Goal: Task Accomplishment & Management: Manage account settings

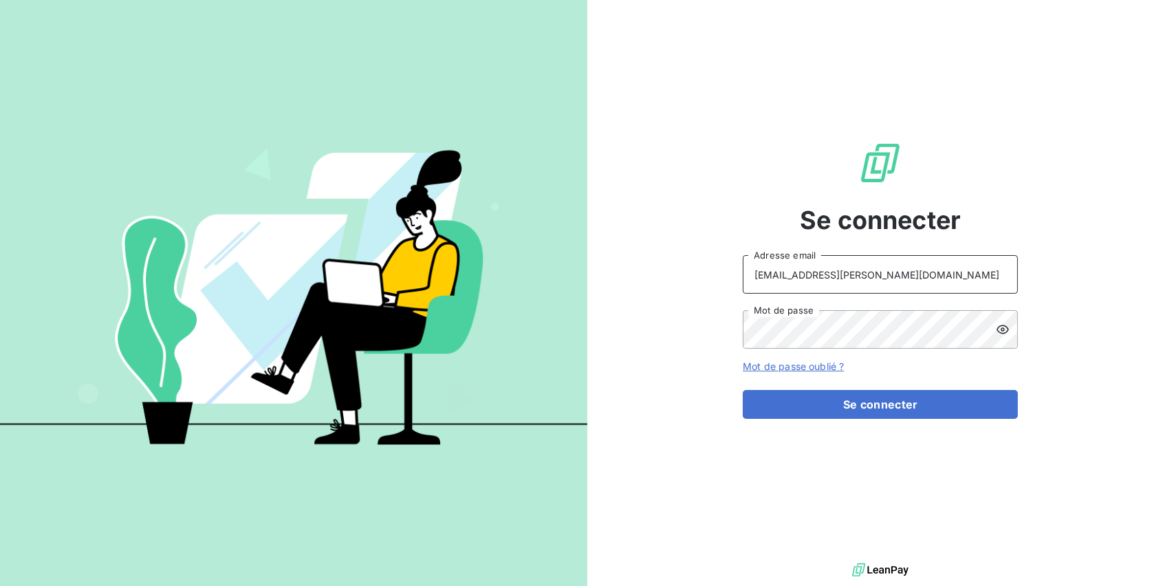
click at [898, 265] on input "clientsdbr@monier-environnement.com" at bounding box center [879, 274] width 275 height 38
type input "[EMAIL_ADDRESS][DOMAIN_NAME]"
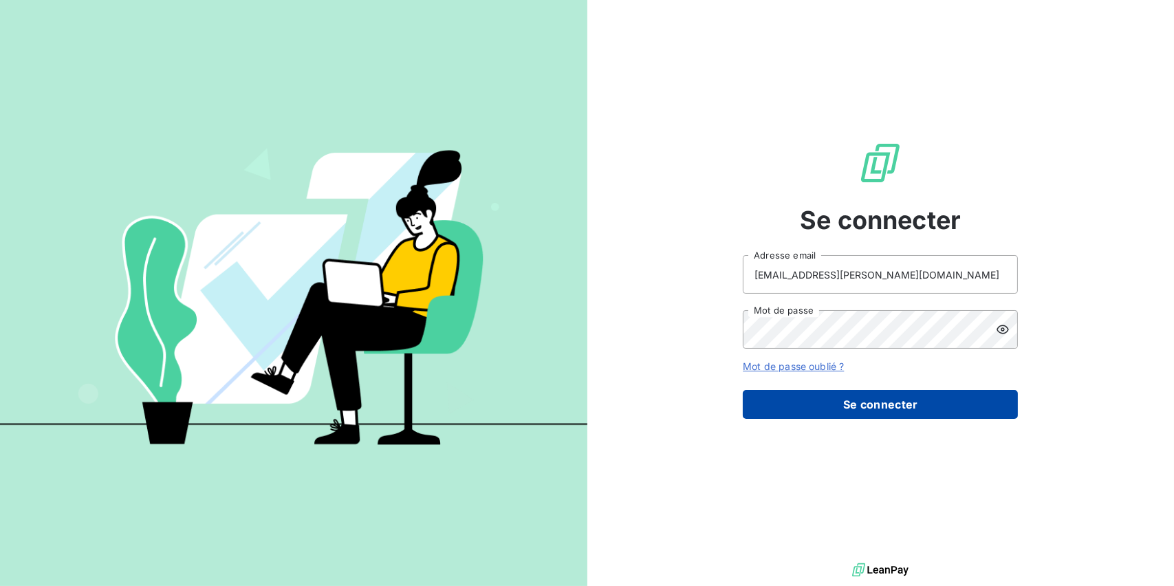
click at [874, 405] on button "Se connecter" at bounding box center [879, 404] width 275 height 29
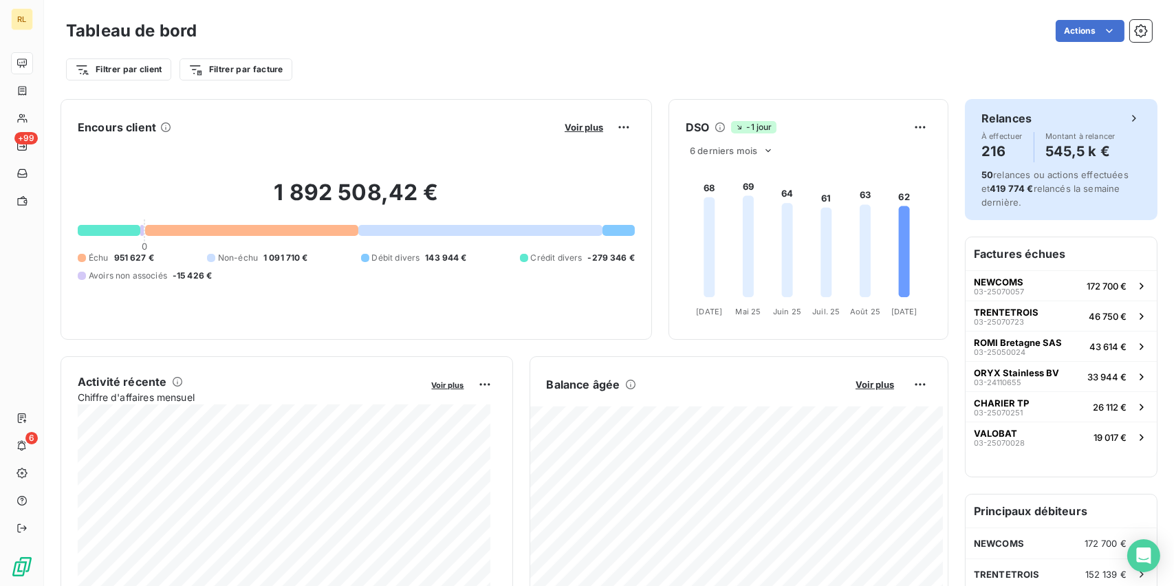
click at [969, 152] on div "Relances À effectuer 216 Montant à relancer 545,5 k € 50 relances ou actions ef…" at bounding box center [1061, 159] width 192 height 121
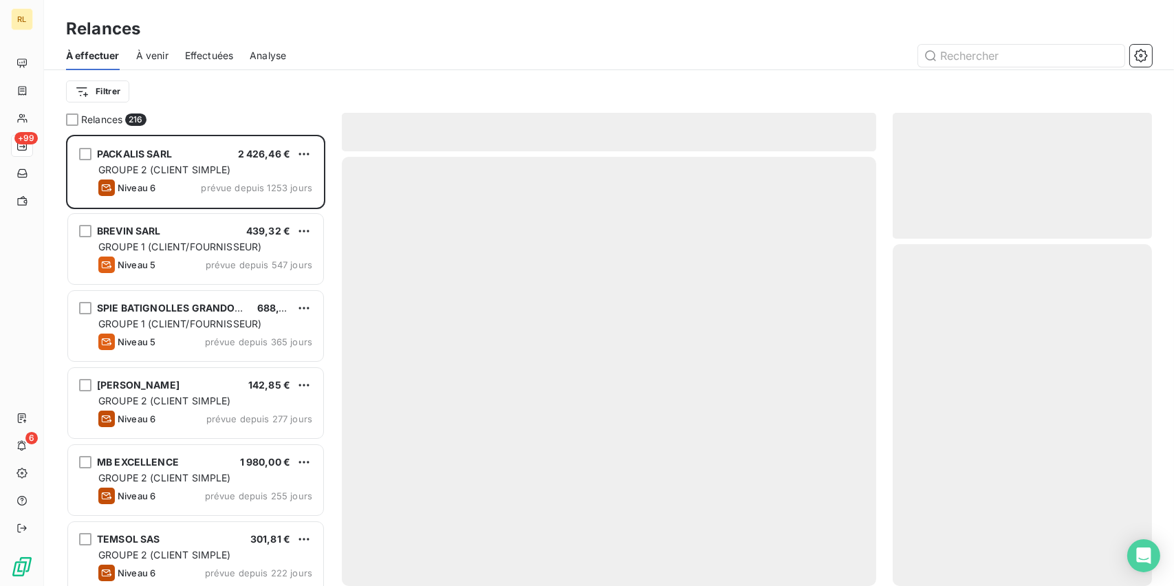
scroll to position [440, 248]
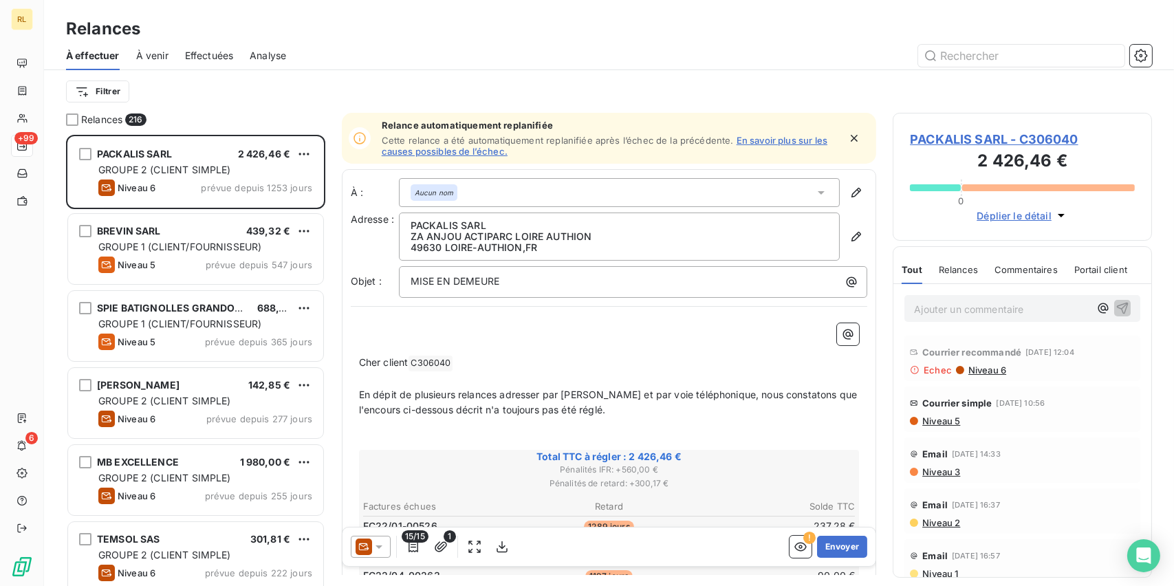
click at [462, 450] on span "Total TTC à régler : 2 426,46 €" at bounding box center [609, 457] width 496 height 14
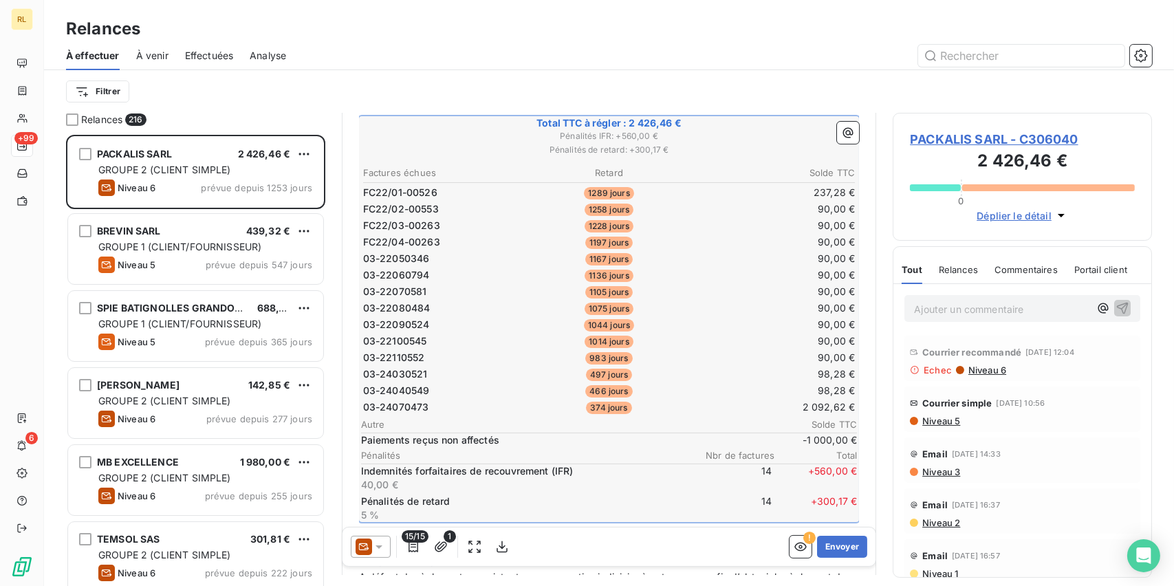
scroll to position [344, 0]
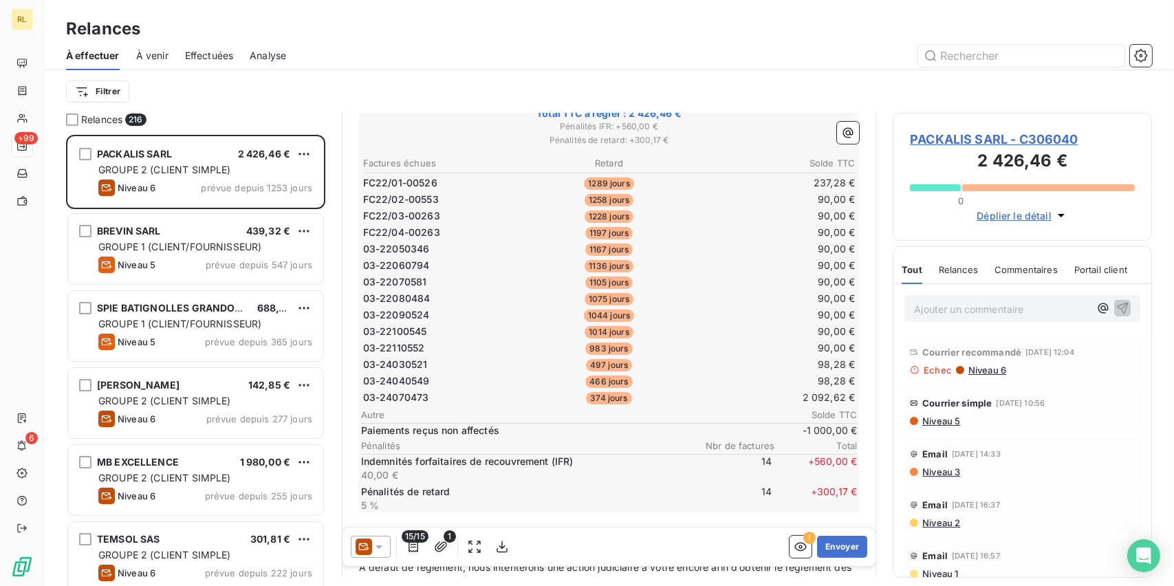
click at [410, 395] on span "03-24070473" at bounding box center [396, 397] width 66 height 14
click at [411, 391] on span "03-24070473" at bounding box center [396, 397] width 66 height 14
click at [425, 392] on span "03-24070473" at bounding box center [396, 397] width 66 height 14
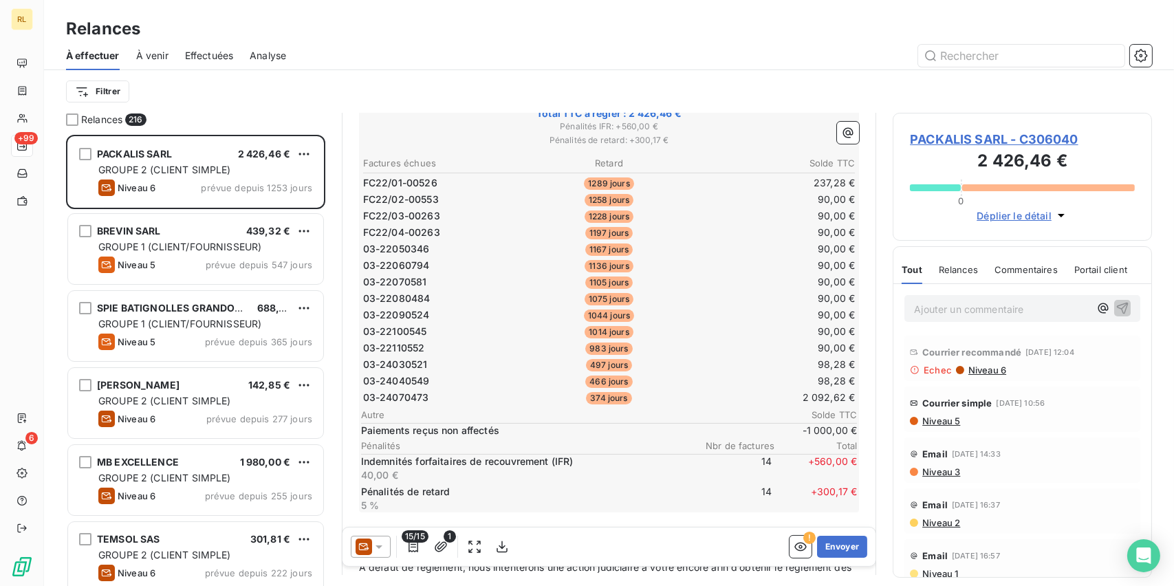
click at [425, 392] on span "03-24070473" at bounding box center [396, 397] width 66 height 14
click at [967, 305] on p "Ajouter un commentaire ﻿" at bounding box center [1001, 308] width 175 height 17
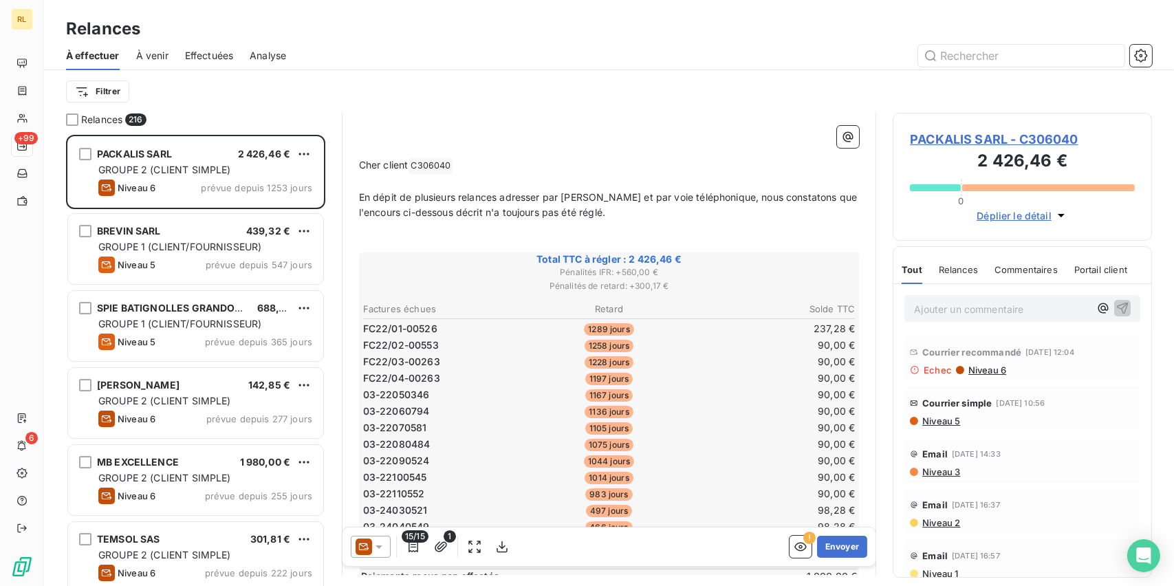
scroll to position [275, 0]
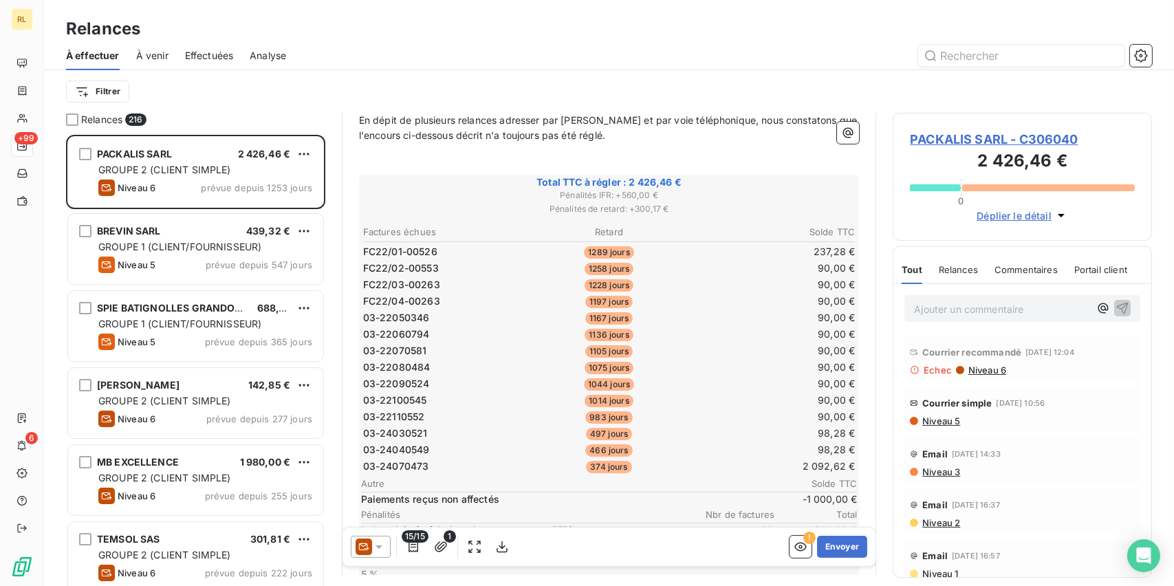
click at [543, 262] on td "1258 jours" at bounding box center [609, 268] width 164 height 15
click at [442, 252] on td "FC22/01-00526" at bounding box center [444, 251] width 164 height 15
click at [978, 135] on span "PACKALIS SARL - C306040" at bounding box center [1022, 139] width 225 height 19
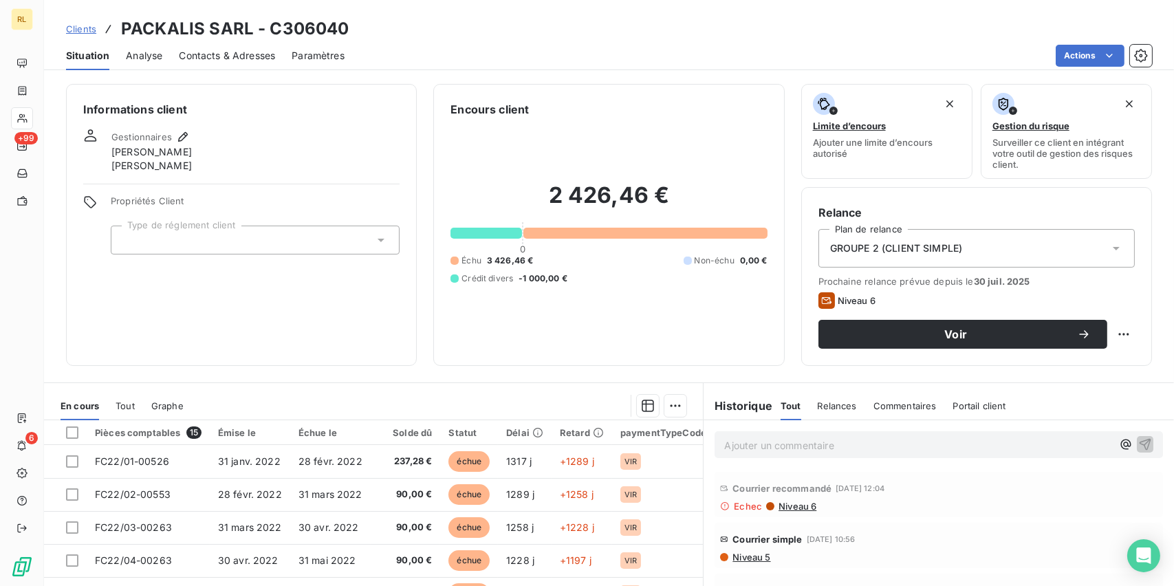
click at [766, 454] on div "Ajouter un commentaire ﻿" at bounding box center [938, 444] width 448 height 27
click at [778, 442] on p "Ajouter un commentaire ﻿" at bounding box center [918, 445] width 388 height 17
click at [1020, 253] on div "GROUPE 2 (CLIENT SIMPLE)" at bounding box center [976, 248] width 316 height 38
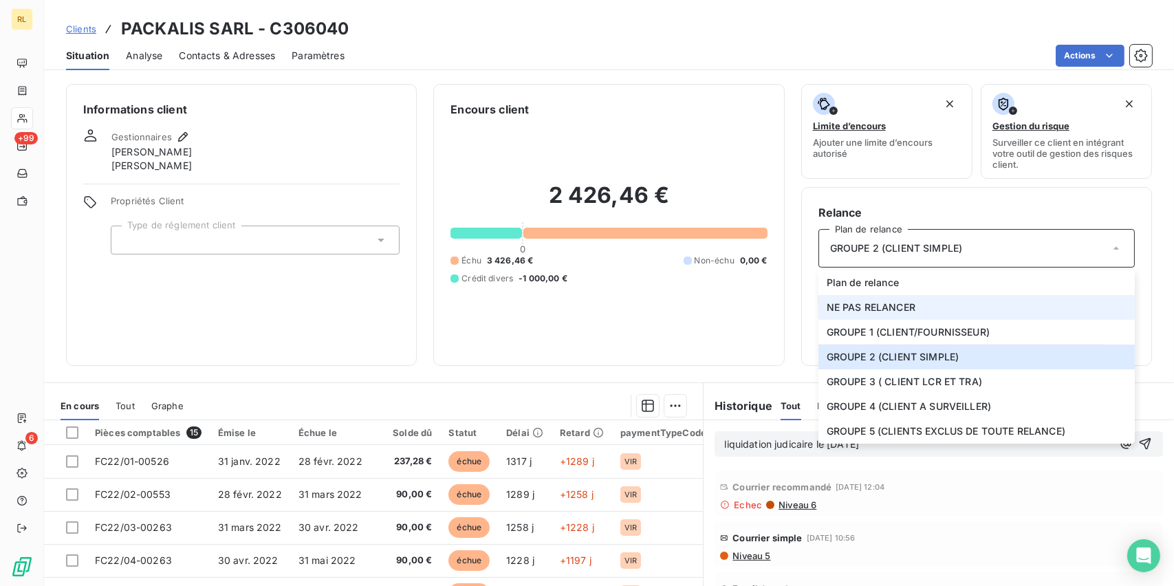
click at [916, 303] on li "NE PAS RELANCER" at bounding box center [976, 307] width 316 height 25
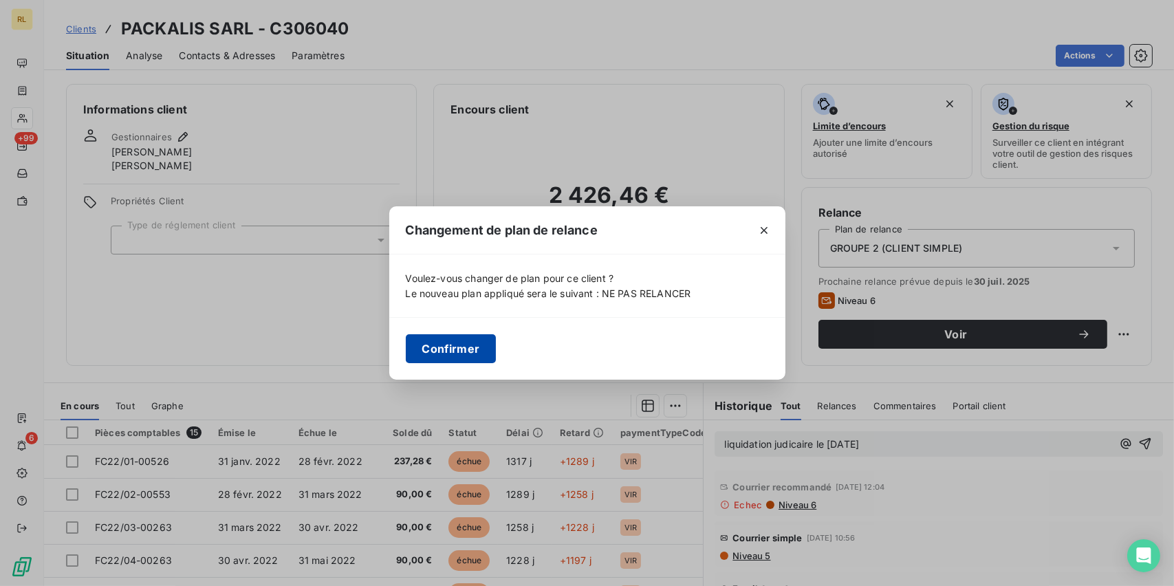
click at [455, 353] on button "Confirmer" at bounding box center [451, 348] width 91 height 29
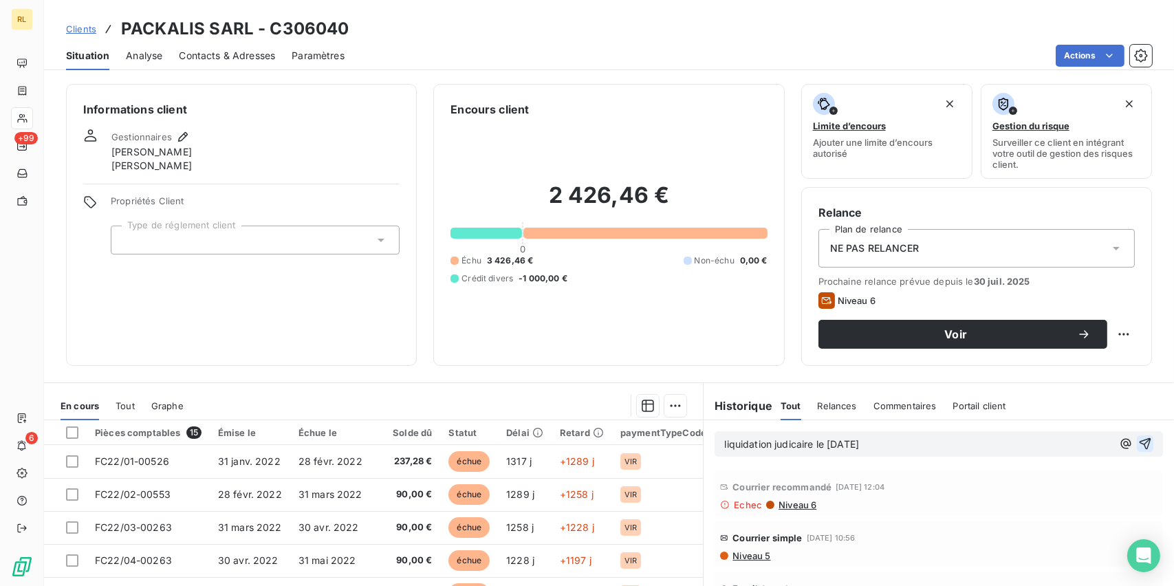
click at [1136, 443] on button "button" at bounding box center [1144, 443] width 16 height 16
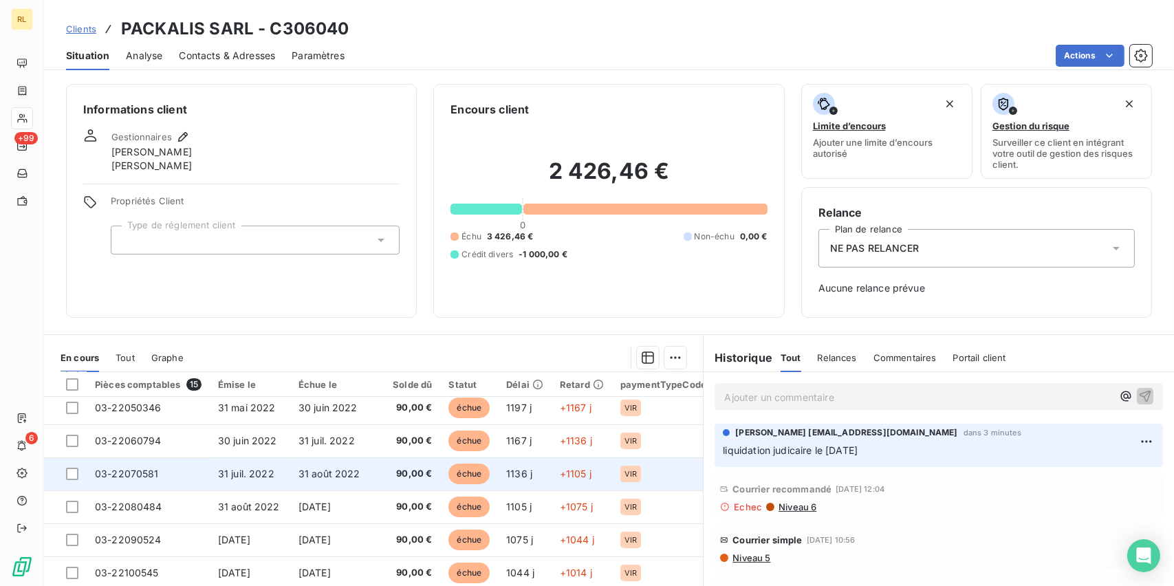
scroll to position [69, 0]
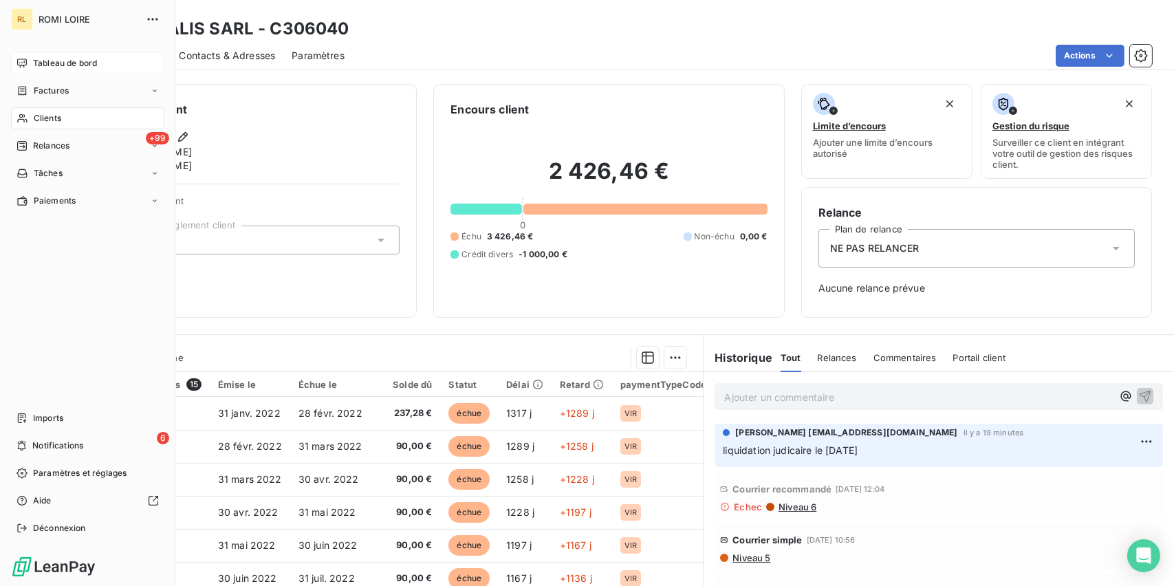
click at [42, 60] on span "Tableau de bord" at bounding box center [65, 63] width 64 height 12
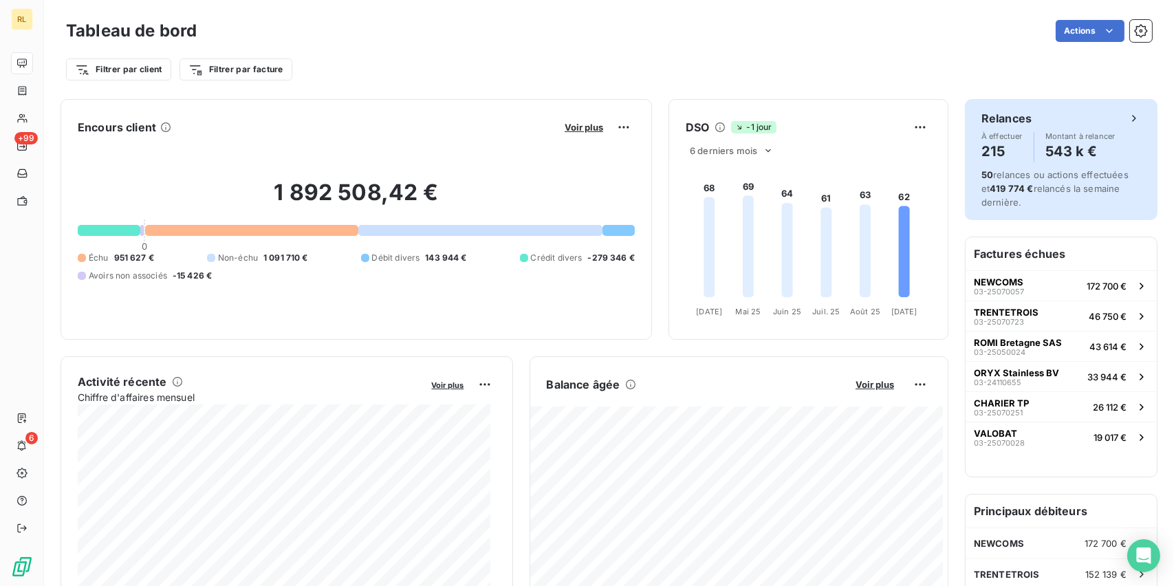
click at [988, 151] on h4 "215" at bounding box center [1001, 151] width 41 height 22
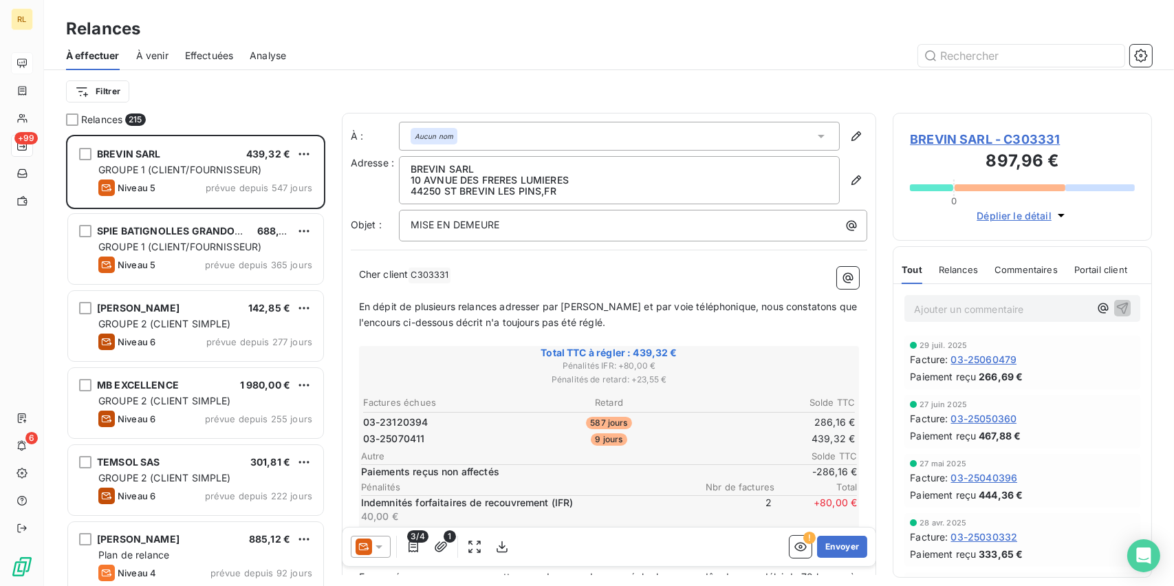
click at [384, 548] on icon at bounding box center [379, 547] width 14 height 14
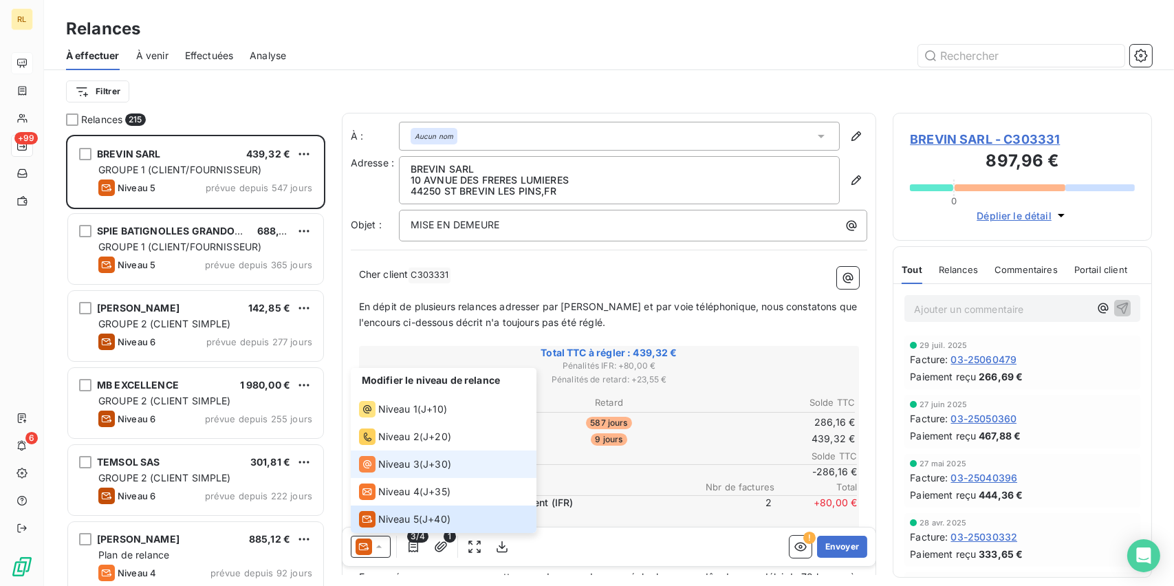
click at [399, 464] on span "Niveau 3" at bounding box center [398, 464] width 41 height 14
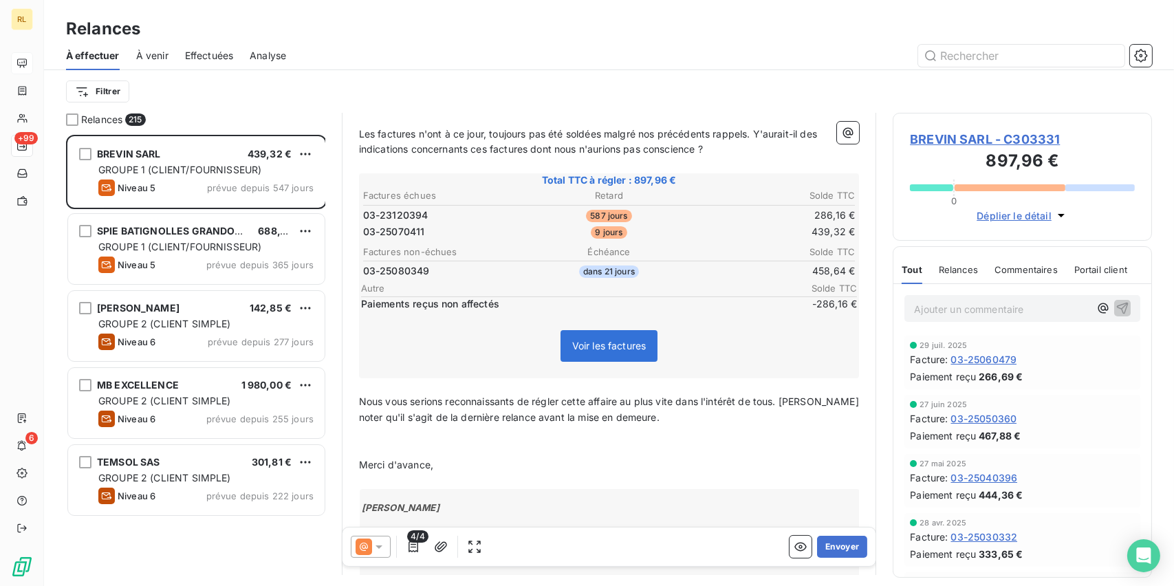
scroll to position [440, 248]
click at [408, 540] on span "4/4" at bounding box center [417, 536] width 21 height 12
click at [417, 542] on icon "button" at bounding box center [413, 547] width 14 height 14
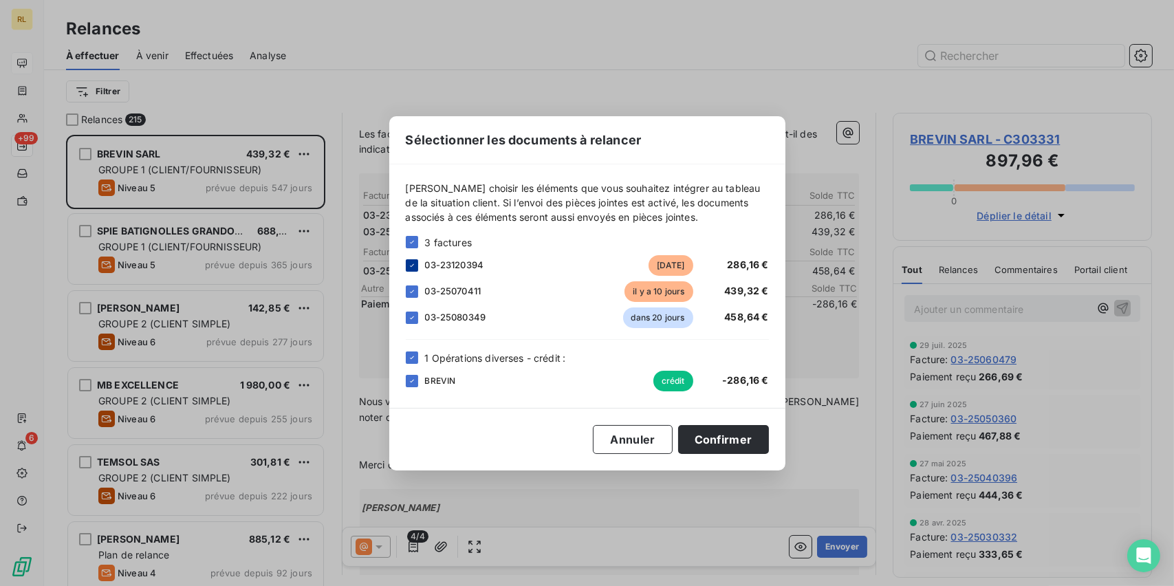
click at [415, 265] on icon at bounding box center [412, 265] width 8 height 8
click at [412, 358] on icon at bounding box center [412, 357] width 8 height 8
click at [723, 431] on button "Confirmer" at bounding box center [723, 439] width 91 height 29
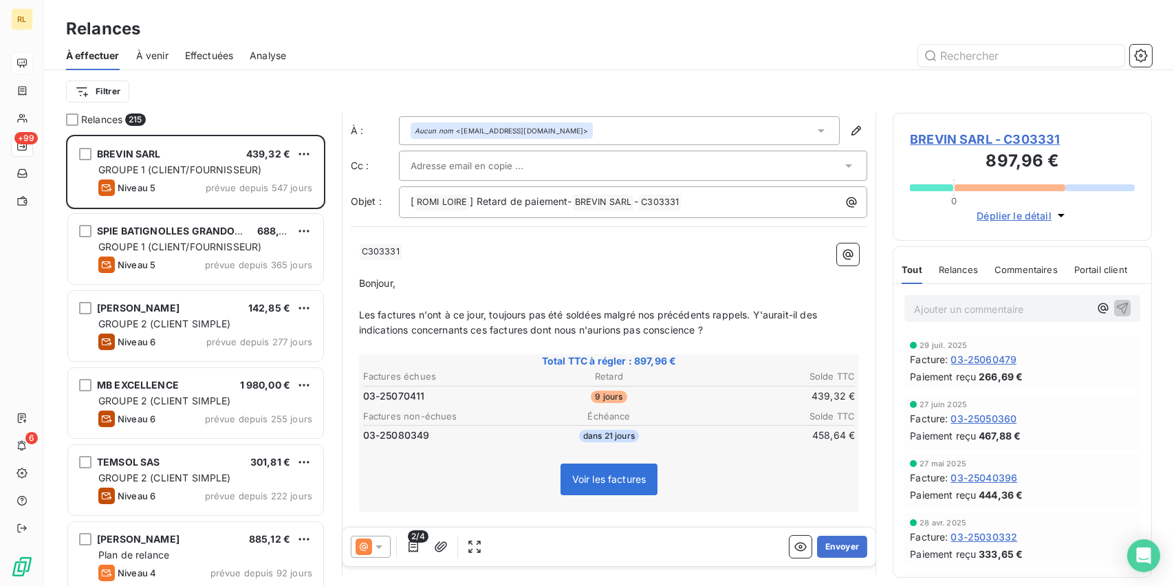
scroll to position [69, 0]
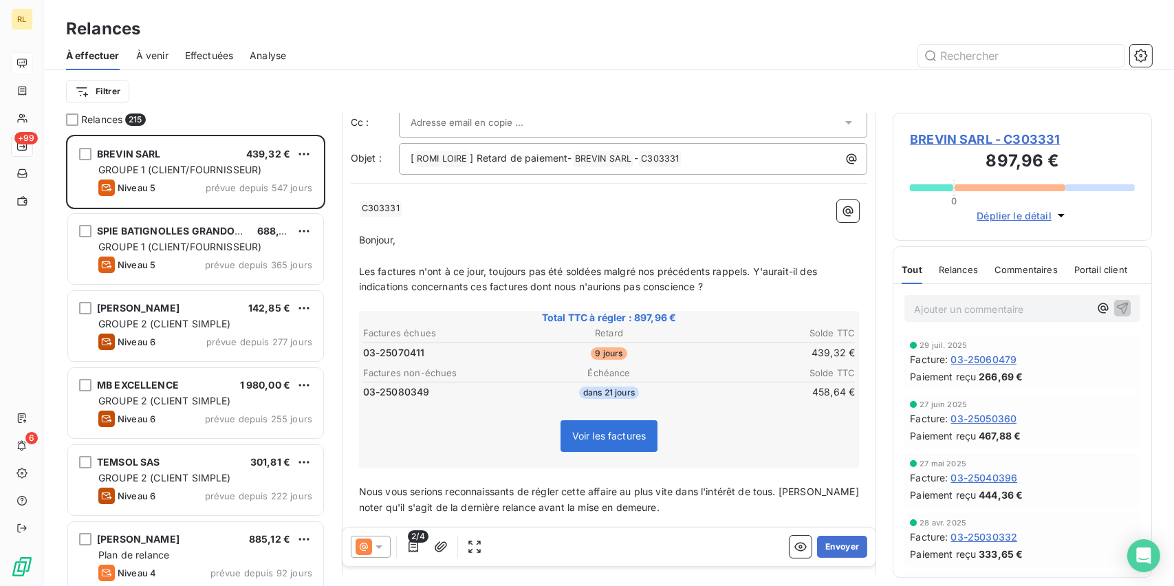
click at [373, 538] on div at bounding box center [371, 547] width 40 height 22
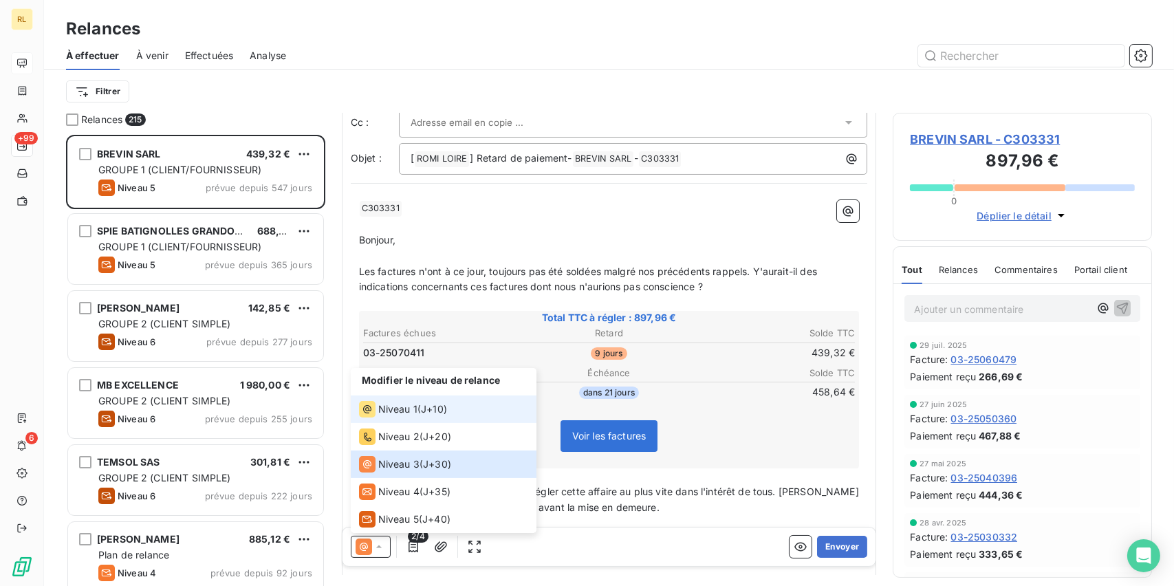
click at [388, 415] on span "Niveau 1" at bounding box center [397, 409] width 39 height 14
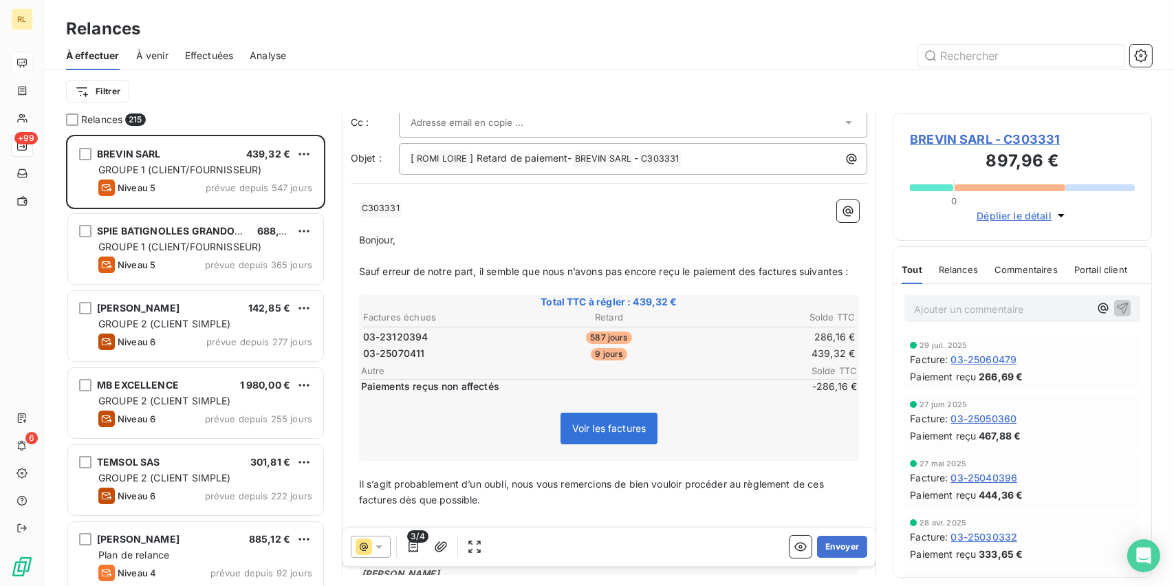
scroll to position [0, 0]
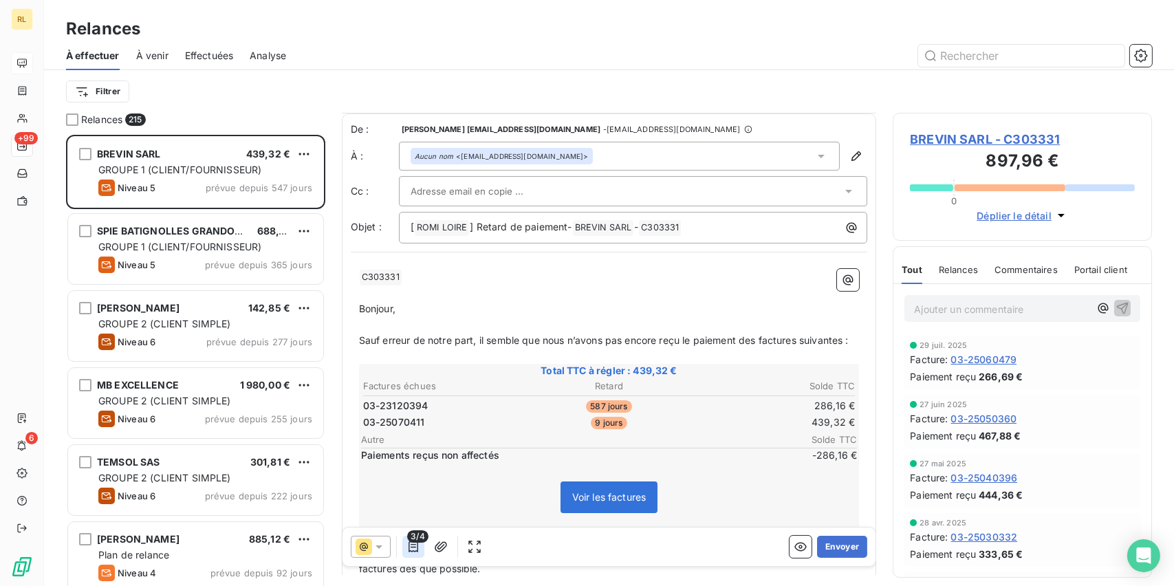
click at [410, 547] on icon "button" at bounding box center [413, 547] width 14 height 14
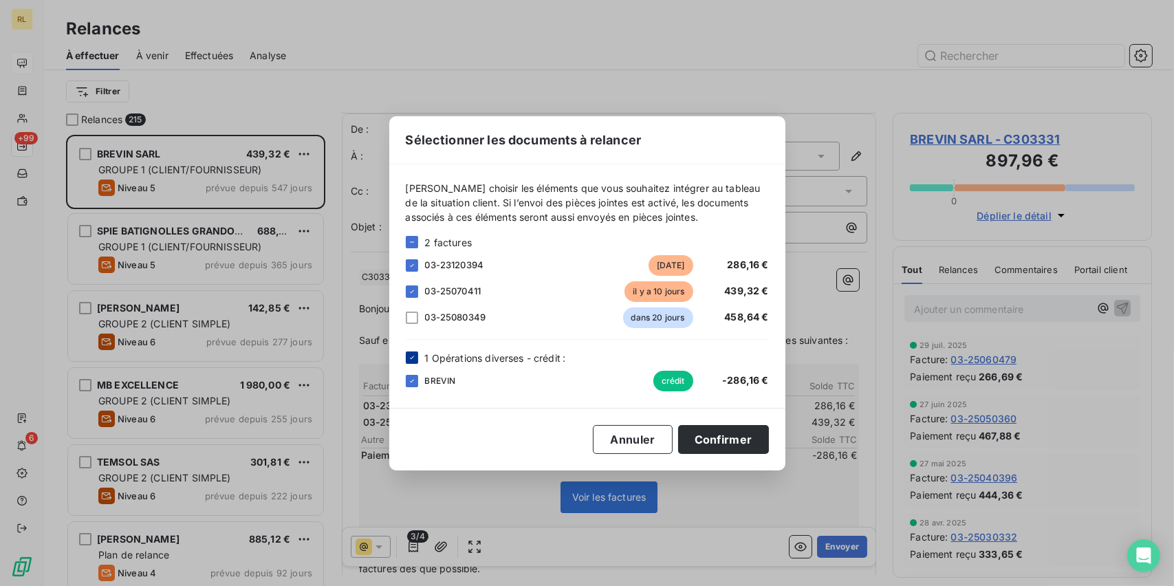
click at [412, 362] on div at bounding box center [412, 357] width 12 height 12
click at [415, 265] on icon at bounding box center [412, 265] width 8 height 8
click at [416, 313] on div "03-25080349 dans 20 jours 458,64 €" at bounding box center [587, 317] width 363 height 21
click at [413, 314] on div at bounding box center [412, 317] width 12 height 12
click at [718, 438] on button "Confirmer" at bounding box center [723, 439] width 91 height 29
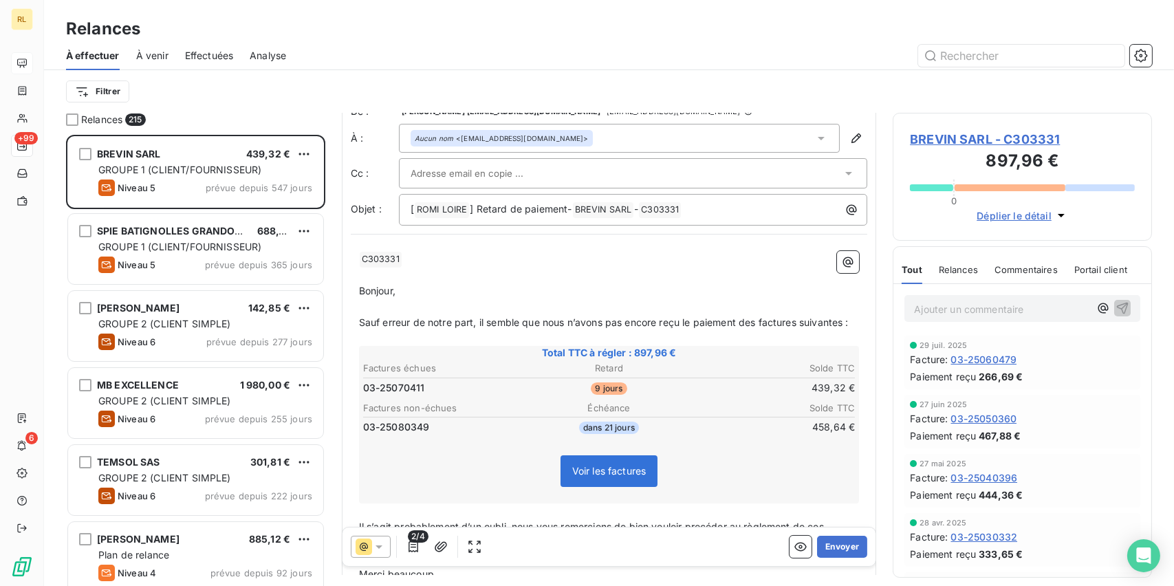
scroll to position [69, 0]
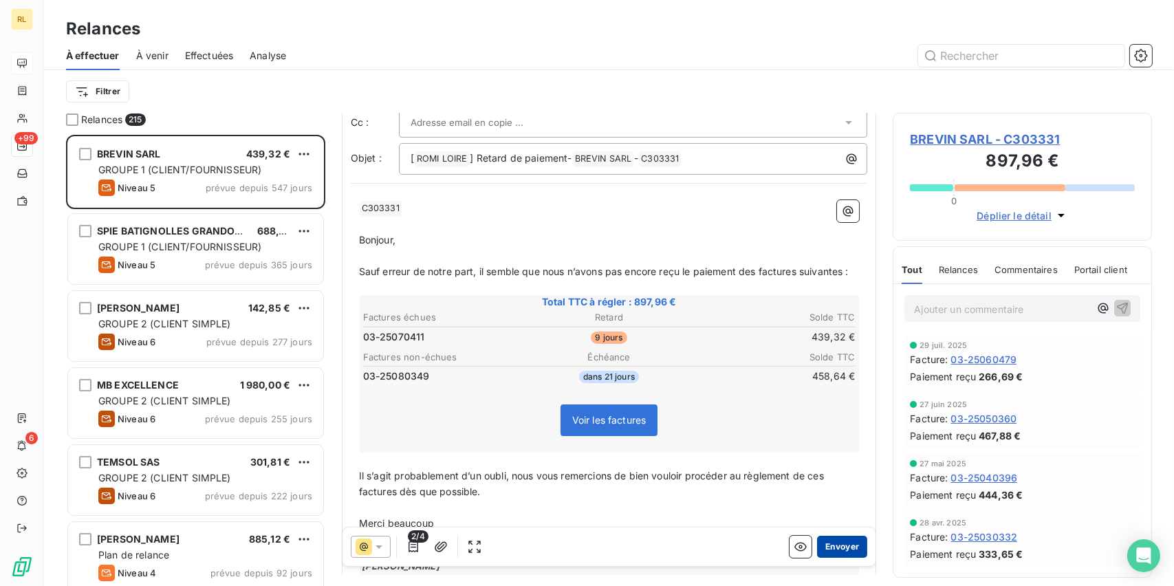
click at [836, 543] on button "Envoyer" at bounding box center [842, 547] width 50 height 22
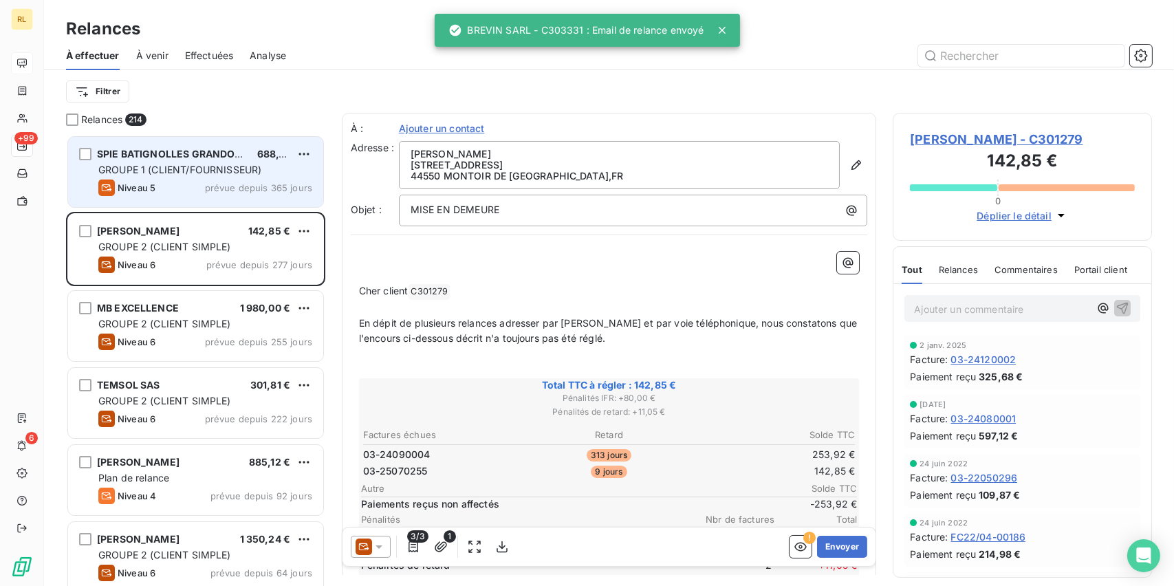
click at [208, 173] on span "GROUPE 1 (CLIENT/FOURNISSEUR)" at bounding box center [179, 170] width 163 height 12
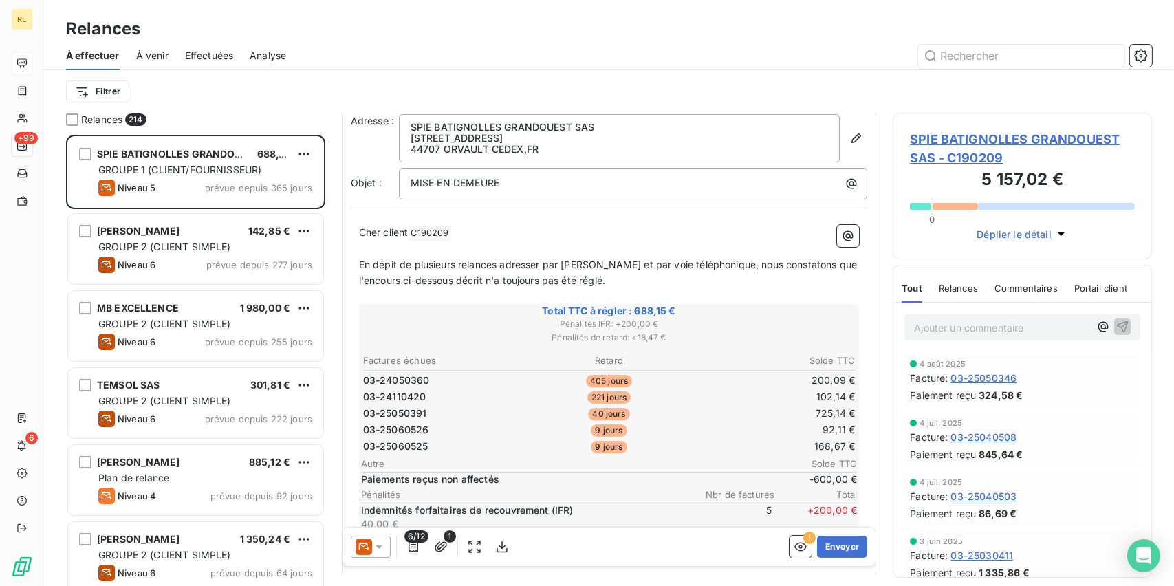
scroll to position [42, 0]
click at [789, 536] on button "button" at bounding box center [800, 547] width 22 height 22
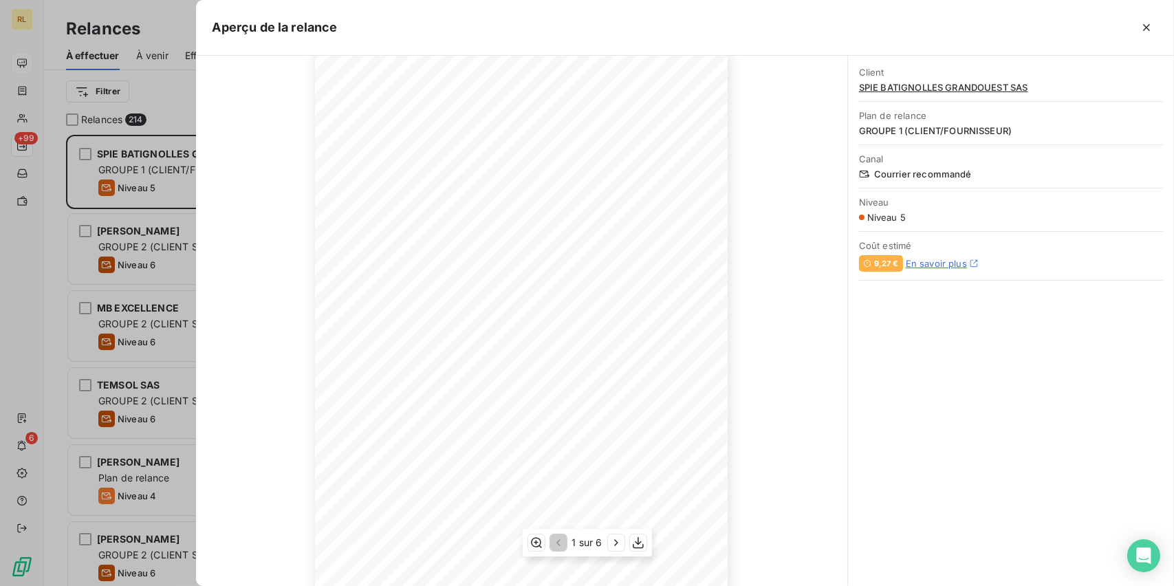
scroll to position [131, 0]
click at [612, 541] on icon "button" at bounding box center [616, 543] width 14 height 14
click at [612, 541] on icon "button" at bounding box center [617, 543] width 14 height 14
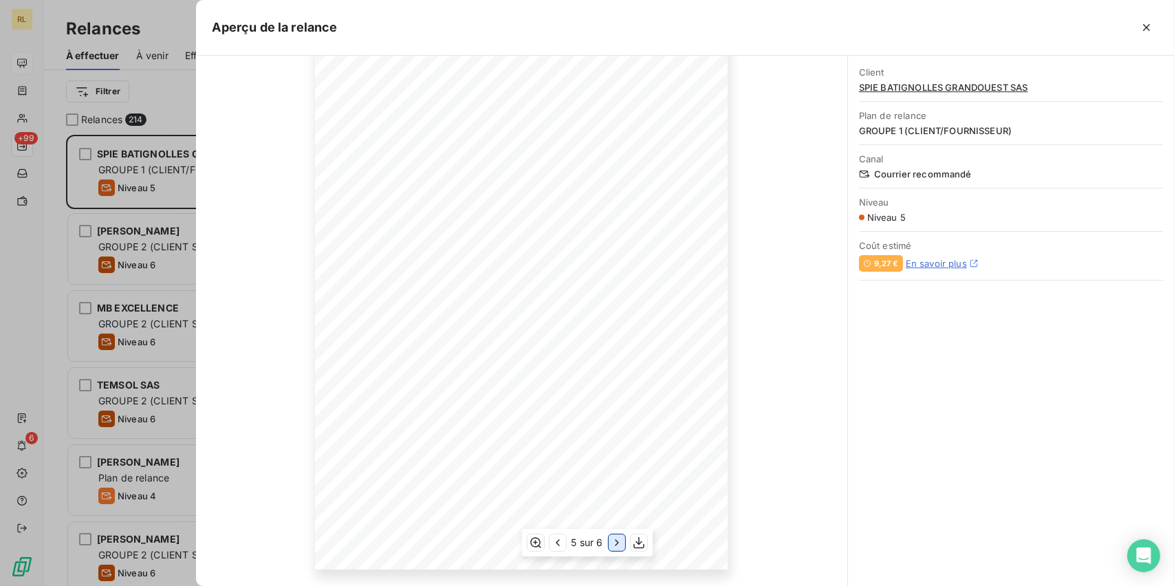
click at [612, 541] on icon "button" at bounding box center [617, 543] width 14 height 14
click at [1147, 27] on icon "button" at bounding box center [1146, 28] width 14 height 14
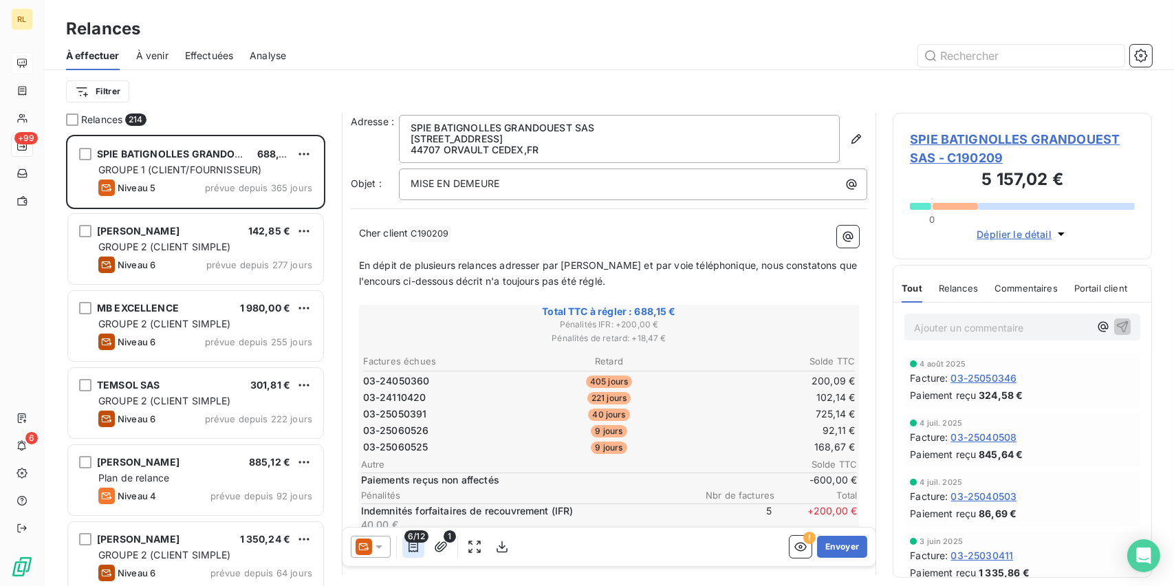
click at [415, 546] on icon "button" at bounding box center [413, 546] width 10 height 11
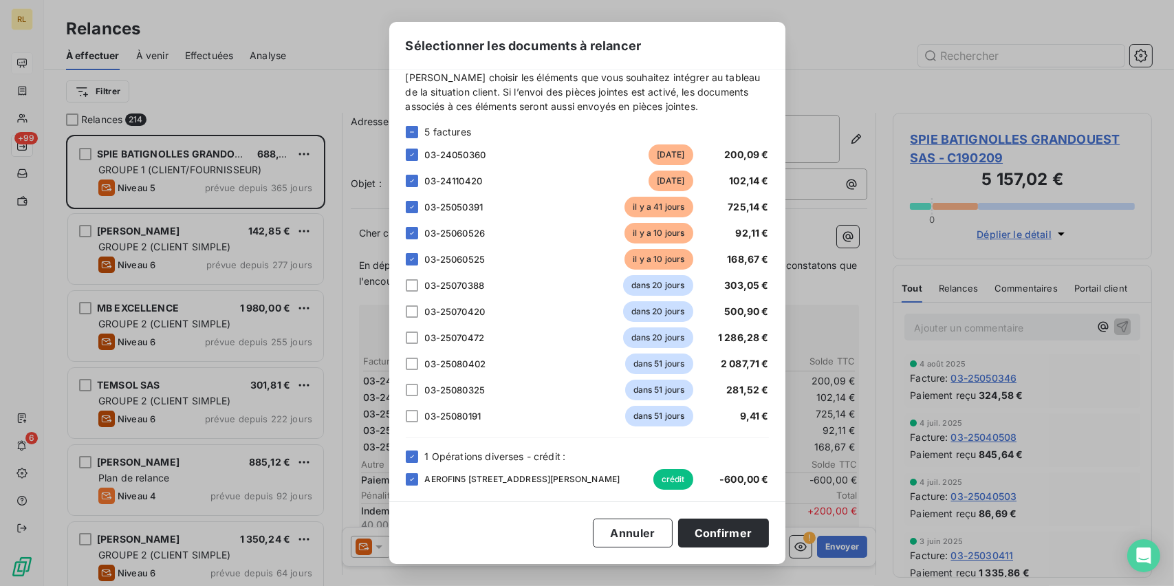
scroll to position [21, 0]
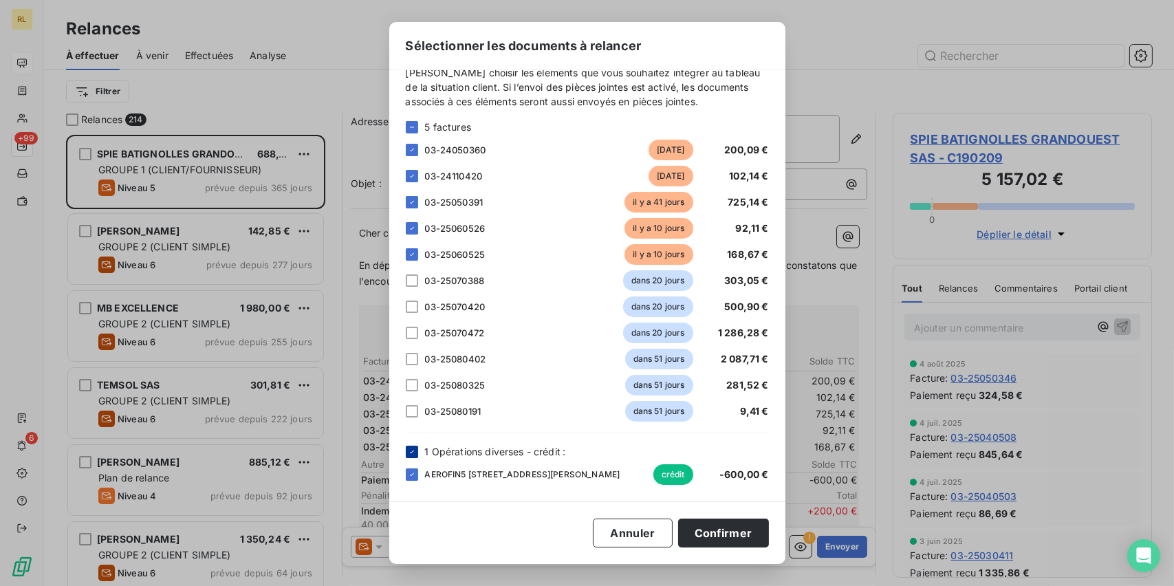
click at [410, 454] on icon at bounding box center [412, 452] width 8 height 8
click at [715, 525] on button "Confirmer" at bounding box center [723, 532] width 91 height 29
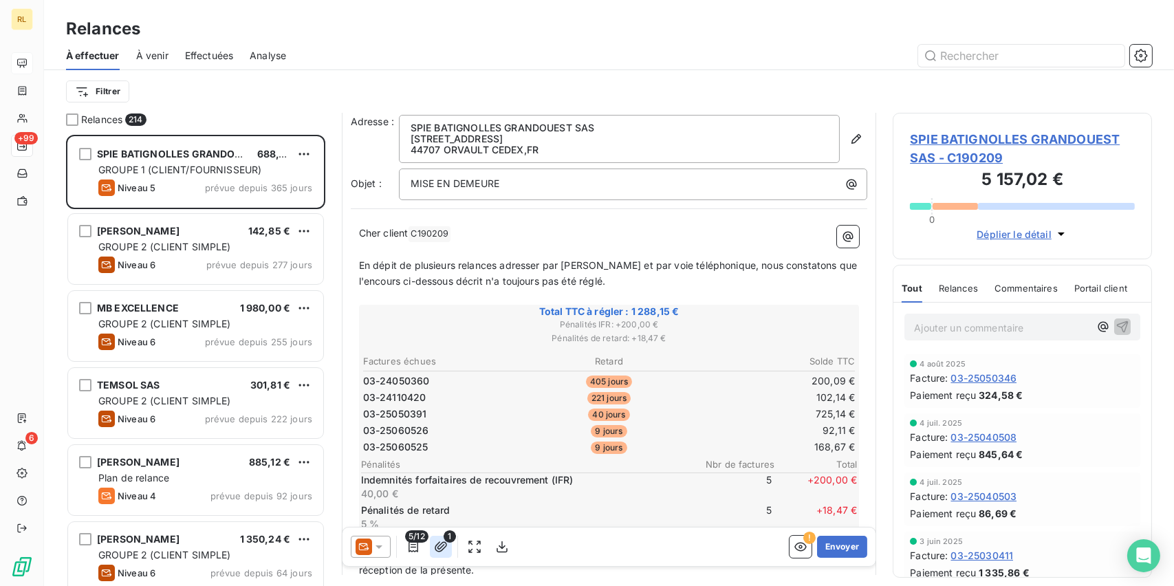
click at [439, 547] on icon "button" at bounding box center [441, 547] width 14 height 14
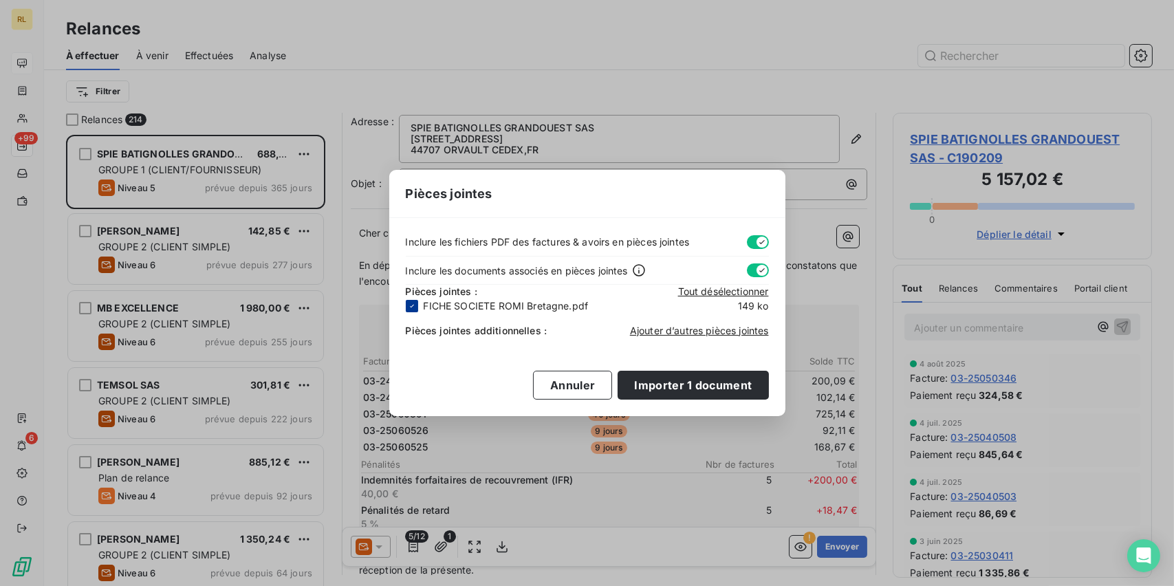
click at [415, 304] on icon at bounding box center [412, 306] width 8 height 8
click at [673, 391] on button "Importer 0 document" at bounding box center [691, 385] width 153 height 29
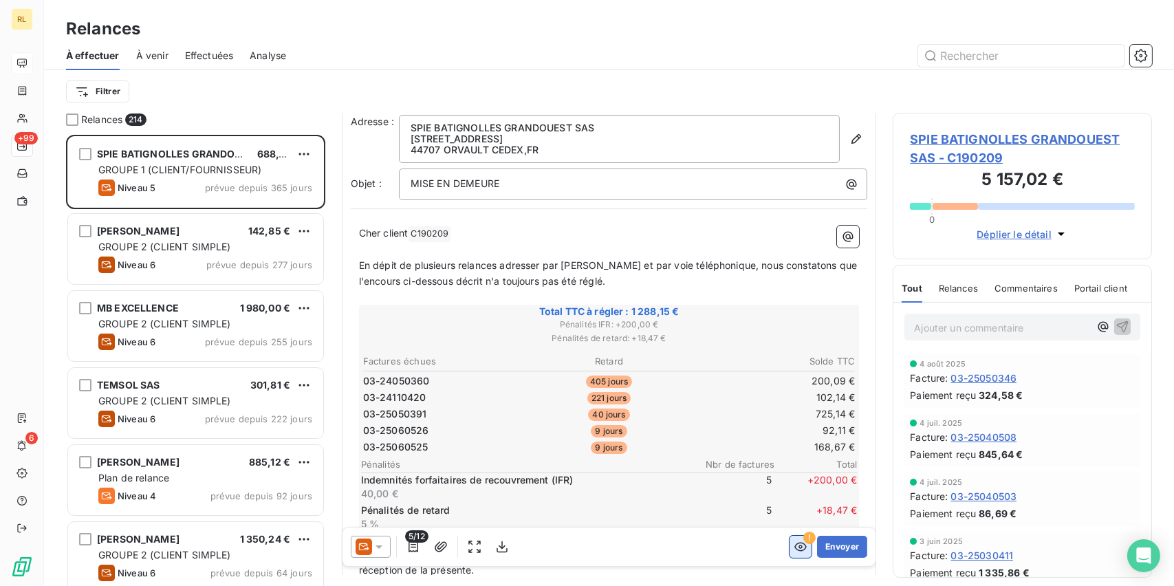
click at [794, 549] on icon "button" at bounding box center [800, 546] width 12 height 9
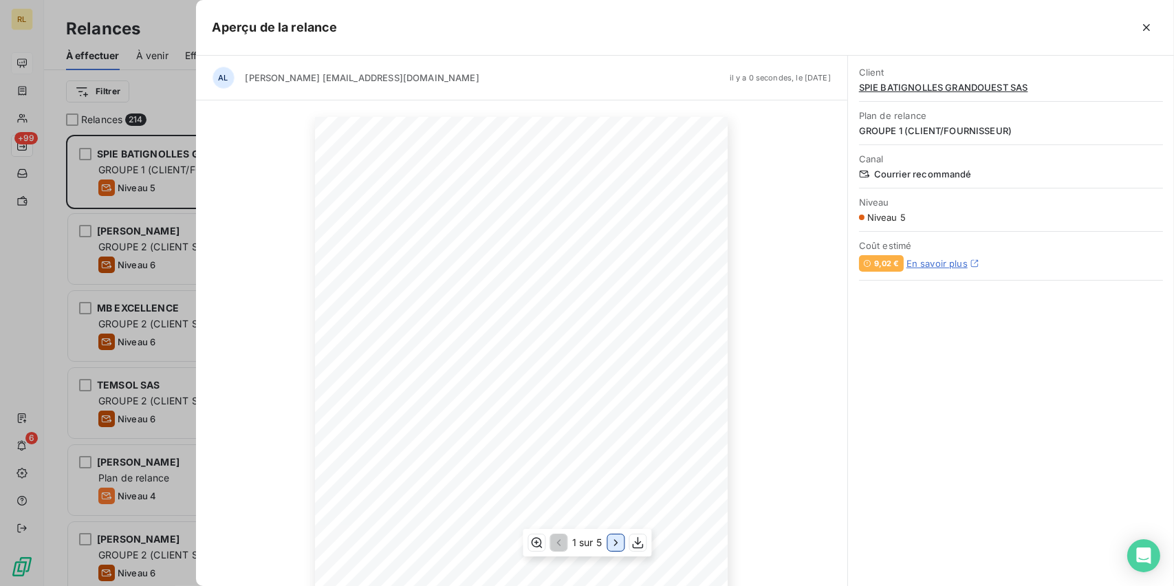
click at [613, 544] on icon "button" at bounding box center [615, 543] width 14 height 14
click at [613, 544] on icon "button" at bounding box center [617, 543] width 14 height 14
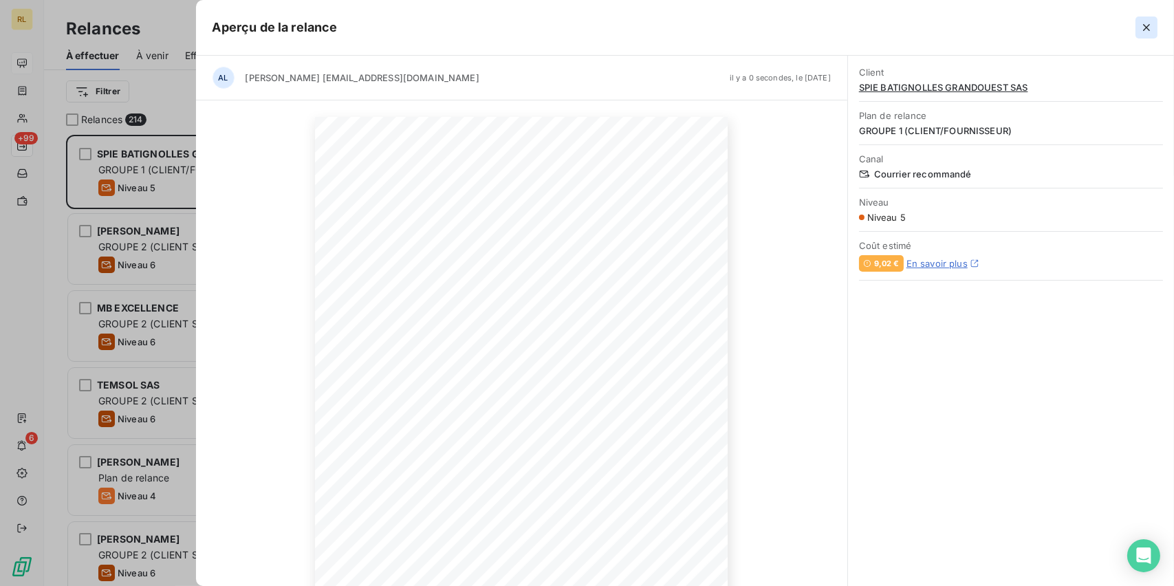
click at [1143, 27] on icon "button" at bounding box center [1146, 28] width 14 height 14
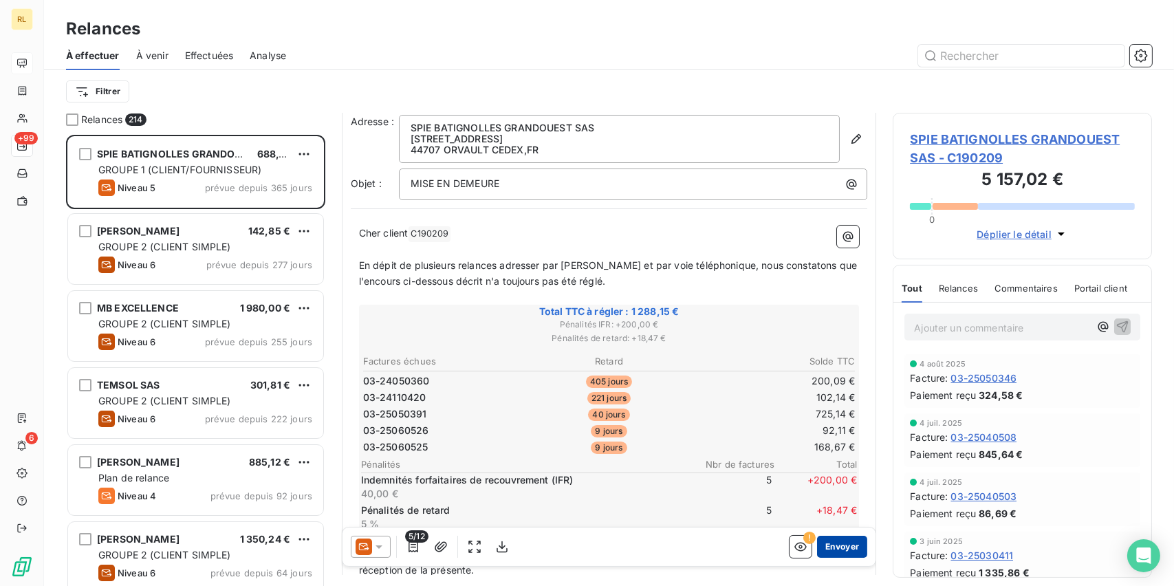
click at [843, 542] on button "Envoyer" at bounding box center [842, 547] width 50 height 22
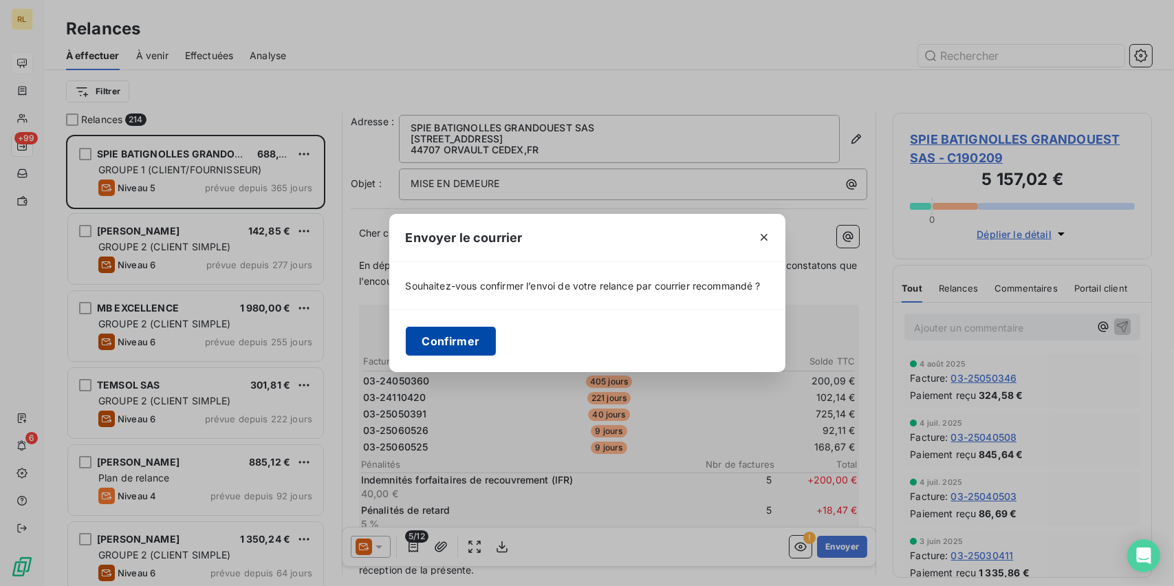
click at [437, 343] on button "Confirmer" at bounding box center [451, 341] width 91 height 29
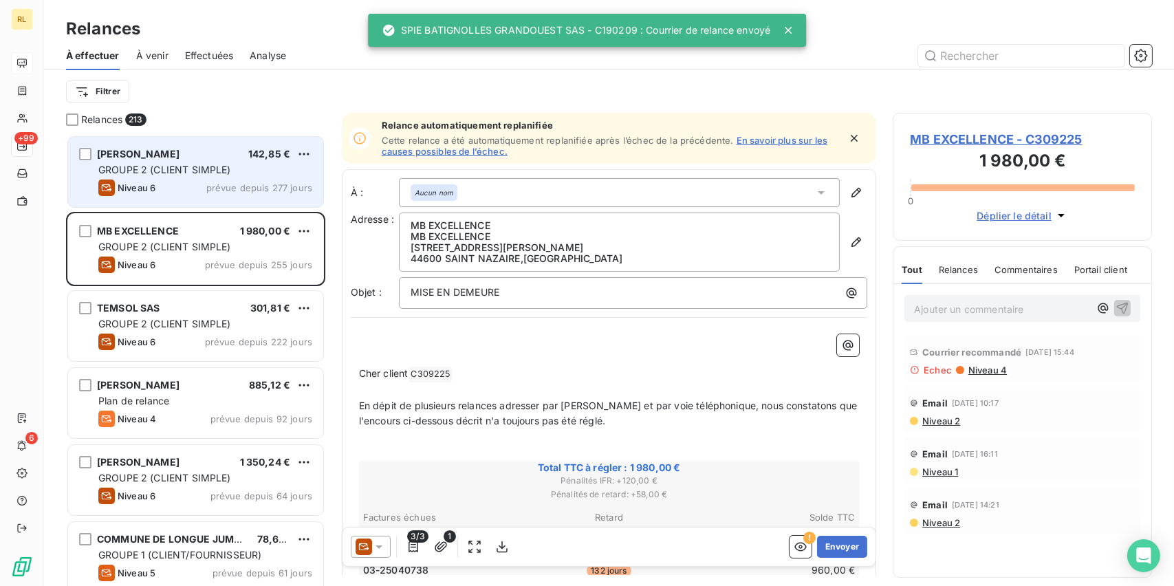
click at [159, 173] on span "GROUPE 2 (CLIENT SIMPLE)" at bounding box center [164, 170] width 133 height 12
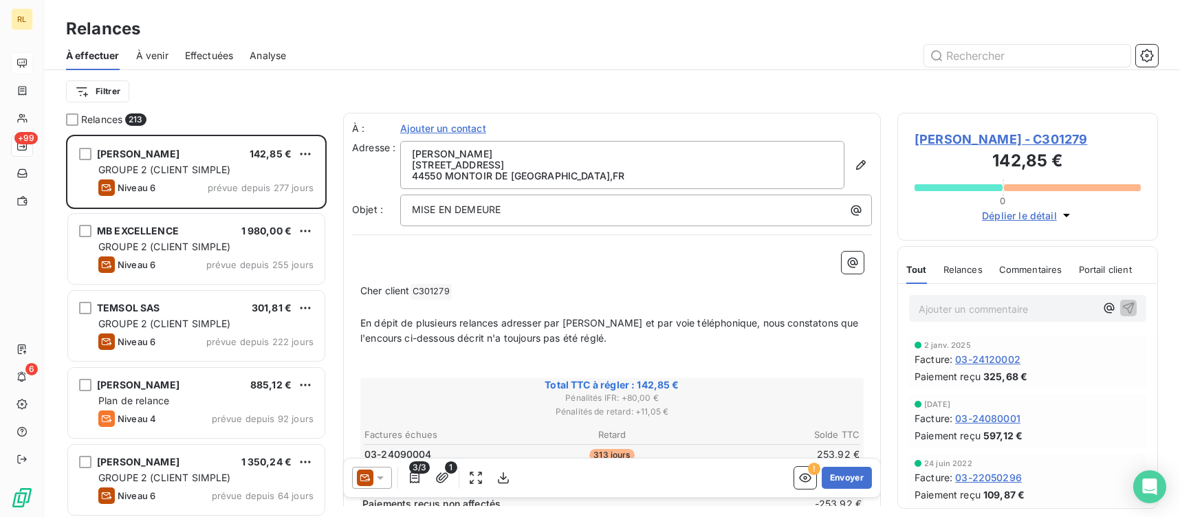
click at [364, 475] on icon at bounding box center [365, 478] width 16 height 16
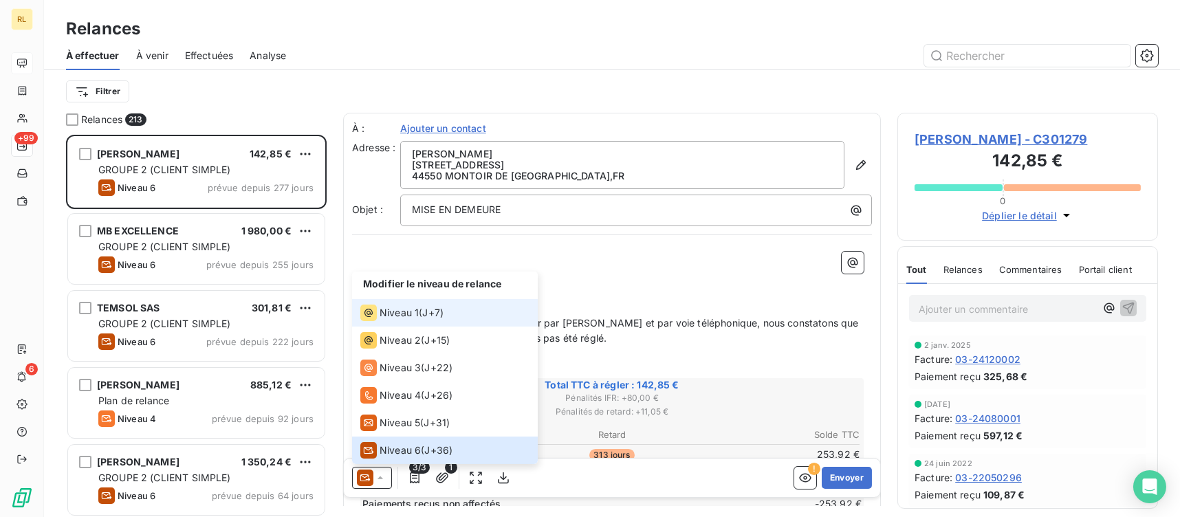
click at [406, 305] on div "Niveau 1" at bounding box center [389, 313] width 58 height 16
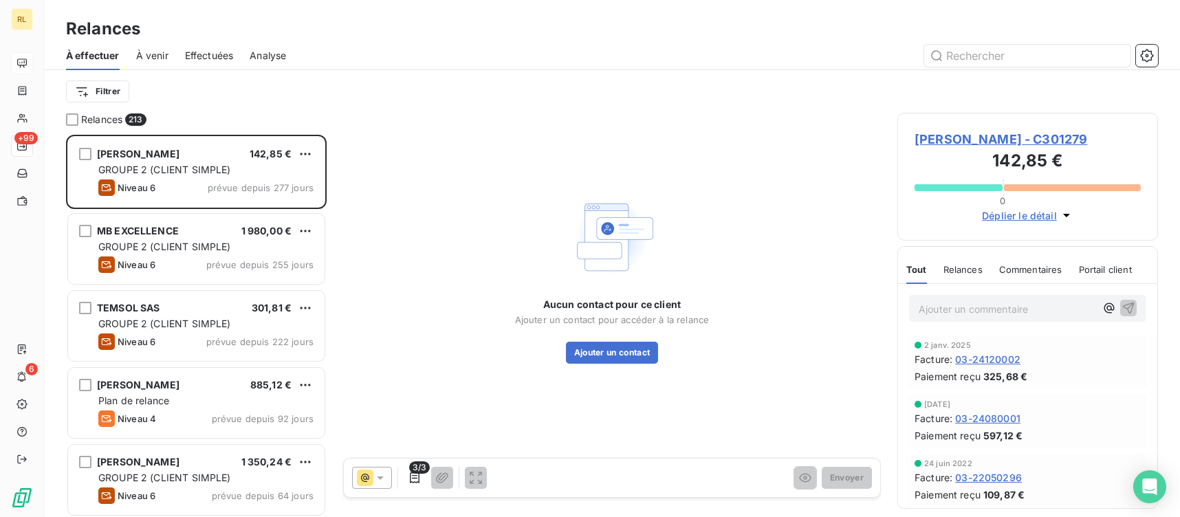
click at [386, 476] on icon at bounding box center [380, 478] width 14 height 14
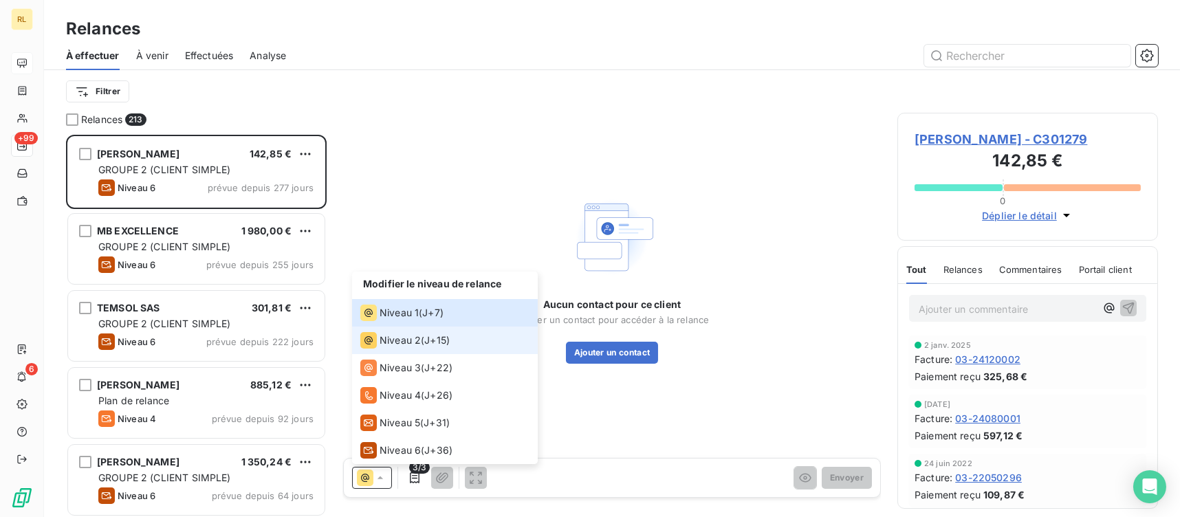
click at [413, 333] on span "Niveau 2" at bounding box center [399, 340] width 41 height 14
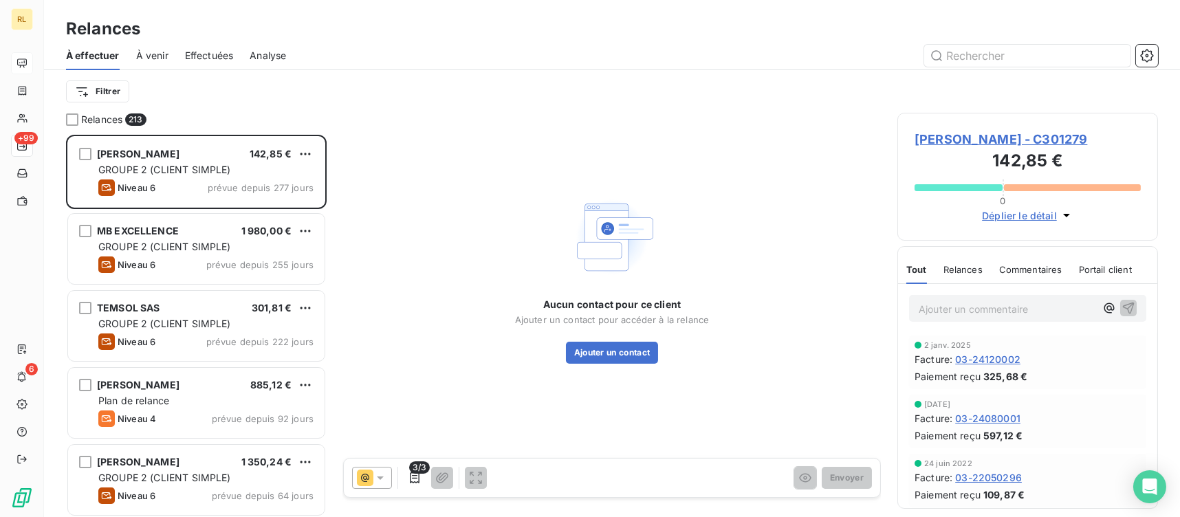
click at [378, 476] on icon at bounding box center [380, 477] width 7 height 3
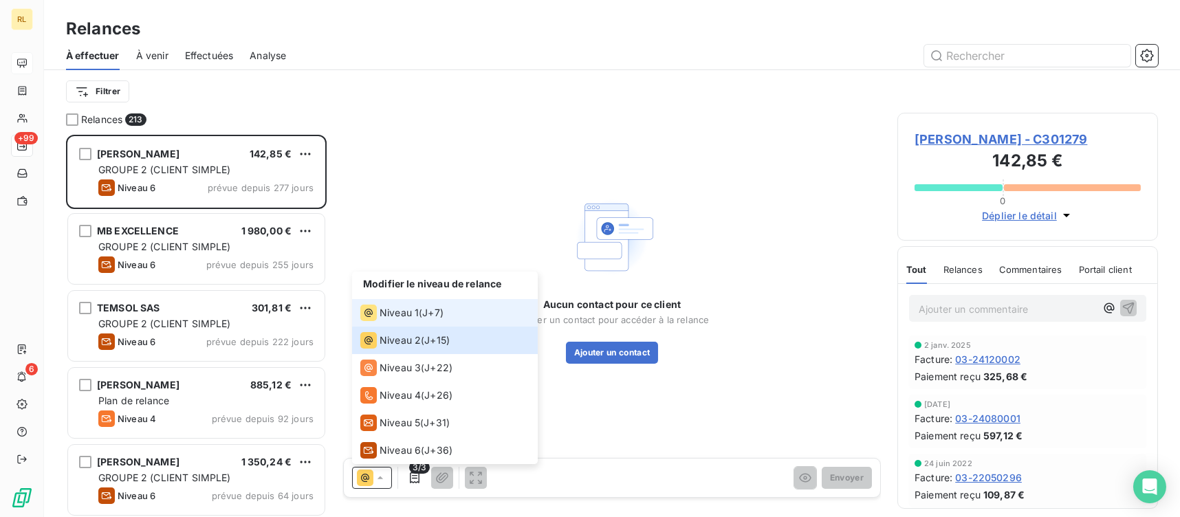
click at [396, 311] on span "Niveau 1" at bounding box center [398, 313] width 39 height 14
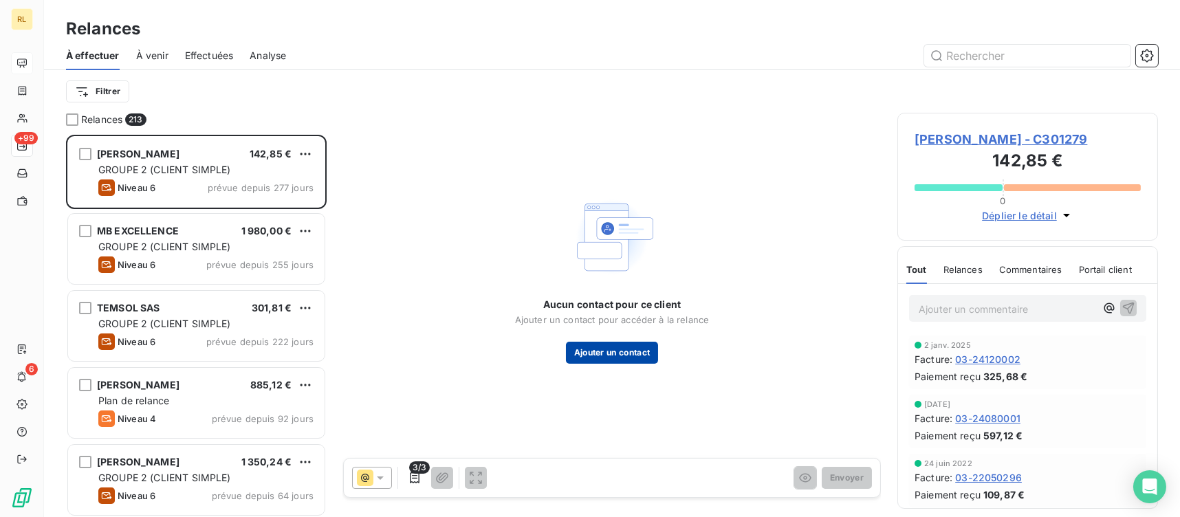
click at [599, 355] on button "Ajouter un contact" at bounding box center [612, 353] width 93 height 22
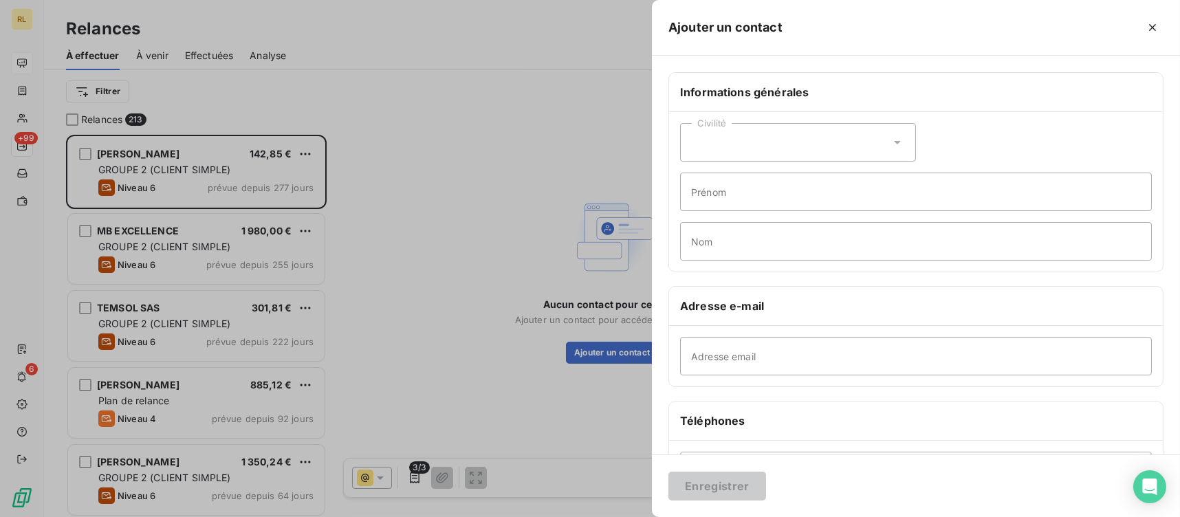
drag, startPoint x: 705, startPoint y: 376, endPoint x: 716, endPoint y: 371, distance: 12.3
click at [705, 375] on div "Adresse email" at bounding box center [916, 356] width 494 height 60
click at [718, 360] on input "Adresse email" at bounding box center [916, 356] width 472 height 38
type input "M"
type input "montoir@monier-environnement.com"
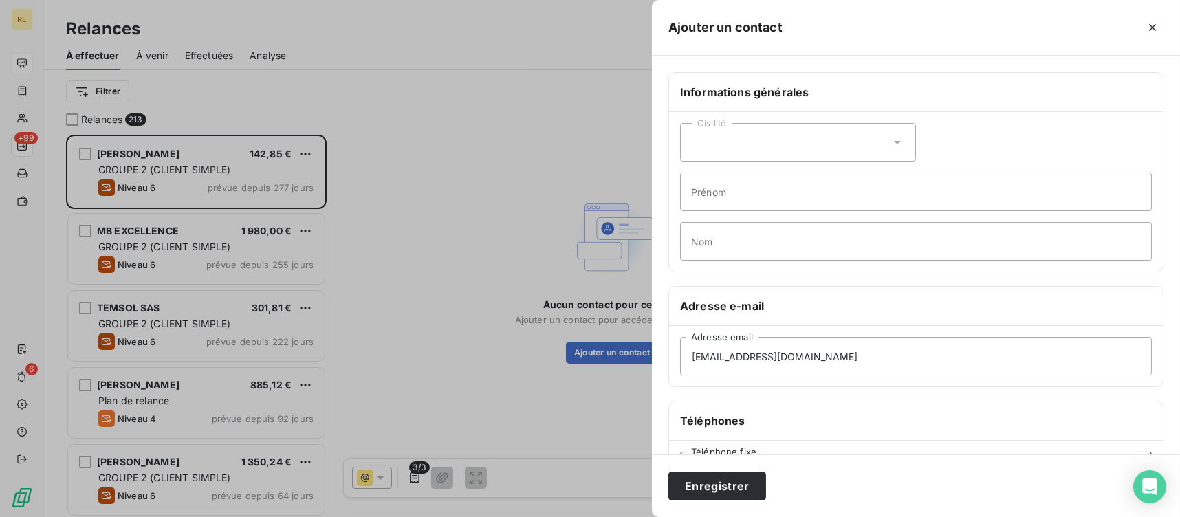
scroll to position [34, 0]
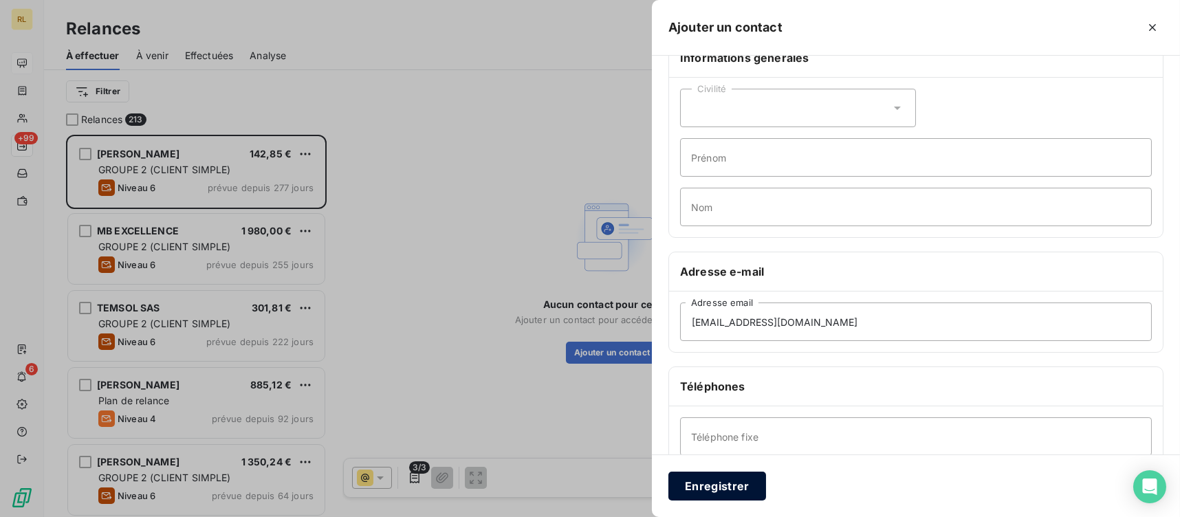
drag, startPoint x: 729, startPoint y: 471, endPoint x: 718, endPoint y: 477, distance: 12.6
click at [728, 474] on button "Enregistrer" at bounding box center [717, 486] width 98 height 29
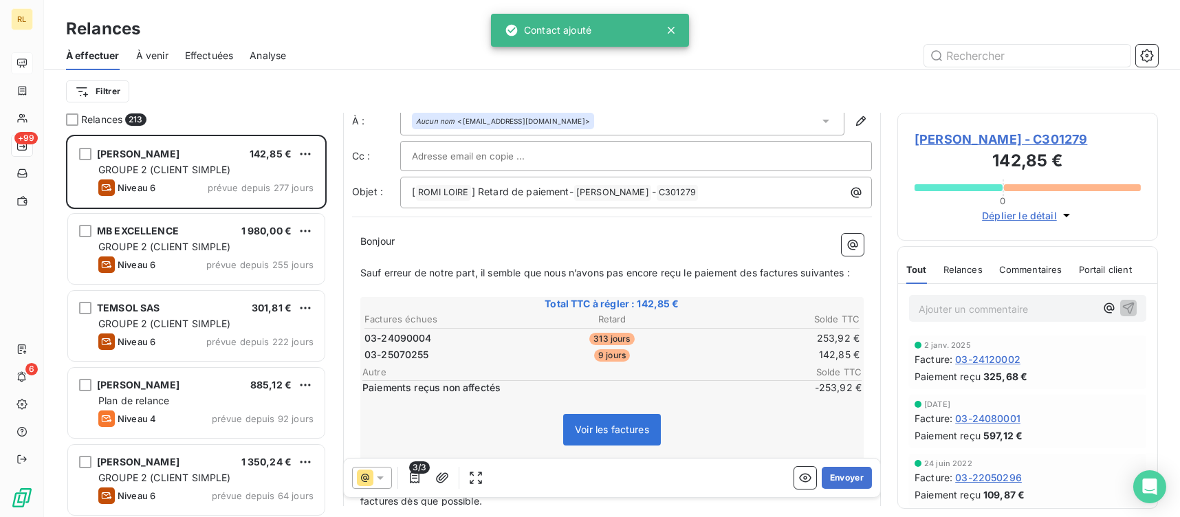
scroll to position [69, 0]
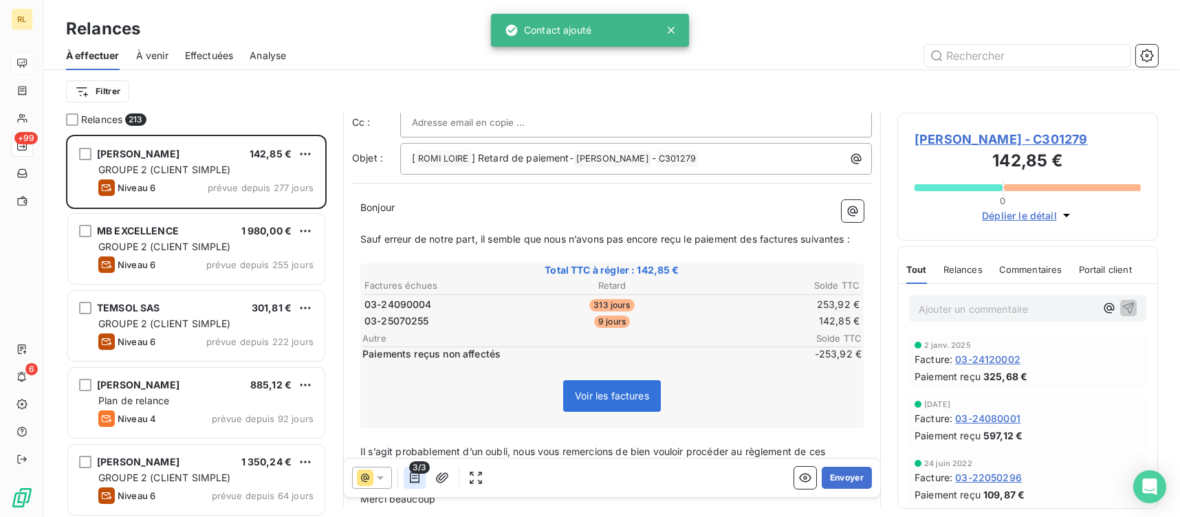
click at [415, 480] on icon "button" at bounding box center [415, 478] width 14 height 14
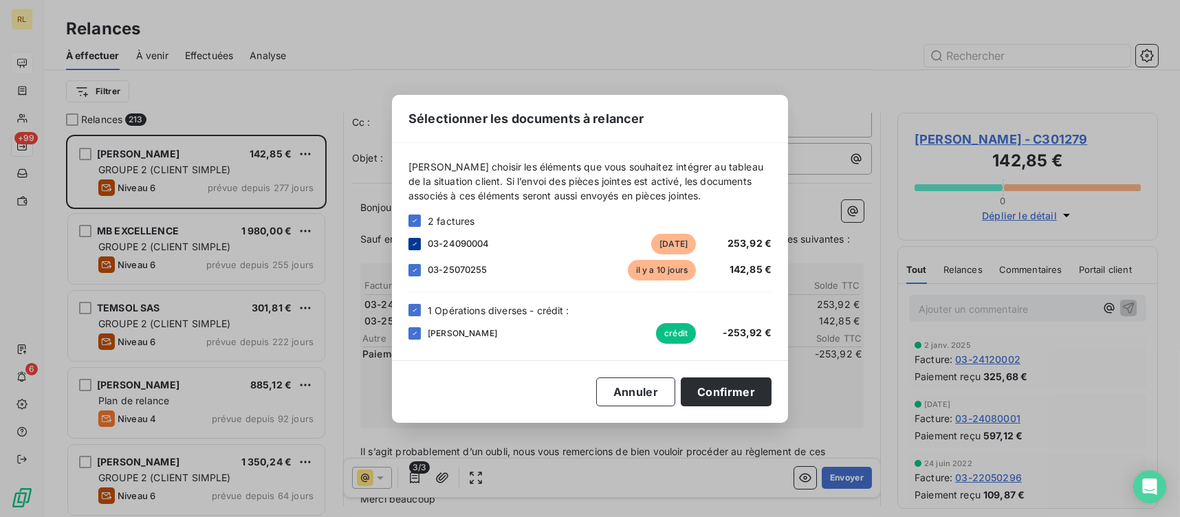
click at [412, 247] on div at bounding box center [414, 244] width 12 height 12
click at [410, 335] on icon at bounding box center [414, 333] width 8 height 8
click at [744, 397] on button "Confirmer" at bounding box center [726, 391] width 91 height 29
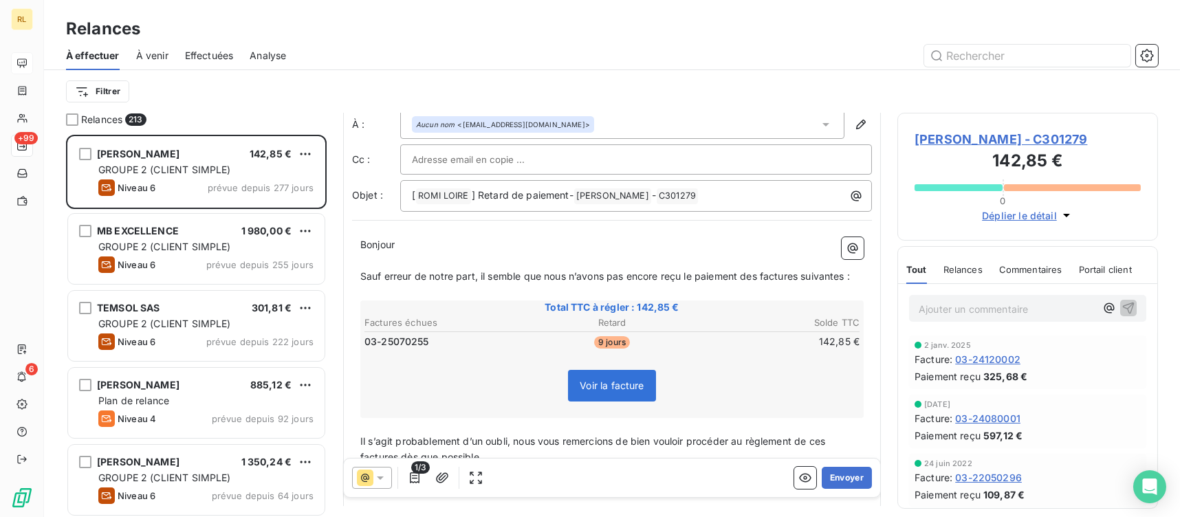
scroll to position [0, 0]
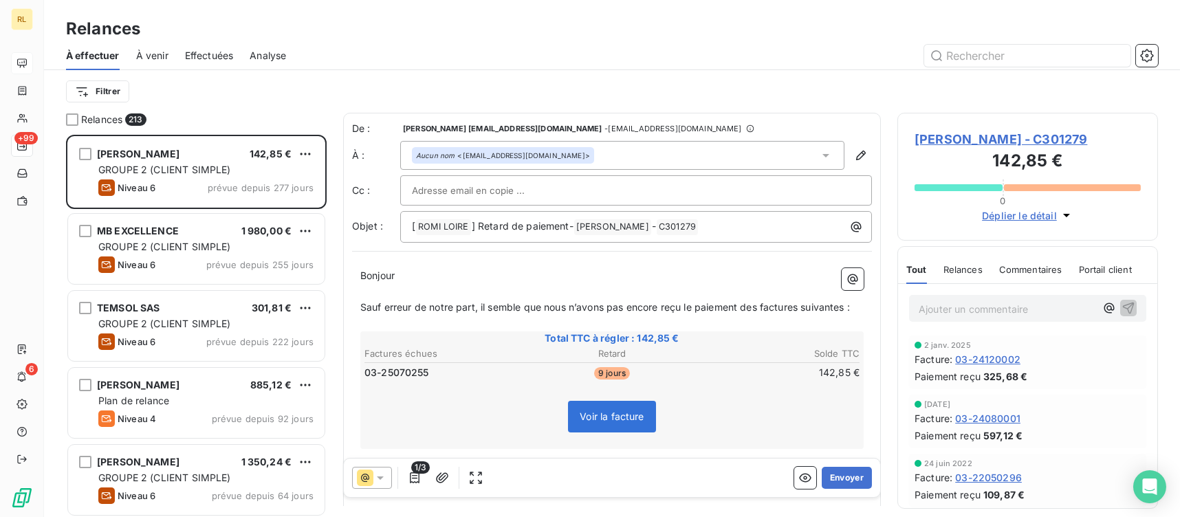
click at [496, 185] on input "text" at bounding box center [486, 190] width 148 height 21
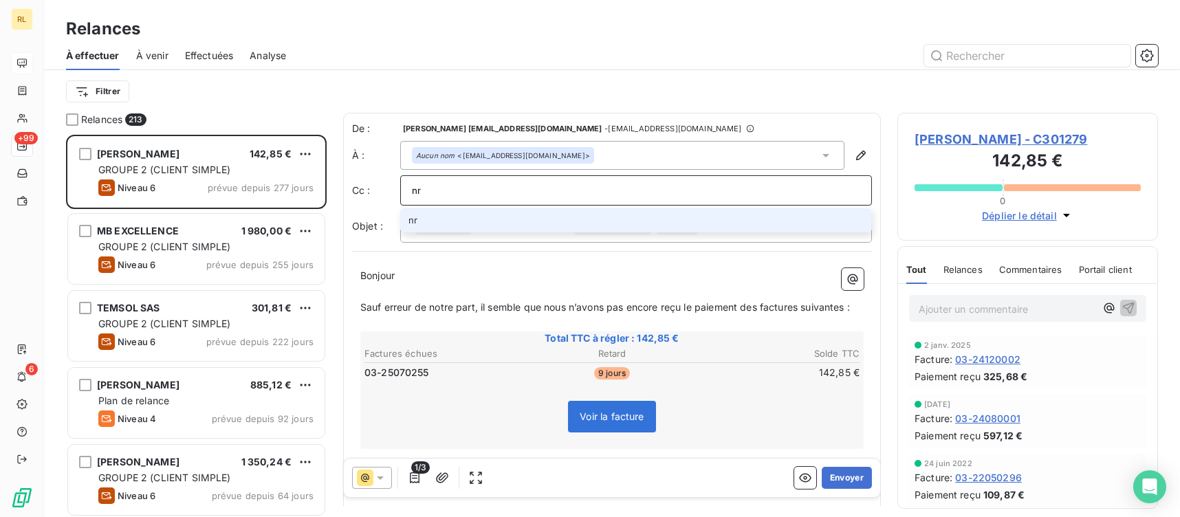
type input "n"
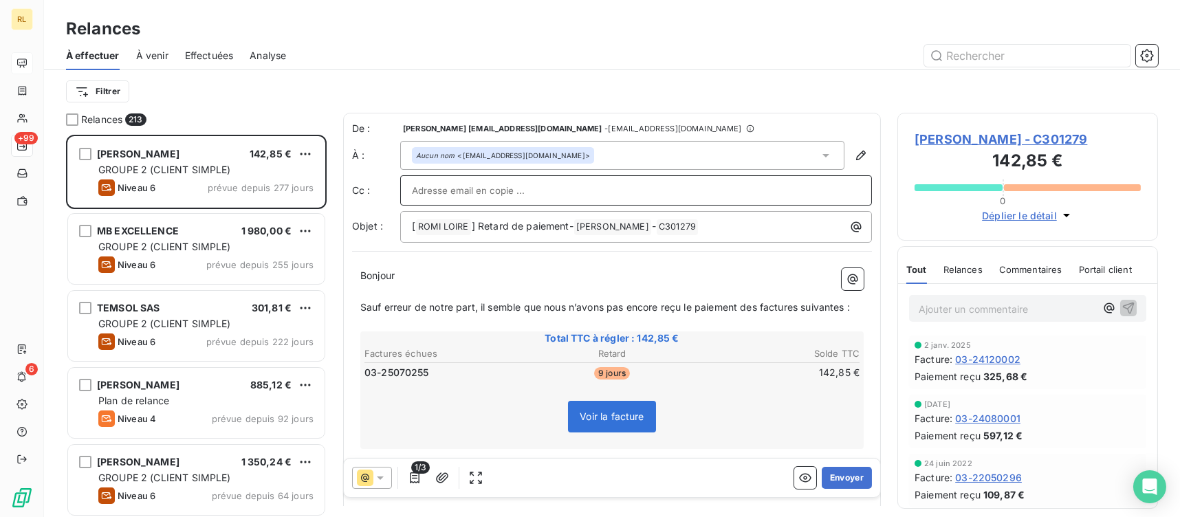
type input "b"
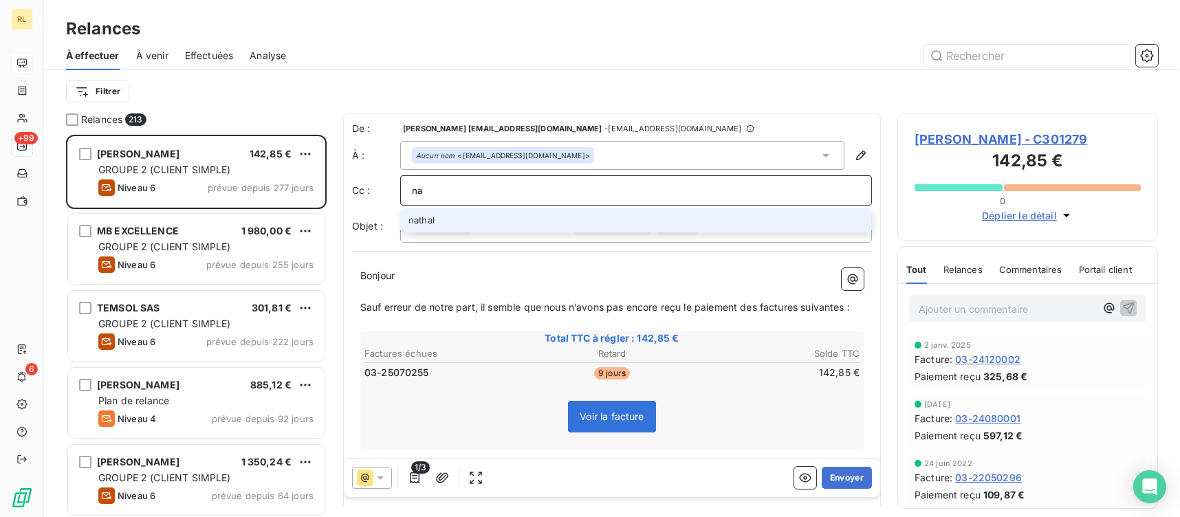
type input "n"
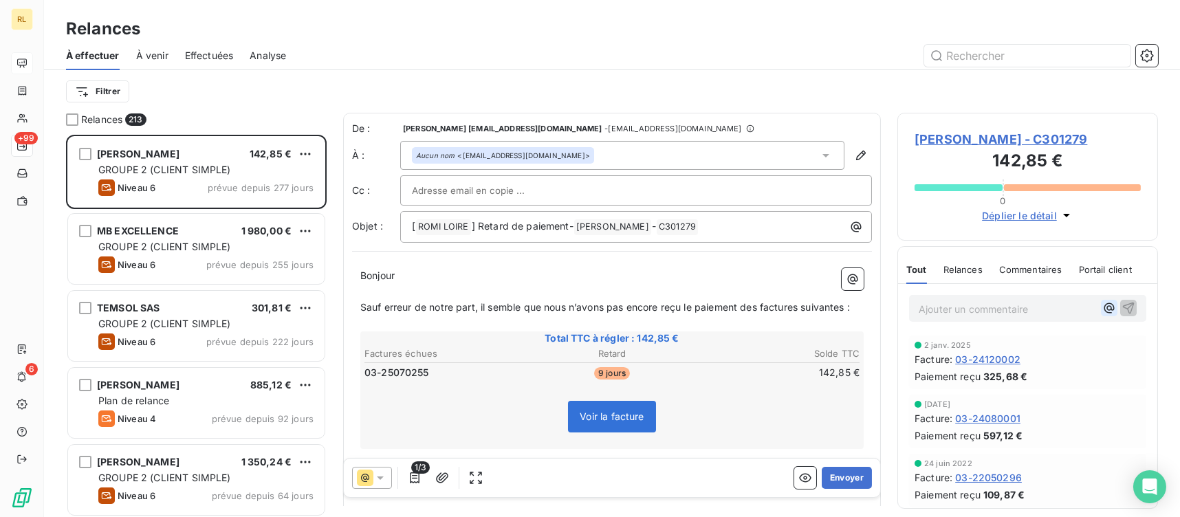
click at [1102, 307] on icon "button" at bounding box center [1109, 308] width 14 height 14
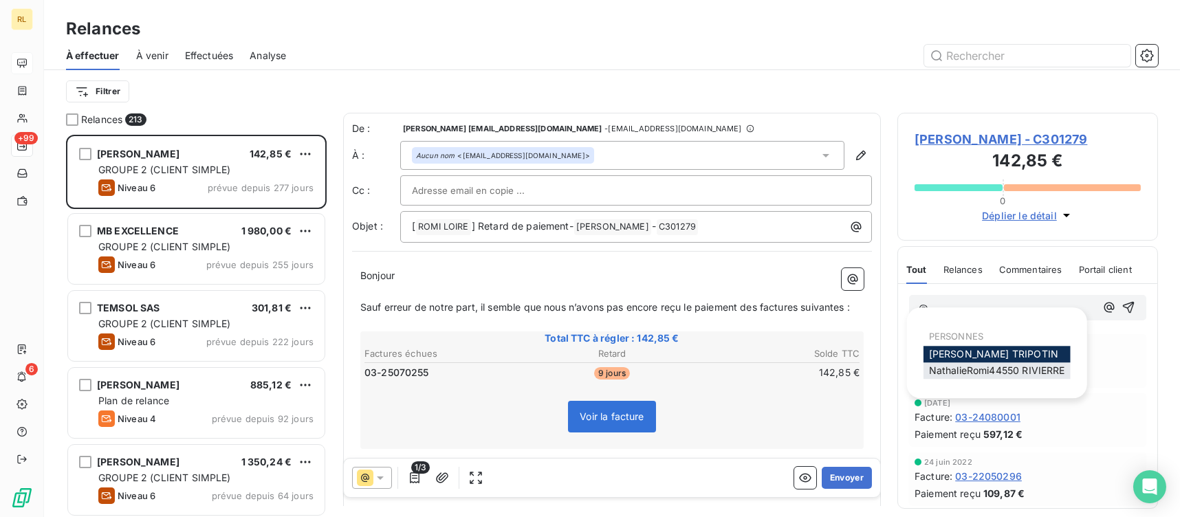
click at [994, 368] on span "NathalieRomi44550 RIVIERRE" at bounding box center [997, 370] width 136 height 12
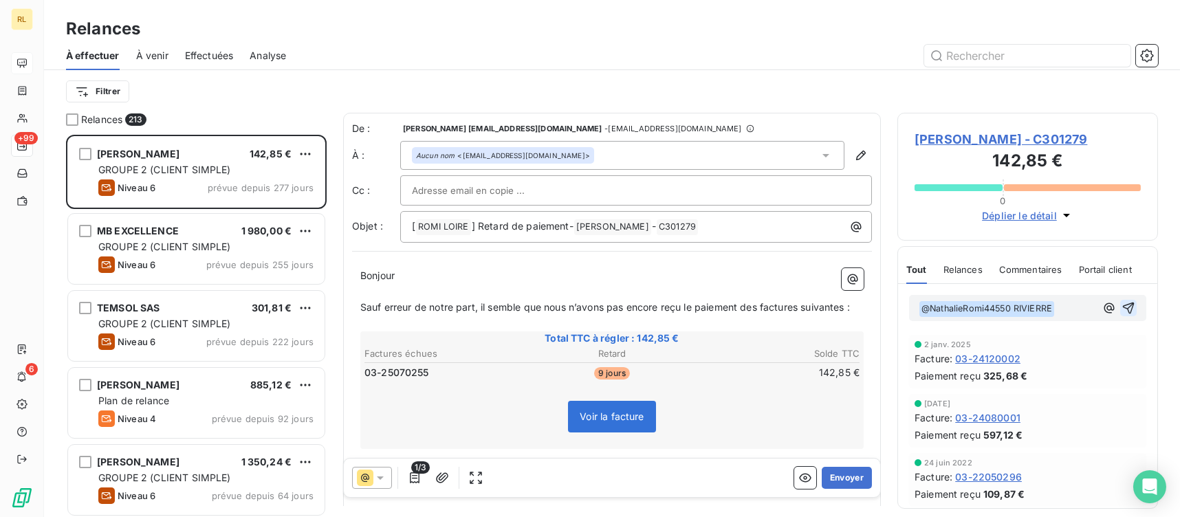
click at [1121, 302] on icon "button" at bounding box center [1128, 308] width 14 height 14
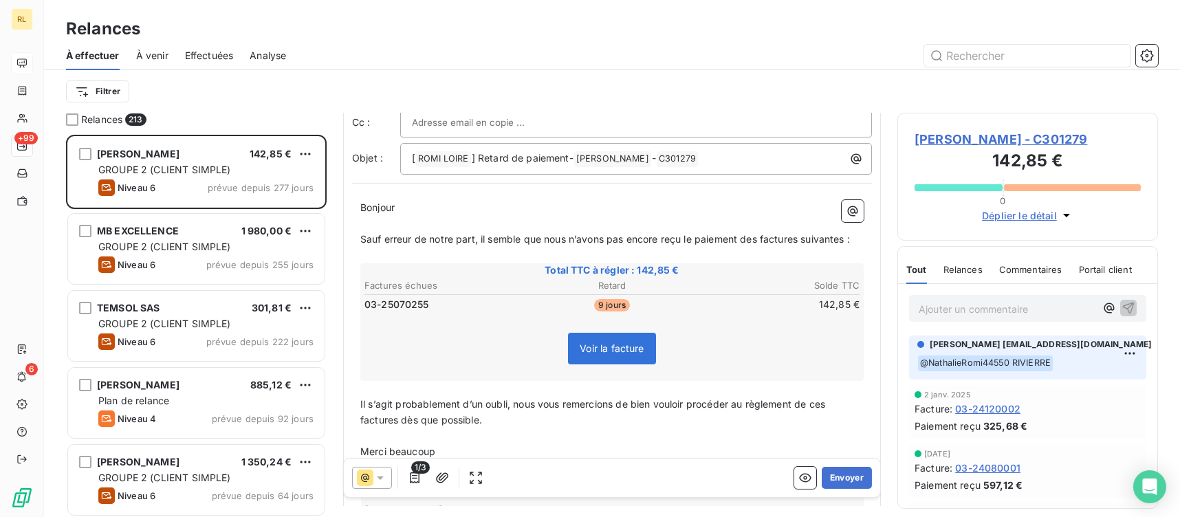
click at [1005, 136] on span "DIGUET BENJAMIN - C301279" at bounding box center [1027, 139] width 226 height 19
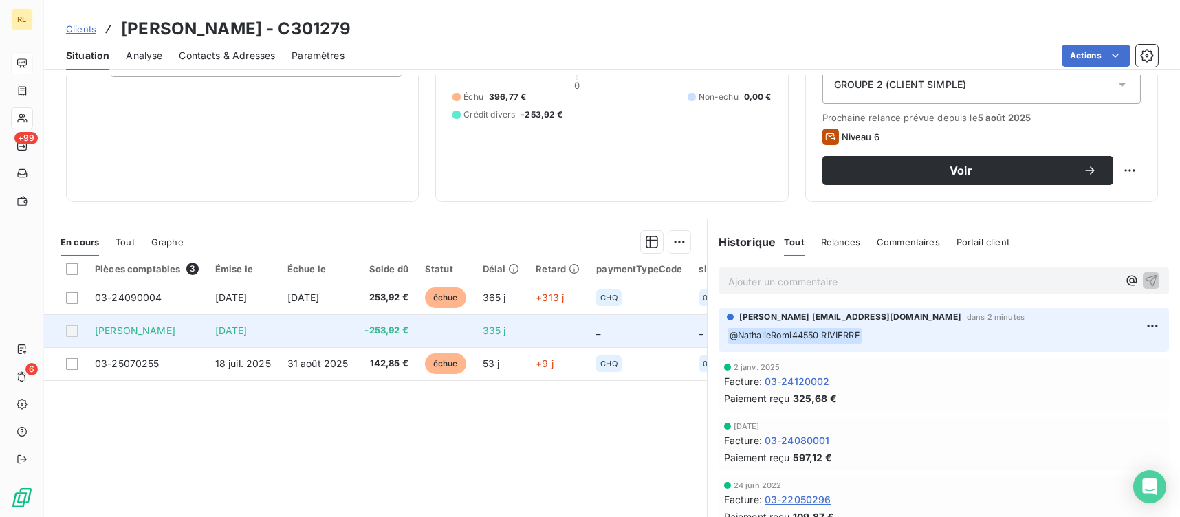
scroll to position [140, 0]
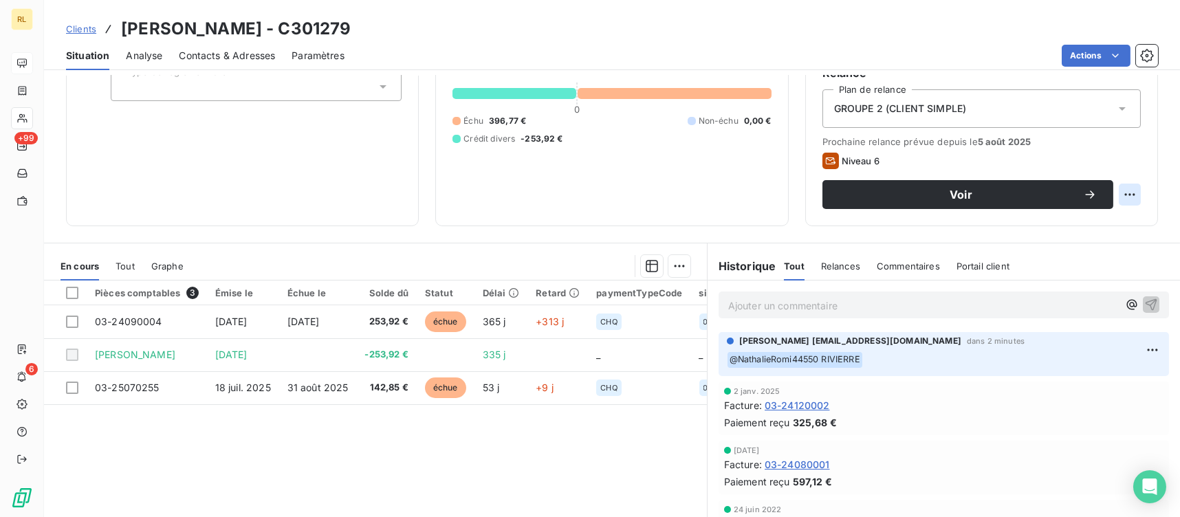
click at [1116, 197] on html "RL +99 6 Clients DIGUET BENJAMIN - C301279 Situation Analyse Contacts & Adresse…" at bounding box center [590, 258] width 1180 height 517
click at [1092, 223] on div "Replanifier cette action" at bounding box center [1062, 224] width 123 height 22
select select "8"
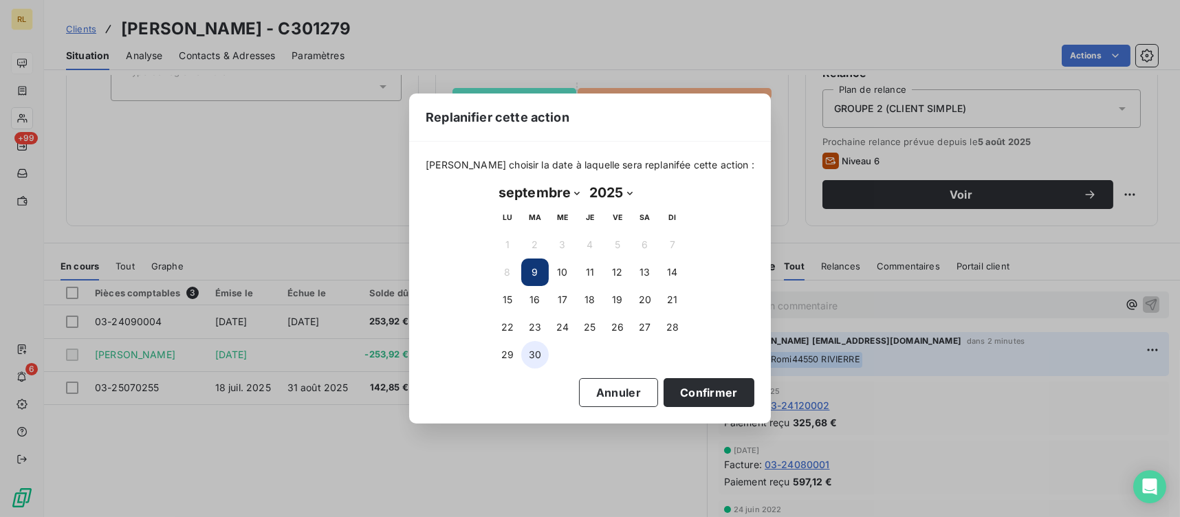
click at [530, 357] on button "30" at bounding box center [534, 354] width 27 height 27
click at [672, 379] on button "Confirmer" at bounding box center [708, 392] width 91 height 29
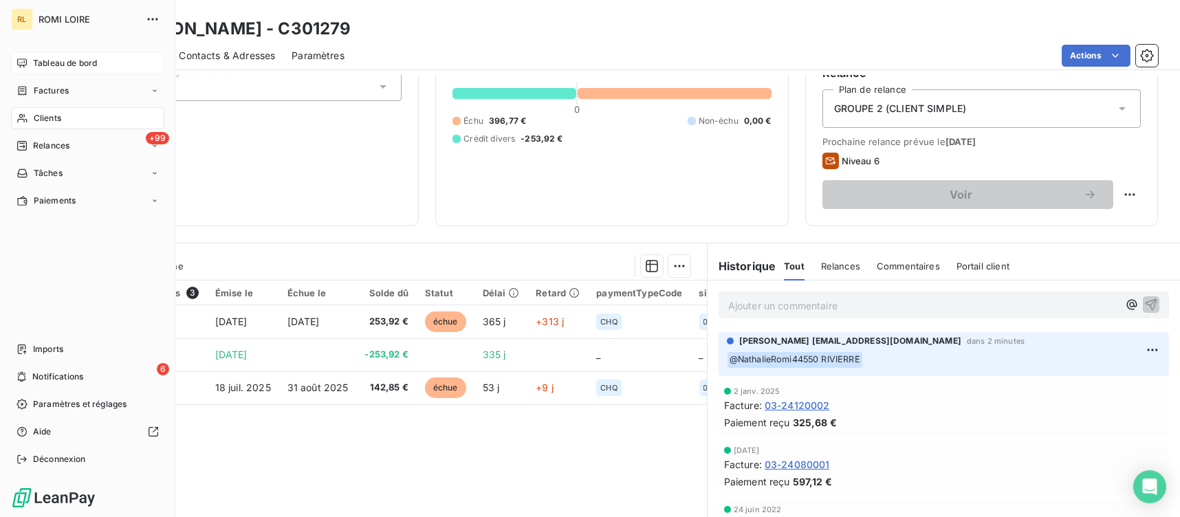
click at [30, 69] on div "Tableau de bord" at bounding box center [87, 63] width 153 height 22
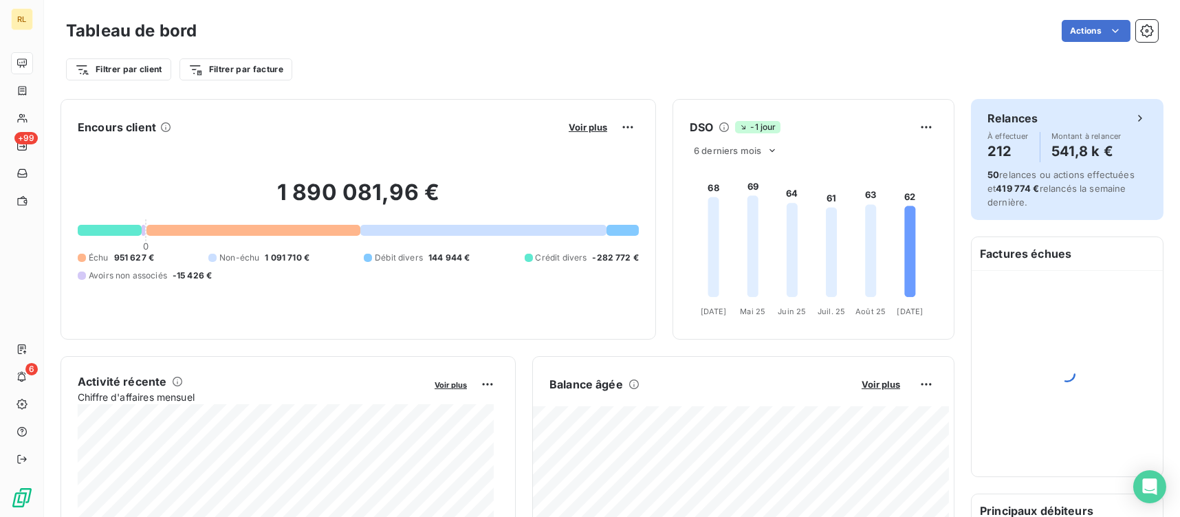
click at [995, 157] on h4 "212" at bounding box center [1007, 151] width 41 height 22
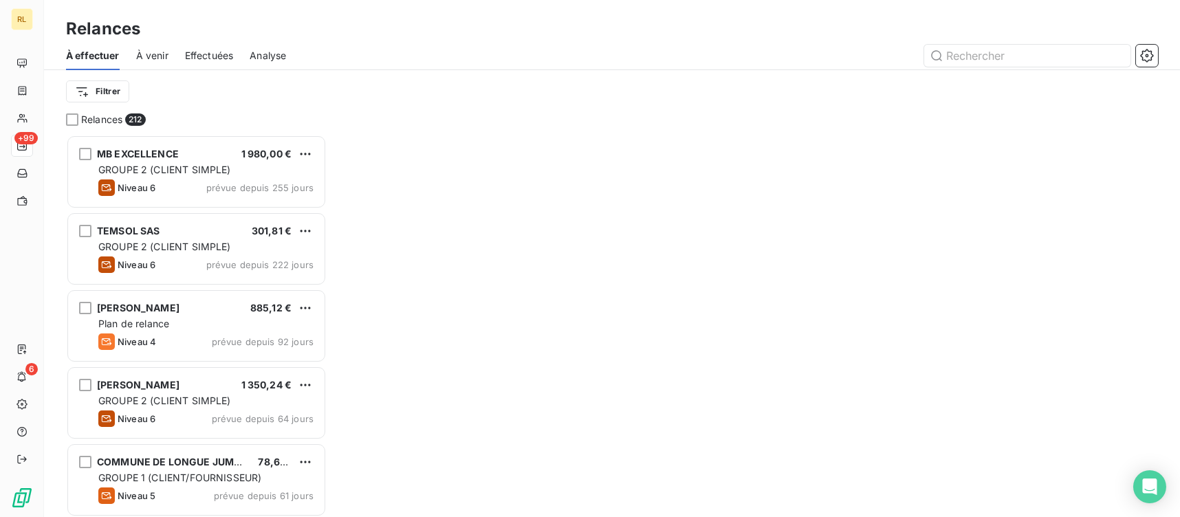
scroll to position [371, 250]
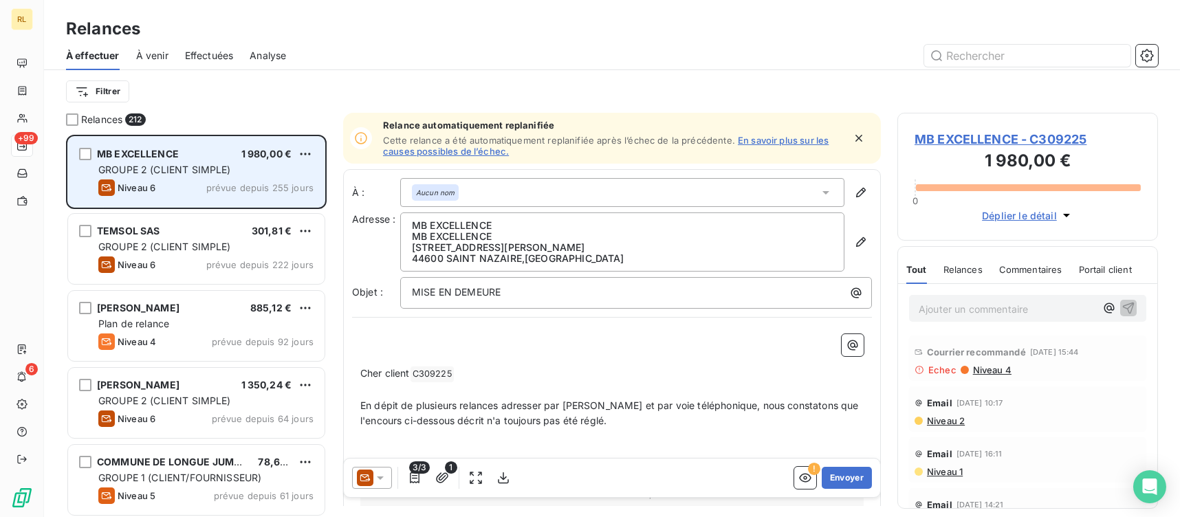
click at [232, 186] on span "prévue depuis 255 jours" at bounding box center [259, 187] width 107 height 11
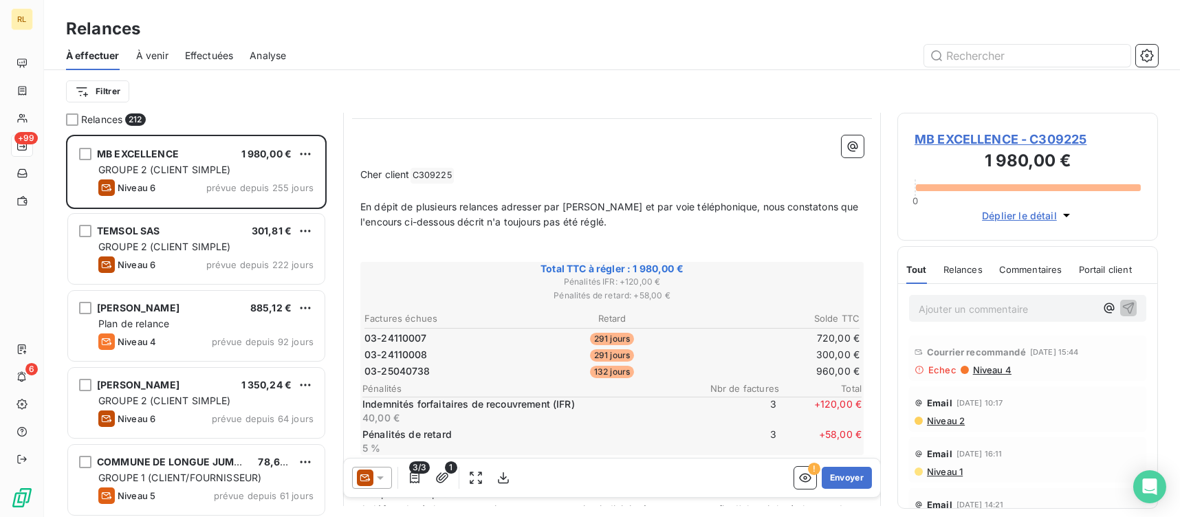
scroll to position [69, 0]
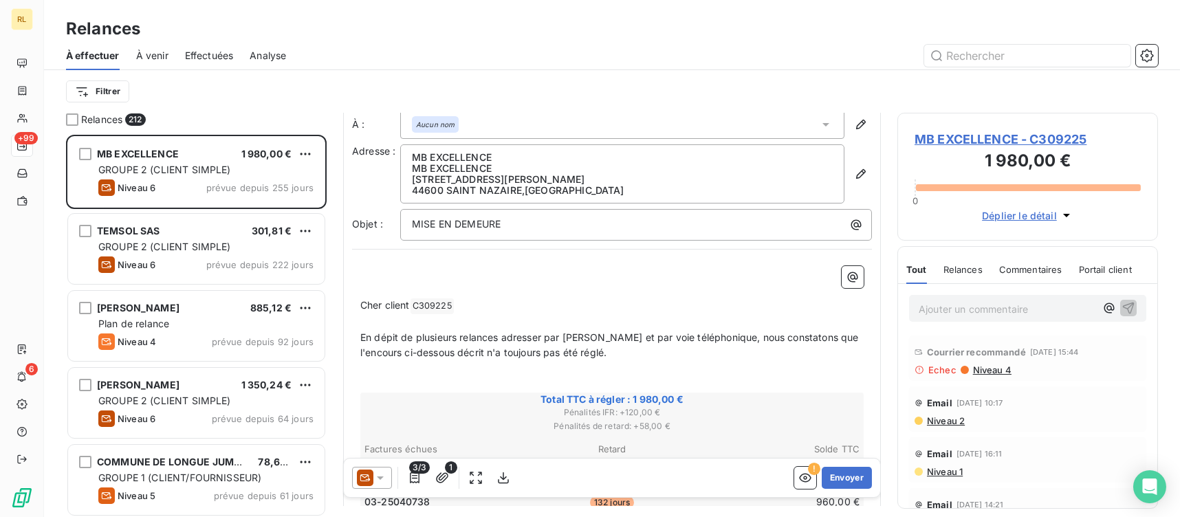
click at [937, 307] on p "Ajouter un commentaire ﻿" at bounding box center [1006, 308] width 177 height 17
click at [1102, 309] on icon "button" at bounding box center [1109, 308] width 14 height 14
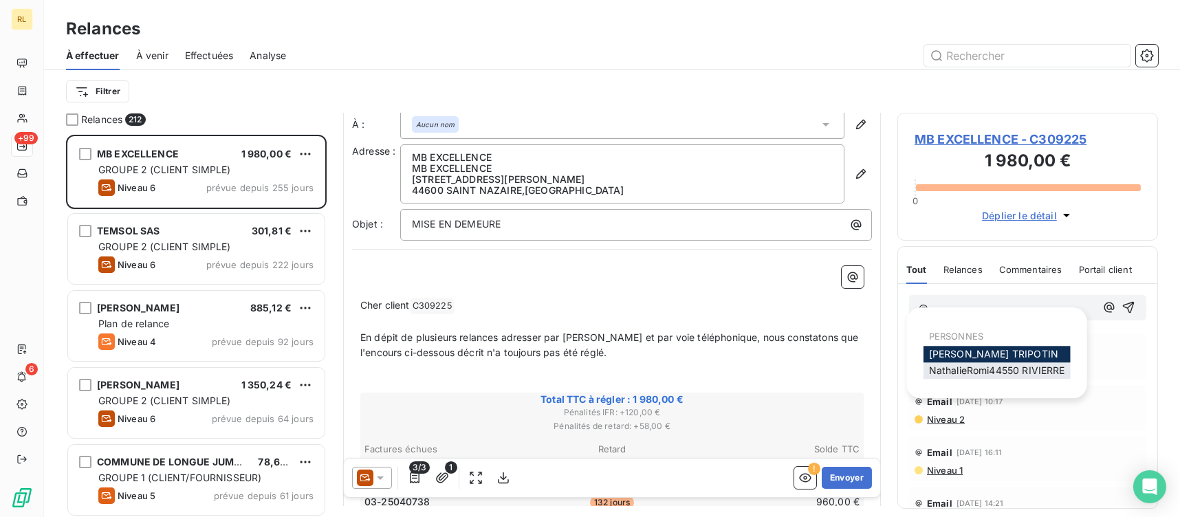
click at [969, 366] on span "NathalieRomi44550 RIVIERRE" at bounding box center [997, 370] width 136 height 12
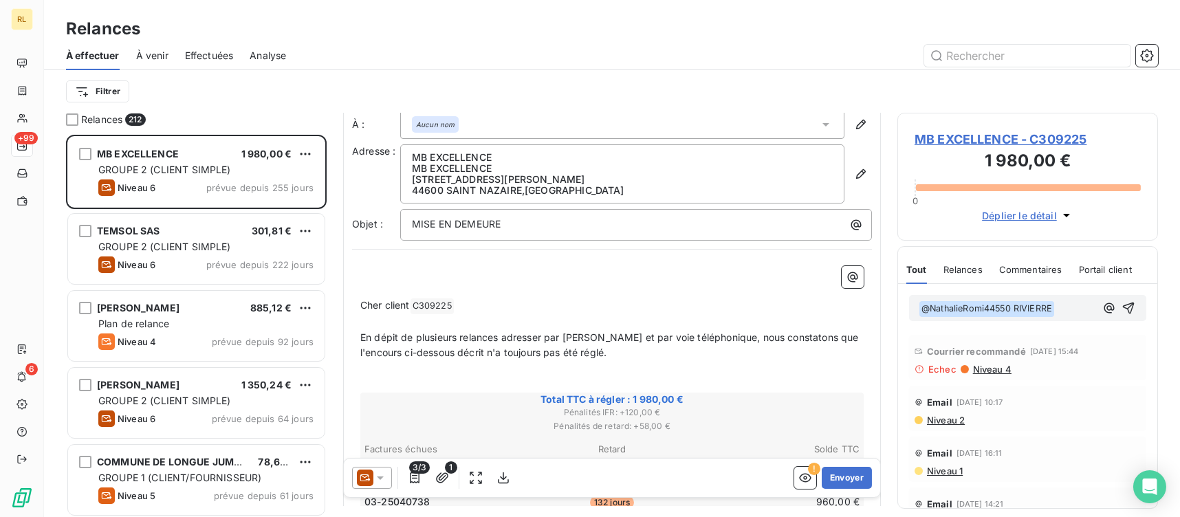
scroll to position [275, 0]
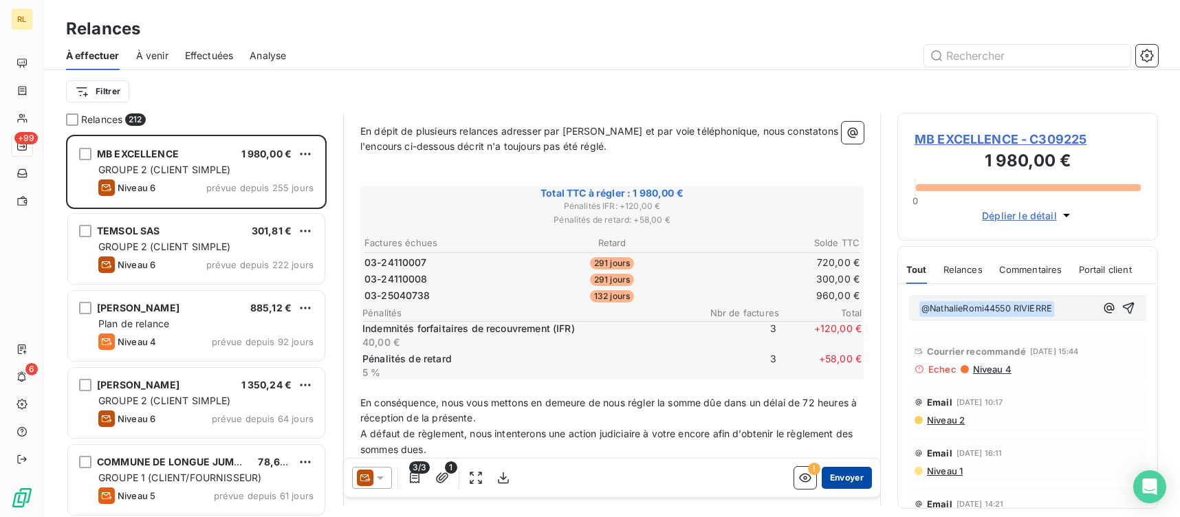
click at [841, 483] on button "Envoyer" at bounding box center [847, 478] width 50 height 22
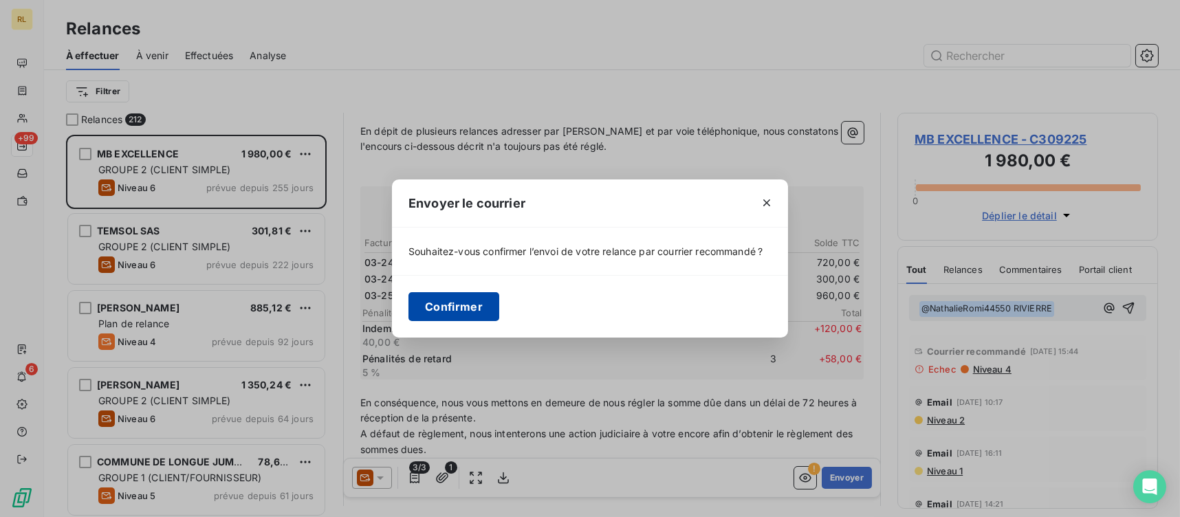
click at [472, 308] on button "Confirmer" at bounding box center [453, 306] width 91 height 29
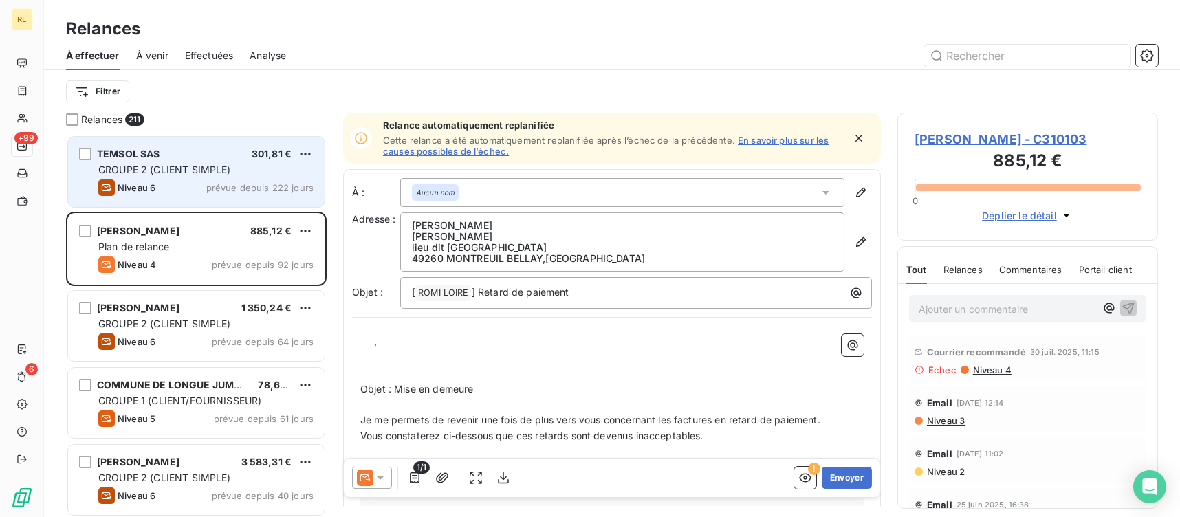
click at [208, 162] on div "TEMSOL SAS 301,81 € GROUPE 2 (CLIENT SIMPLE) Niveau 6 prévue depuis 222 jours" at bounding box center [196, 172] width 256 height 70
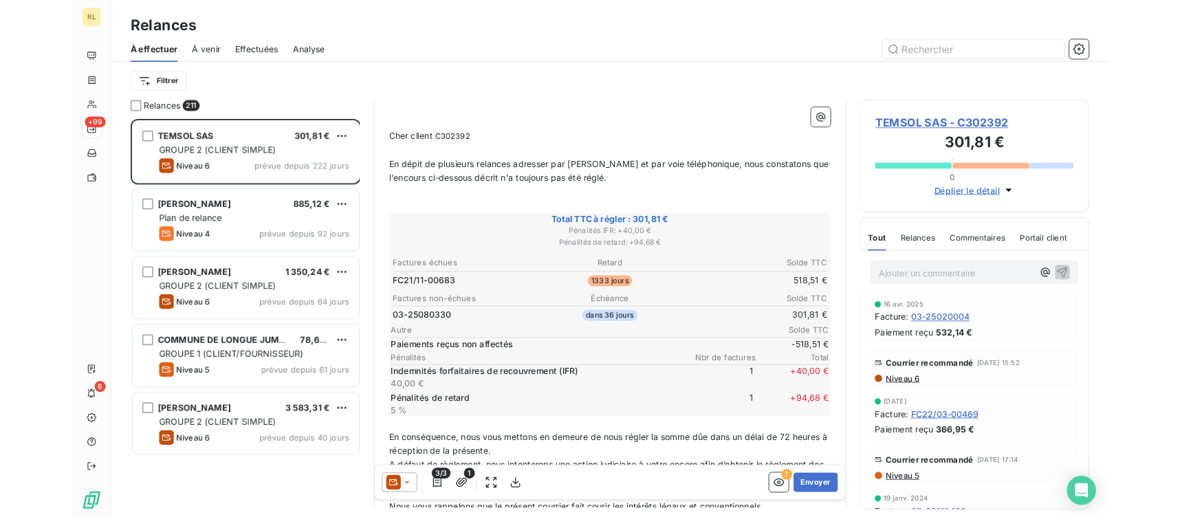
scroll to position [371, 250]
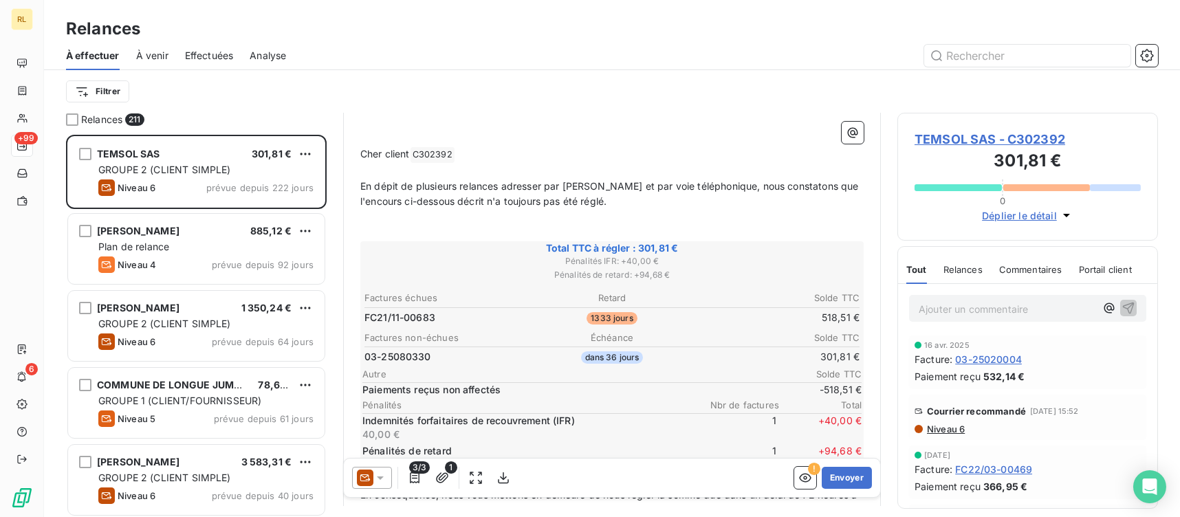
click at [1019, 137] on span "TEMSOL SAS - C302392" at bounding box center [1027, 139] width 226 height 19
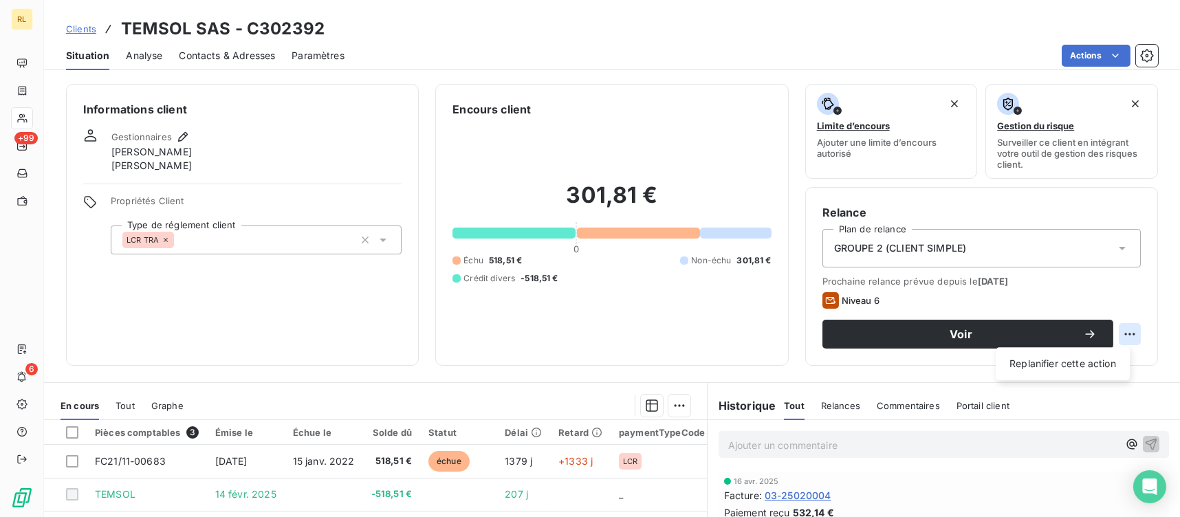
click at [1119, 331] on html "RL +99 6 Clients TEMSOL SAS - C302392 Situation Analyse Contacts & Adresses Par…" at bounding box center [590, 258] width 1180 height 517
click at [1082, 366] on div "Replanifier cette action" at bounding box center [1062, 364] width 123 height 22
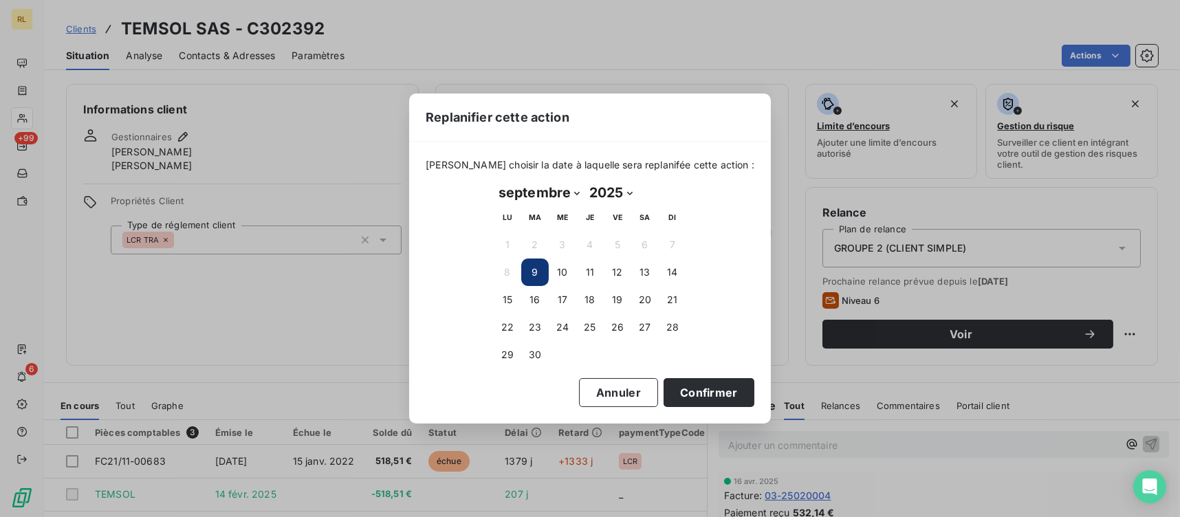
click at [570, 191] on select "janvier février mars avril mai juin juillet août septembre octobre novembre déc…" at bounding box center [539, 192] width 91 height 22
select select "9"
click at [494, 181] on select "janvier février mars avril mai juin juillet août septembre octobre novembre déc…" at bounding box center [539, 192] width 91 height 22
click at [613, 276] on button "10" at bounding box center [617, 271] width 27 height 27
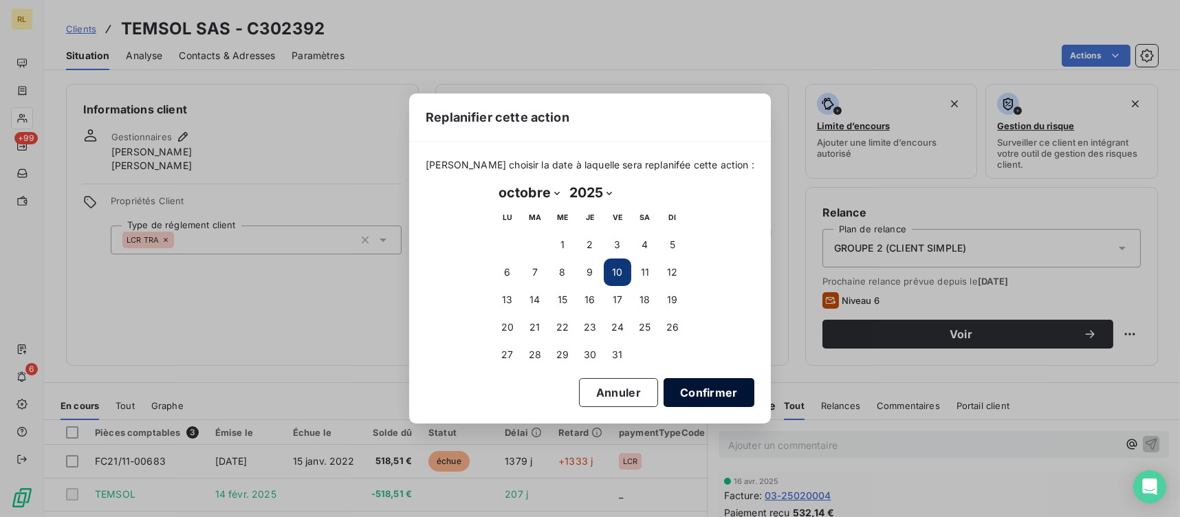
click at [676, 386] on button "Confirmer" at bounding box center [708, 392] width 91 height 29
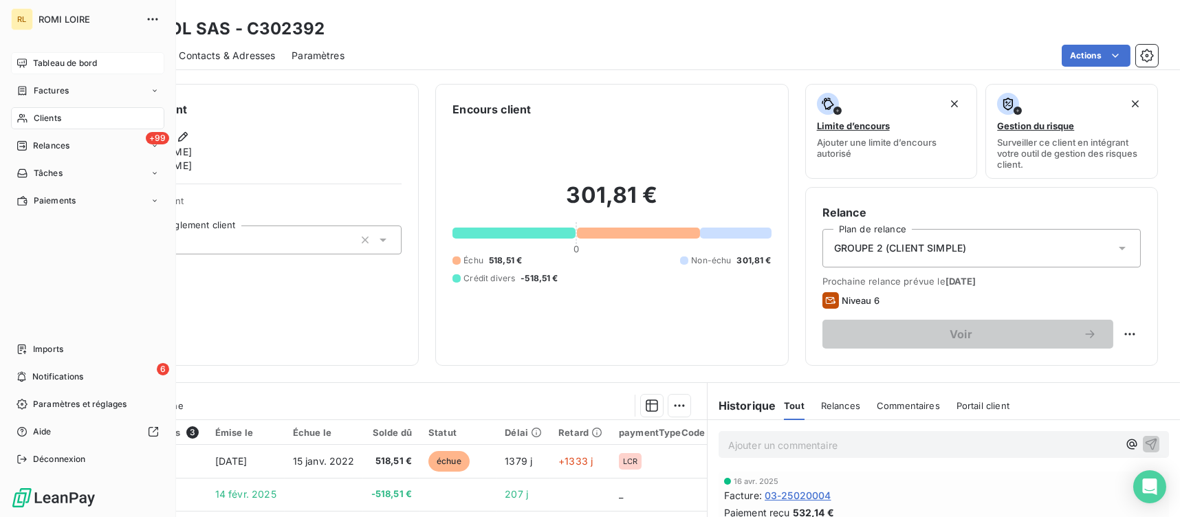
click at [39, 57] on span "Tableau de bord" at bounding box center [65, 63] width 64 height 12
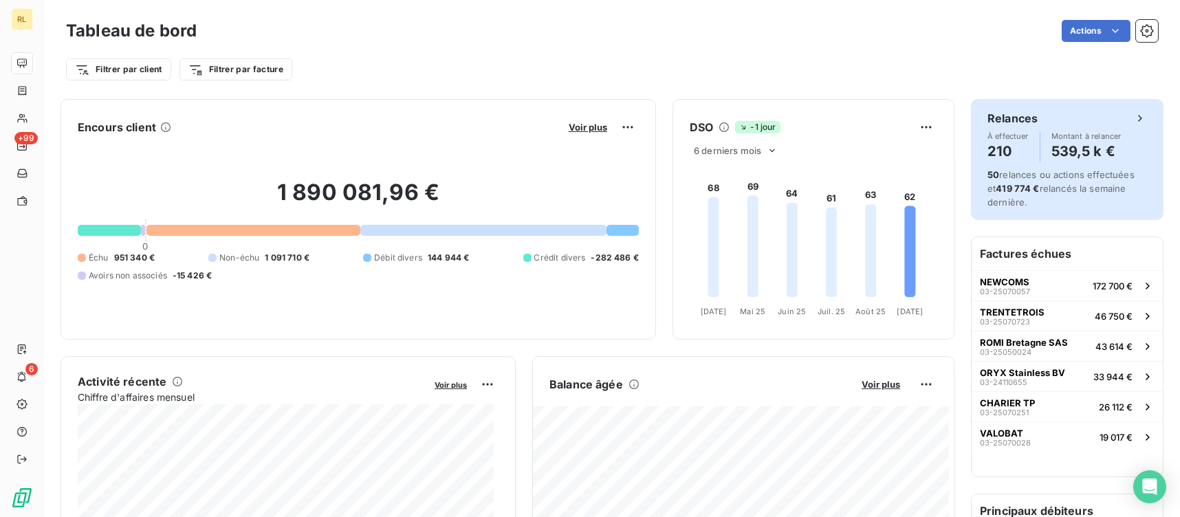
click at [998, 151] on h4 "210" at bounding box center [1007, 151] width 41 height 22
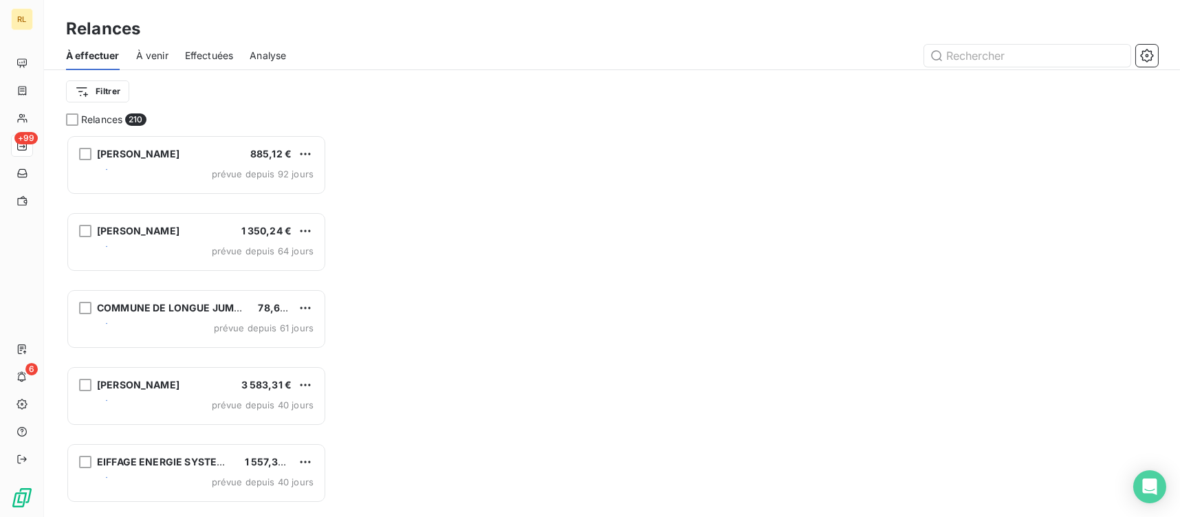
scroll to position [371, 250]
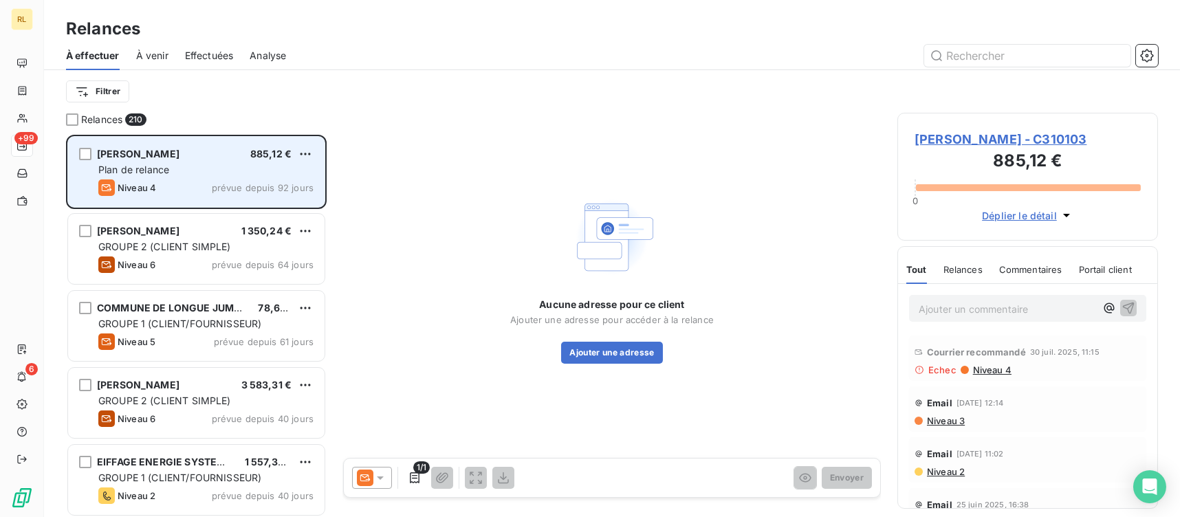
click at [224, 168] on div "Plan de relance" at bounding box center [205, 170] width 215 height 14
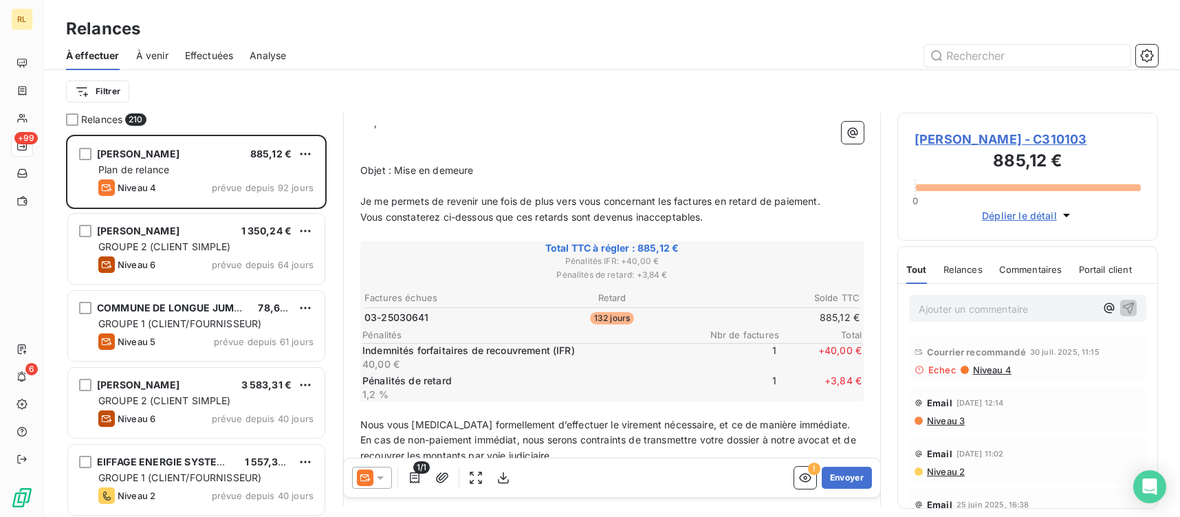
scroll to position [206, 0]
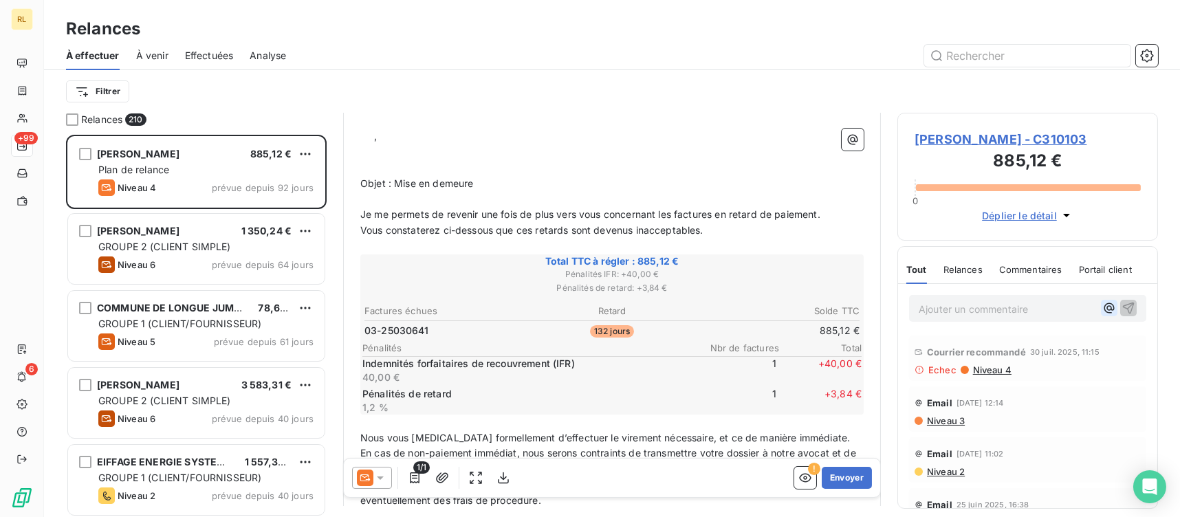
click at [1102, 304] on icon "button" at bounding box center [1109, 308] width 14 height 14
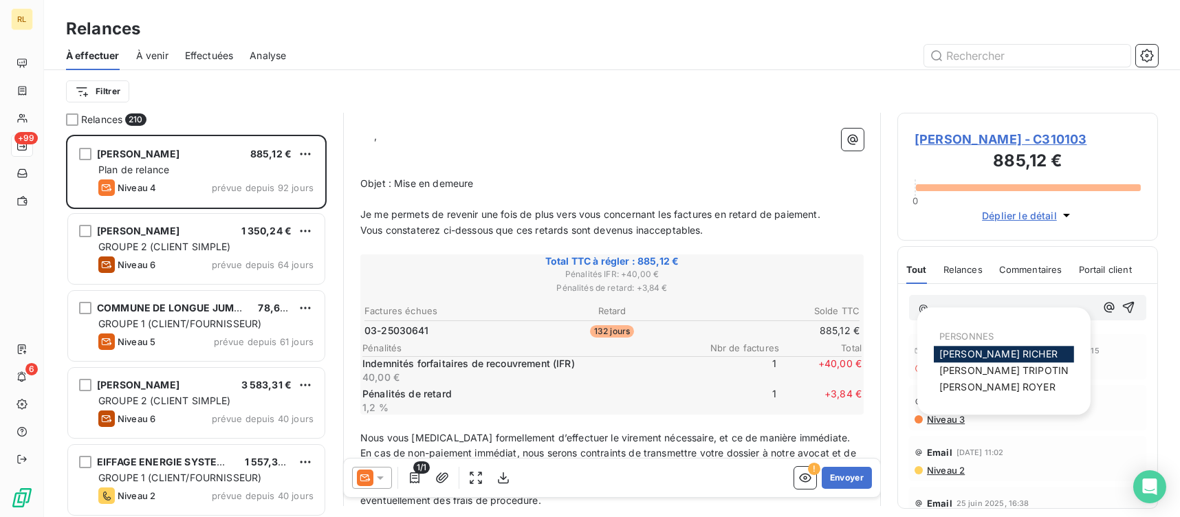
click at [996, 346] on div "[PERSON_NAME]" at bounding box center [1004, 354] width 140 height 16
click at [997, 353] on span "[PERSON_NAME]" at bounding box center [998, 354] width 118 height 12
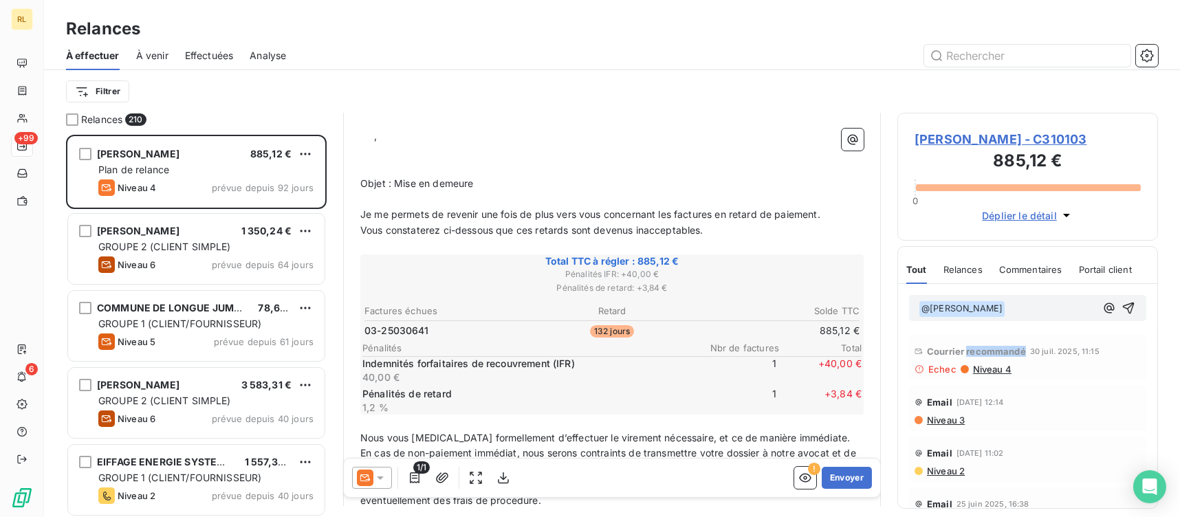
click at [997, 353] on span "Courrier recommandé" at bounding box center [976, 351] width 99 height 11
click at [637, 117] on div "À : Aucun nom Adresse : [PERSON_NAME] [PERSON_NAME] lieu dit Le Chalet 49260 MO…" at bounding box center [612, 355] width 538 height 782
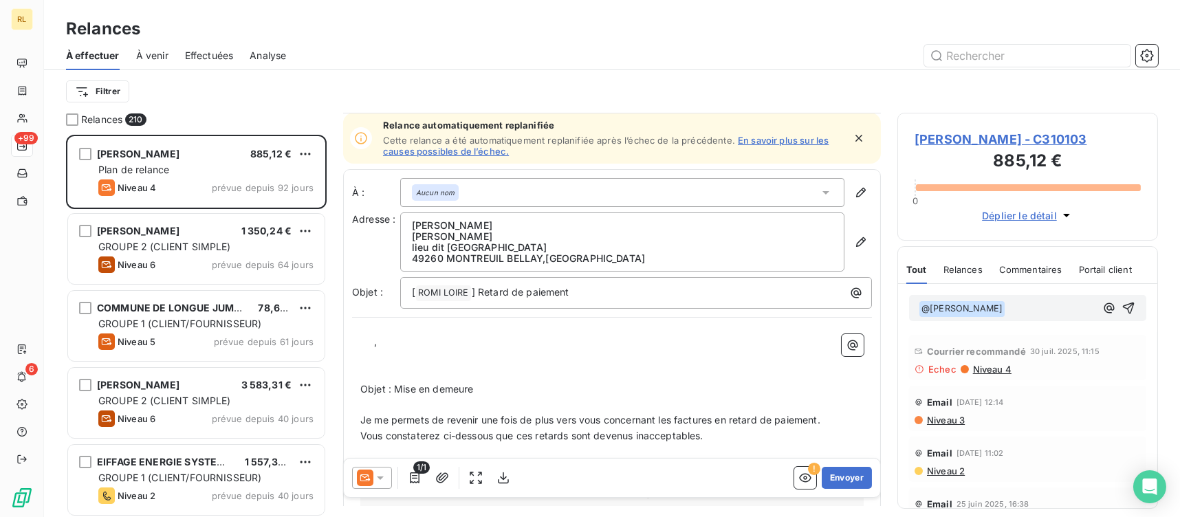
scroll to position [0, 0]
click at [983, 371] on span "Niveau 4" at bounding box center [991, 369] width 40 height 11
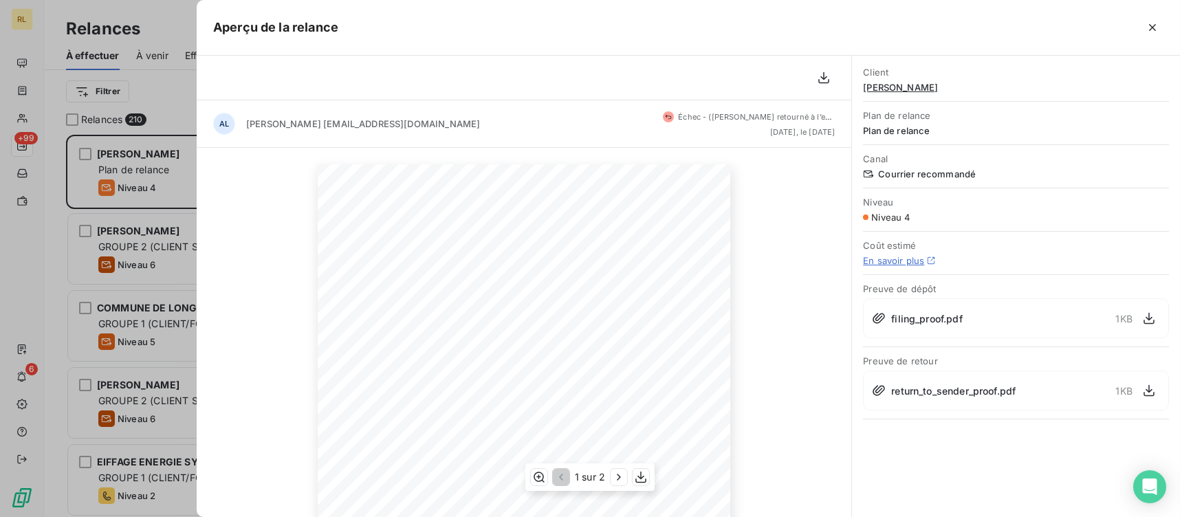
scroll to position [206, 0]
click at [610, 485] on div "1 sur 2" at bounding box center [589, 476] width 129 height 27
click at [624, 481] on icon "button" at bounding box center [619, 477] width 14 height 14
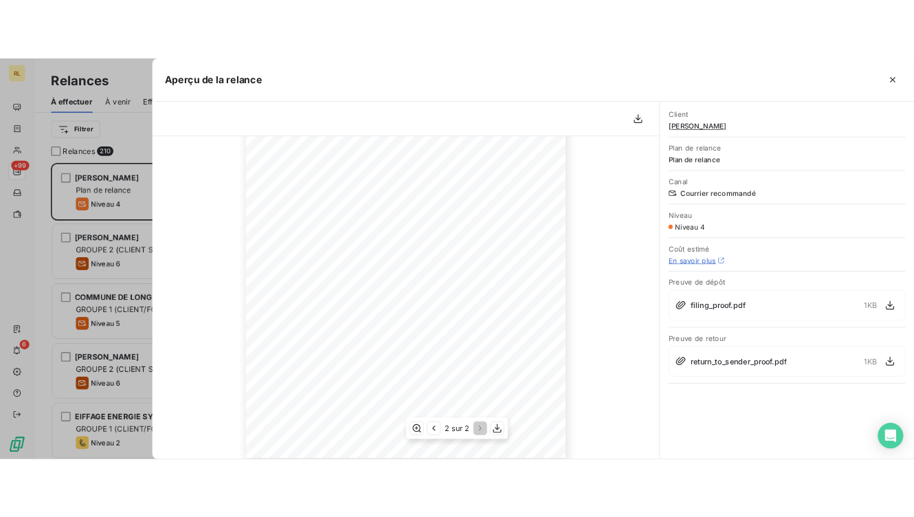
scroll to position [247, 0]
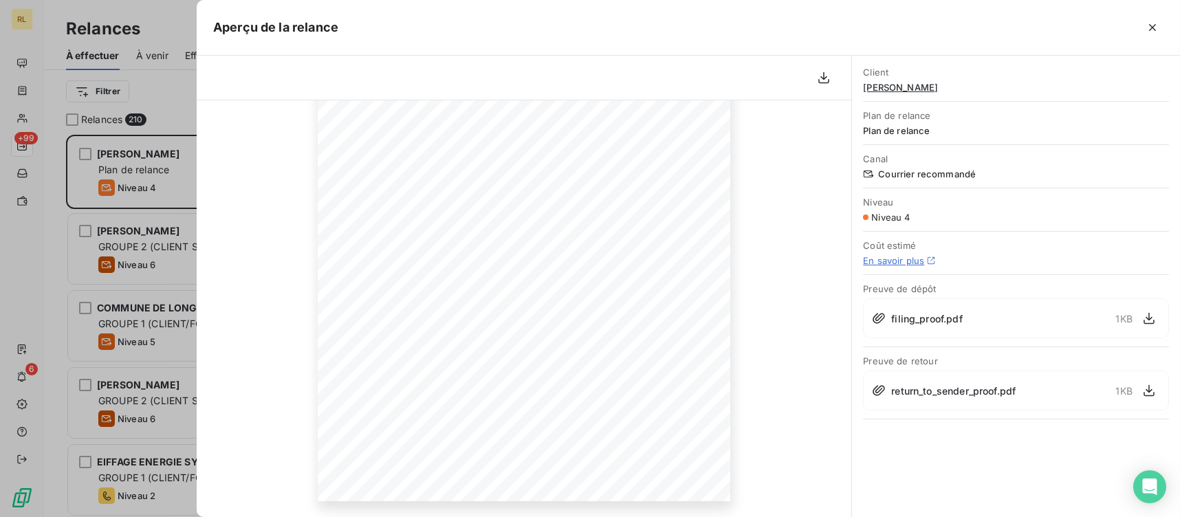
click at [887, 317] on div "filing_proof.pdf" at bounding box center [917, 318] width 90 height 14
click at [873, 317] on icon at bounding box center [879, 318] width 12 height 10
click at [1146, 324] on icon "button" at bounding box center [1149, 318] width 14 height 14
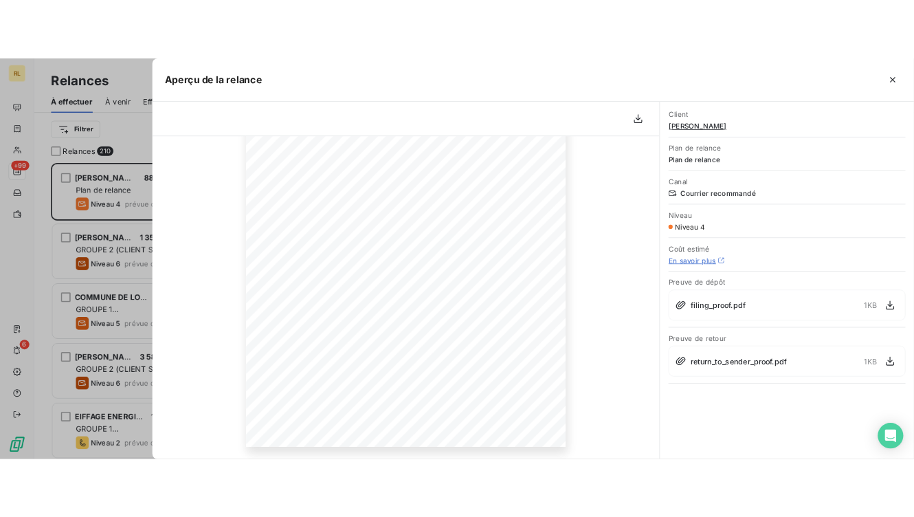
scroll to position [371, 183]
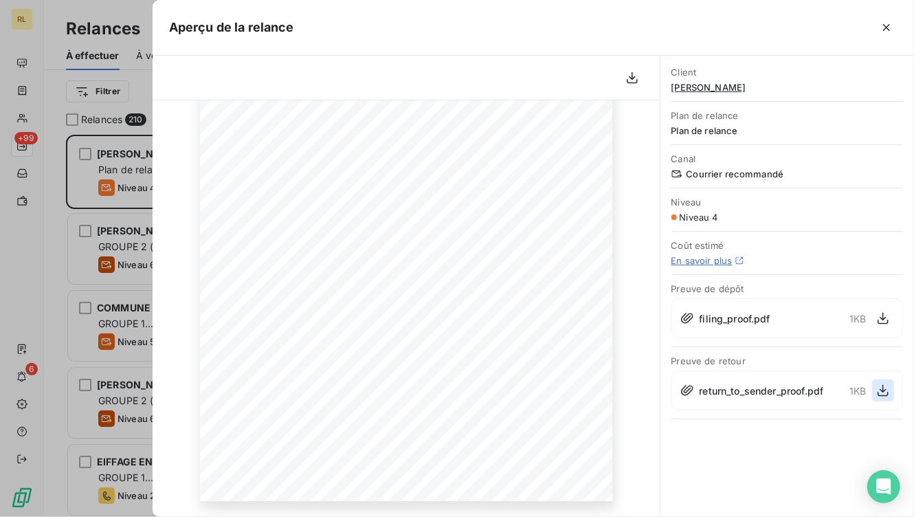
click at [883, 386] on icon "button" at bounding box center [883, 391] width 11 height 12
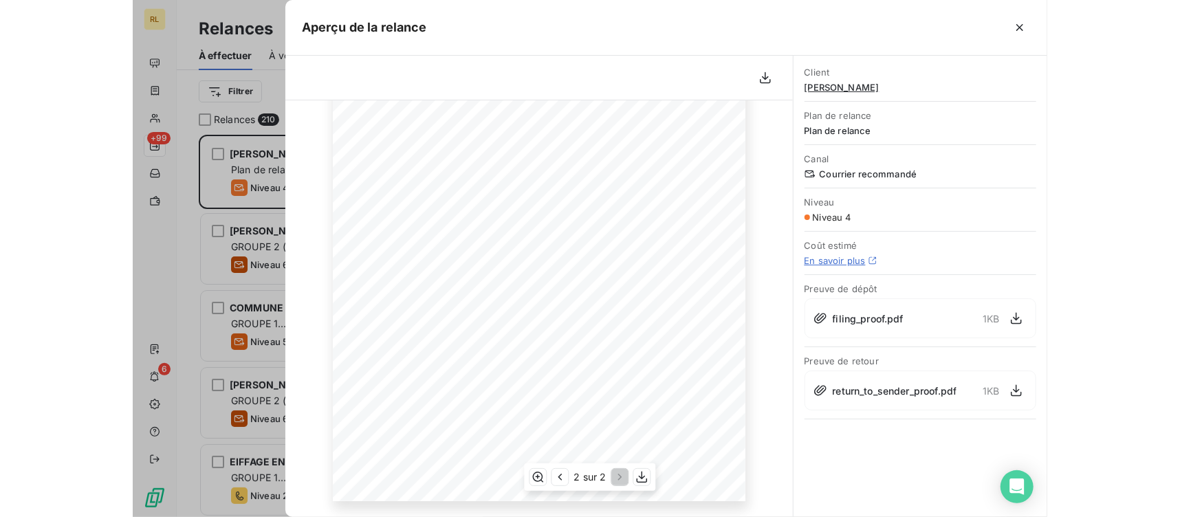
scroll to position [0, 0]
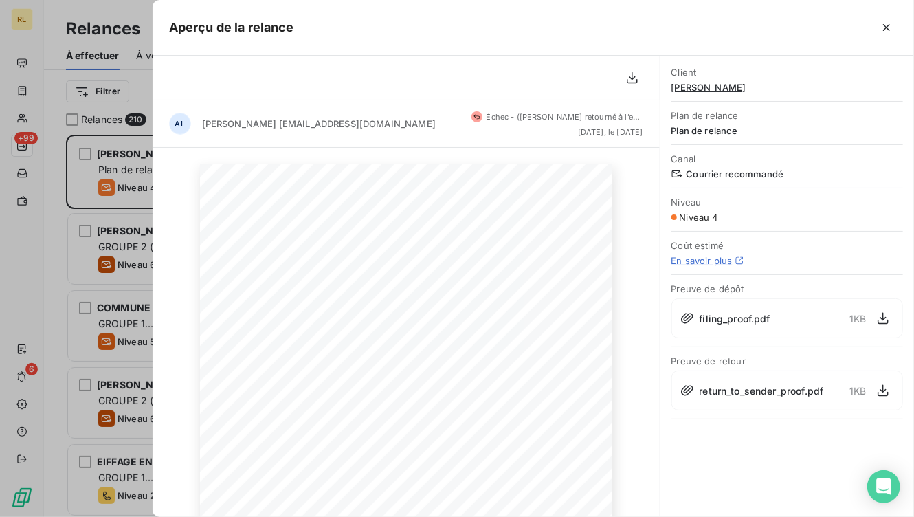
click at [25, 283] on div at bounding box center [457, 258] width 914 height 517
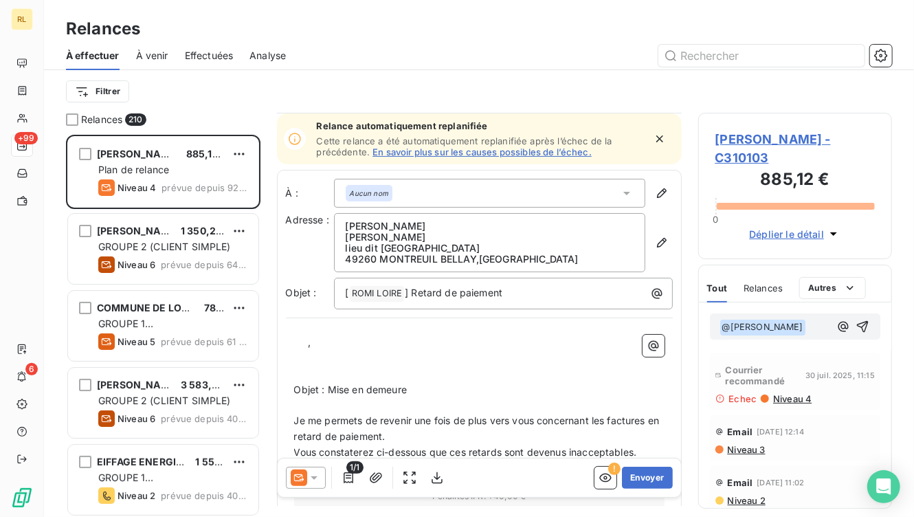
click at [404, 363] on p "﻿" at bounding box center [479, 359] width 371 height 16
click at [857, 324] on icon "button" at bounding box center [863, 327] width 12 height 12
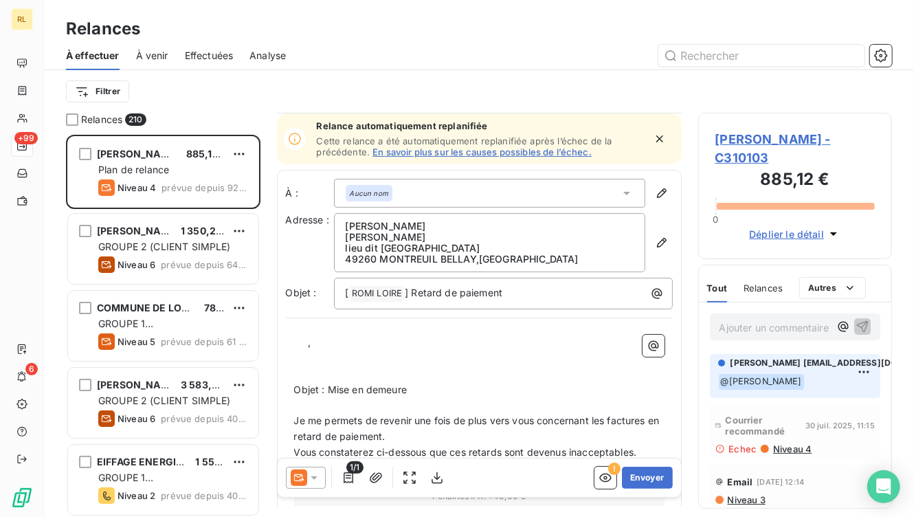
click at [555, 389] on p "Objet : Mise en demeure" at bounding box center [479, 390] width 371 height 16
click at [793, 12] on div "Relances À effectuer À venir Effectuées Analyse Filtrer" at bounding box center [479, 56] width 870 height 113
drag, startPoint x: 799, startPoint y: 19, endPoint x: 809, endPoint y: 87, distance: 69.5
click at [809, 87] on div "Relances À effectuer À venir Effectuées Analyse Filtrer" at bounding box center [479, 56] width 870 height 113
drag, startPoint x: 809, startPoint y: 87, endPoint x: 797, endPoint y: 17, distance: 71.2
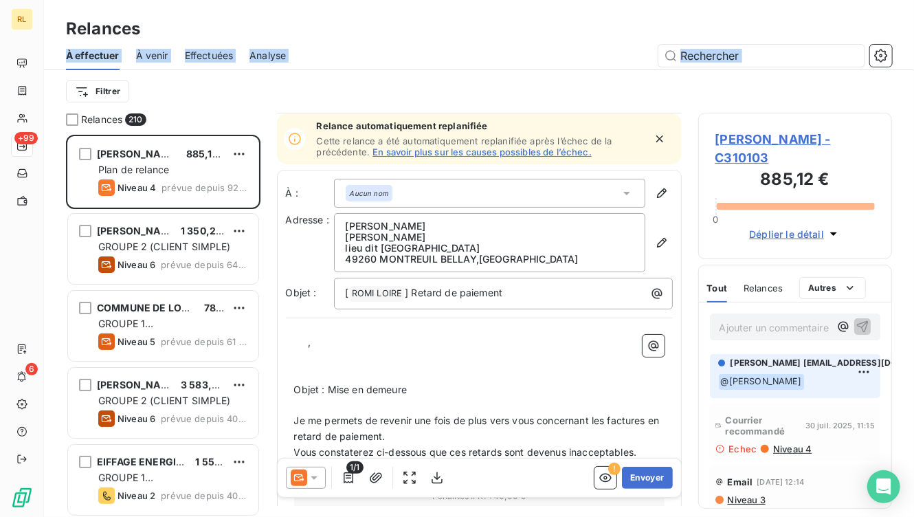
click at [797, 17] on div "Relances" at bounding box center [479, 28] width 870 height 25
click at [758, 27] on div "Relances" at bounding box center [479, 28] width 870 height 25
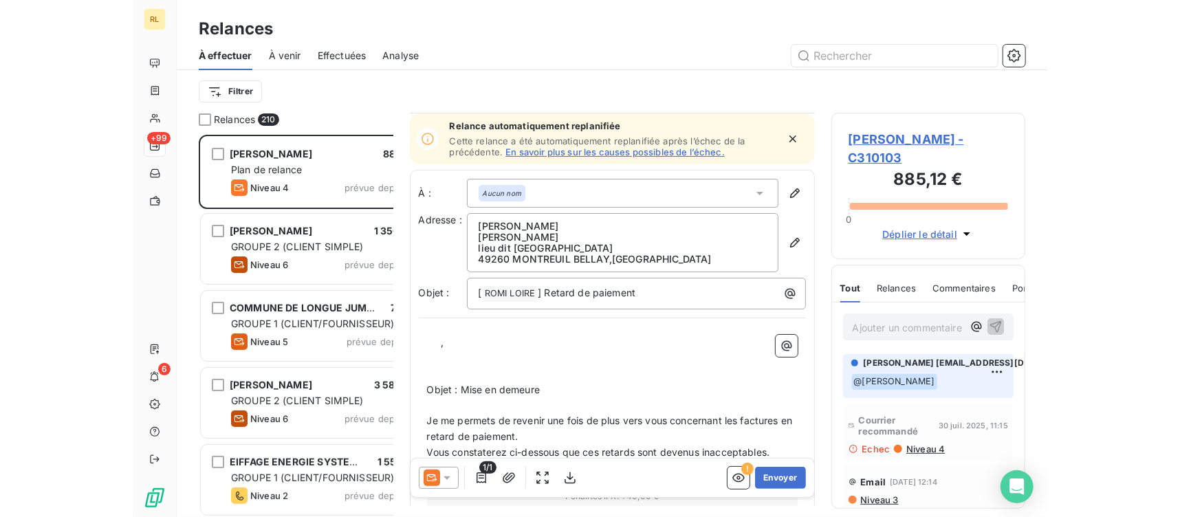
scroll to position [371, 250]
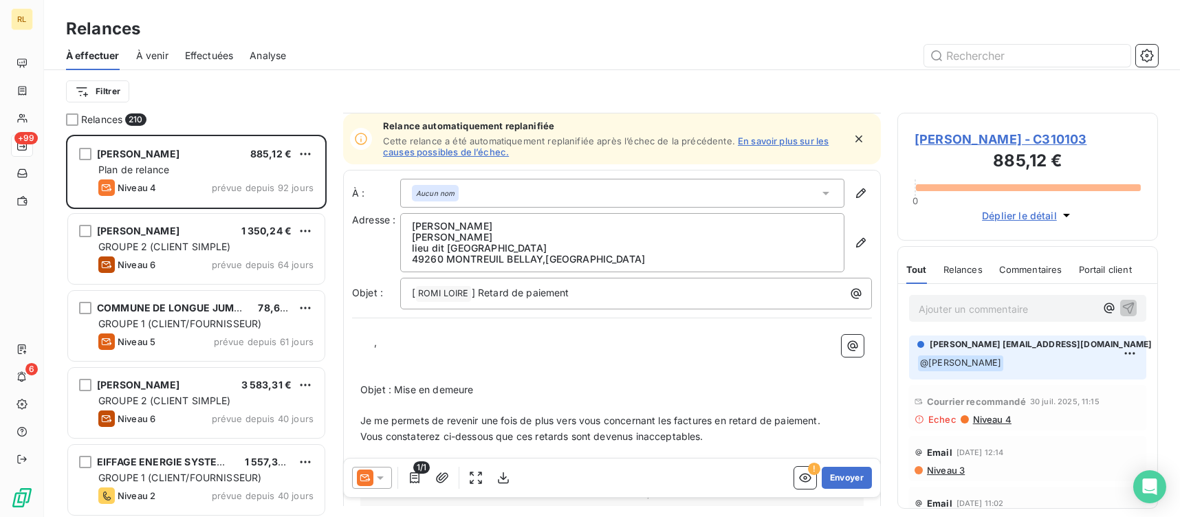
drag, startPoint x: 512, startPoint y: 32, endPoint x: 522, endPoint y: 27, distance: 11.1
click at [512, 32] on div "Relances" at bounding box center [612, 28] width 1136 height 25
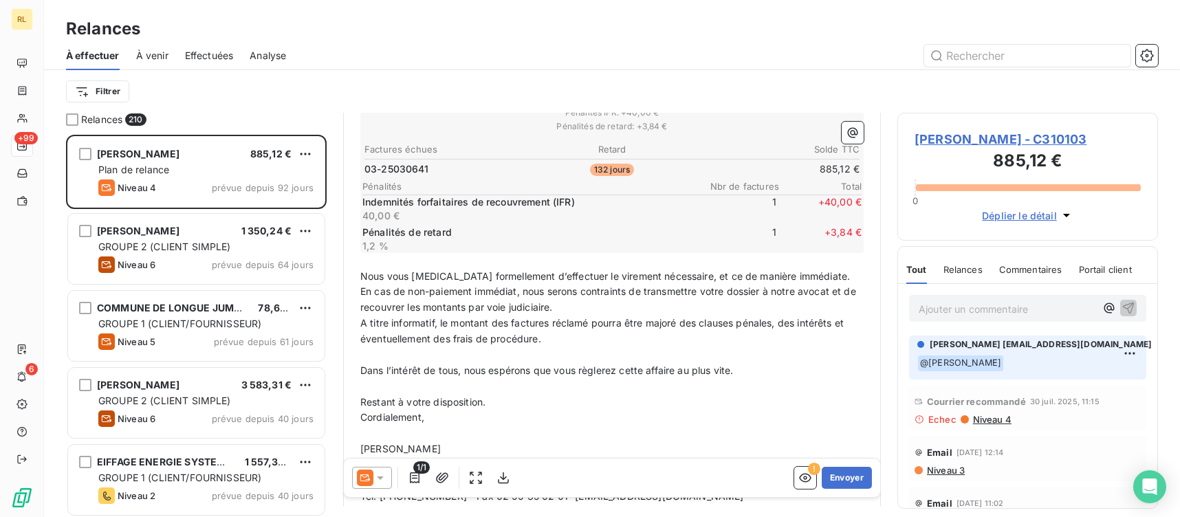
scroll to position [275, 0]
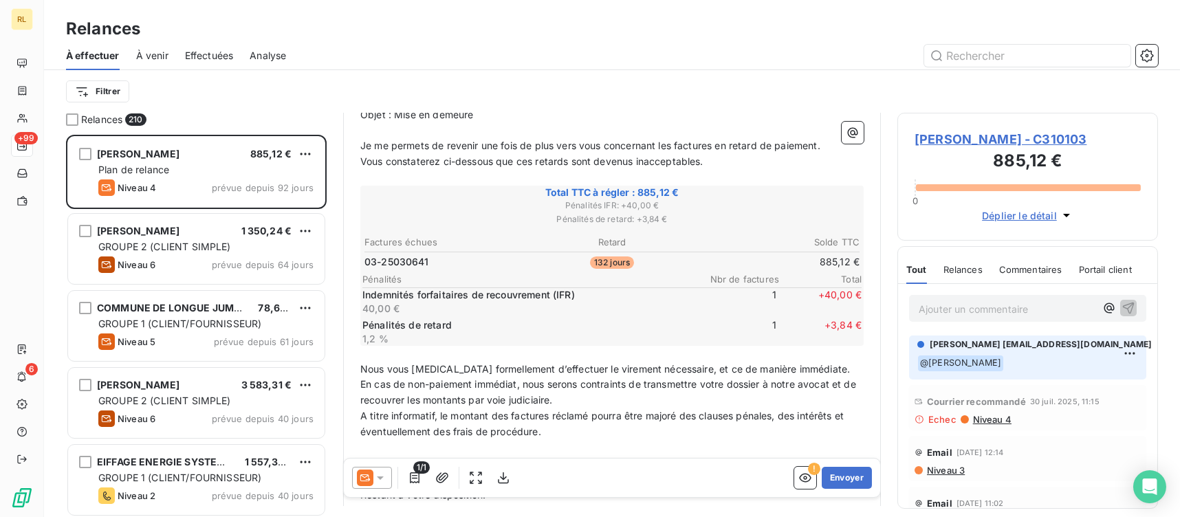
click at [923, 362] on span "@ [PERSON_NAME]" at bounding box center [960, 363] width 85 height 16
click at [995, 300] on p "Ajouter un commentaire ﻿" at bounding box center [1006, 308] width 177 height 17
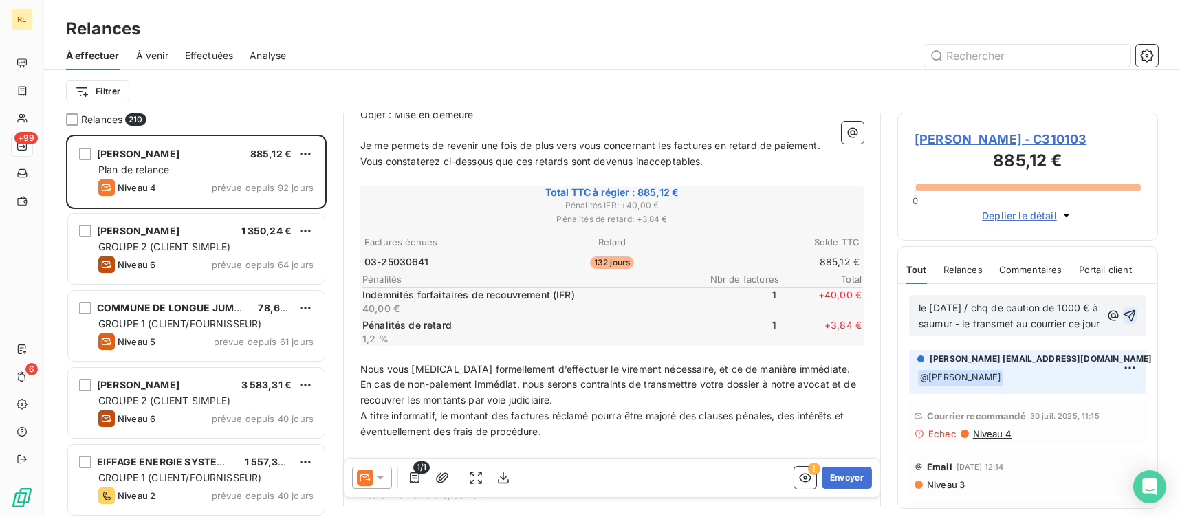
click at [1005, 325] on span "le [DATE] / chq de caution de 1000 € à saumur - le transmet au courrier ce jour" at bounding box center [1009, 315] width 182 height 27
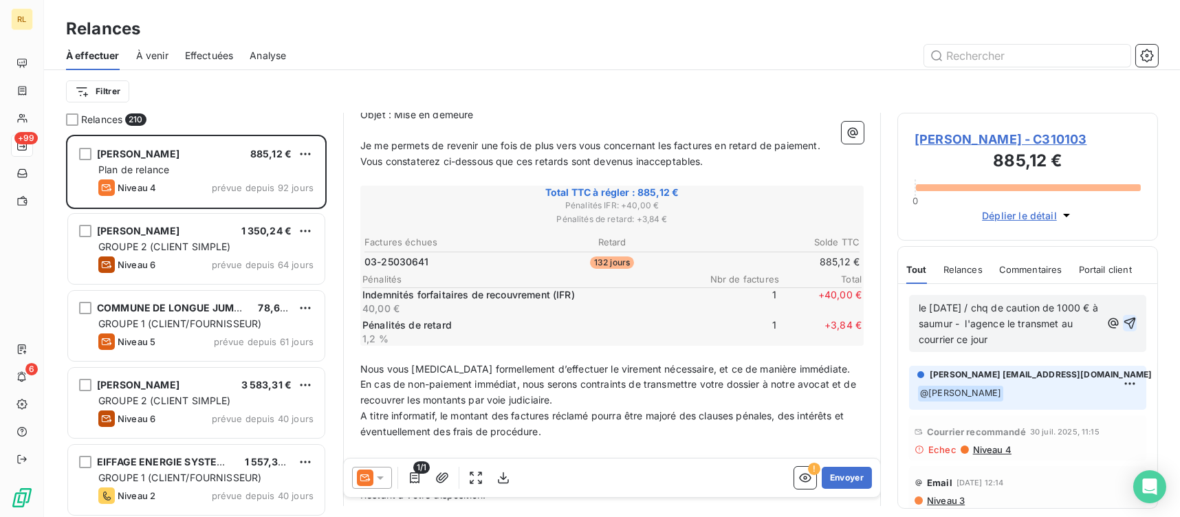
click at [1066, 327] on p "le [DATE] / chq de caution de 1000 € à saumur - l'agence le transmet au courrie…" at bounding box center [1009, 323] width 182 height 47
click at [1123, 320] on icon "button" at bounding box center [1130, 323] width 14 height 14
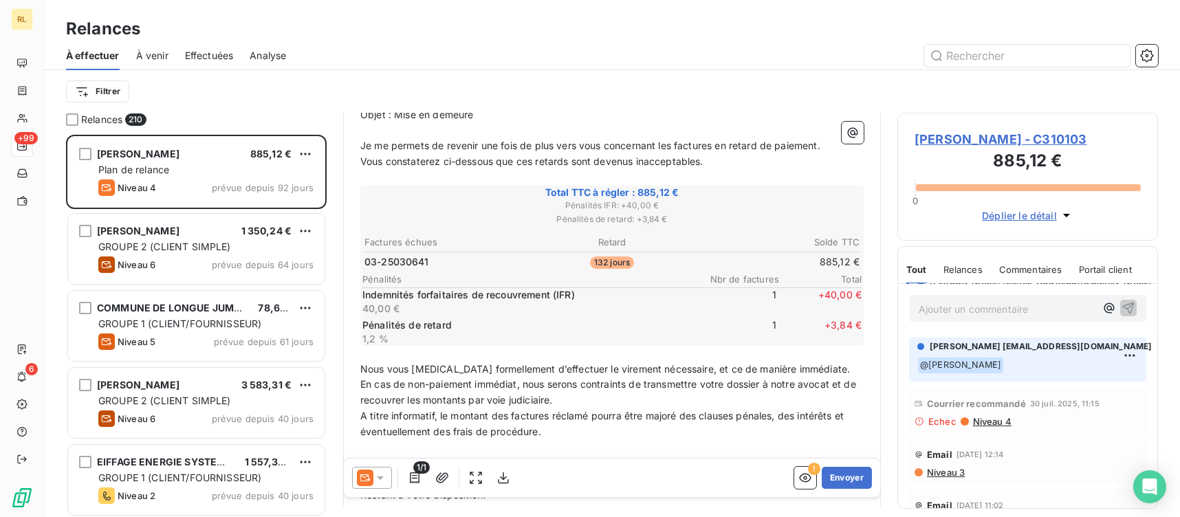
scroll to position [0, 0]
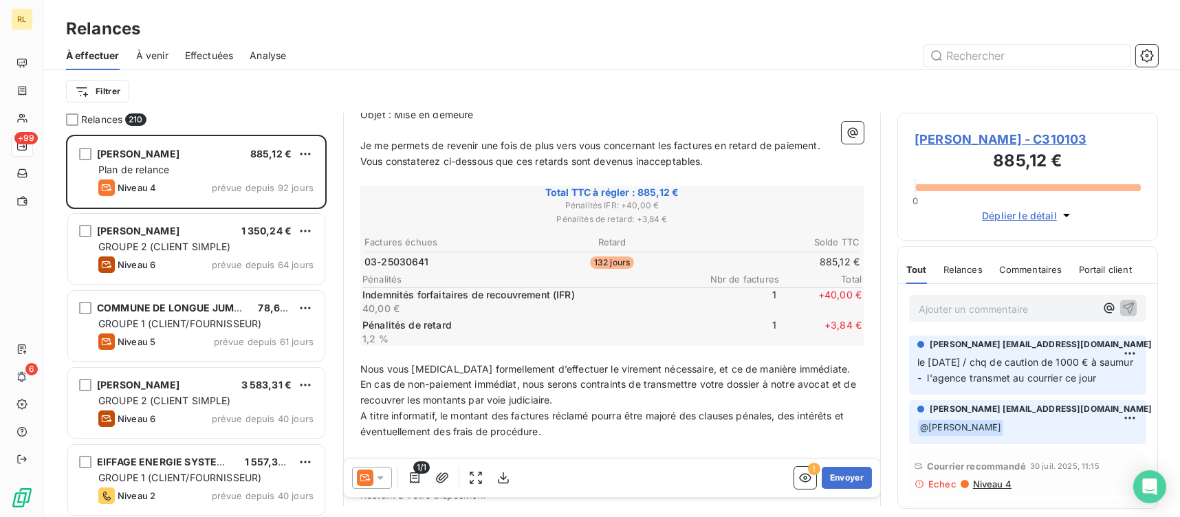
click at [1038, 214] on span "Déplier le détail" at bounding box center [1019, 215] width 75 height 14
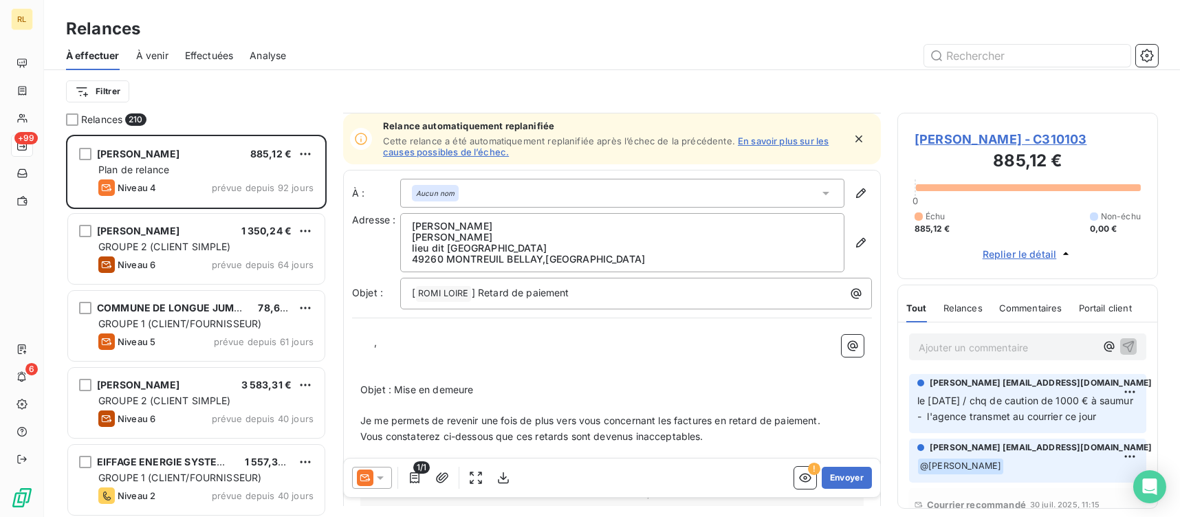
click at [1048, 140] on span "[PERSON_NAME] - C310103" at bounding box center [1027, 139] width 226 height 19
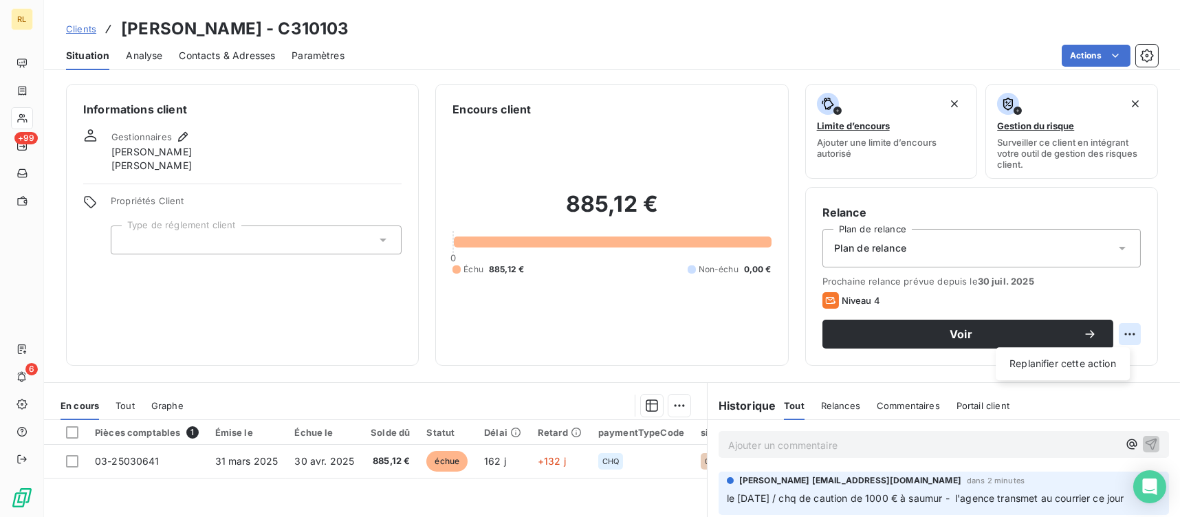
click at [1121, 333] on html "RL +99 6 Clients [PERSON_NAME] - C310103 Situation Analyse Contacts & Adresses …" at bounding box center [590, 258] width 1180 height 517
click at [1077, 370] on div "Replanifier cette action" at bounding box center [1062, 364] width 123 height 22
select select "8"
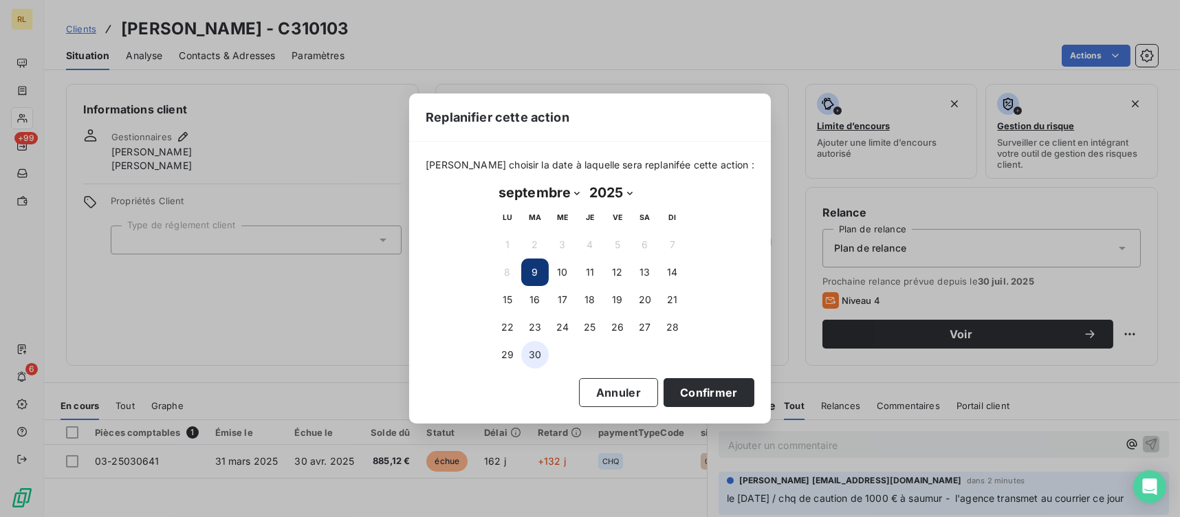
click at [530, 351] on button "30" at bounding box center [534, 354] width 27 height 27
click at [711, 400] on button "Confirmer" at bounding box center [708, 392] width 91 height 29
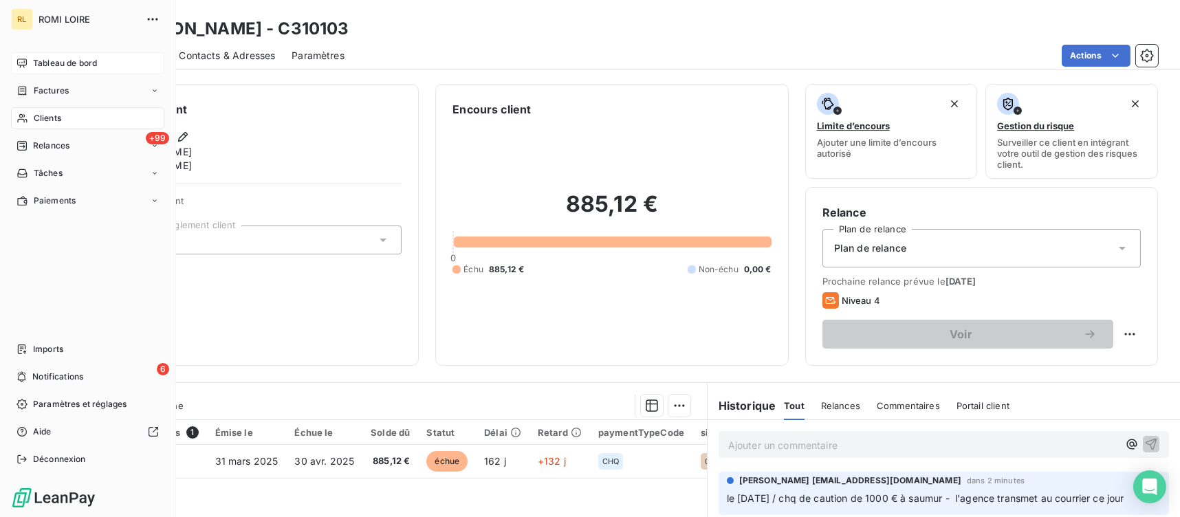
click at [55, 60] on span "Tableau de bord" at bounding box center [65, 63] width 64 height 12
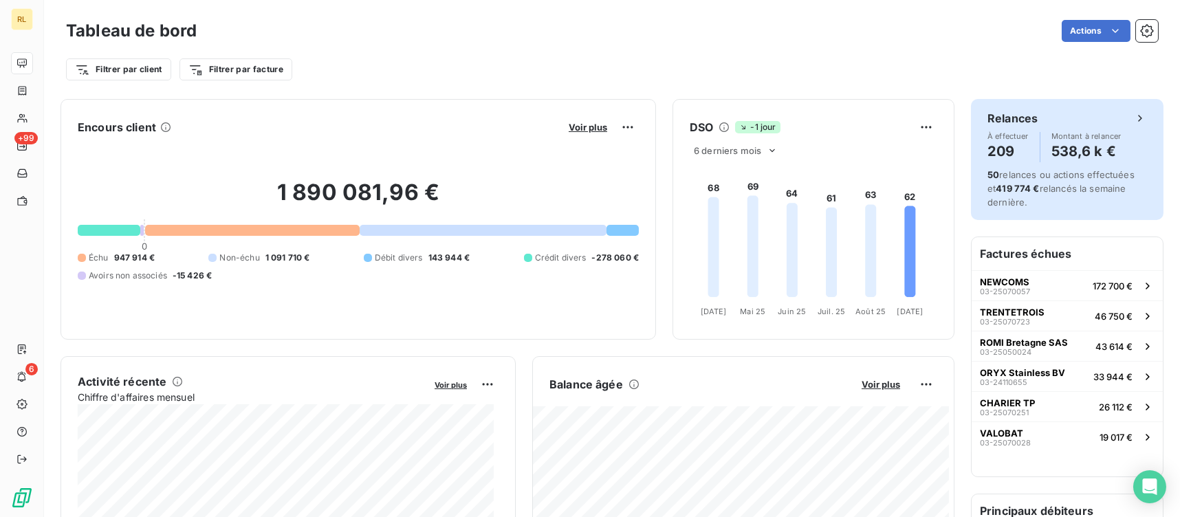
click at [1000, 146] on h4 "209" at bounding box center [1007, 151] width 41 height 22
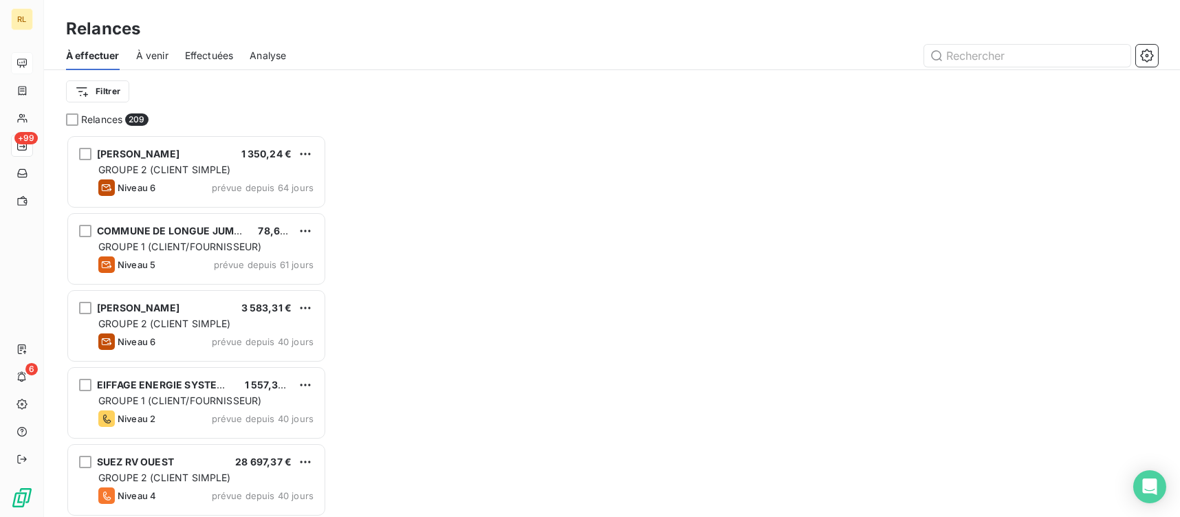
scroll to position [371, 250]
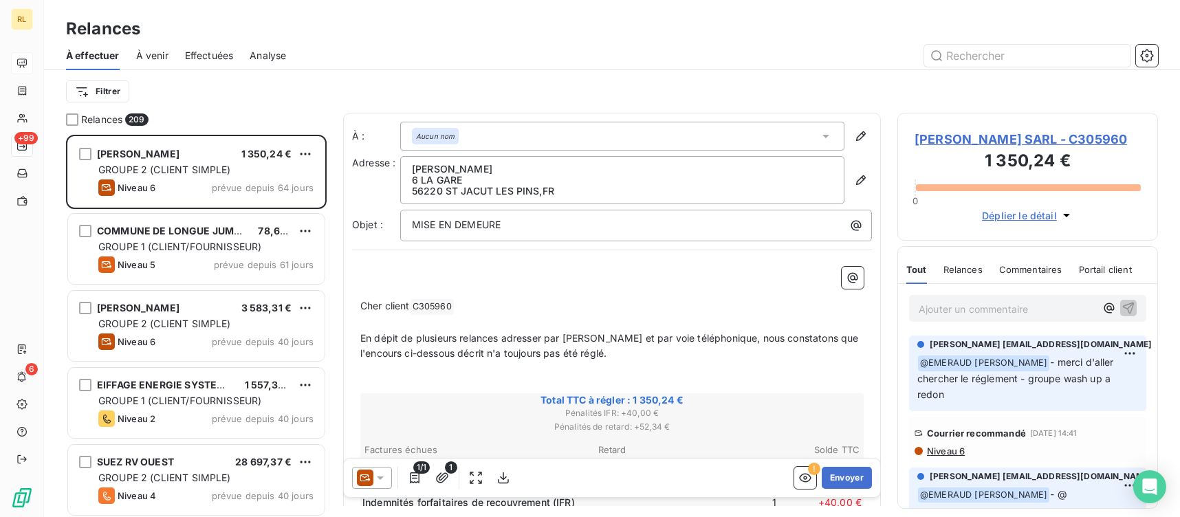
click at [980, 364] on span "@ EMERAUD [PERSON_NAME]" at bounding box center [983, 363] width 131 height 16
click at [1039, 366] on span "- merci d'aller chercher le réglement - groupe wash up a redon" at bounding box center [1016, 378] width 199 height 44
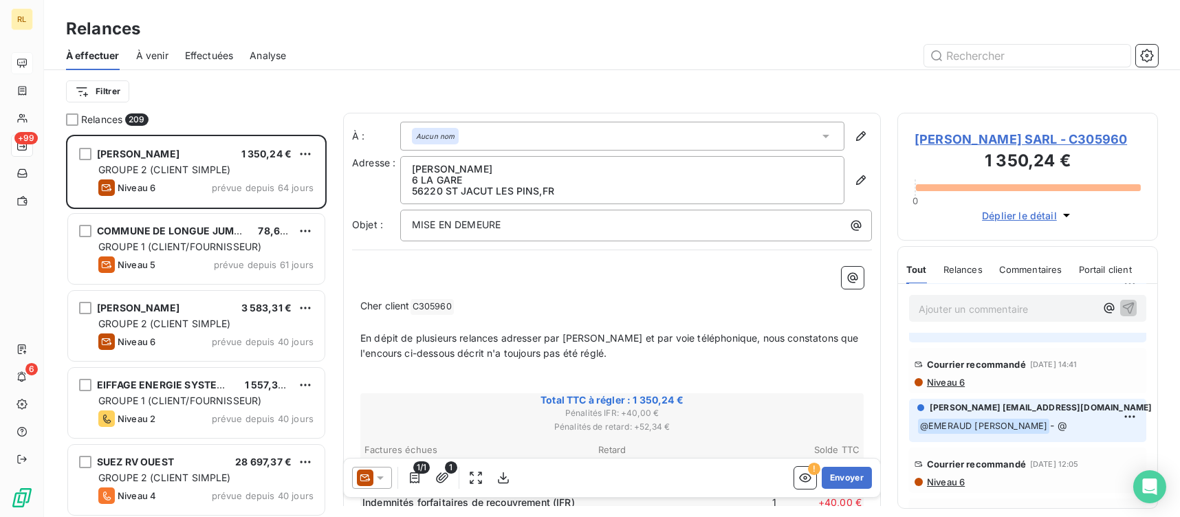
scroll to position [0, 0]
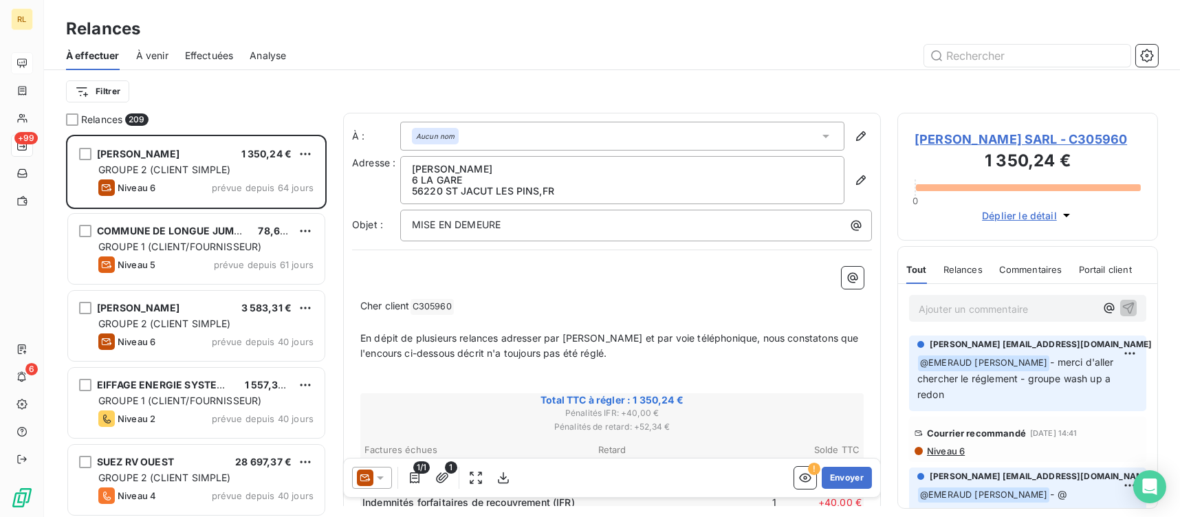
click at [976, 313] on p "Ajouter un commentaire ﻿" at bounding box center [1006, 308] width 177 height 17
click at [965, 299] on div "Ajouter un commentaire ﻿" at bounding box center [1006, 308] width 177 height 19
click at [1102, 305] on icon "button" at bounding box center [1109, 308] width 14 height 14
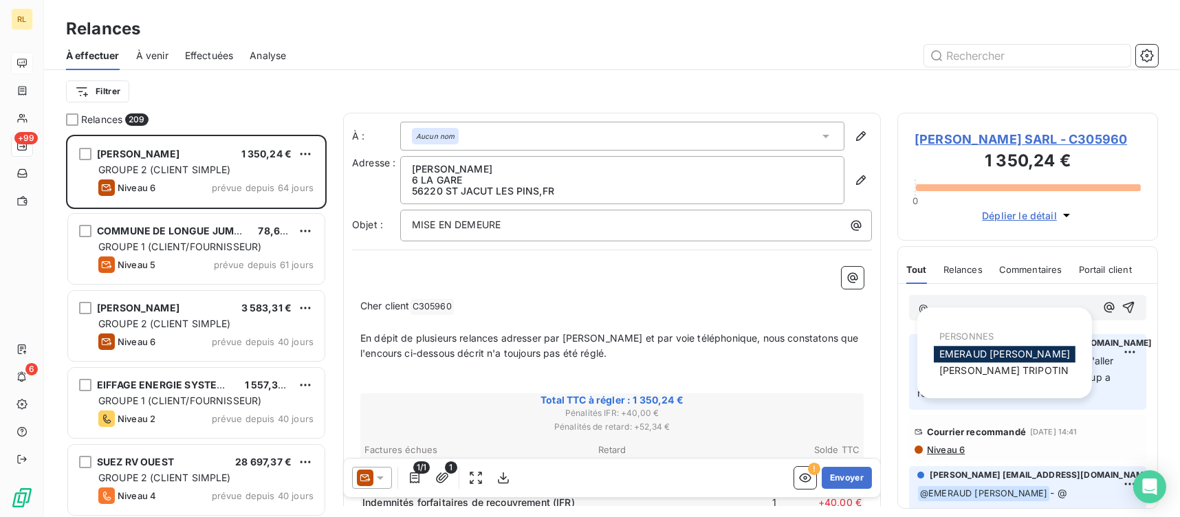
click at [1005, 354] on span "EMERAUD [PERSON_NAME]" at bounding box center [1004, 354] width 131 height 12
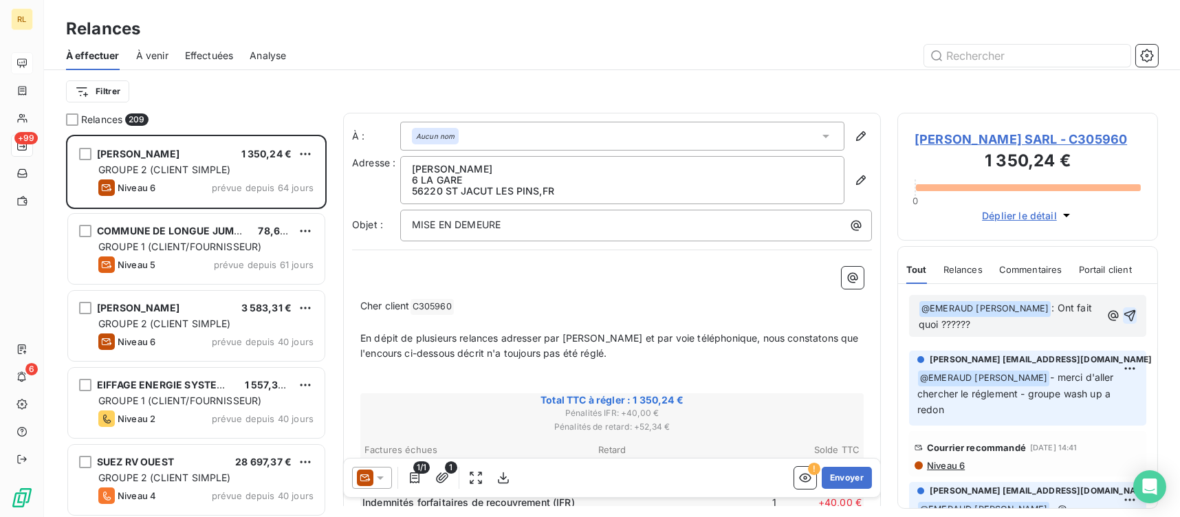
click at [1124, 313] on icon "button" at bounding box center [1130, 316] width 12 height 12
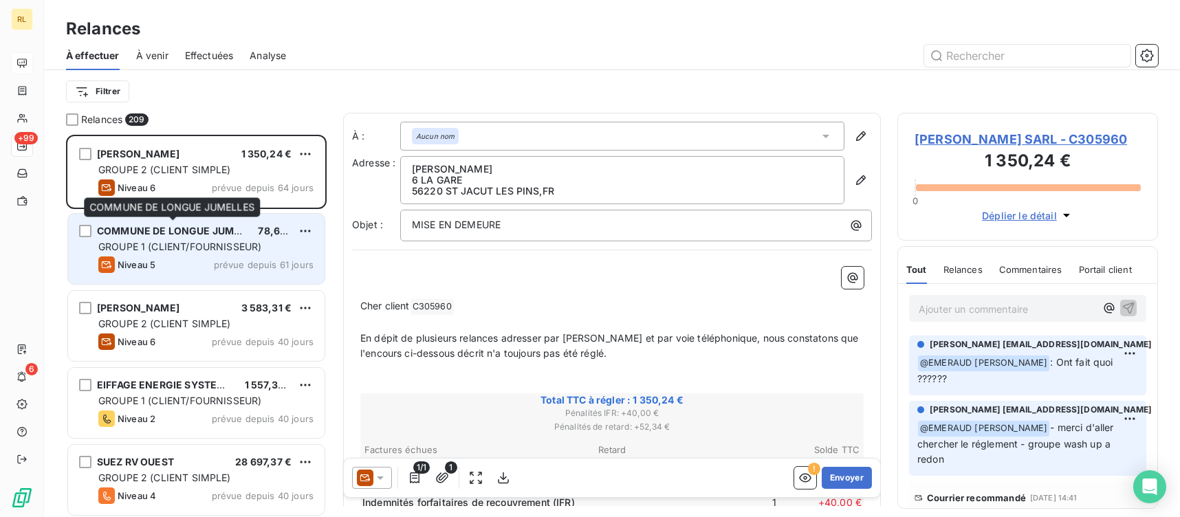
click at [168, 236] on span "COMMUNE DE LONGUE JUMELLES" at bounding box center [180, 231] width 167 height 12
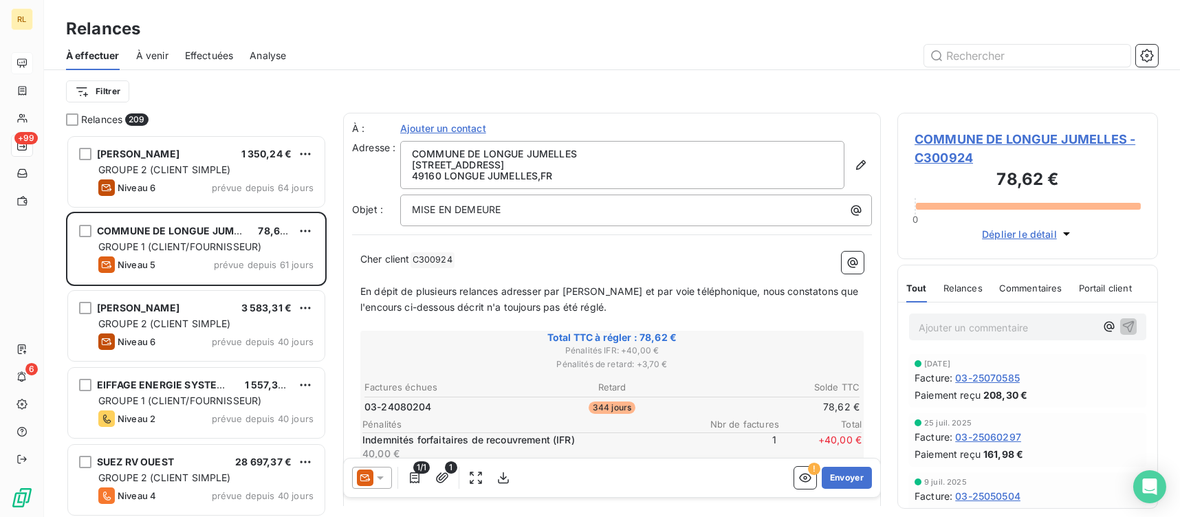
click at [965, 134] on span "COMMUNE DE LONGUE JUMELLES - C300924" at bounding box center [1027, 148] width 226 height 37
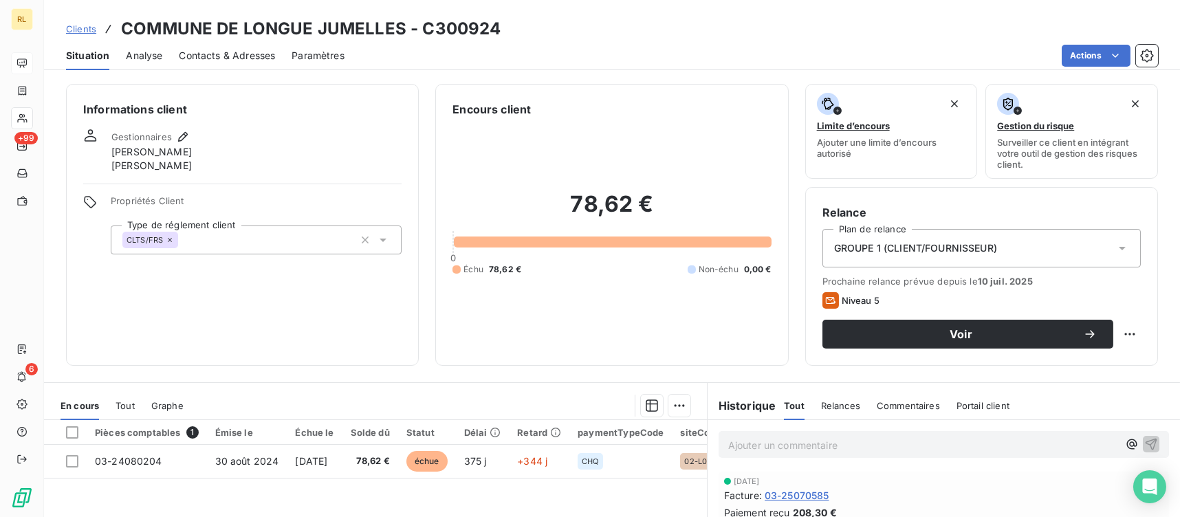
click at [972, 243] on span "GROUPE 1 (CLIENT/FOURNISSEUR)" at bounding box center [915, 248] width 163 height 14
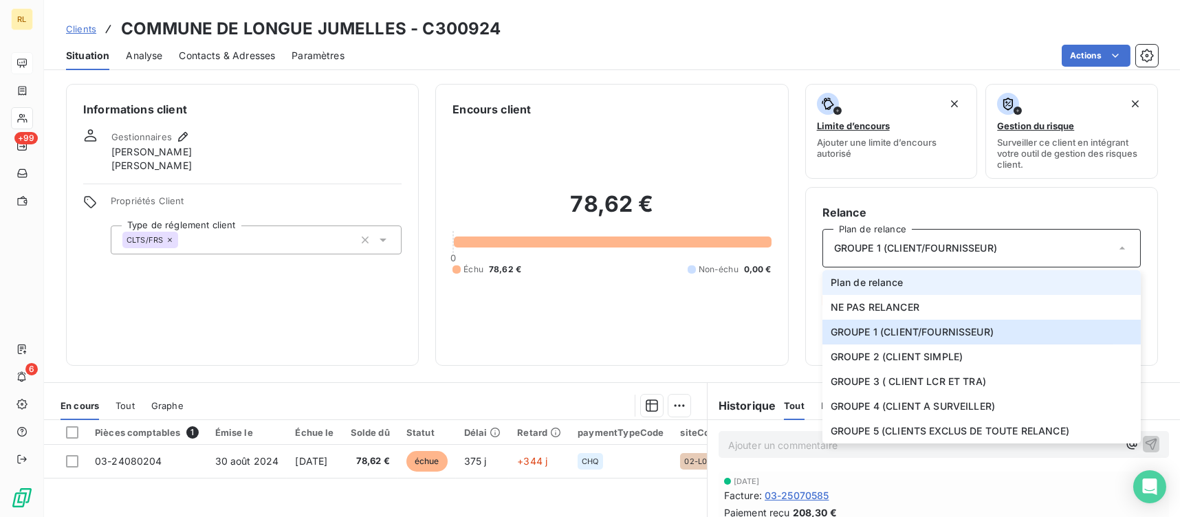
click at [872, 279] on span "Plan de relance" at bounding box center [866, 283] width 72 height 14
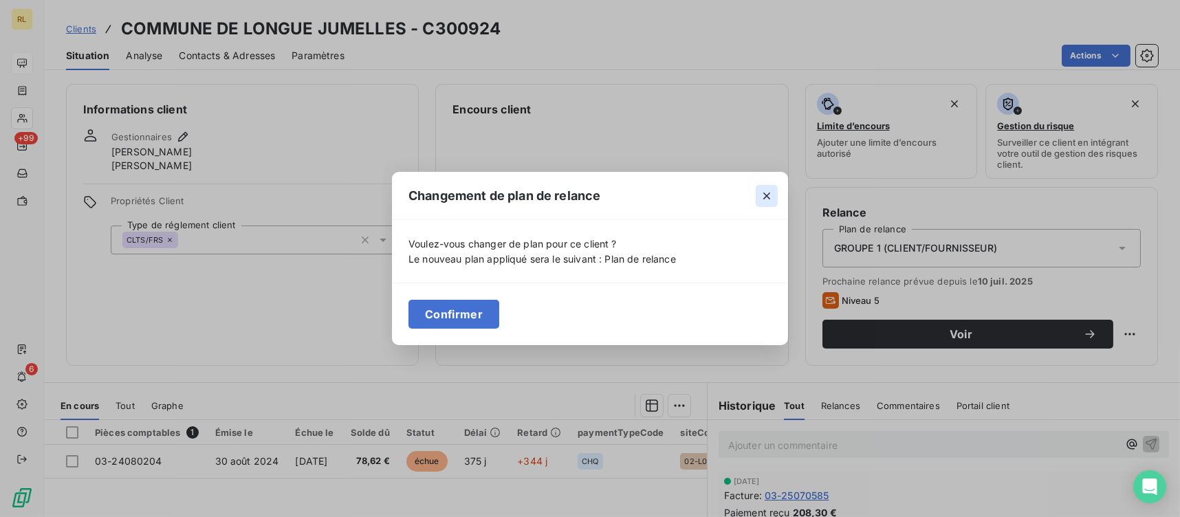
click at [771, 195] on icon "button" at bounding box center [767, 196] width 14 height 14
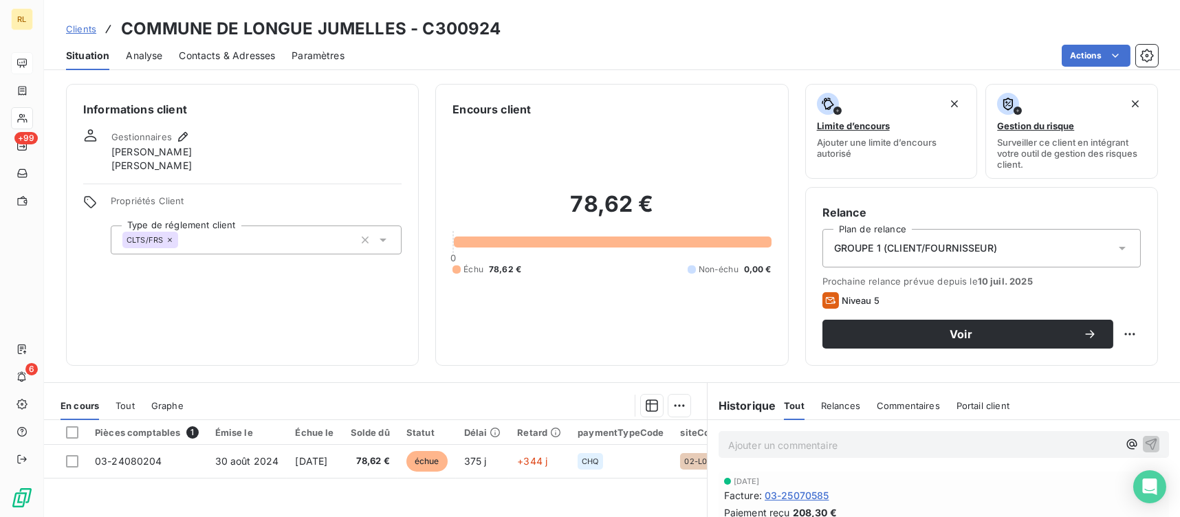
click at [850, 246] on span "GROUPE 1 (CLIENT/FOURNISSEUR)" at bounding box center [915, 248] width 163 height 14
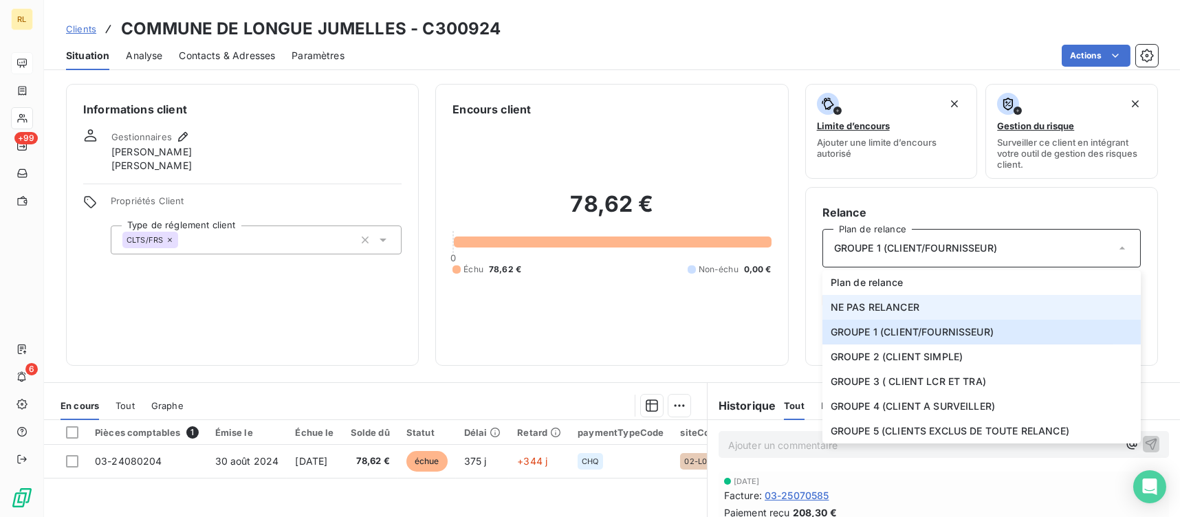
click at [850, 300] on span "NE PAS RELANCER" at bounding box center [874, 307] width 89 height 14
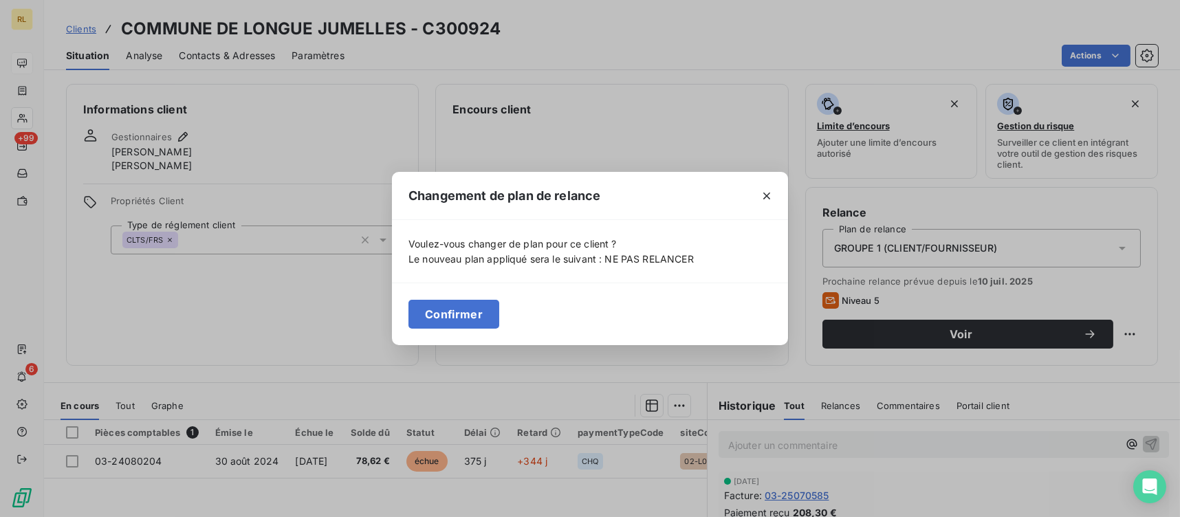
click at [430, 310] on button "Confirmer" at bounding box center [453, 314] width 91 height 29
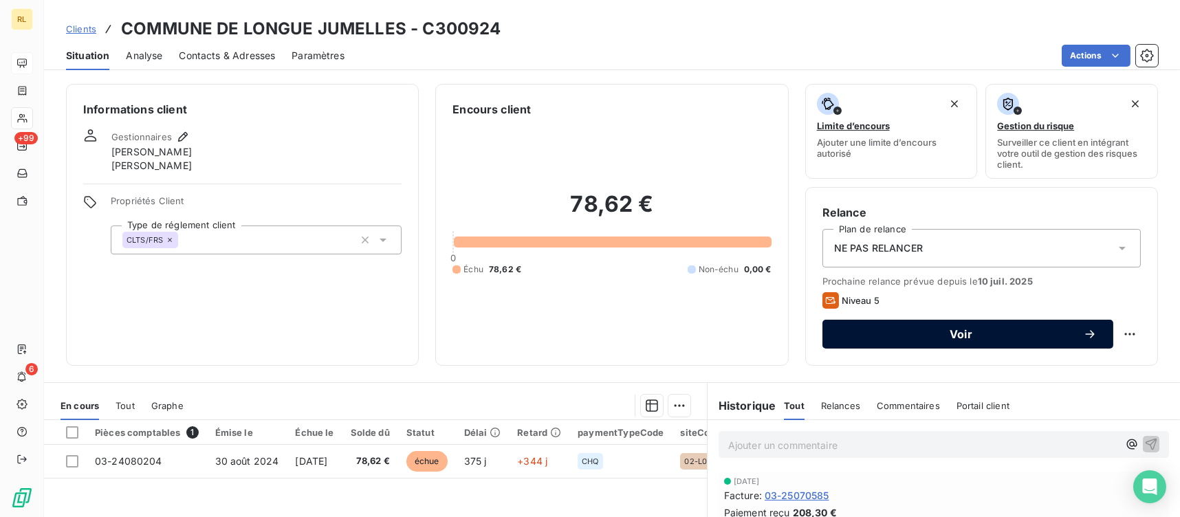
click at [859, 335] on span "Voir" at bounding box center [961, 334] width 244 height 11
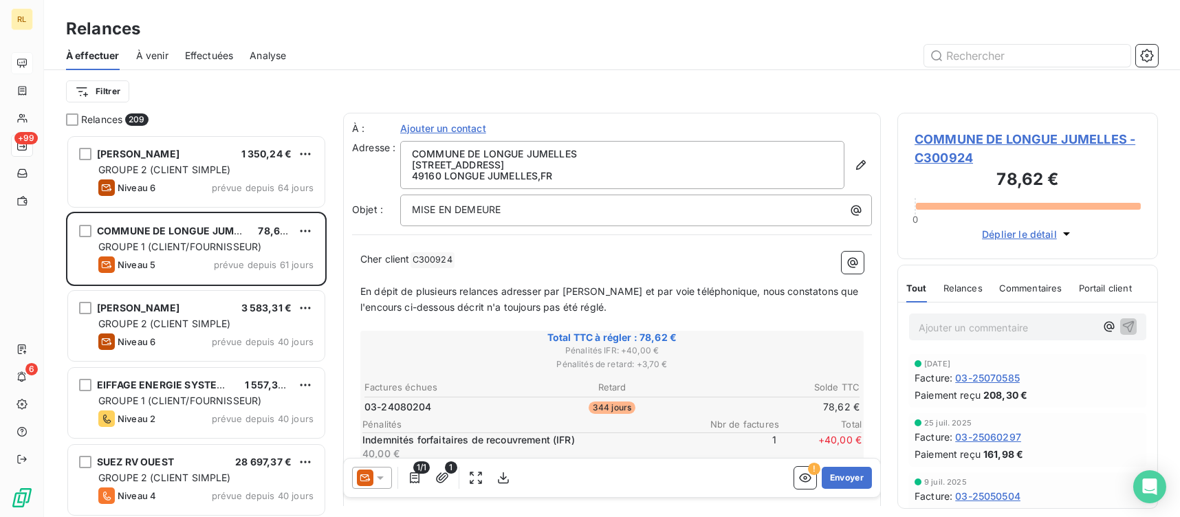
scroll to position [371, 250]
click at [963, 146] on span "COMMUNE DE LONGUE JUMELLES - C300924" at bounding box center [1027, 148] width 226 height 37
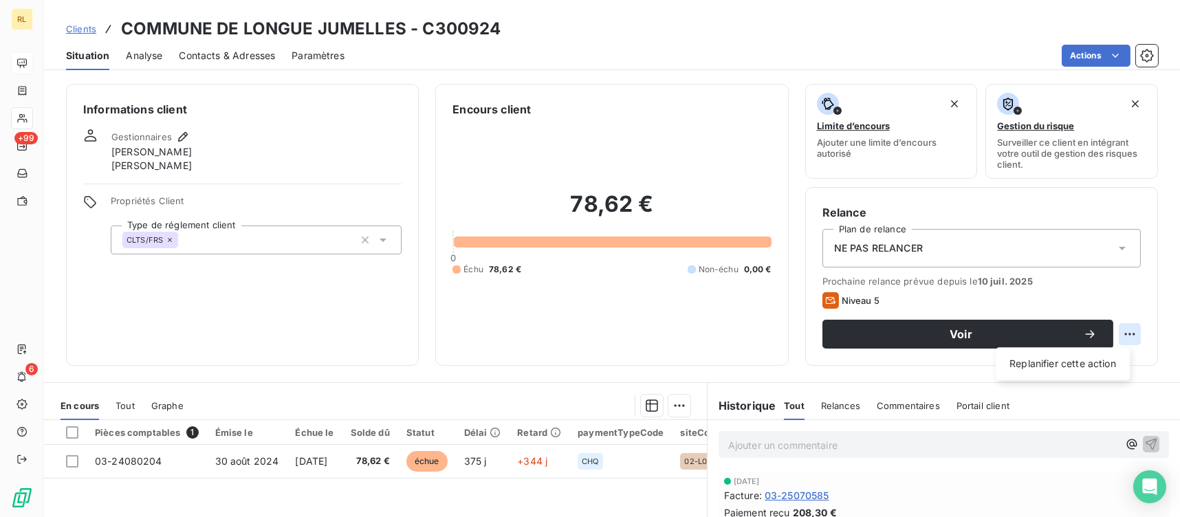
click at [1113, 333] on html "RL +99 6 Clients COMMUNE DE LONGUE JUMELLES - C300924 Situation Analyse Contact…" at bounding box center [590, 258] width 1180 height 517
click at [1053, 368] on div "Replanifier cette action" at bounding box center [1062, 364] width 123 height 22
select select "8"
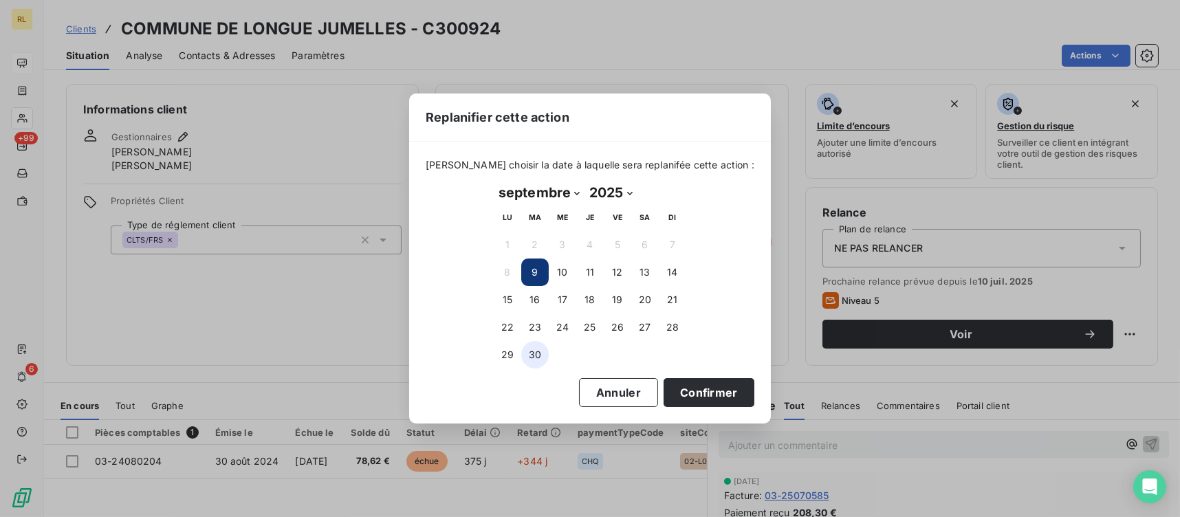
drag, startPoint x: 529, startPoint y: 363, endPoint x: 538, endPoint y: 363, distance: 8.2
click at [531, 363] on button "30" at bounding box center [534, 354] width 27 height 27
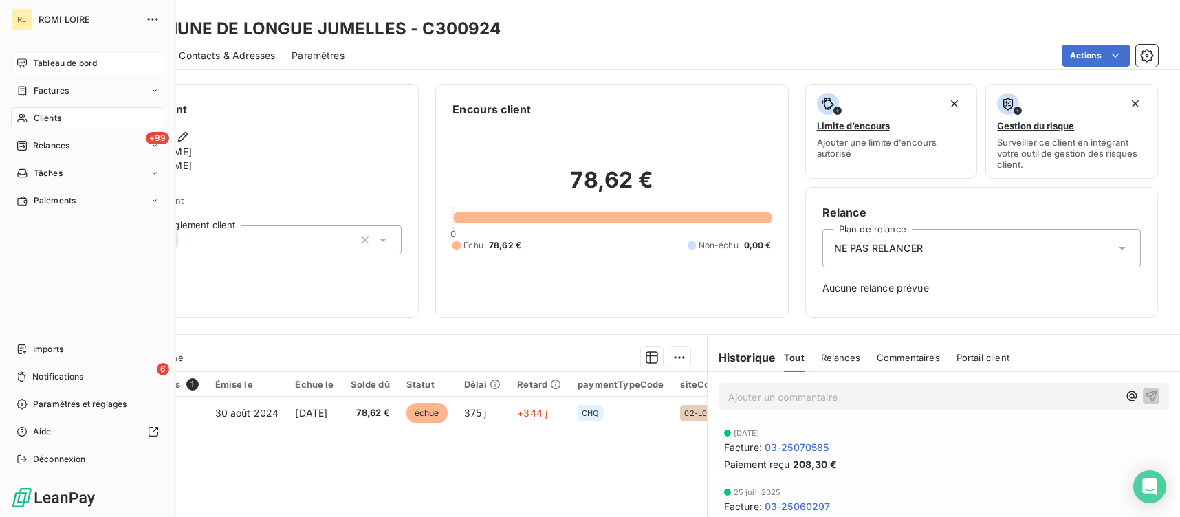
click at [43, 59] on span "Tableau de bord" at bounding box center [65, 63] width 64 height 12
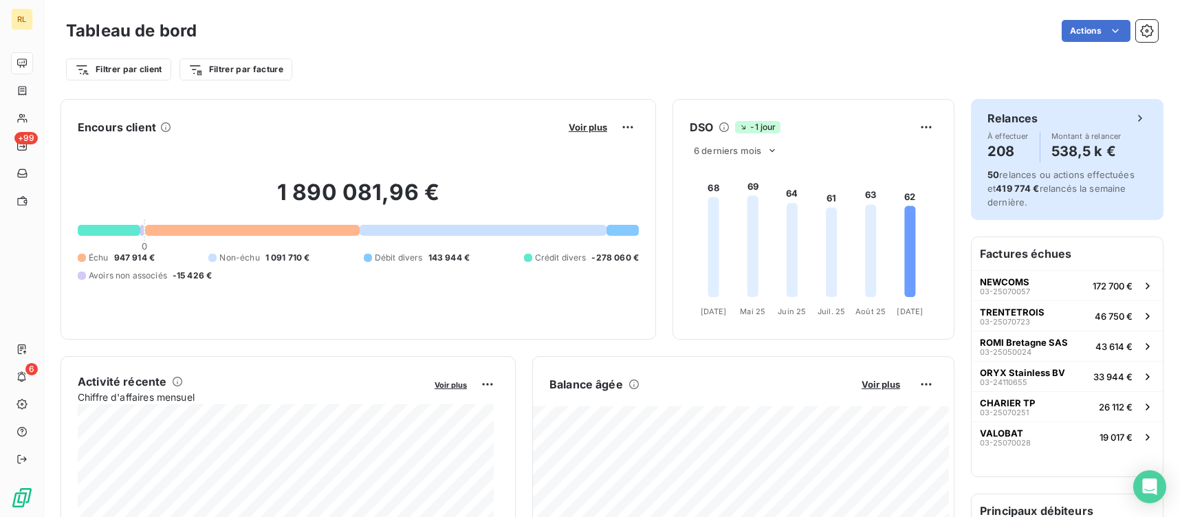
click at [984, 160] on div "Relances À effectuer 208 Montant à relancer 538,5 k € 50 relances ou actions ef…" at bounding box center [1067, 159] width 192 height 121
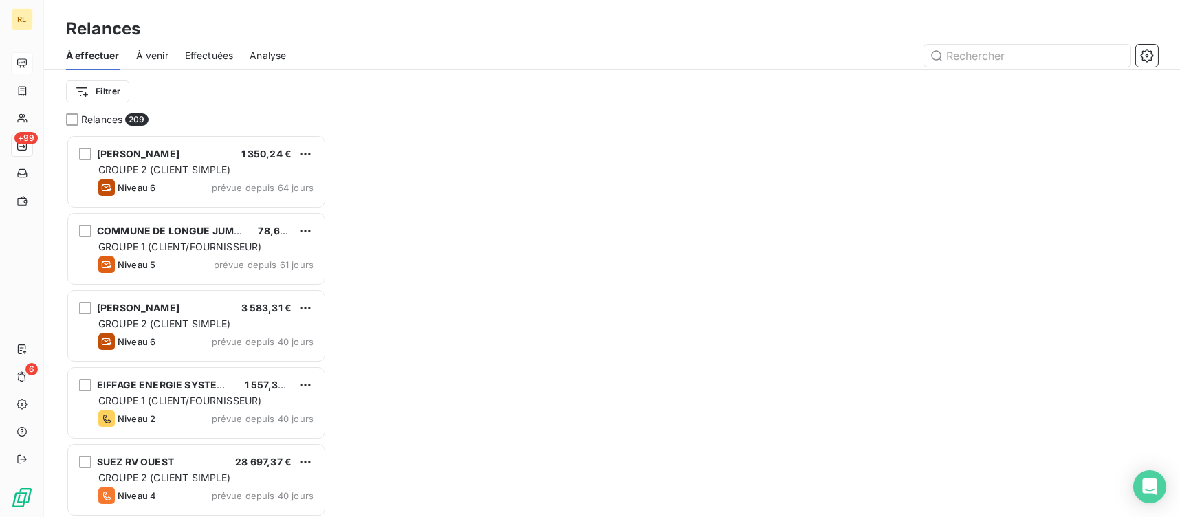
scroll to position [371, 250]
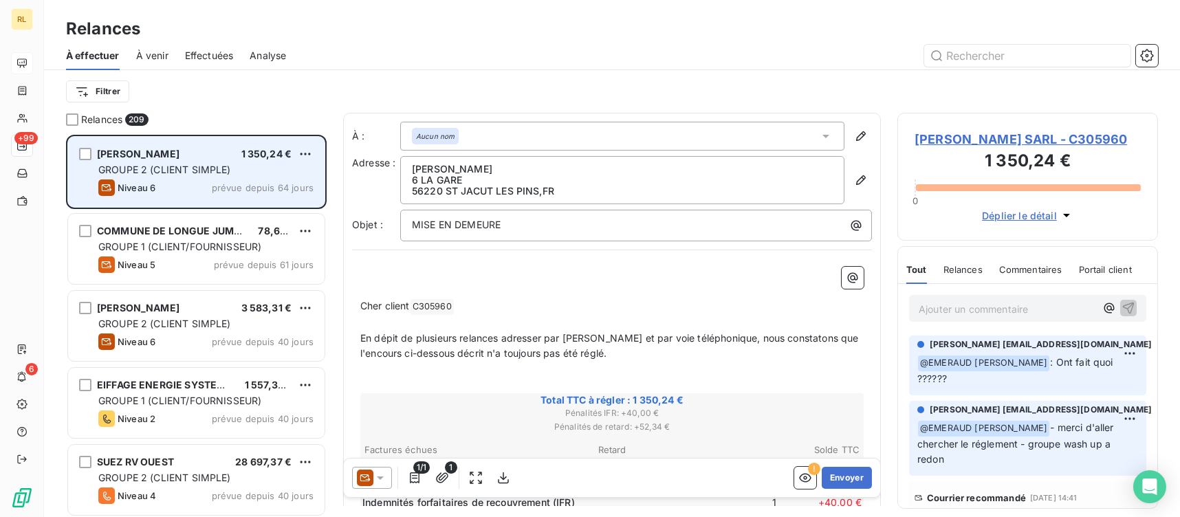
click at [179, 155] on span "[PERSON_NAME]" at bounding box center [138, 154] width 82 height 12
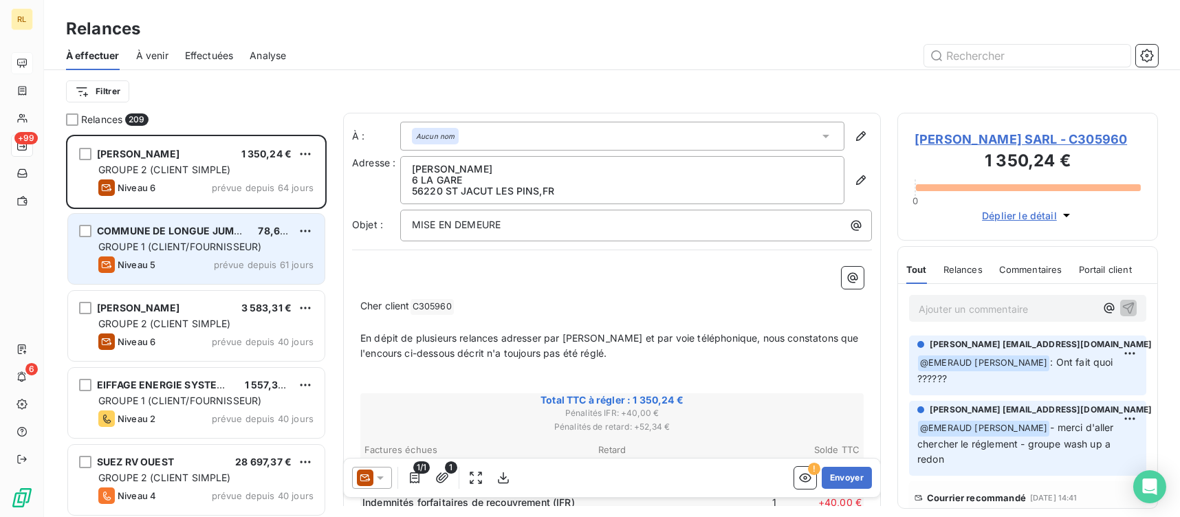
click at [179, 241] on span "GROUPE 1 (CLIENT/FOURNISSEUR)" at bounding box center [179, 247] width 163 height 12
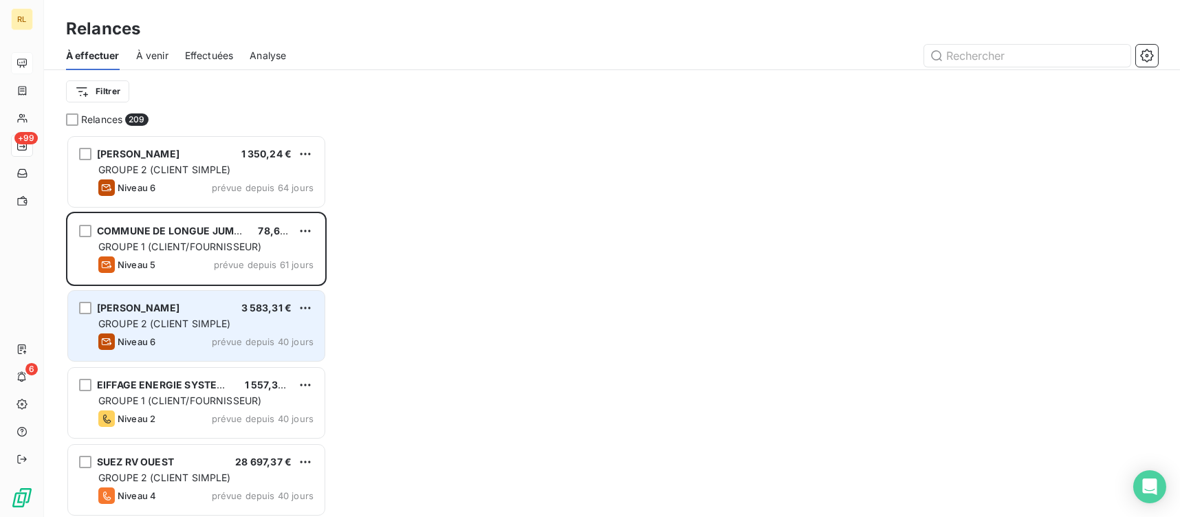
click at [188, 317] on div "GROUPE 2 (CLIENT SIMPLE)" at bounding box center [205, 324] width 215 height 14
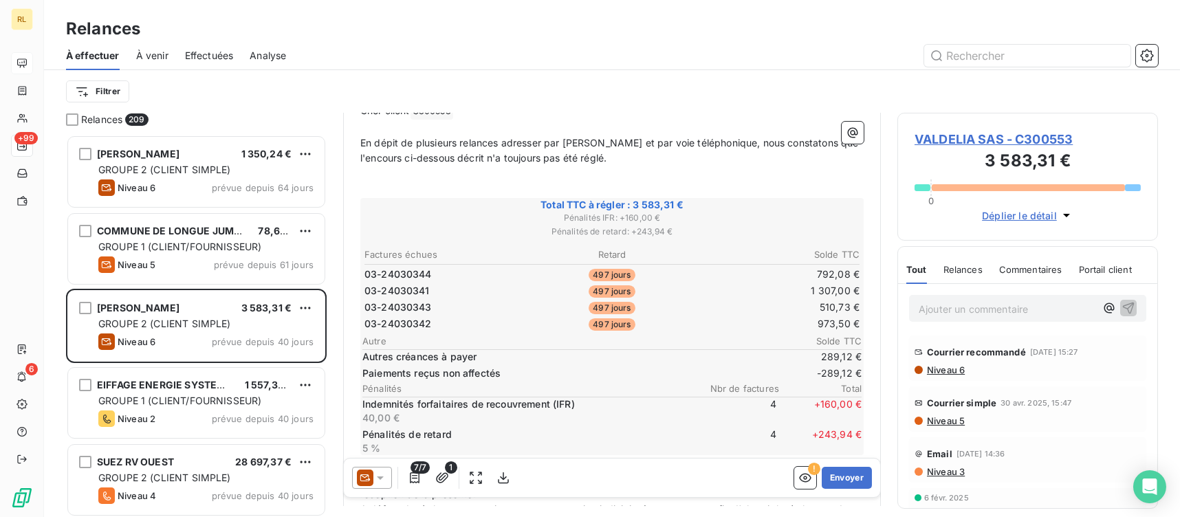
scroll to position [206, 0]
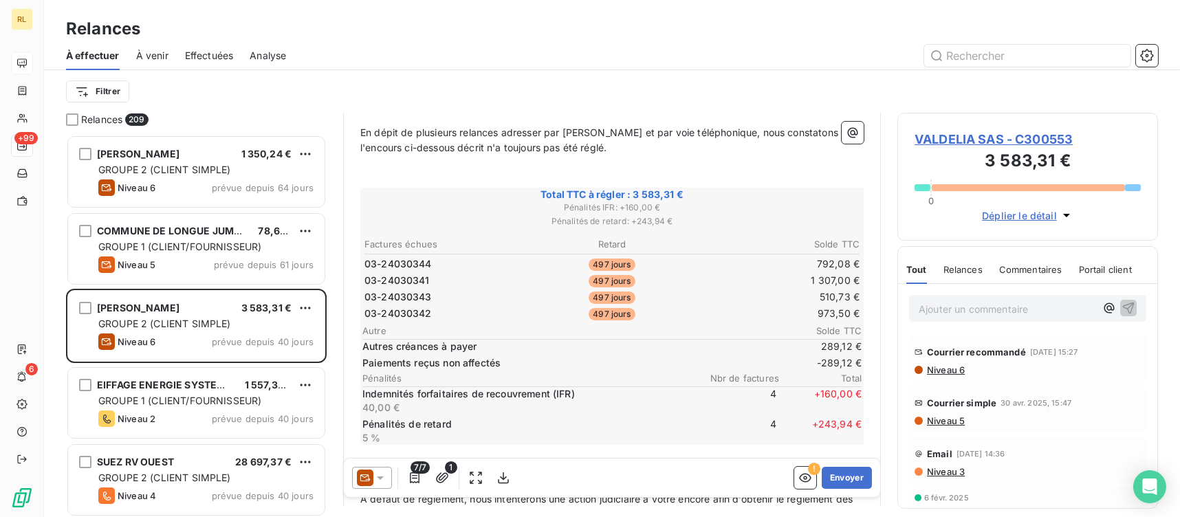
click at [940, 368] on span "Niveau 6" at bounding box center [944, 369] width 39 height 11
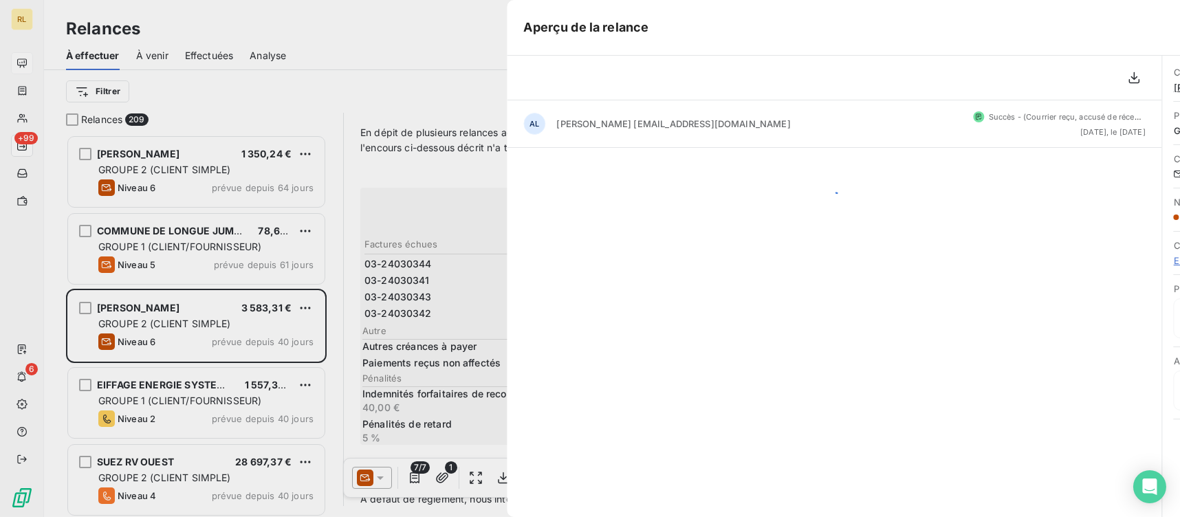
scroll to position [371, 250]
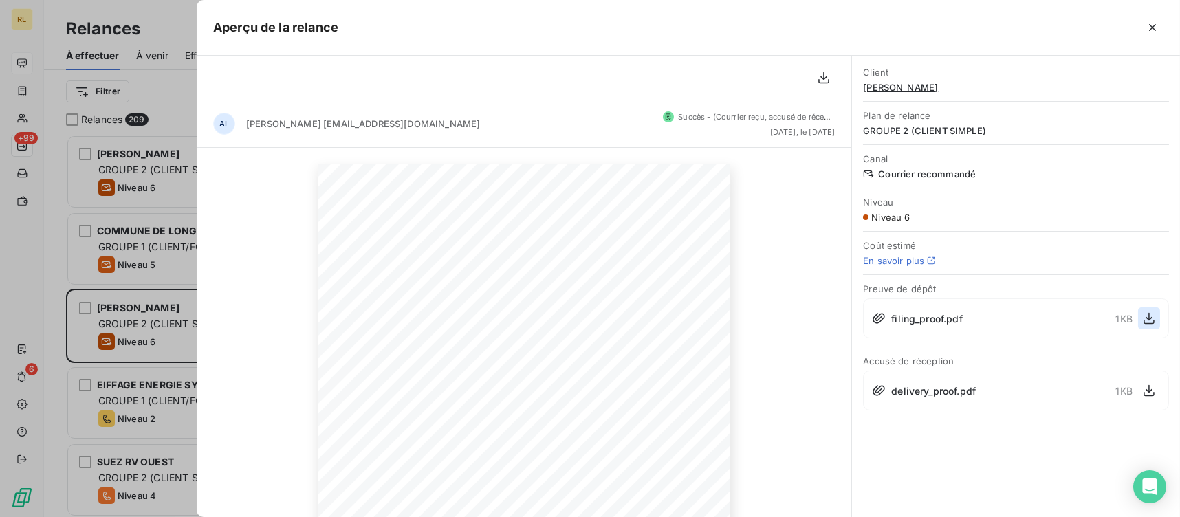
click at [1143, 316] on icon "button" at bounding box center [1149, 318] width 14 height 14
click at [1152, 386] on icon "button" at bounding box center [1149, 391] width 14 height 14
click at [1157, 25] on icon "button" at bounding box center [1152, 28] width 14 height 14
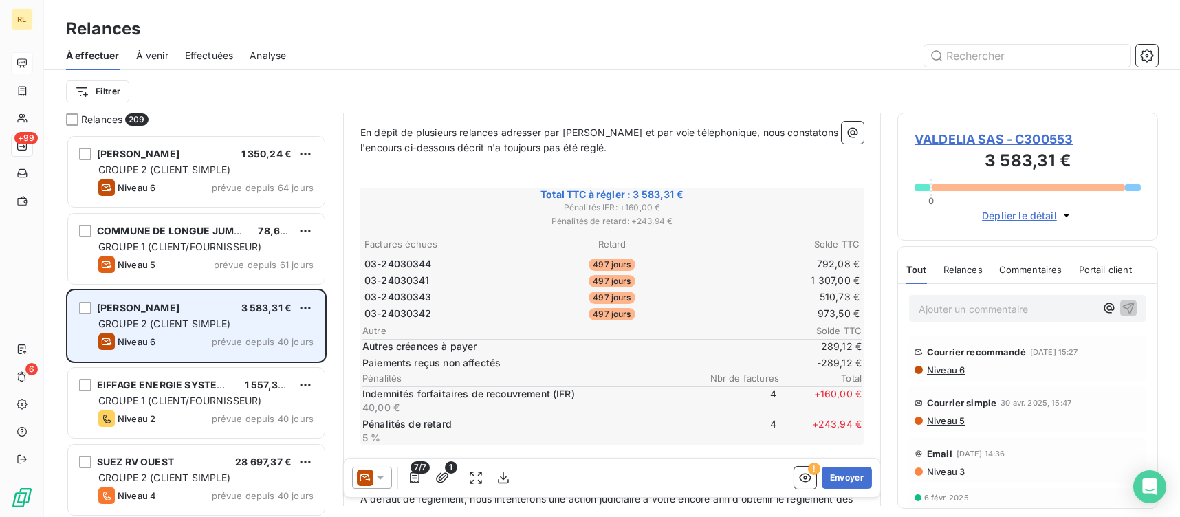
click at [151, 333] on div "Niveau 6" at bounding box center [126, 341] width 57 height 16
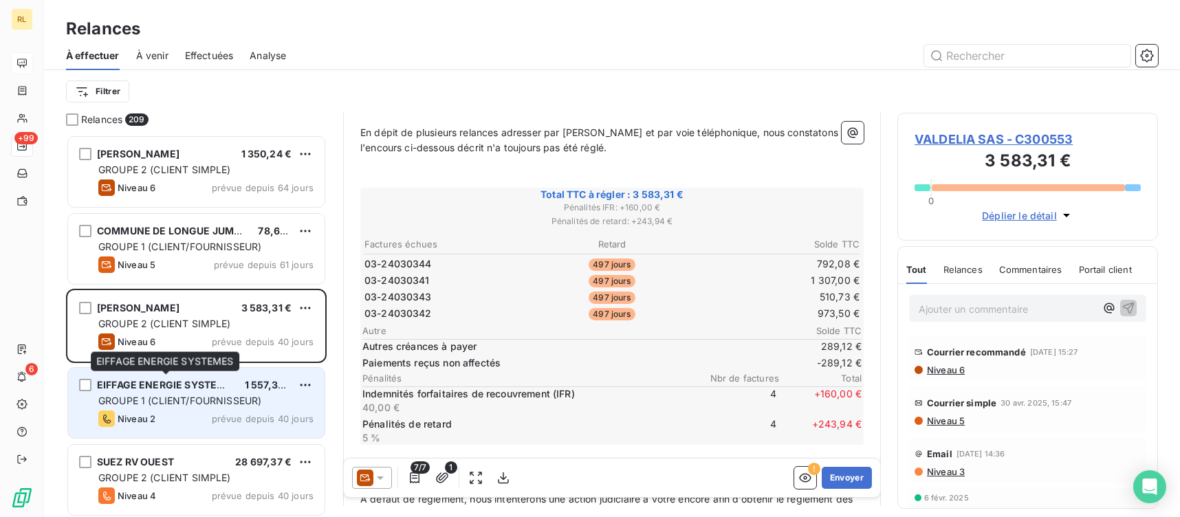
click at [151, 383] on span "EIFFAGE ENERGIE SYSTEMES" at bounding box center [168, 385] width 142 height 12
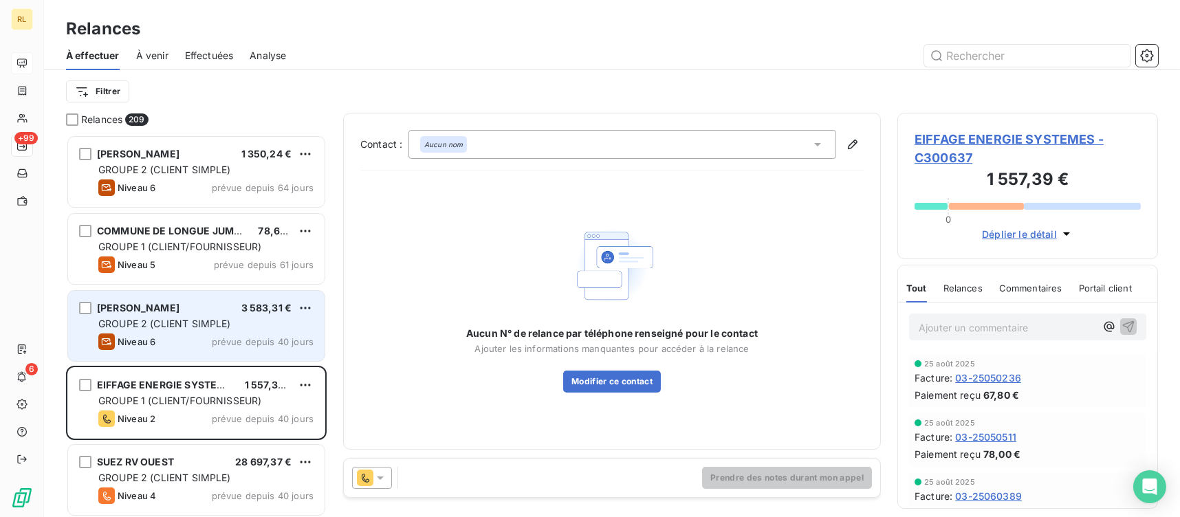
click at [155, 328] on span "GROUPE 2 (CLIENT SIMPLE)" at bounding box center [164, 324] width 133 height 12
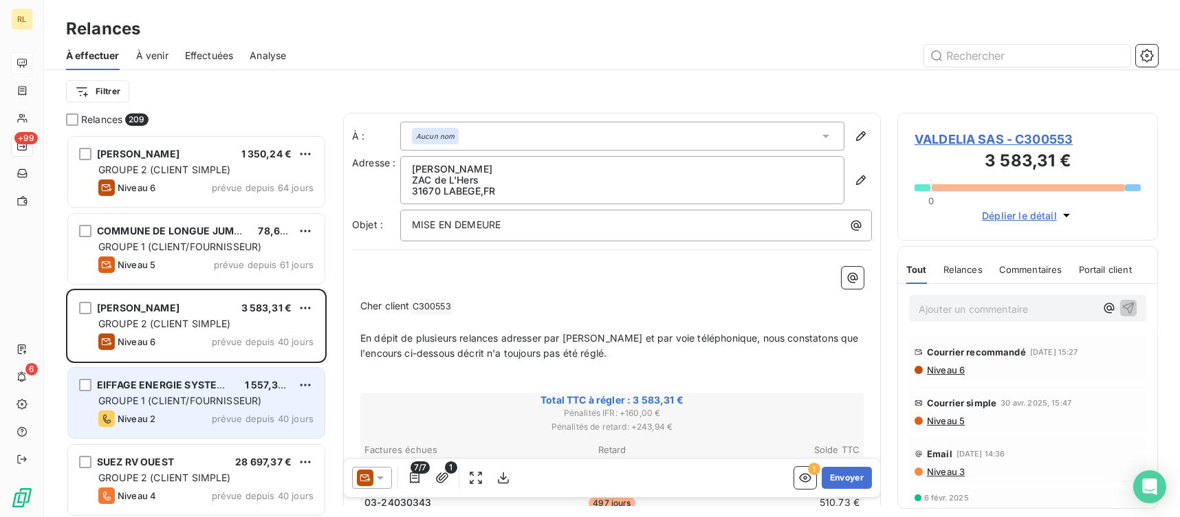
click at [135, 417] on span "Niveau 2" at bounding box center [137, 418] width 38 height 11
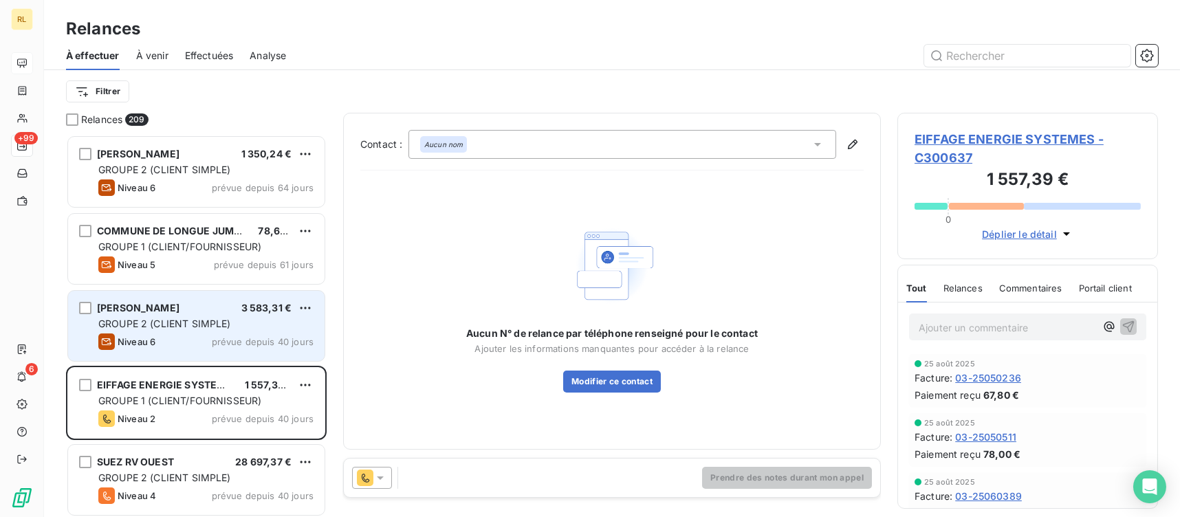
click at [144, 336] on span "Niveau 6" at bounding box center [137, 341] width 38 height 11
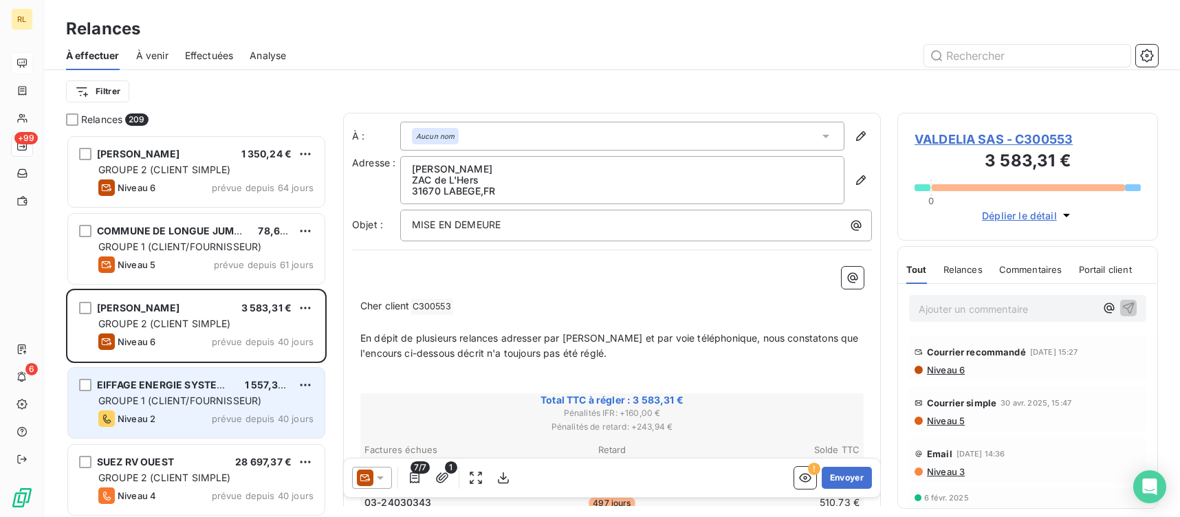
click at [200, 375] on div "EIFFAGE ENERGIE SYSTEMES 1 557,39 € GROUPE 1 (CLIENT/FOURNISSEUR) Niveau 2 prév…" at bounding box center [196, 403] width 256 height 70
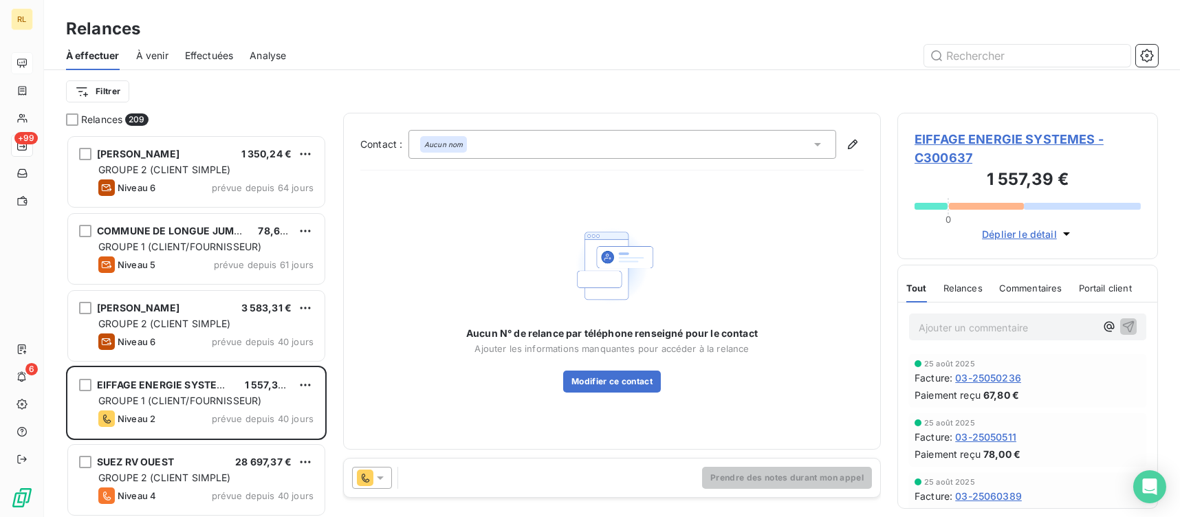
click at [386, 473] on div at bounding box center [372, 478] width 40 height 22
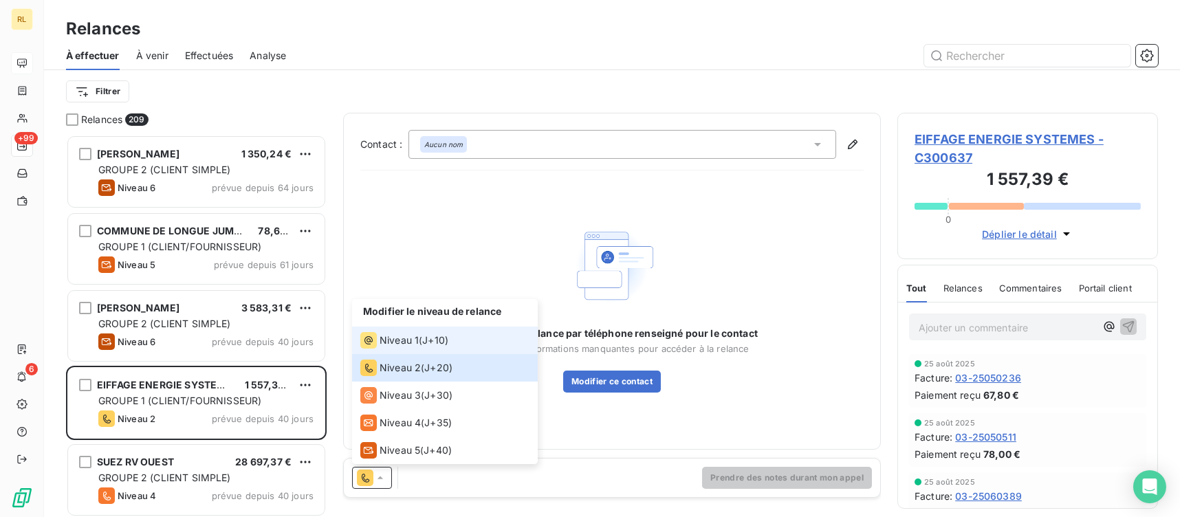
click at [398, 338] on span "Niveau 1" at bounding box center [398, 340] width 39 height 14
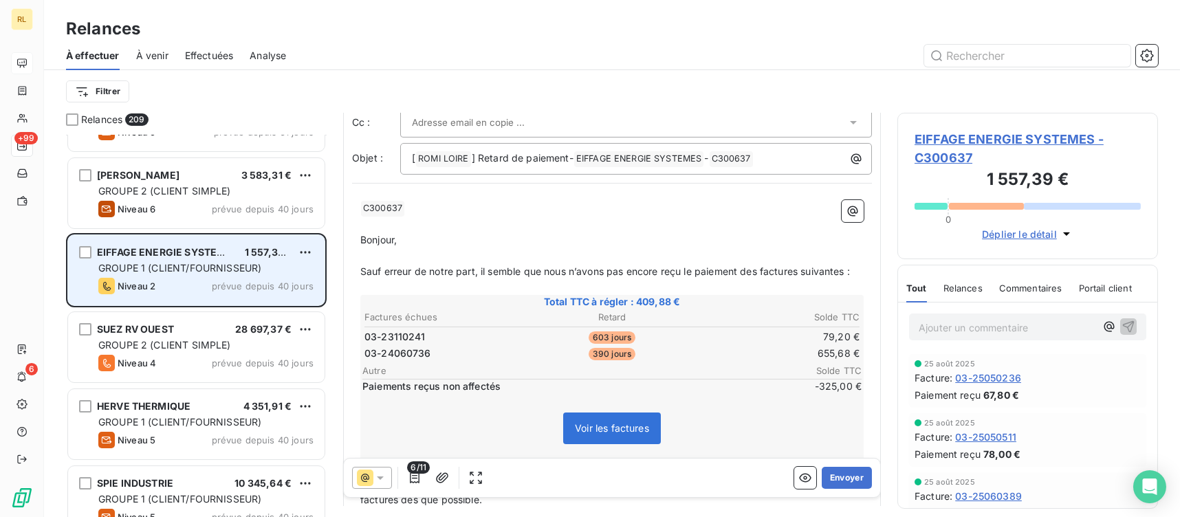
scroll to position [137, 0]
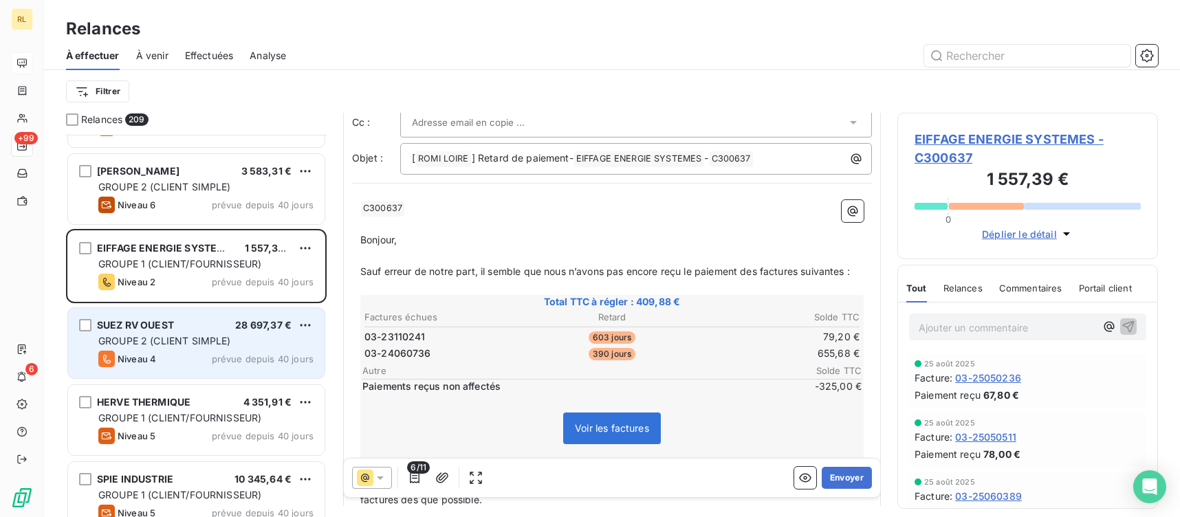
click at [228, 364] on div "Niveau 4 prévue depuis 40 jours" at bounding box center [205, 359] width 215 height 16
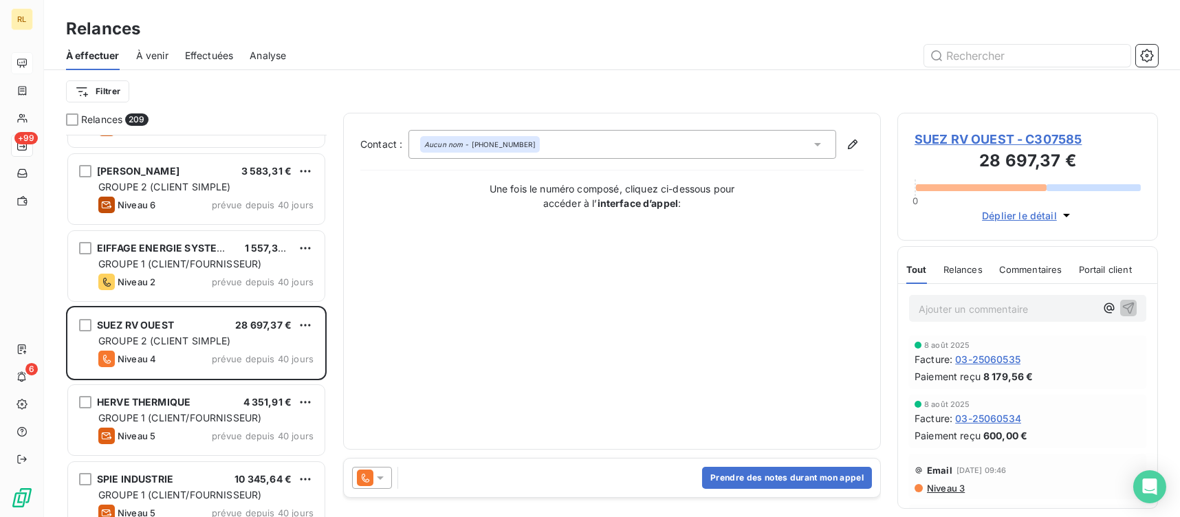
click at [389, 484] on div at bounding box center [372, 478] width 40 height 22
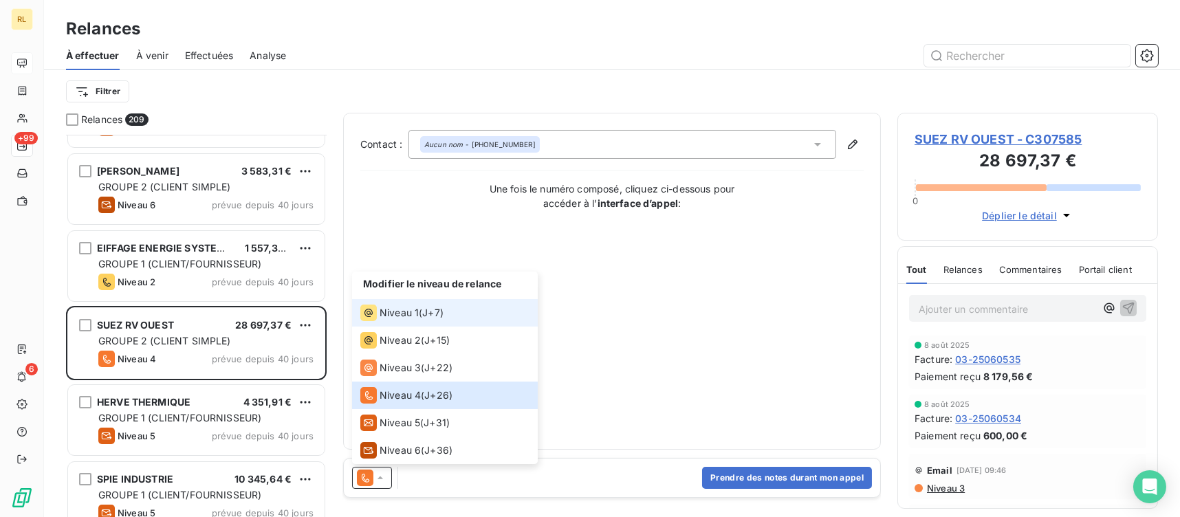
click at [397, 316] on span "Niveau 1" at bounding box center [398, 313] width 39 height 14
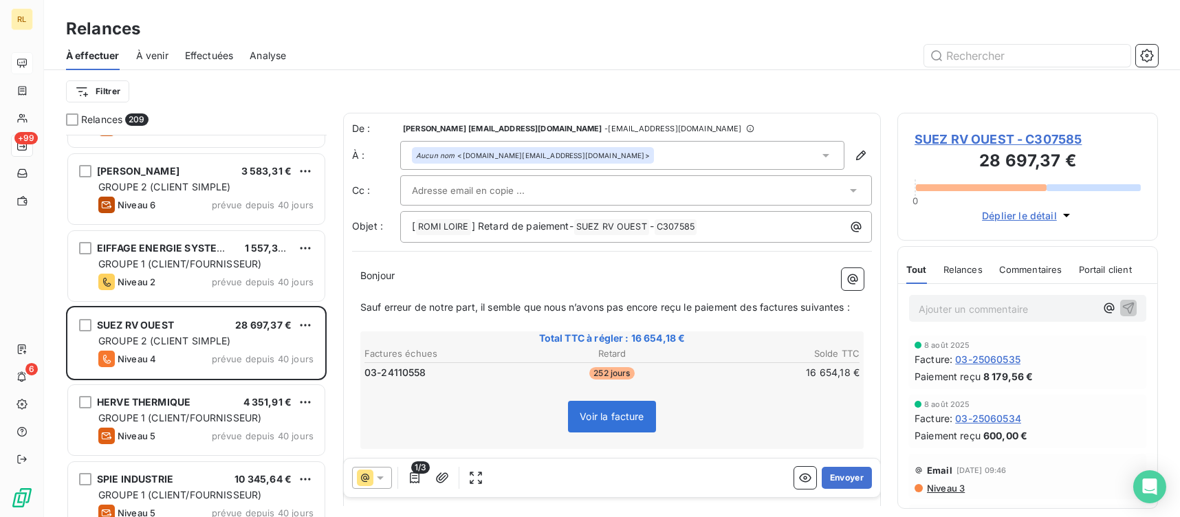
click at [384, 379] on span "03-24110558" at bounding box center [395, 373] width 62 height 14
click at [562, 151] on div "Aucun nom <[DOMAIN_NAME][EMAIL_ADDRESS][DOMAIN_NAME]>" at bounding box center [533, 156] width 234 height 10
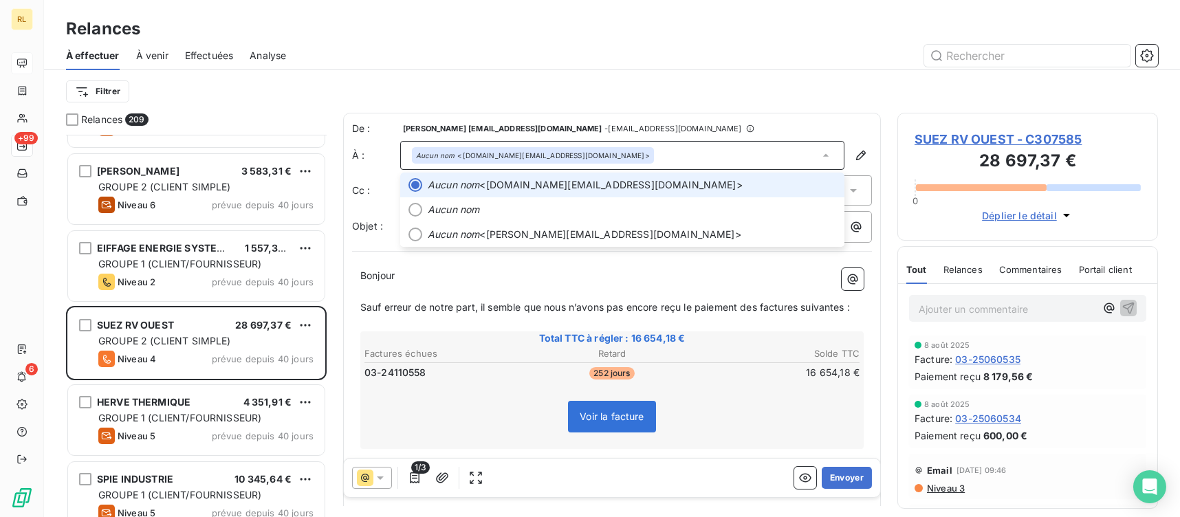
click at [562, 151] on div "Aucun nom <[DOMAIN_NAME][EMAIL_ADDRESS][DOMAIN_NAME]>" at bounding box center [533, 156] width 234 height 10
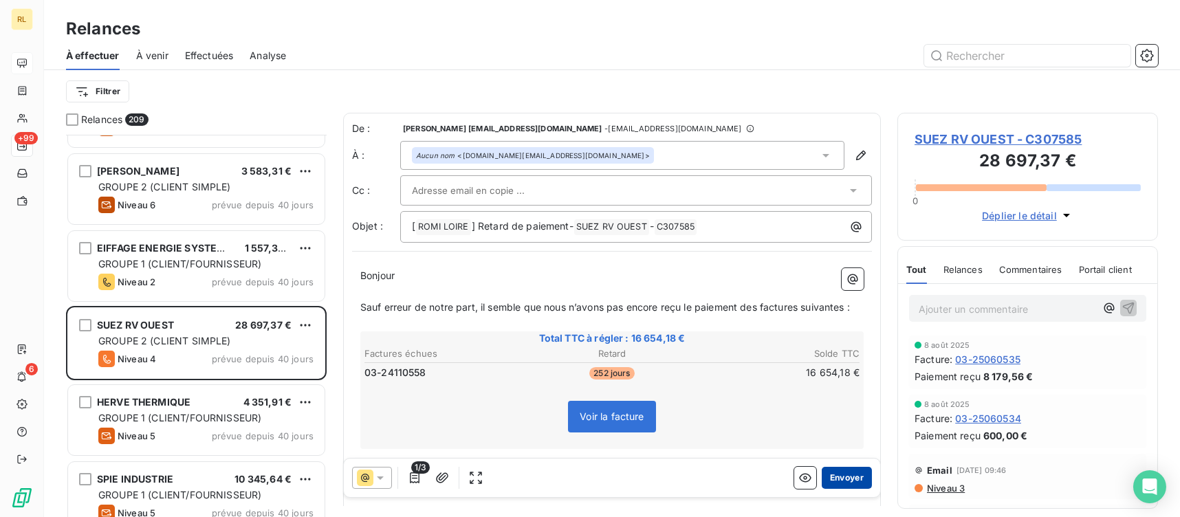
click at [844, 481] on button "Envoyer" at bounding box center [847, 478] width 50 height 22
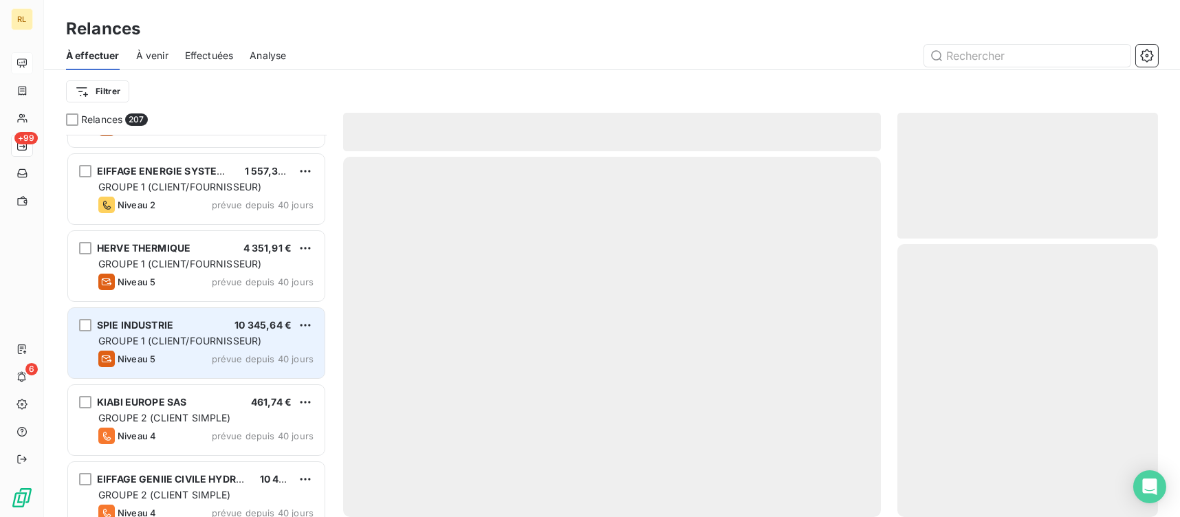
drag, startPoint x: 198, startPoint y: 343, endPoint x: 203, endPoint y: 337, distance: 7.8
click at [203, 338] on span "GROUPE 1 (CLIENT/FOURNISSEUR)" at bounding box center [179, 341] width 163 height 12
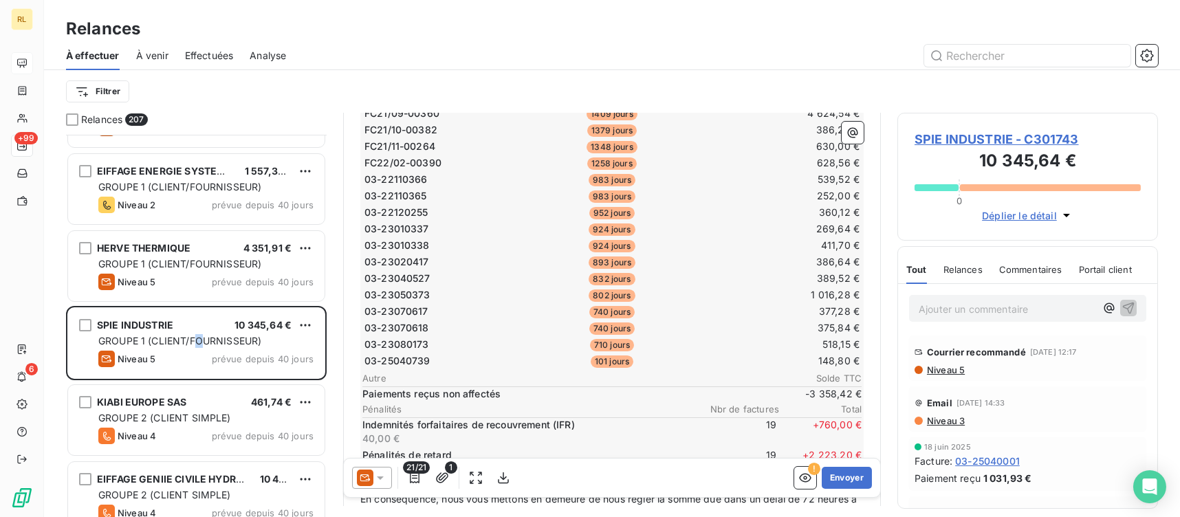
scroll to position [340, 0]
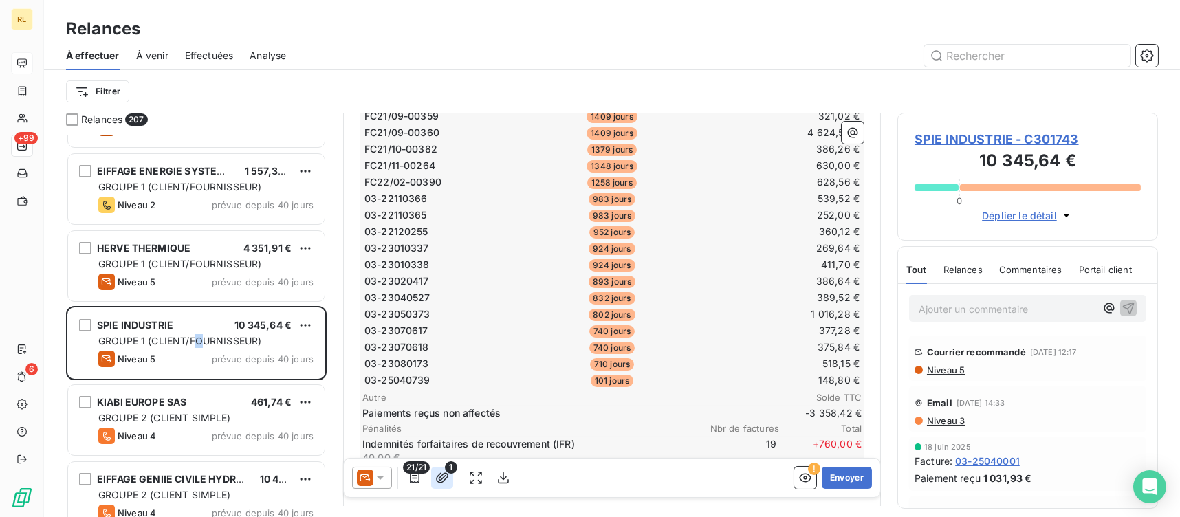
click at [443, 483] on icon "button" at bounding box center [442, 478] width 14 height 14
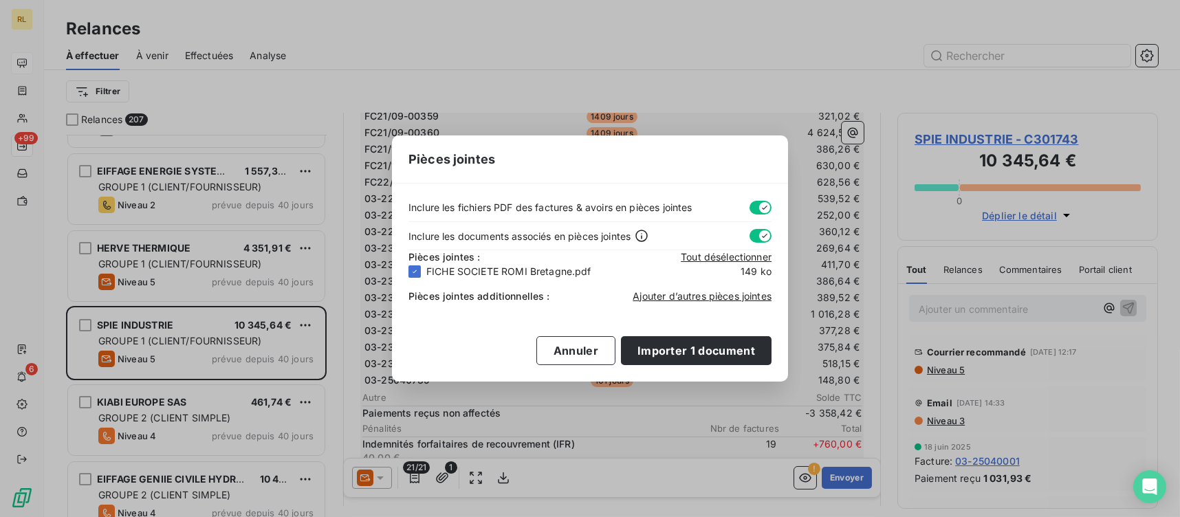
click at [652, 431] on div "Pièces jointes Inclure les fichiers PDF des factures & avoirs en pièces jointes…" at bounding box center [590, 258] width 1180 height 517
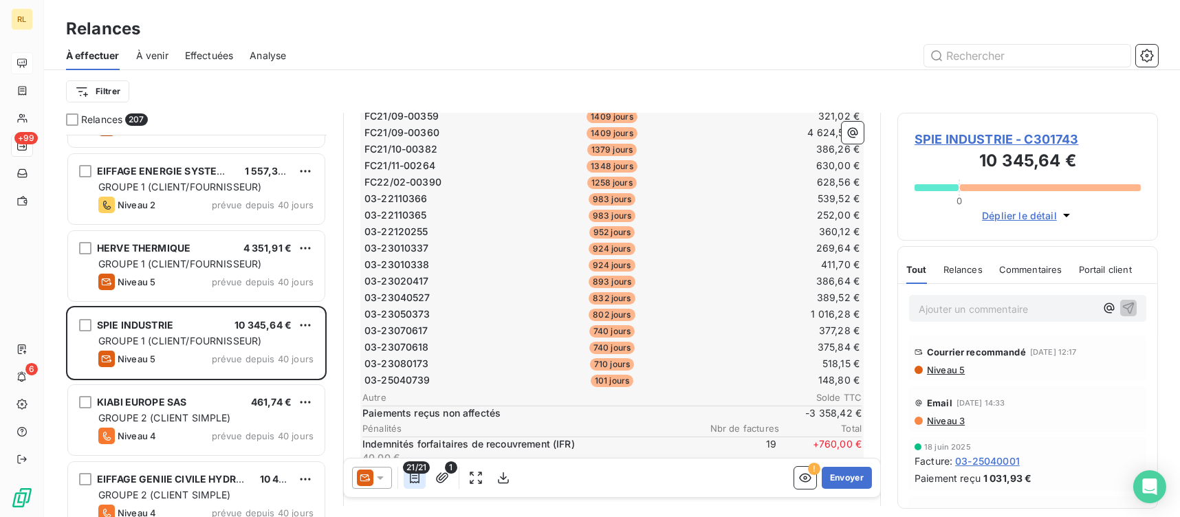
click at [419, 476] on icon "button" at bounding box center [415, 478] width 14 height 14
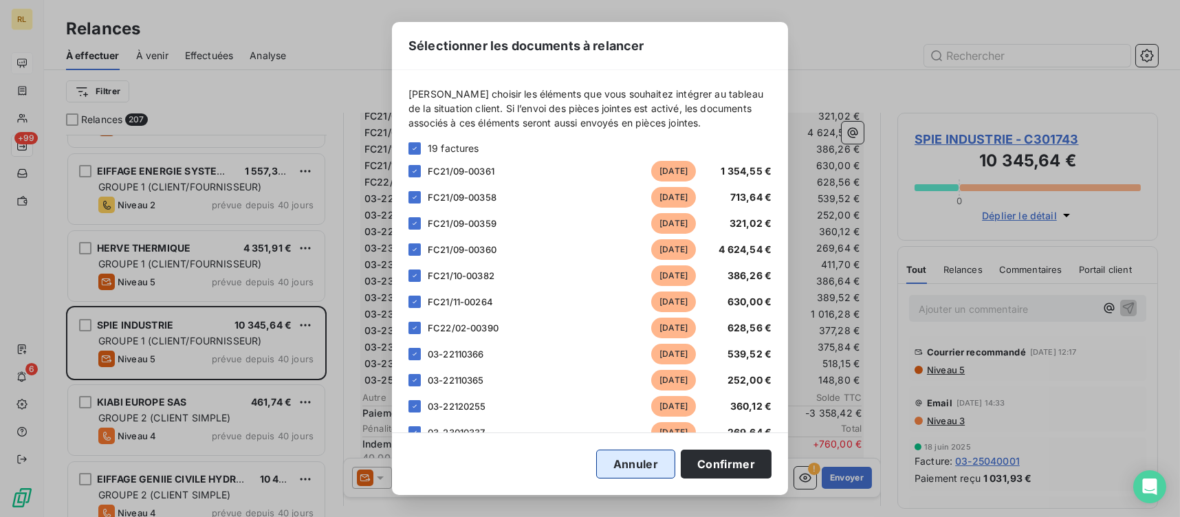
click at [654, 477] on button "Annuler" at bounding box center [635, 464] width 79 height 29
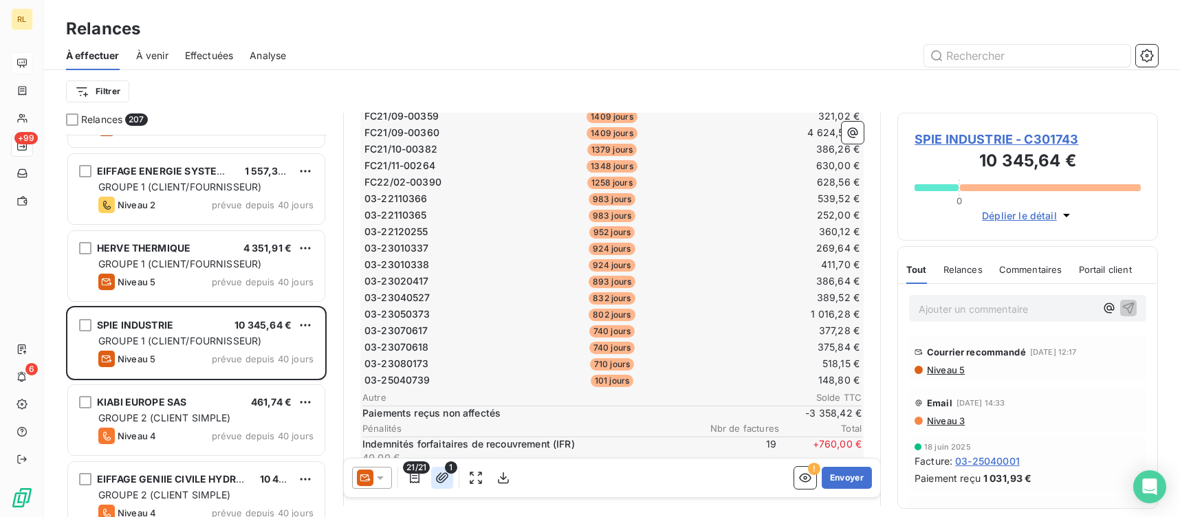
click at [445, 478] on icon "button" at bounding box center [442, 477] width 12 height 10
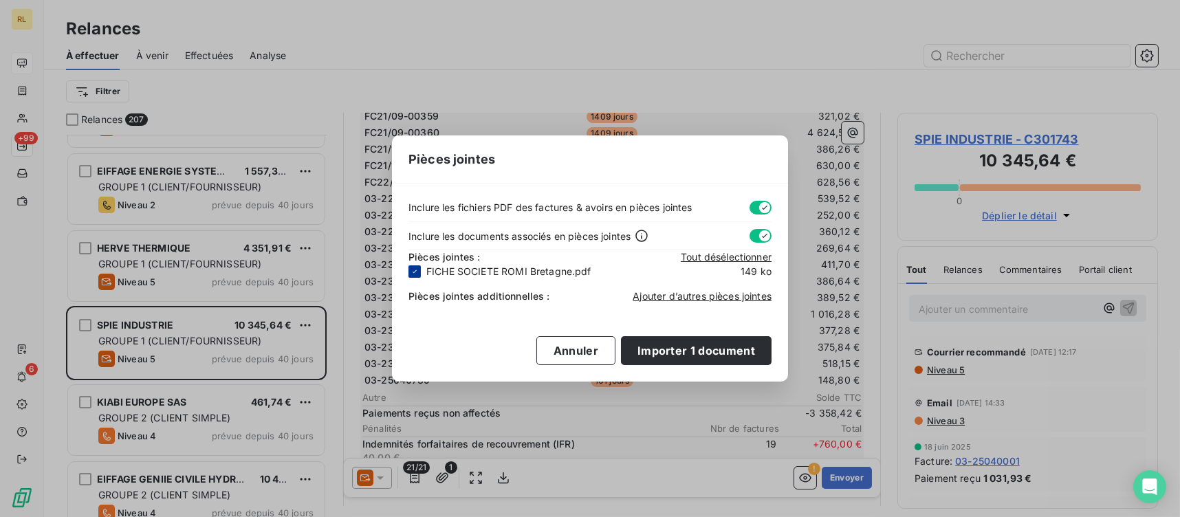
click at [415, 276] on div at bounding box center [414, 271] width 12 height 12
click at [687, 350] on button "Importer 0 document" at bounding box center [694, 350] width 153 height 29
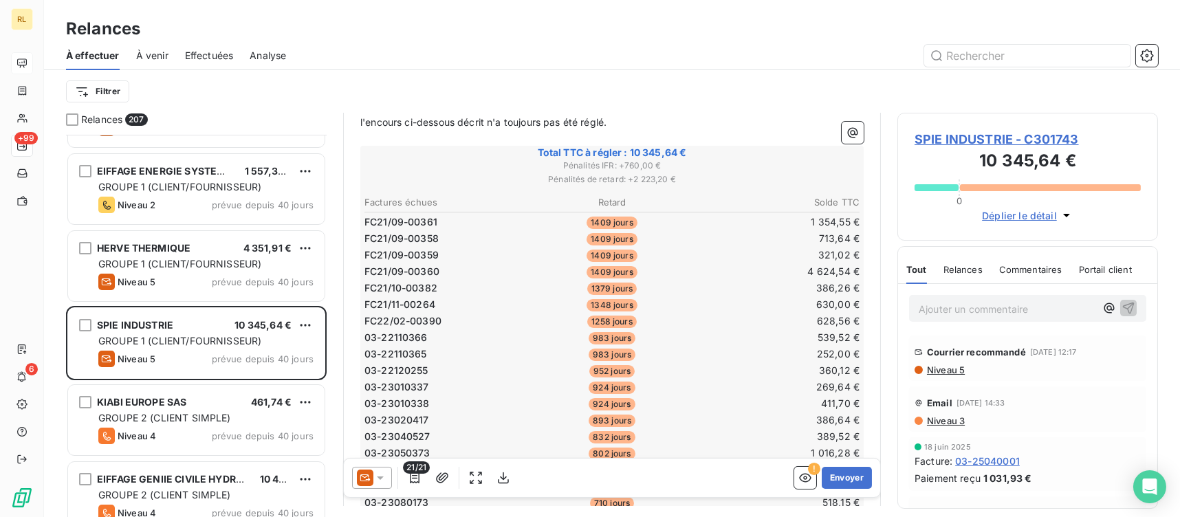
scroll to position [0, 0]
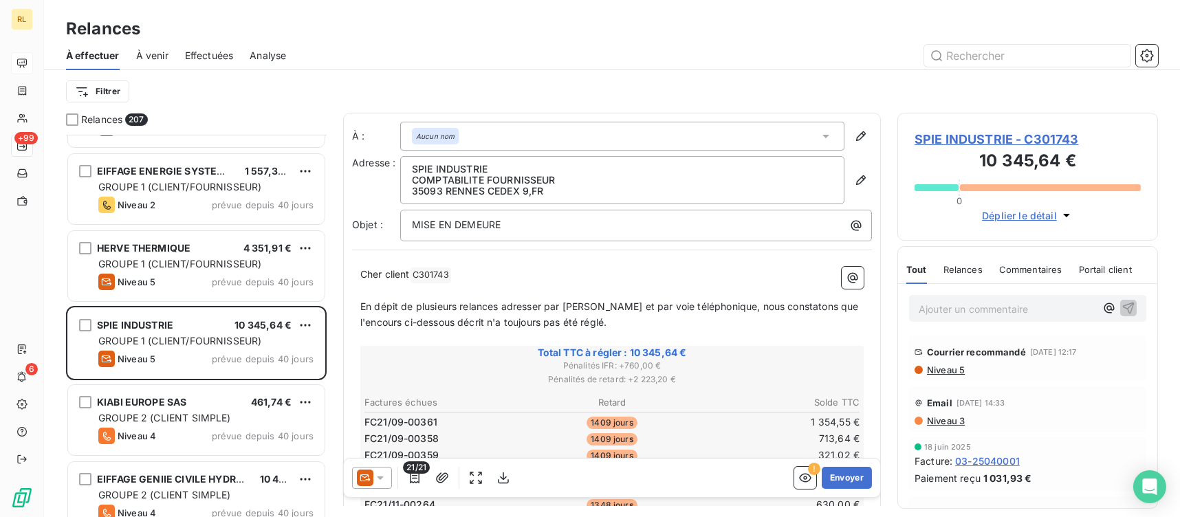
click at [605, 178] on p "COMPTABILITE FOURNISSEUR" at bounding box center [622, 180] width 421 height 11
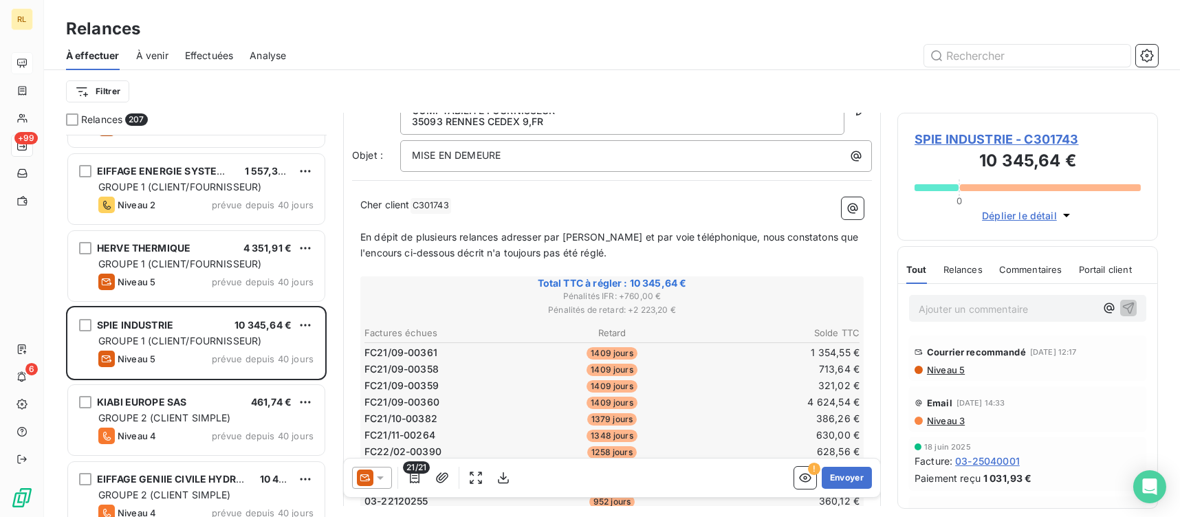
scroll to position [69, 0]
click at [571, 242] on span "En dépit de plusieurs relances adresser par [PERSON_NAME] et par voie téléphoni…" at bounding box center [610, 245] width 501 height 27
click at [850, 478] on button "Envoyer" at bounding box center [847, 478] width 50 height 22
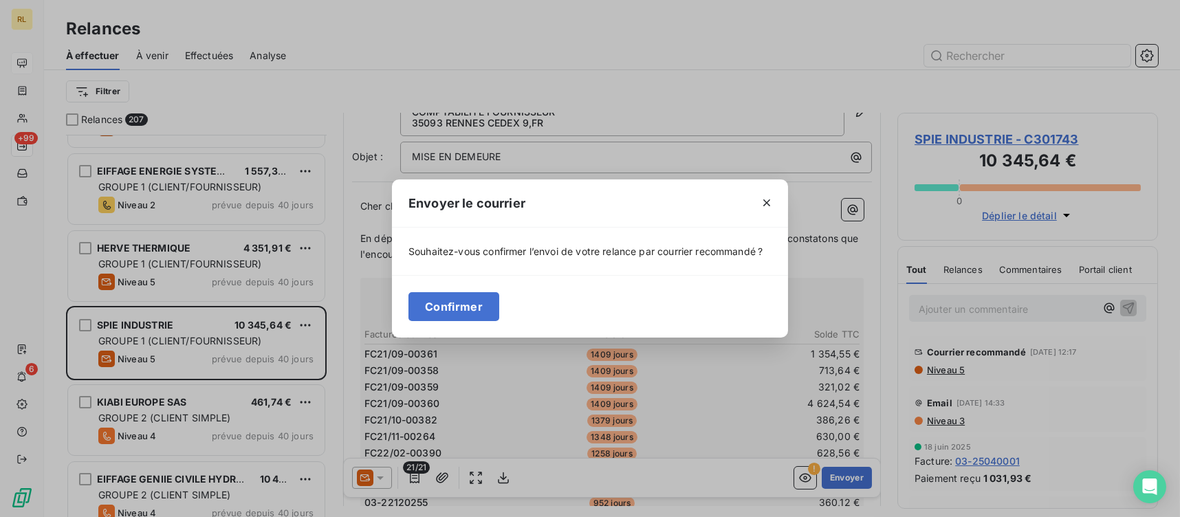
click at [550, 249] on span "Souhaitez-vous confirmer l’envoi de votre relance par courrier recommandé ?" at bounding box center [585, 251] width 354 height 14
click at [451, 313] on button "Confirmer" at bounding box center [453, 306] width 91 height 29
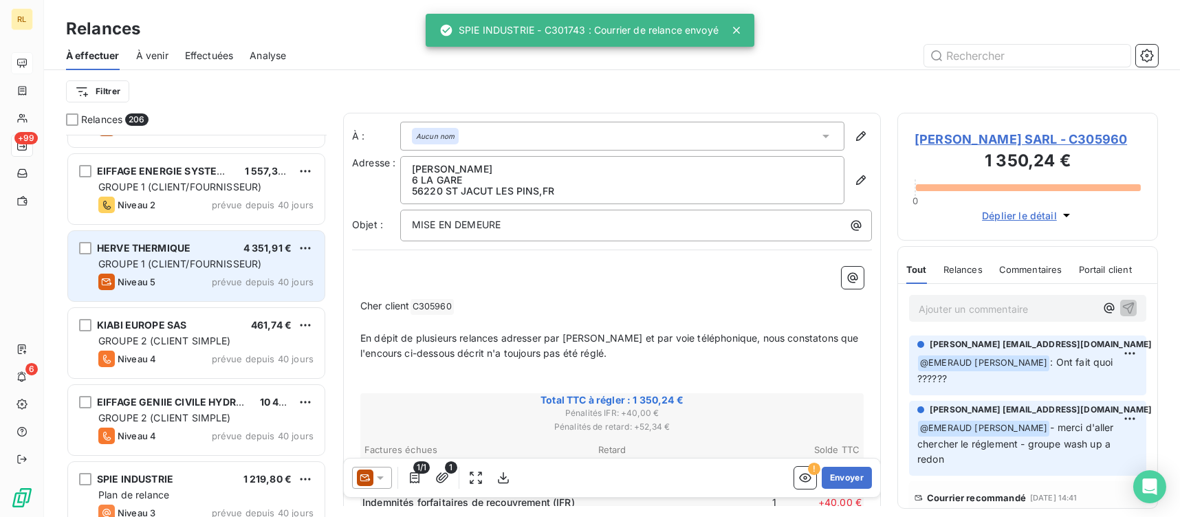
click at [189, 276] on div "Niveau 5 prévue depuis 40 jours" at bounding box center [205, 282] width 215 height 16
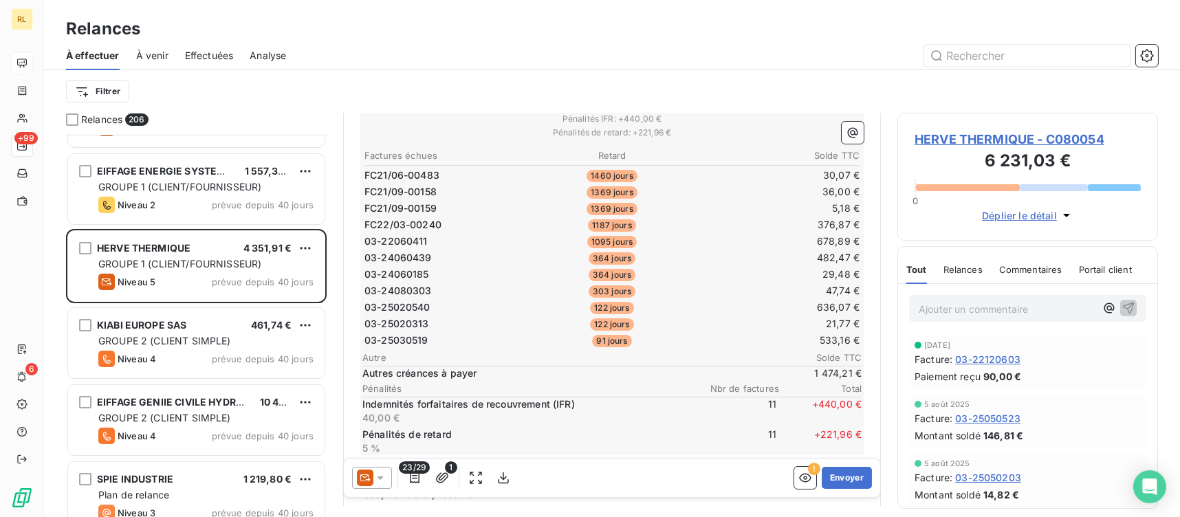
scroll to position [275, 0]
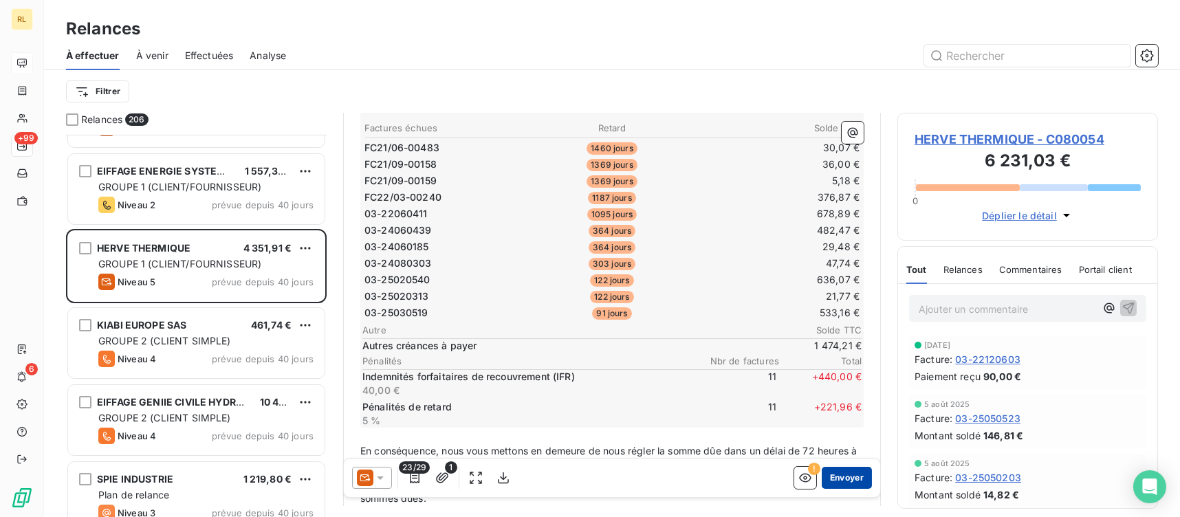
click at [831, 472] on button "Envoyer" at bounding box center [847, 478] width 50 height 22
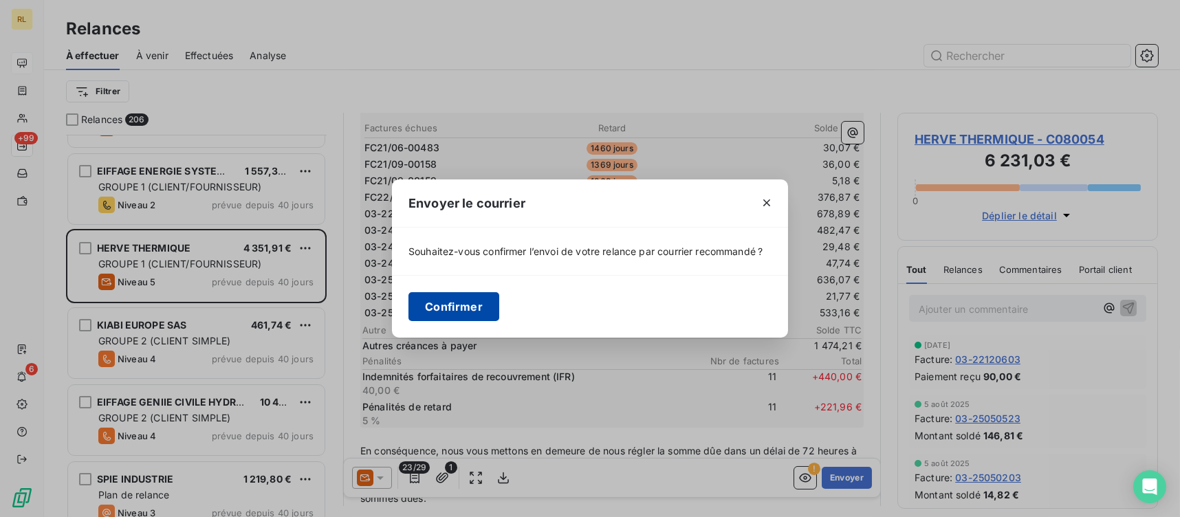
click at [452, 311] on button "Confirmer" at bounding box center [453, 306] width 91 height 29
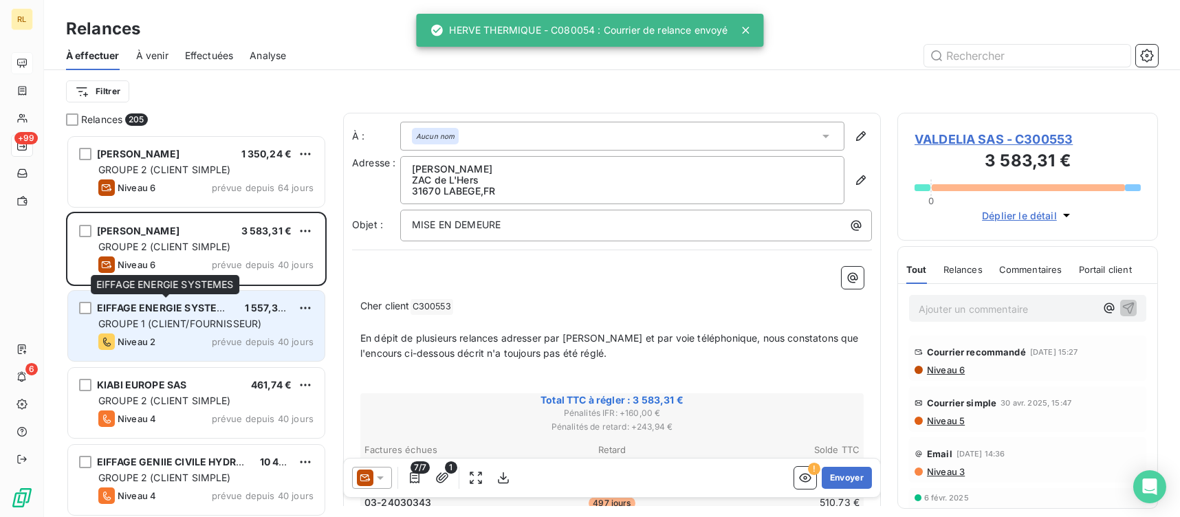
click at [166, 306] on span "EIFFAGE ENERGIE SYSTEMES" at bounding box center [168, 308] width 142 height 12
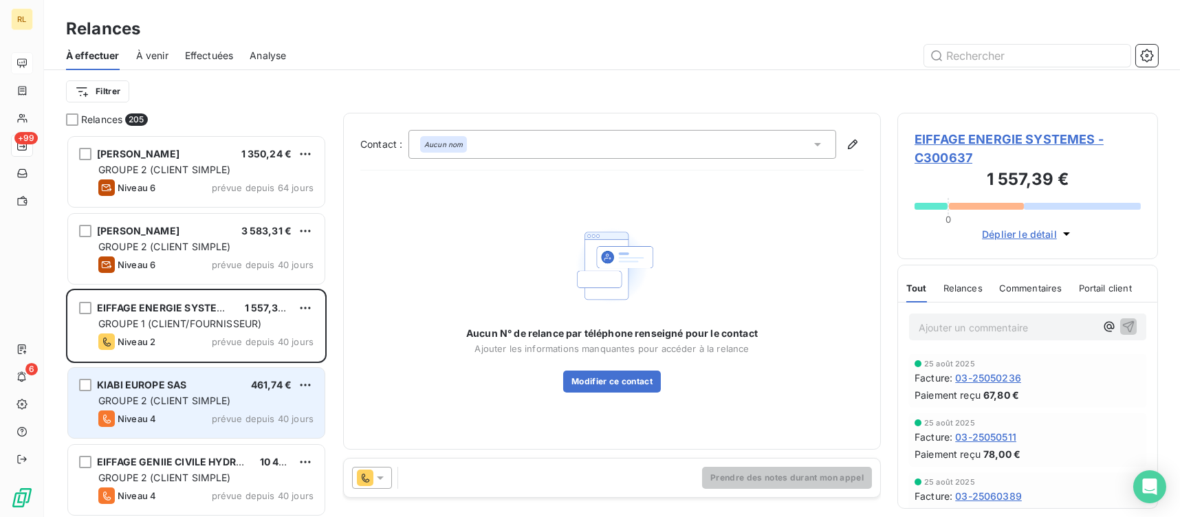
click at [191, 400] on span "GROUPE 2 (CLIENT SIMPLE)" at bounding box center [164, 401] width 133 height 12
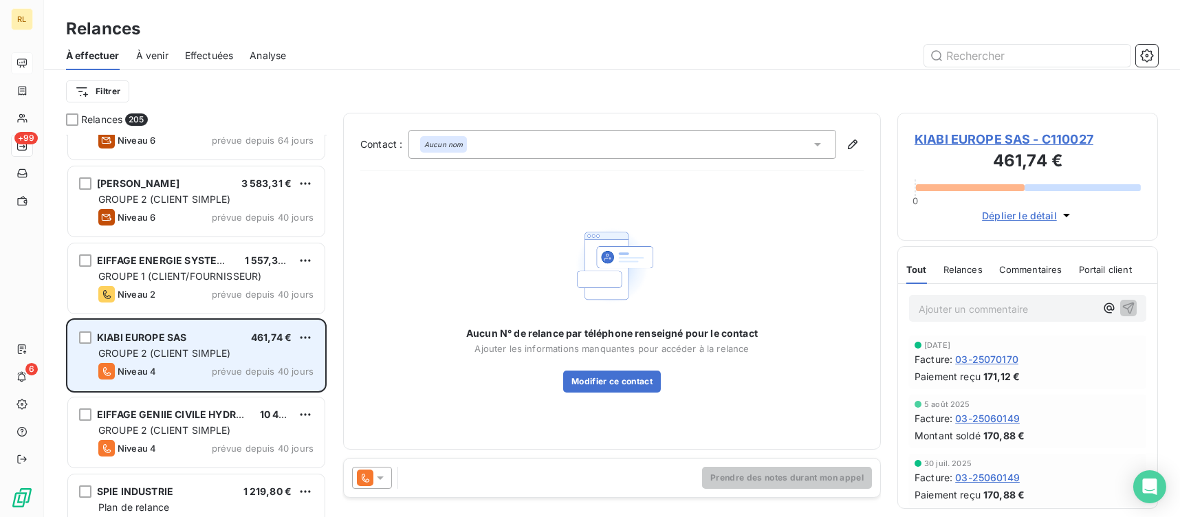
scroll to position [137, 0]
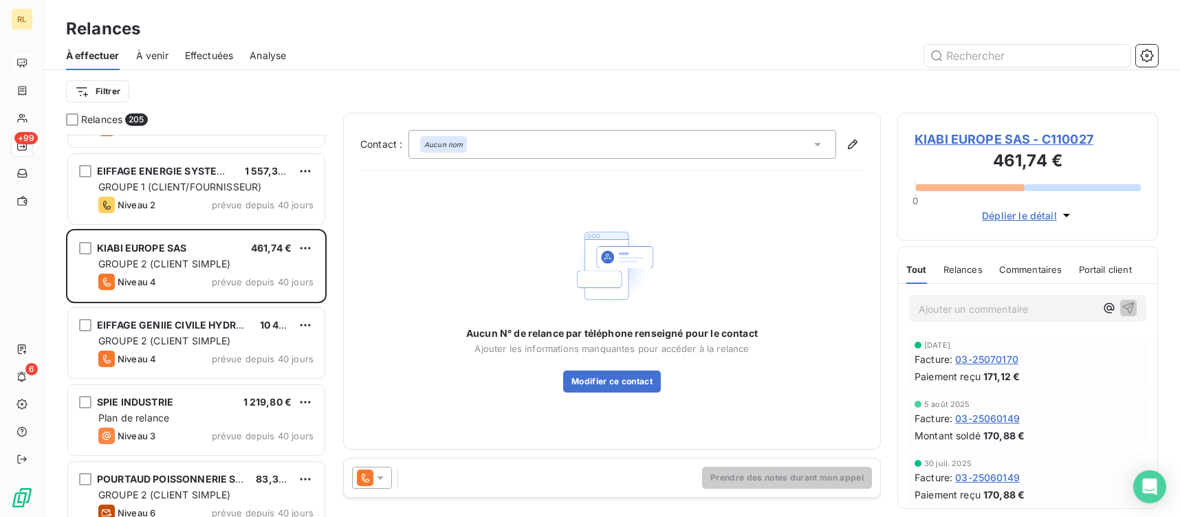
click at [1002, 137] on span "KIABI EUROPE SAS - C110027" at bounding box center [1027, 139] width 226 height 19
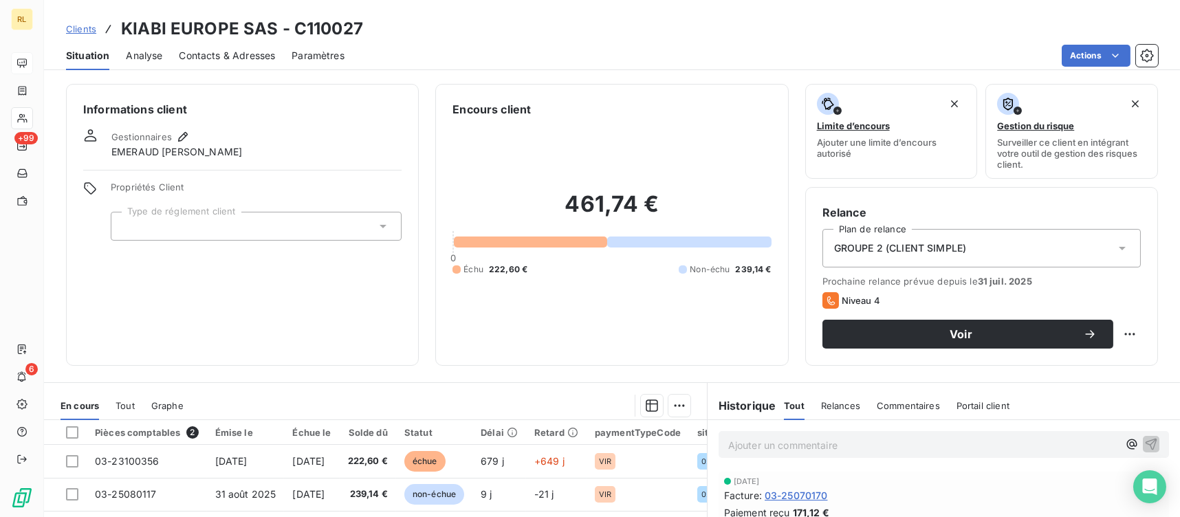
scroll to position [137, 0]
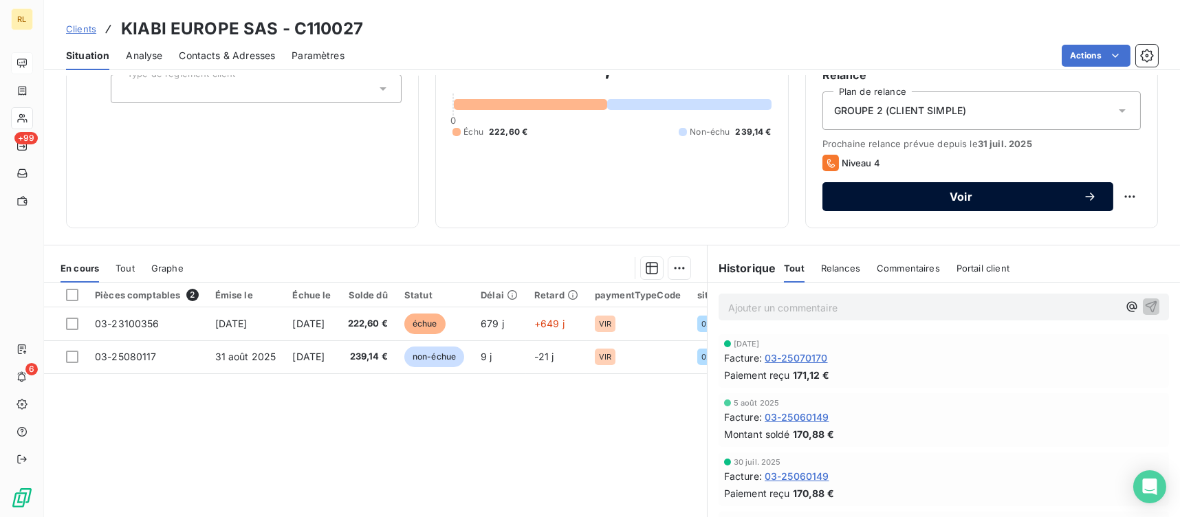
click at [1083, 197] on icon "button" at bounding box center [1090, 197] width 14 height 14
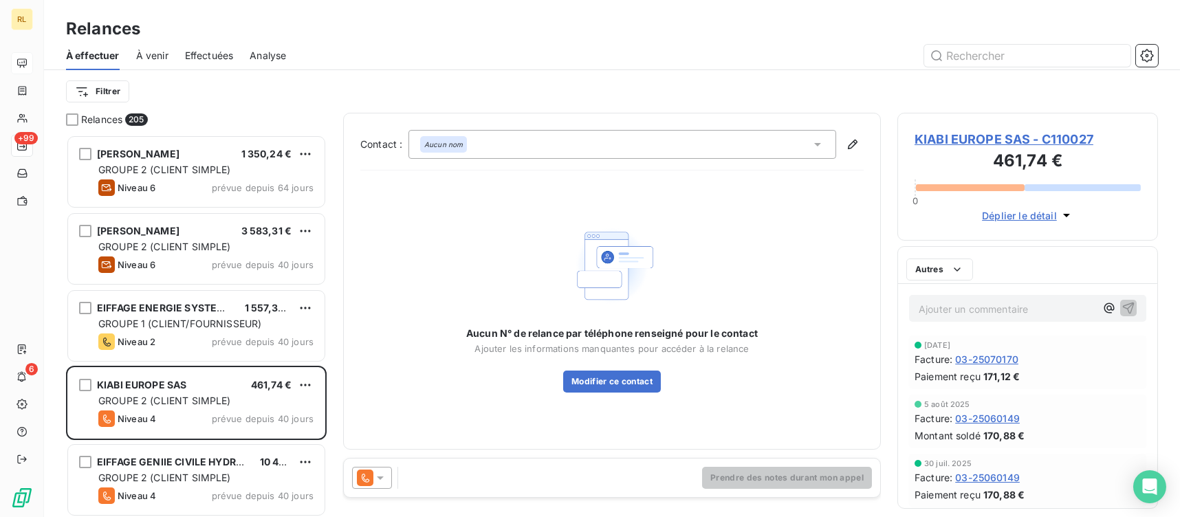
scroll to position [371, 250]
click at [384, 484] on icon at bounding box center [380, 478] width 14 height 14
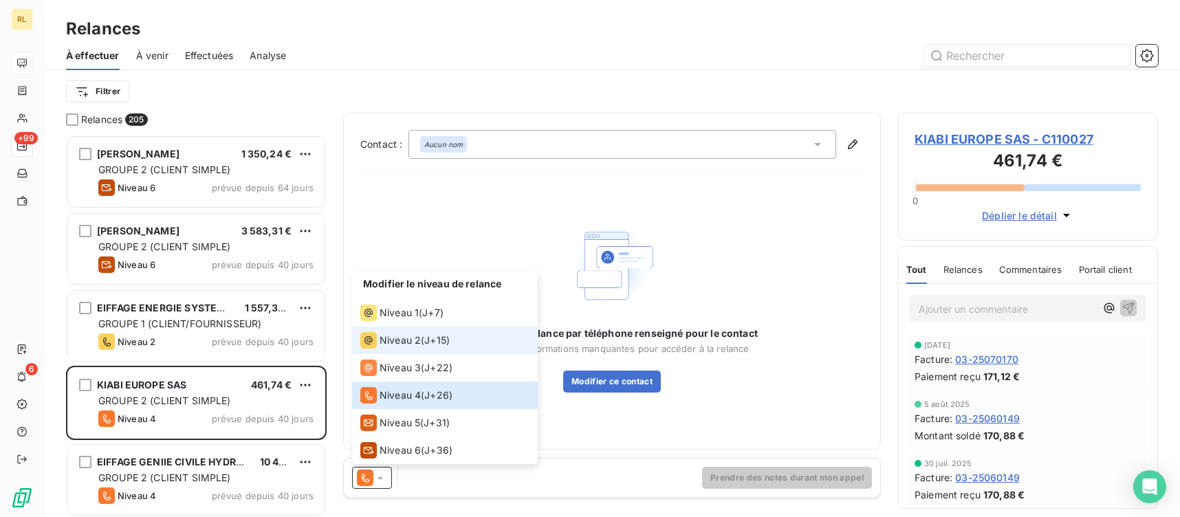
click at [403, 344] on span "Niveau 2" at bounding box center [399, 340] width 41 height 14
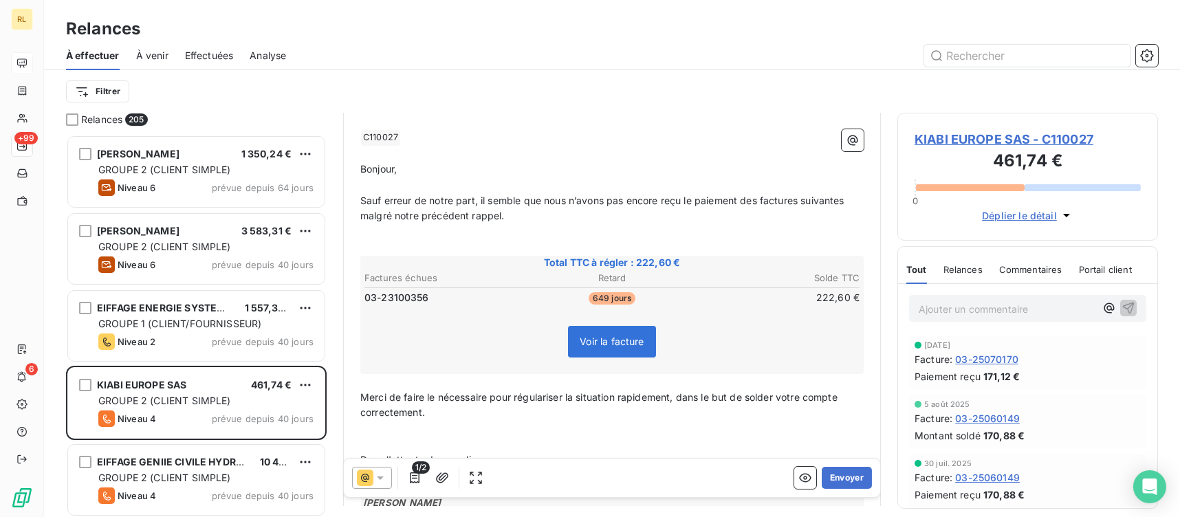
scroll to position [137, 0]
click at [375, 481] on div at bounding box center [372, 478] width 40 height 22
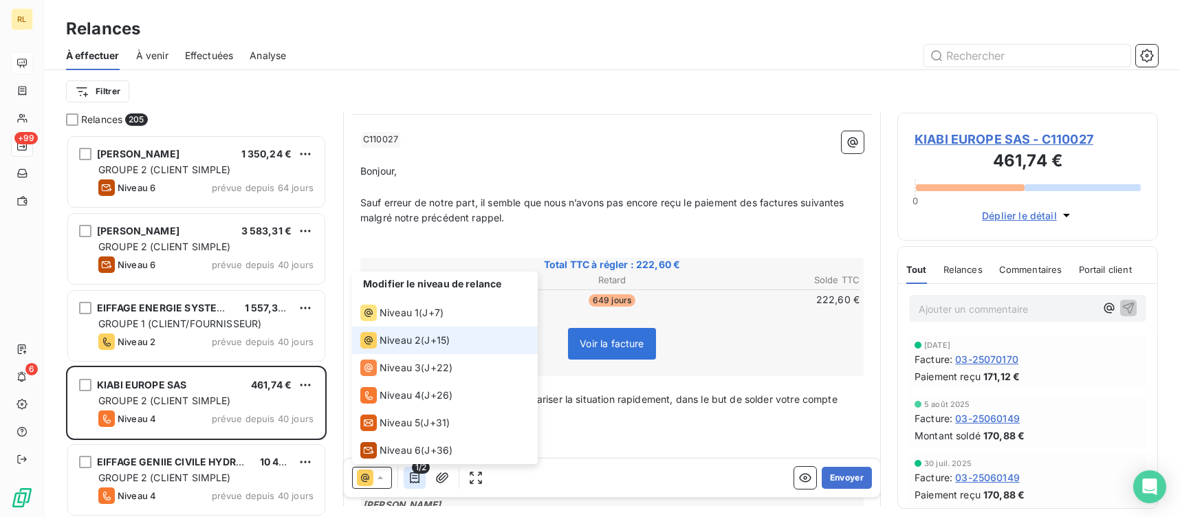
click at [415, 476] on icon "button" at bounding box center [415, 478] width 14 height 14
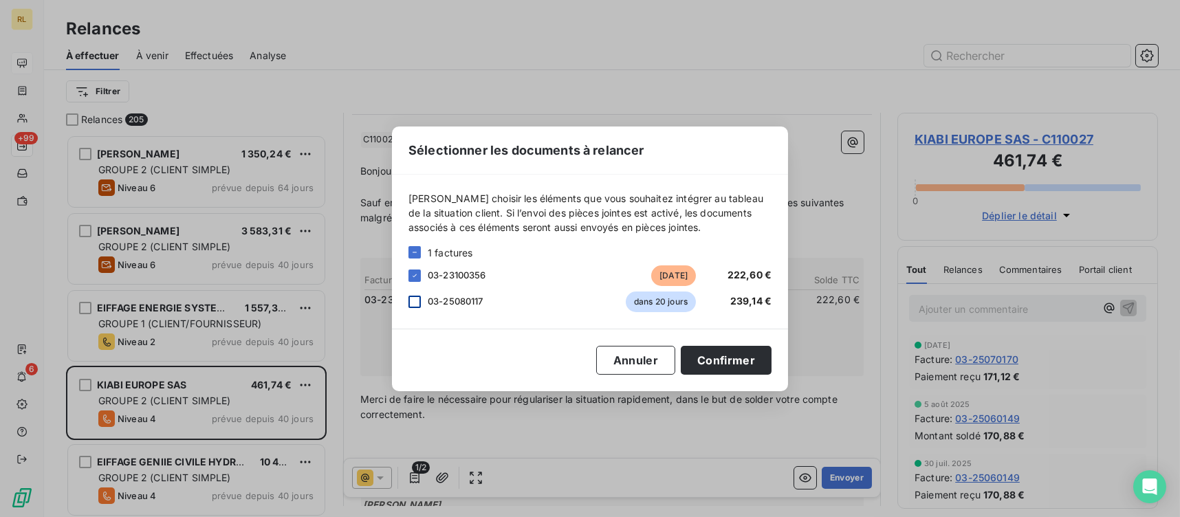
drag, startPoint x: 410, startPoint y: 307, endPoint x: 501, endPoint y: 307, distance: 91.4
click at [415, 305] on div at bounding box center [414, 302] width 12 height 12
click at [759, 365] on button "Confirmer" at bounding box center [726, 360] width 91 height 29
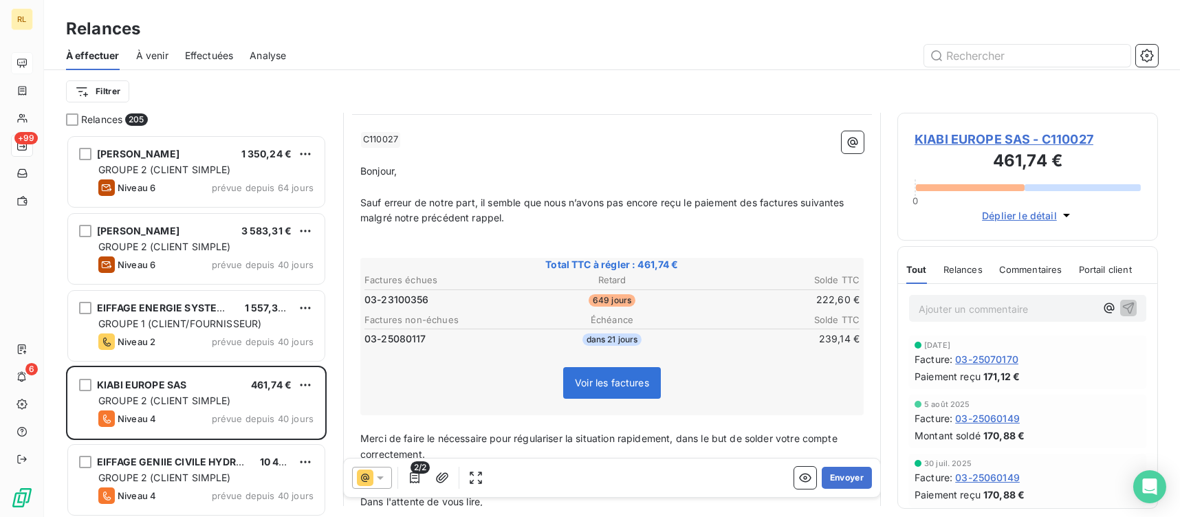
scroll to position [0, 0]
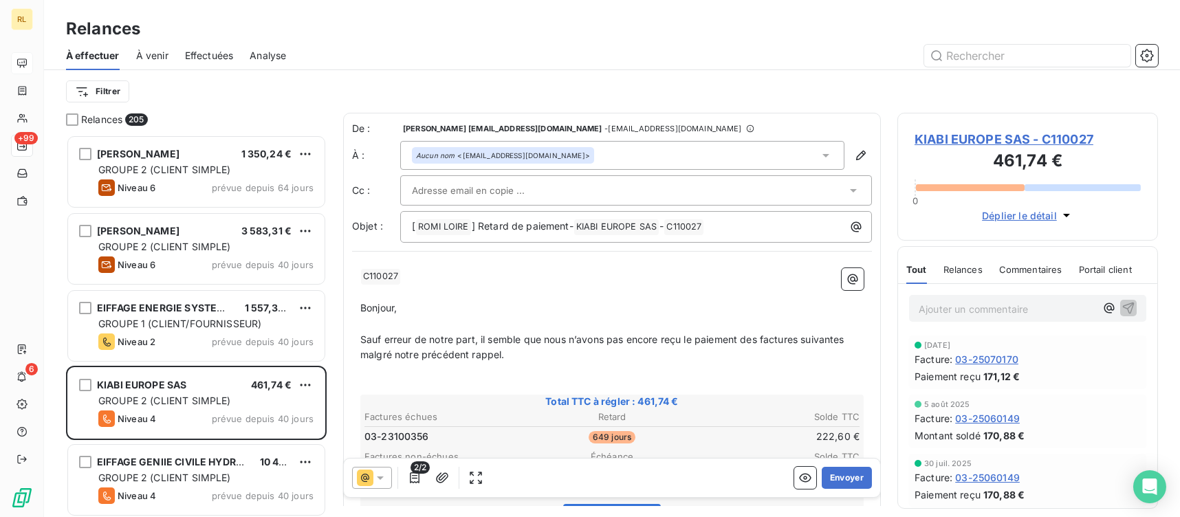
click at [593, 197] on div at bounding box center [629, 190] width 434 height 21
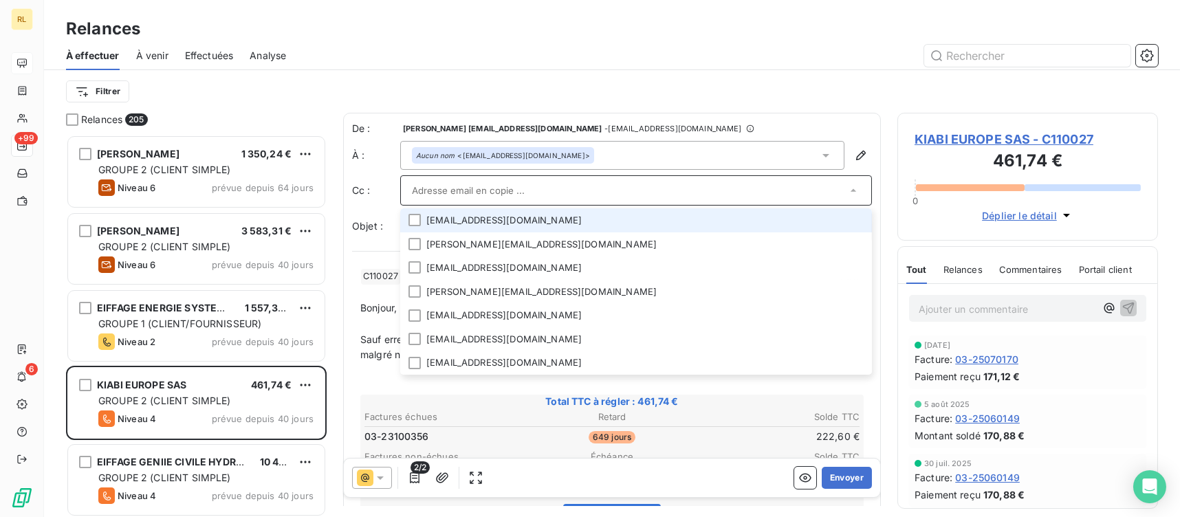
click at [593, 197] on input "text" at bounding box center [629, 190] width 434 height 21
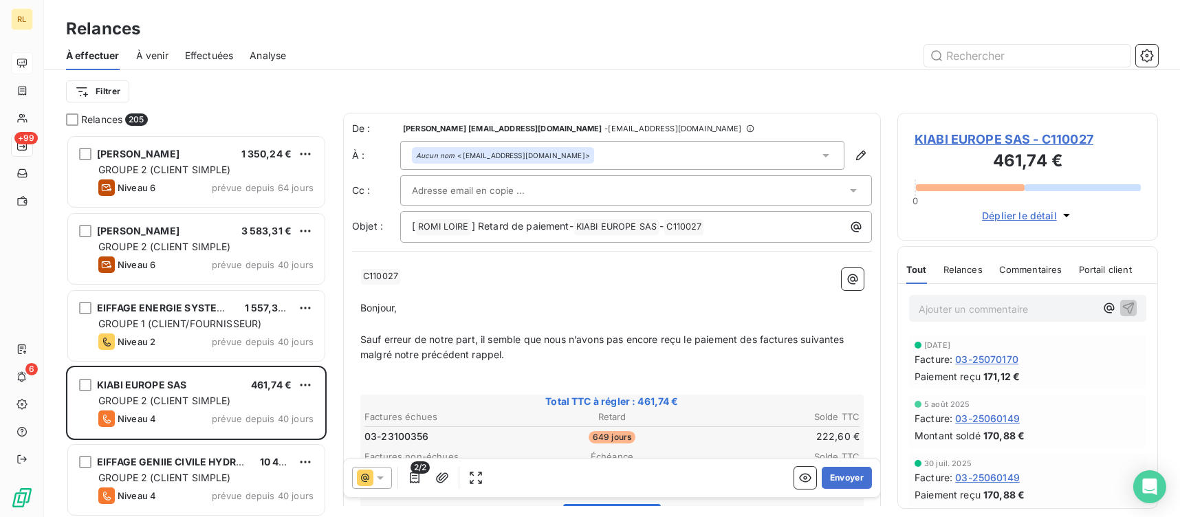
click at [641, 154] on div "Aucun nom <[EMAIL_ADDRESS][DOMAIN_NAME]>" at bounding box center [622, 155] width 444 height 29
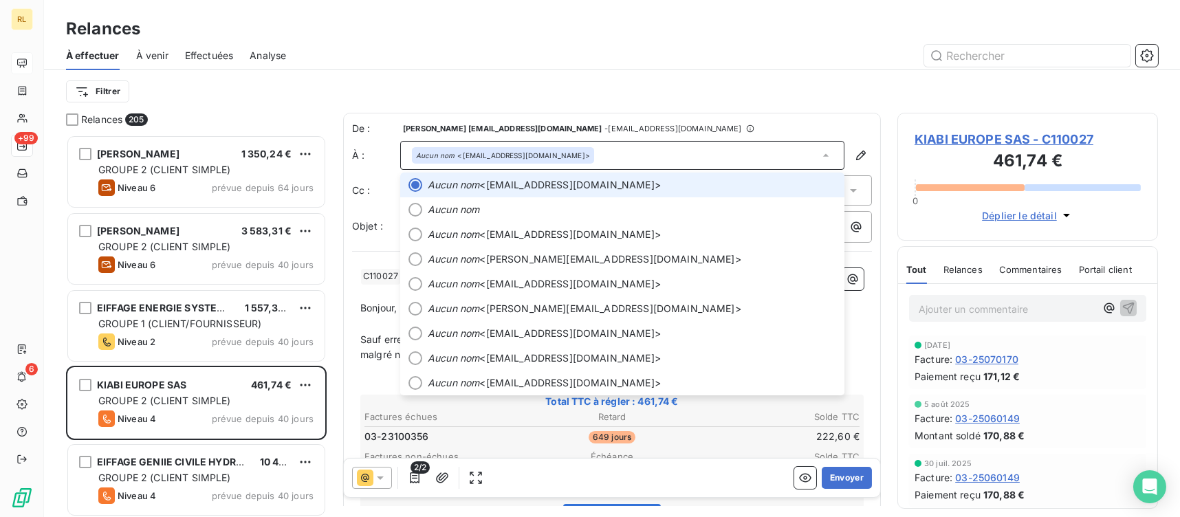
click at [641, 154] on div "Aucun nom <[EMAIL_ADDRESS][DOMAIN_NAME]>" at bounding box center [622, 155] width 444 height 29
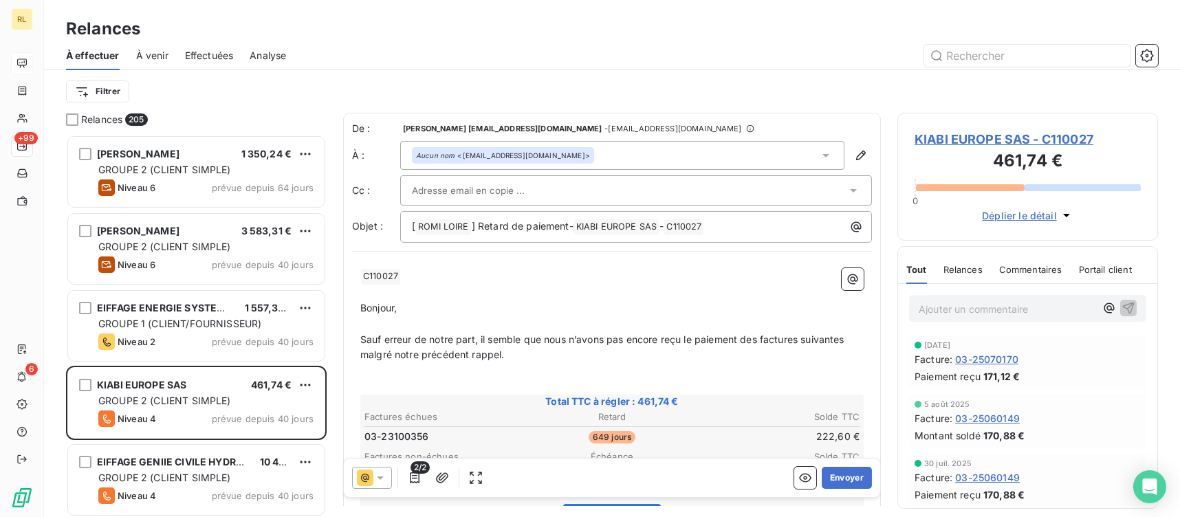
click at [621, 161] on div "Aucun nom <[EMAIL_ADDRESS][DOMAIN_NAME]>" at bounding box center [622, 155] width 444 height 29
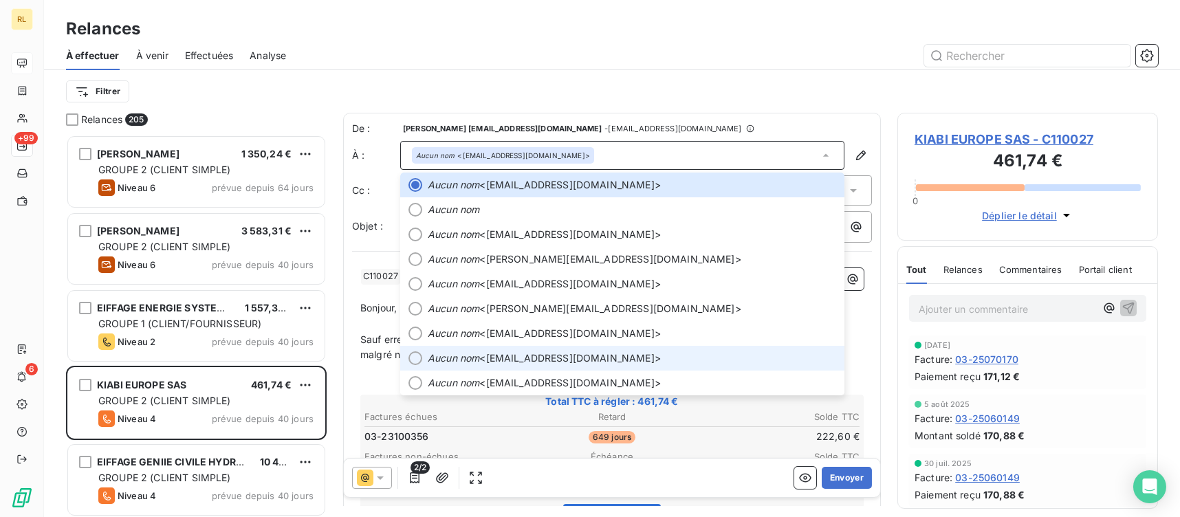
click at [419, 362] on div at bounding box center [415, 358] width 14 height 14
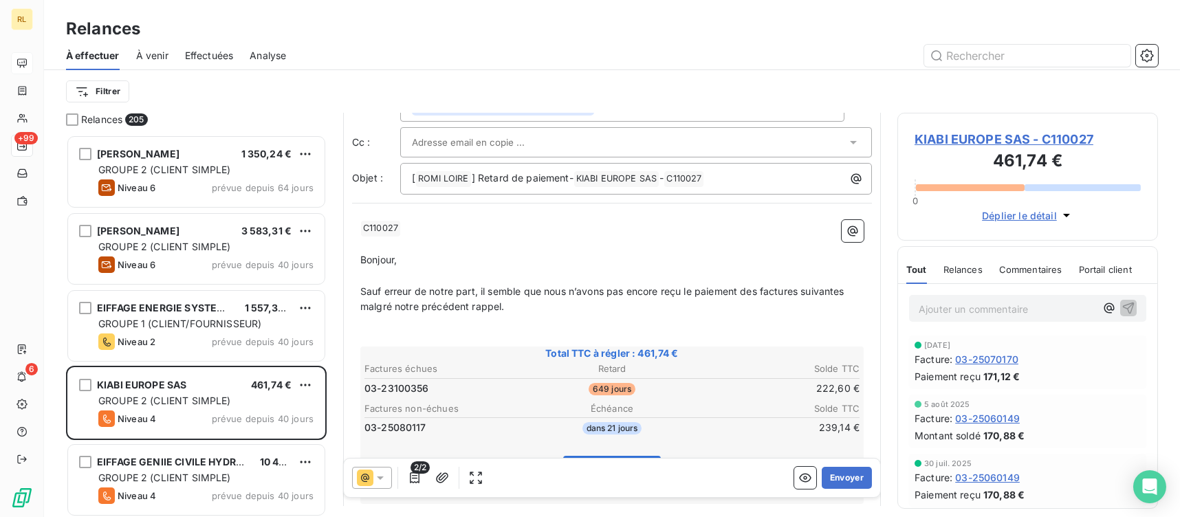
scroll to position [137, 0]
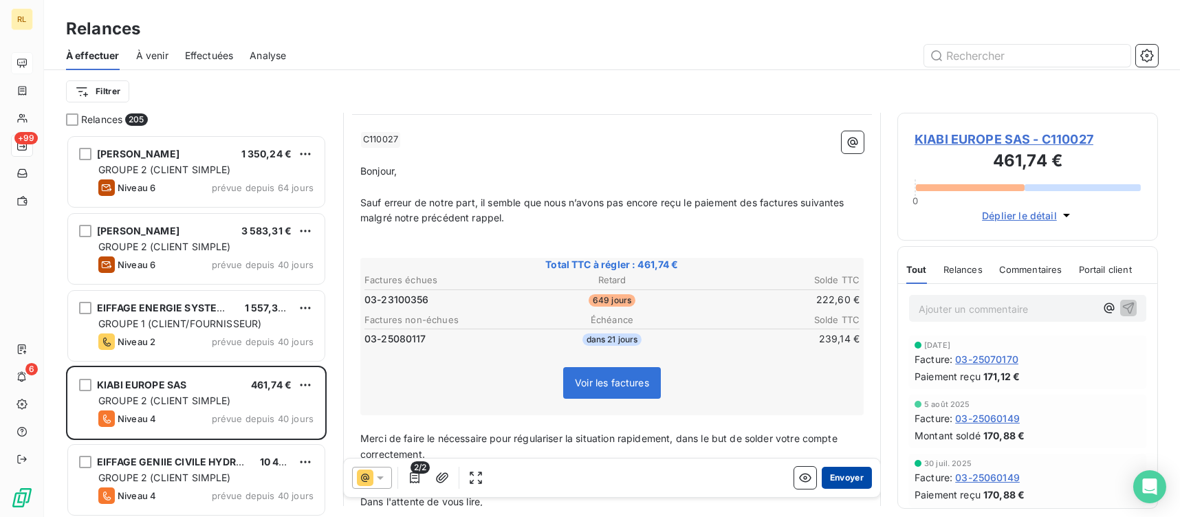
click at [839, 477] on button "Envoyer" at bounding box center [847, 478] width 50 height 22
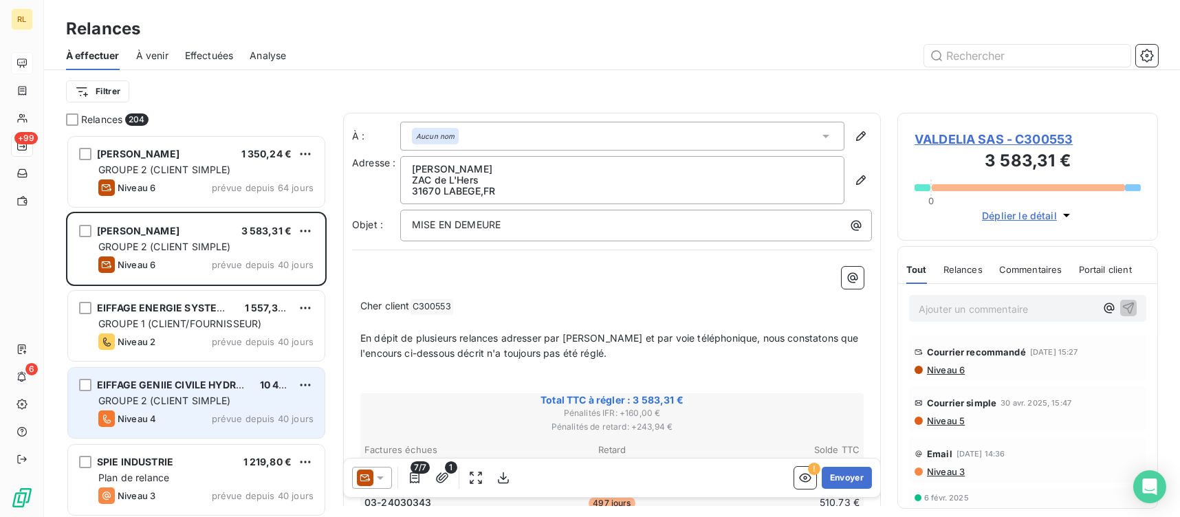
click at [169, 406] on div "GROUPE 2 (CLIENT SIMPLE)" at bounding box center [205, 401] width 215 height 14
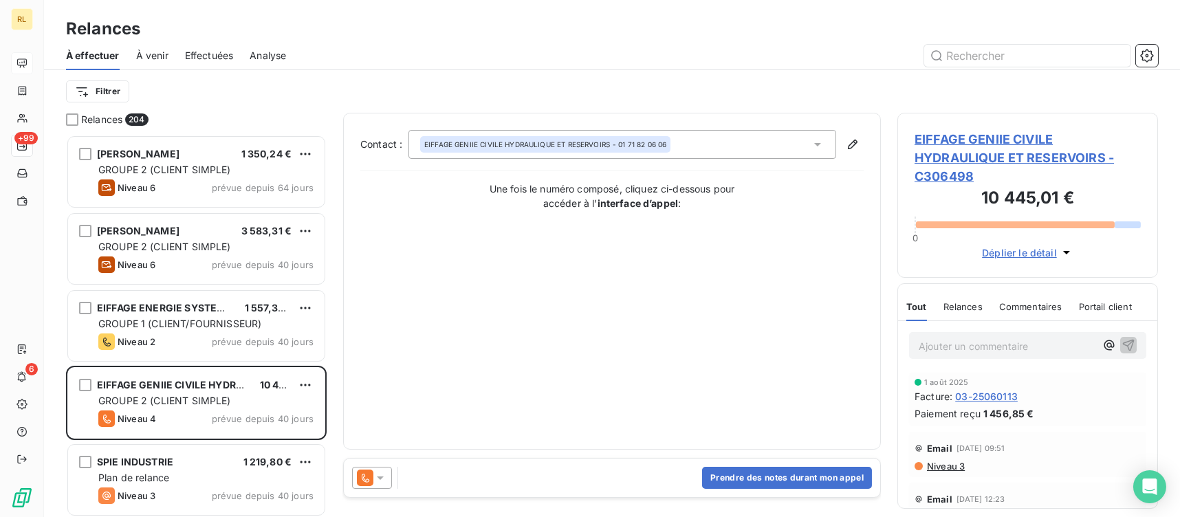
click at [375, 477] on icon at bounding box center [380, 478] width 14 height 14
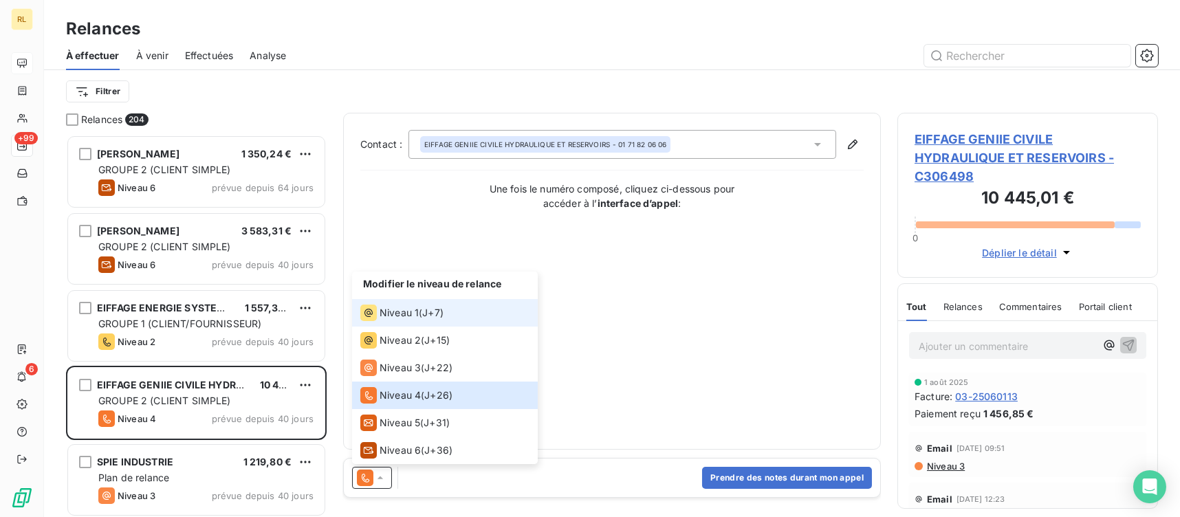
click at [396, 311] on span "Niveau 1" at bounding box center [398, 313] width 39 height 14
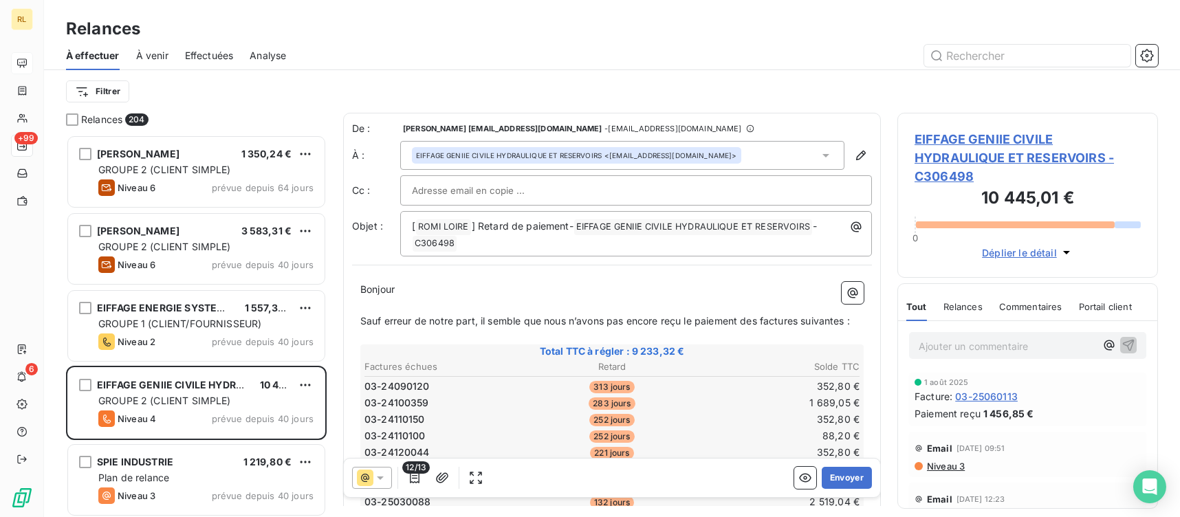
click at [388, 477] on div at bounding box center [372, 478] width 40 height 22
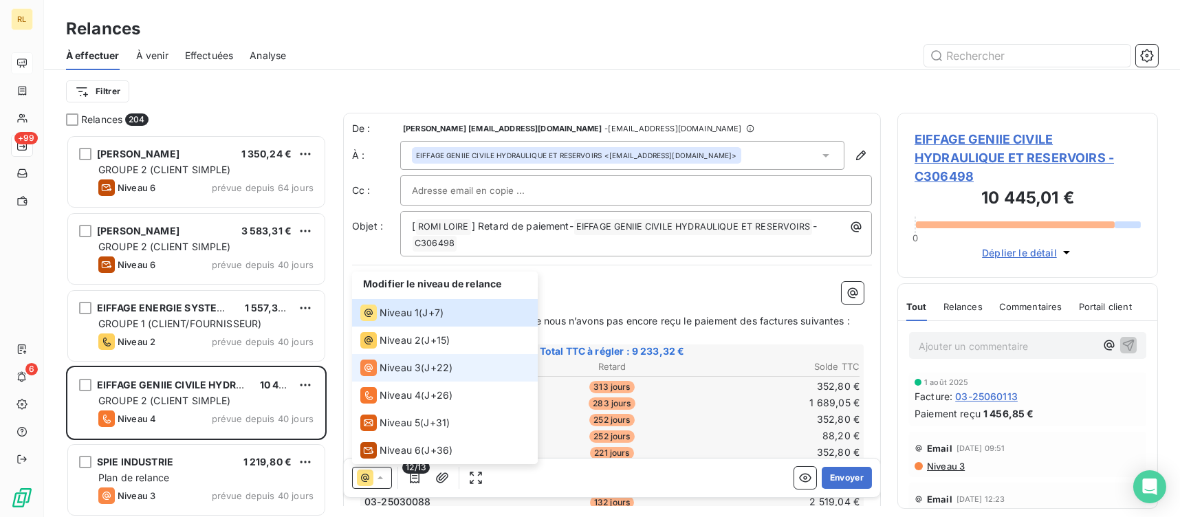
click at [394, 373] on span "Niveau 3" at bounding box center [399, 368] width 41 height 14
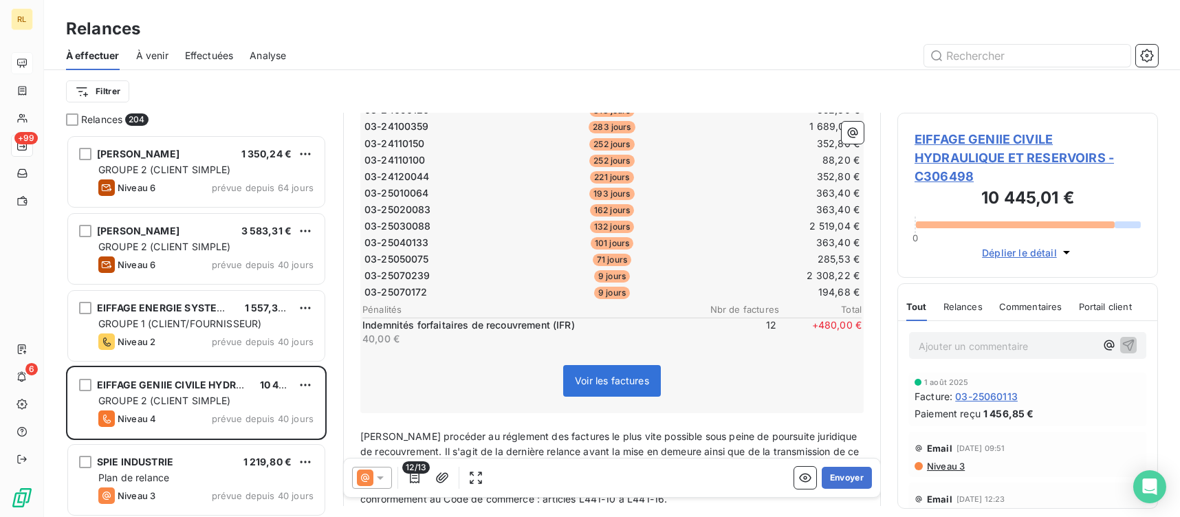
scroll to position [344, 0]
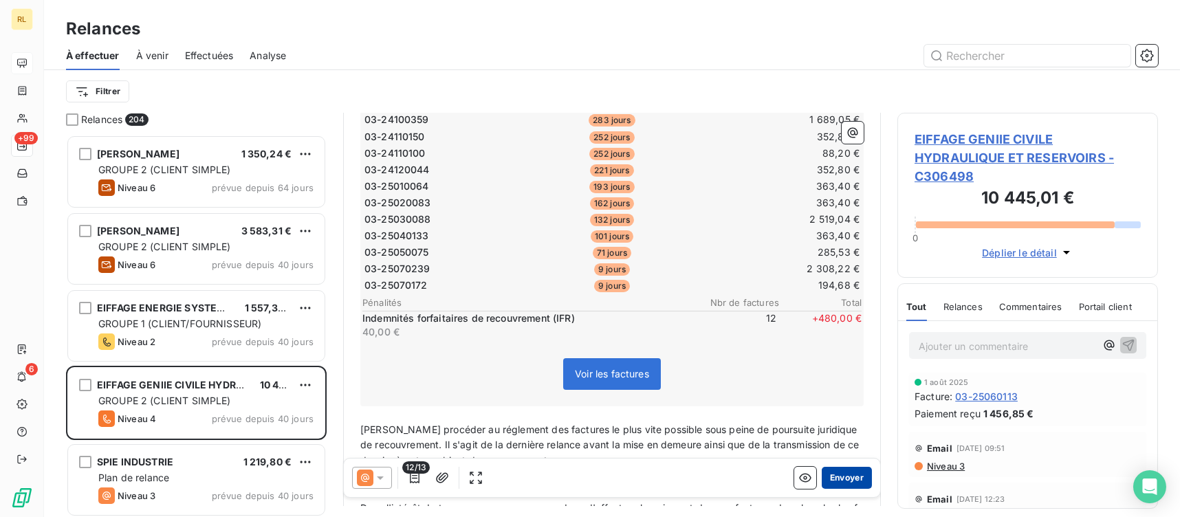
click at [835, 472] on button "Envoyer" at bounding box center [847, 478] width 50 height 22
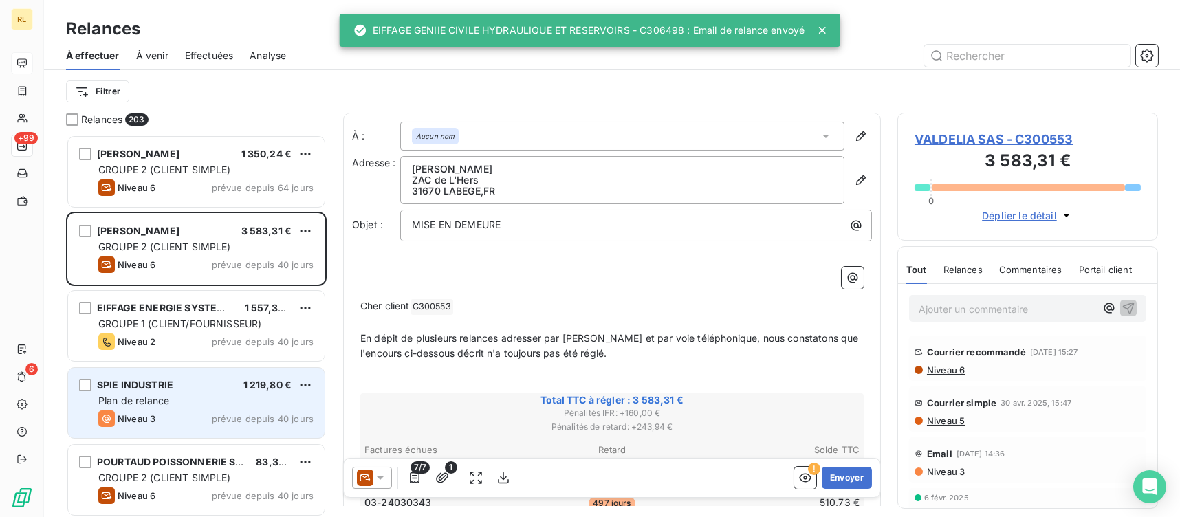
click at [181, 380] on div "SPIE INDUSTRIE 1 219,80 €" at bounding box center [205, 385] width 215 height 12
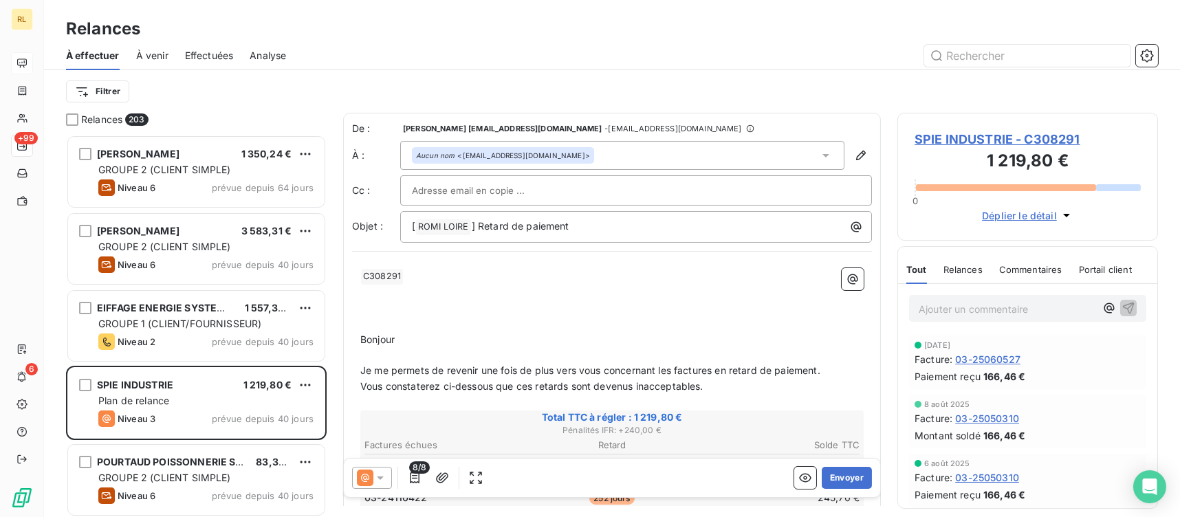
click at [394, 483] on div "8/8" at bounding box center [419, 478] width 135 height 22
click at [380, 481] on icon at bounding box center [380, 478] width 14 height 14
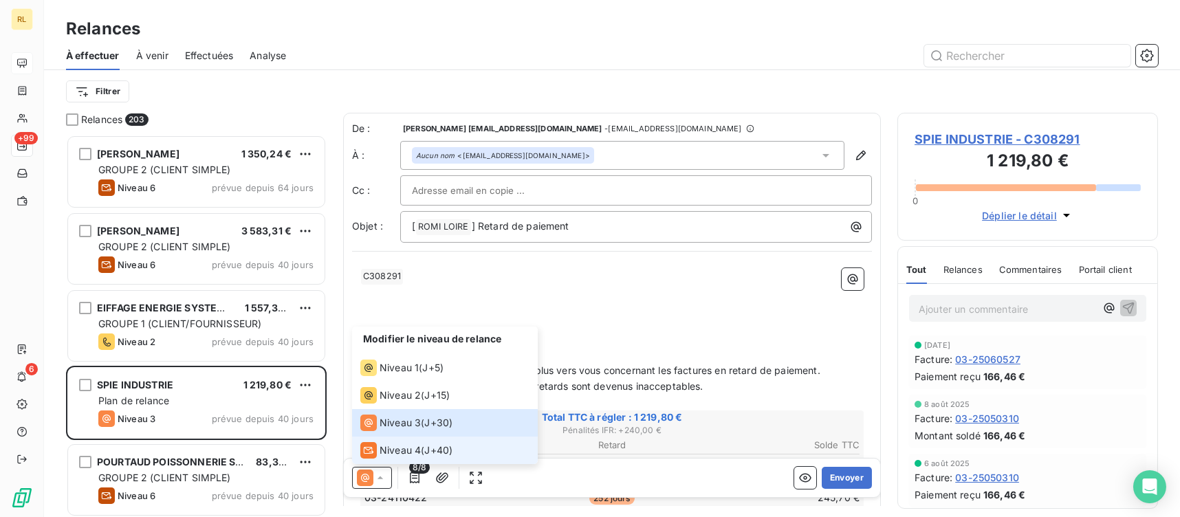
click at [380, 454] on span "Niveau 4" at bounding box center [399, 450] width 41 height 14
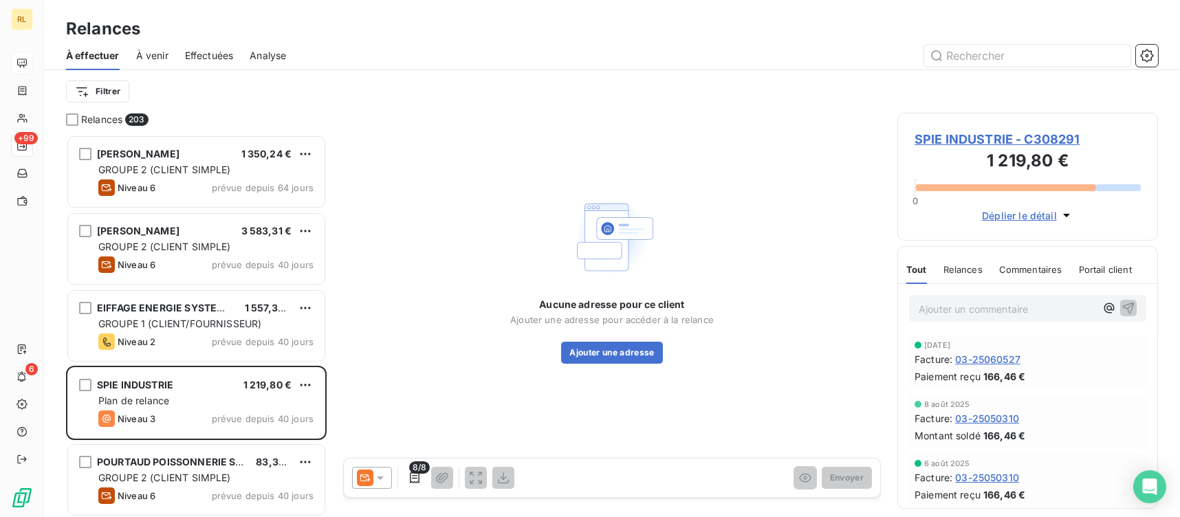
click at [373, 477] on icon at bounding box center [380, 478] width 14 height 14
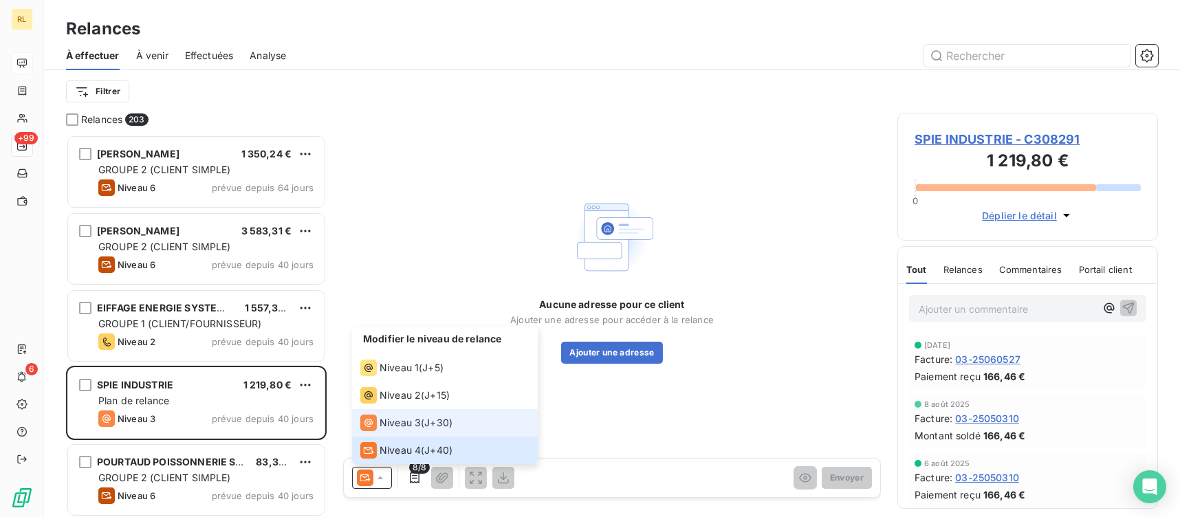
click at [404, 419] on span "Niveau 3" at bounding box center [399, 423] width 41 height 14
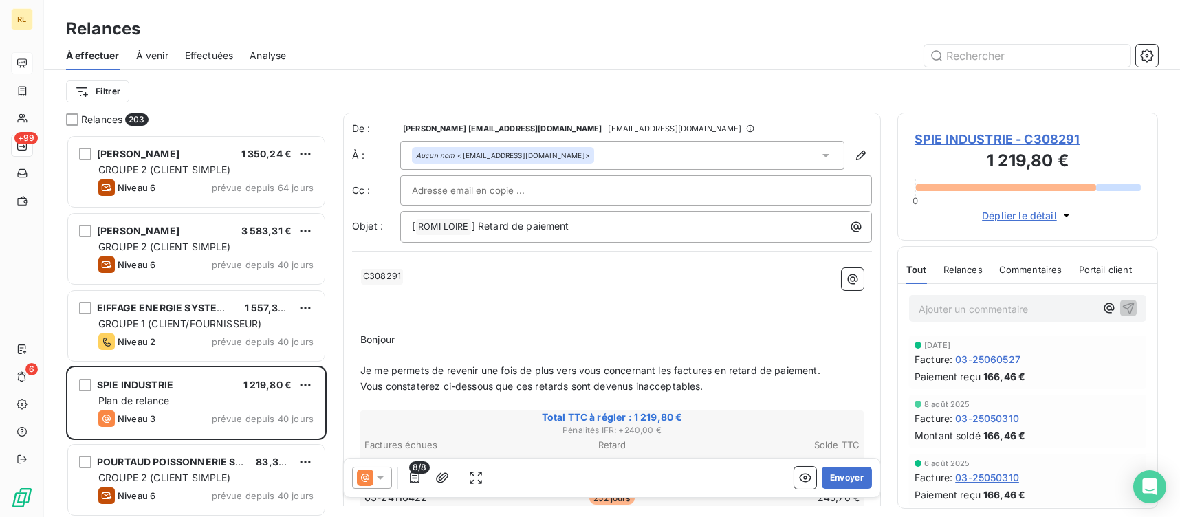
click at [548, 158] on div "Aucun nom <[EMAIL_ADDRESS][DOMAIN_NAME]>" at bounding box center [503, 156] width 174 height 10
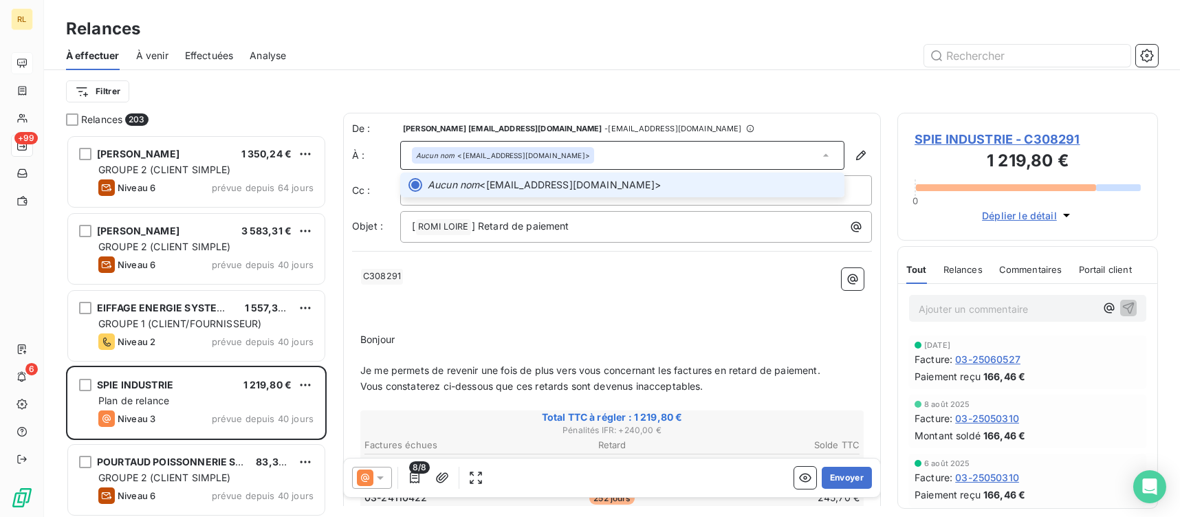
click at [548, 158] on div "Aucun nom <[EMAIL_ADDRESS][DOMAIN_NAME]>" at bounding box center [503, 156] width 174 height 10
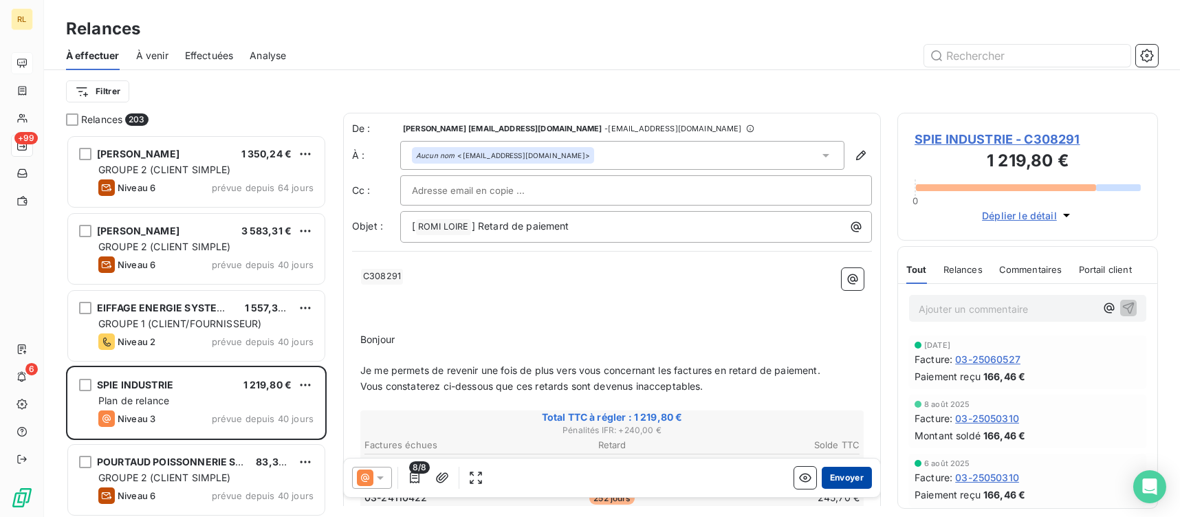
click at [822, 485] on button "Envoyer" at bounding box center [847, 478] width 50 height 22
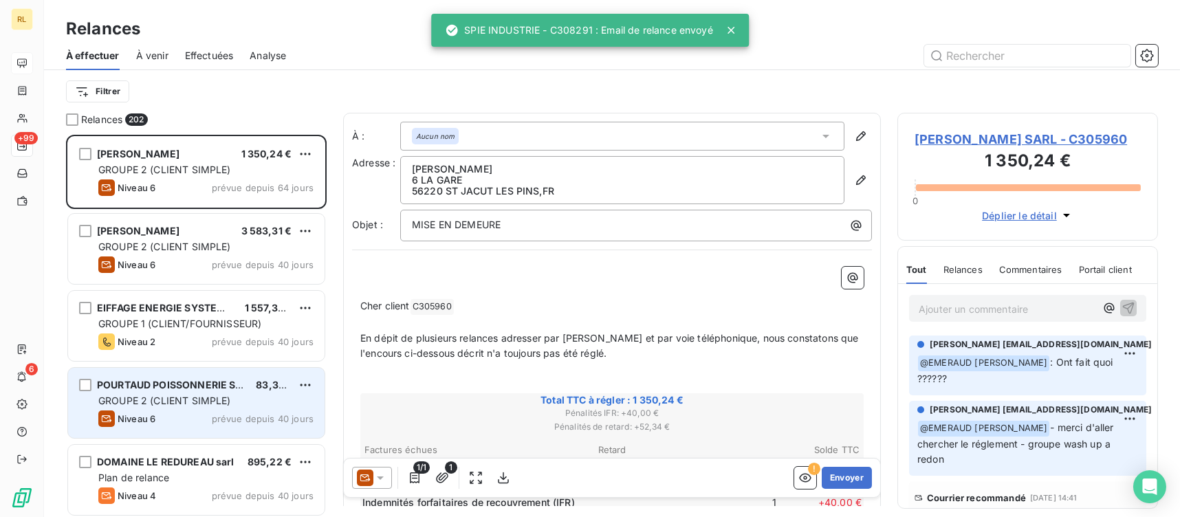
click at [146, 418] on span "Niveau 6" at bounding box center [137, 418] width 38 height 11
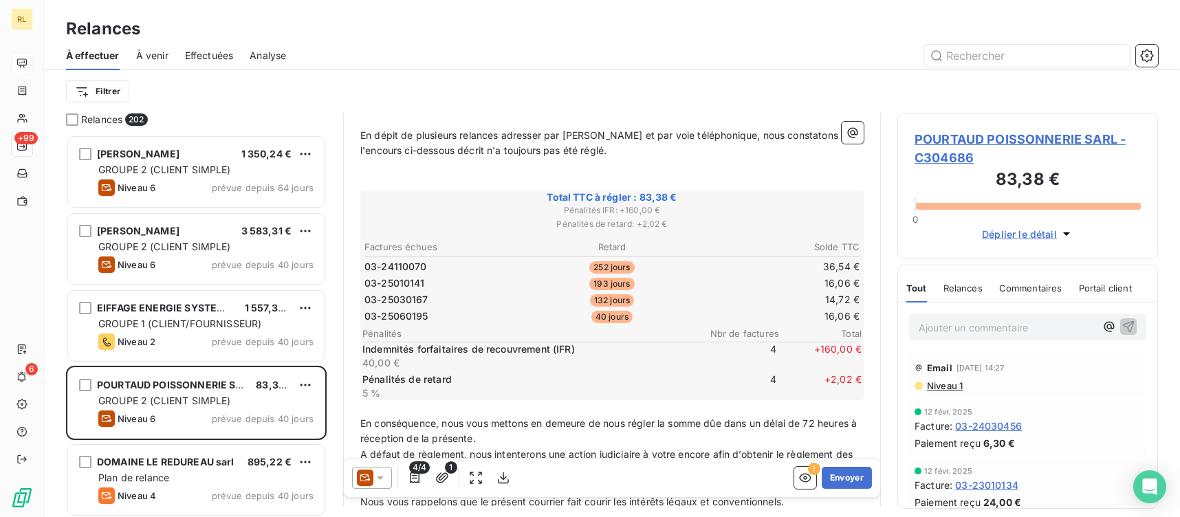
scroll to position [206, 0]
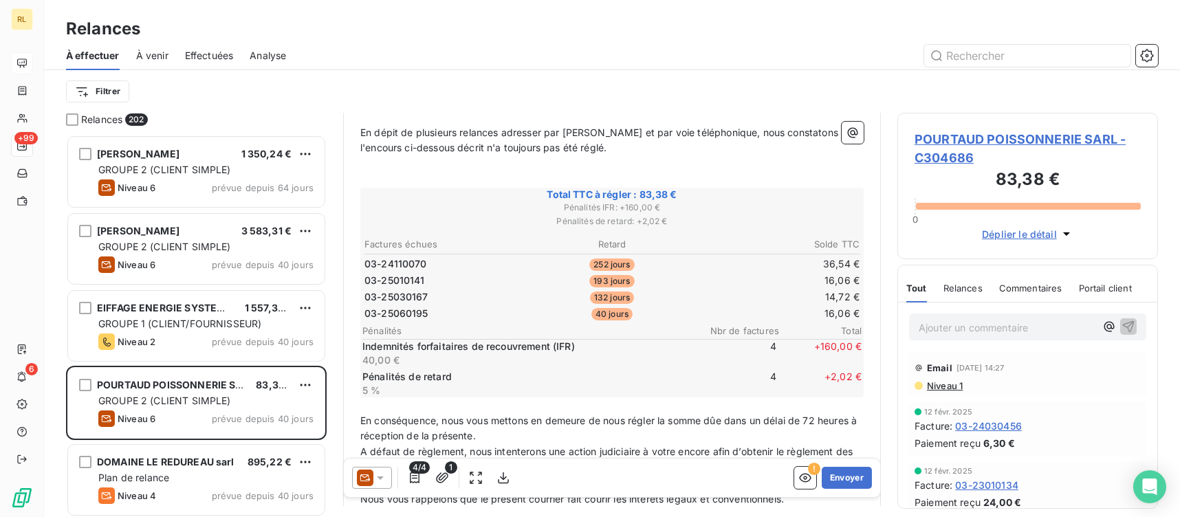
click at [940, 322] on p "Ajouter un commentaire ﻿" at bounding box center [1006, 327] width 177 height 17
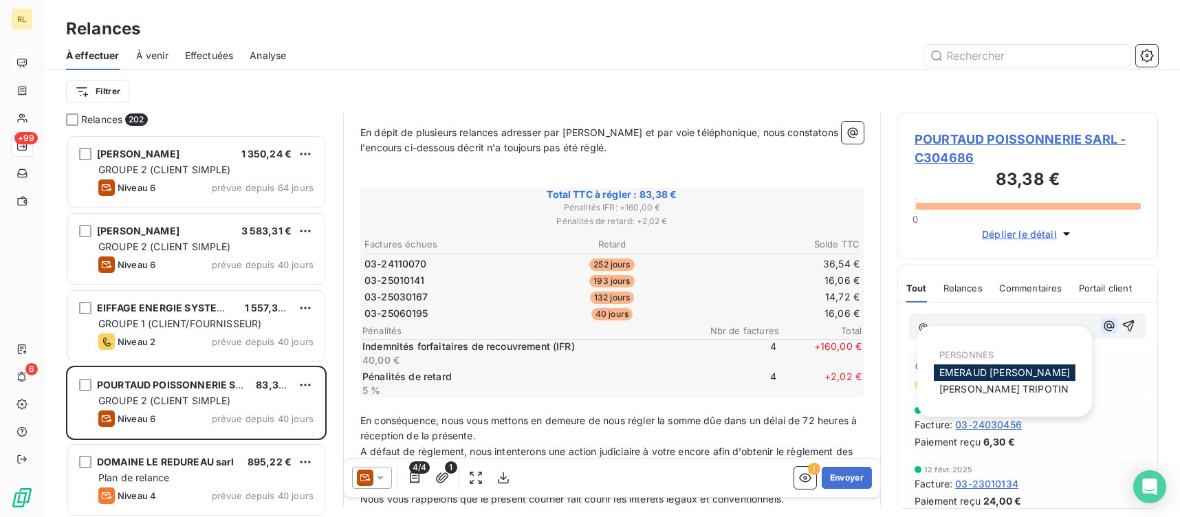
scroll to position [204, 0]
click at [1102, 329] on icon "button" at bounding box center [1109, 326] width 14 height 14
click at [995, 372] on span "EMERAUD [PERSON_NAME]" at bounding box center [1004, 372] width 131 height 12
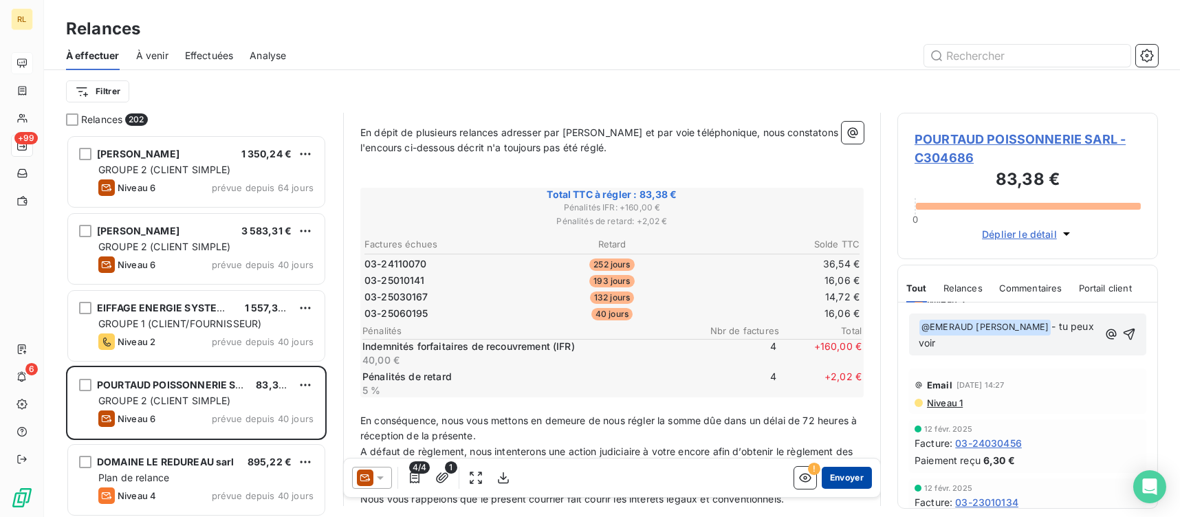
click at [846, 474] on button "Envoyer" at bounding box center [847, 478] width 50 height 22
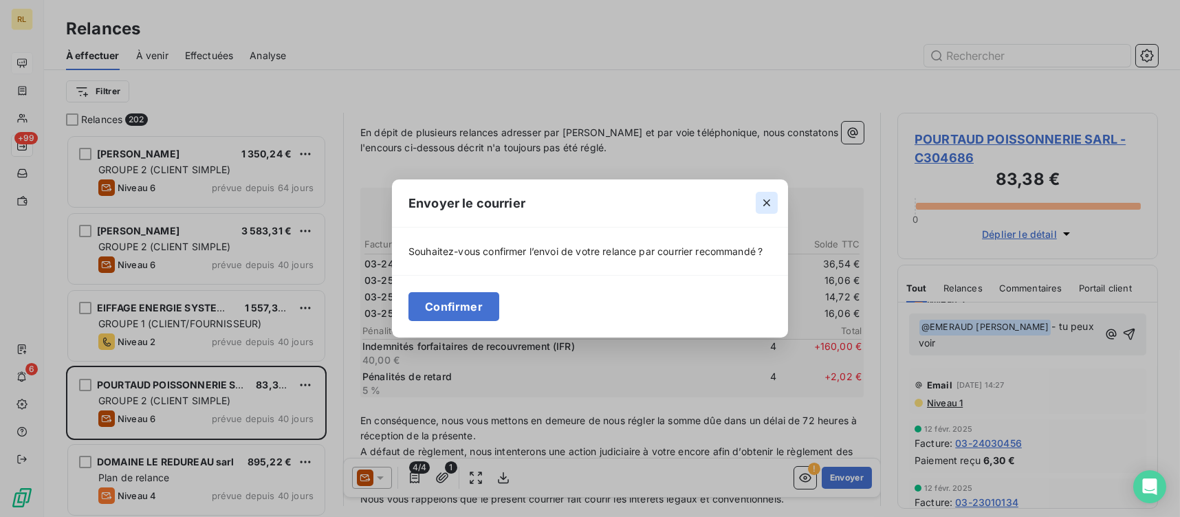
click at [773, 200] on icon "button" at bounding box center [767, 203] width 14 height 14
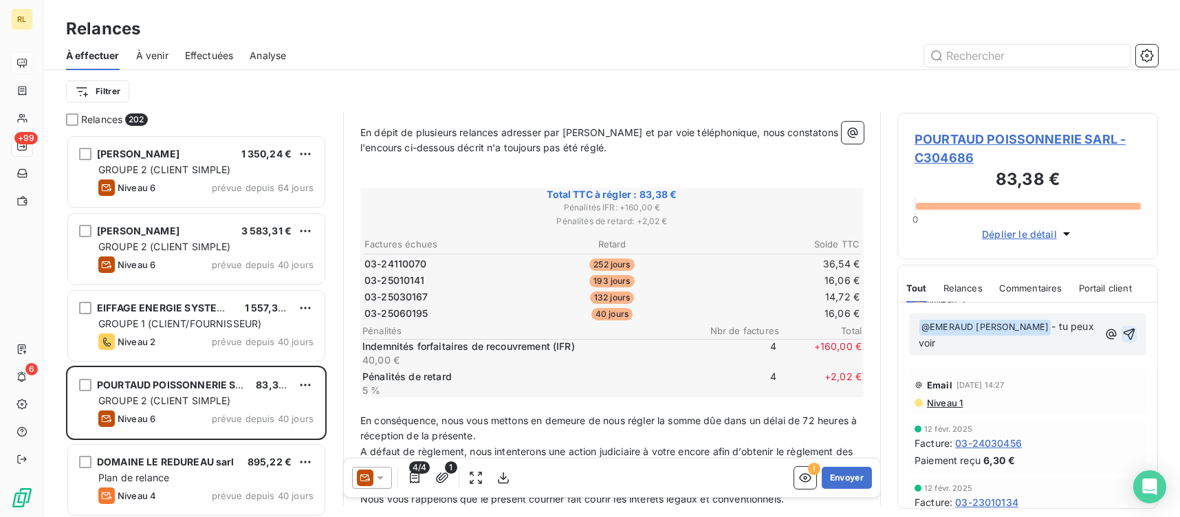
click at [1123, 329] on icon "button" at bounding box center [1129, 335] width 12 height 12
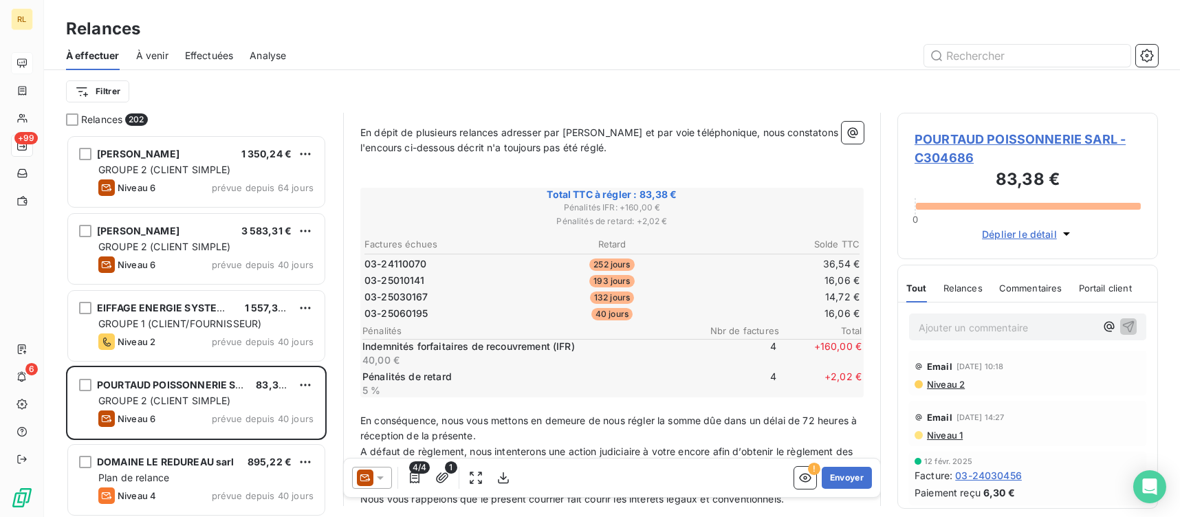
scroll to position [254, 0]
click at [977, 286] on span "Relances" at bounding box center [962, 288] width 39 height 11
click at [916, 287] on span "Tout" at bounding box center [915, 288] width 19 height 11
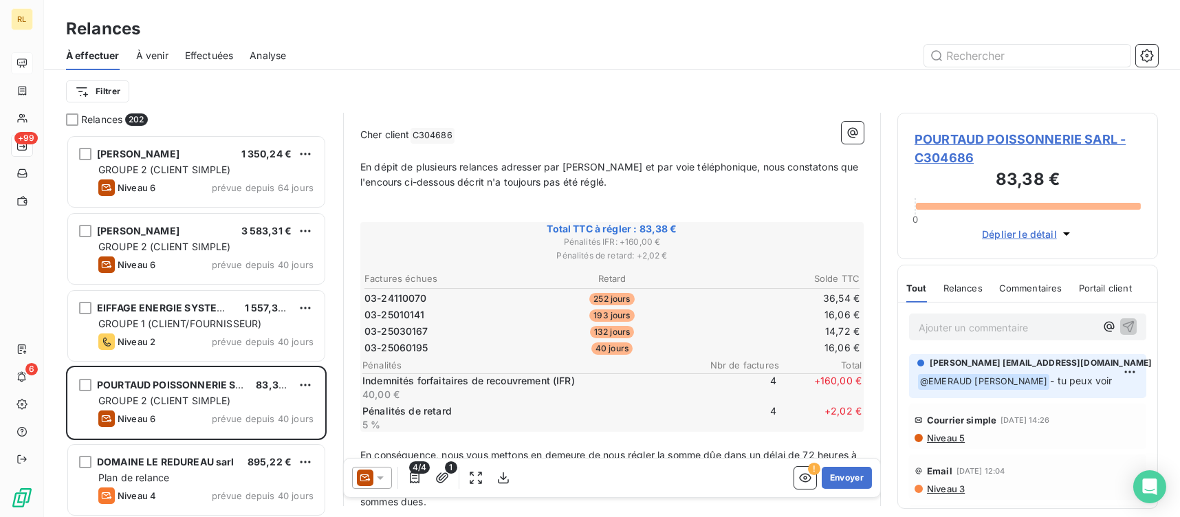
scroll to position [137, 0]
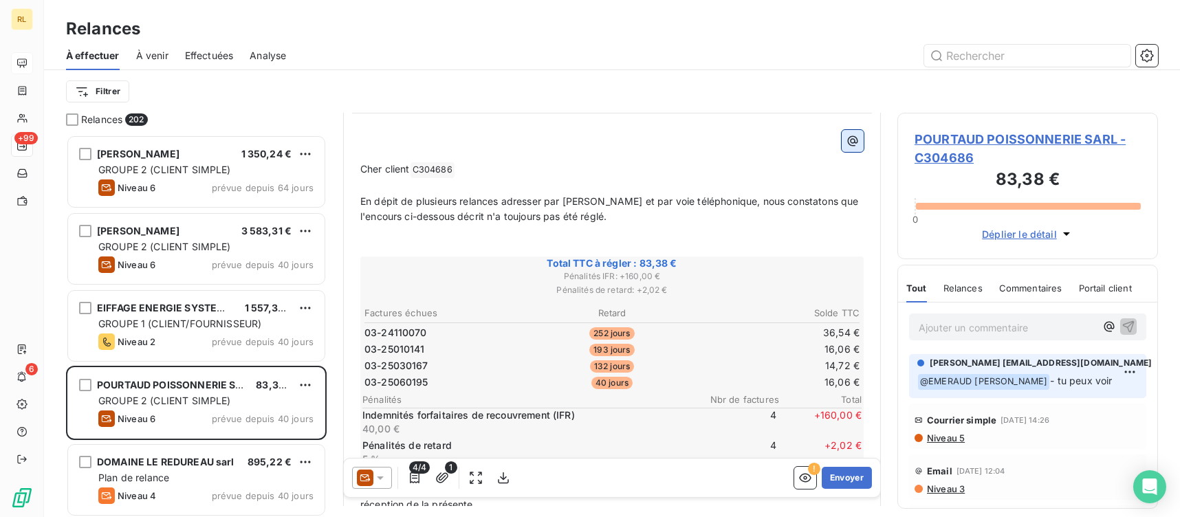
click at [846, 142] on icon "button" at bounding box center [853, 141] width 14 height 14
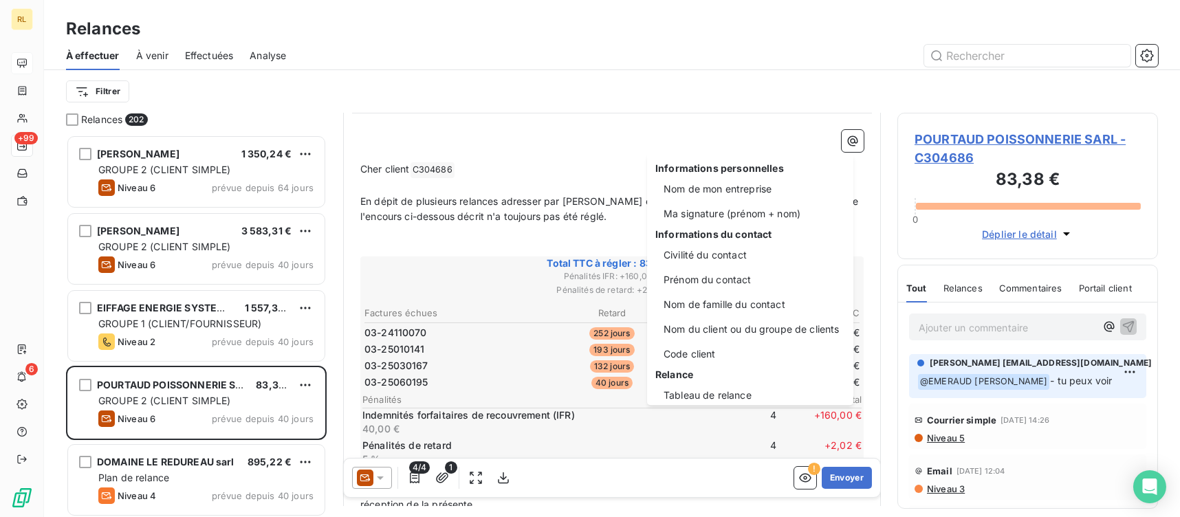
click at [749, 155] on div "Informations personnelles Nom de mon entreprise Ma signature (prénom + nom) Inf…" at bounding box center [750, 279] width 206 height 252
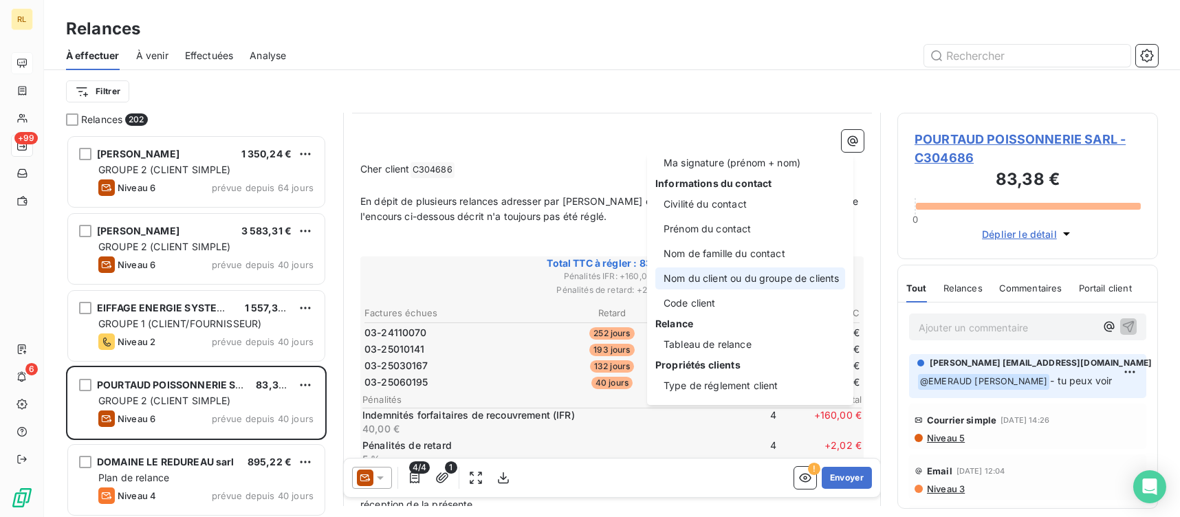
scroll to position [0, 0]
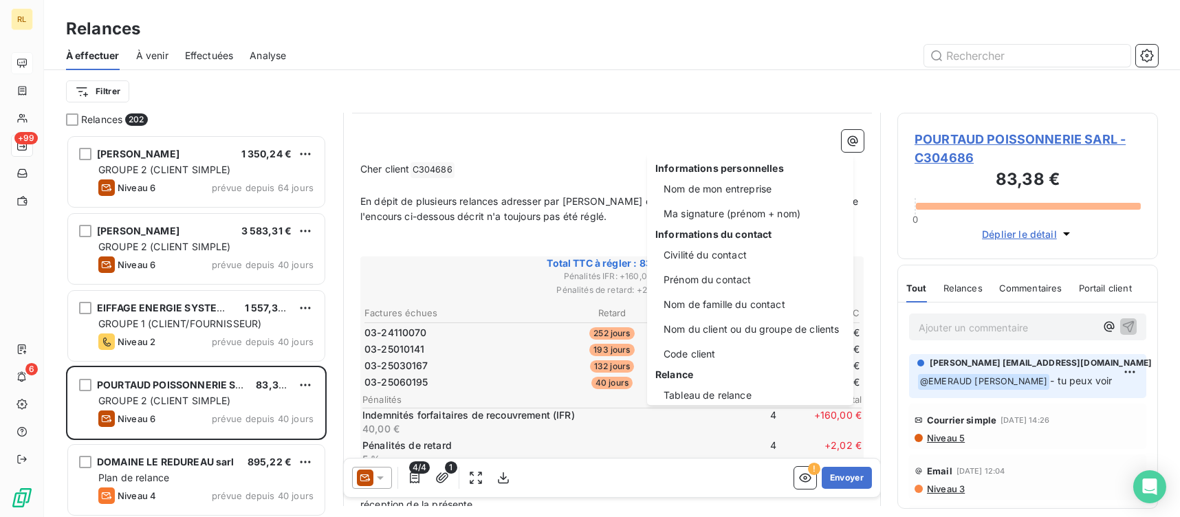
click at [621, 159] on html "RL +99 6 Relances À effectuer À venir Effectuées Analyse Filtrer Relances 202 […" at bounding box center [590, 258] width 1180 height 517
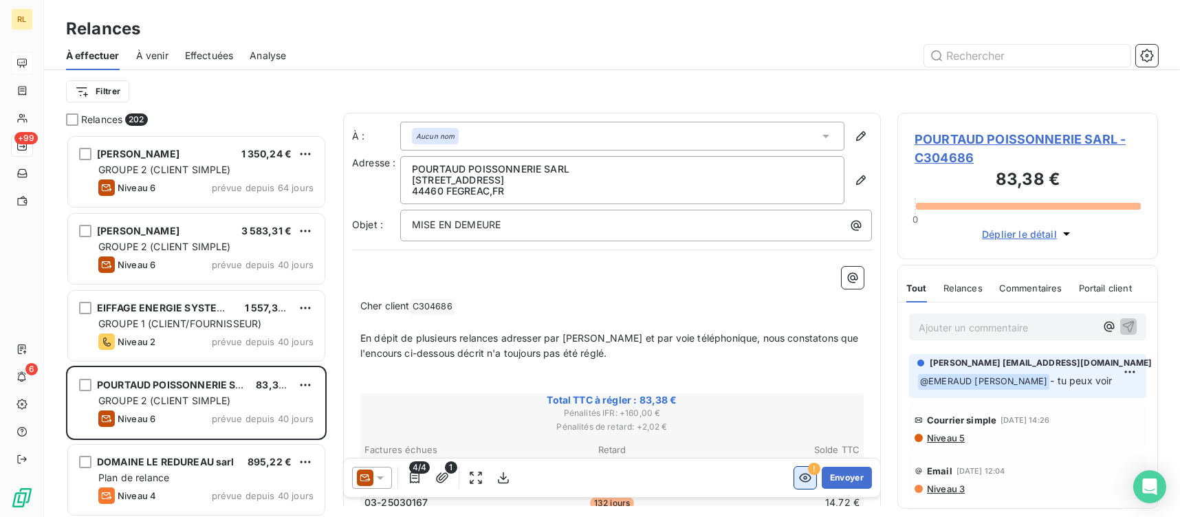
click at [798, 482] on icon "button" at bounding box center [805, 478] width 14 height 14
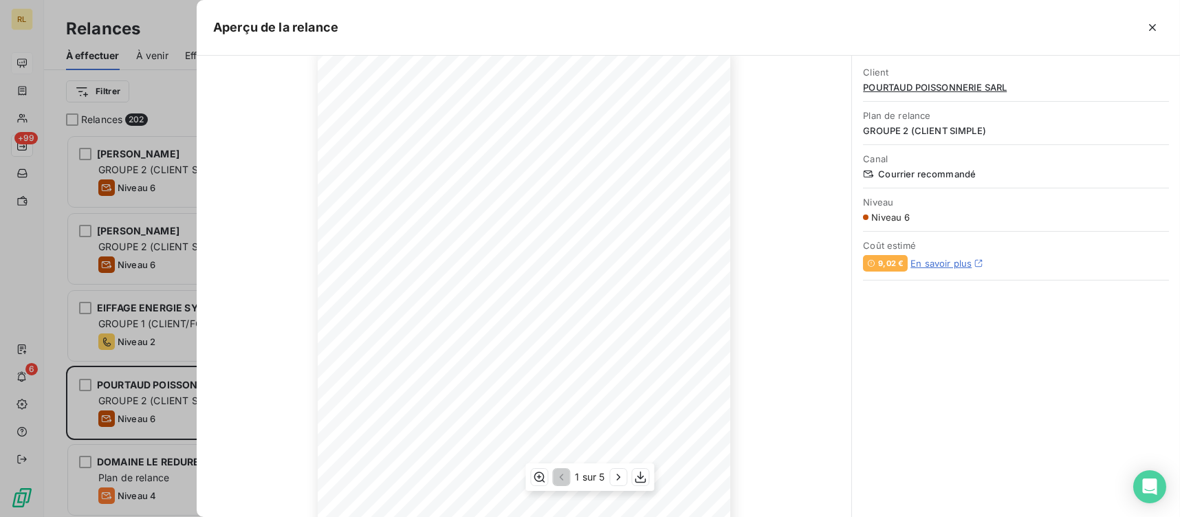
scroll to position [200, 0]
click at [620, 476] on icon "button" at bounding box center [619, 477] width 14 height 14
click at [621, 476] on icon "button" at bounding box center [618, 477] width 3 height 6
click at [624, 477] on icon "button" at bounding box center [620, 477] width 14 height 14
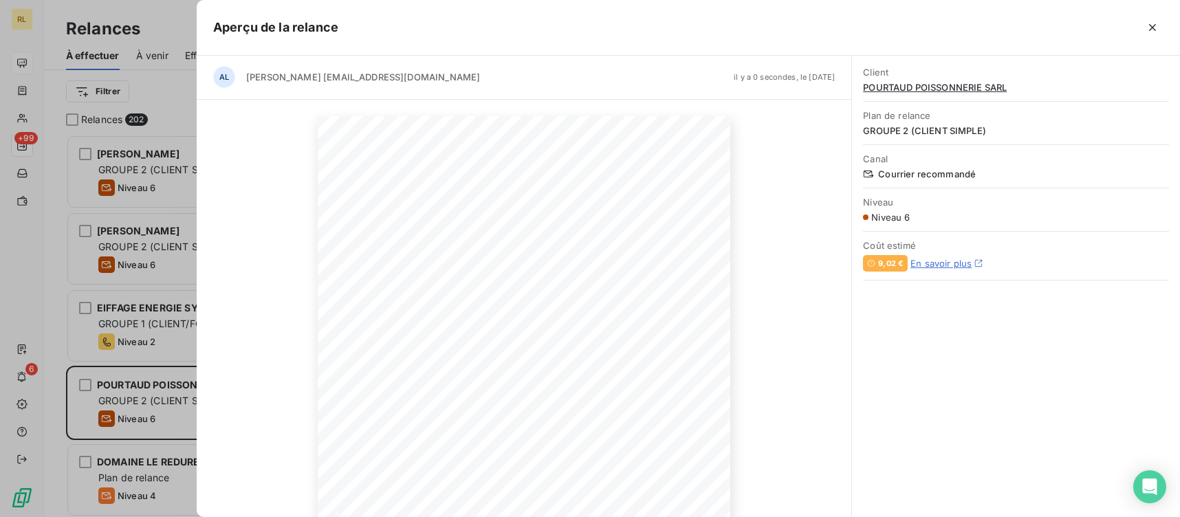
scroll to position [0, 0]
click at [1156, 23] on icon "button" at bounding box center [1152, 28] width 14 height 14
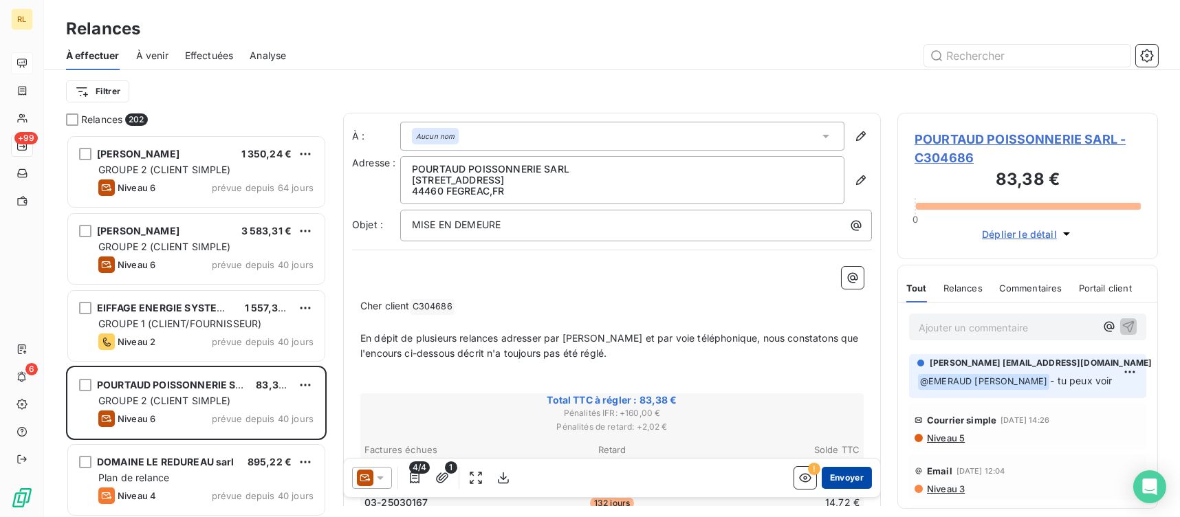
click at [839, 477] on button "Envoyer" at bounding box center [847, 478] width 50 height 22
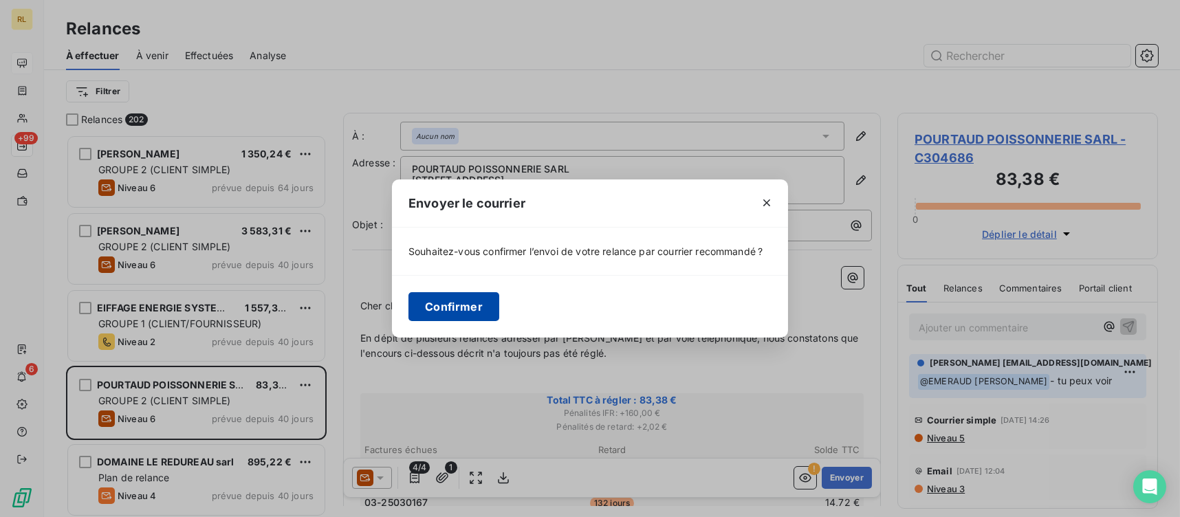
click at [450, 312] on button "Confirmer" at bounding box center [453, 306] width 91 height 29
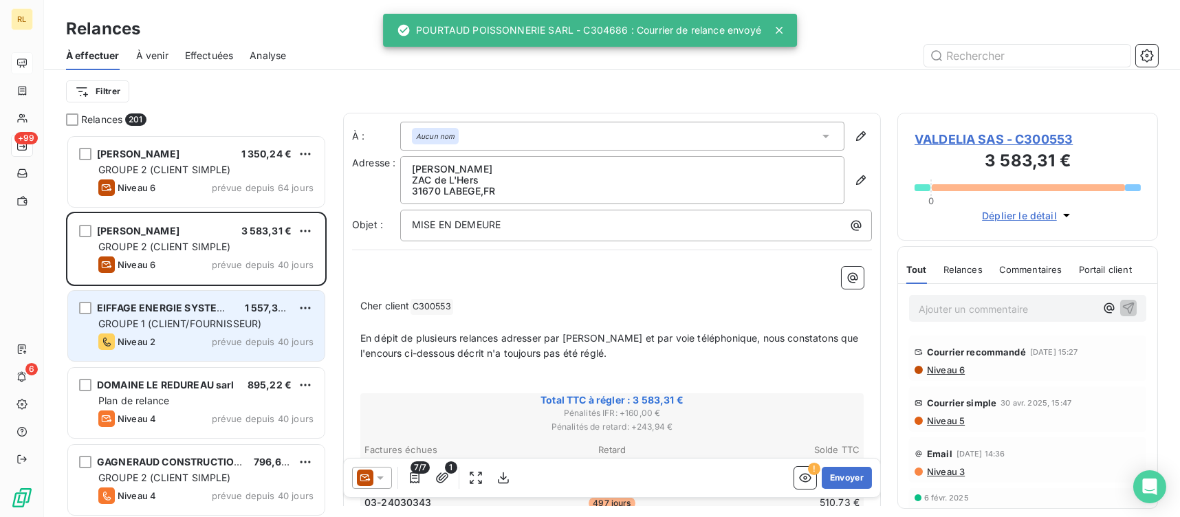
click at [194, 314] on div "EIFFAGE ENERGIE SYSTEMES" at bounding box center [165, 308] width 137 height 14
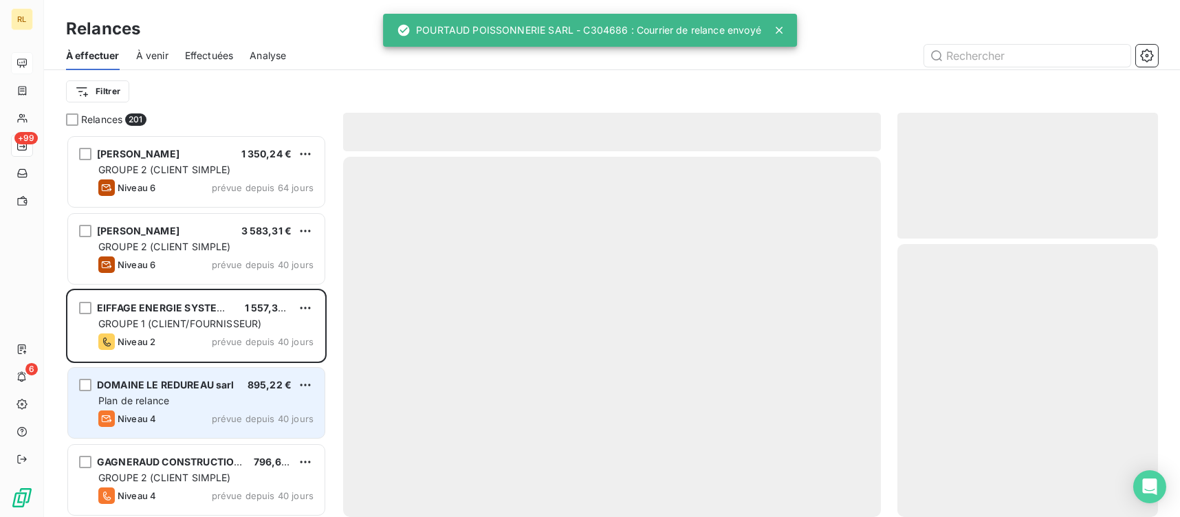
click at [193, 386] on span "DOMAINE LE REDUREAU sarl" at bounding box center [165, 385] width 137 height 12
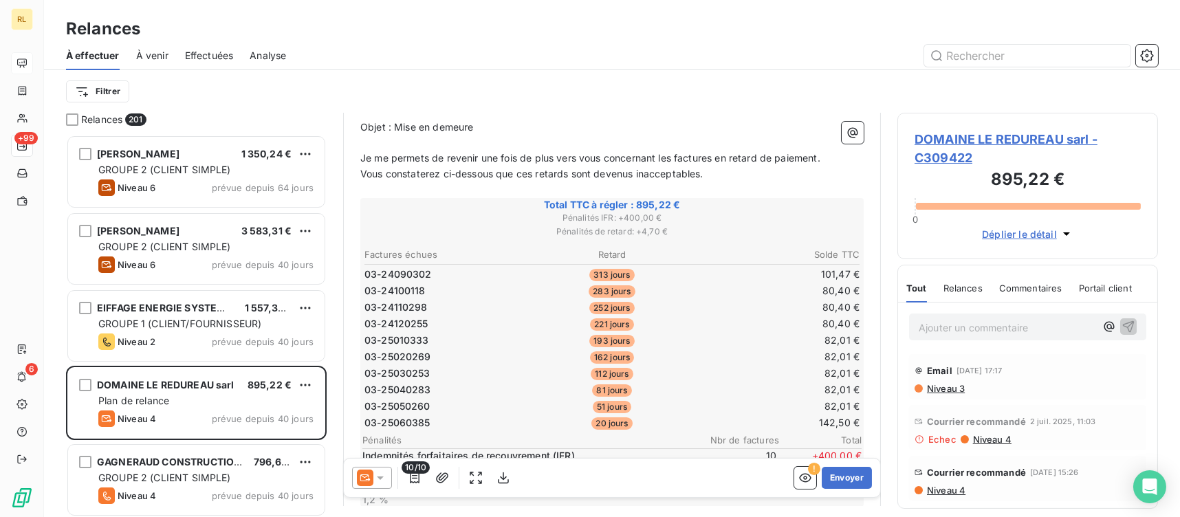
scroll to position [69, 0]
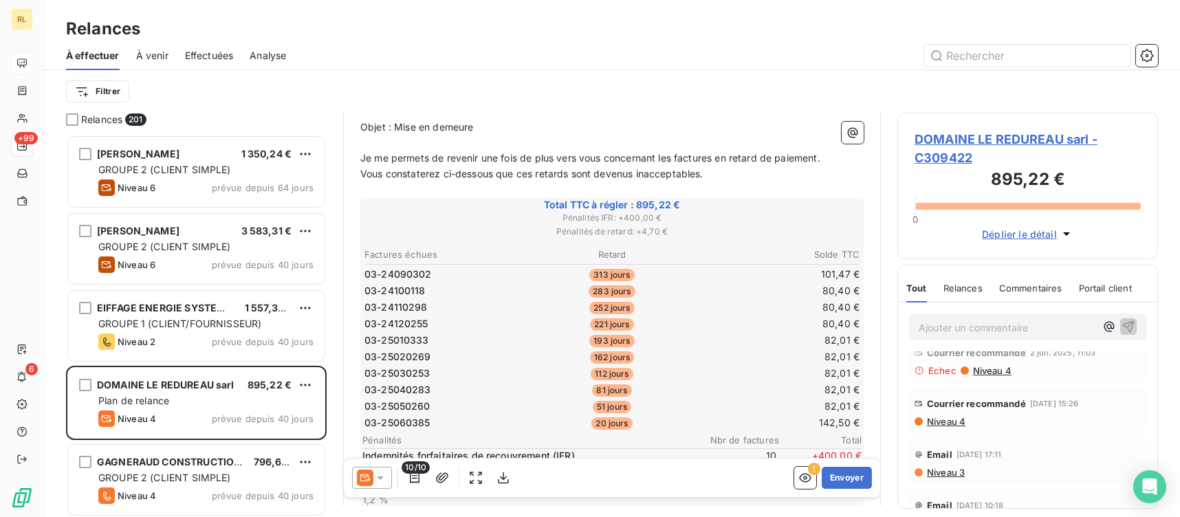
click at [969, 325] on p "Ajouter un commentaire ﻿" at bounding box center [1006, 327] width 177 height 17
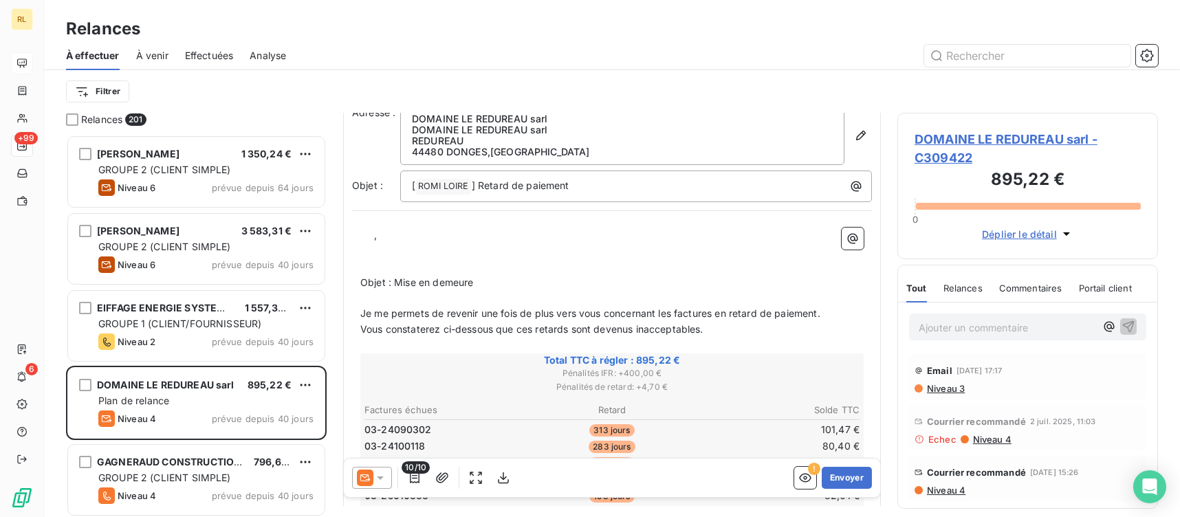
scroll to position [137, 0]
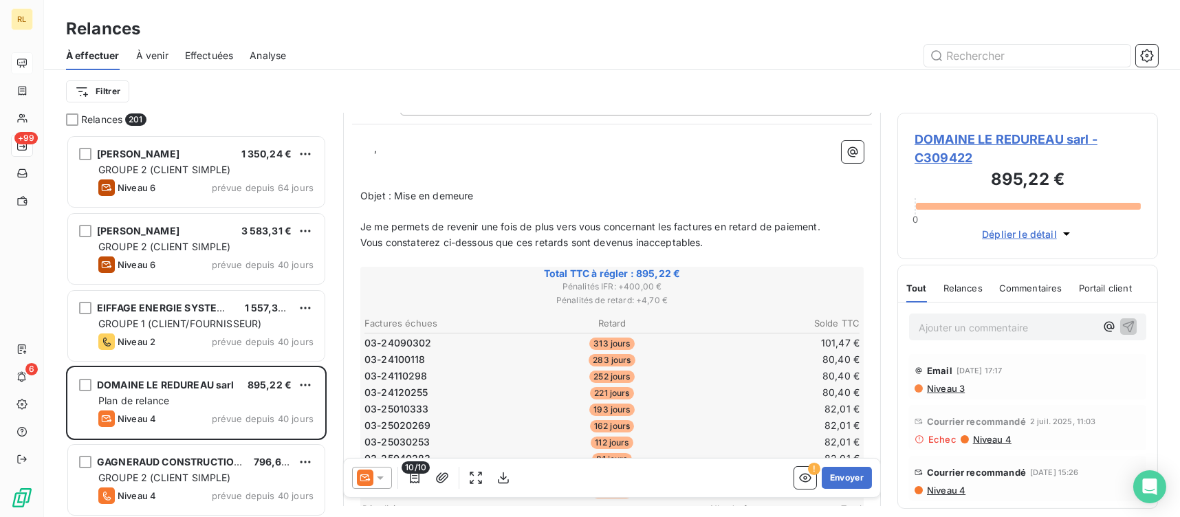
click at [1017, 323] on p "Ajouter un commentaire ﻿" at bounding box center [1006, 327] width 177 height 17
click at [958, 333] on p "Ajouter un commentaire ﻿" at bounding box center [1006, 327] width 177 height 17
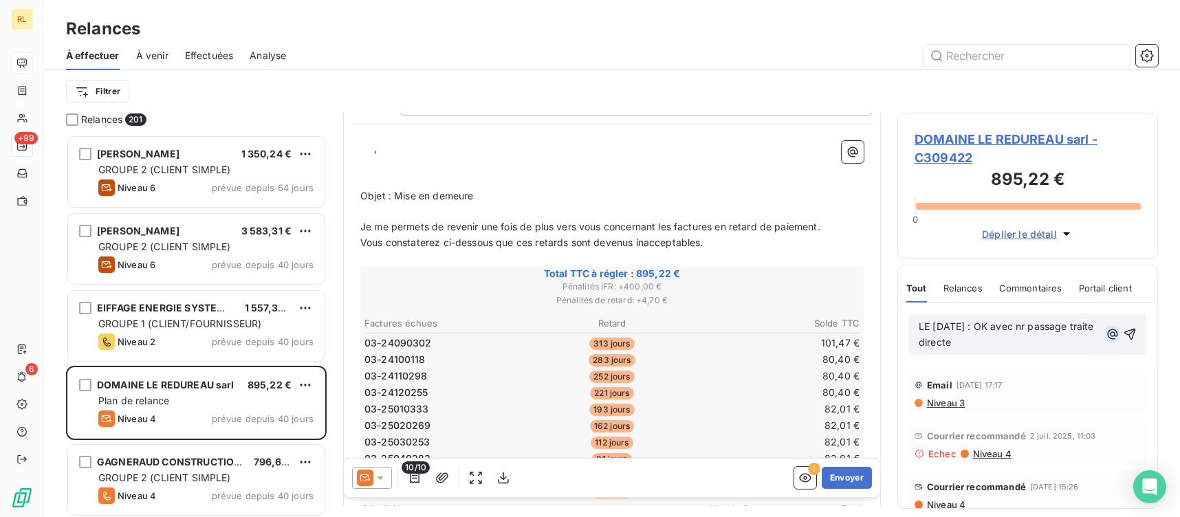
click at [1107, 329] on icon "button" at bounding box center [1112, 334] width 14 height 14
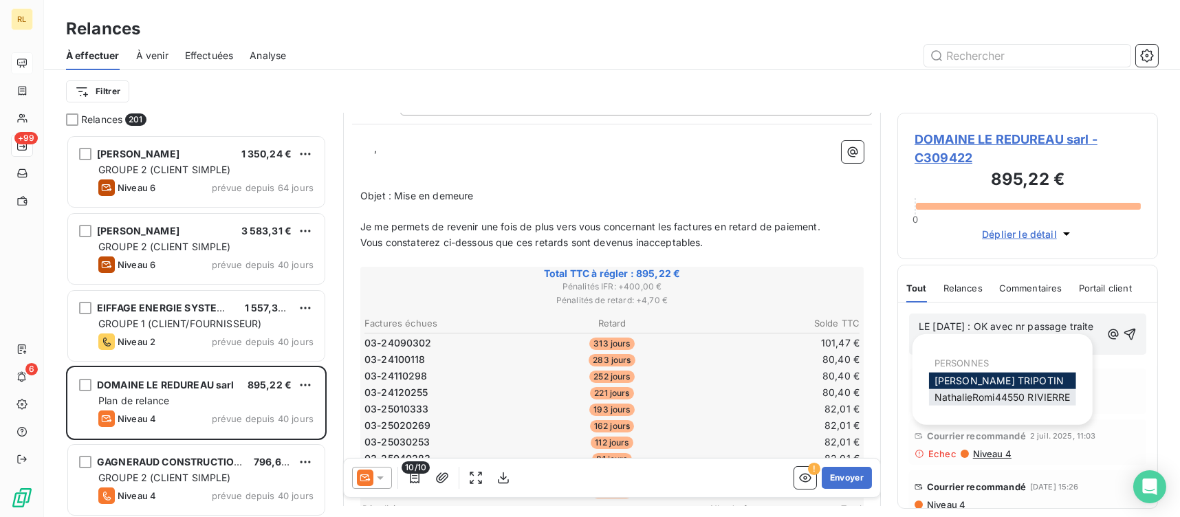
click at [1011, 400] on span "NathalieRomi44550 RIVIERRE" at bounding box center [1002, 397] width 136 height 12
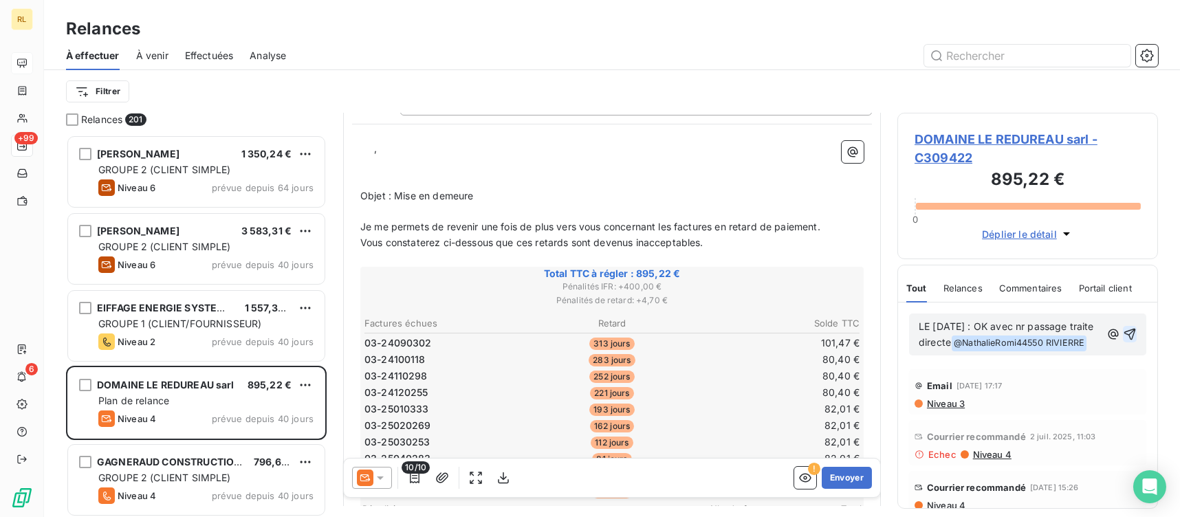
click at [1124, 340] on icon "button" at bounding box center [1130, 335] width 12 height 12
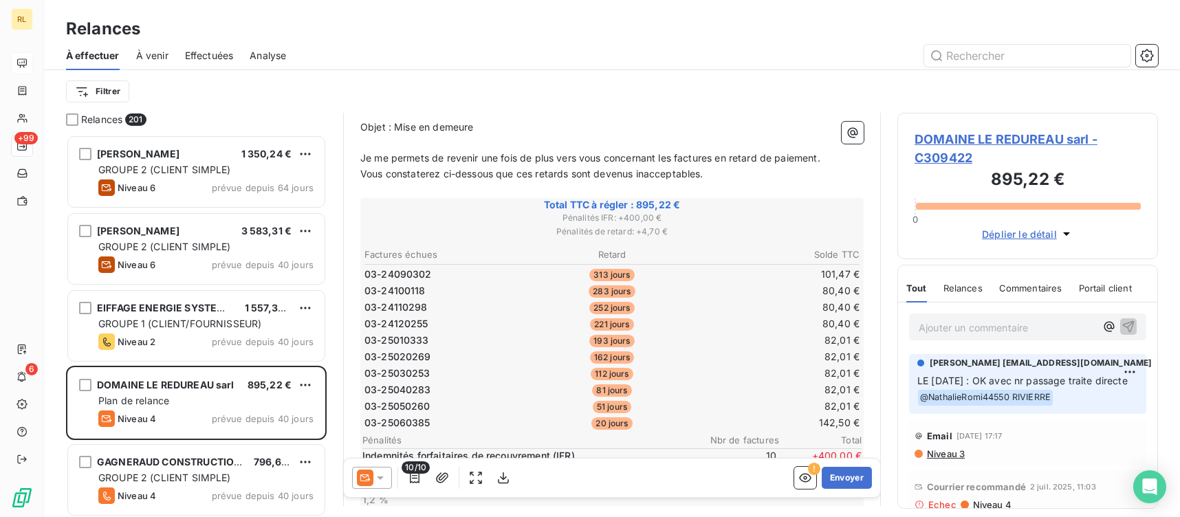
scroll to position [275, 0]
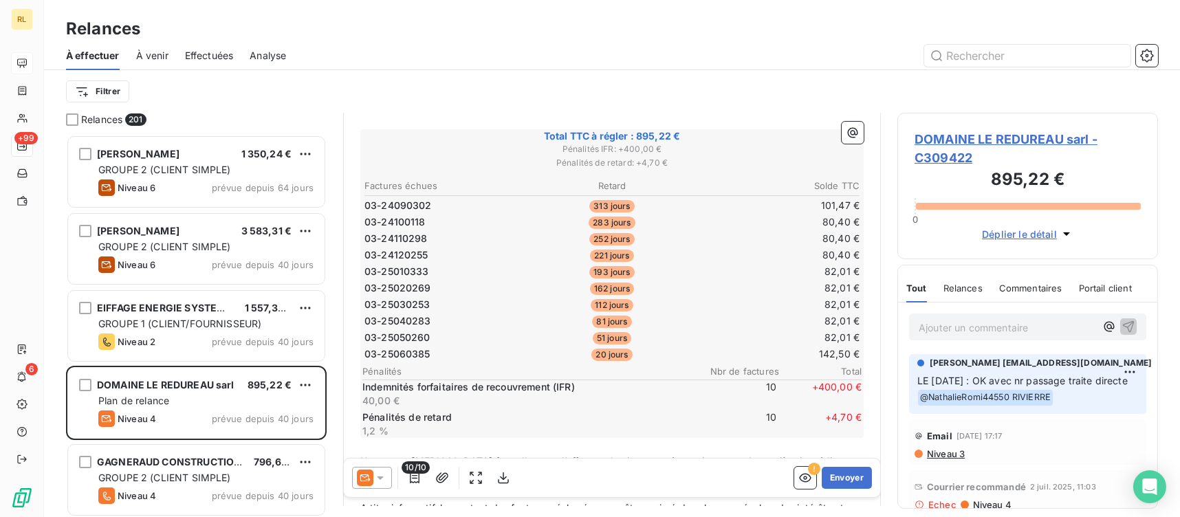
click at [940, 139] on span "DOMAINE LE REDUREAU sarl - C309422" at bounding box center [1027, 148] width 226 height 37
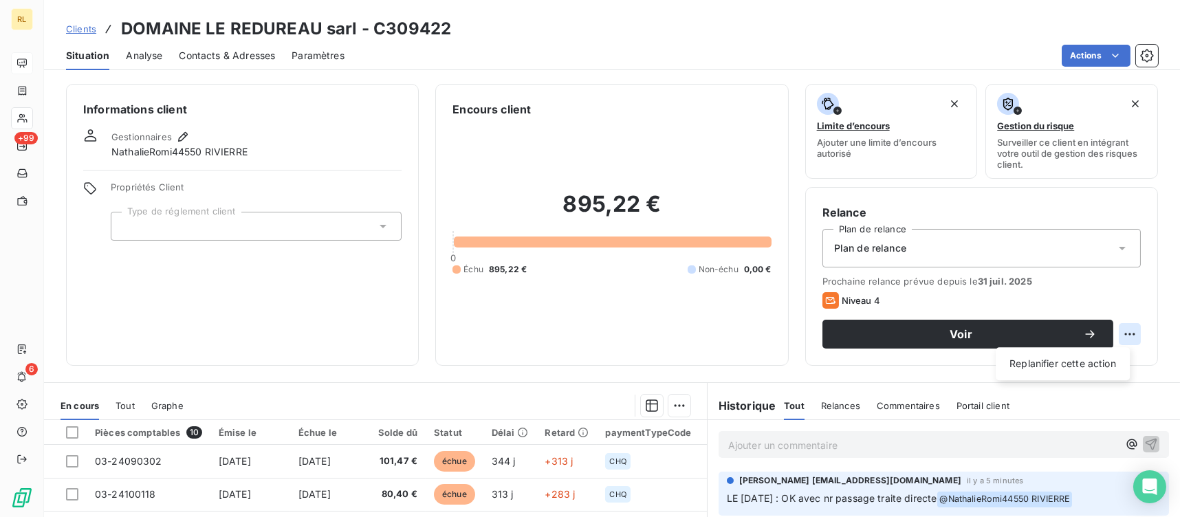
click at [1114, 333] on html "RL +99 6 Clients DOMAINE LE REDUREAU sarl - C309422 Situation Analyse Contacts …" at bounding box center [590, 258] width 1180 height 517
click at [1102, 353] on div "Replanifier cette action" at bounding box center [1062, 364] width 123 height 22
select select "8"
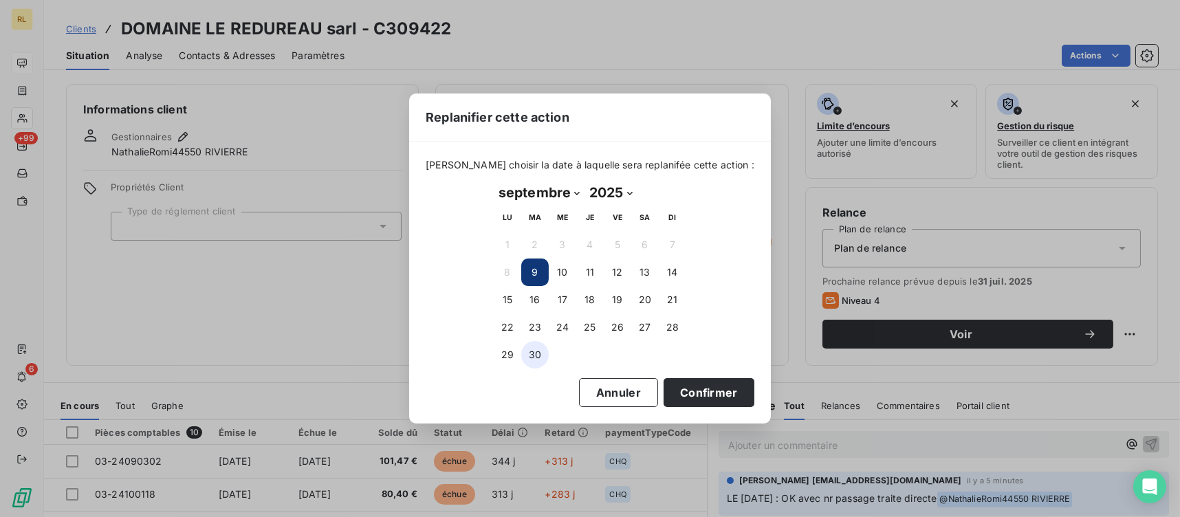
click at [535, 355] on button "30" at bounding box center [534, 354] width 27 height 27
click at [696, 399] on button "Confirmer" at bounding box center [708, 392] width 91 height 29
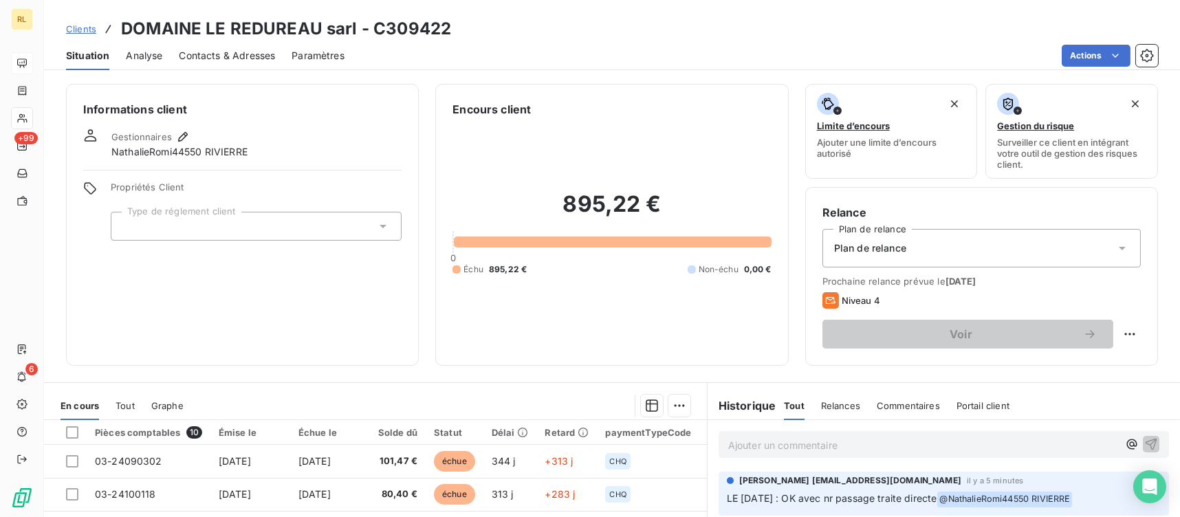
click at [89, 58] on span "Situation" at bounding box center [87, 56] width 43 height 14
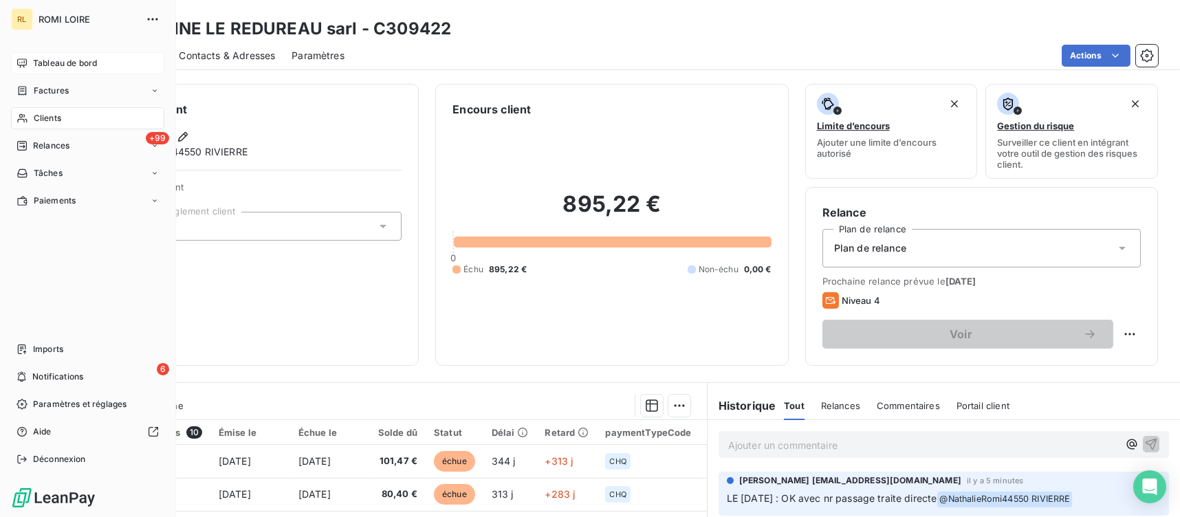
click at [38, 63] on span "Tableau de bord" at bounding box center [65, 63] width 64 height 12
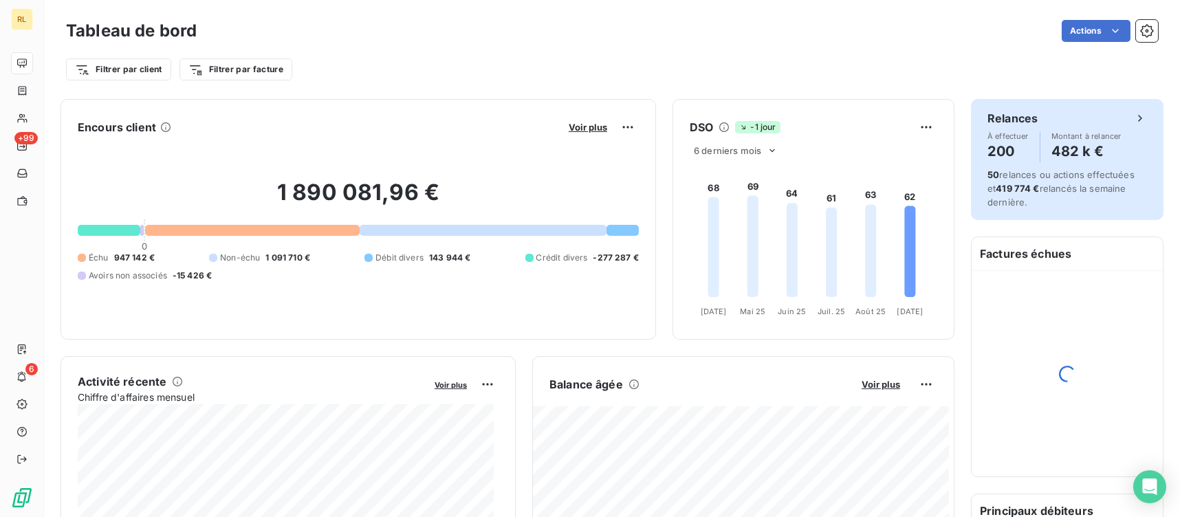
click at [997, 146] on h4 "200" at bounding box center [1007, 151] width 41 height 22
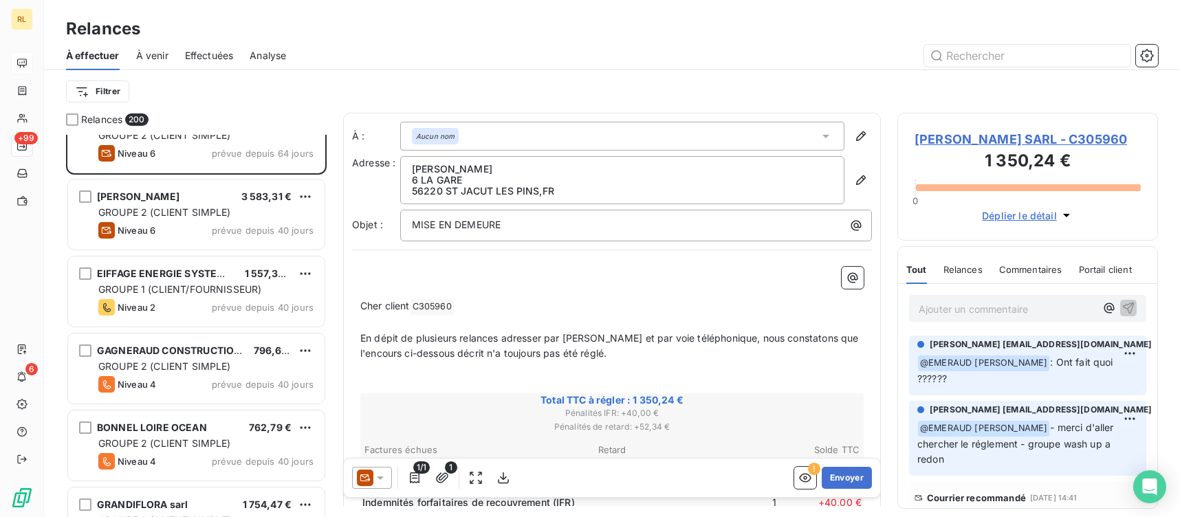
scroll to position [69, 0]
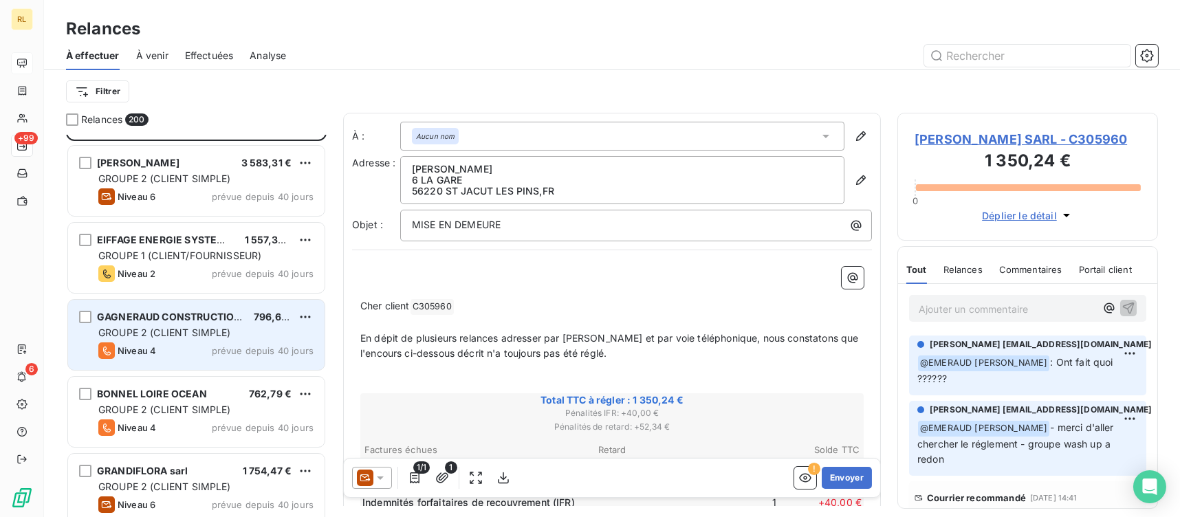
click at [157, 331] on span "GROUPE 2 (CLIENT SIMPLE)" at bounding box center [164, 333] width 133 height 12
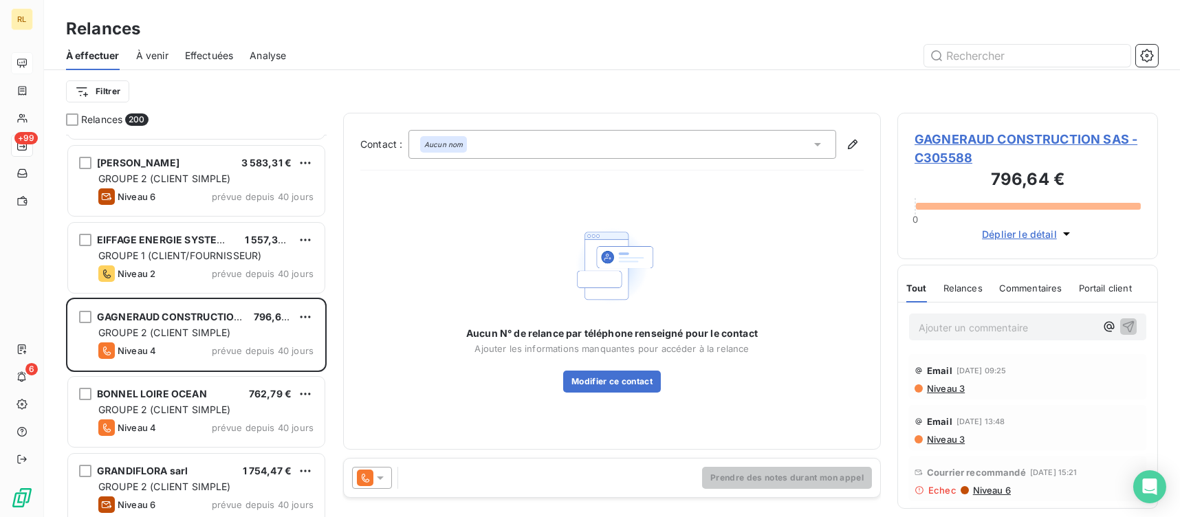
click at [381, 477] on icon at bounding box center [380, 477] width 7 height 3
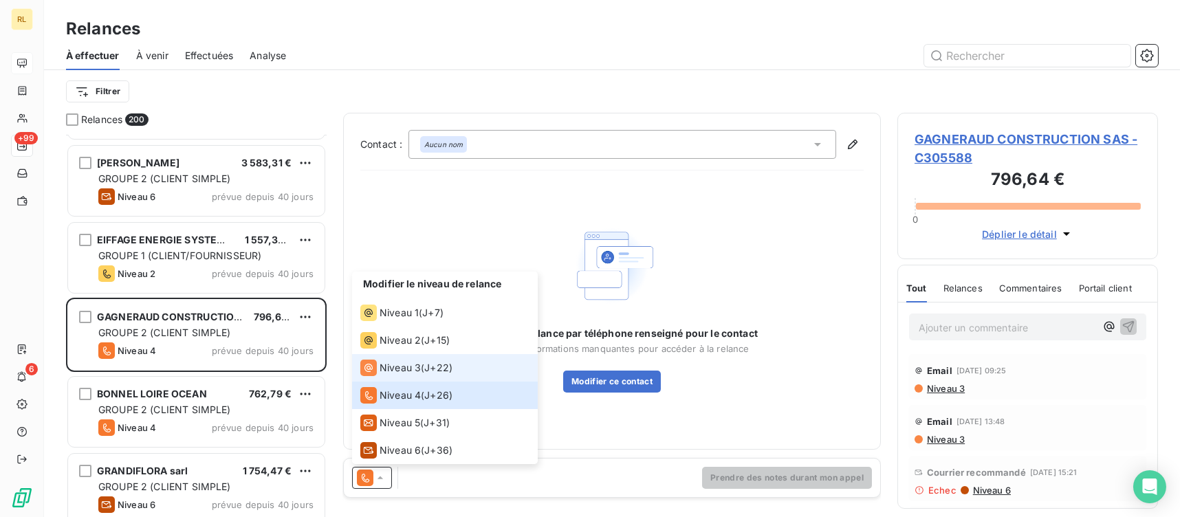
click at [399, 365] on span "Niveau 3" at bounding box center [399, 368] width 41 height 14
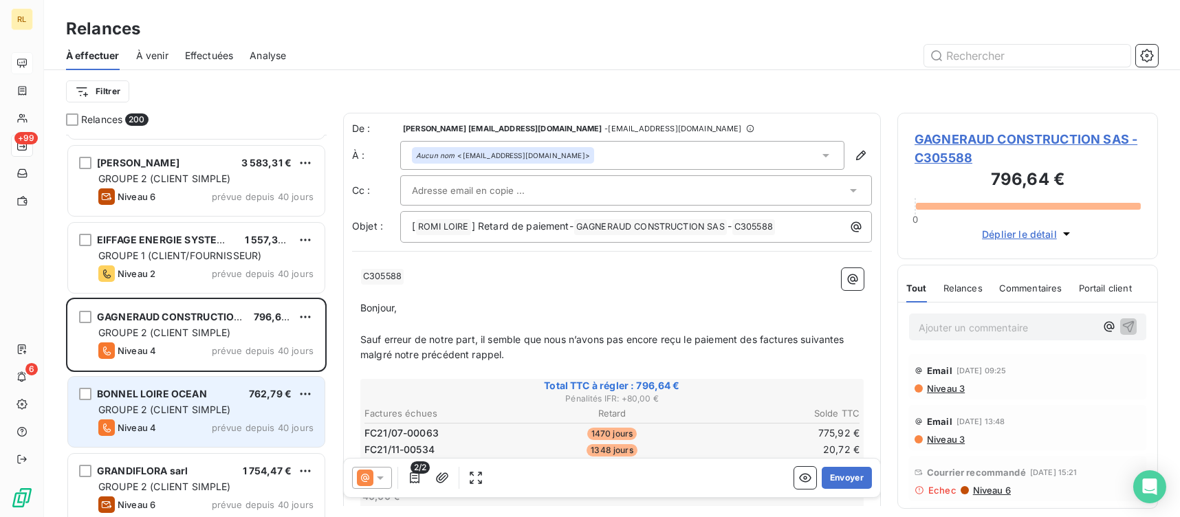
click at [197, 409] on span "GROUPE 2 (CLIENT SIMPLE)" at bounding box center [164, 410] width 133 height 12
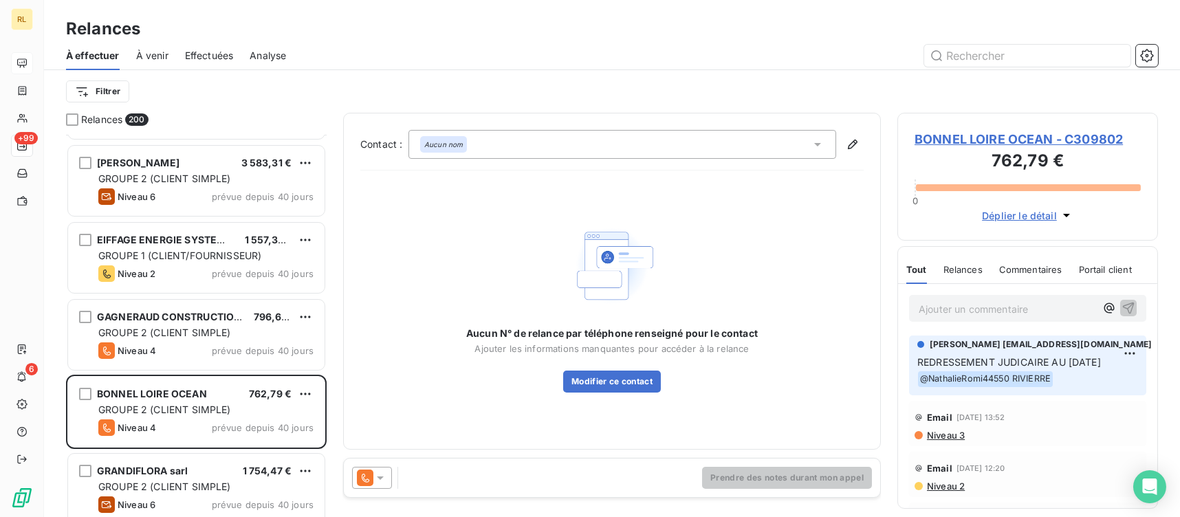
click at [1075, 373] on p "REDRESSEMENT JUDICAIRE AU [DATE] @ NathalieRomi44550 [PERSON_NAME] ﻿" at bounding box center [1027, 371] width 221 height 32
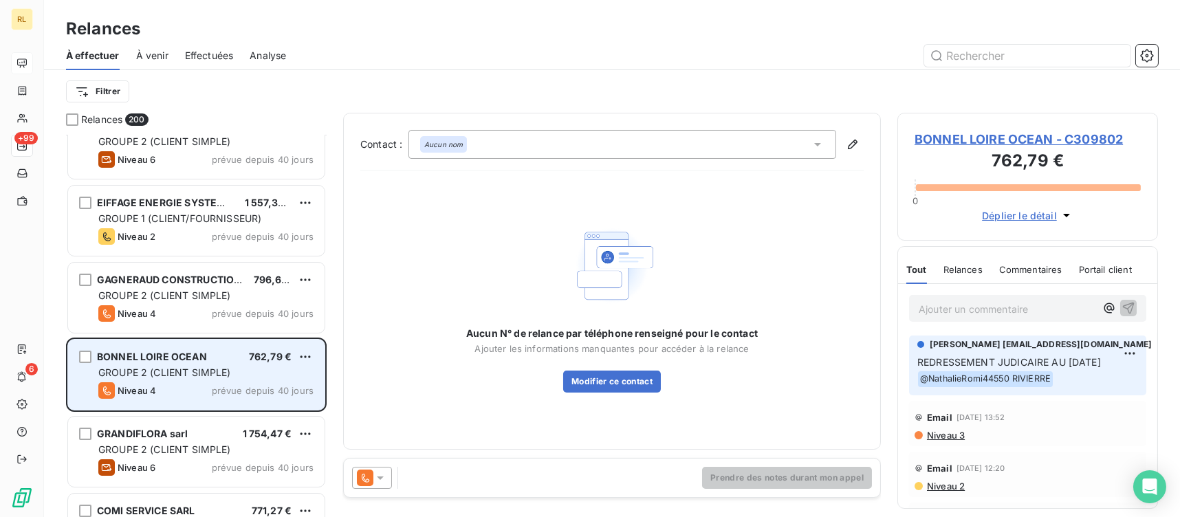
scroll to position [137, 0]
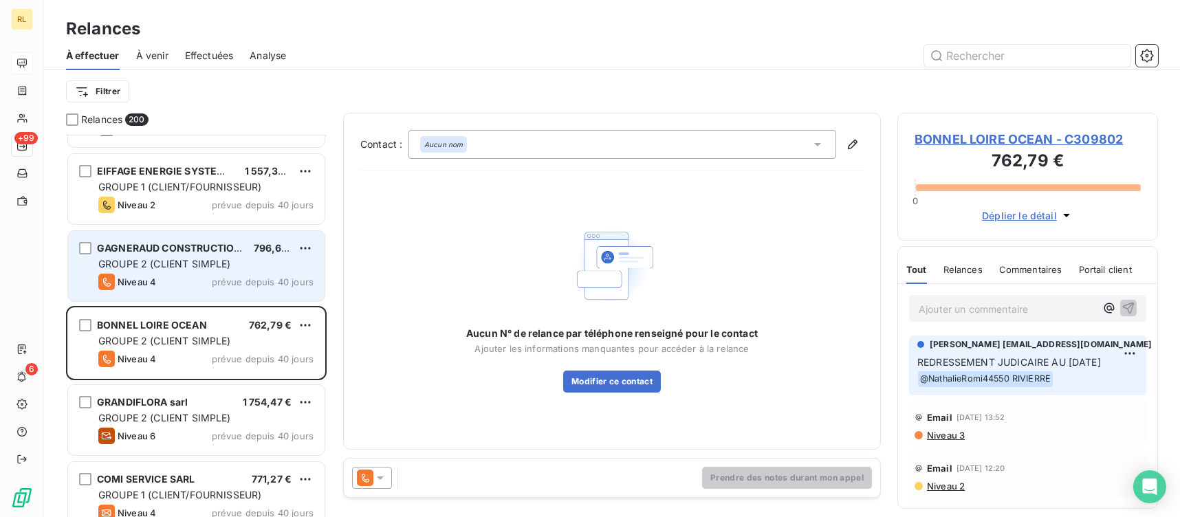
click at [217, 266] on span "GROUPE 2 (CLIENT SIMPLE)" at bounding box center [164, 264] width 133 height 12
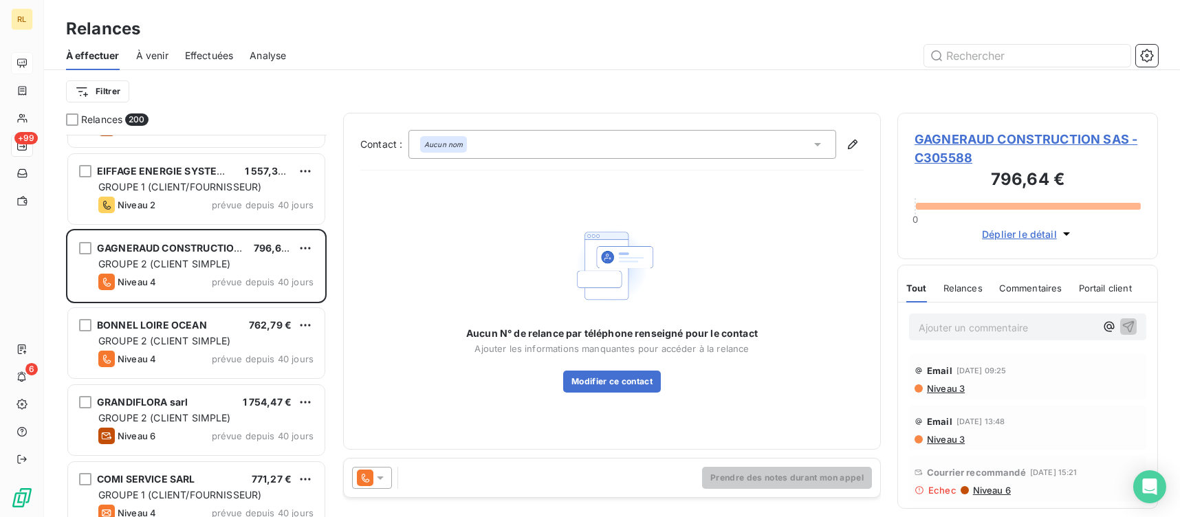
click at [943, 144] on span "GAGNERAUD CONSTRUCTION SAS - C305588" at bounding box center [1027, 148] width 226 height 37
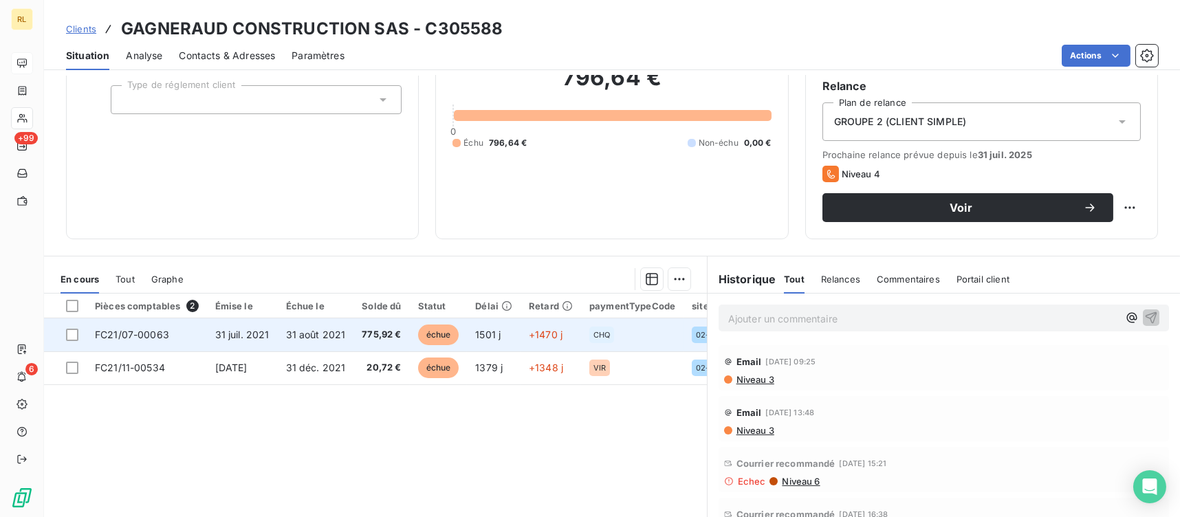
scroll to position [137, 0]
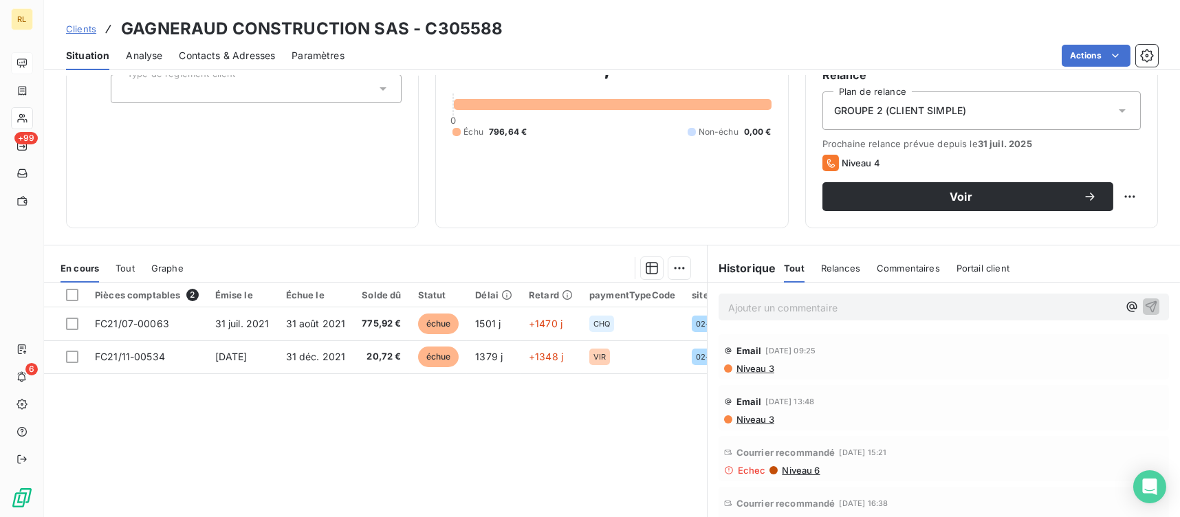
click at [800, 320] on div "Ajouter un commentaire ﻿" at bounding box center [943, 307] width 472 height 49
click at [1119, 200] on html "RL +99 6 Clients GAGNERAUD CONSTRUCTION SAS - C305588 Situation Analyse Contact…" at bounding box center [590, 258] width 1180 height 517
click at [1083, 230] on div "Replanifier cette action" at bounding box center [1062, 226] width 123 height 22
select select "8"
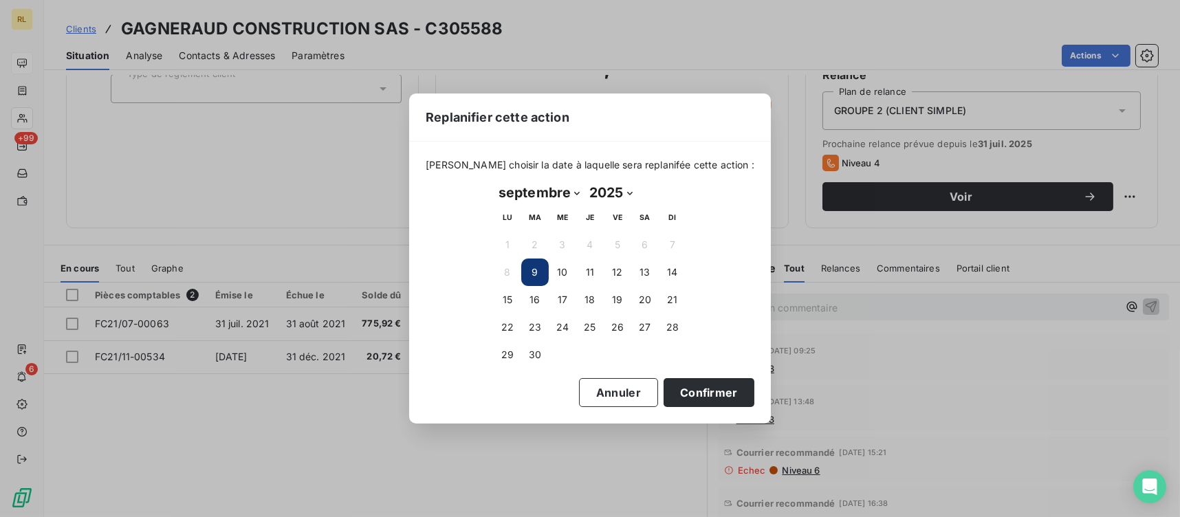
click at [547, 358] on button "30" at bounding box center [534, 354] width 27 height 27
click at [673, 393] on button "Confirmer" at bounding box center [708, 392] width 91 height 29
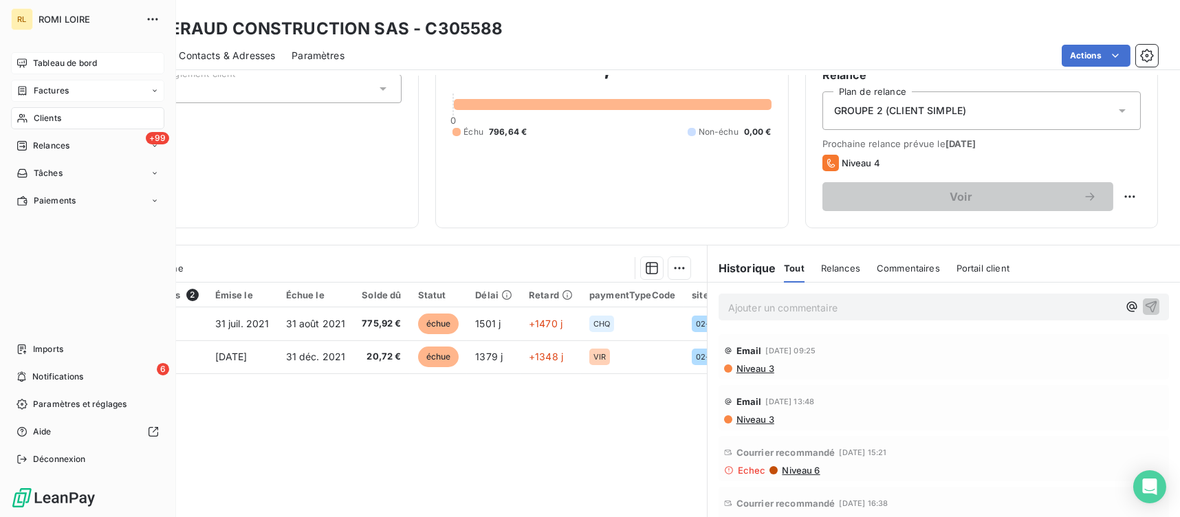
click at [45, 86] on span "Factures" at bounding box center [51, 91] width 35 height 12
click at [45, 53] on div "Tableau de bord" at bounding box center [87, 63] width 153 height 22
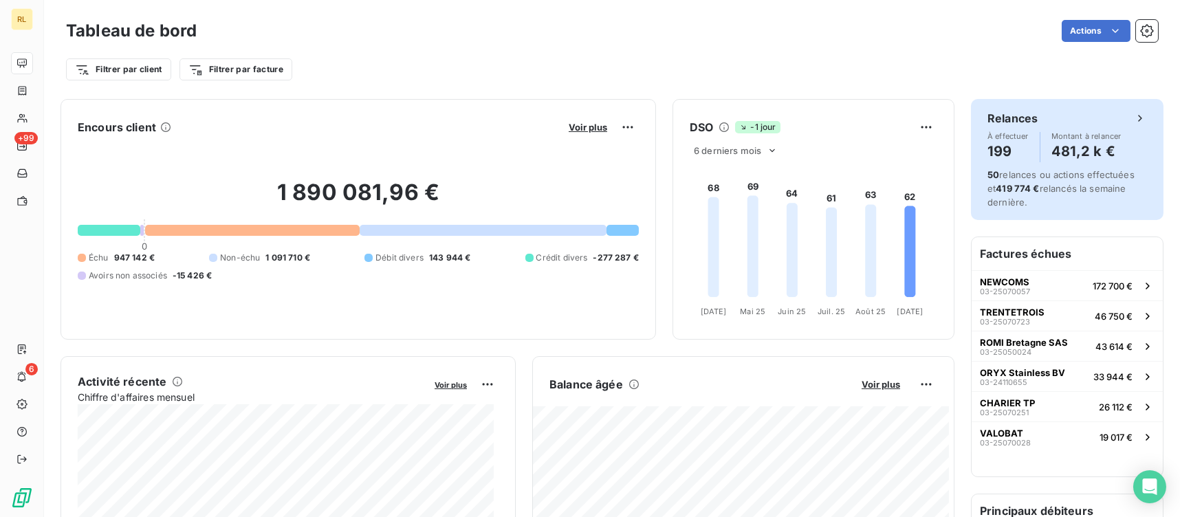
click at [993, 138] on span "À effectuer" at bounding box center [1007, 136] width 41 height 8
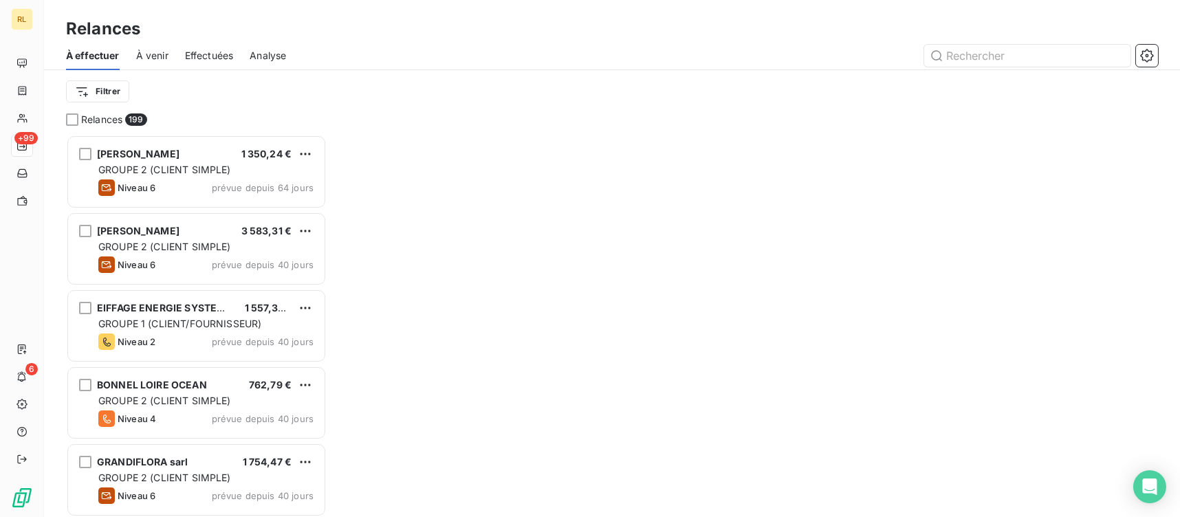
scroll to position [371, 250]
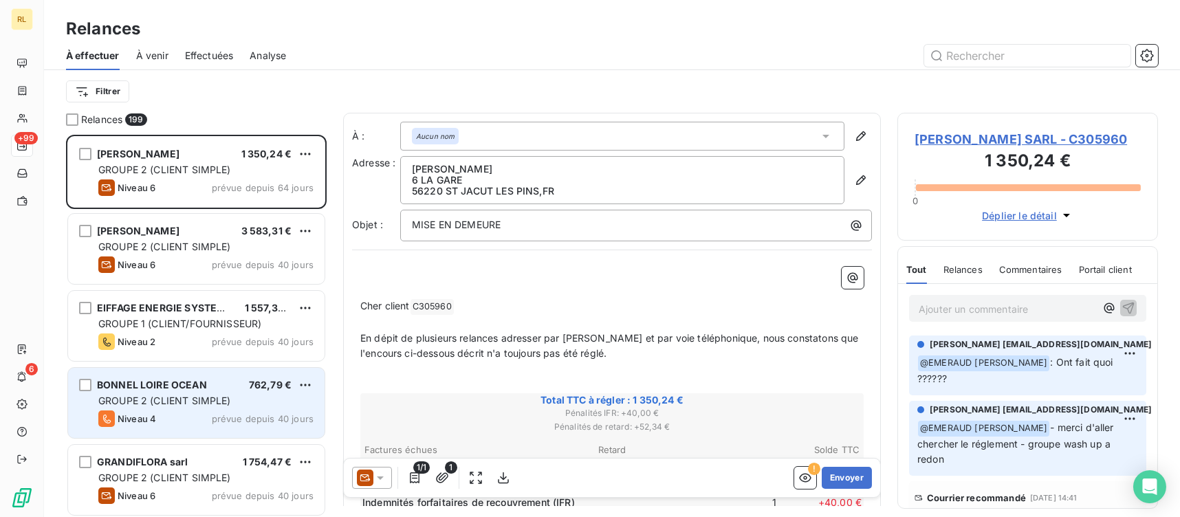
click at [170, 385] on span "BONNEL LOIRE OCEAN" at bounding box center [152, 385] width 110 height 12
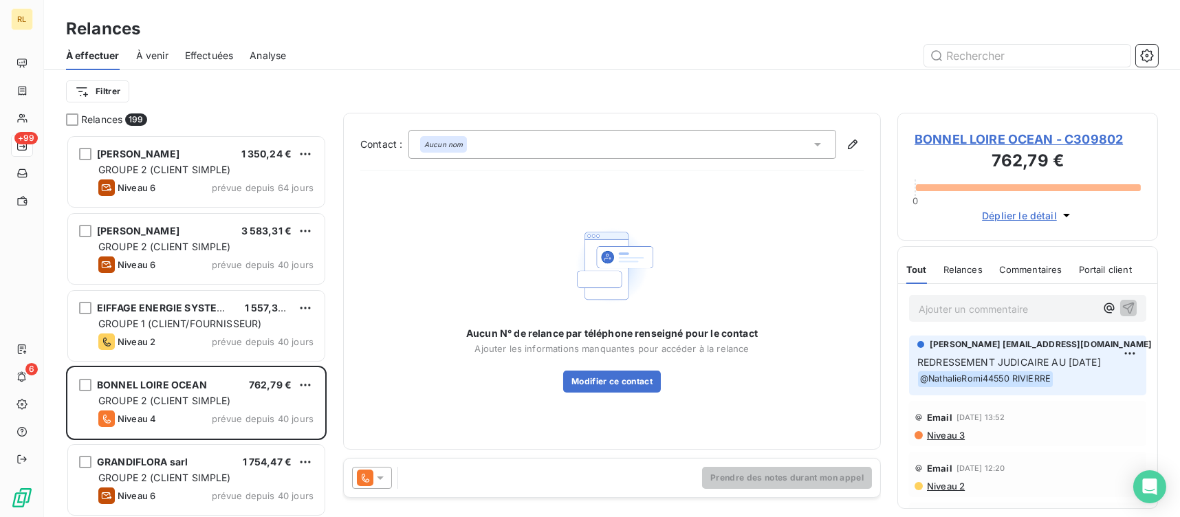
click at [971, 146] on span "BONNEL LOIRE OCEAN - C309802" at bounding box center [1027, 139] width 226 height 19
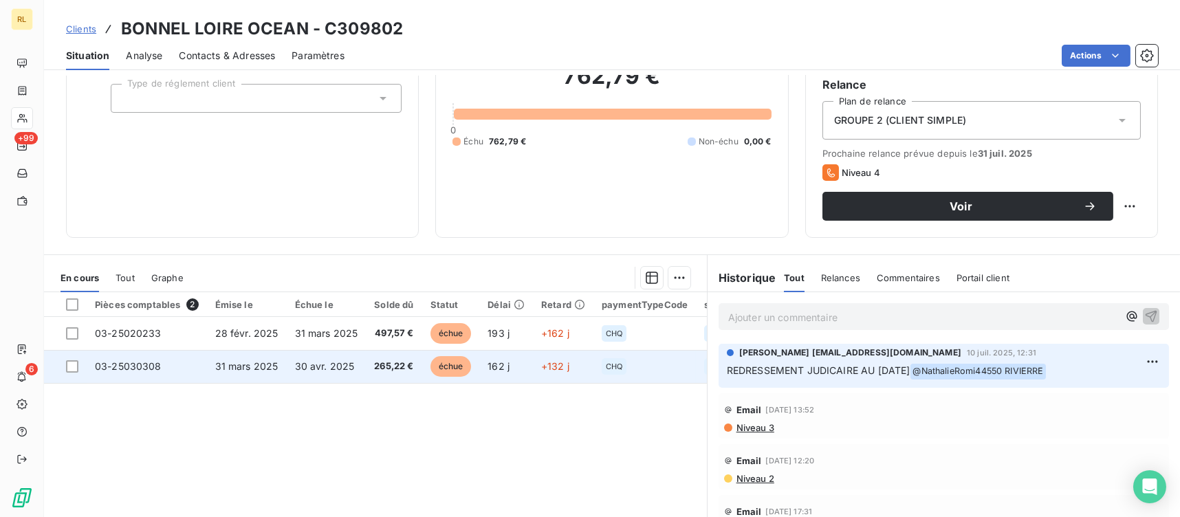
scroll to position [137, 0]
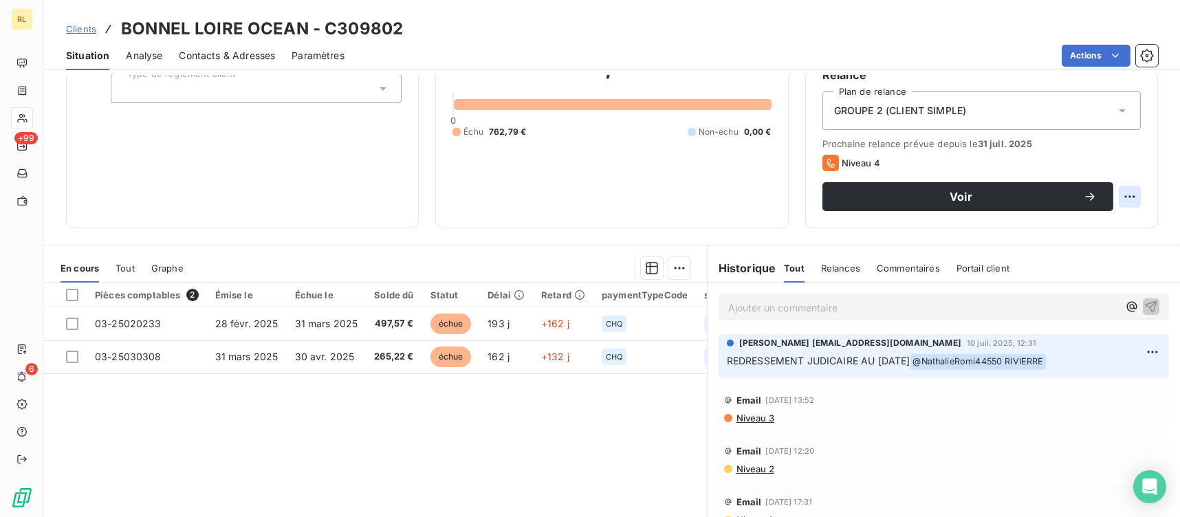
click at [1111, 188] on html "RL +99 6 Clients BONNEL LOIRE OCEAN - C309802 Situation Analyse Contacts & Adre…" at bounding box center [590, 258] width 1180 height 517
click at [1058, 227] on div "Replanifier cette action" at bounding box center [1062, 226] width 123 height 22
select select "8"
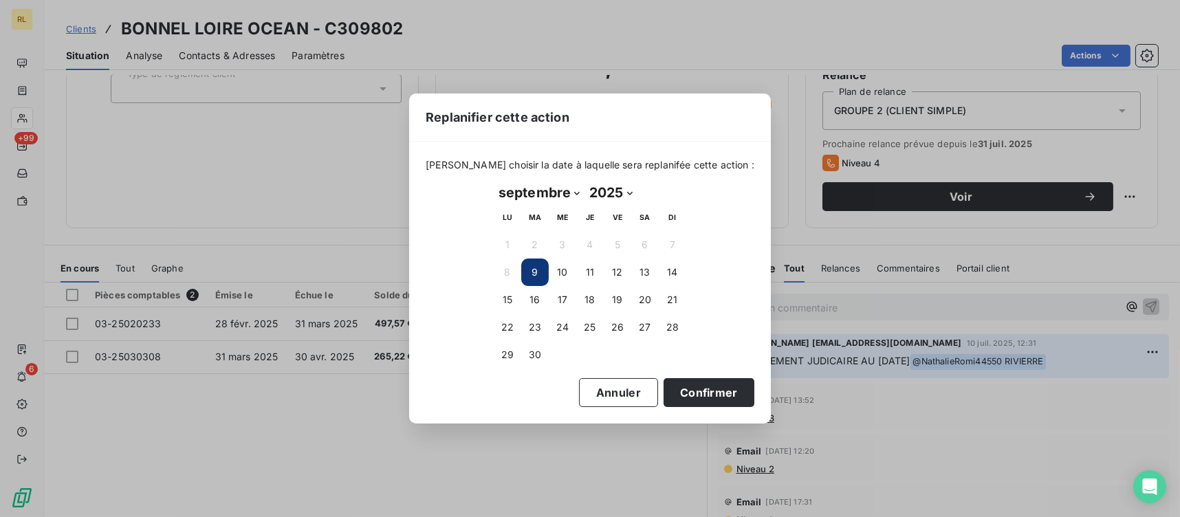
click at [550, 357] on td at bounding box center [562, 354] width 27 height 27
click at [542, 359] on button "30" at bounding box center [534, 354] width 27 height 27
click at [716, 392] on button "Confirmer" at bounding box center [708, 392] width 91 height 29
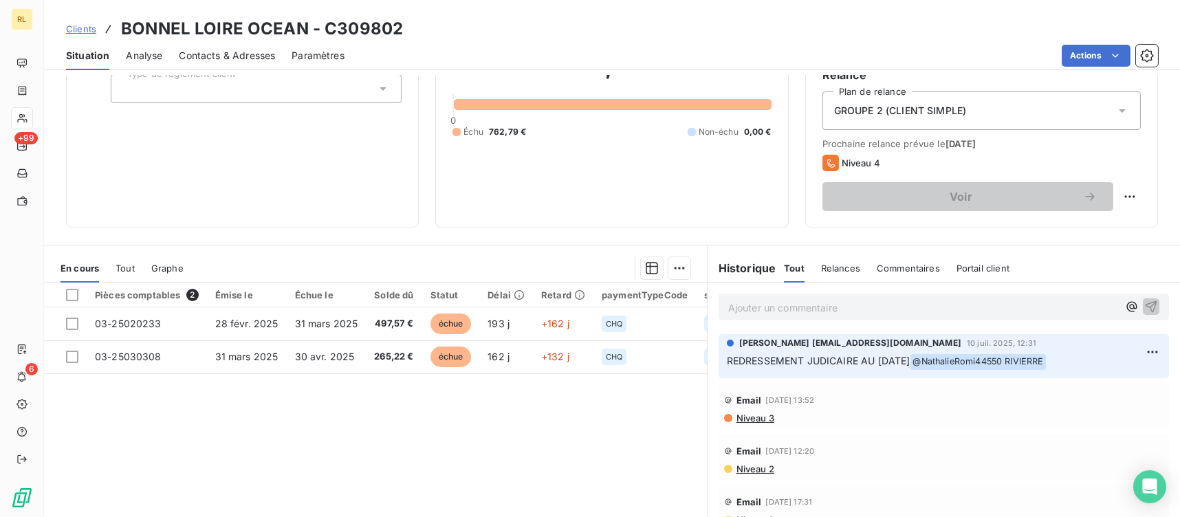
click at [87, 49] on span "Situation" at bounding box center [87, 56] width 43 height 14
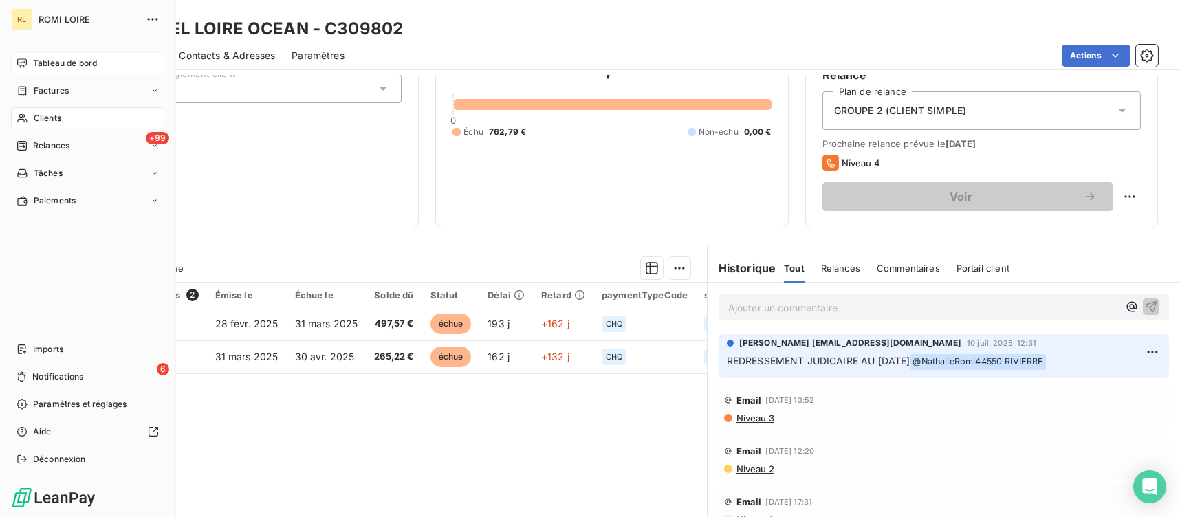
click at [42, 69] on div "Tableau de bord" at bounding box center [87, 63] width 153 height 22
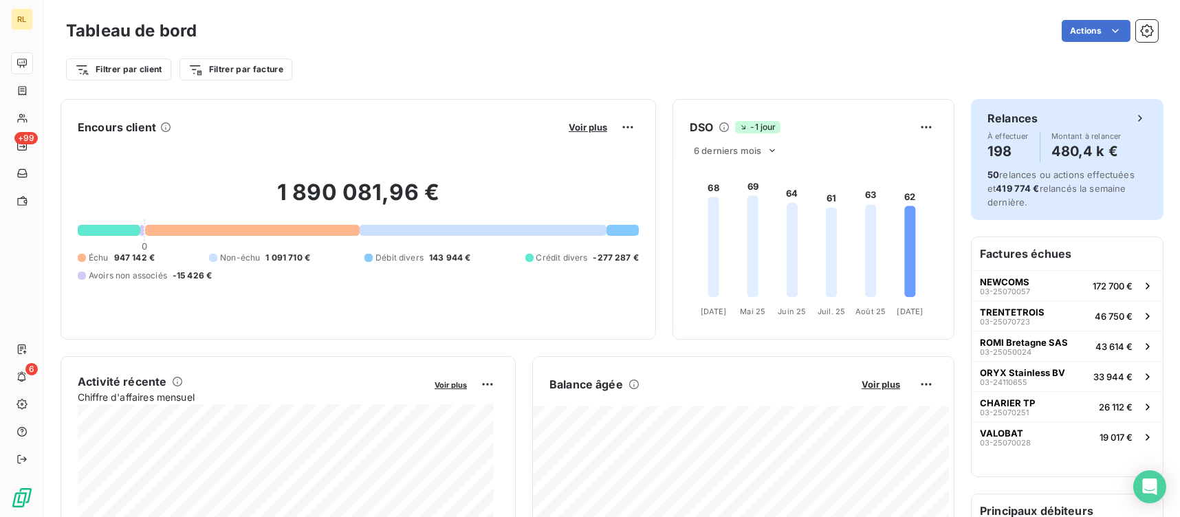
click at [994, 161] on h4 "198" at bounding box center [1007, 151] width 41 height 22
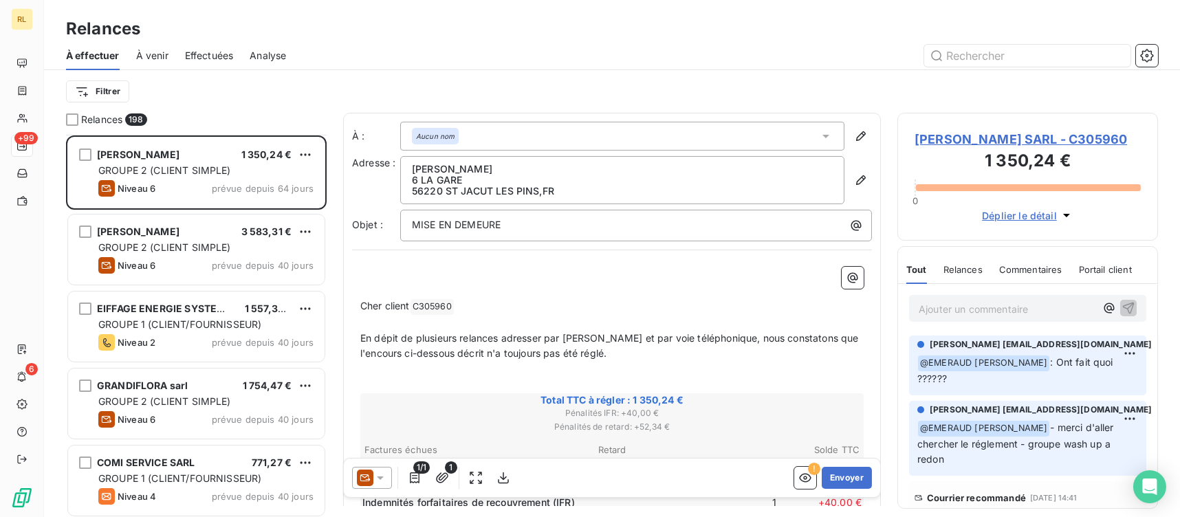
scroll to position [137, 0]
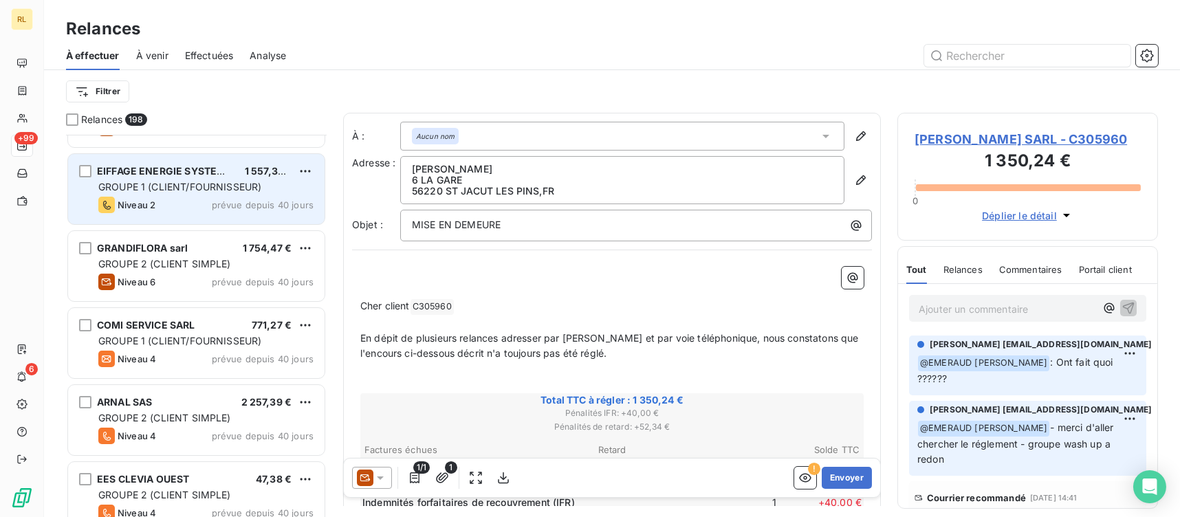
click at [219, 197] on div "Niveau 2 prévue depuis 40 jours" at bounding box center [205, 205] width 215 height 16
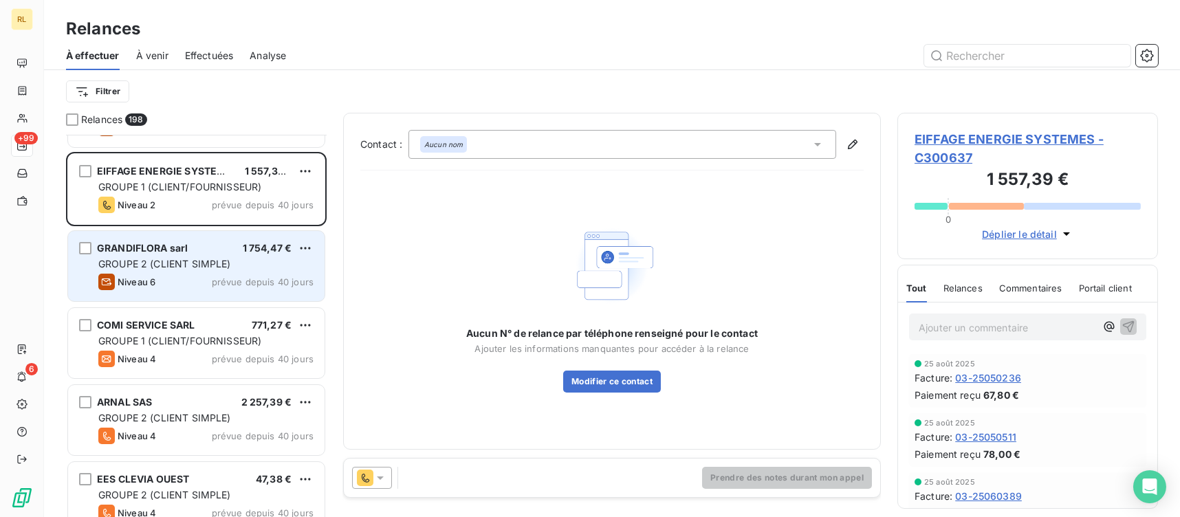
click at [219, 259] on span "GROUPE 2 (CLIENT SIMPLE)" at bounding box center [164, 264] width 133 height 12
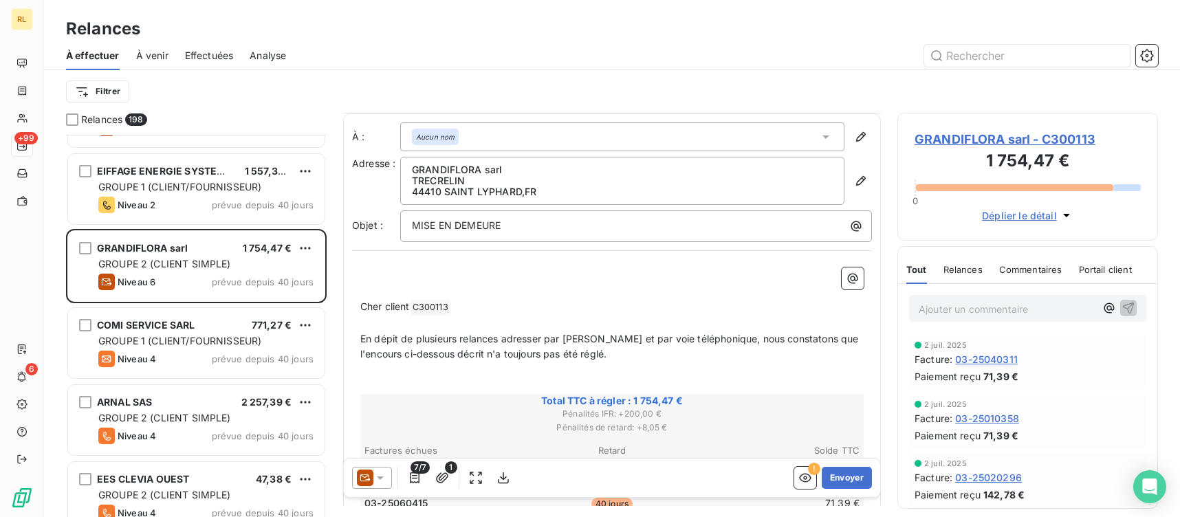
click at [379, 482] on icon at bounding box center [380, 478] width 14 height 14
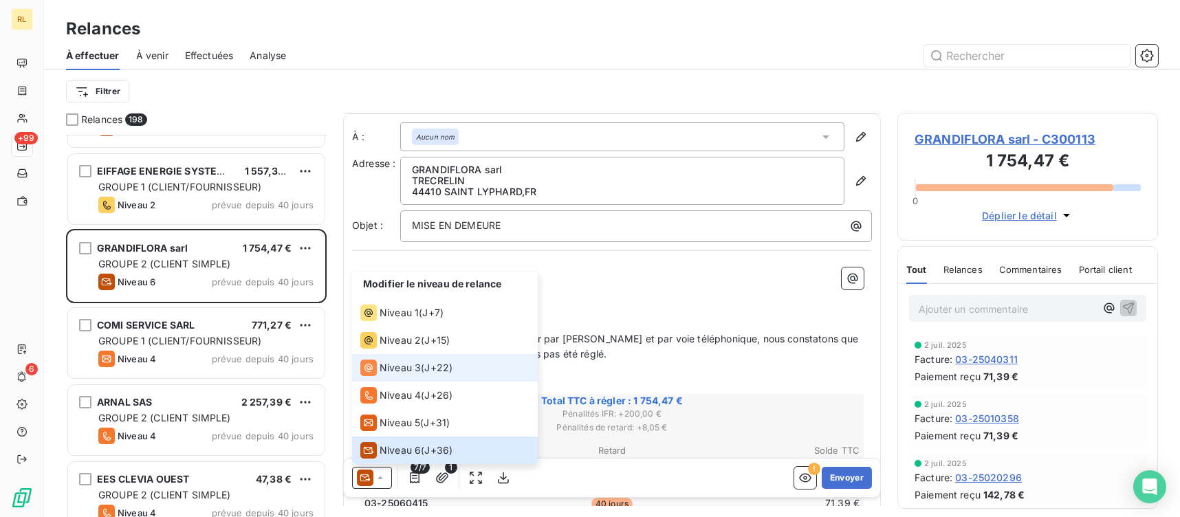
click at [408, 369] on span "Niveau 3" at bounding box center [399, 368] width 41 height 14
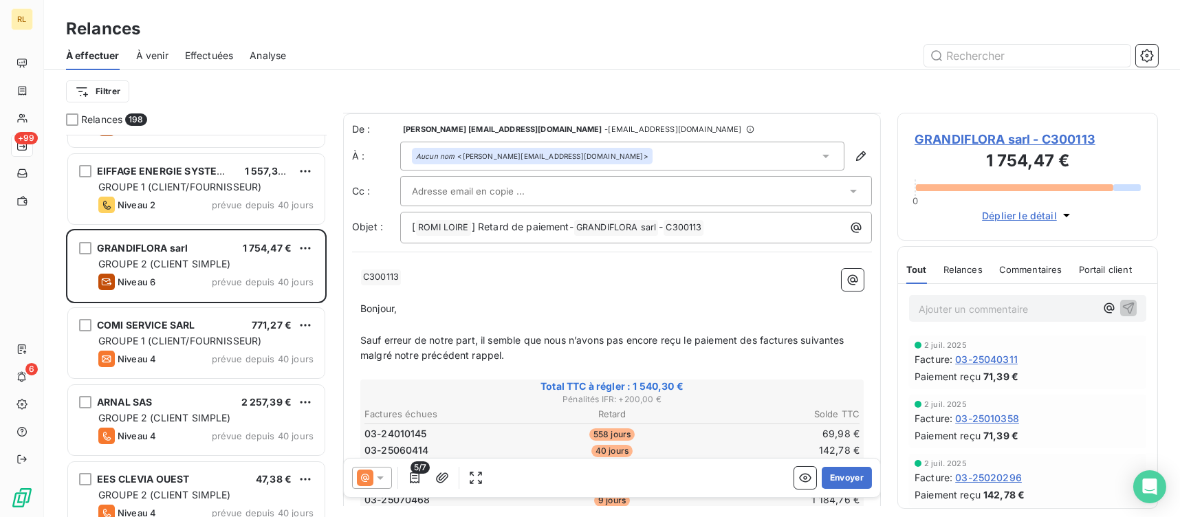
click at [553, 186] on div at bounding box center [629, 191] width 434 height 21
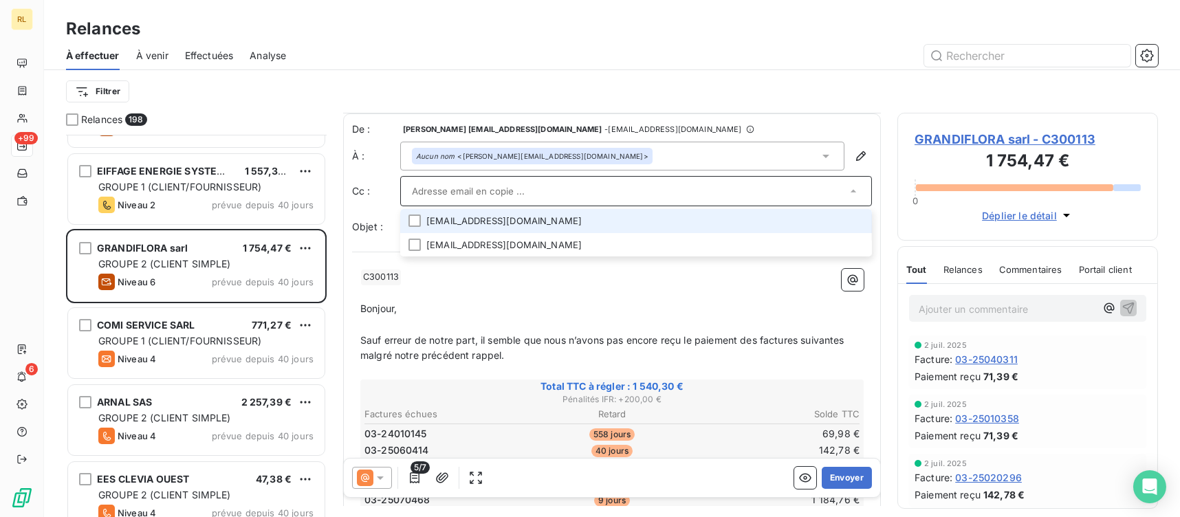
click at [541, 221] on li "[EMAIL_ADDRESS][DOMAIN_NAME]" at bounding box center [636, 221] width 472 height 24
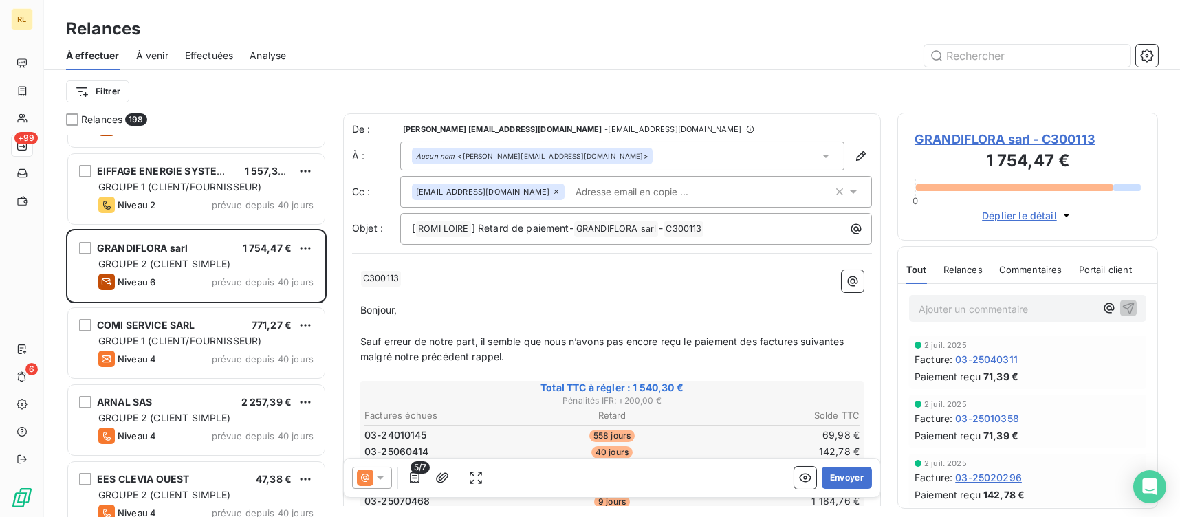
click at [646, 299] on p "﻿" at bounding box center [611, 295] width 503 height 16
click at [832, 483] on button "Envoyer" at bounding box center [847, 478] width 50 height 22
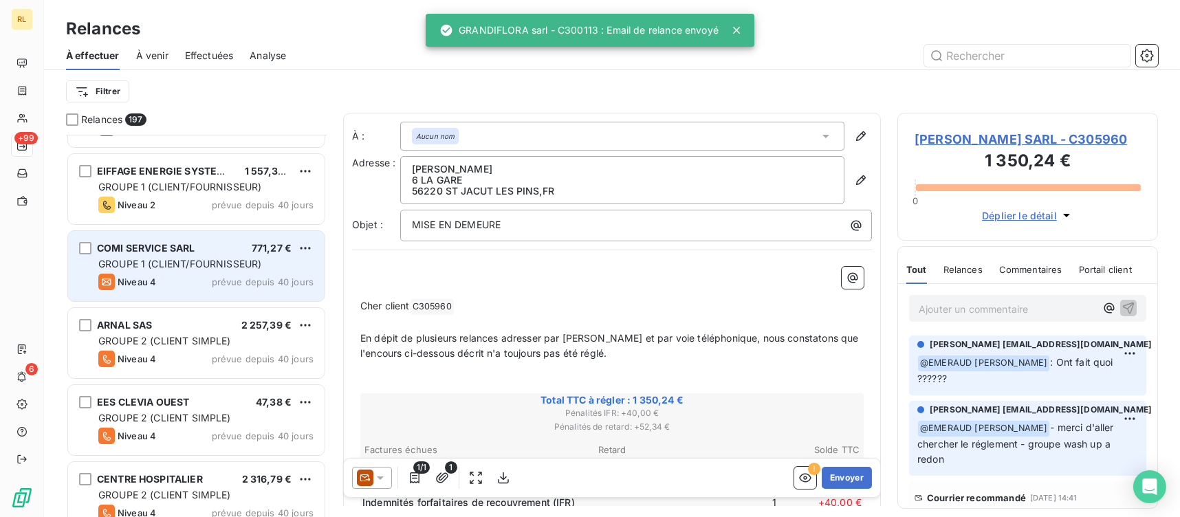
click at [219, 274] on div "Niveau 4 prévue depuis 40 jours" at bounding box center [205, 282] width 215 height 16
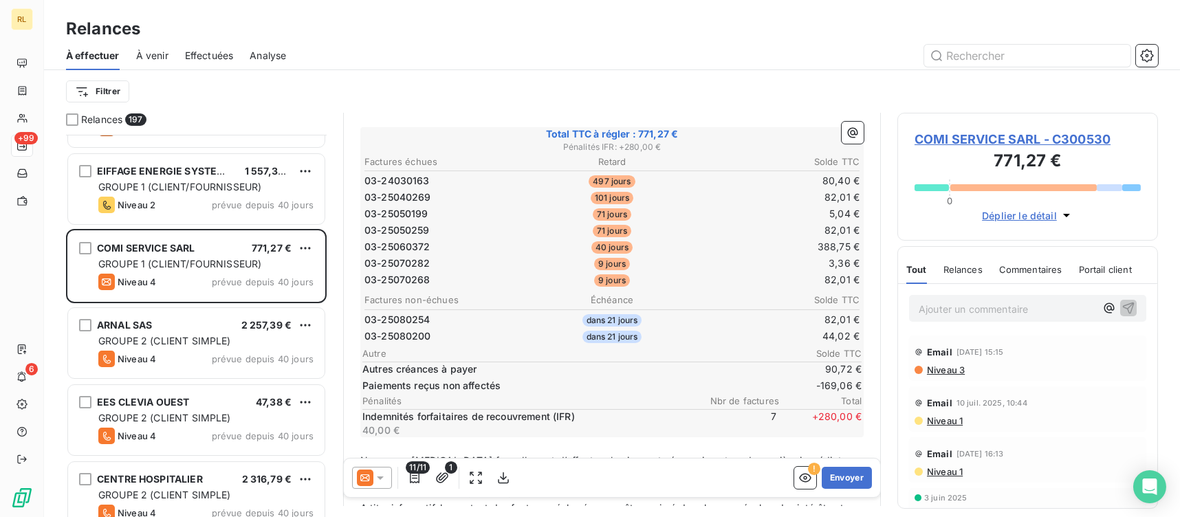
scroll to position [275, 0]
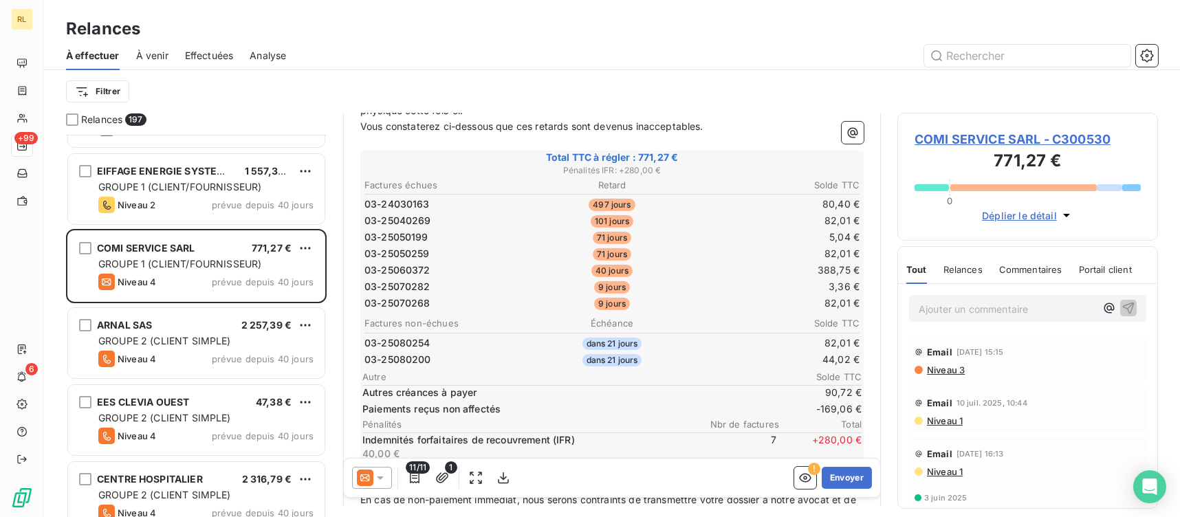
click at [376, 471] on icon at bounding box center [380, 478] width 14 height 14
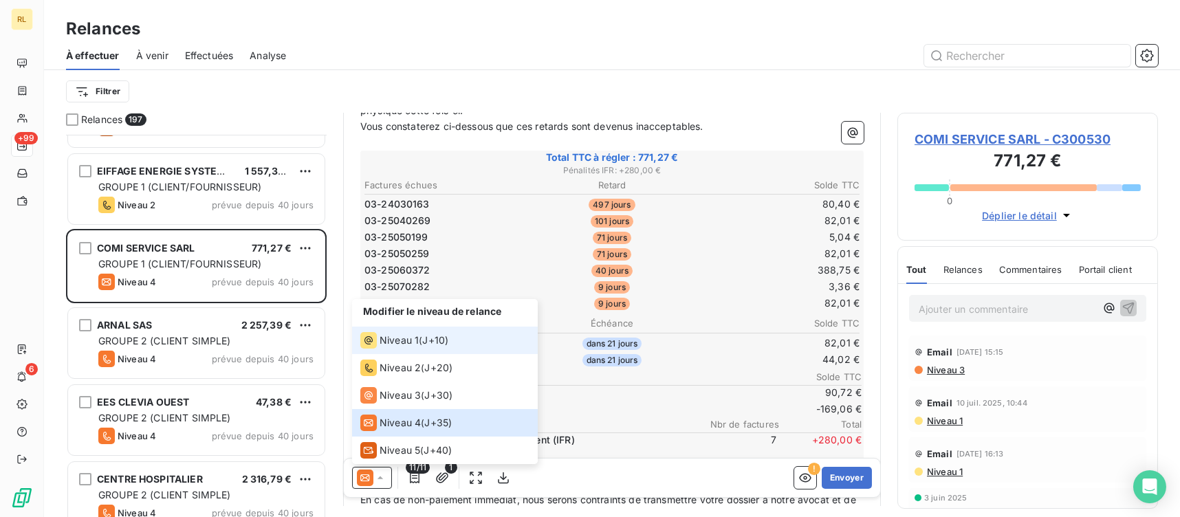
click at [402, 335] on span "Niveau 1" at bounding box center [398, 340] width 39 height 14
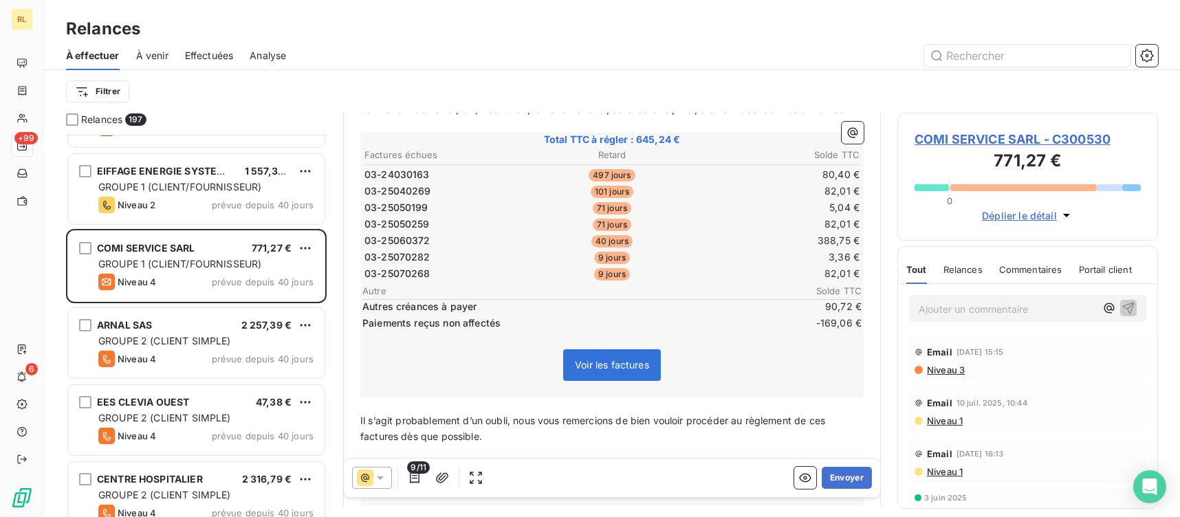
scroll to position [206, 0]
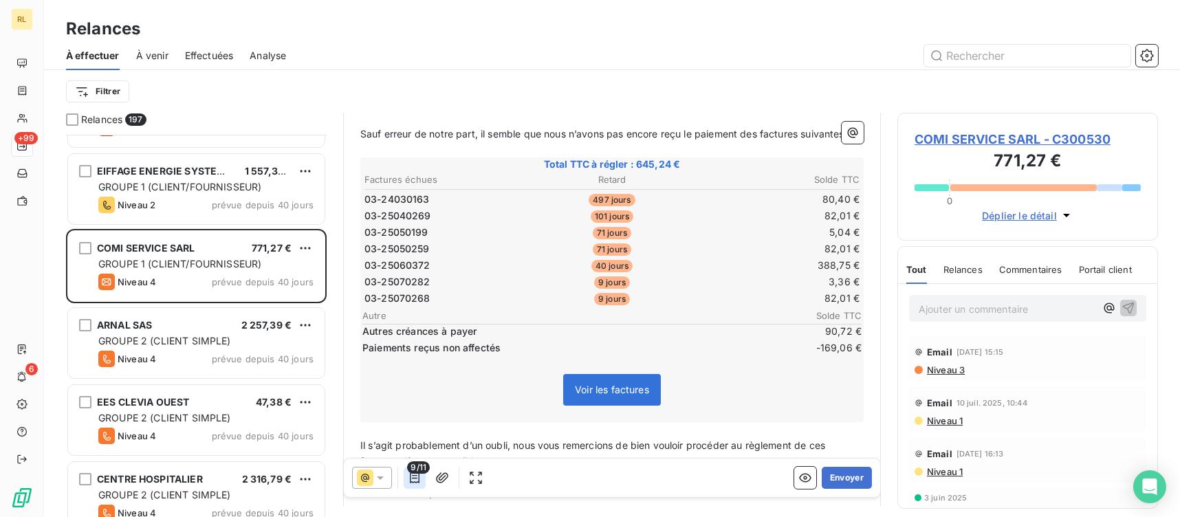
click at [420, 474] on icon "button" at bounding box center [415, 478] width 14 height 14
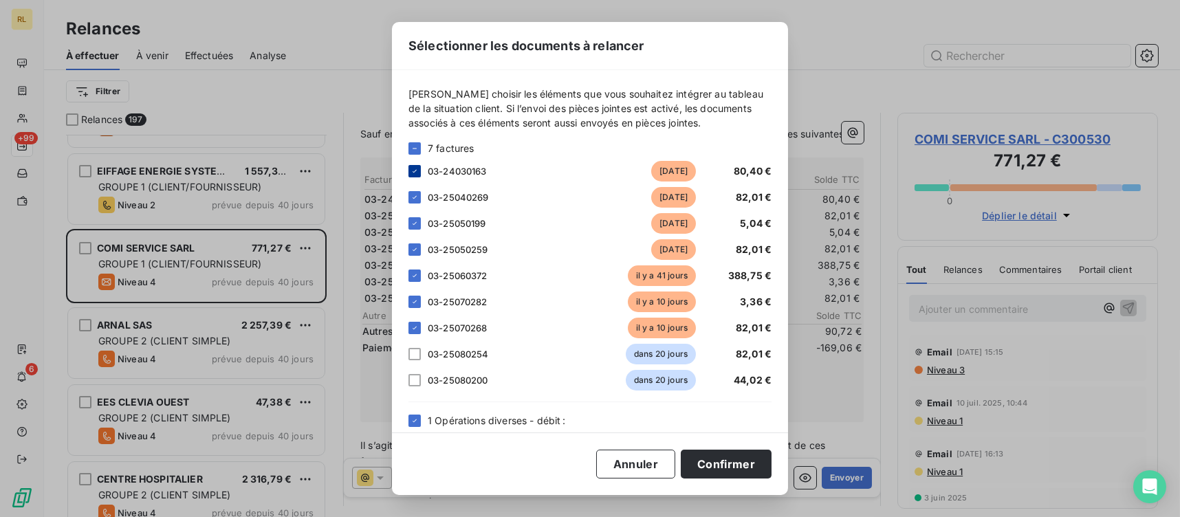
click at [417, 169] on icon at bounding box center [414, 171] width 8 height 8
click at [418, 187] on div "03-25040269 [DATE] 82,01 €" at bounding box center [589, 197] width 363 height 21
click at [412, 195] on icon at bounding box center [414, 197] width 8 height 8
click at [412, 226] on icon at bounding box center [414, 223] width 8 height 8
click at [408, 250] on div at bounding box center [414, 249] width 12 height 12
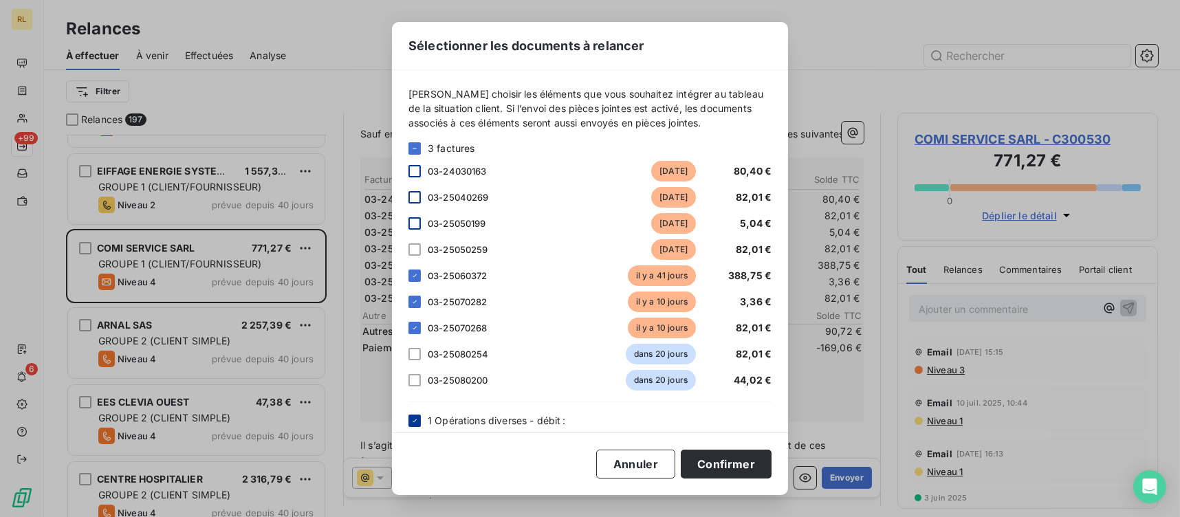
click at [419, 419] on div at bounding box center [414, 421] width 12 height 12
click at [417, 355] on div at bounding box center [414, 354] width 12 height 12
click at [422, 376] on div "03-25080200 dans 20 jours 44,02 €" at bounding box center [589, 380] width 363 height 21
click at [418, 380] on div at bounding box center [414, 380] width 12 height 12
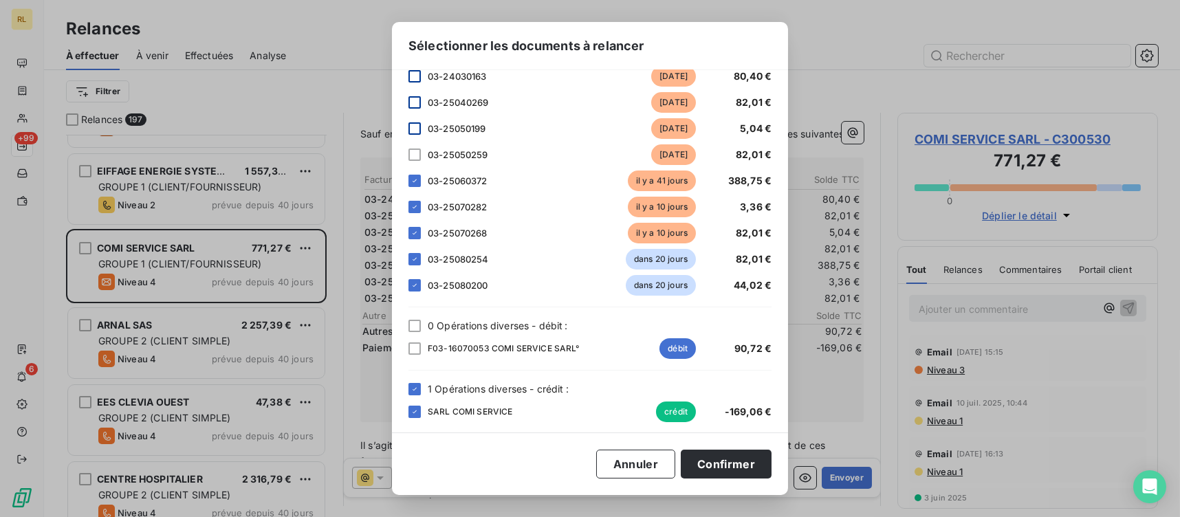
scroll to position [101, 0]
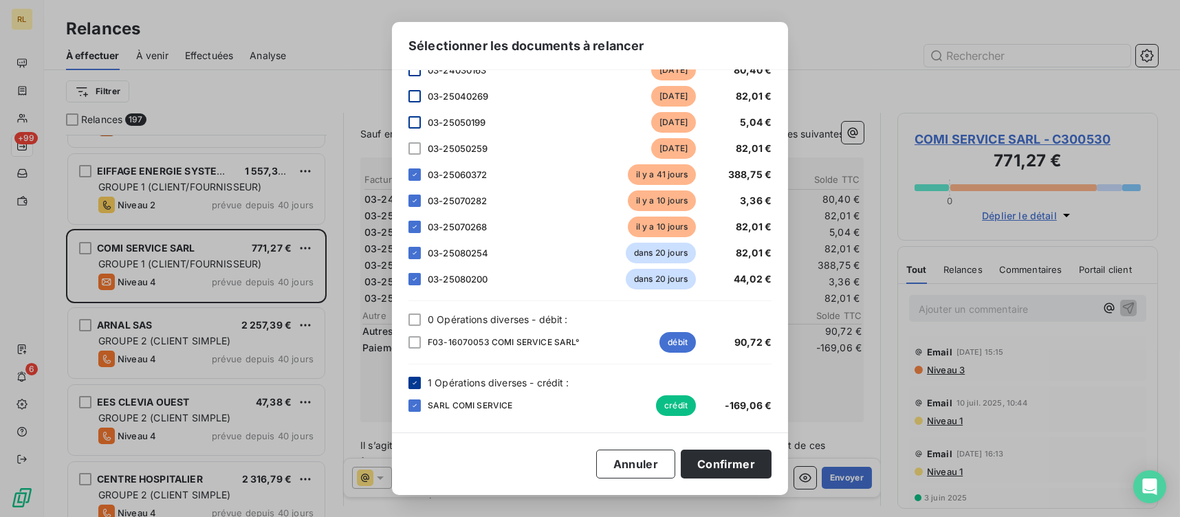
click at [415, 385] on icon at bounding box center [414, 383] width 8 height 8
click at [746, 454] on button "Confirmer" at bounding box center [726, 464] width 91 height 29
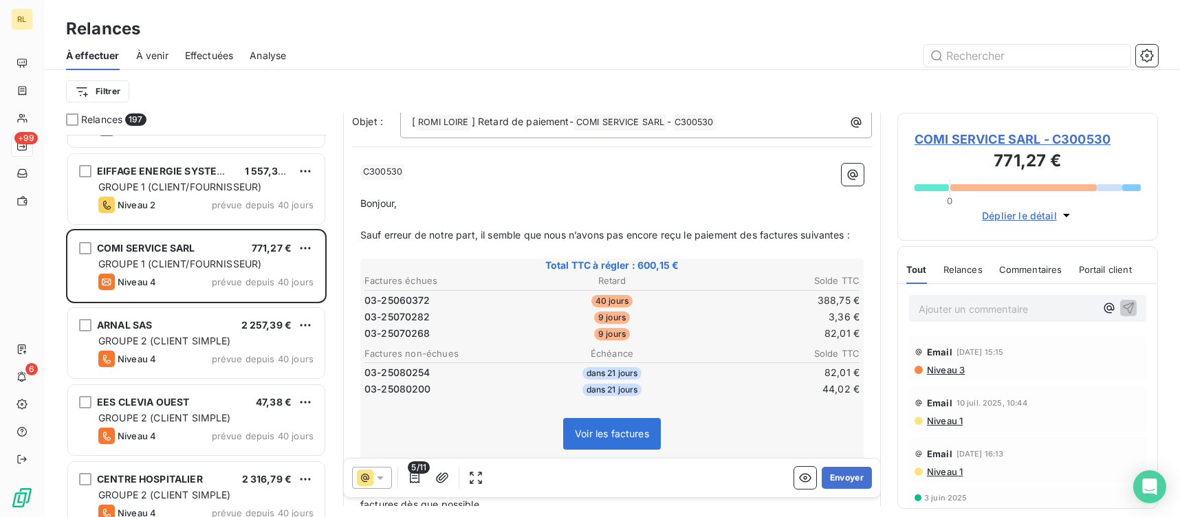
scroll to position [206, 0]
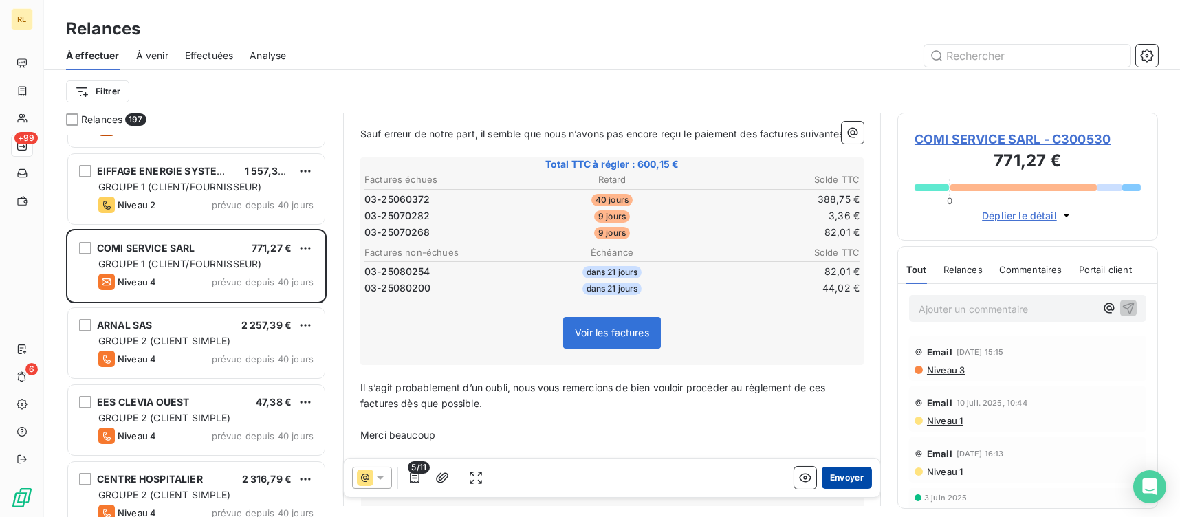
click at [847, 478] on button "Envoyer" at bounding box center [847, 478] width 50 height 22
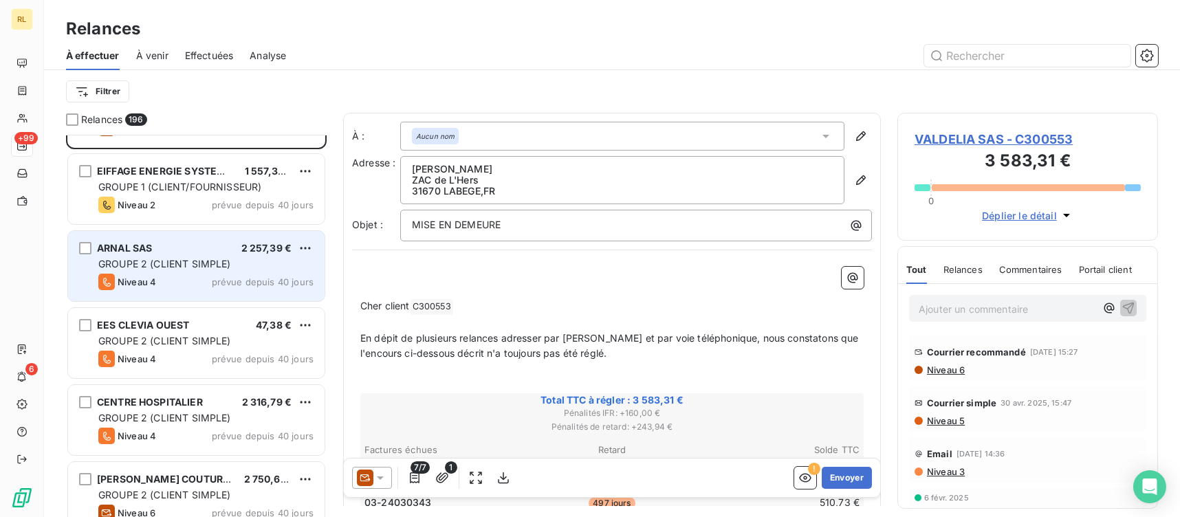
click at [231, 278] on span "prévue depuis 40 jours" at bounding box center [263, 281] width 102 height 11
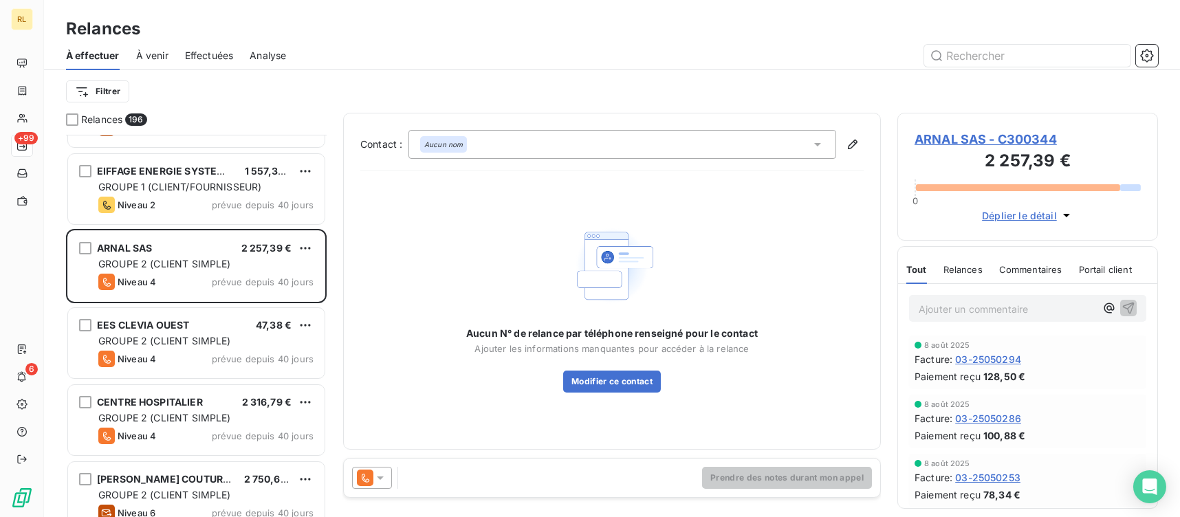
click at [380, 490] on div "Prendre des notes durant mon appel" at bounding box center [612, 478] width 536 height 38
click at [380, 478] on icon at bounding box center [380, 477] width 7 height 3
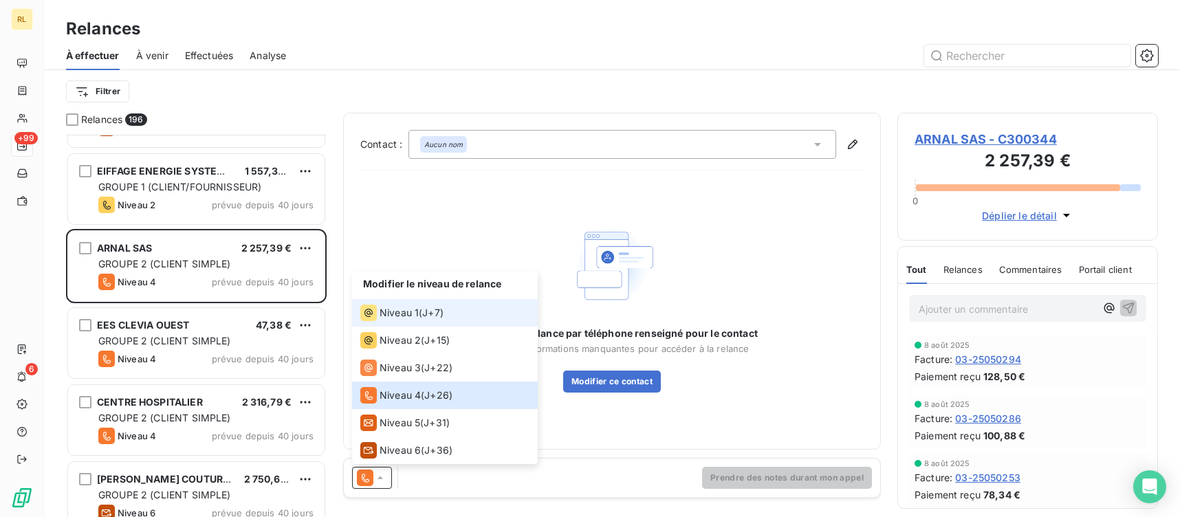
click at [411, 318] on span "Niveau 1" at bounding box center [398, 313] width 39 height 14
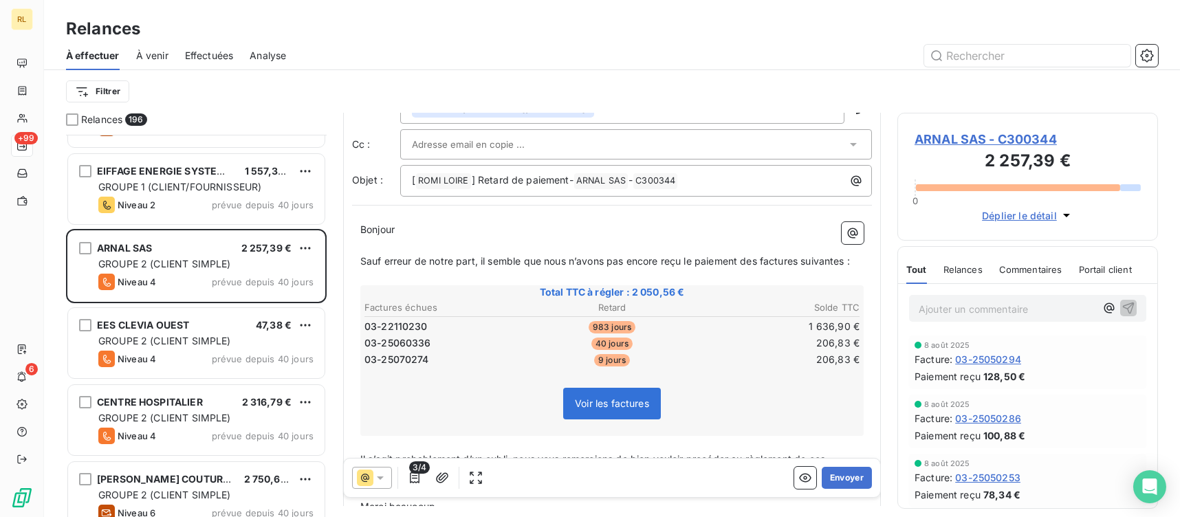
scroll to position [137, 0]
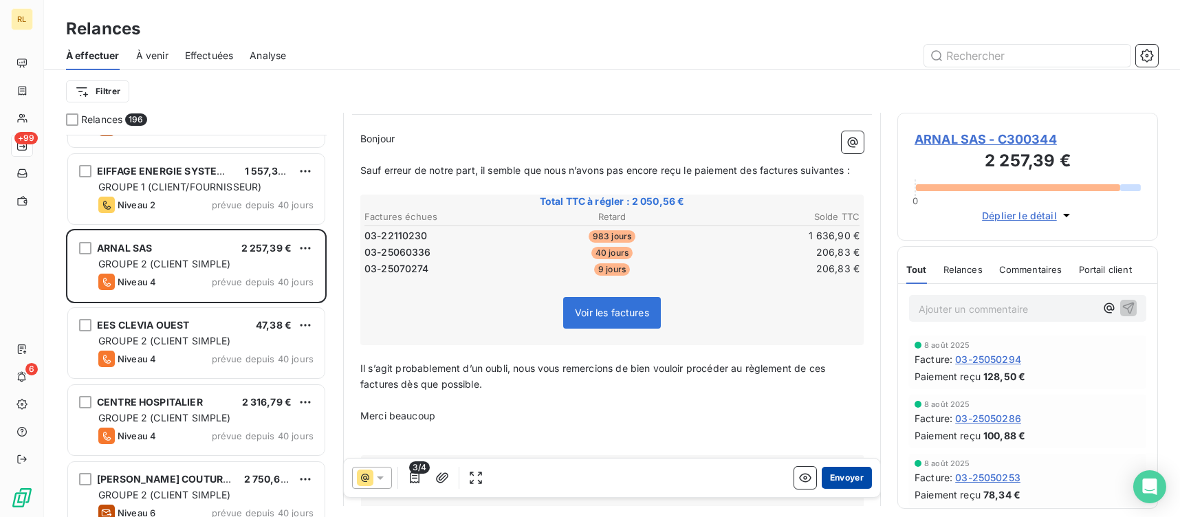
click at [846, 484] on button "Envoyer" at bounding box center [847, 478] width 50 height 22
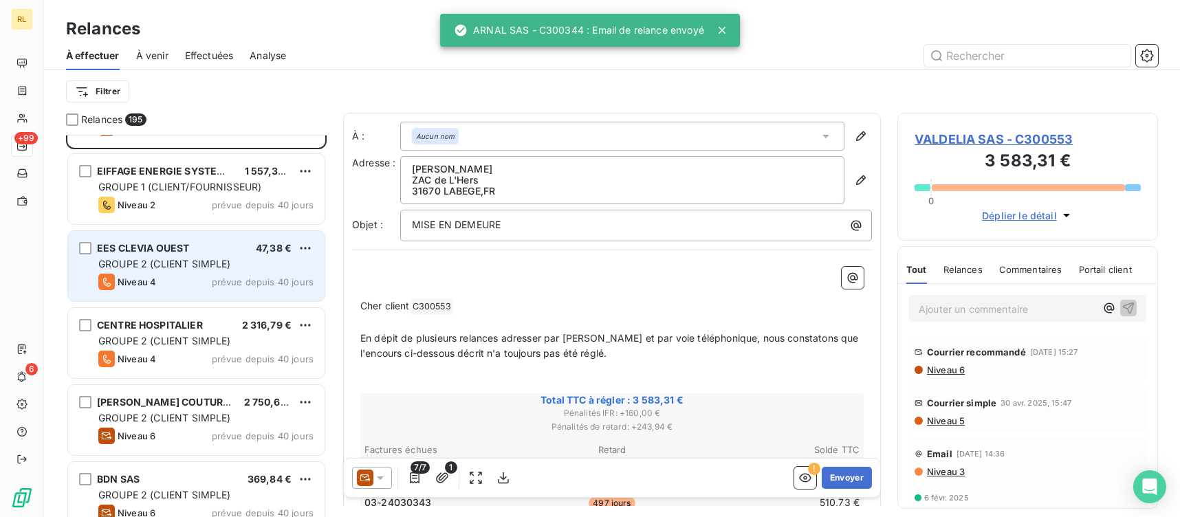
click at [214, 263] on span "GROUPE 2 (CLIENT SIMPLE)" at bounding box center [164, 264] width 133 height 12
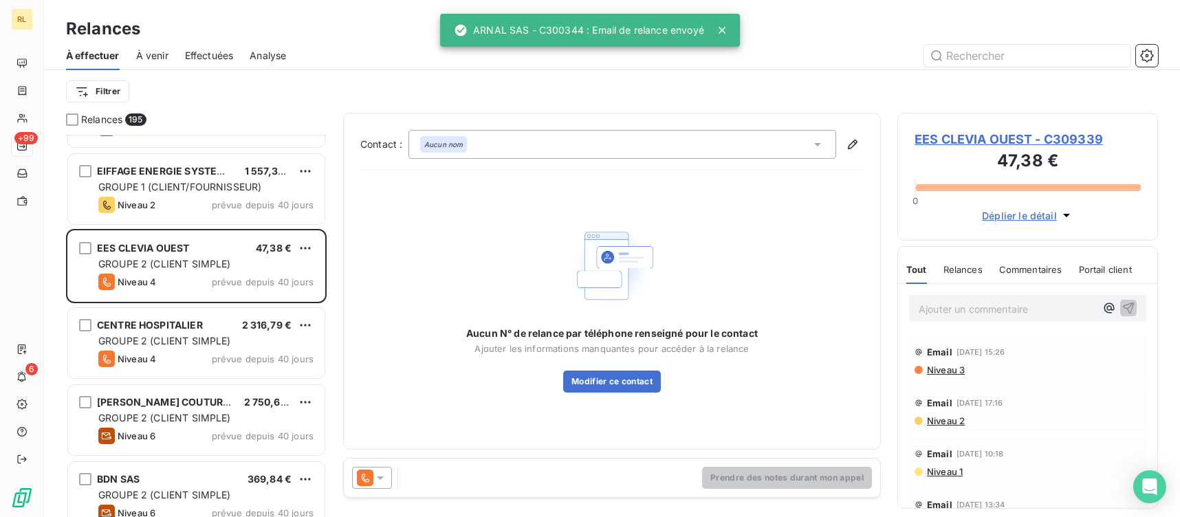
click at [384, 476] on icon at bounding box center [380, 478] width 14 height 14
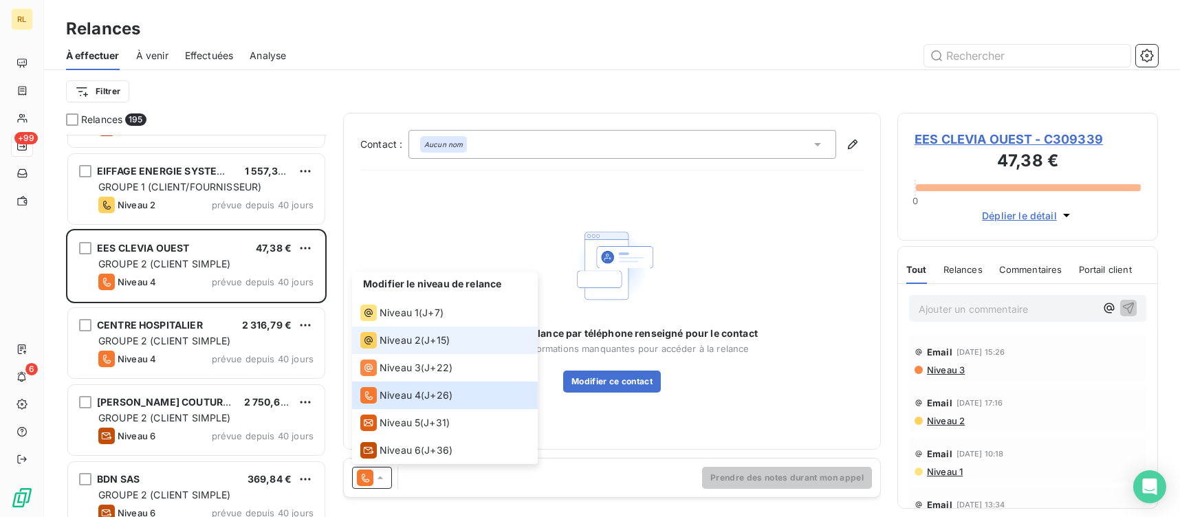
click at [405, 337] on span "Niveau 2" at bounding box center [399, 340] width 41 height 14
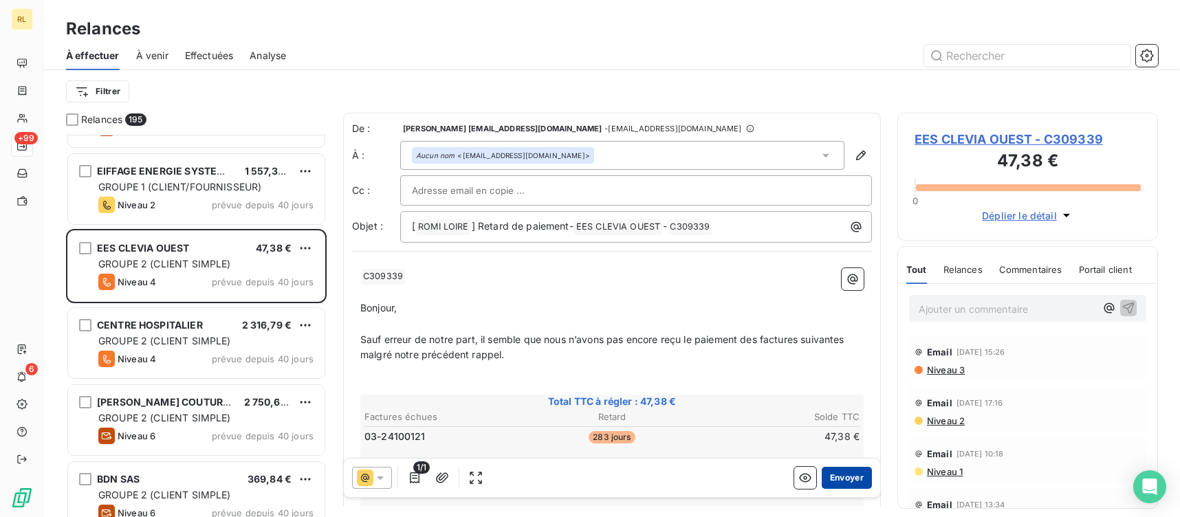
click at [849, 472] on button "Envoyer" at bounding box center [847, 478] width 50 height 22
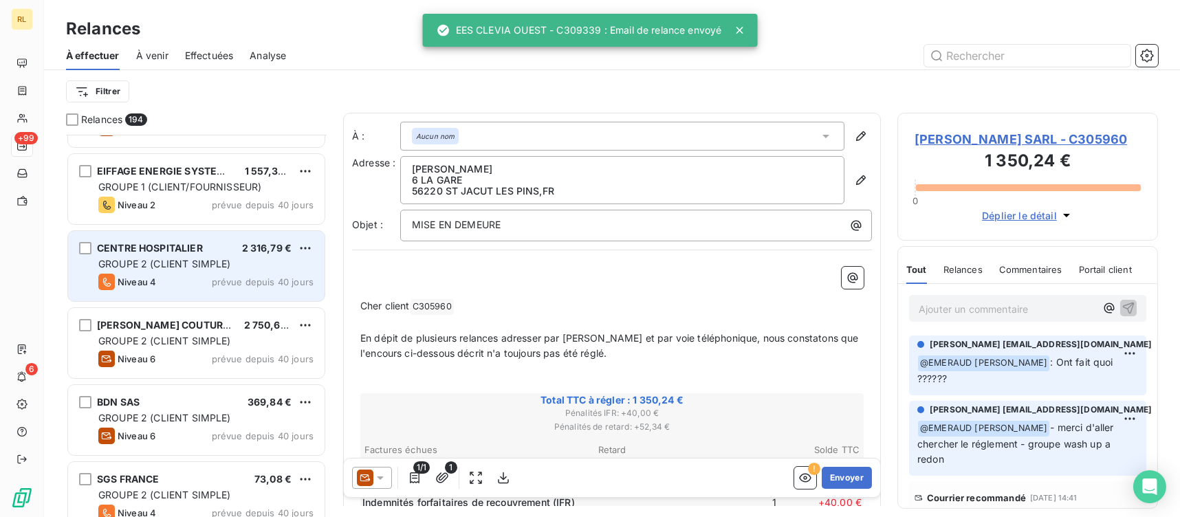
click at [186, 267] on span "GROUPE 2 (CLIENT SIMPLE)" at bounding box center [164, 264] width 133 height 12
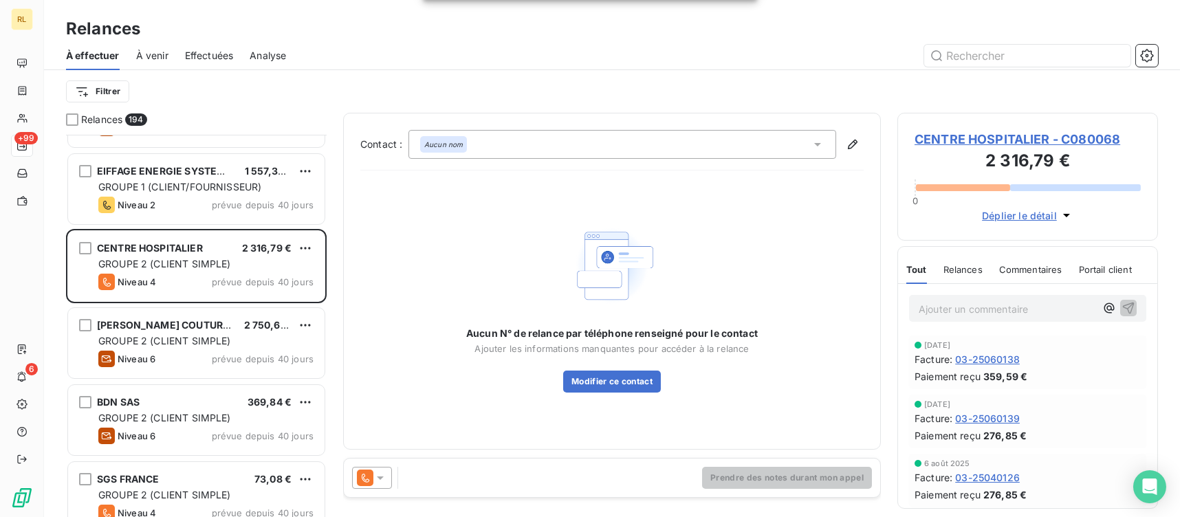
click at [377, 479] on icon at bounding box center [380, 478] width 14 height 14
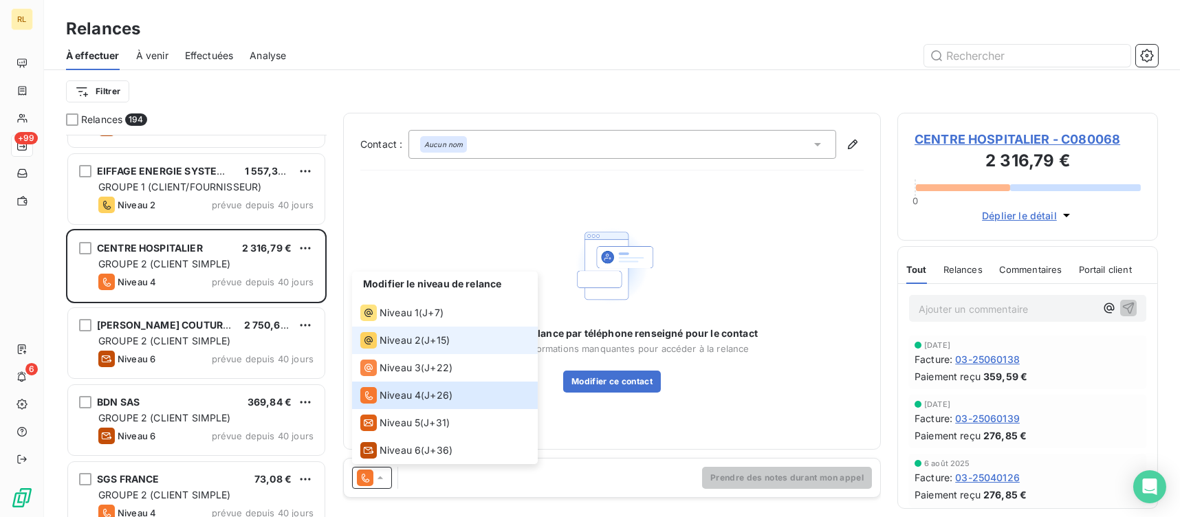
click at [427, 329] on li "Niveau 2 ( J+15 )" at bounding box center [445, 340] width 186 height 27
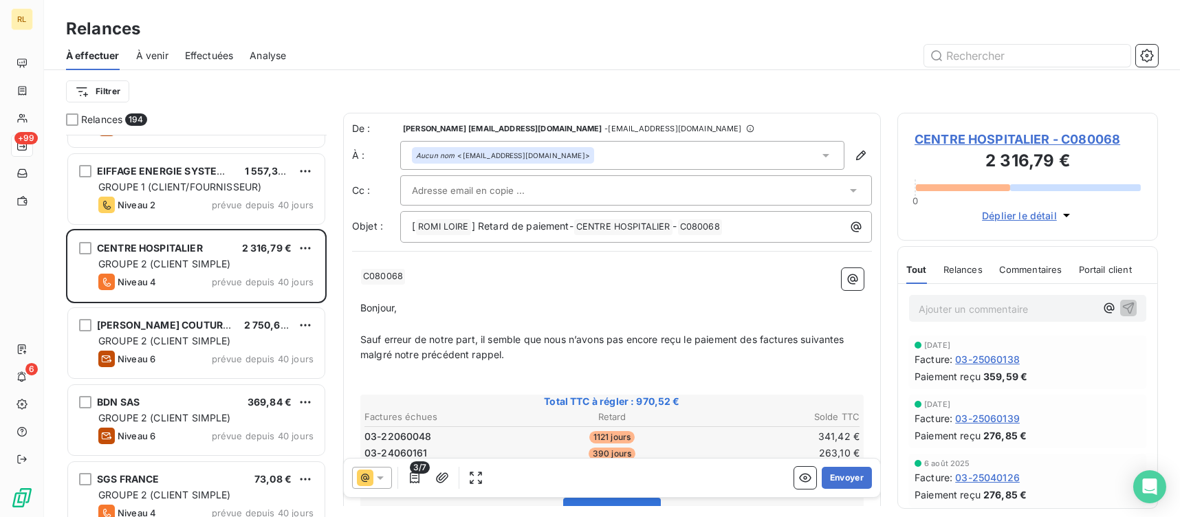
click at [658, 311] on p "Bonjour," at bounding box center [611, 308] width 503 height 16
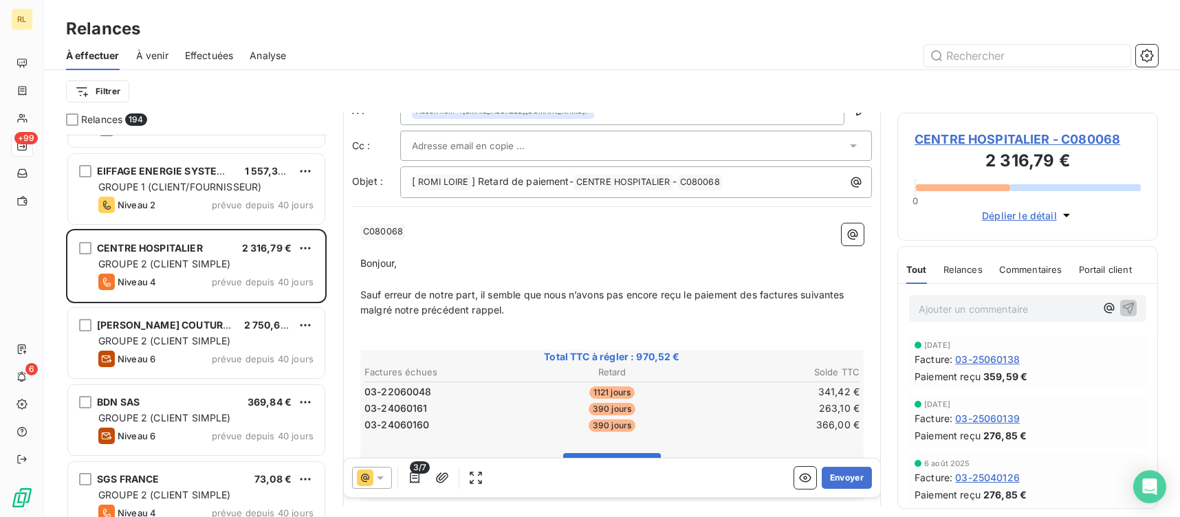
scroll to position [137, 0]
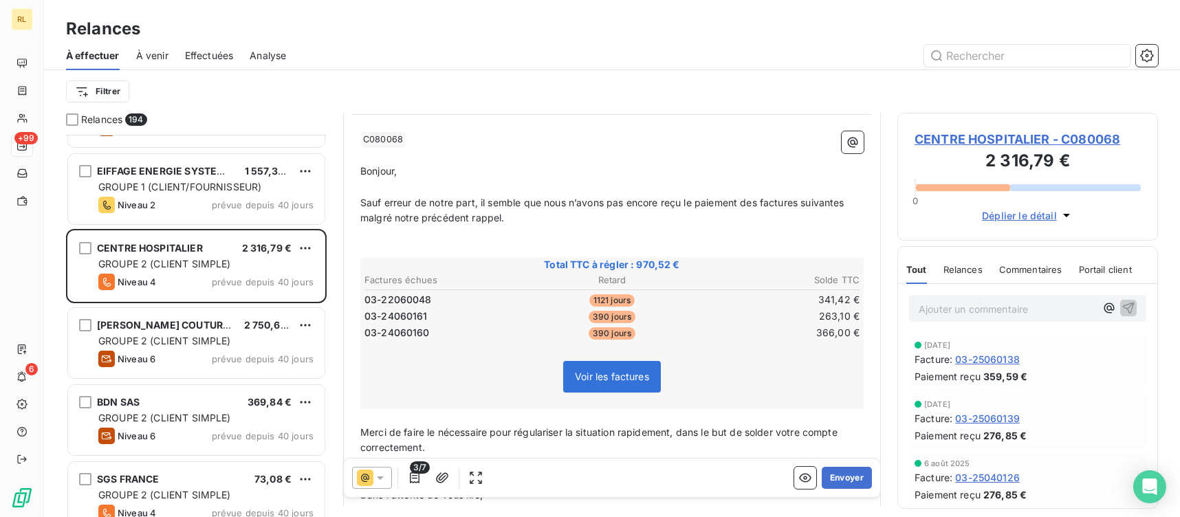
click at [421, 467] on span "3/7" at bounding box center [420, 467] width 20 height 12
click at [417, 480] on icon "button" at bounding box center [415, 478] width 14 height 14
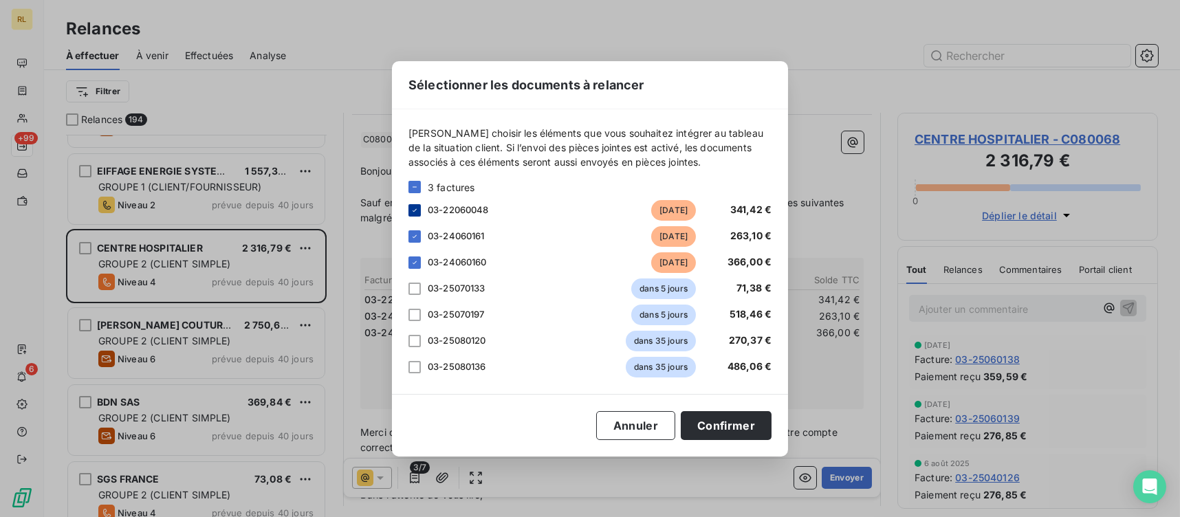
click at [418, 206] on icon at bounding box center [414, 210] width 8 height 8
click at [410, 284] on div at bounding box center [414, 289] width 12 height 12
click at [409, 316] on div at bounding box center [414, 315] width 12 height 12
click at [421, 346] on div "03-25080120 dans 35 jours 270,37 €" at bounding box center [589, 341] width 363 height 21
click at [413, 342] on div at bounding box center [414, 341] width 12 height 12
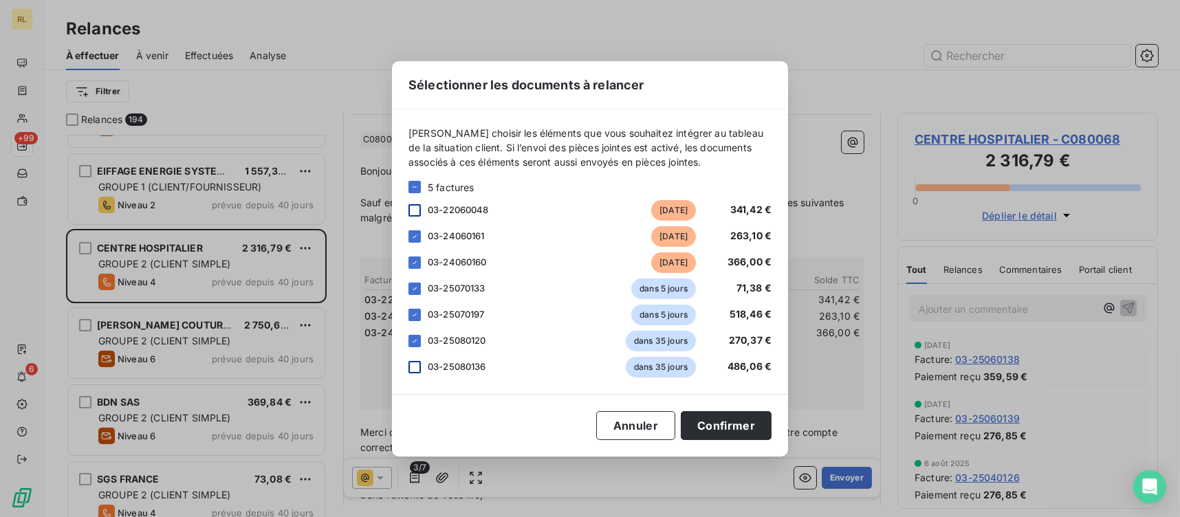
click at [415, 367] on div at bounding box center [414, 367] width 12 height 12
click at [738, 428] on button "Confirmer" at bounding box center [726, 425] width 91 height 29
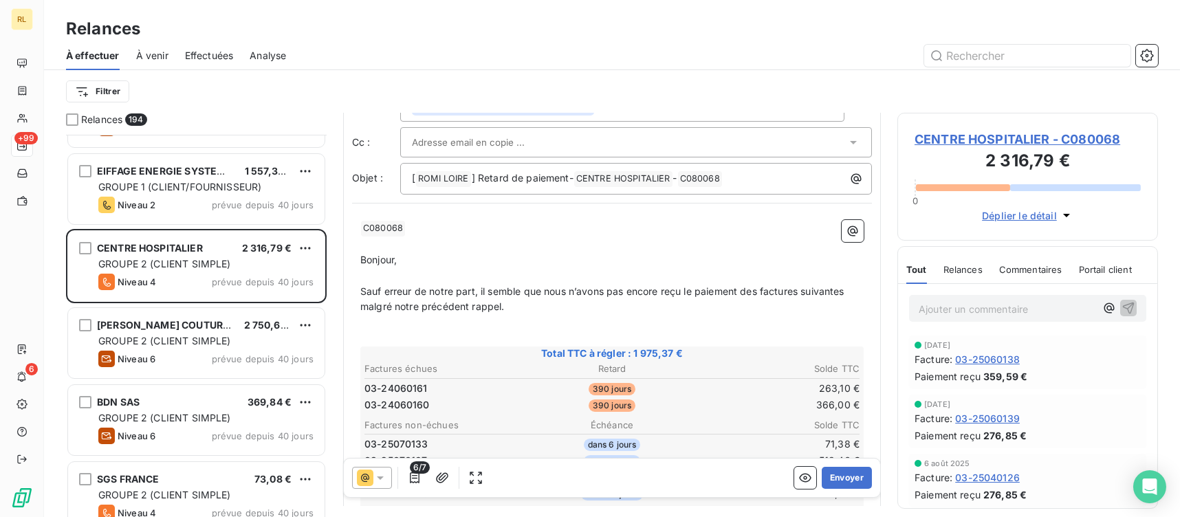
scroll to position [0, 0]
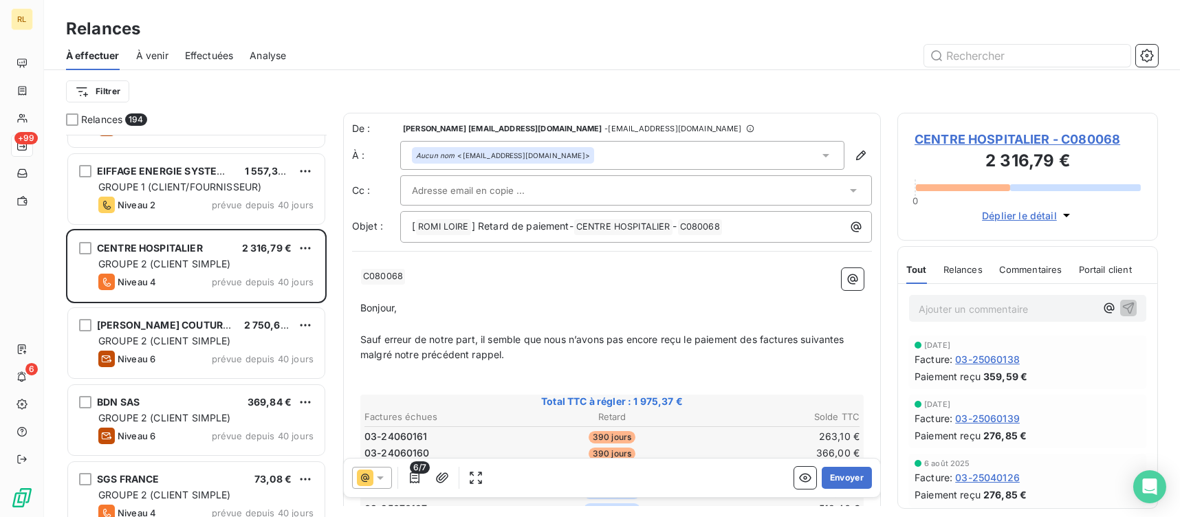
click at [587, 154] on div "Aucun nom <[EMAIL_ADDRESS][DOMAIN_NAME]>" at bounding box center [622, 155] width 444 height 29
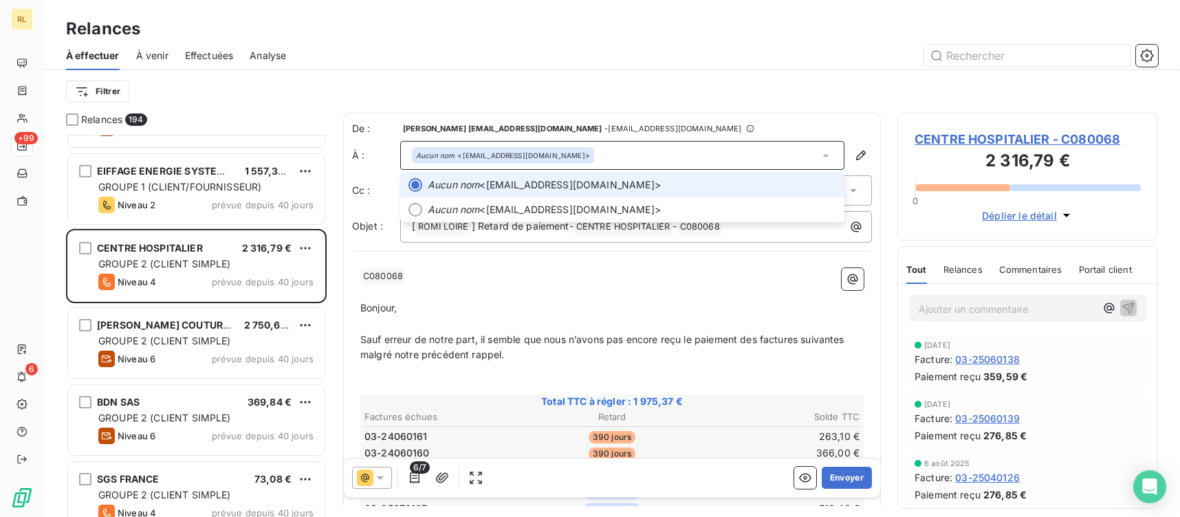
click at [587, 154] on div "Aucun nom <[EMAIL_ADDRESS][DOMAIN_NAME]>" at bounding box center [622, 155] width 444 height 29
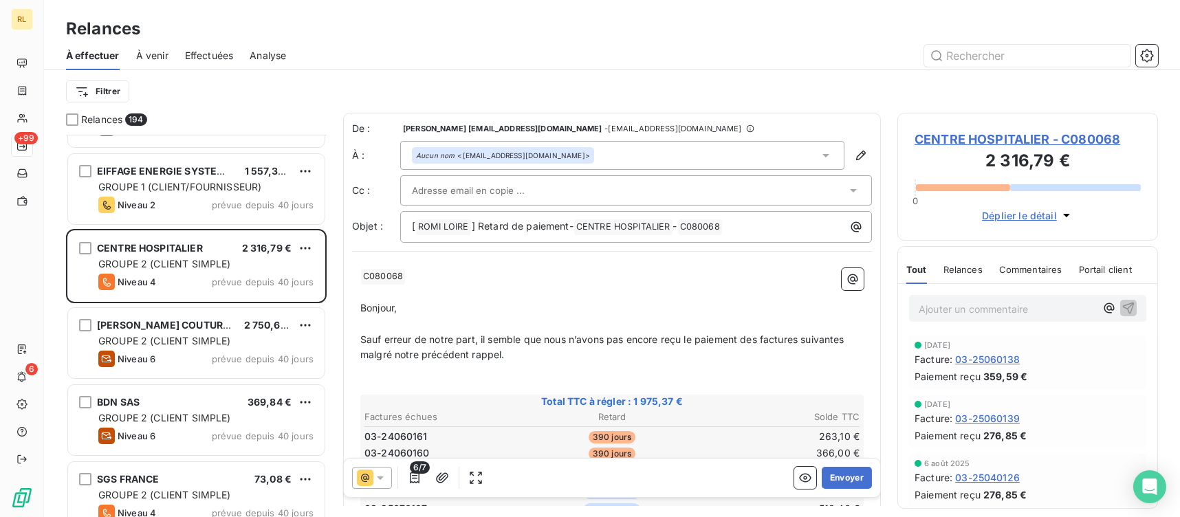
click at [575, 181] on div at bounding box center [629, 190] width 434 height 21
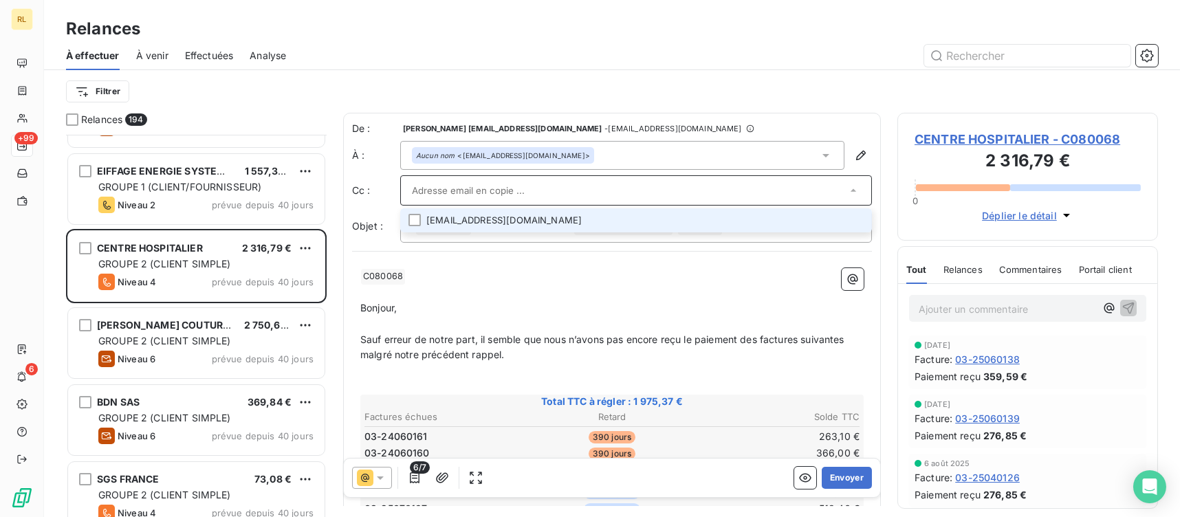
click at [575, 181] on input "text" at bounding box center [629, 190] width 434 height 21
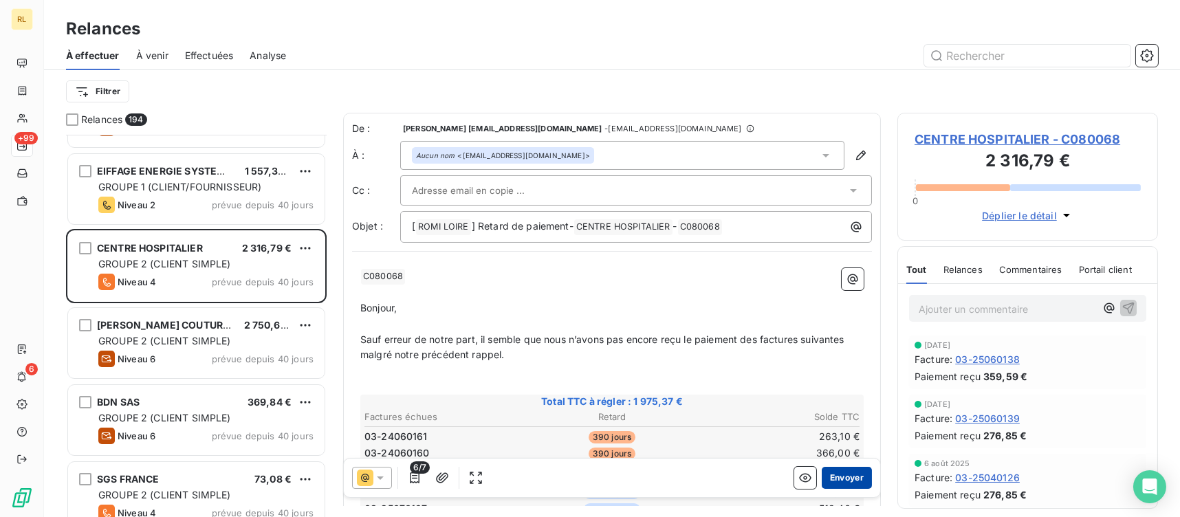
click at [846, 482] on button "Envoyer" at bounding box center [847, 478] width 50 height 22
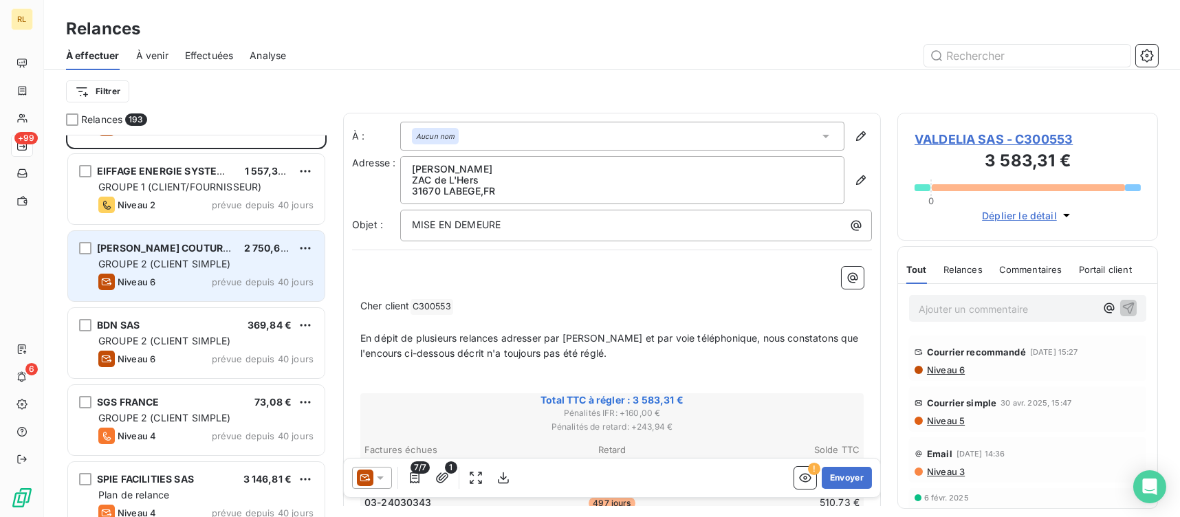
click at [188, 266] on span "GROUPE 2 (CLIENT SIMPLE)" at bounding box center [164, 264] width 133 height 12
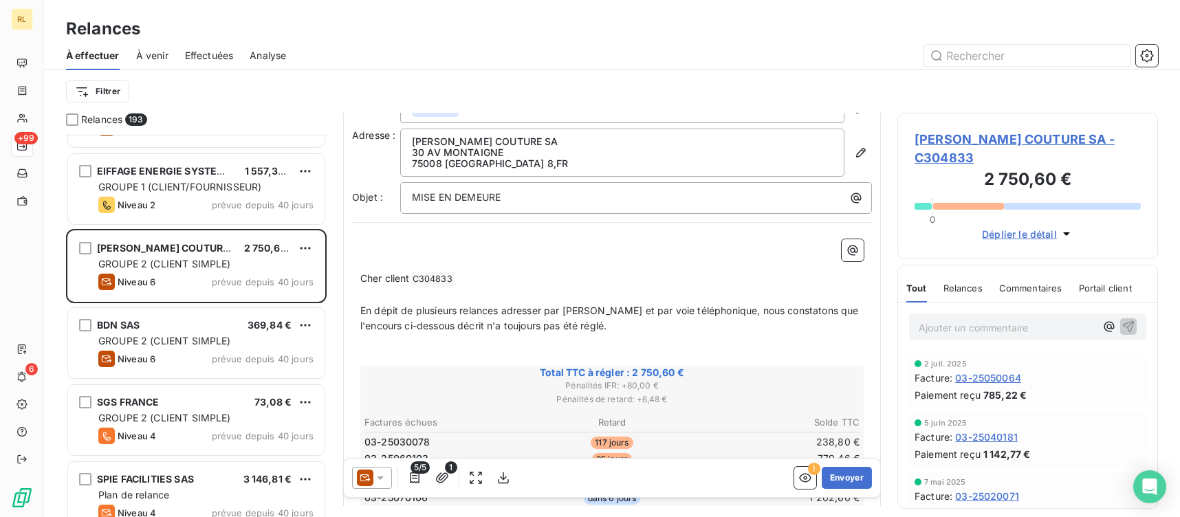
scroll to position [137, 0]
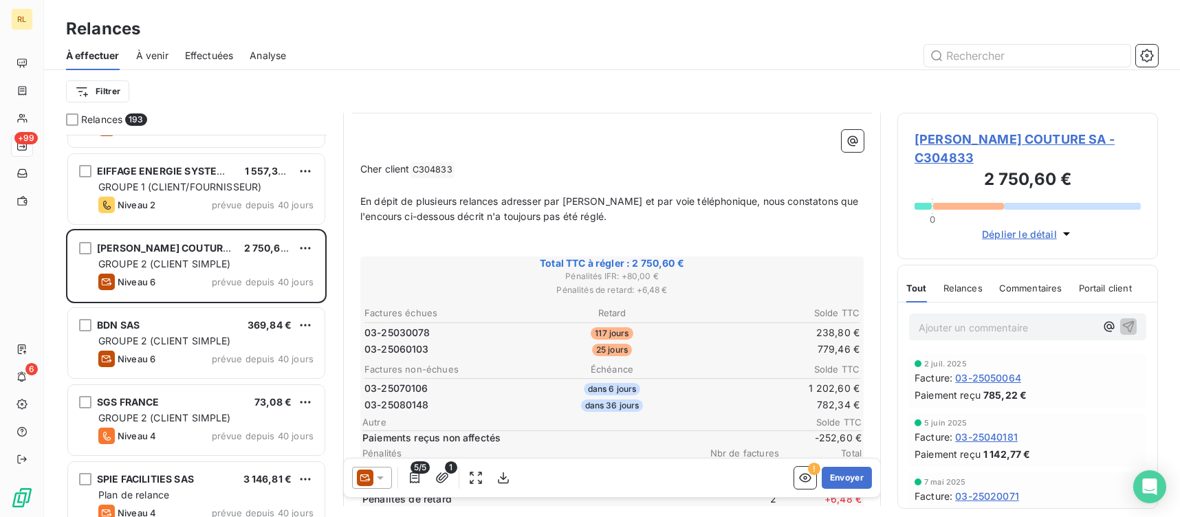
click at [373, 483] on icon at bounding box center [380, 478] width 14 height 14
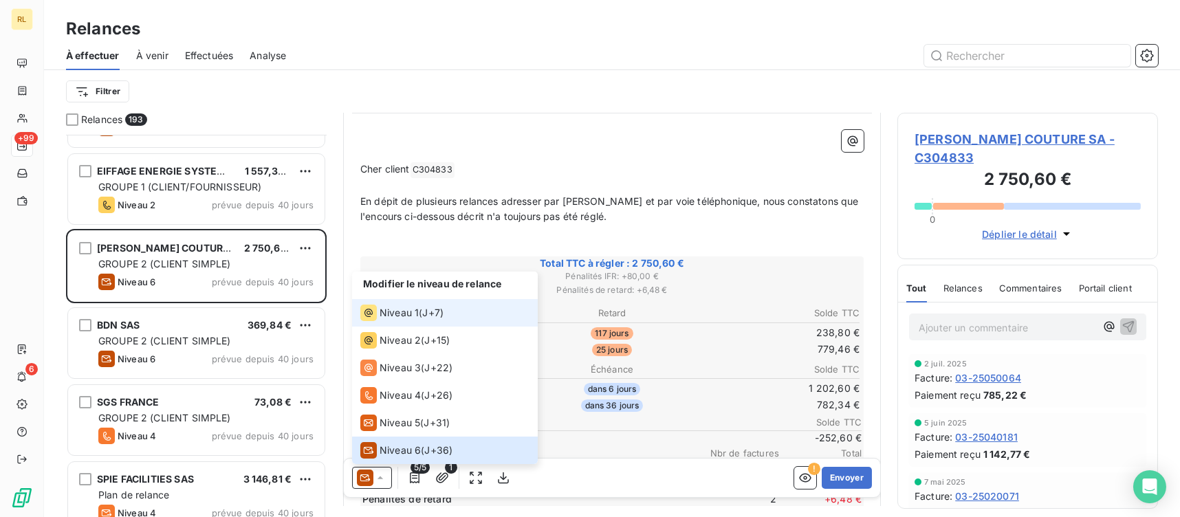
click at [414, 318] on span "Niveau 1" at bounding box center [398, 313] width 39 height 14
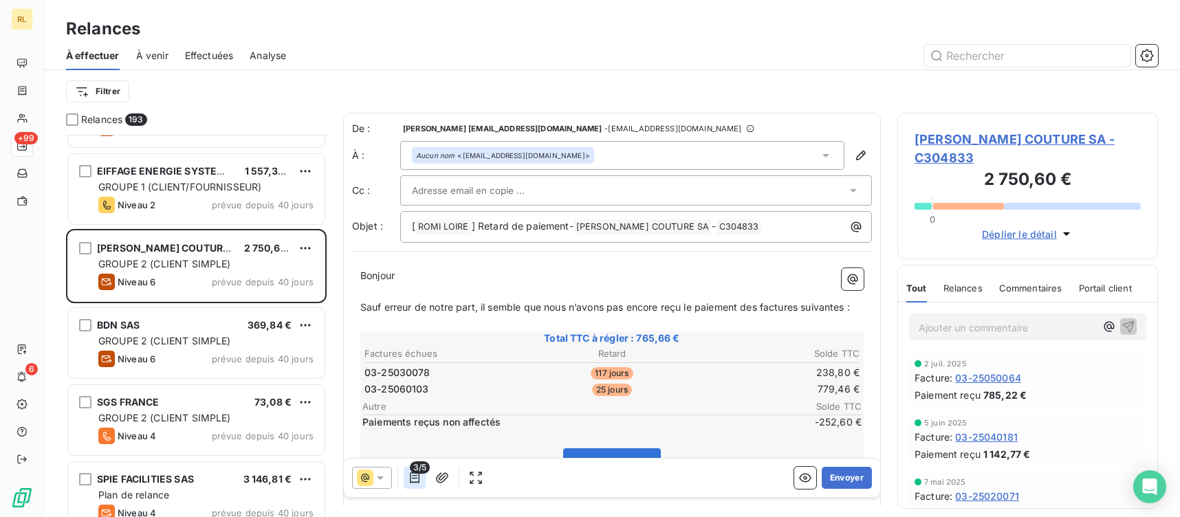
click at [415, 479] on icon "button" at bounding box center [415, 478] width 14 height 14
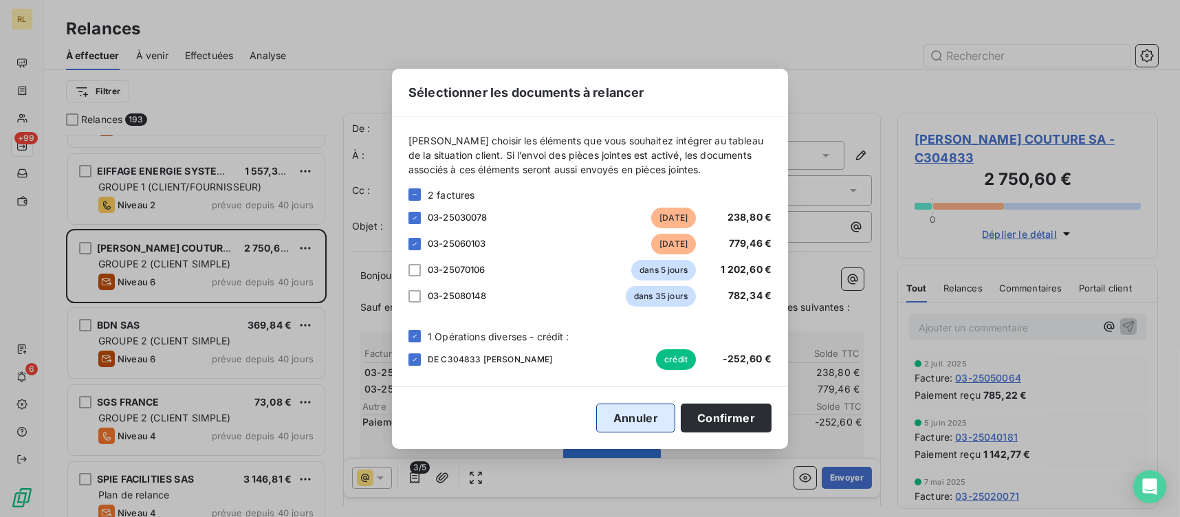
click at [652, 419] on button "Annuler" at bounding box center [635, 418] width 79 height 29
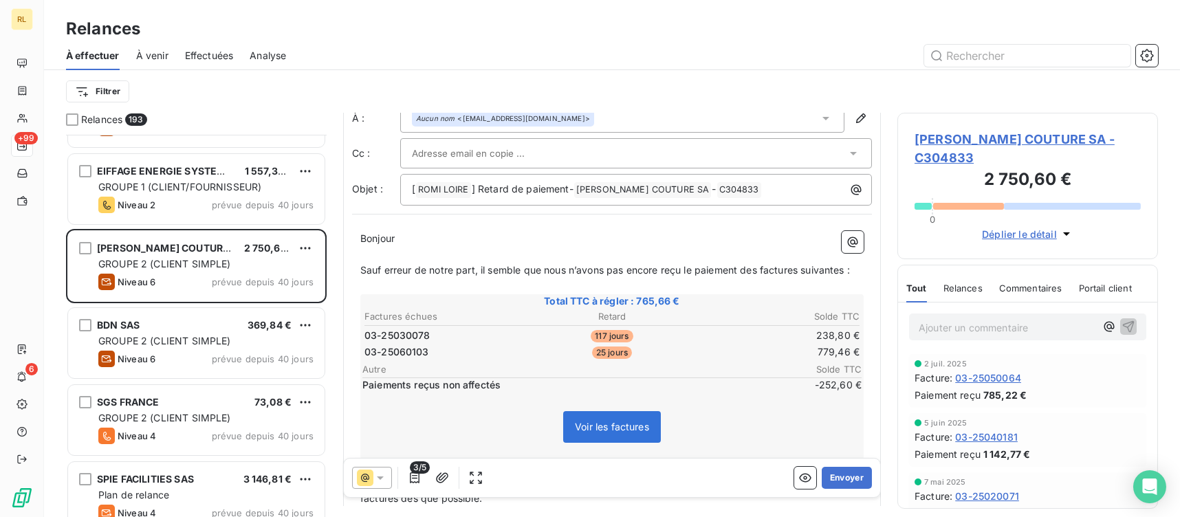
scroll to position [69, 0]
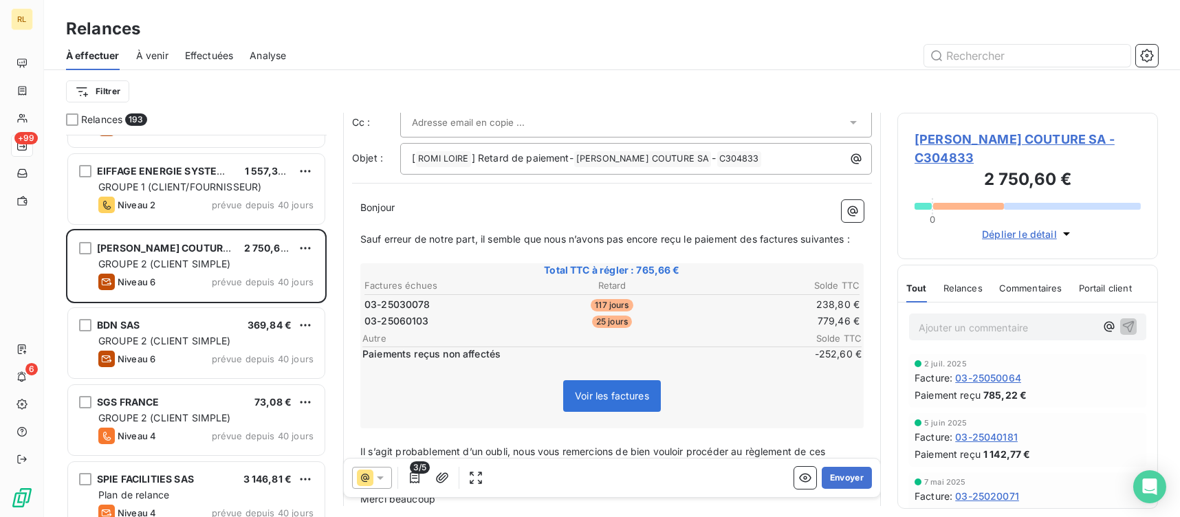
click at [388, 478] on div at bounding box center [372, 478] width 40 height 22
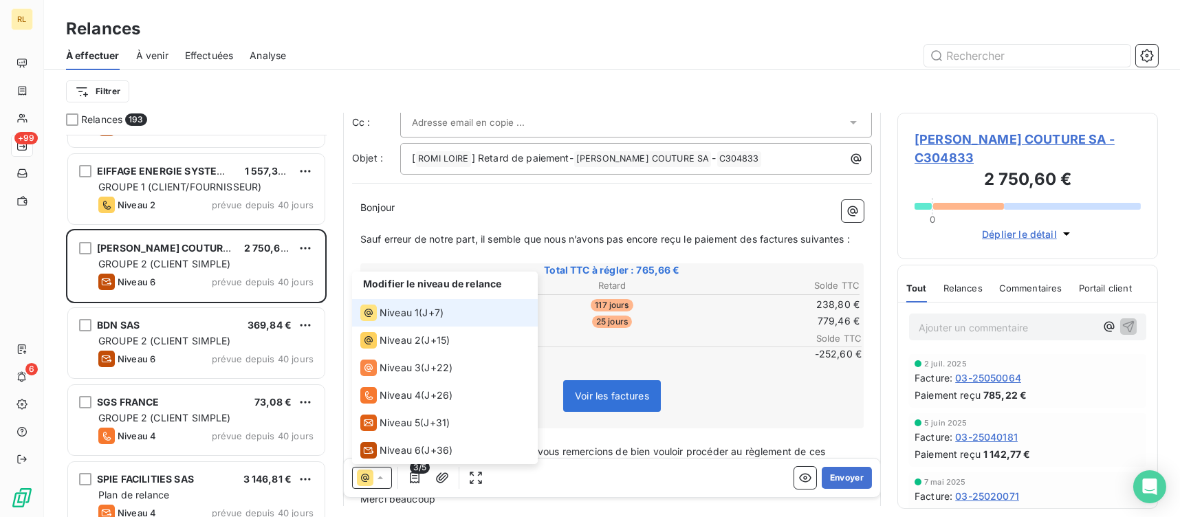
click at [388, 478] on div at bounding box center [372, 478] width 40 height 22
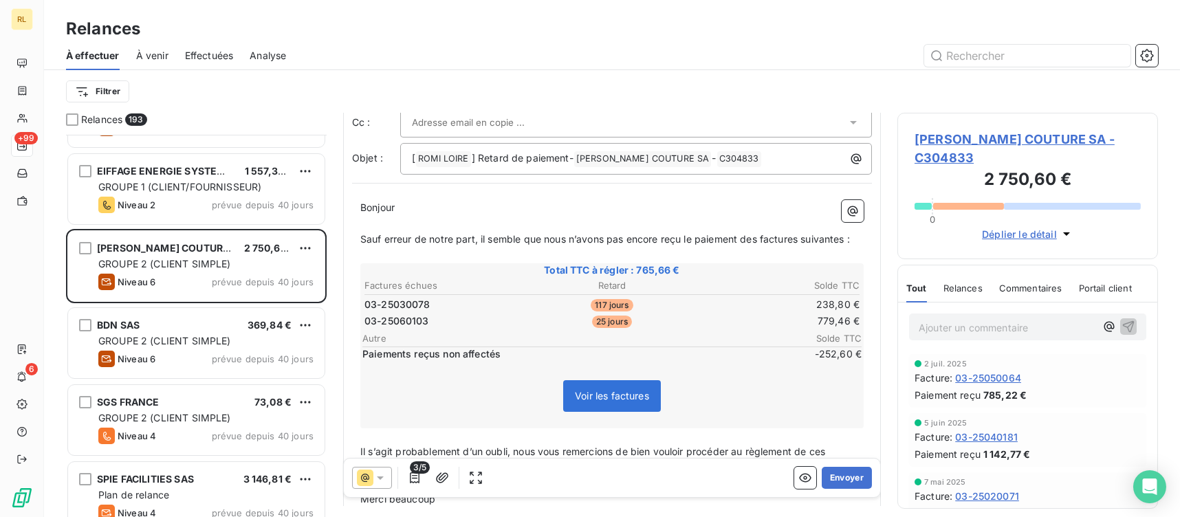
click at [426, 480] on div "3/5" at bounding box center [419, 478] width 135 height 22
click at [421, 480] on icon "button" at bounding box center [415, 478] width 14 height 14
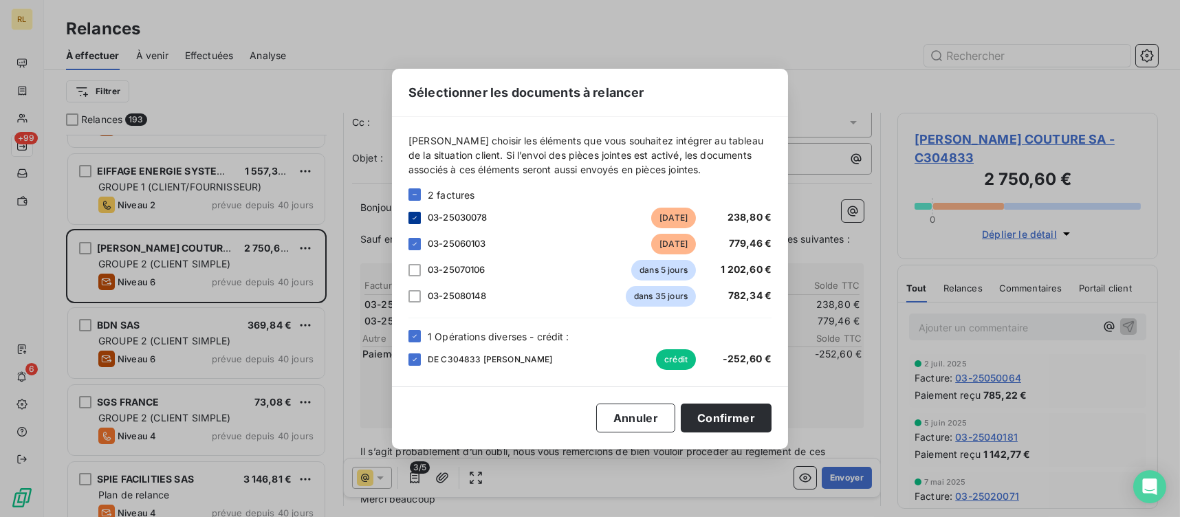
click at [415, 218] on icon at bounding box center [414, 217] width 4 height 3
click at [413, 335] on icon at bounding box center [414, 336] width 8 height 8
click at [416, 272] on div at bounding box center [414, 270] width 12 height 12
click at [415, 294] on div at bounding box center [414, 296] width 12 height 12
click at [748, 428] on button "Confirmer" at bounding box center [726, 418] width 91 height 29
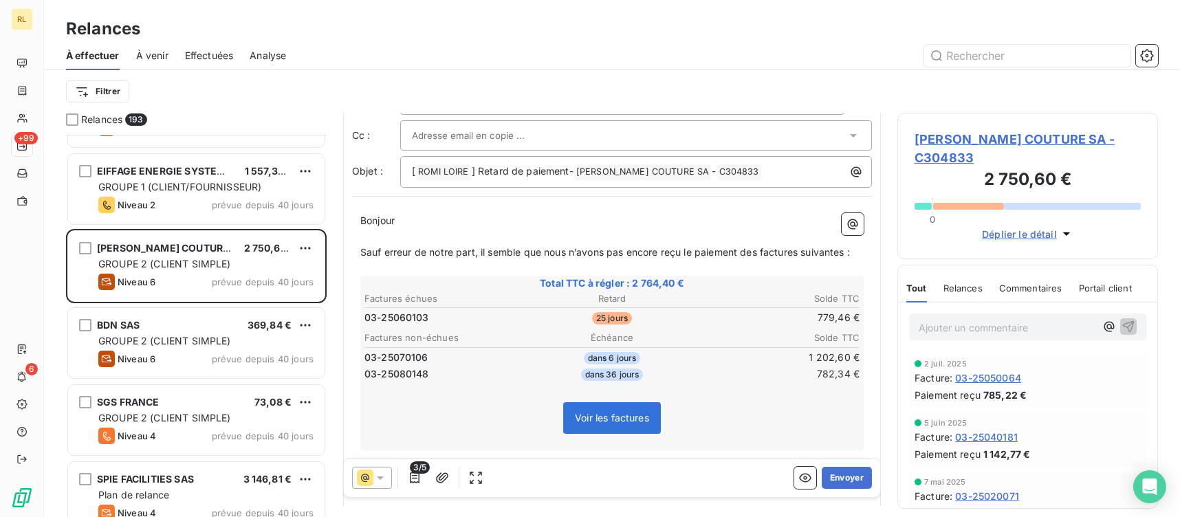
scroll to position [137, 0]
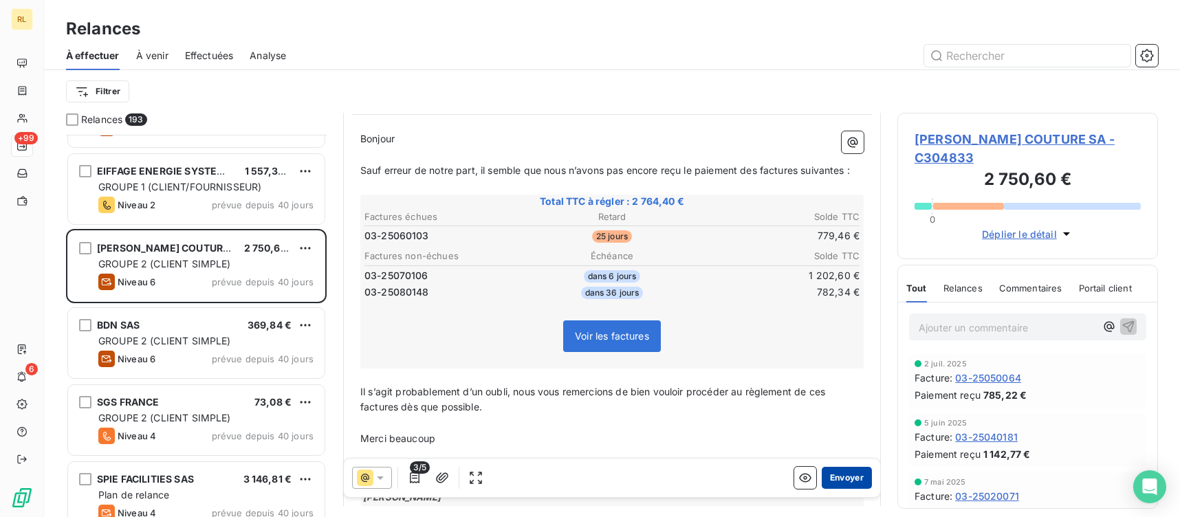
click at [851, 484] on button "Envoyer" at bounding box center [847, 478] width 50 height 22
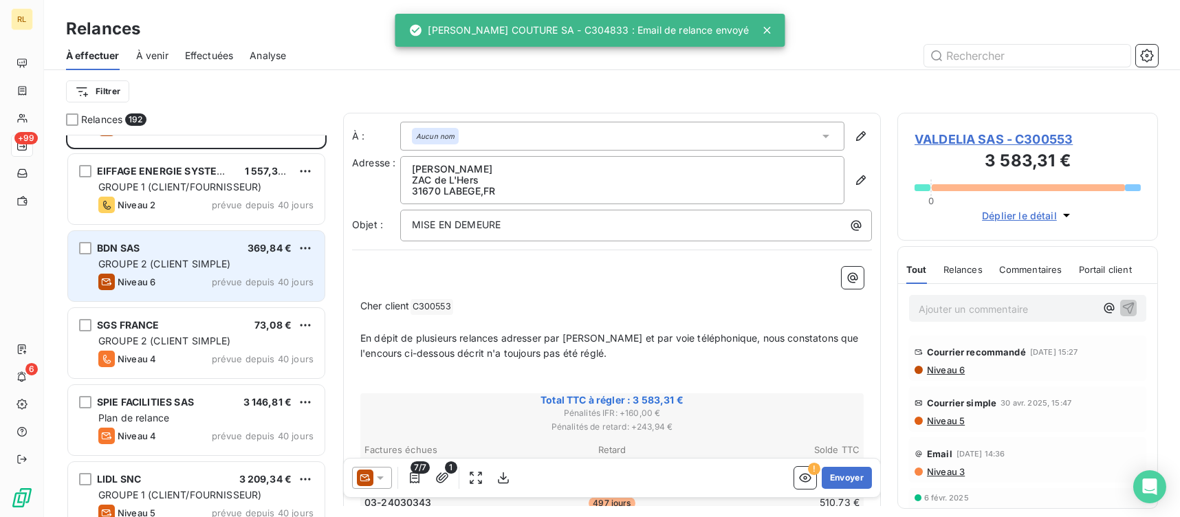
click at [177, 274] on div "Niveau 6 prévue depuis 40 jours" at bounding box center [205, 282] width 215 height 16
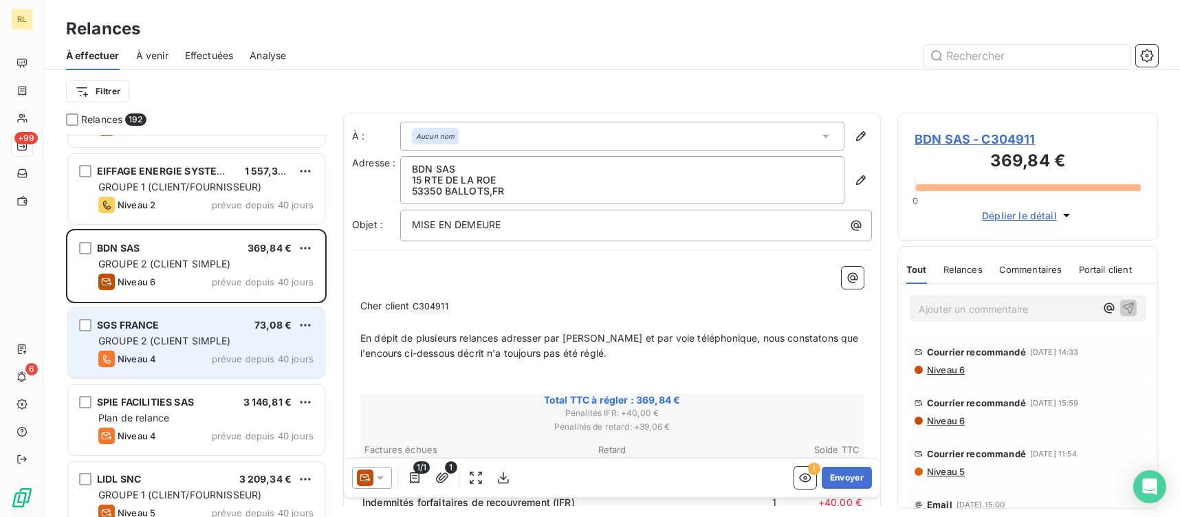
click at [214, 335] on span "GROUPE 2 (CLIENT SIMPLE)" at bounding box center [164, 341] width 133 height 12
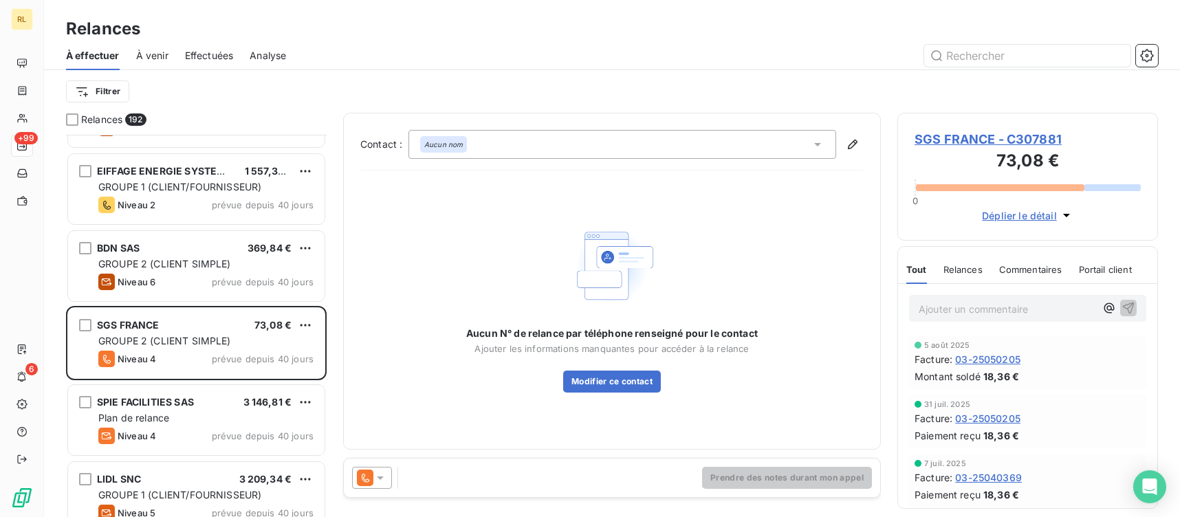
click at [377, 476] on icon at bounding box center [380, 478] width 14 height 14
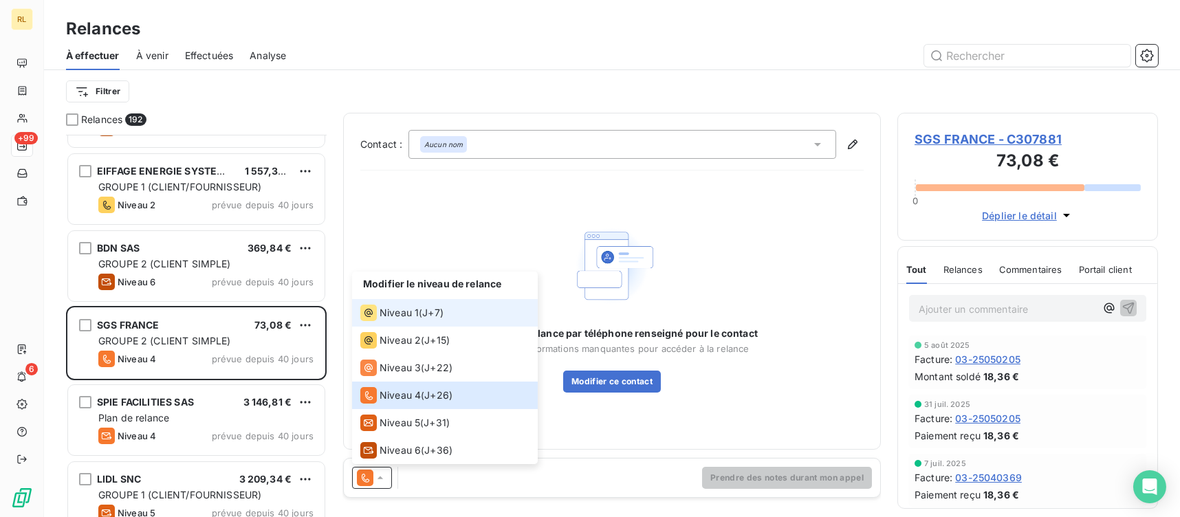
click at [389, 309] on span "Niveau 1" at bounding box center [398, 313] width 39 height 14
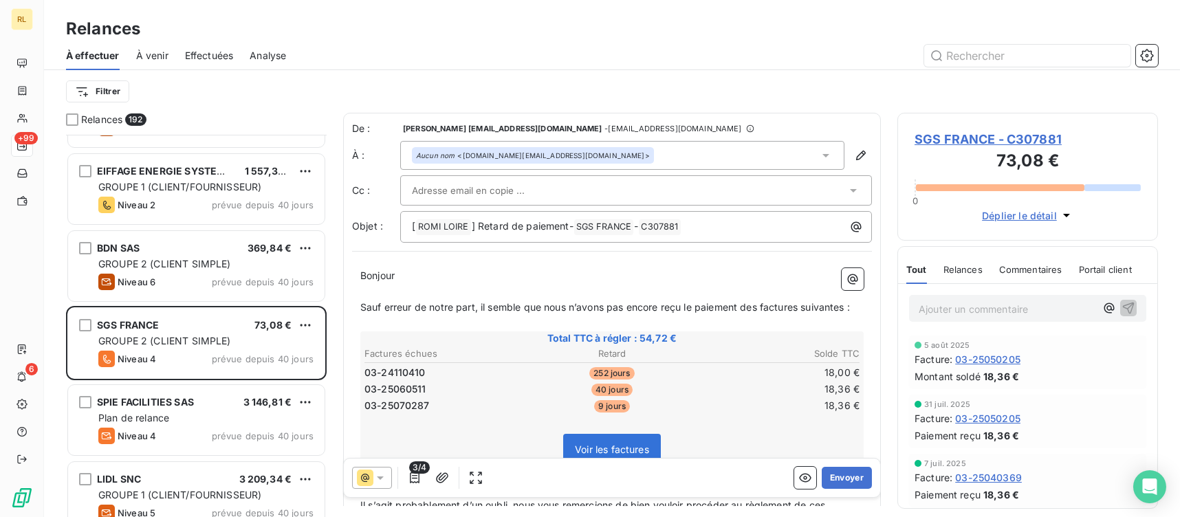
click at [579, 153] on div "Aucun nom <[DOMAIN_NAME][EMAIL_ADDRESS][DOMAIN_NAME]>" at bounding box center [622, 155] width 444 height 29
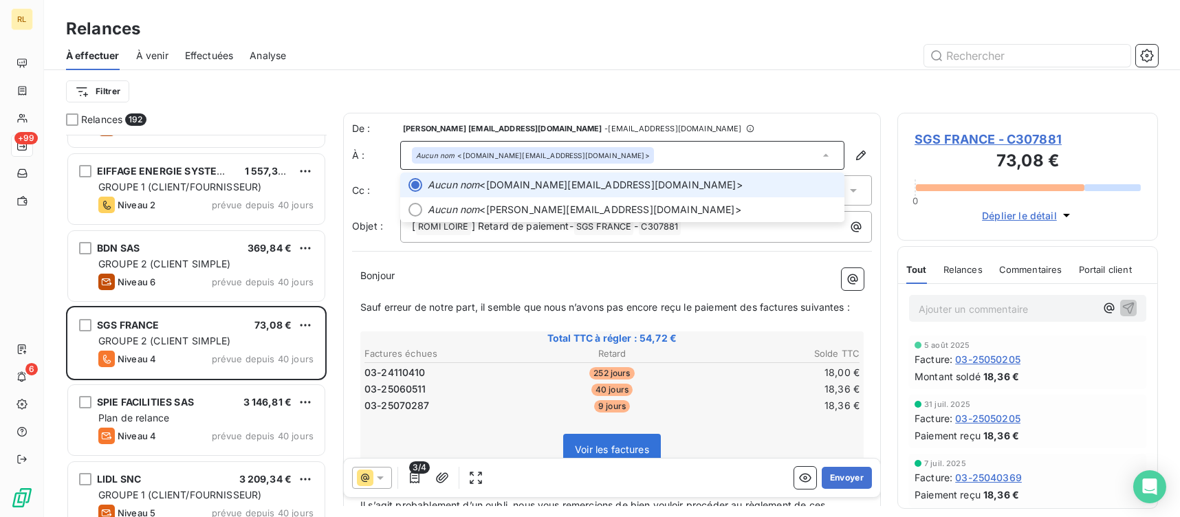
click at [579, 153] on div "Aucun nom <[DOMAIN_NAME][EMAIL_ADDRESS][DOMAIN_NAME]>" at bounding box center [622, 155] width 444 height 29
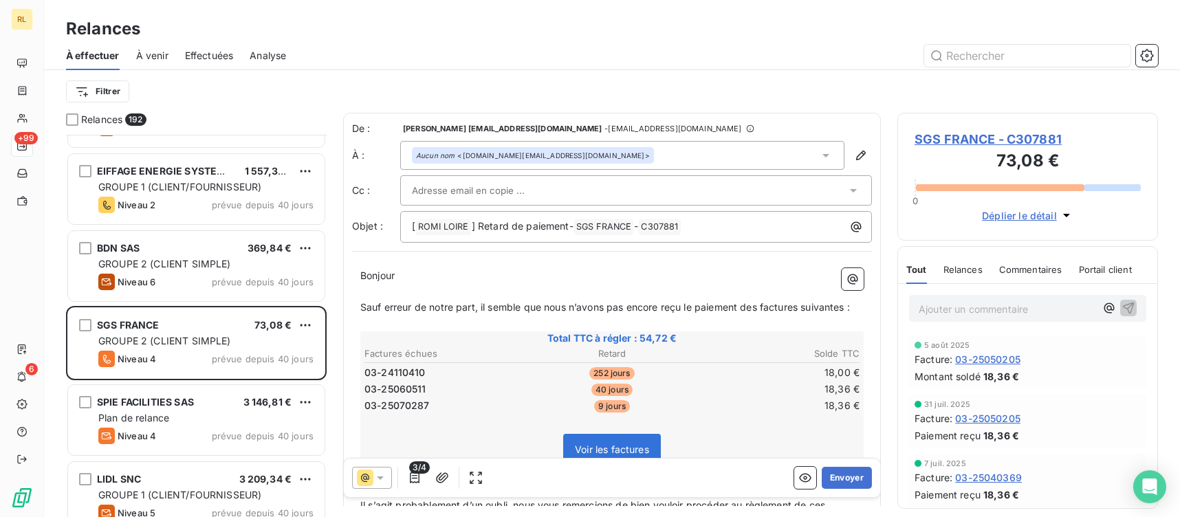
click at [520, 185] on input "text" at bounding box center [486, 190] width 148 height 21
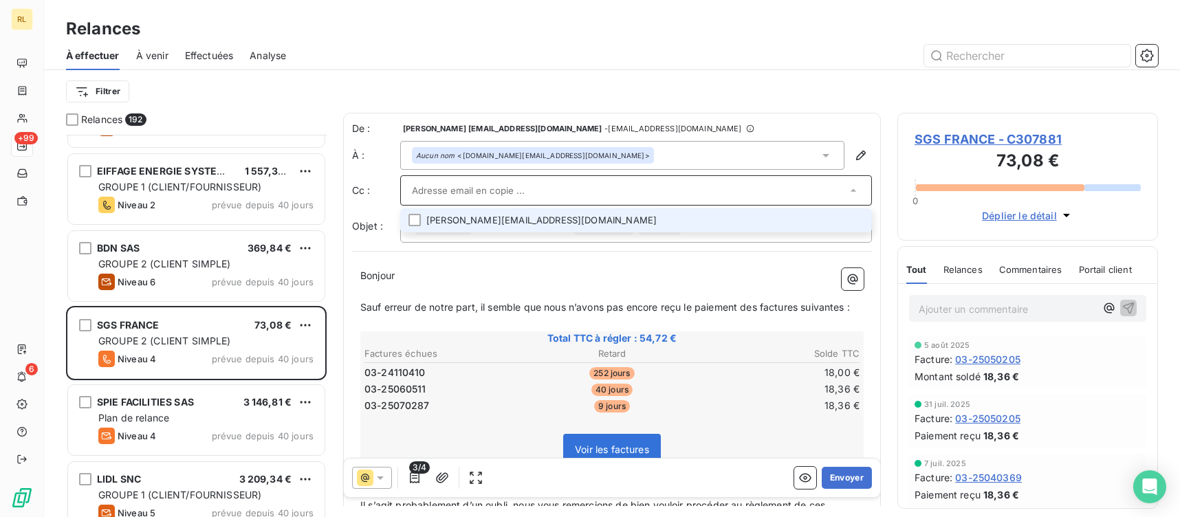
drag, startPoint x: 520, startPoint y: 185, endPoint x: 496, endPoint y: 196, distance: 26.5
click at [496, 196] on input "text" at bounding box center [629, 190] width 434 height 21
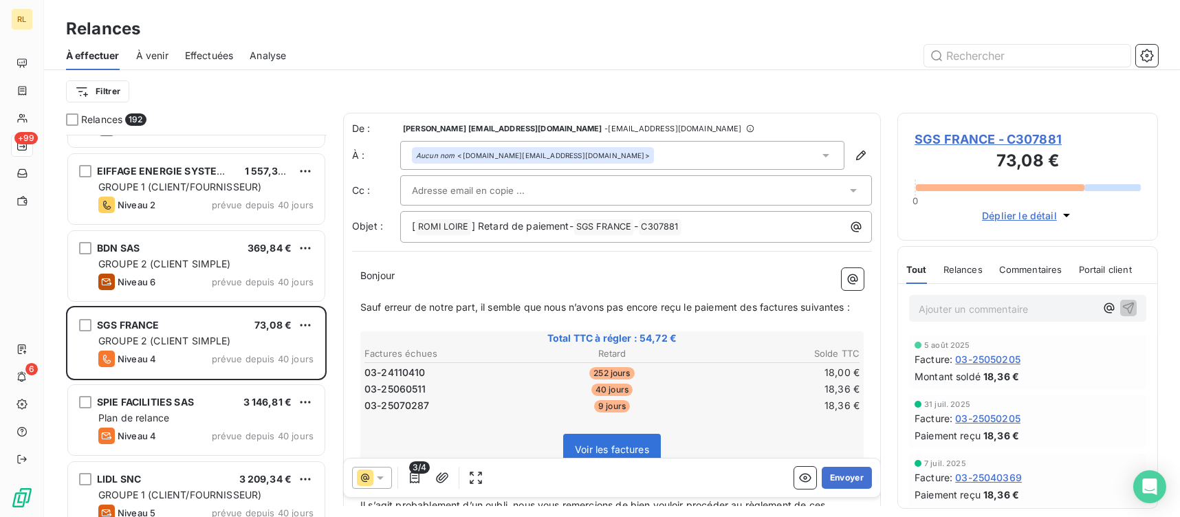
click at [584, 156] on div "Aucun nom <[DOMAIN_NAME][EMAIL_ADDRESS][DOMAIN_NAME]>" at bounding box center [622, 155] width 444 height 29
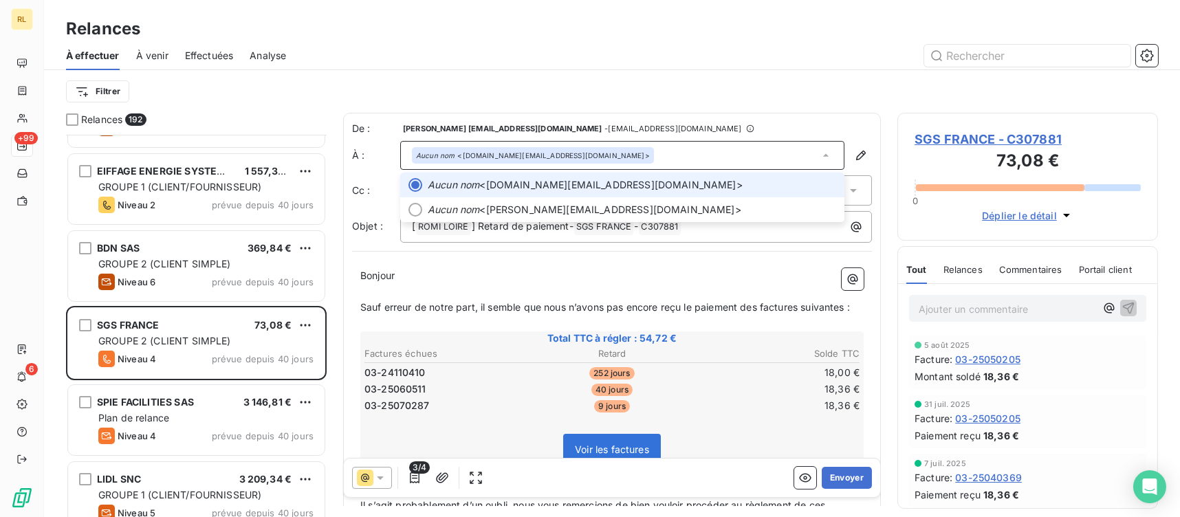
click at [583, 155] on div "Aucun nom <[DOMAIN_NAME][EMAIL_ADDRESS][DOMAIN_NAME]>" at bounding box center [622, 155] width 444 height 29
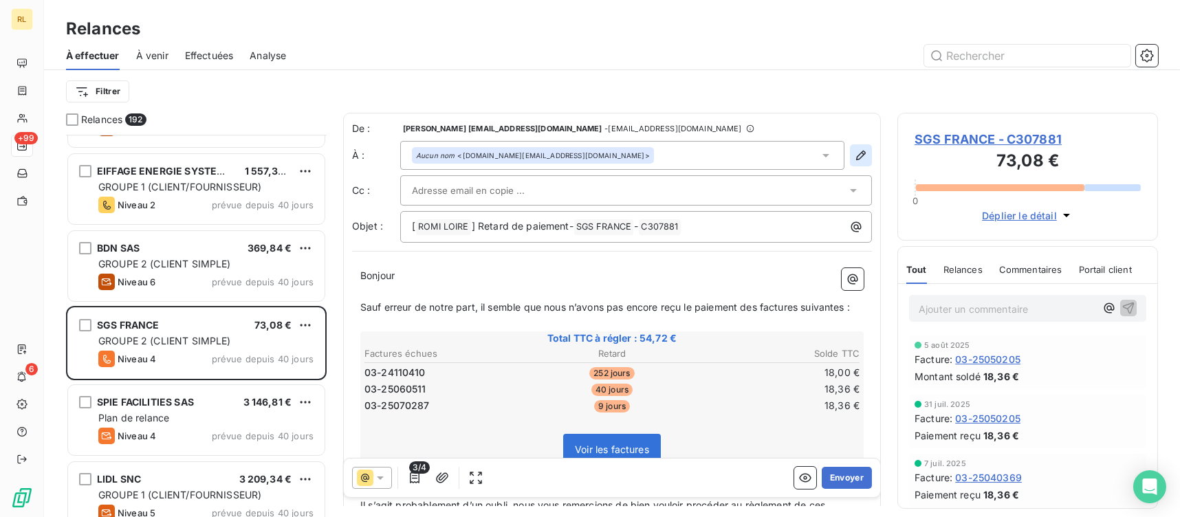
click at [854, 153] on icon "button" at bounding box center [861, 155] width 14 height 14
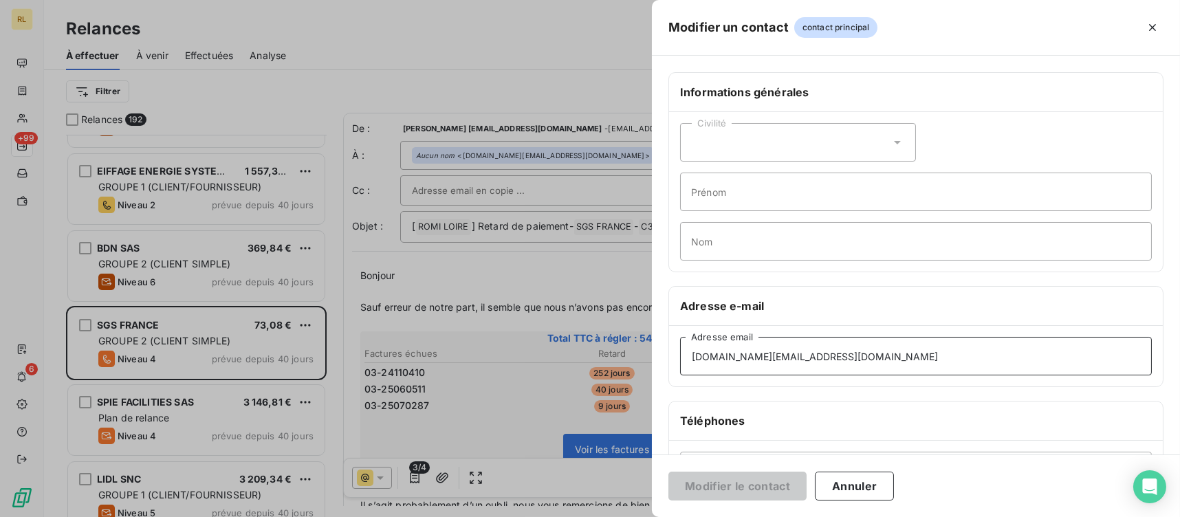
drag, startPoint x: 822, startPoint y: 353, endPoint x: 522, endPoint y: 364, distance: 299.9
click at [393, 516] on div "Modifier un contact contact principal Informations générales Civilité Prénom No…" at bounding box center [590, 517] width 1180 height 0
paste input "[PERSON_NAME].DJANIVENDA@sgs"
type input "[PERSON_NAME][EMAIL_ADDRESS][DOMAIN_NAME]"
click at [746, 486] on button "Modifier le contact" at bounding box center [737, 486] width 138 height 29
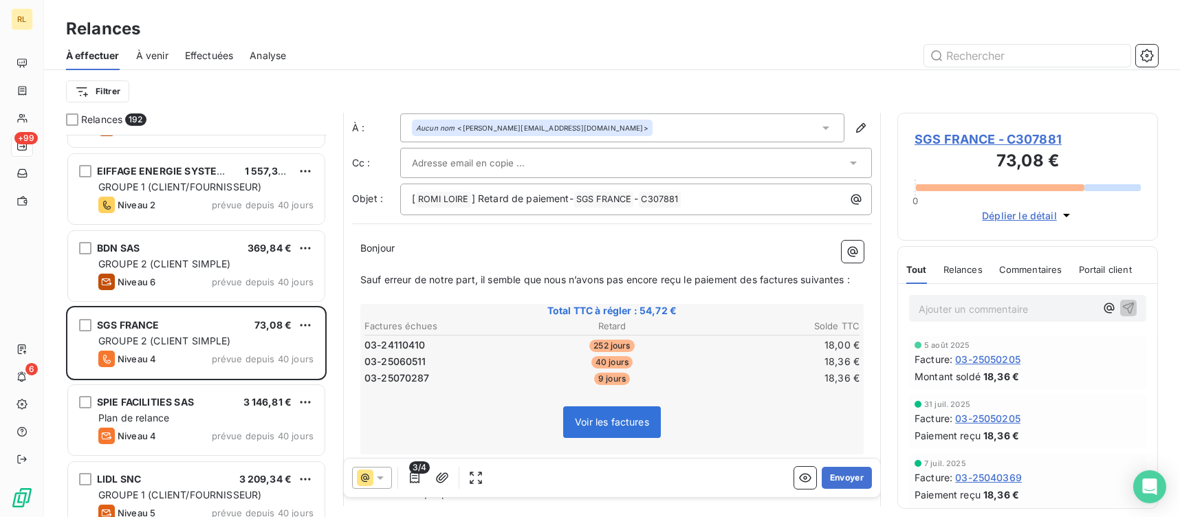
scroll to position [69, 0]
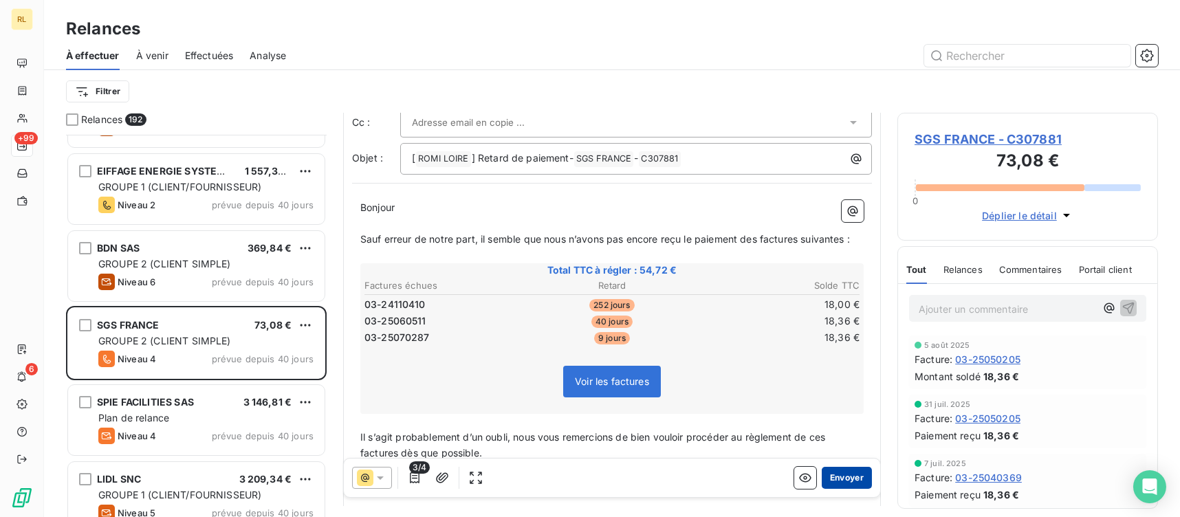
click at [839, 477] on button "Envoyer" at bounding box center [847, 478] width 50 height 22
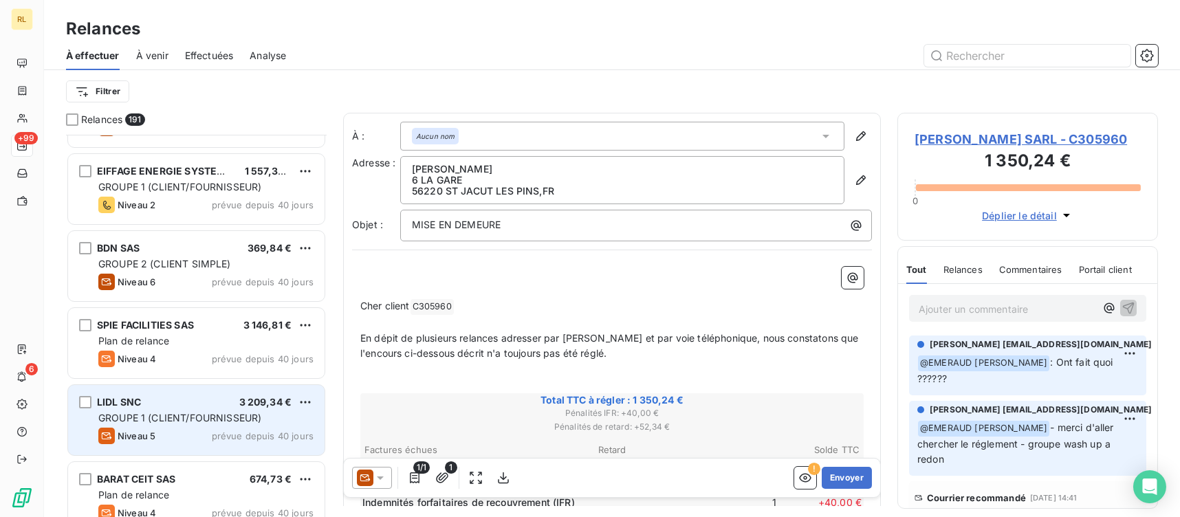
click at [210, 420] on span "GROUPE 1 (CLIENT/FOURNISSEUR)" at bounding box center [179, 418] width 163 height 12
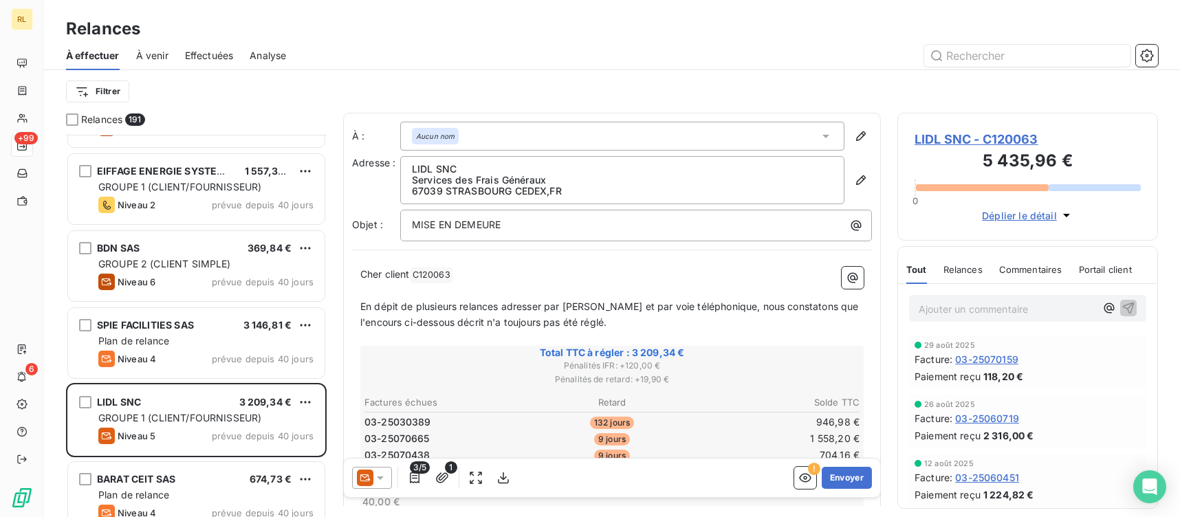
click at [366, 474] on icon at bounding box center [365, 477] width 10 height 7
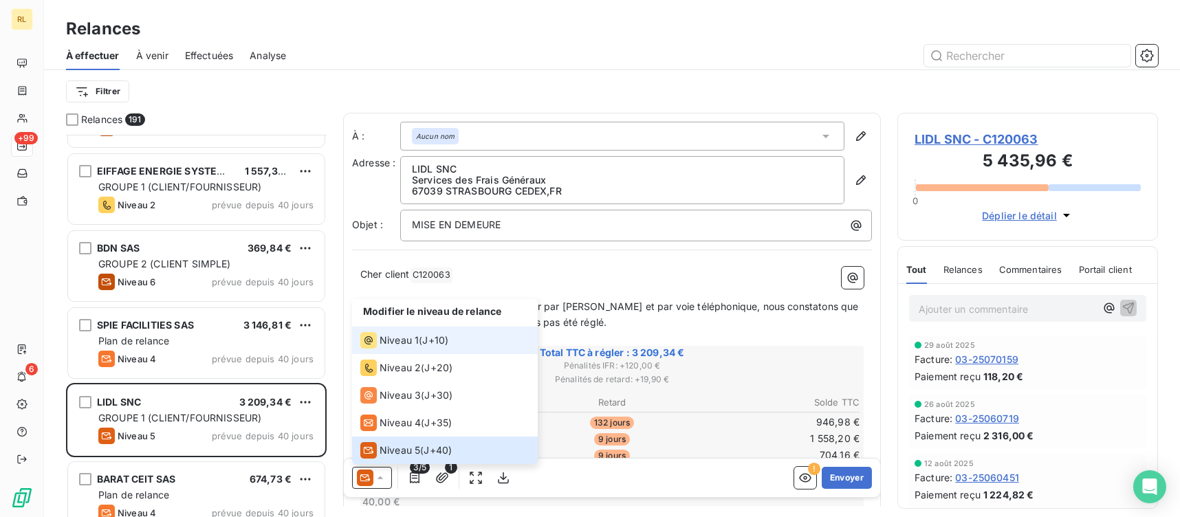
click at [410, 332] on div "Niveau 1" at bounding box center [389, 340] width 58 height 16
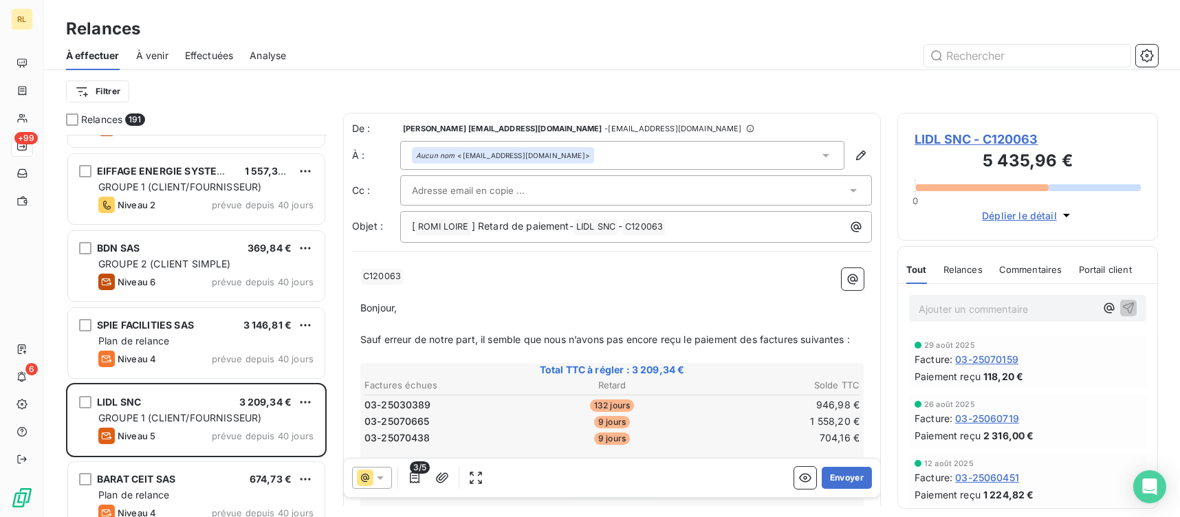
scroll to position [137, 0]
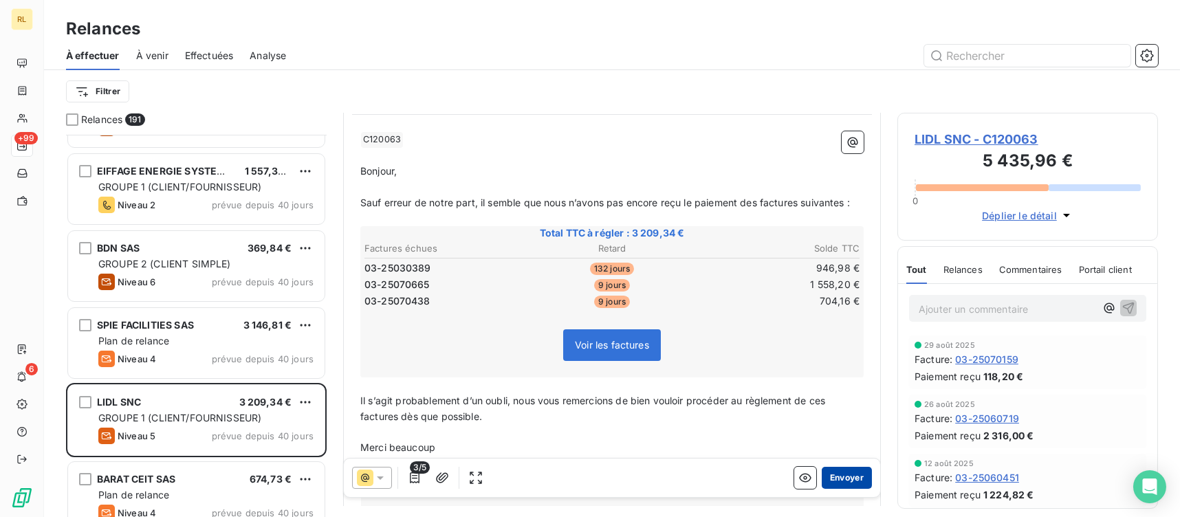
click at [837, 474] on button "Envoyer" at bounding box center [847, 478] width 50 height 22
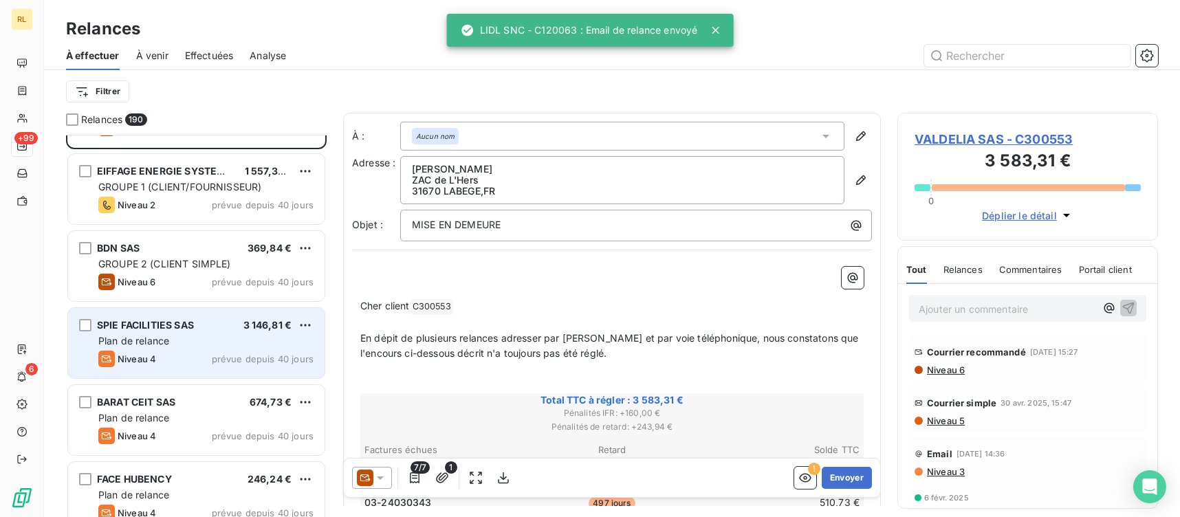
click at [169, 360] on div "Niveau 4 prévue depuis 40 jours" at bounding box center [205, 359] width 215 height 16
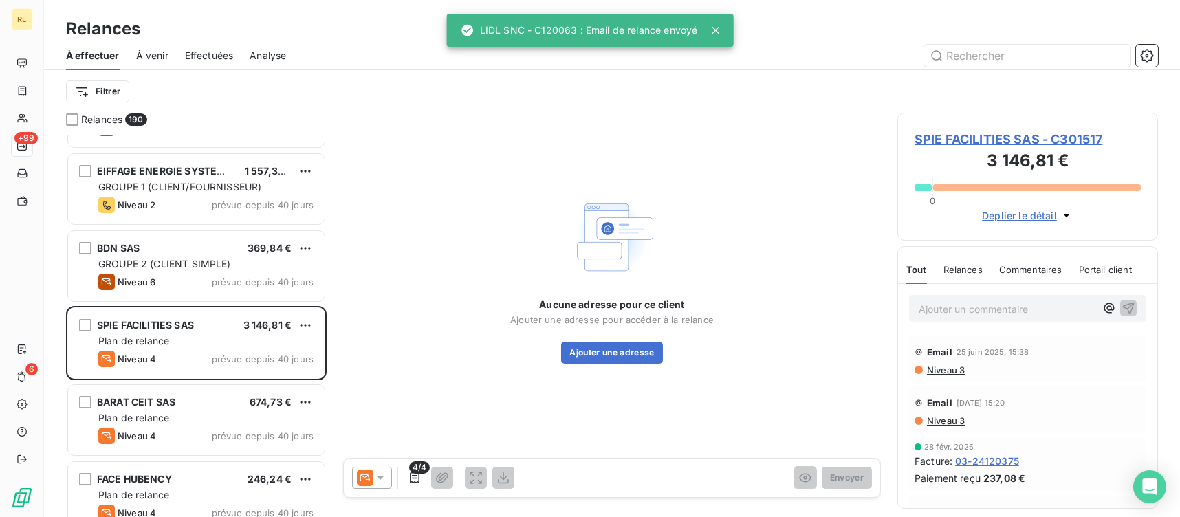
click at [379, 475] on icon at bounding box center [380, 478] width 14 height 14
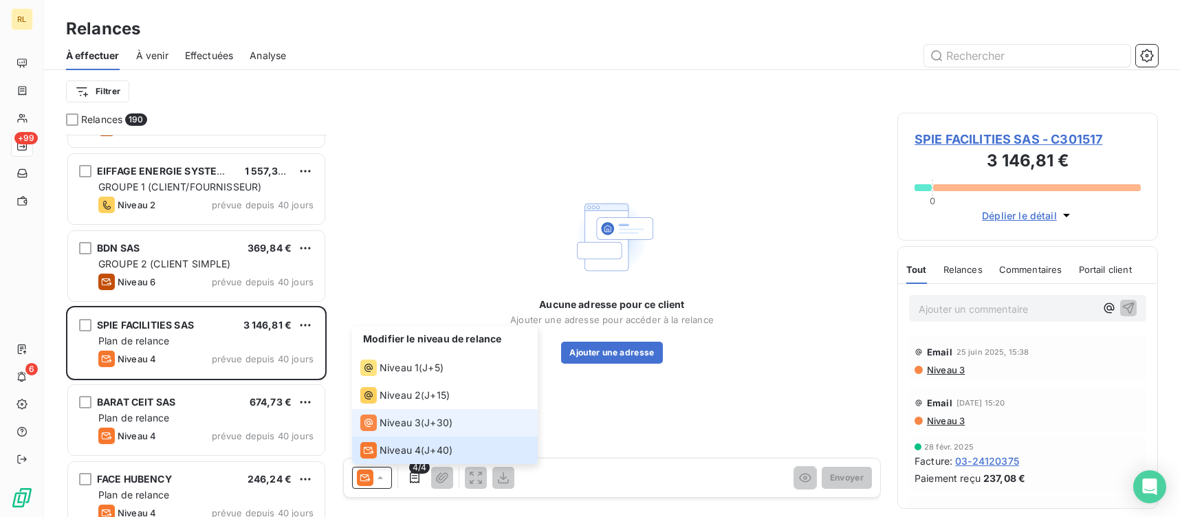
click at [403, 423] on span "Niveau 3" at bounding box center [399, 423] width 41 height 14
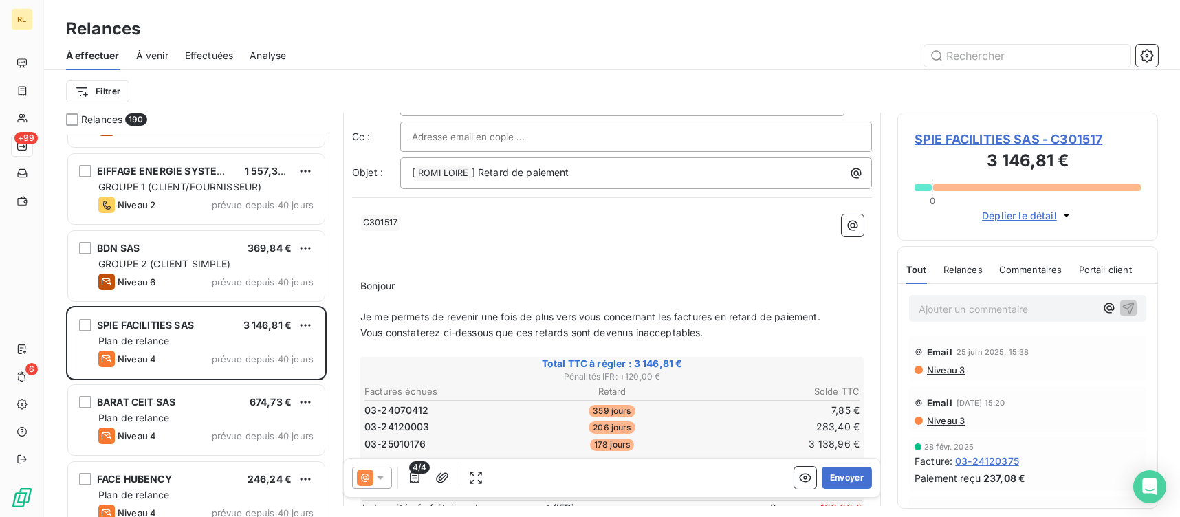
scroll to position [137, 0]
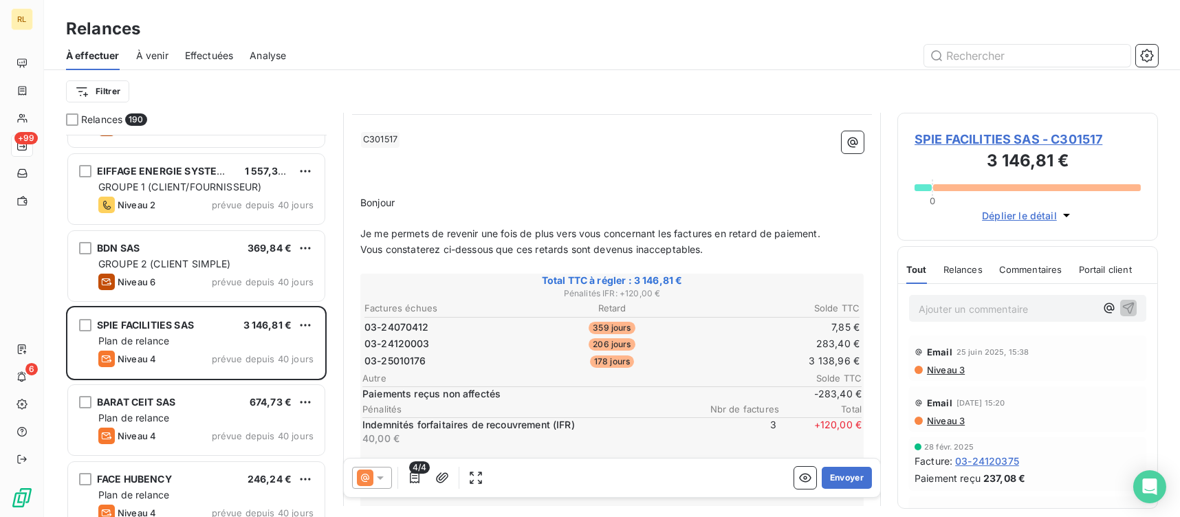
click at [410, 469] on span "4/4" at bounding box center [419, 467] width 21 height 12
click at [421, 479] on icon "button" at bounding box center [415, 478] width 14 height 14
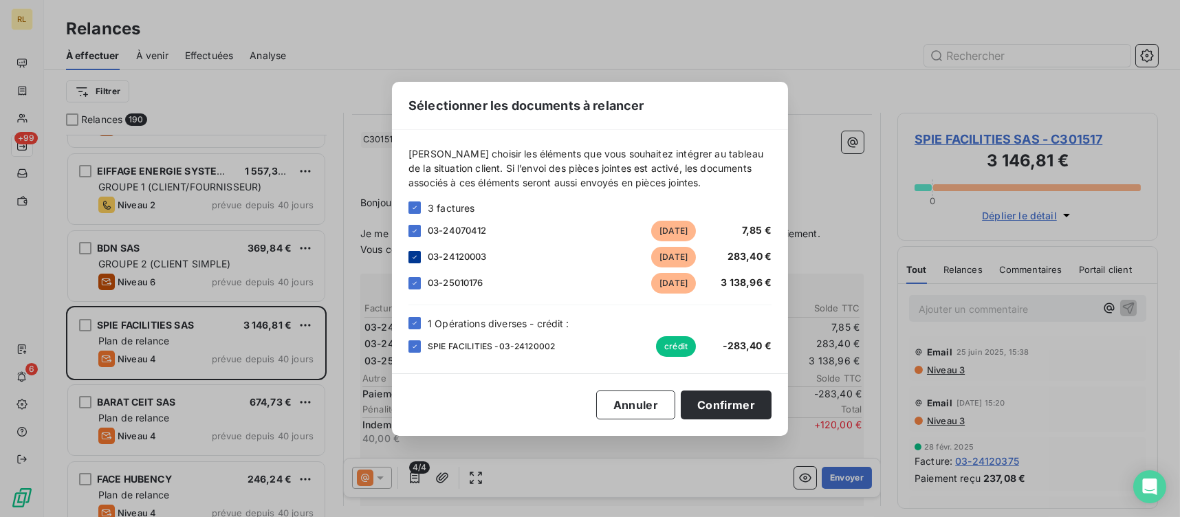
click at [408, 262] on div at bounding box center [414, 257] width 12 height 12
click at [423, 329] on div "1 Opérations diverses - crédit :" at bounding box center [589, 323] width 363 height 14
click at [419, 328] on div at bounding box center [414, 323] width 12 height 12
click at [721, 403] on button "Confirmer" at bounding box center [726, 404] width 91 height 29
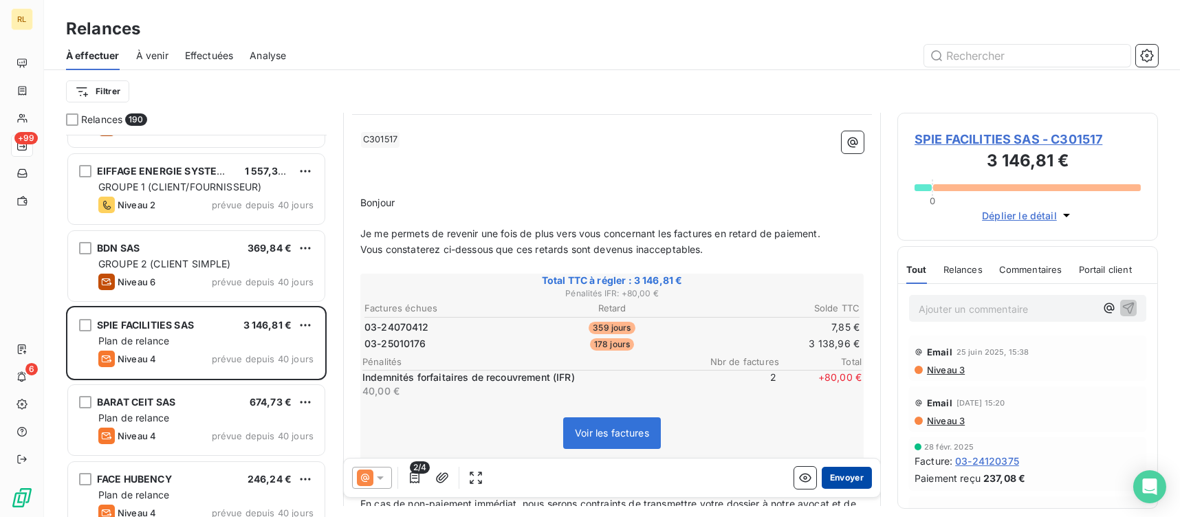
click at [826, 467] on button "Envoyer" at bounding box center [847, 478] width 50 height 22
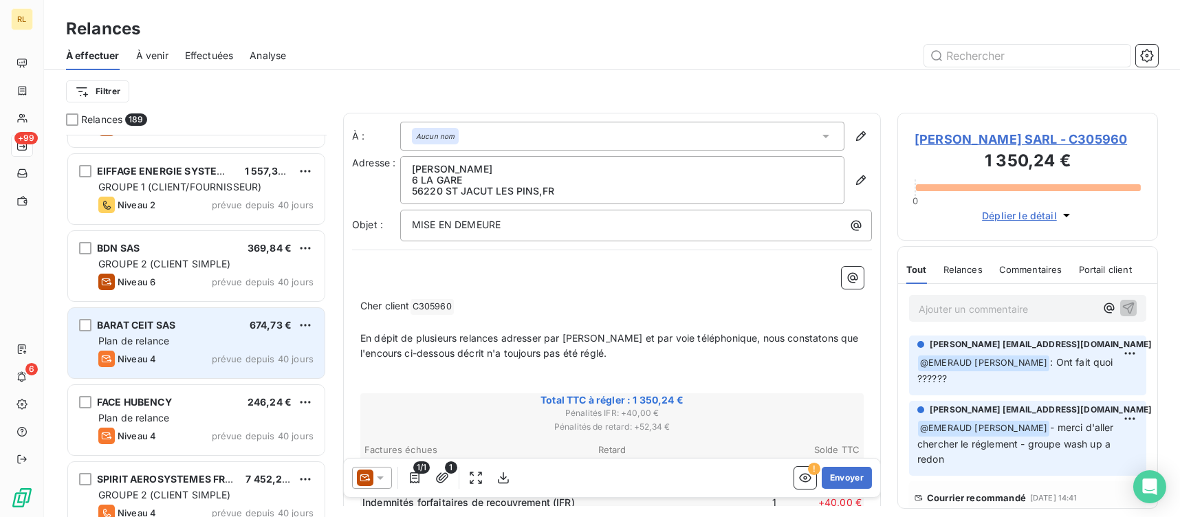
click at [218, 340] on div "Plan de relance" at bounding box center [205, 341] width 215 height 14
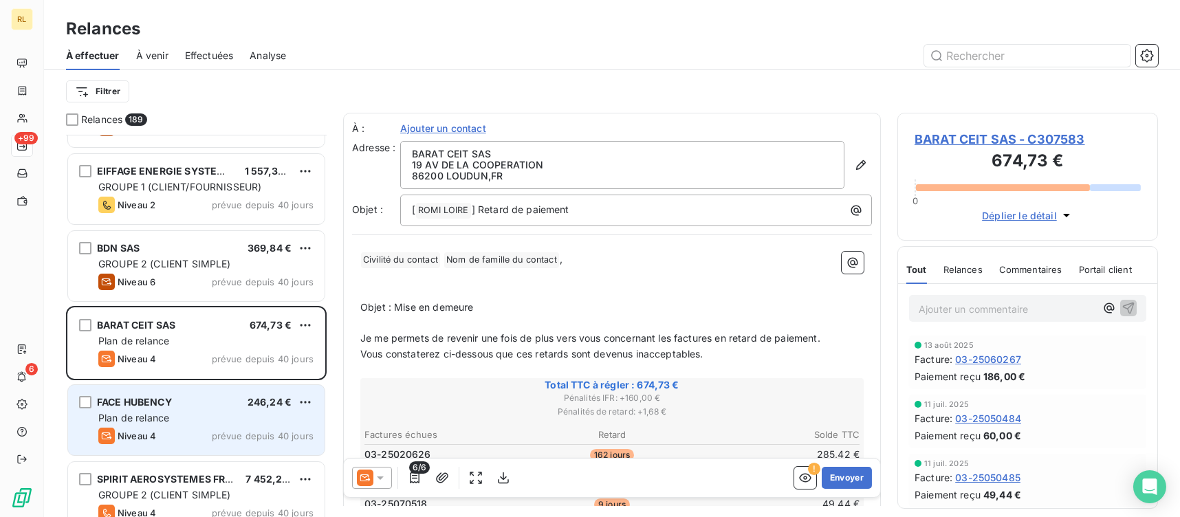
click at [237, 403] on div "FACE HUBENCY 246,24 €" at bounding box center [205, 402] width 215 height 12
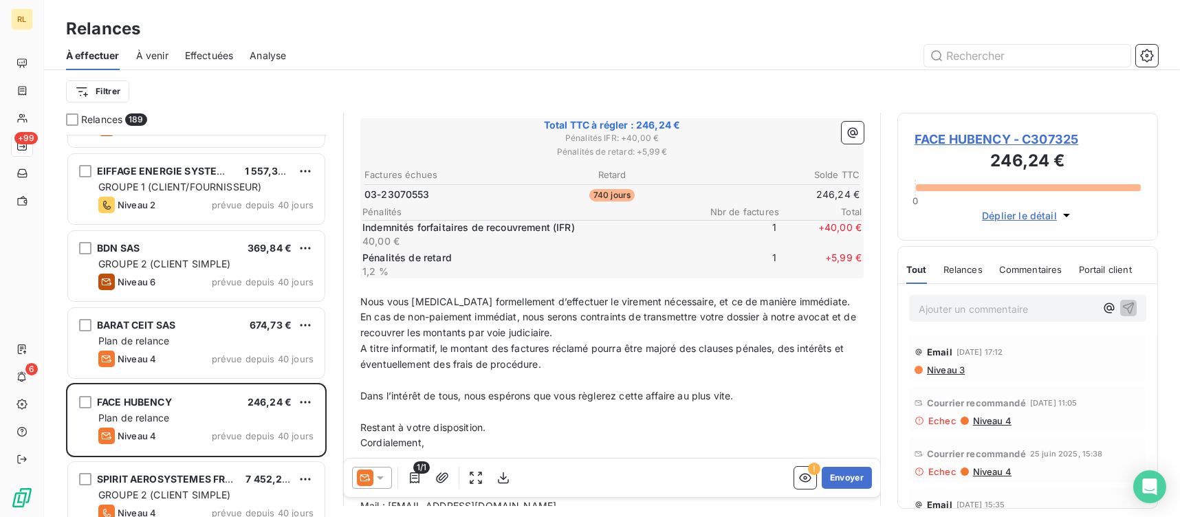
scroll to position [275, 0]
click at [387, 477] on div at bounding box center [372, 478] width 40 height 22
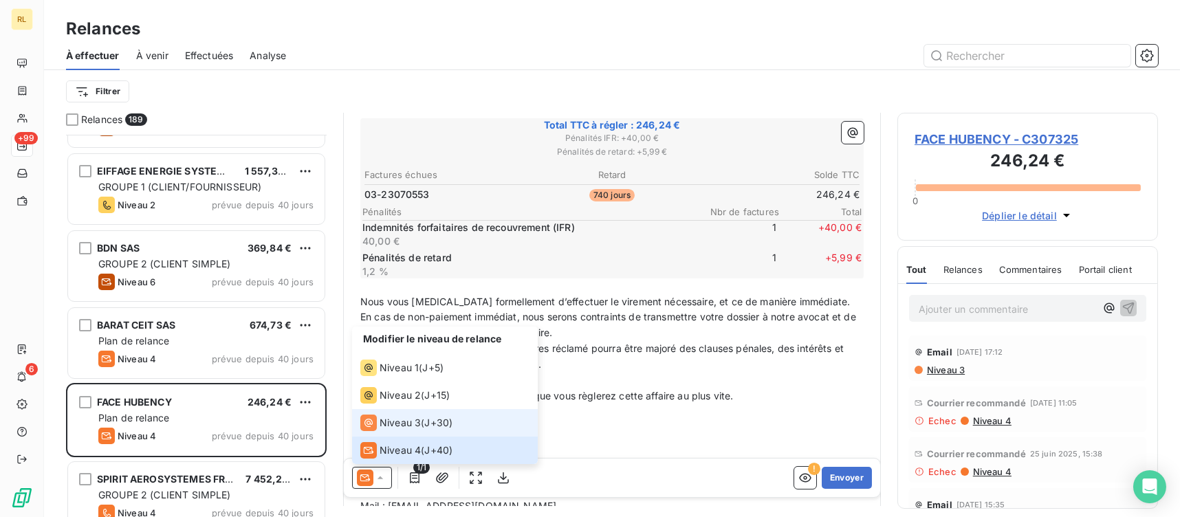
click at [393, 417] on span "Niveau 3" at bounding box center [399, 423] width 41 height 14
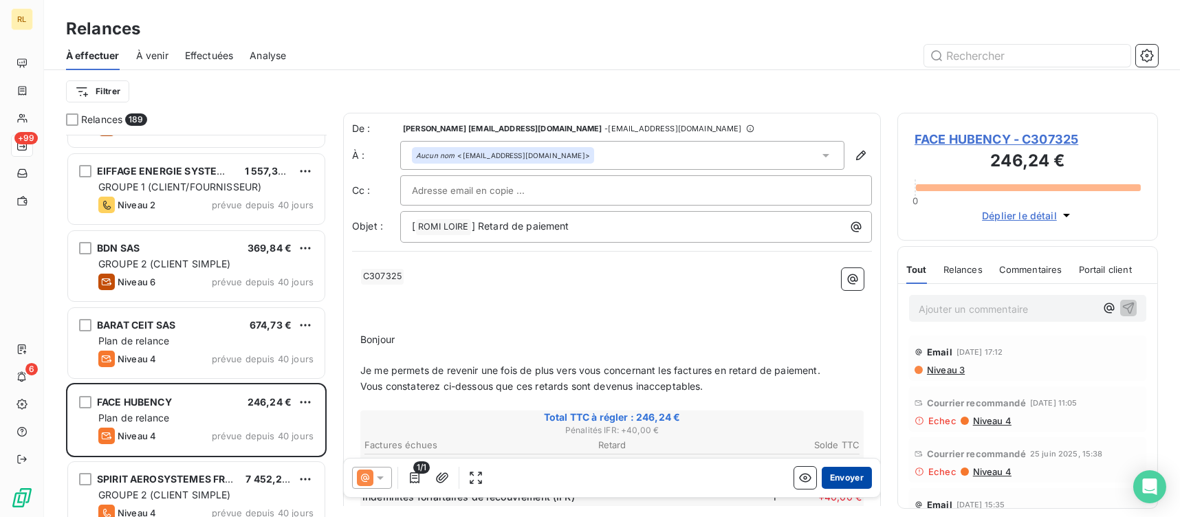
click at [846, 473] on button "Envoyer" at bounding box center [847, 478] width 50 height 22
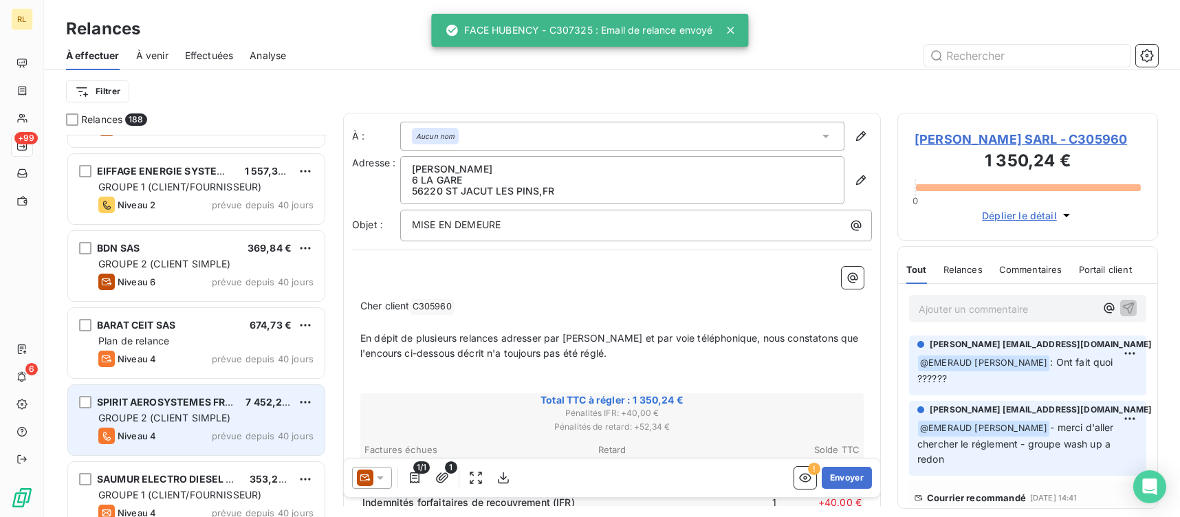
scroll to position [206, 0]
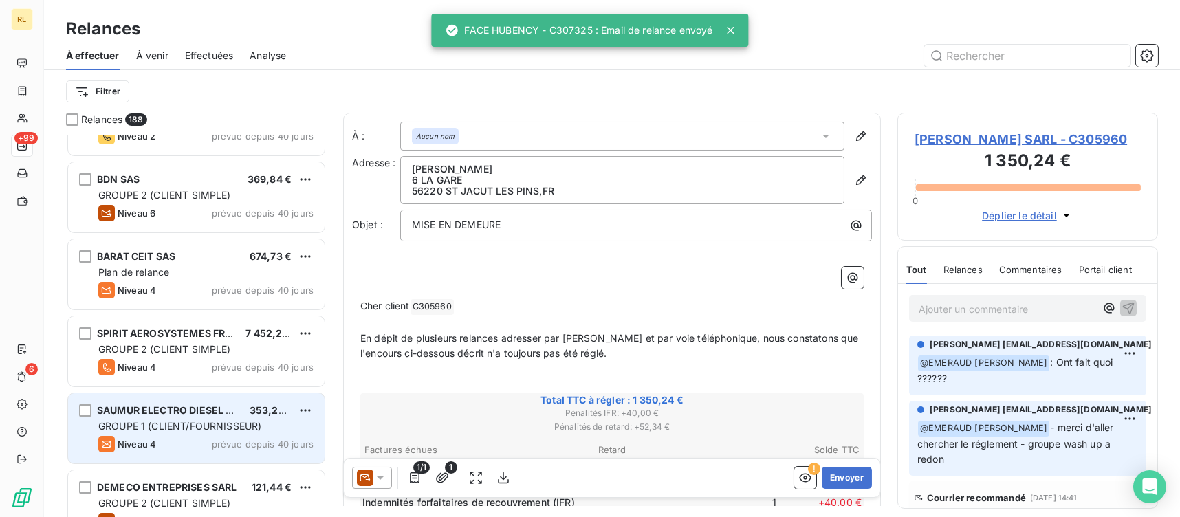
click at [219, 439] on span "prévue depuis 40 jours" at bounding box center [263, 444] width 102 height 11
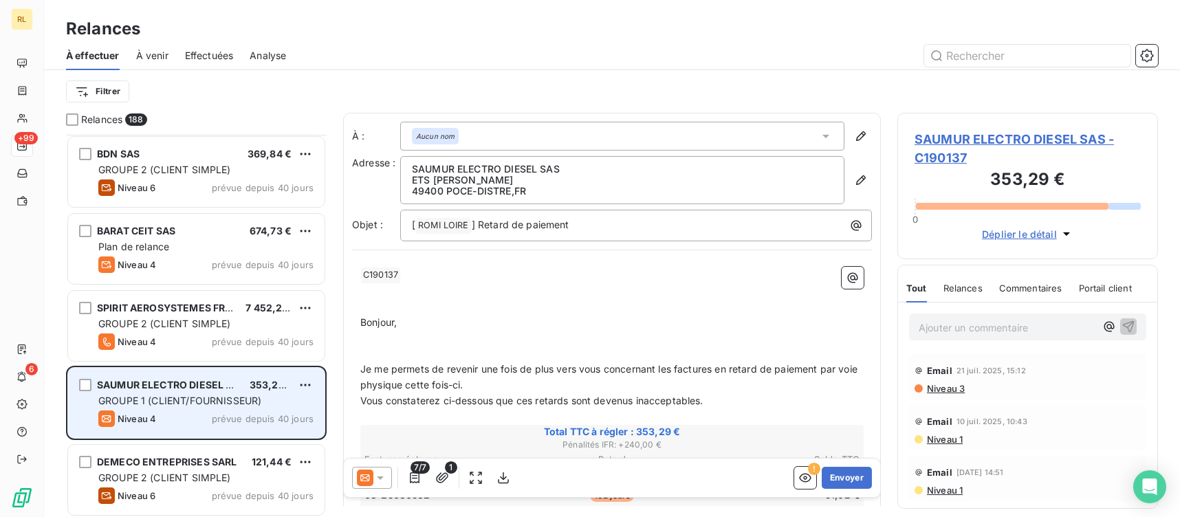
scroll to position [275, 0]
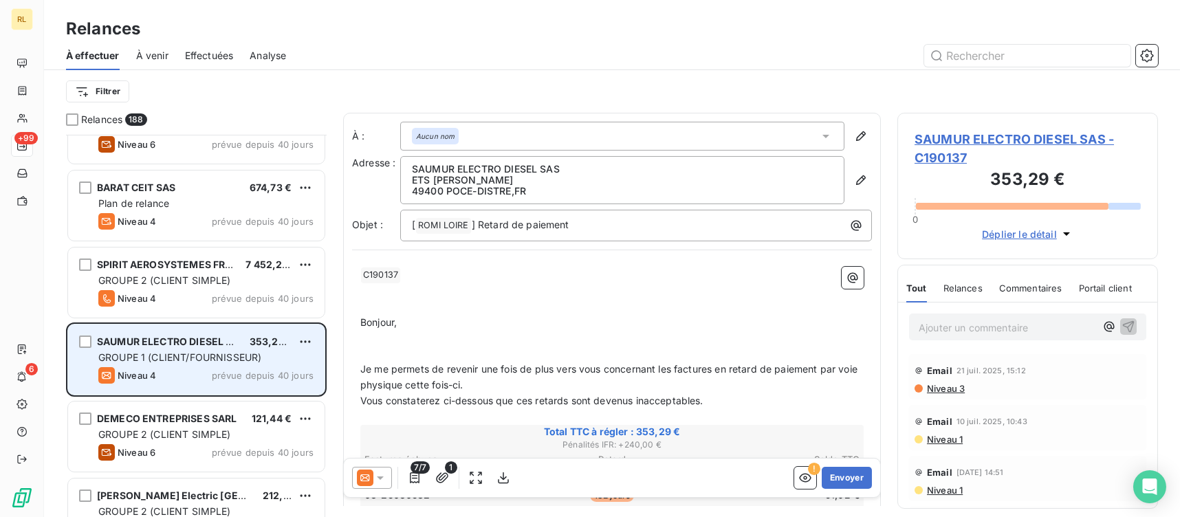
click at [219, 437] on span "GROUPE 2 (CLIENT SIMPLE)" at bounding box center [164, 434] width 133 height 12
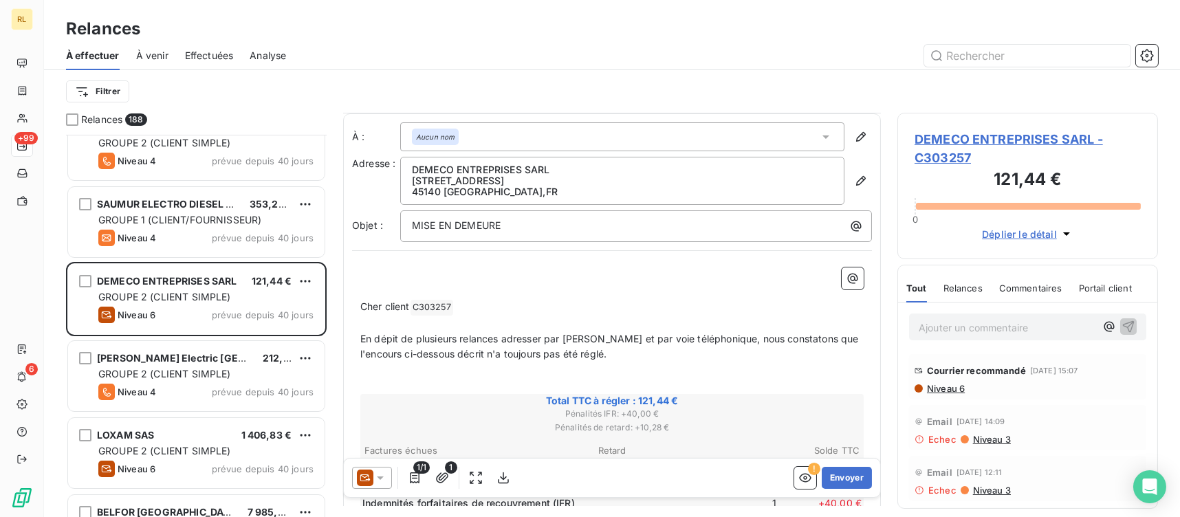
scroll to position [69, 0]
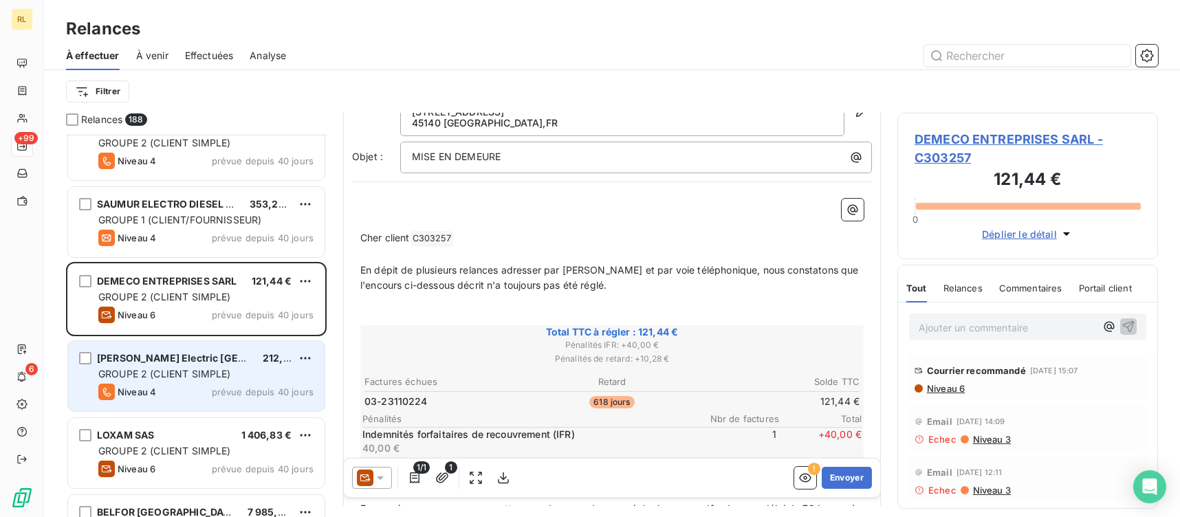
click at [156, 368] on span "GROUPE 2 (CLIENT SIMPLE)" at bounding box center [164, 374] width 133 height 12
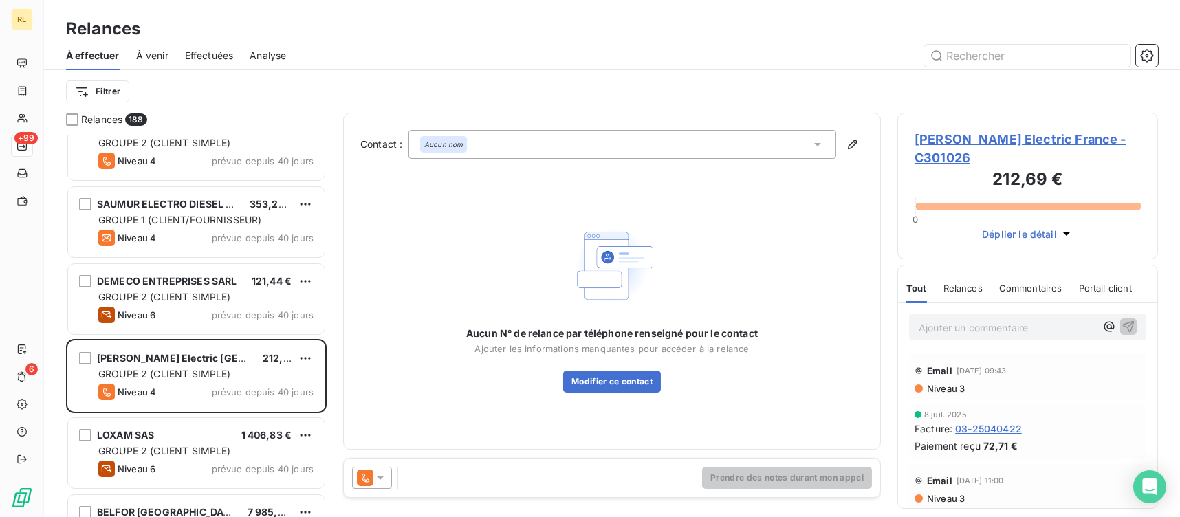
click at [391, 481] on div at bounding box center [372, 478] width 40 height 22
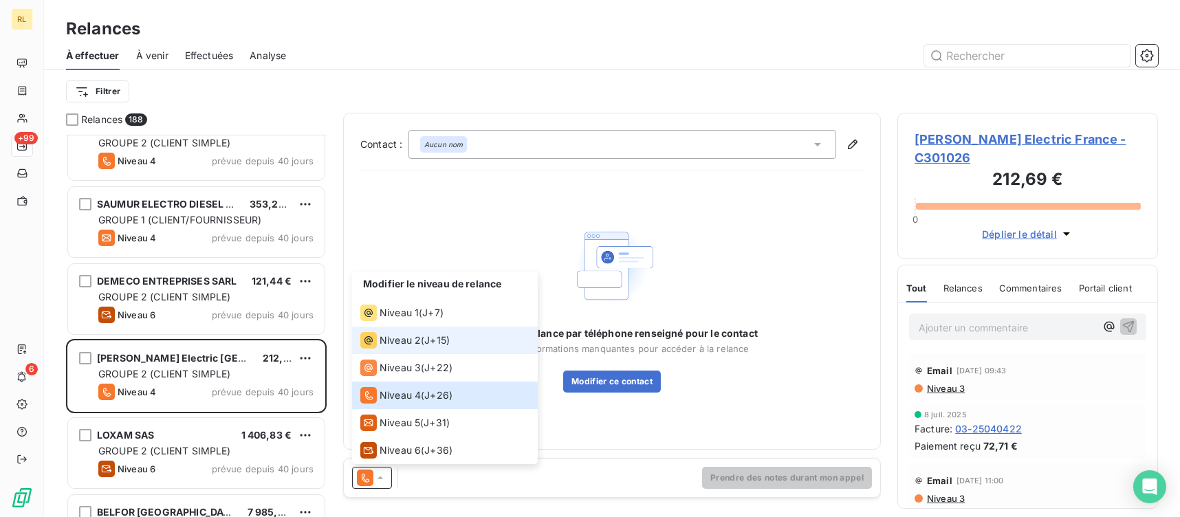
click at [379, 345] on span "Niveau 2" at bounding box center [399, 340] width 41 height 14
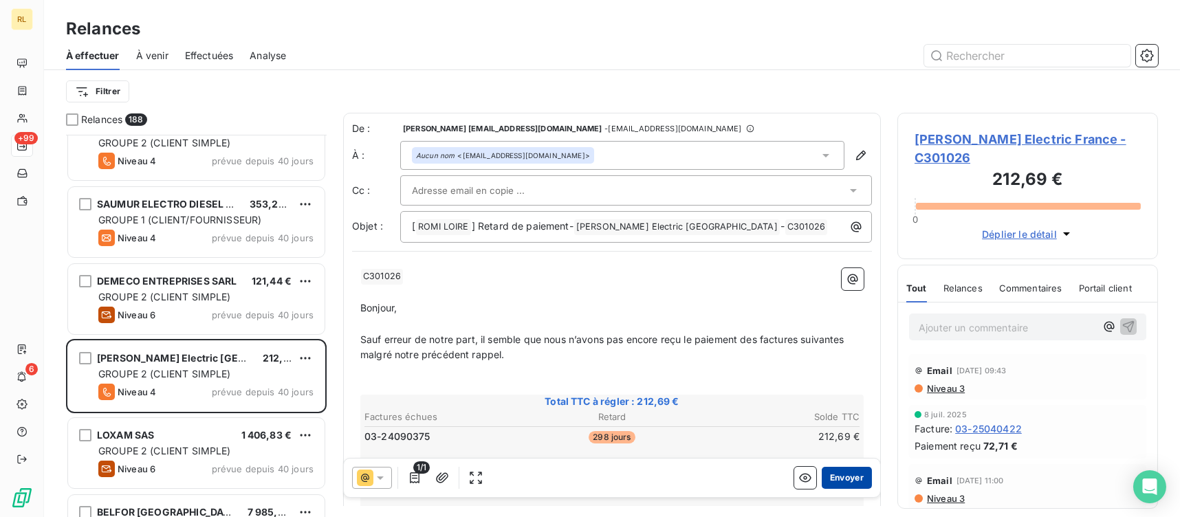
click at [830, 473] on button "Envoyer" at bounding box center [847, 478] width 50 height 22
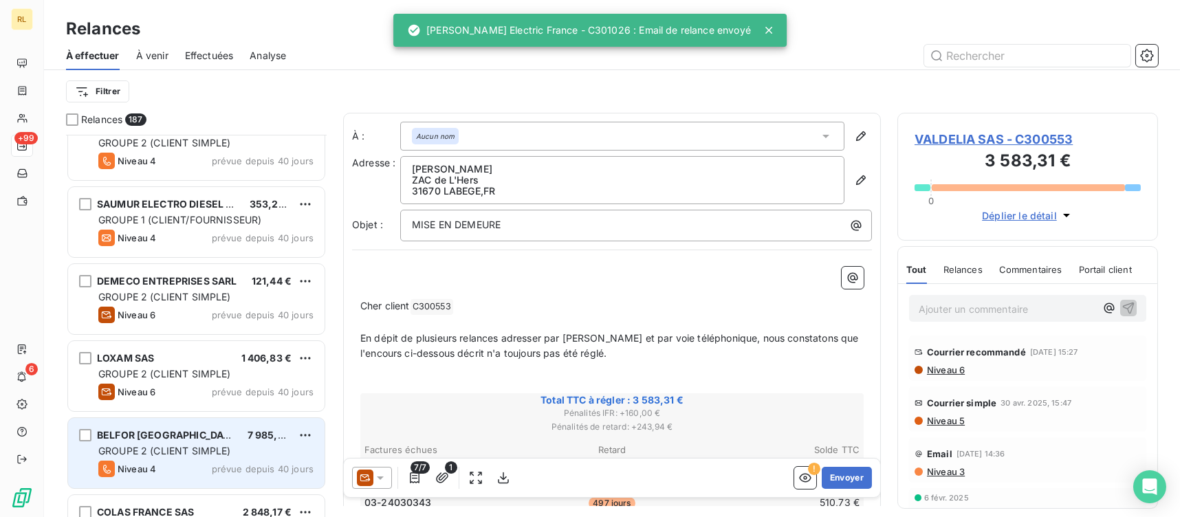
click at [177, 444] on div "GROUPE 2 (CLIENT SIMPLE)" at bounding box center [205, 451] width 215 height 14
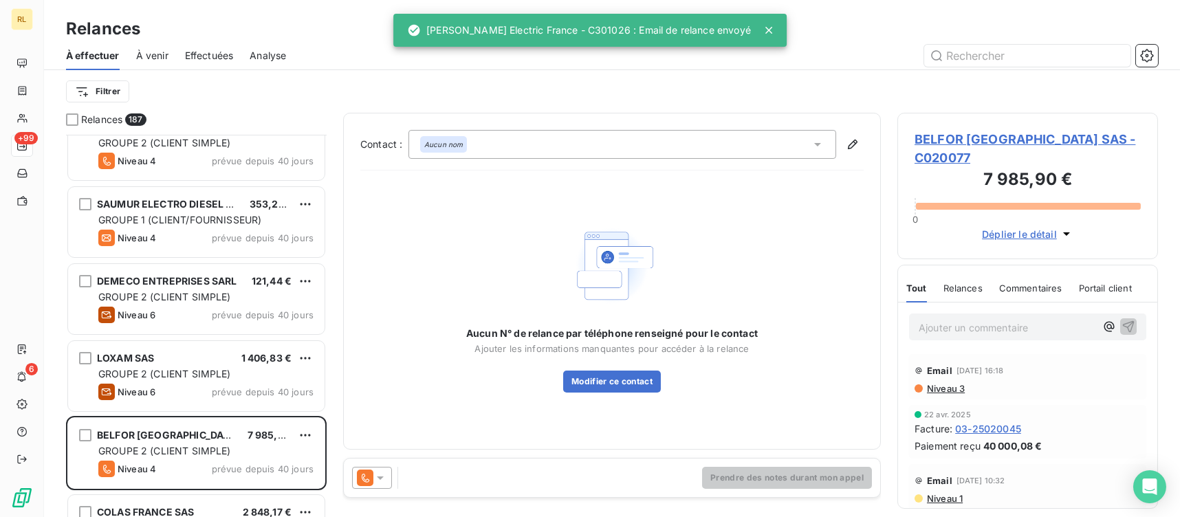
click at [386, 477] on div at bounding box center [372, 478] width 40 height 22
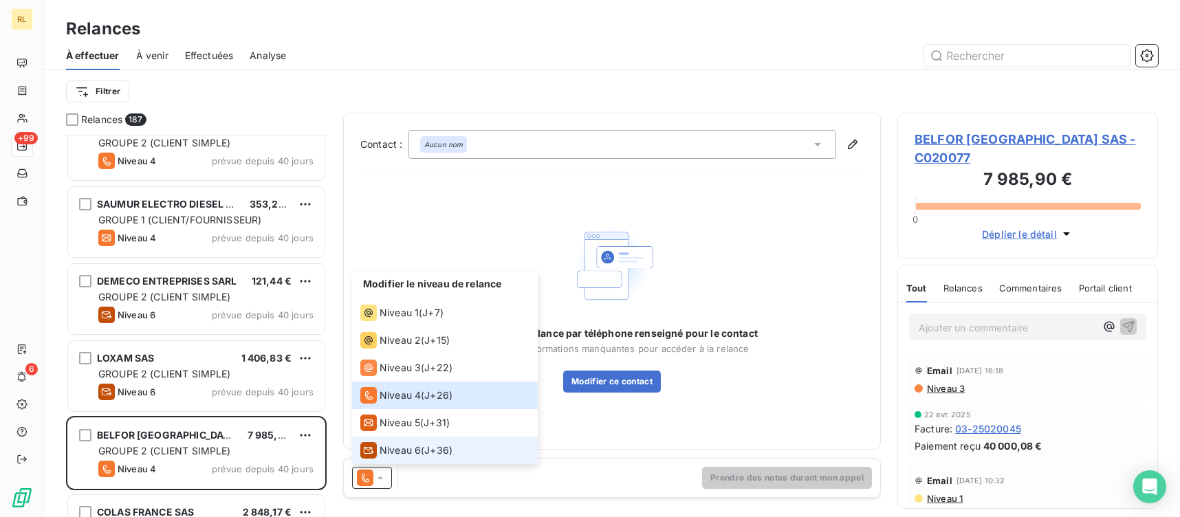
click at [389, 444] on span "Niveau 6" at bounding box center [399, 450] width 41 height 14
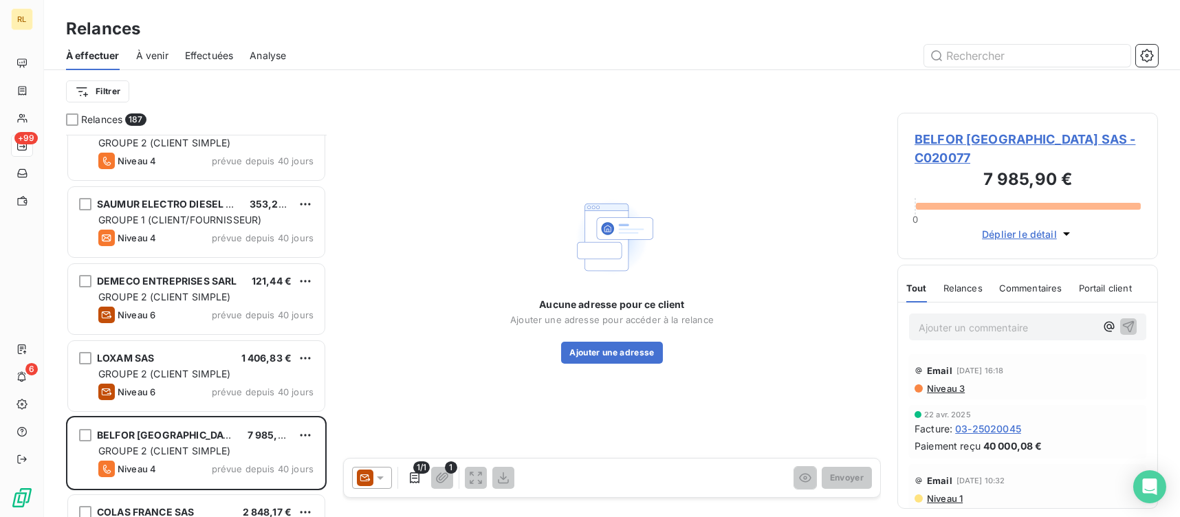
click at [975, 131] on span "BELFOR [GEOGRAPHIC_DATA] SAS - C020077" at bounding box center [1027, 148] width 226 height 37
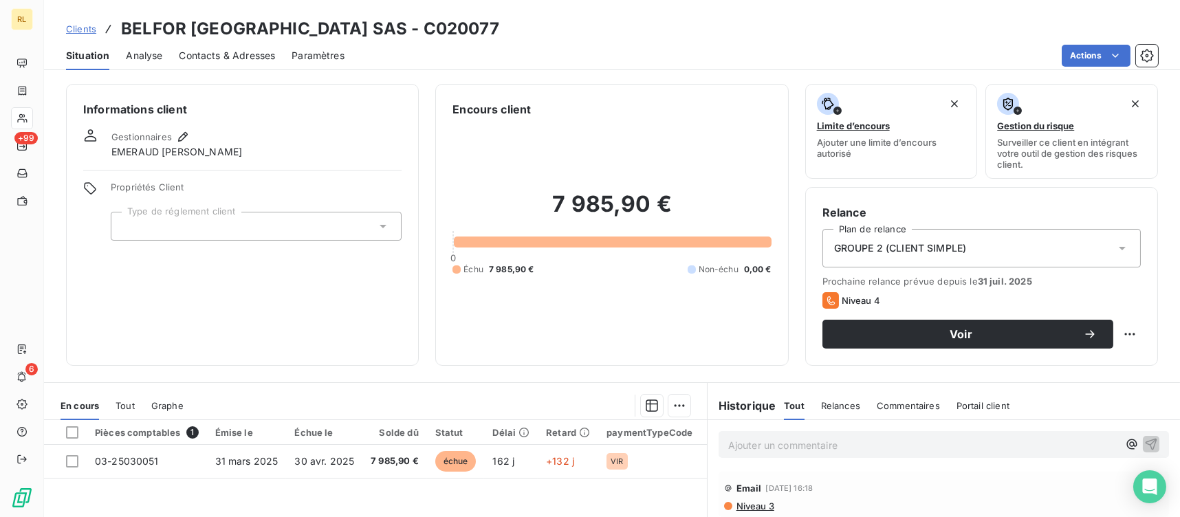
click at [817, 460] on div "Ajouter un commentaire ﻿" at bounding box center [943, 444] width 472 height 49
click at [816, 450] on p "Ajouter un commentaire ﻿" at bounding box center [923, 445] width 390 height 17
click at [1126, 443] on icon "button" at bounding box center [1131, 444] width 10 height 10
click at [988, 397] on span "EMERAUD [PERSON_NAME]" at bounding box center [1027, 399] width 131 height 12
drag, startPoint x: 899, startPoint y: 447, endPoint x: 920, endPoint y: 445, distance: 21.4
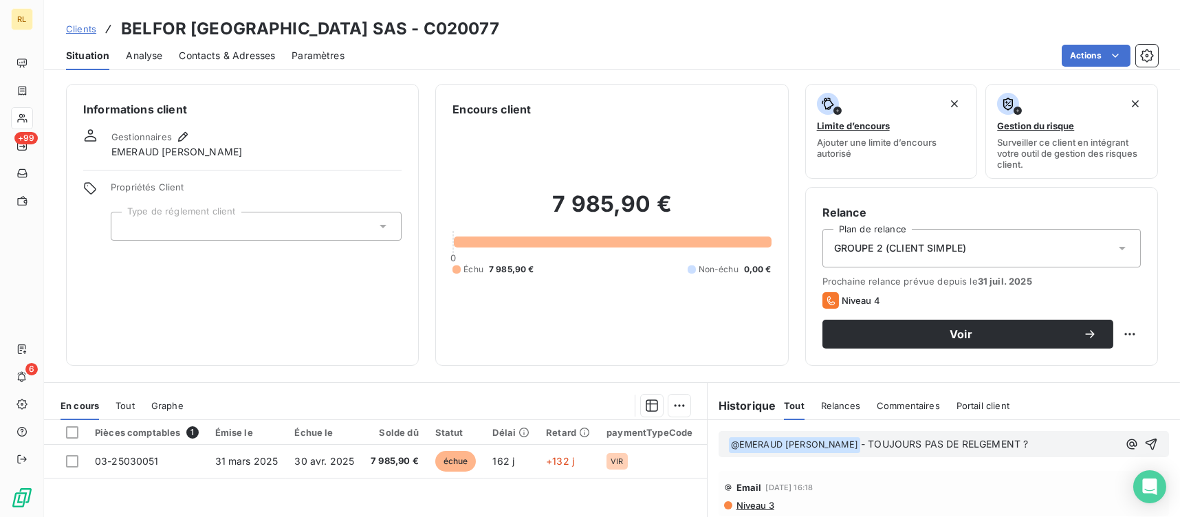
click at [899, 448] on span "- TOUJOURS PAS DE RELGEMENT ?" at bounding box center [944, 444] width 167 height 12
click at [933, 443] on span "- TOUJOURS PAS DE RELGEMENT ?" at bounding box center [944, 444] width 167 height 12
click at [990, 442] on p "﻿ @ EMERAUD [PERSON_NAME] ﻿ - TOUJOURS PAS DE REGLEMENT ?" at bounding box center [923, 445] width 390 height 16
click at [1146, 439] on icon "button" at bounding box center [1151, 444] width 14 height 14
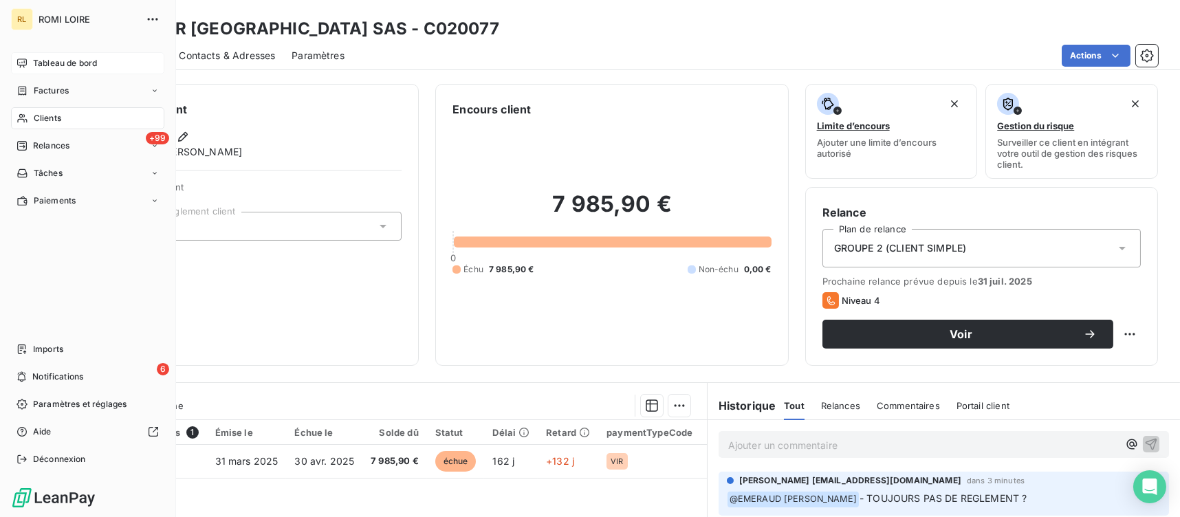
click at [54, 65] on span "Tableau de bord" at bounding box center [65, 63] width 64 height 12
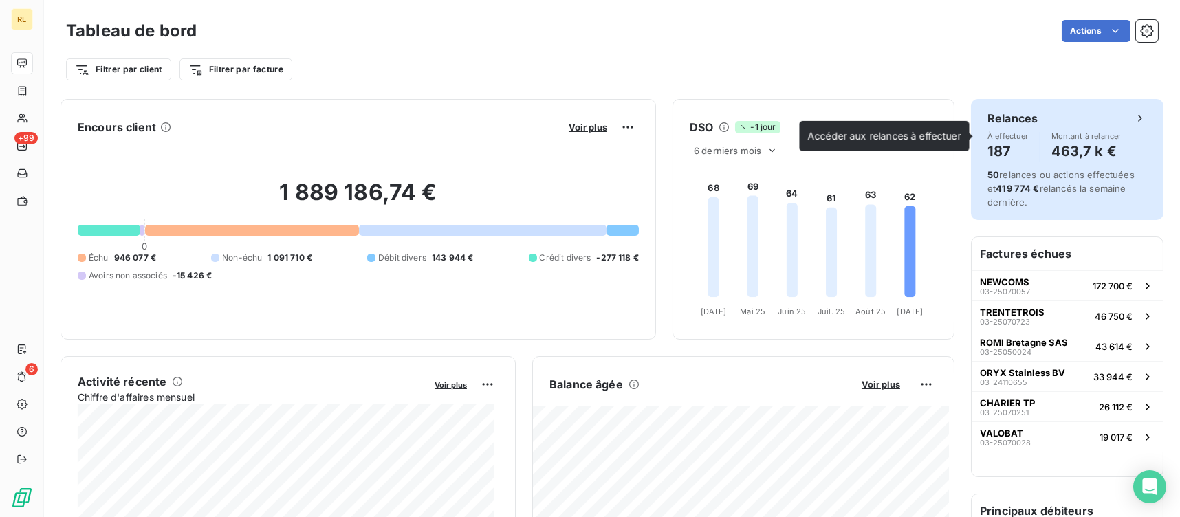
click at [989, 148] on h4 "187" at bounding box center [1007, 151] width 41 height 22
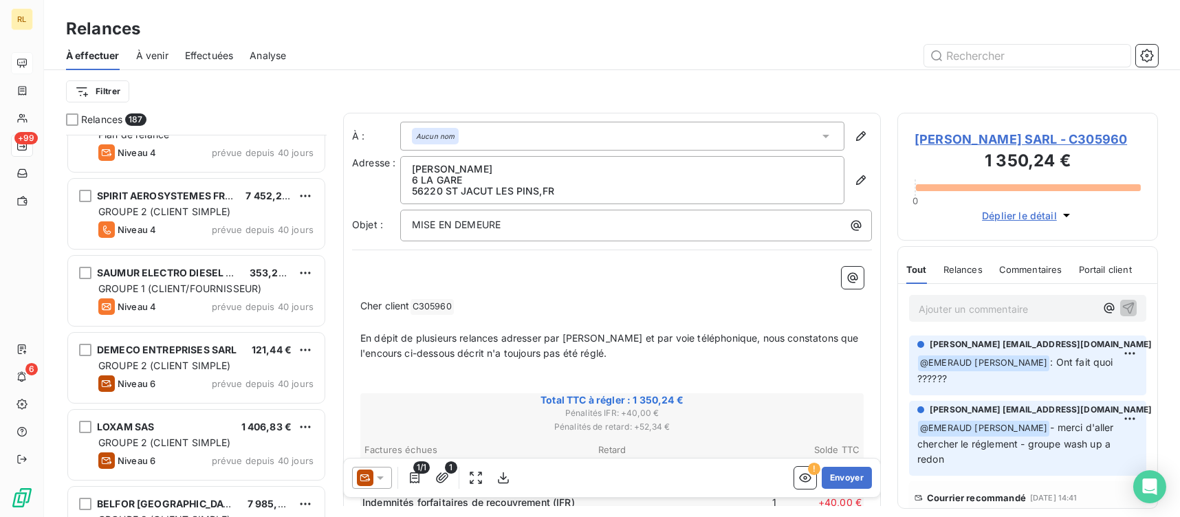
scroll to position [412, 0]
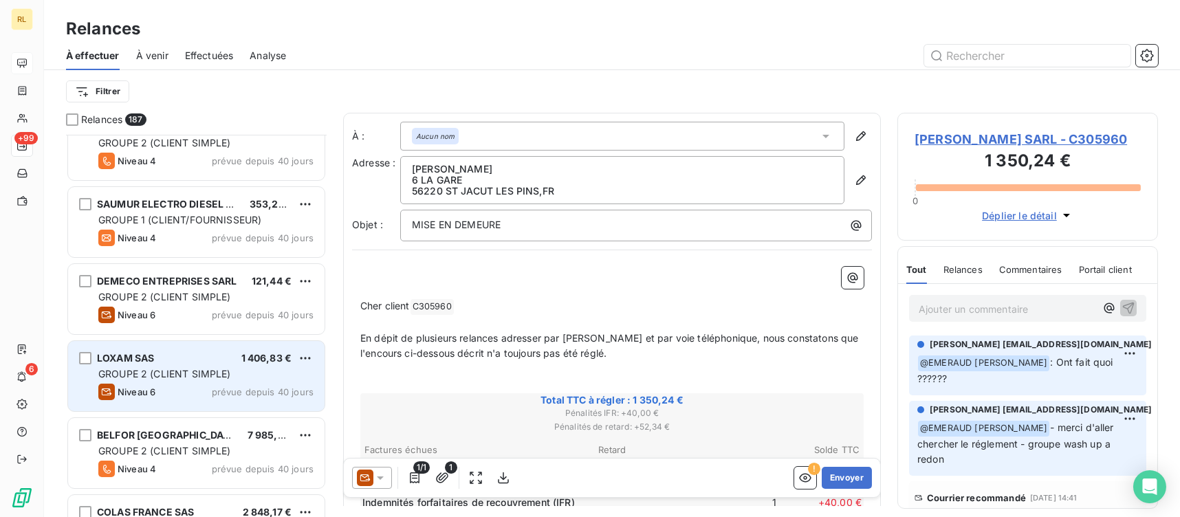
click at [164, 370] on span "GROUPE 2 (CLIENT SIMPLE)" at bounding box center [164, 374] width 133 height 12
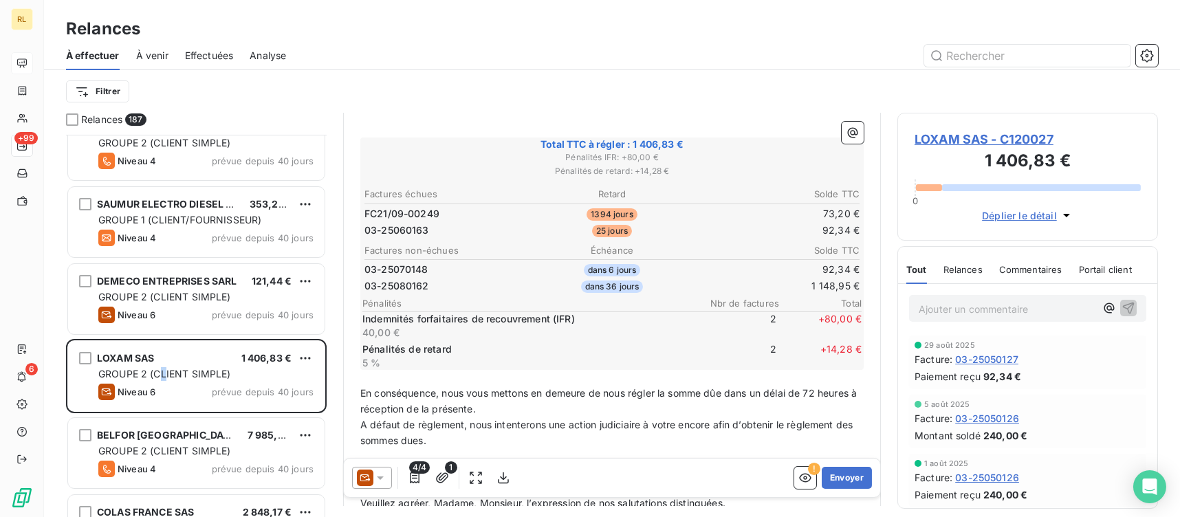
scroll to position [275, 0]
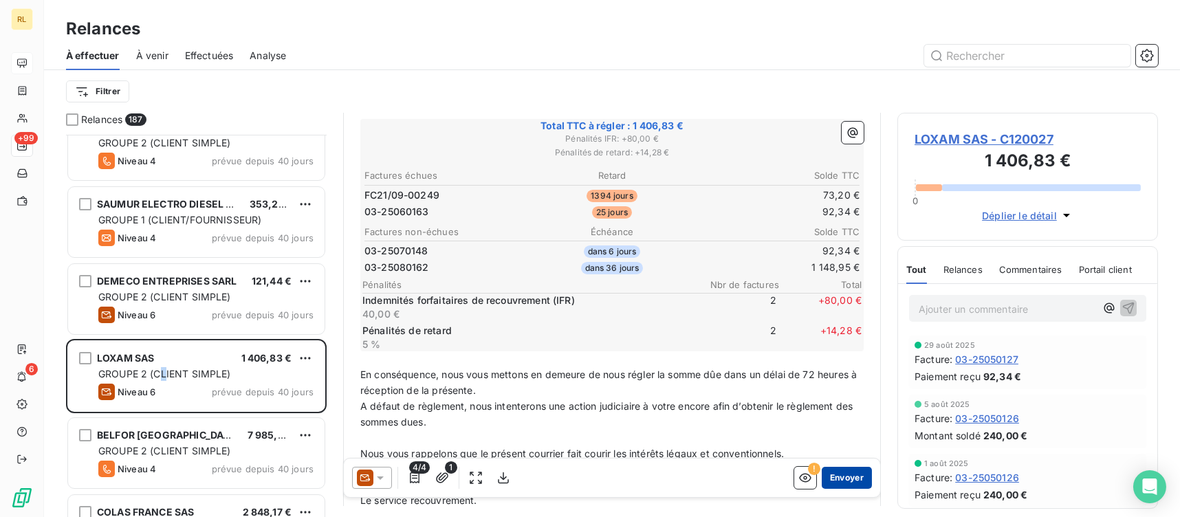
click at [840, 474] on button "Envoyer" at bounding box center [847, 478] width 50 height 22
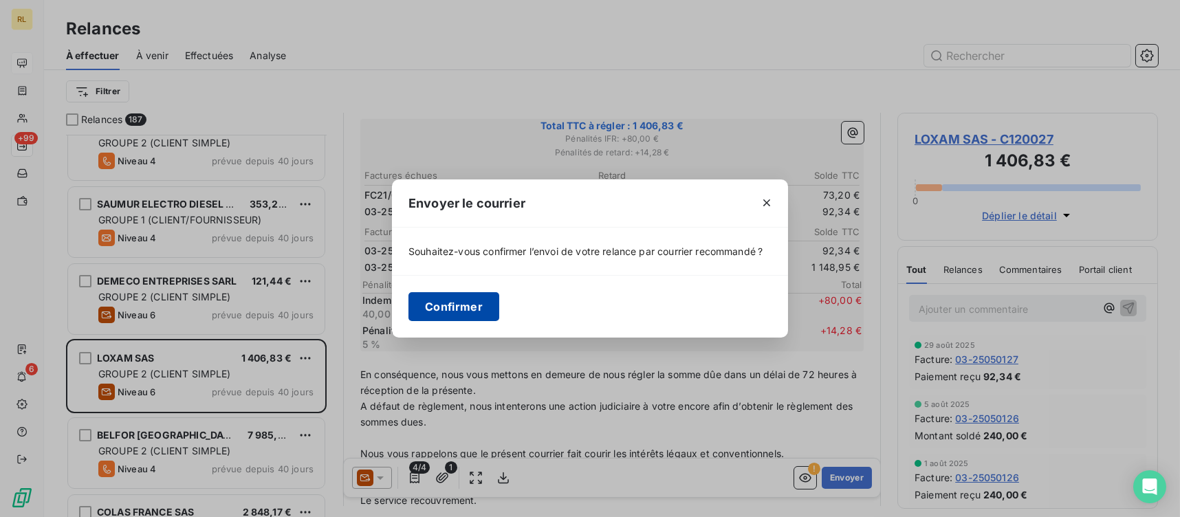
click at [421, 302] on button "Confirmer" at bounding box center [453, 306] width 91 height 29
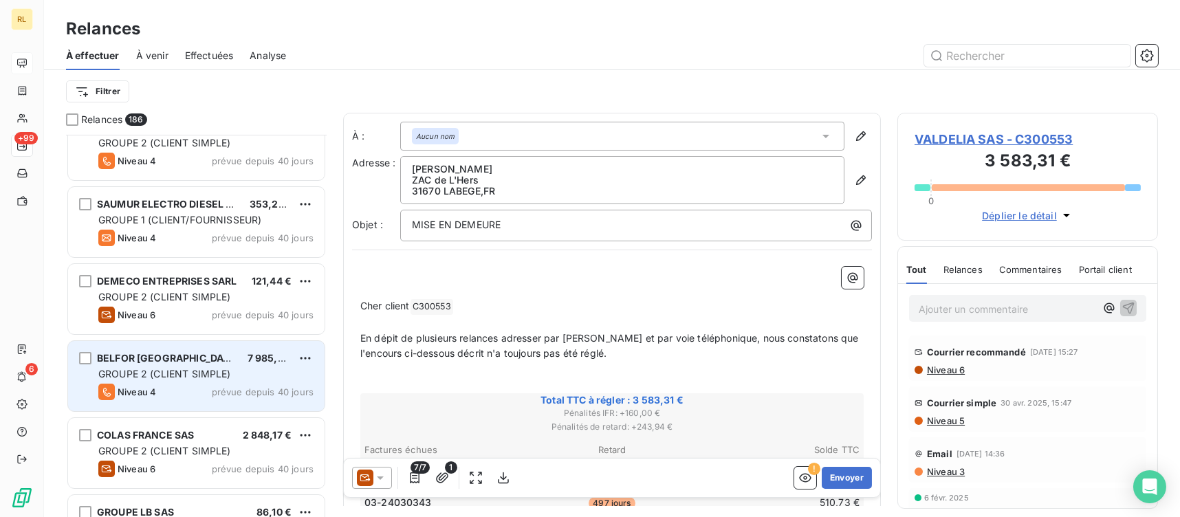
click at [153, 362] on span "BELFOR [GEOGRAPHIC_DATA] SAS" at bounding box center [179, 358] width 164 height 12
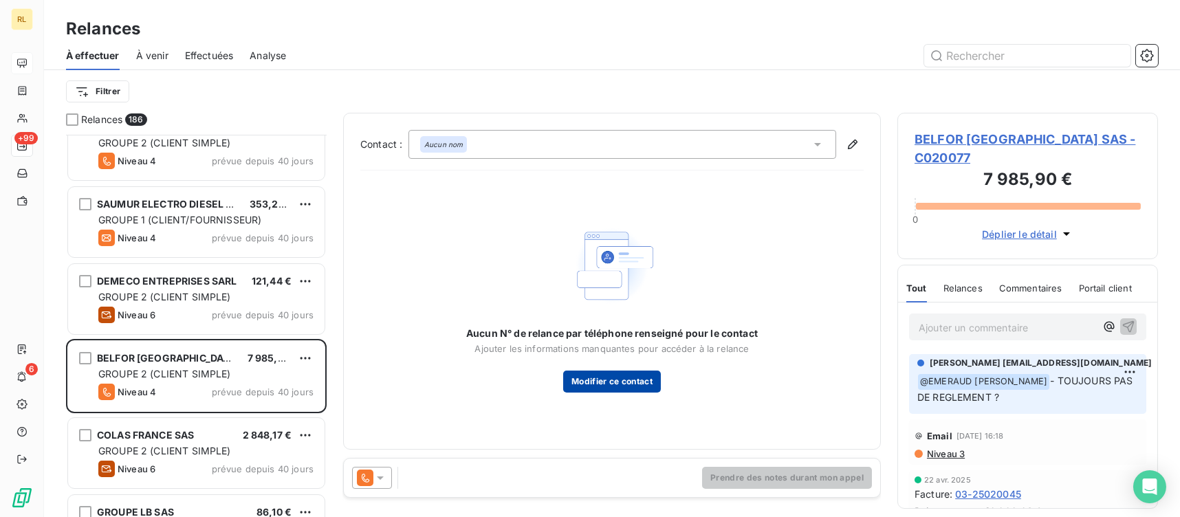
click at [619, 374] on button "Modifier ce contact" at bounding box center [612, 382] width 98 height 22
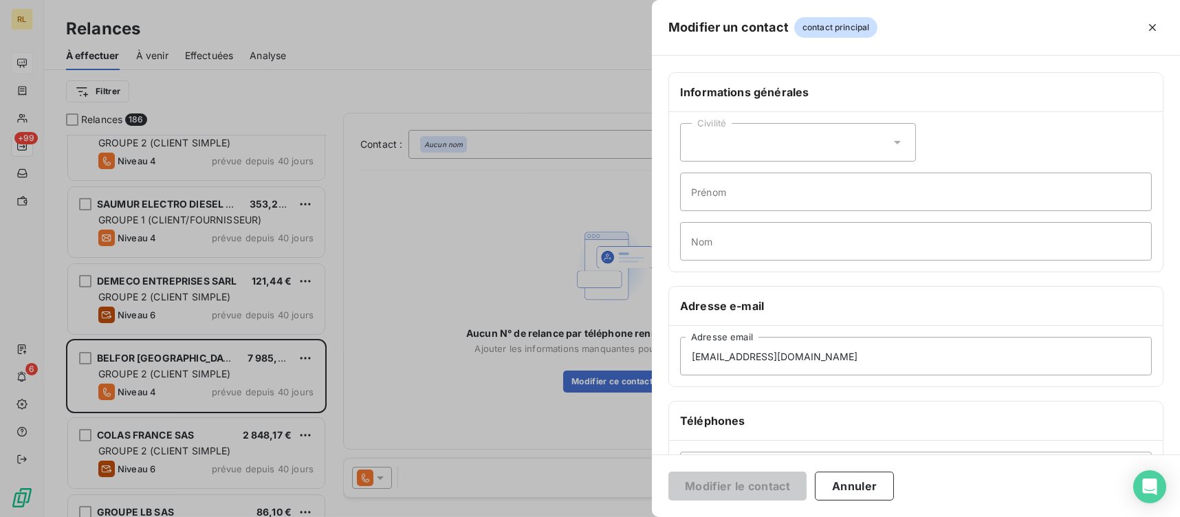
click at [371, 327] on div at bounding box center [590, 258] width 1180 height 517
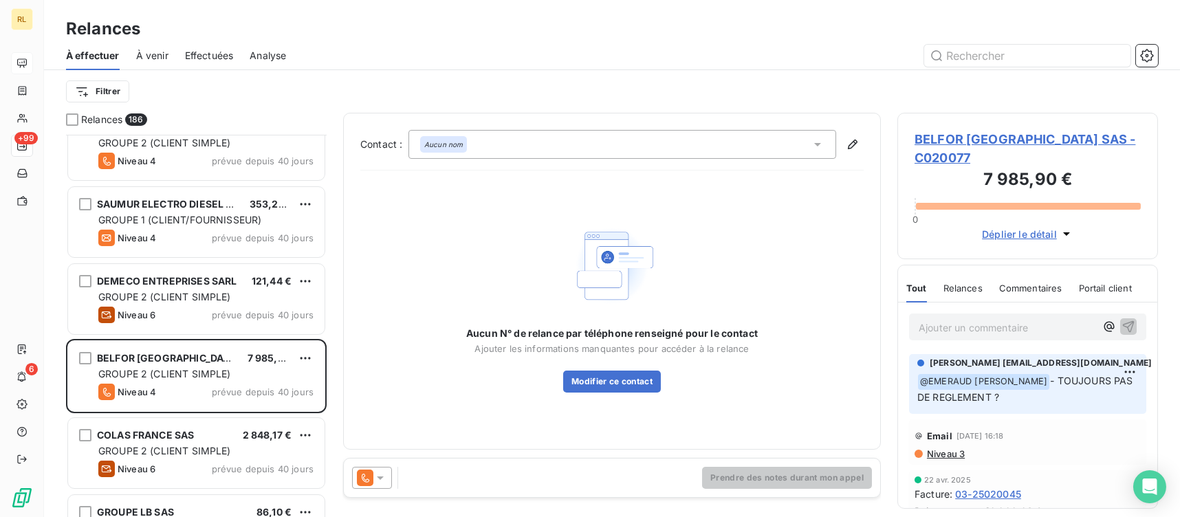
click at [364, 474] on icon at bounding box center [365, 478] width 16 height 16
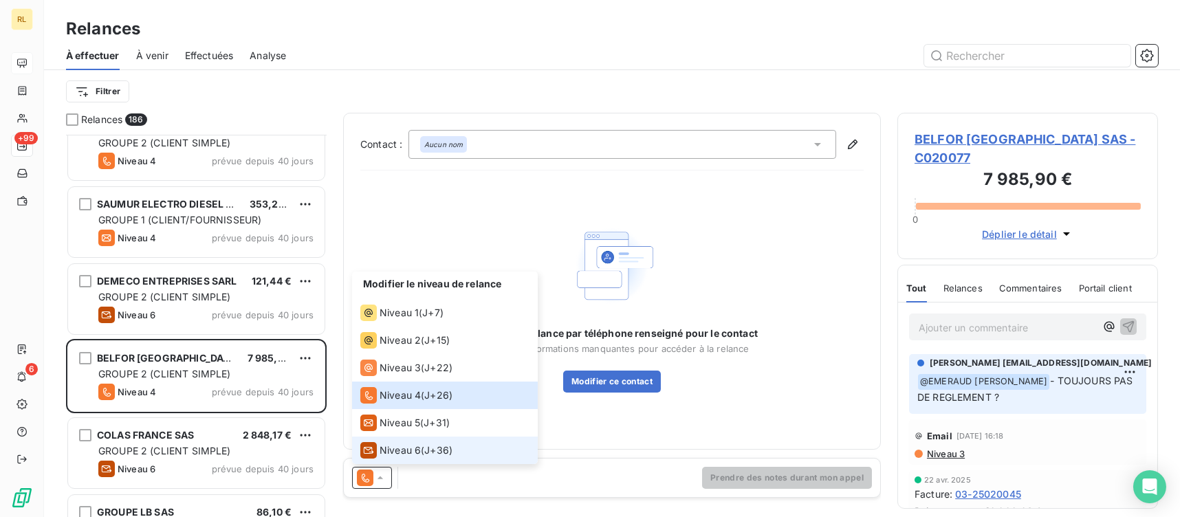
click at [382, 452] on span "Niveau 6" at bounding box center [399, 450] width 41 height 14
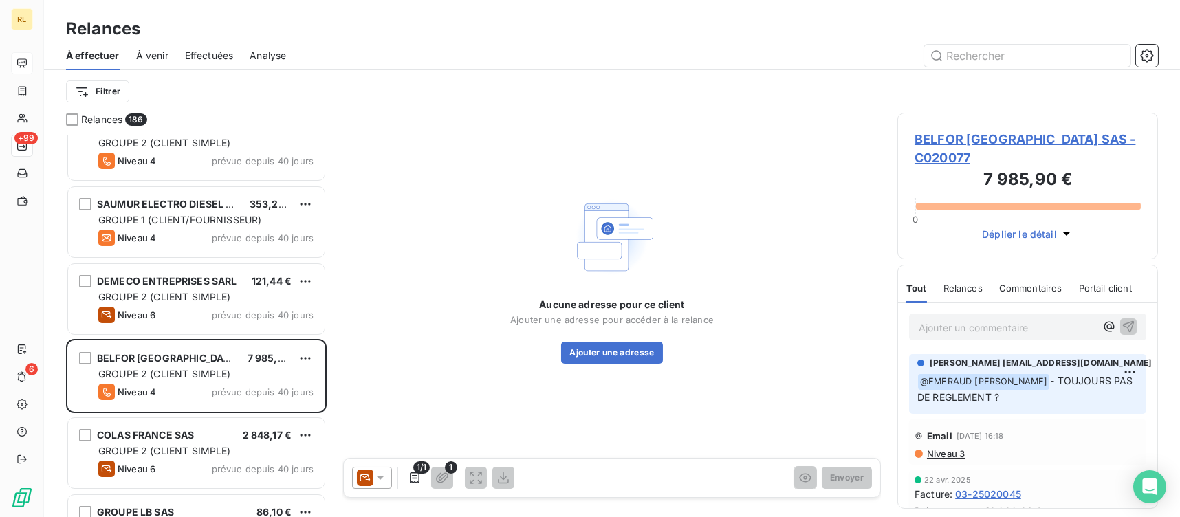
click at [383, 472] on icon at bounding box center [380, 478] width 14 height 14
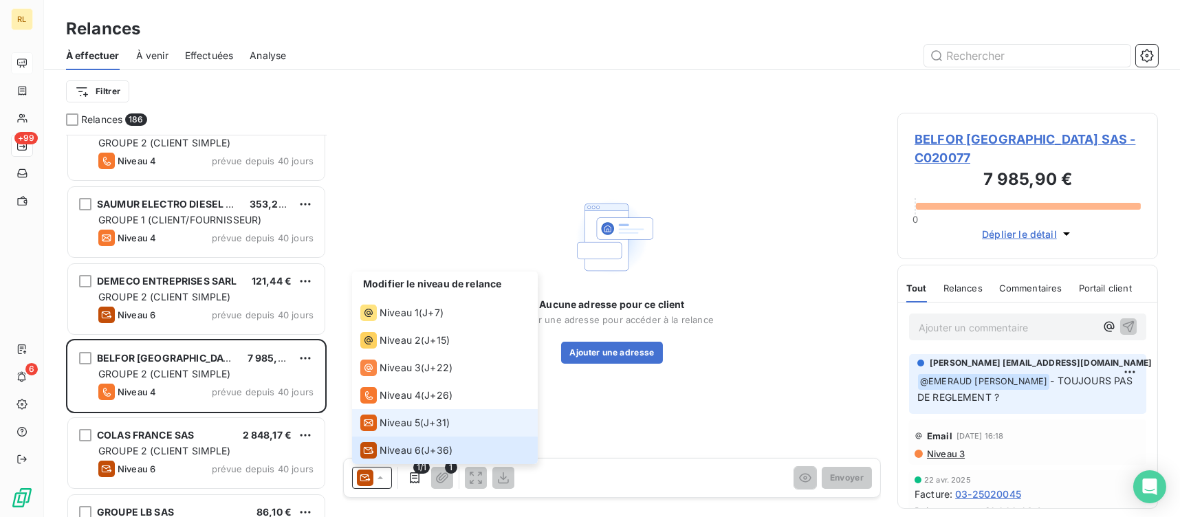
click at [374, 419] on icon at bounding box center [368, 423] width 16 height 16
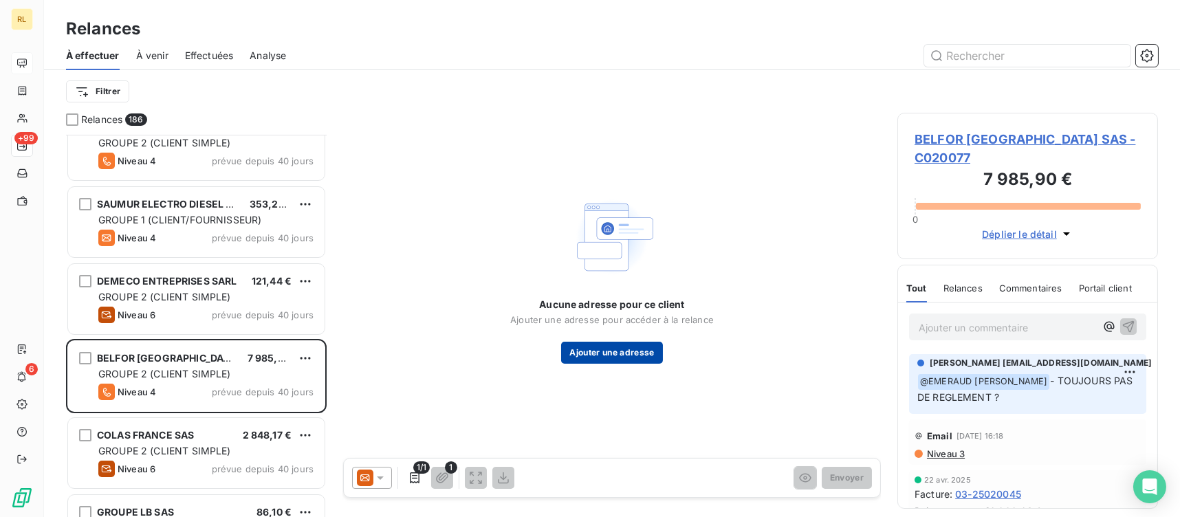
click at [621, 349] on button "Ajouter une adresse" at bounding box center [611, 353] width 101 height 22
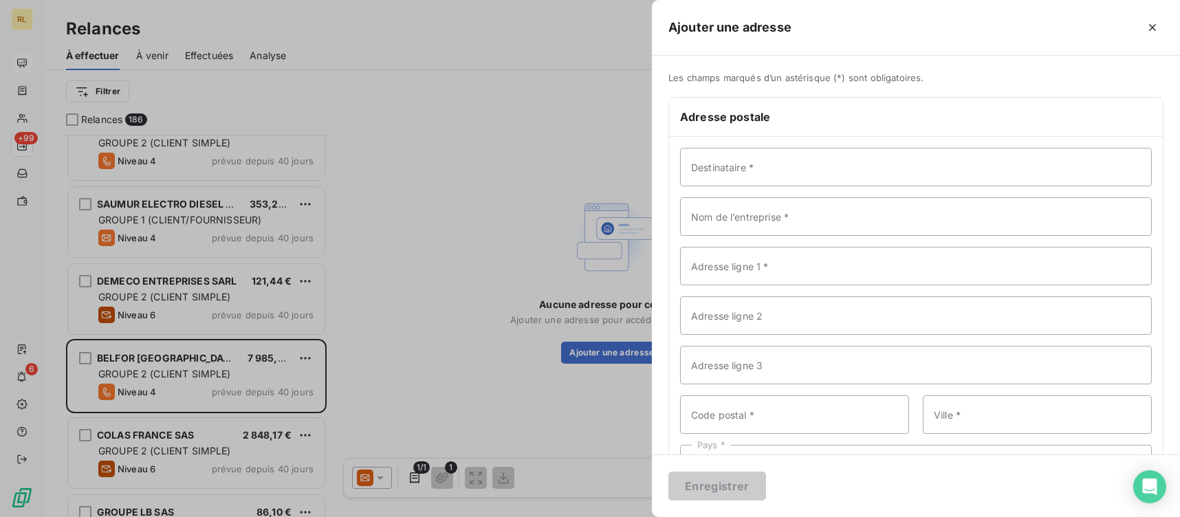
click at [382, 250] on div at bounding box center [590, 258] width 1180 height 517
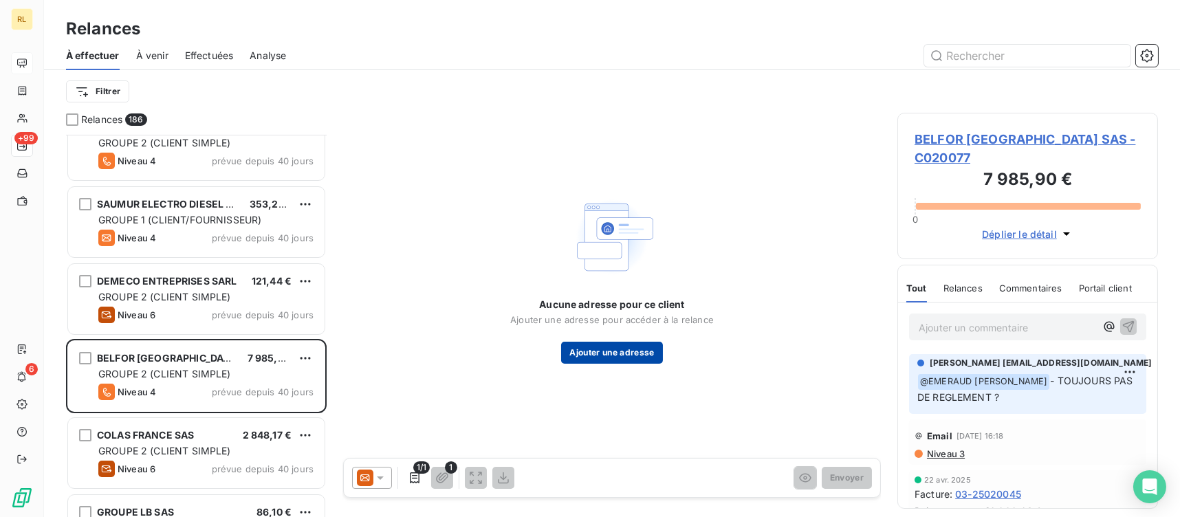
click at [606, 346] on button "Ajouter une adresse" at bounding box center [611, 353] width 101 height 22
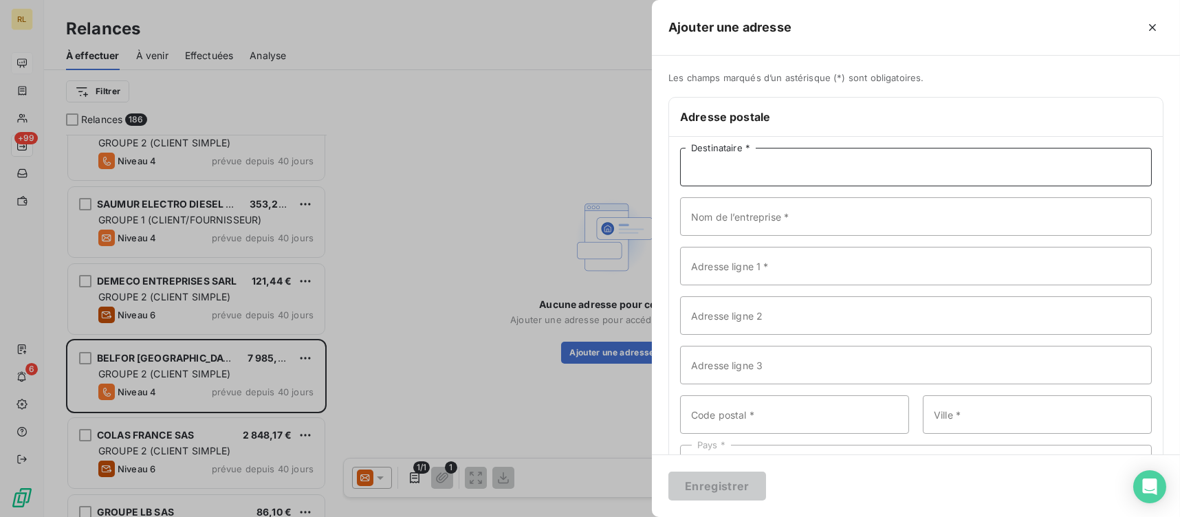
click at [731, 164] on input "Destinataire *" at bounding box center [916, 167] width 472 height 38
paste input "BELFOR [GEOGRAPHIC_DATA] SAS"
type input "BELFOR [GEOGRAPHIC_DATA] SAS"
click at [855, 202] on input "Nom de l’entreprise *" at bounding box center [916, 216] width 472 height 38
paste input "BELFOR [GEOGRAPHIC_DATA] SAS"
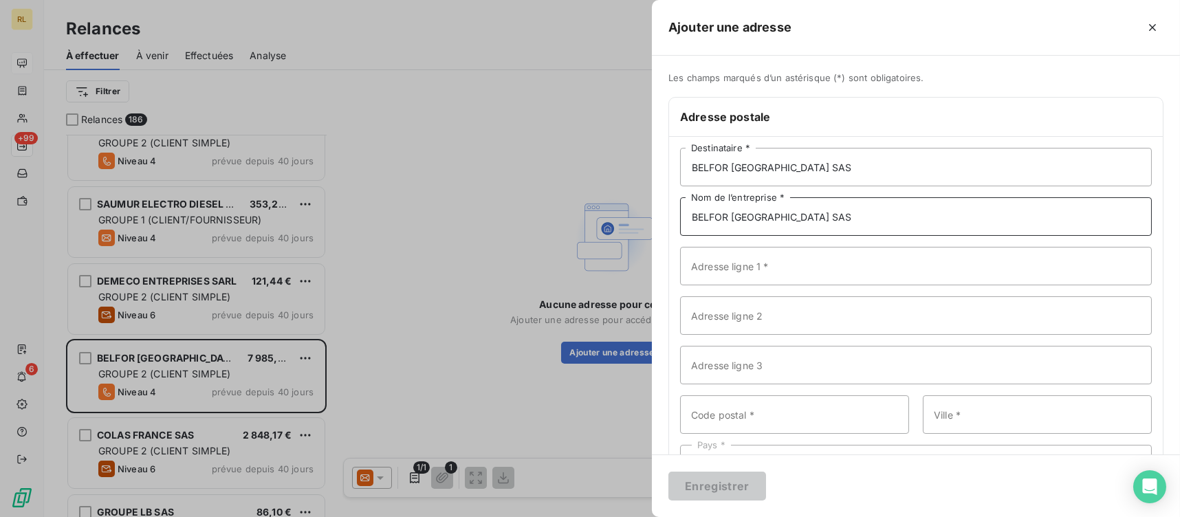
type input "BELFOR [GEOGRAPHIC_DATA] SAS"
click at [739, 278] on input "Adresse ligne 1 *" at bounding box center [916, 266] width 472 height 38
click at [773, 263] on input "Adresse ligne 1 *" at bounding box center [916, 266] width 472 height 38
paste input "Leader club n° 106"
type input "Leader club n° 106"
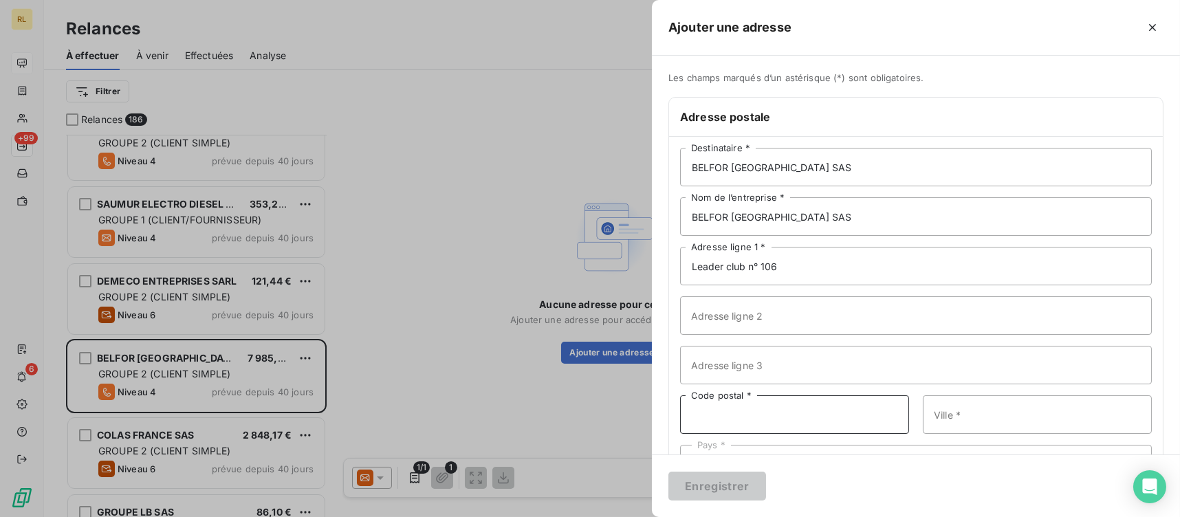
click at [776, 414] on input "Code postal *" at bounding box center [794, 414] width 229 height 38
click at [778, 412] on input "Code postal *" at bounding box center [794, 414] width 229 height 38
type input "94373"
click at [1005, 399] on input "Ville *" at bounding box center [1037, 414] width 229 height 38
paste input "SUCY EN BRIE CEDEX"
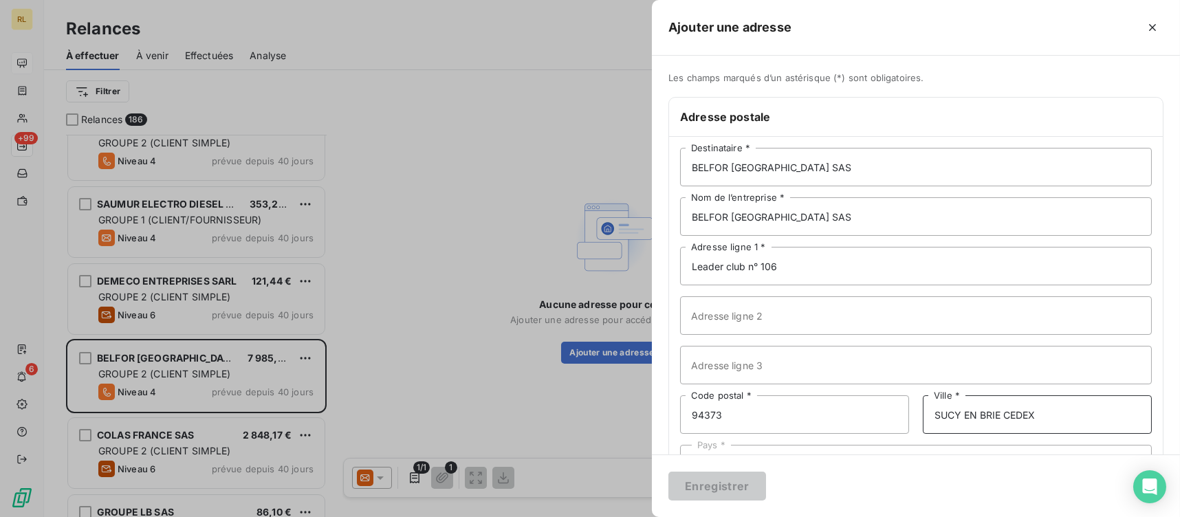
type input "SUCY EN BRIE CEDEX"
click at [969, 302] on input "Adresse ligne 2" at bounding box center [916, 315] width 472 height 38
click at [1054, 280] on input "Leader club n° 106" at bounding box center [916, 266] width 472 height 38
click at [729, 424] on input "94373" at bounding box center [794, 414] width 229 height 38
click at [752, 333] on input "Adresse ligne 2" at bounding box center [916, 315] width 472 height 38
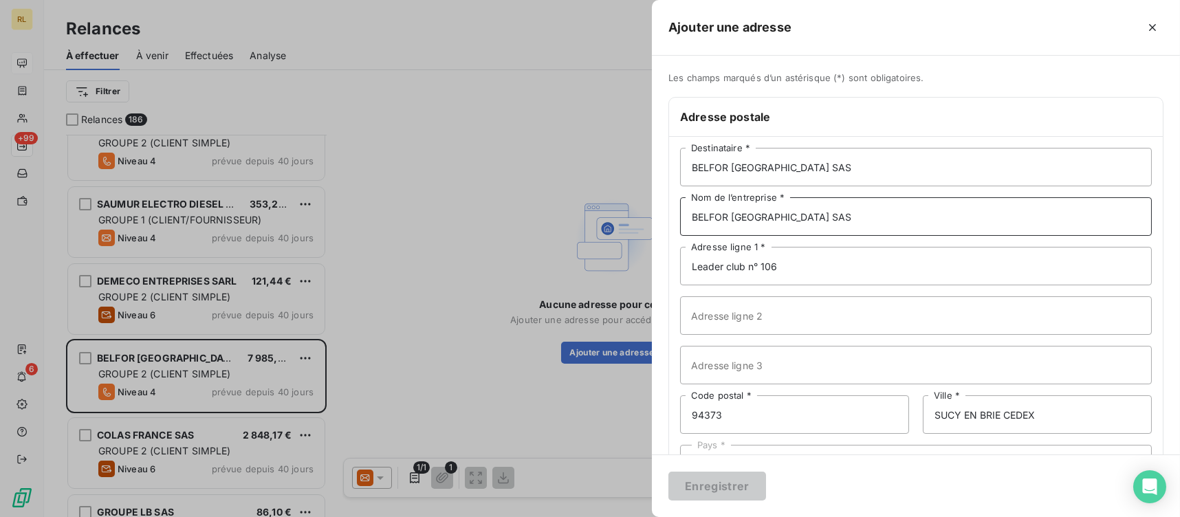
click at [1066, 235] on input "BELFOR [GEOGRAPHIC_DATA] SAS" at bounding box center [916, 216] width 472 height 38
click at [761, 426] on input "94373" at bounding box center [794, 414] width 229 height 38
click at [823, 174] on input "BELFOR [GEOGRAPHIC_DATA] SAS" at bounding box center [916, 167] width 472 height 38
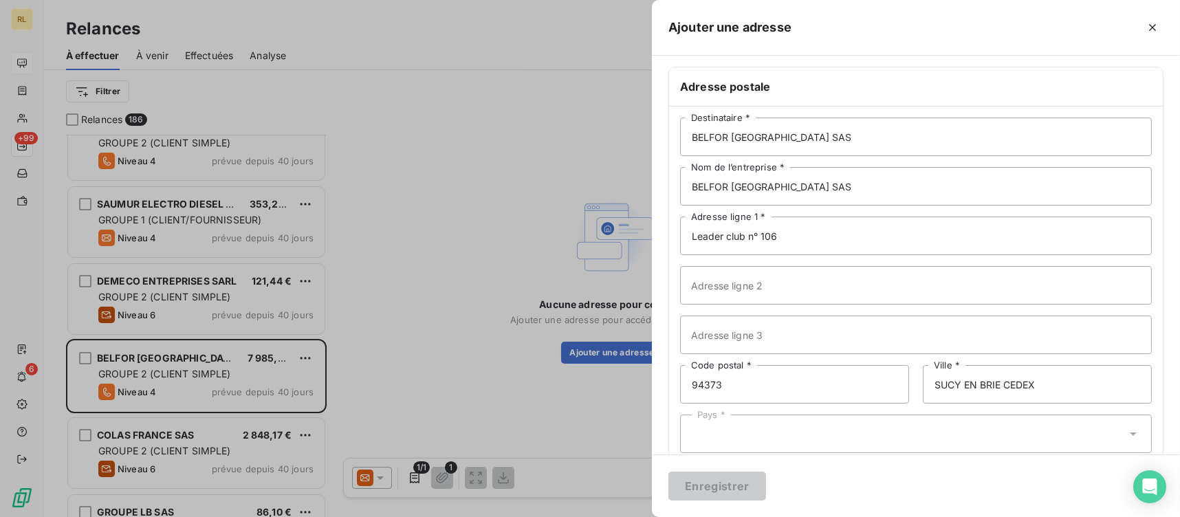
scroll to position [56, 0]
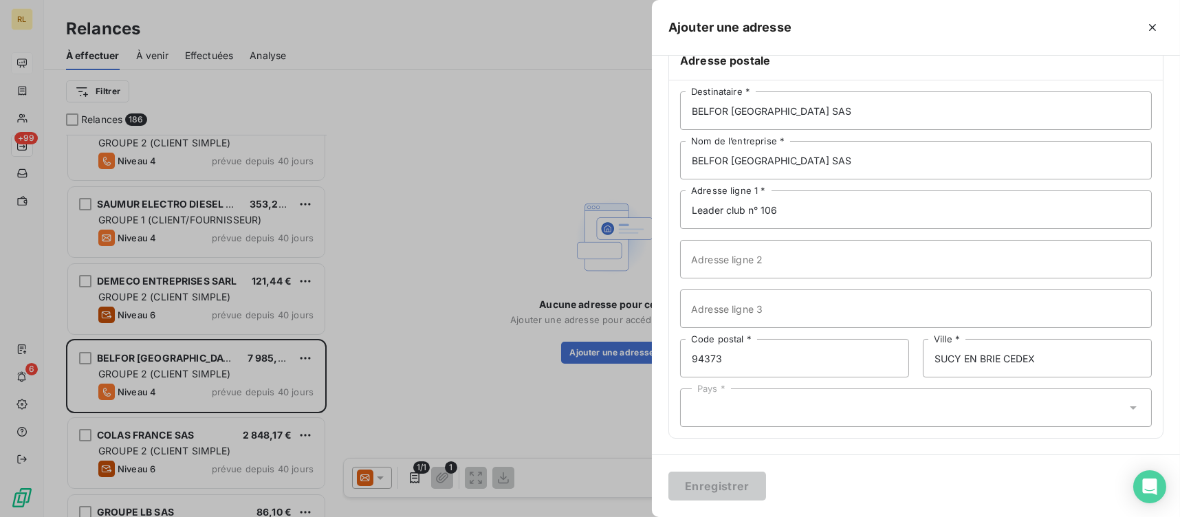
click at [797, 386] on div "BELFOR [GEOGRAPHIC_DATA] SAS Destinataire * BELFOR [GEOGRAPHIC_DATA] SAS Nom de…" at bounding box center [916, 258] width 494 height 357
click at [762, 409] on div "Pays *" at bounding box center [916, 407] width 472 height 38
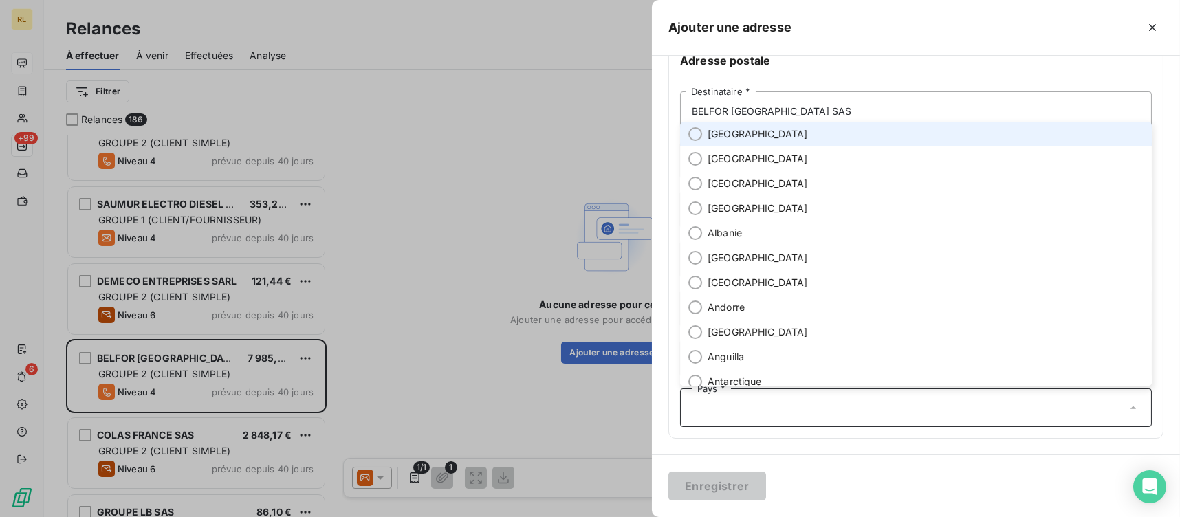
click at [762, 409] on input "text" at bounding box center [909, 407] width 434 height 12
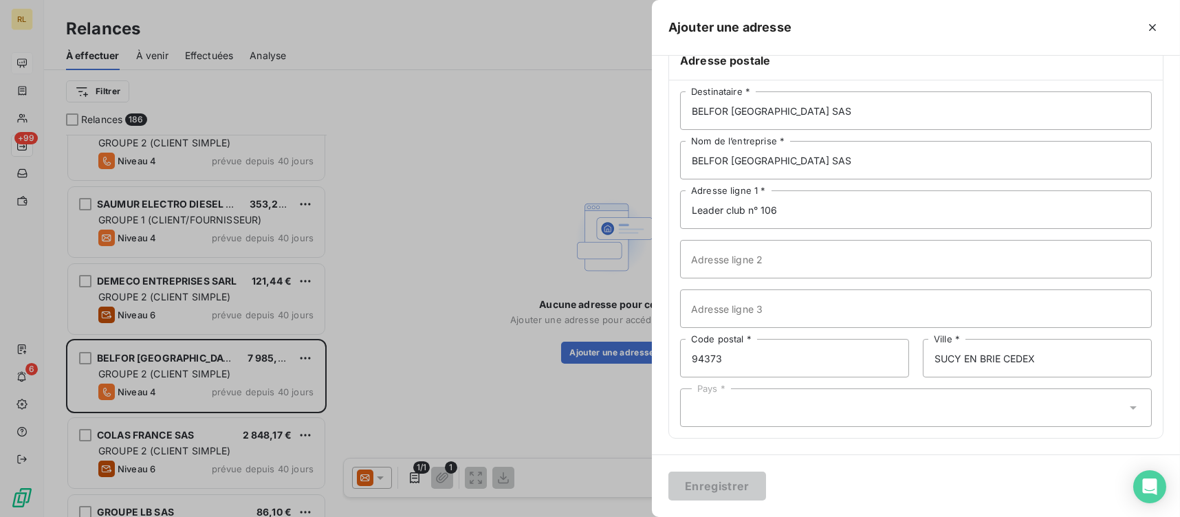
click at [762, 409] on div "Pays *" at bounding box center [916, 407] width 472 height 38
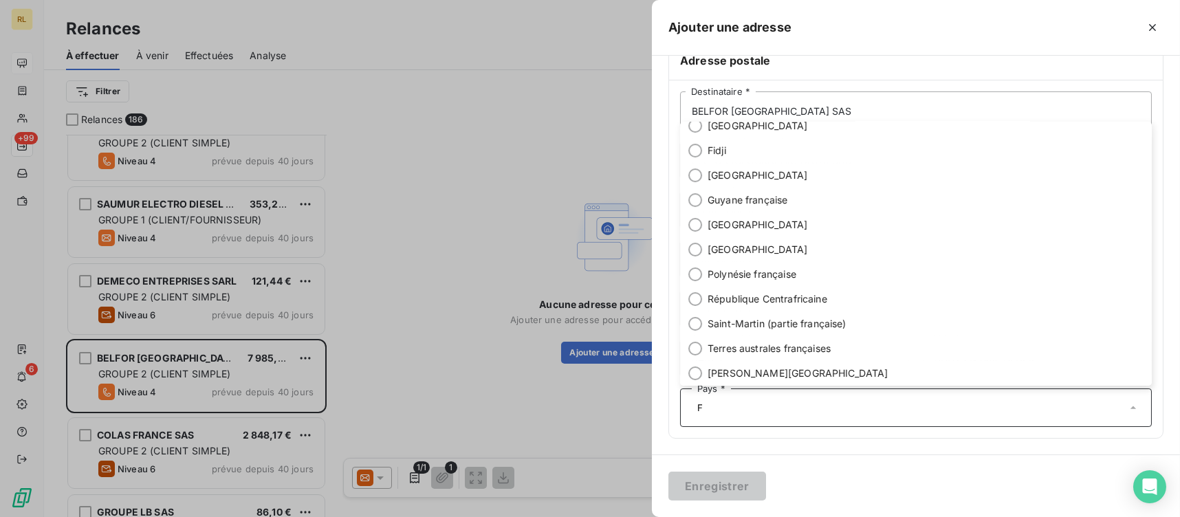
scroll to position [0, 0]
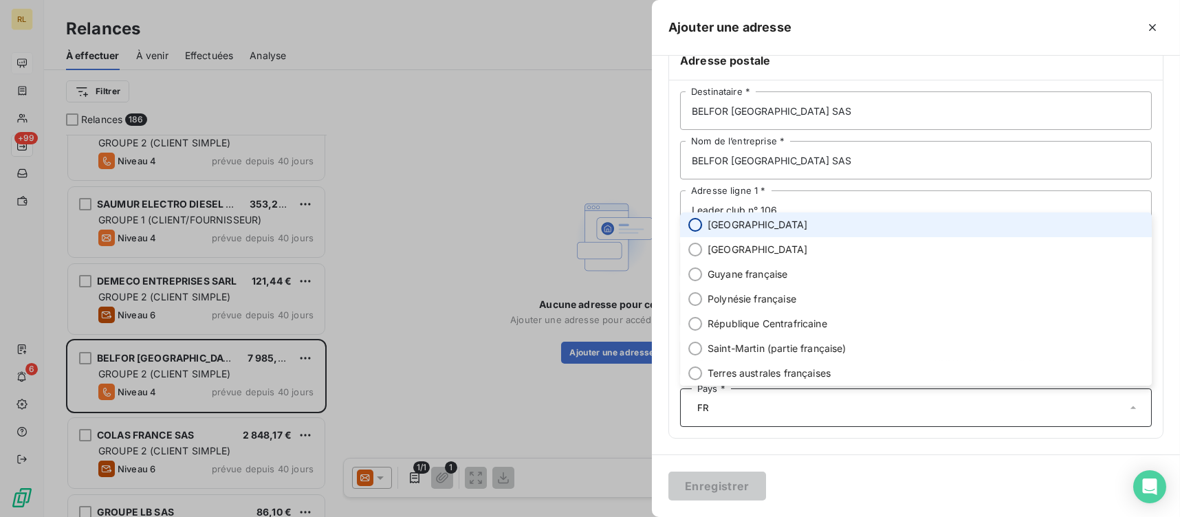
click at [693, 228] on input "radio" at bounding box center [695, 225] width 14 height 14
type input "FR"
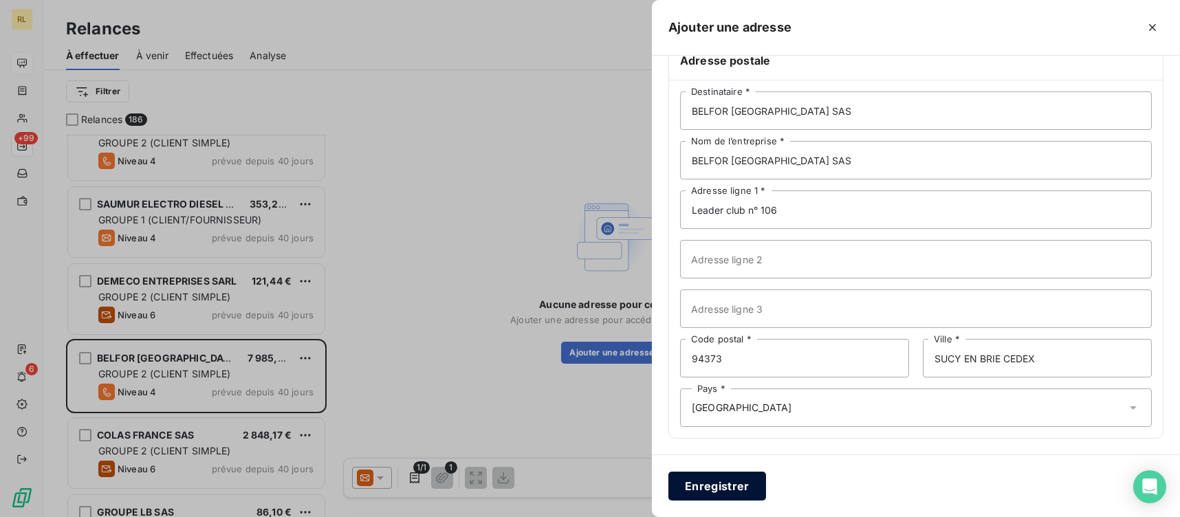
click at [703, 483] on button "Enregistrer" at bounding box center [717, 486] width 98 height 29
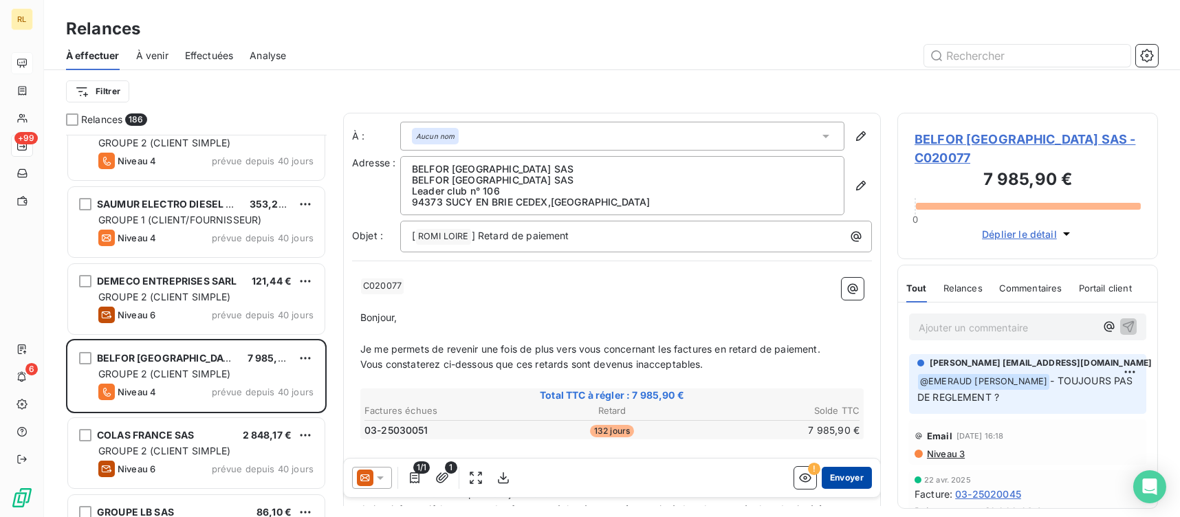
click at [838, 479] on button "Envoyer" at bounding box center [847, 478] width 50 height 22
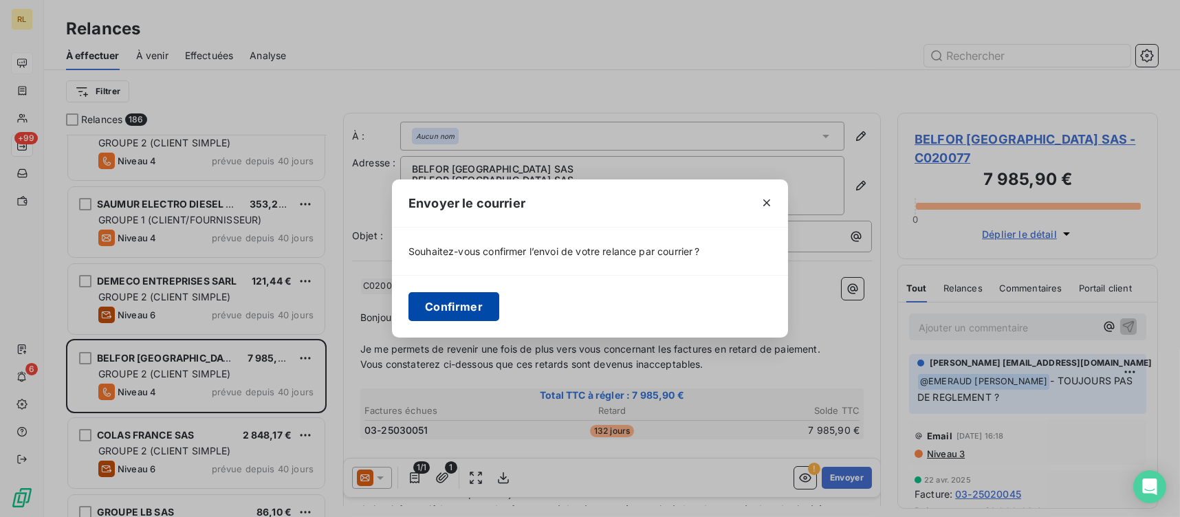
click at [471, 308] on button "Confirmer" at bounding box center [453, 306] width 91 height 29
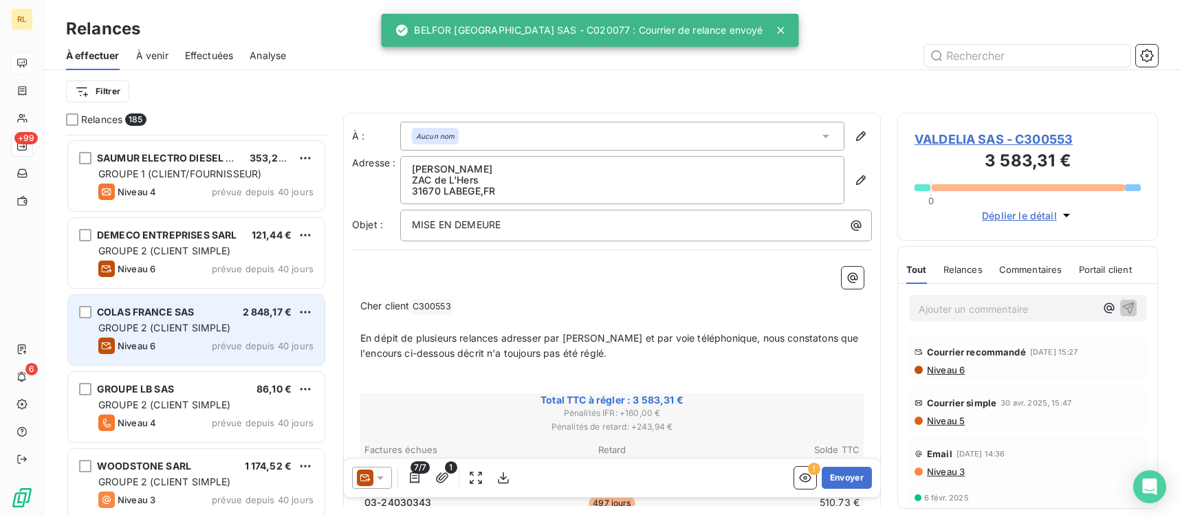
scroll to position [481, 0]
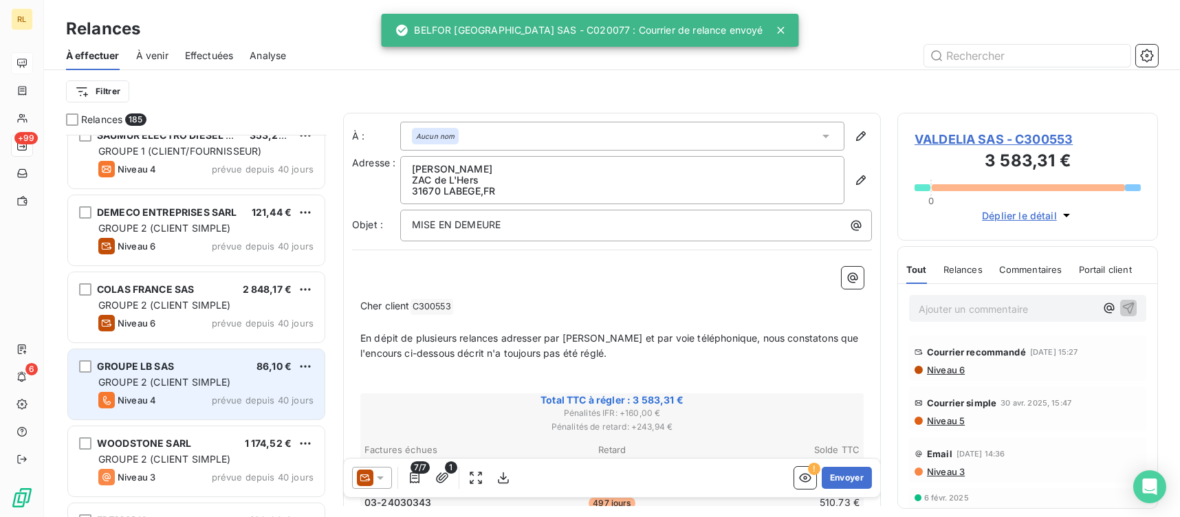
click at [173, 376] on span "GROUPE 2 (CLIENT SIMPLE)" at bounding box center [164, 382] width 133 height 12
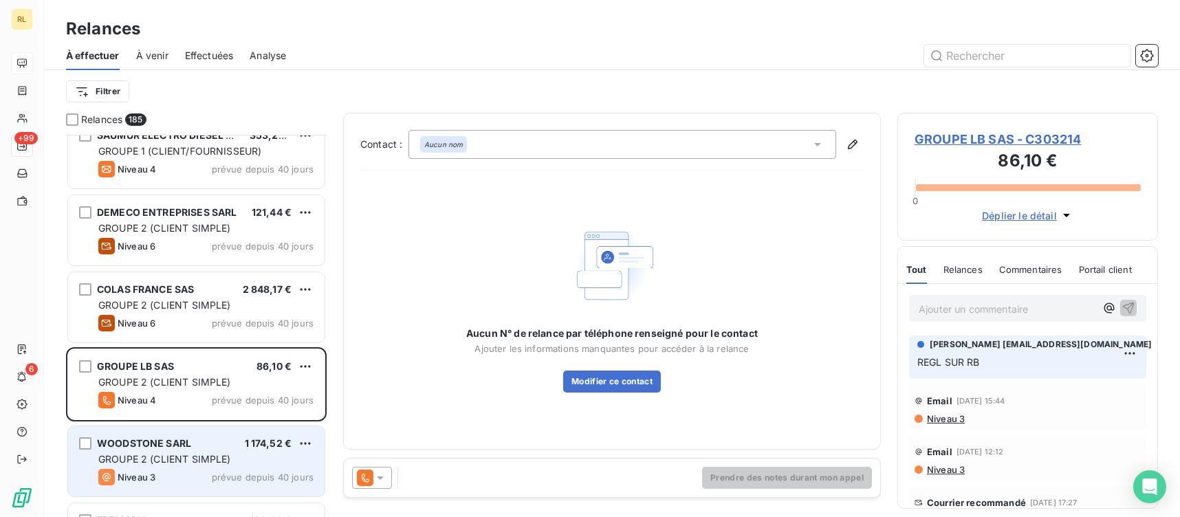
click at [209, 465] on div "GROUPE 2 (CLIENT SIMPLE)" at bounding box center [205, 459] width 215 height 14
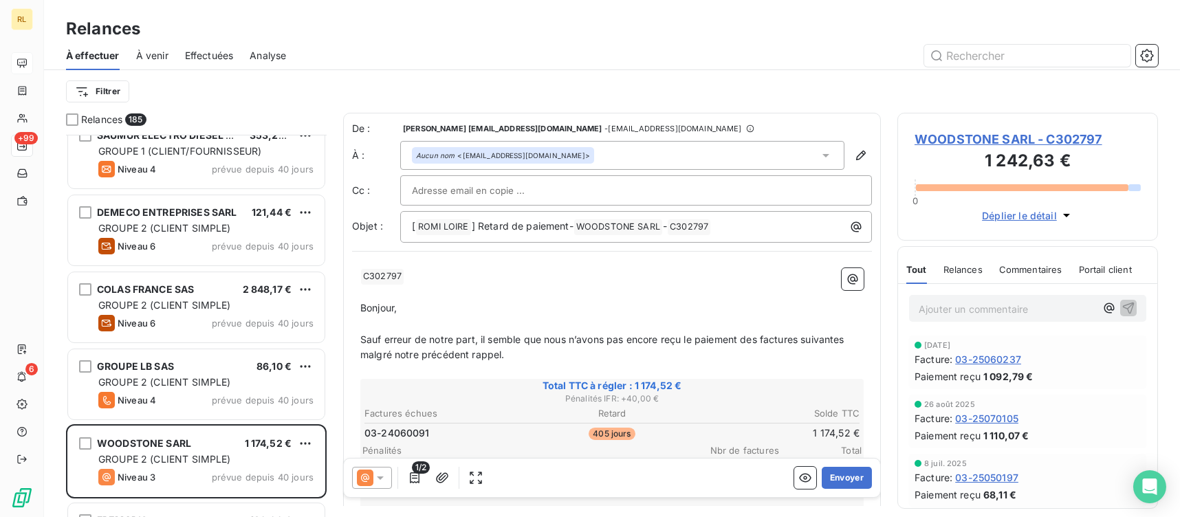
click at [372, 475] on icon at bounding box center [365, 478] width 16 height 16
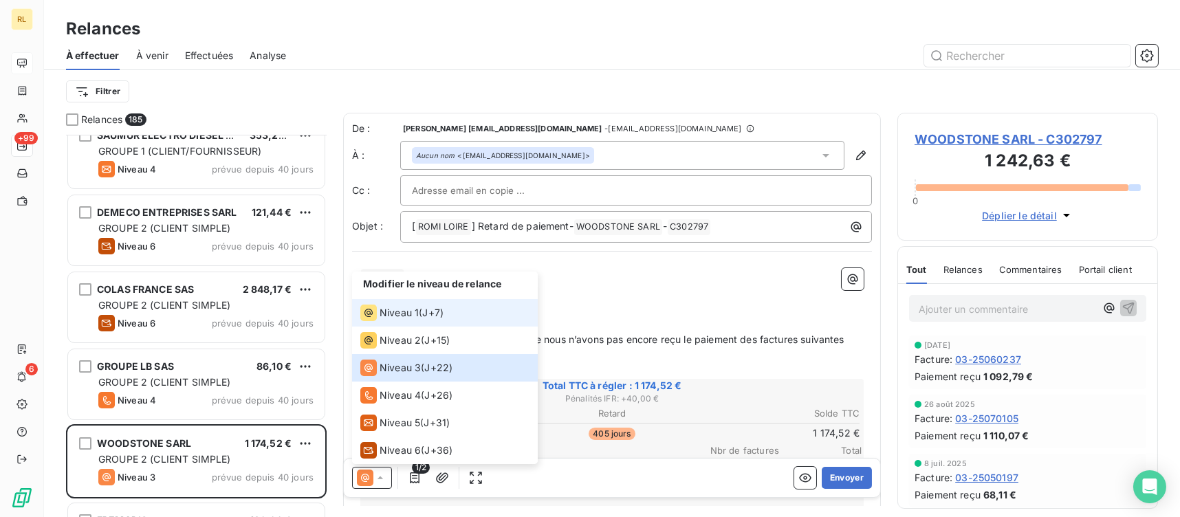
click at [397, 320] on div "Niveau 1" at bounding box center [389, 313] width 58 height 16
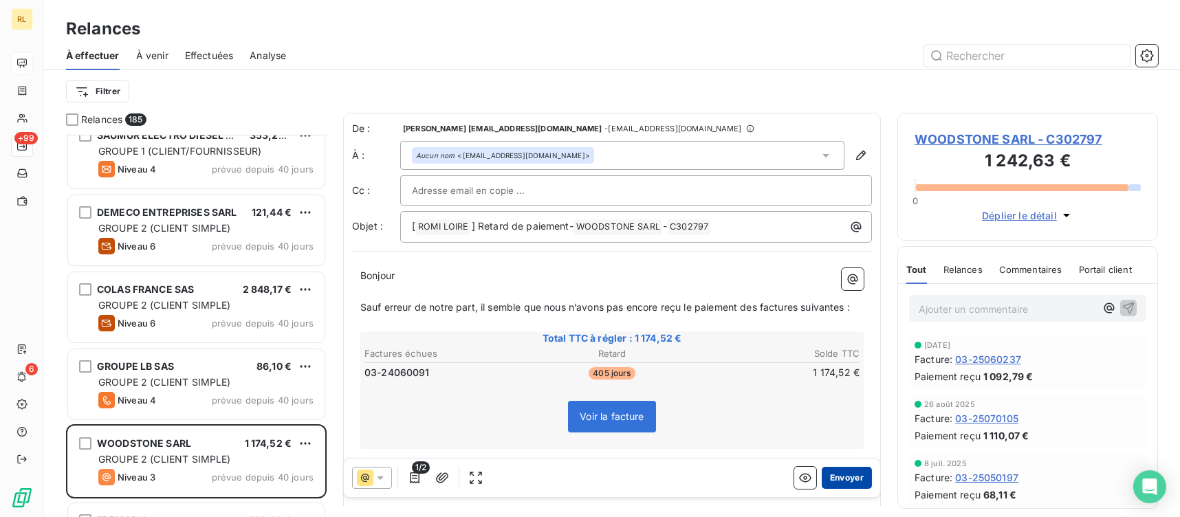
click at [841, 478] on button "Envoyer" at bounding box center [847, 478] width 50 height 22
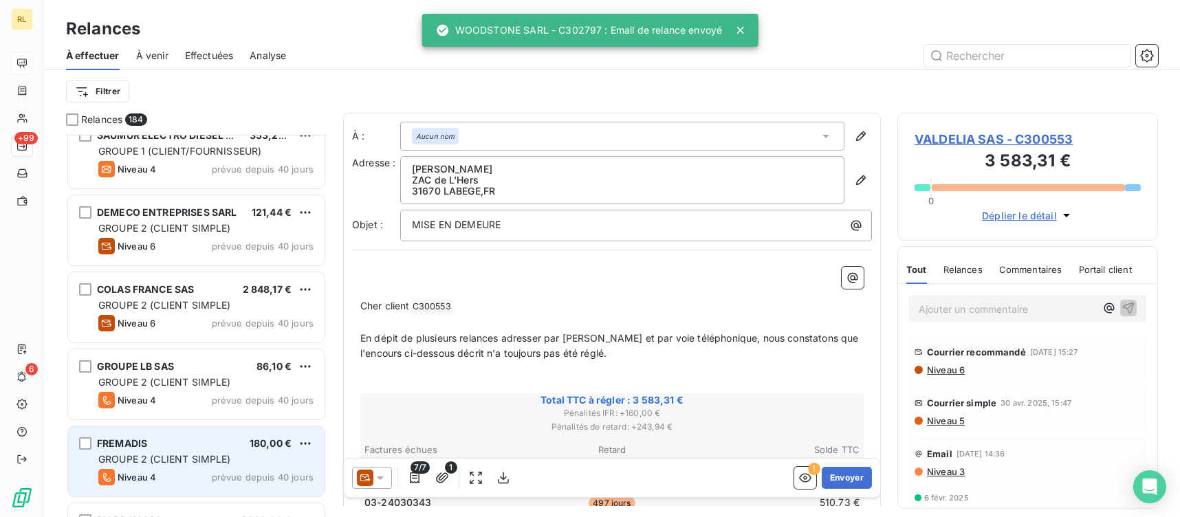
click at [171, 460] on span "GROUPE 2 (CLIENT SIMPLE)" at bounding box center [164, 459] width 133 height 12
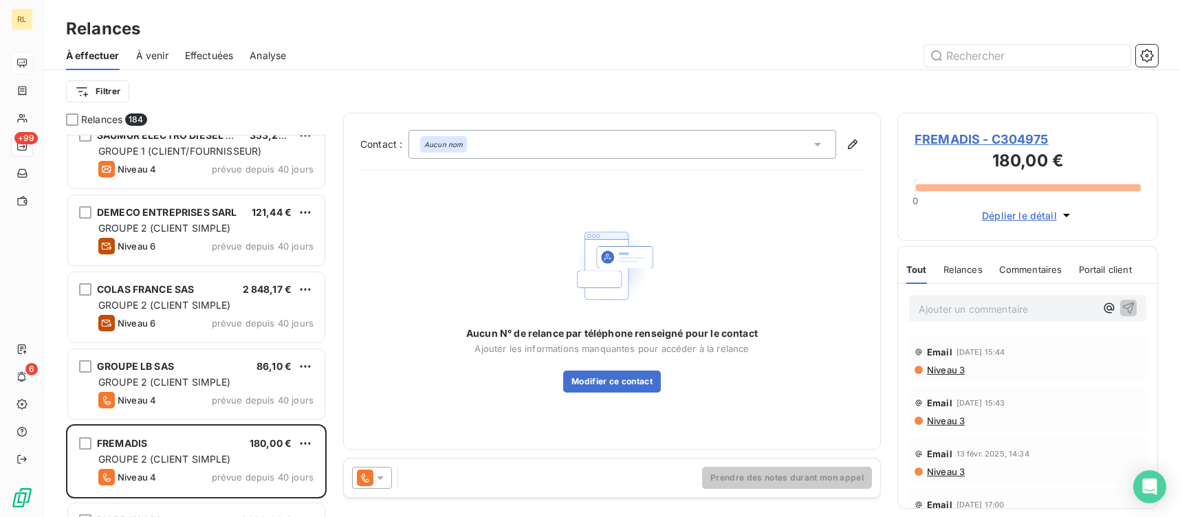
click at [377, 479] on icon at bounding box center [380, 478] width 14 height 14
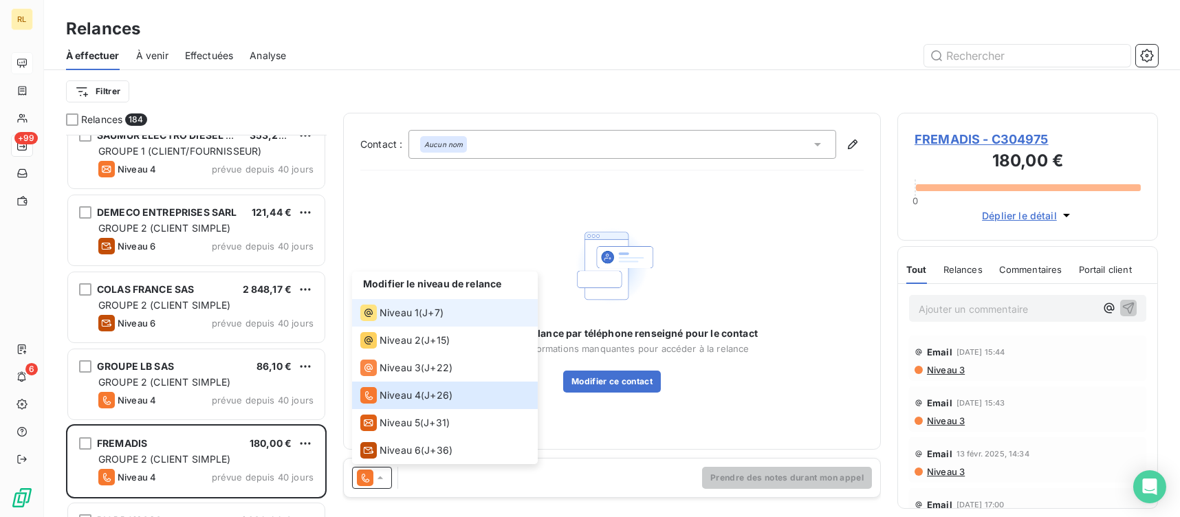
click at [399, 305] on div "Niveau 1" at bounding box center [389, 313] width 58 height 16
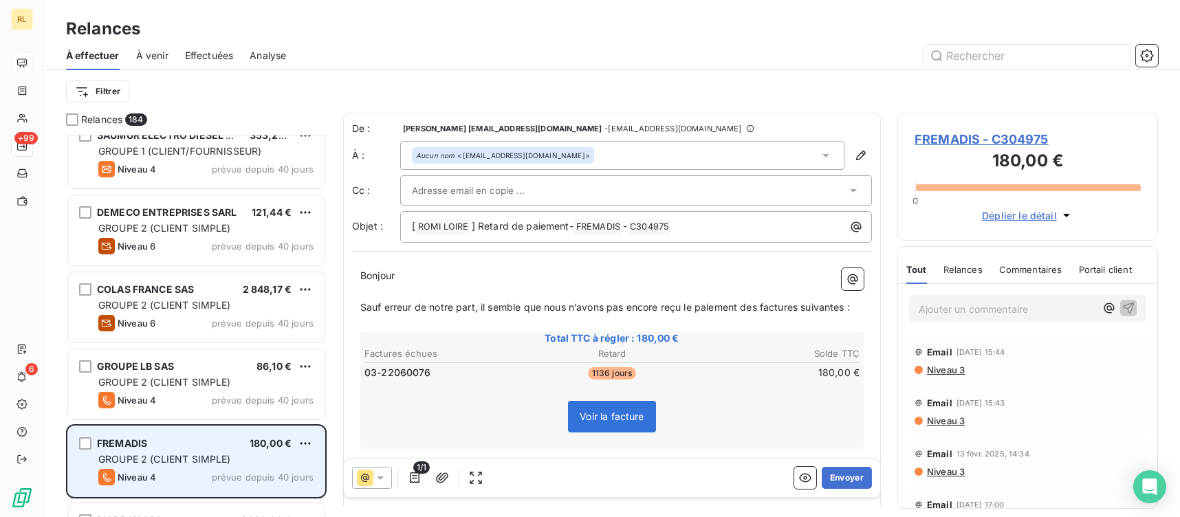
scroll to position [550, 0]
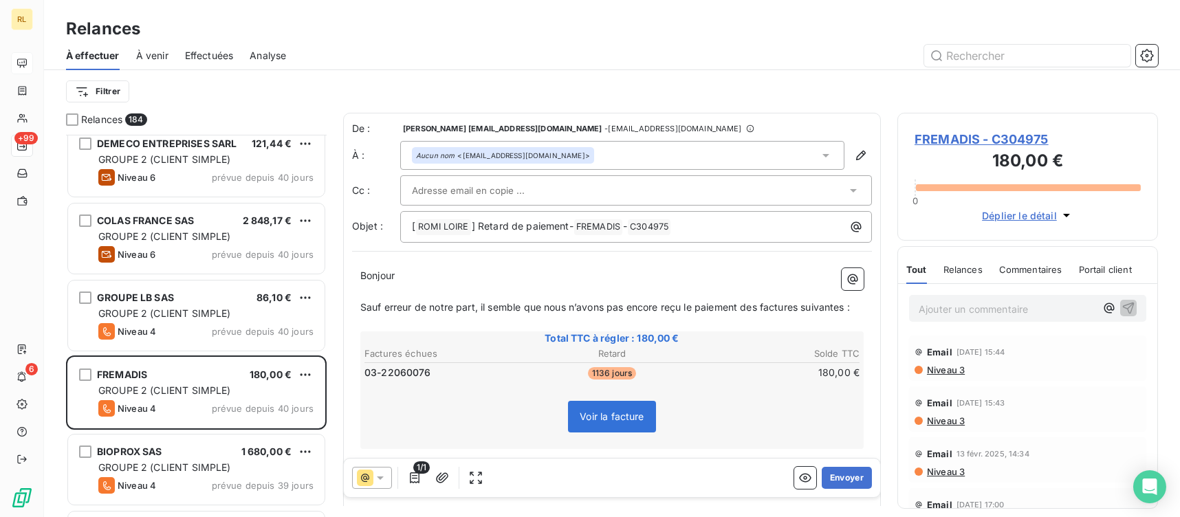
click at [997, 318] on div "Ajouter un commentaire ﻿" at bounding box center [1027, 308] width 237 height 27
click at [990, 313] on p "Ajouter un commentaire ﻿" at bounding box center [1006, 308] width 177 height 17
click at [1123, 309] on icon "button" at bounding box center [1129, 308] width 12 height 12
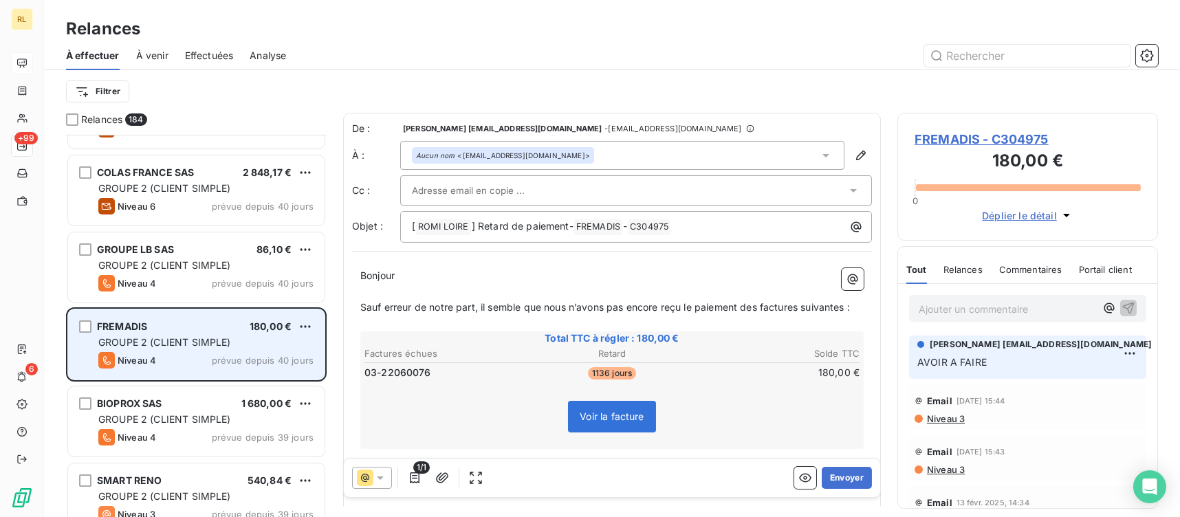
scroll to position [619, 0]
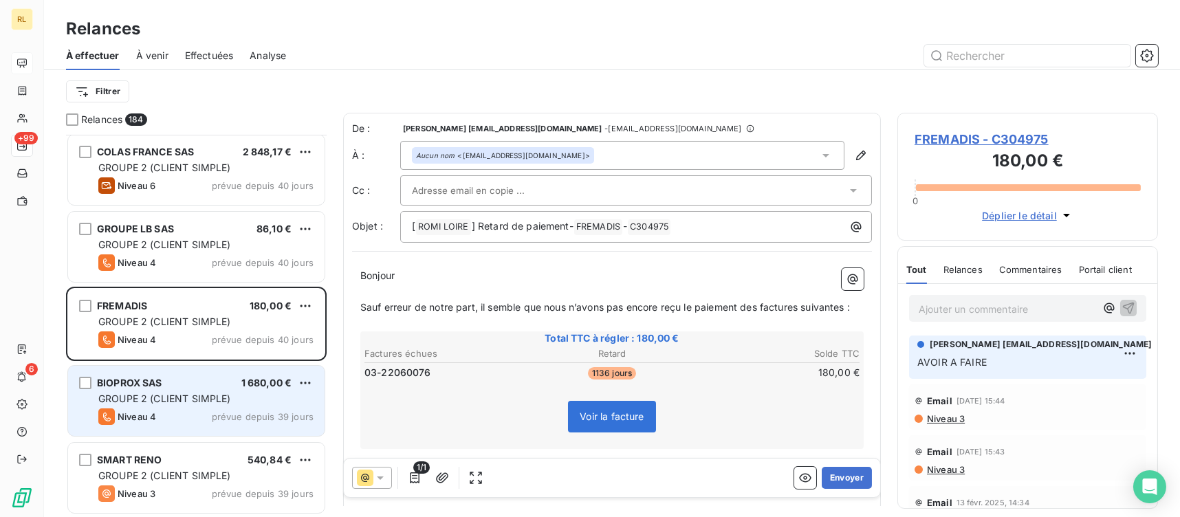
click at [211, 412] on div "Niveau 4 prévue depuis 39 jours" at bounding box center [205, 416] width 215 height 16
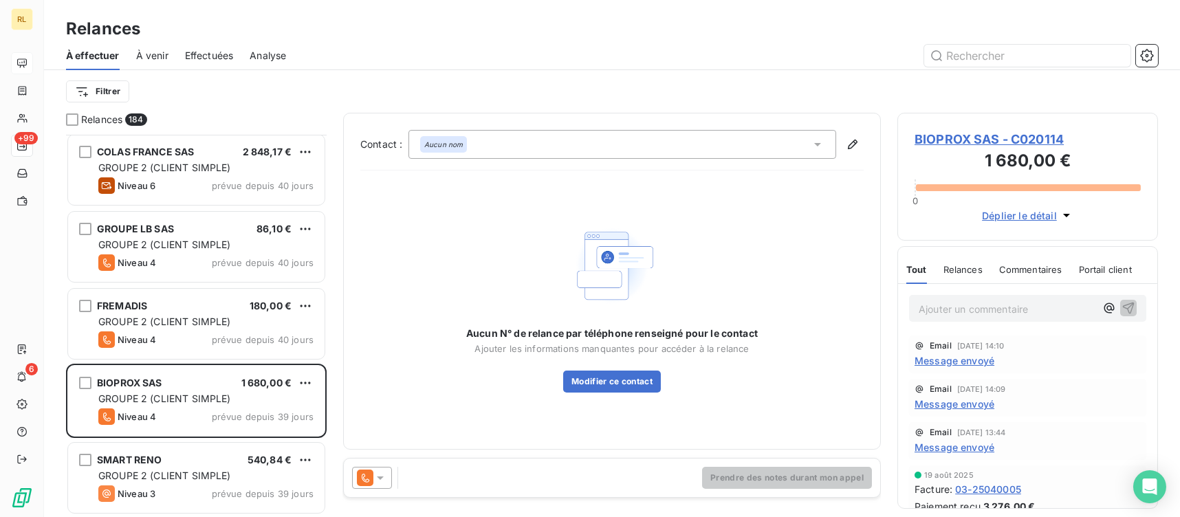
click at [1005, 140] on span "BIOPROX SAS - C020114" at bounding box center [1027, 139] width 226 height 19
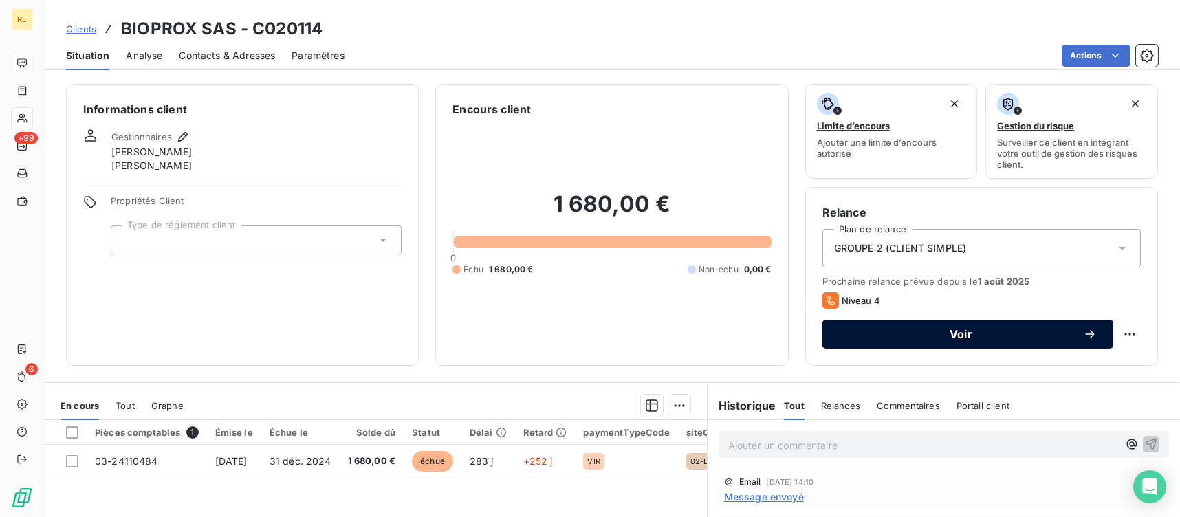
click at [989, 333] on span "Voir" at bounding box center [961, 334] width 244 height 11
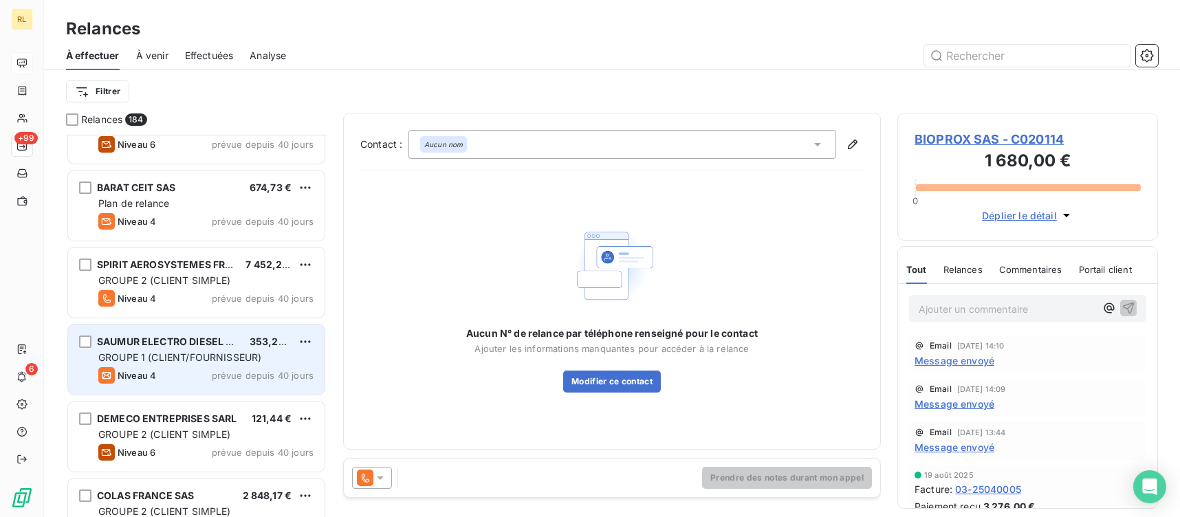
scroll to position [412, 0]
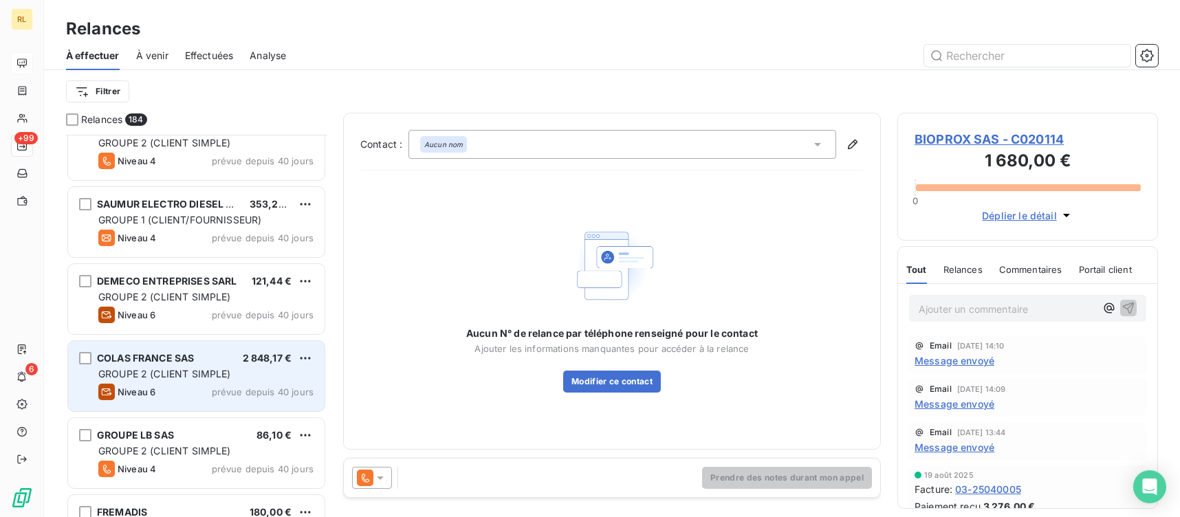
click at [203, 368] on span "GROUPE 2 (CLIENT SIMPLE)" at bounding box center [164, 374] width 133 height 12
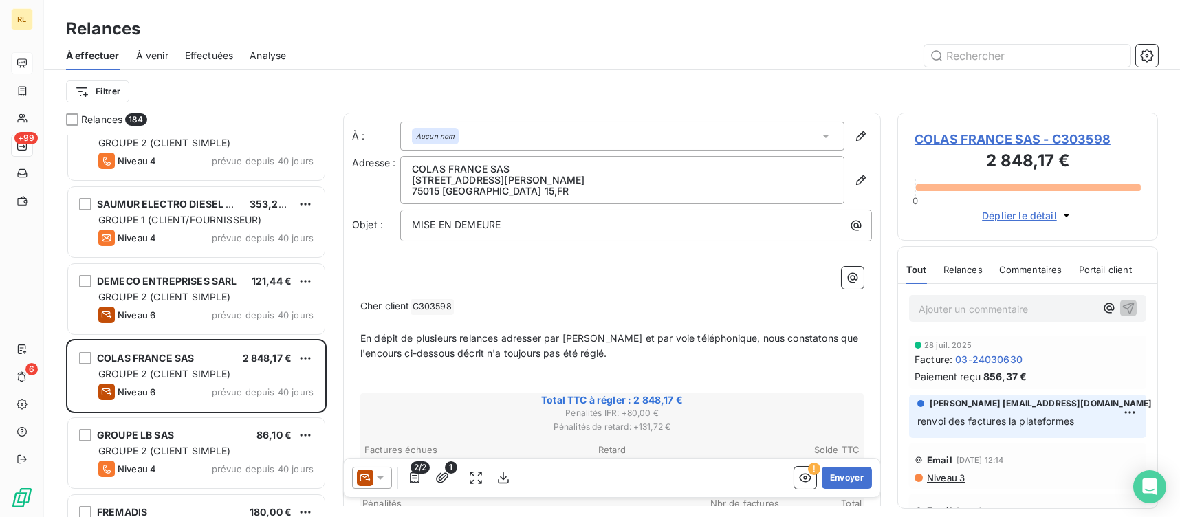
scroll to position [69, 0]
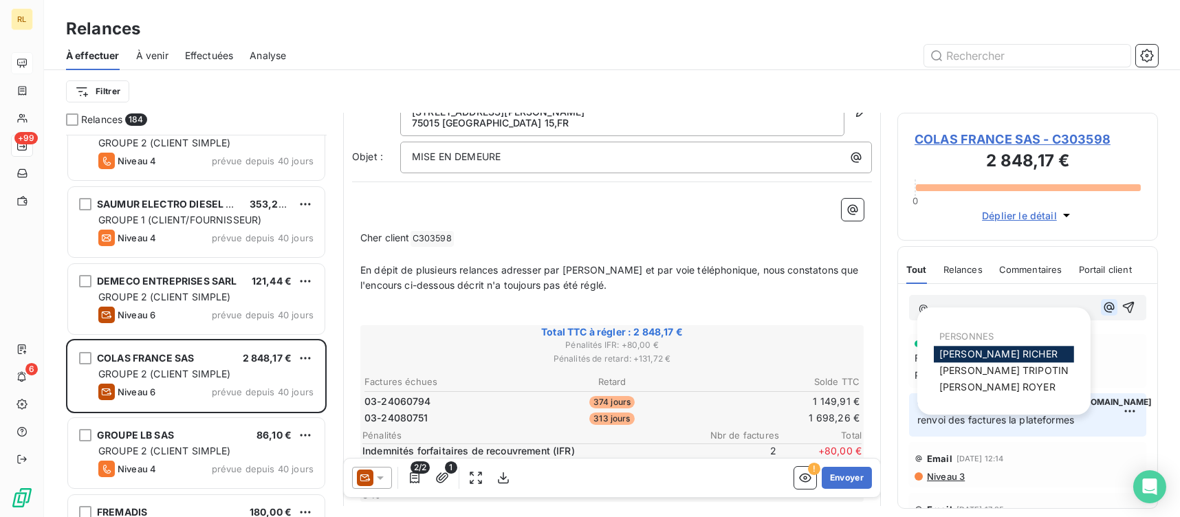
click at [1102, 313] on icon "button" at bounding box center [1109, 307] width 14 height 14
click at [978, 355] on span "[PERSON_NAME]" at bounding box center [998, 354] width 118 height 12
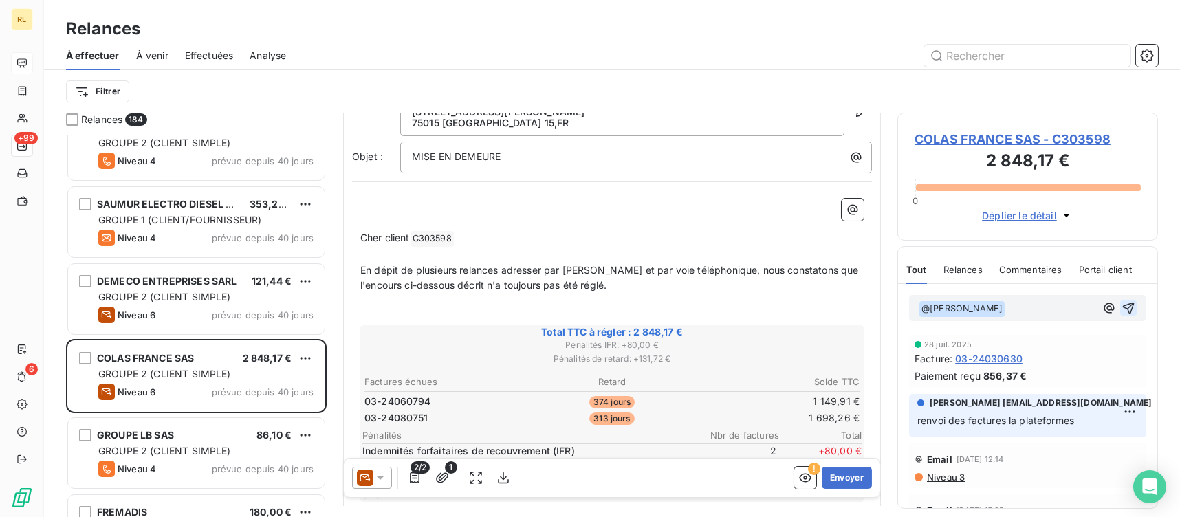
click at [1121, 305] on icon "button" at bounding box center [1128, 308] width 14 height 14
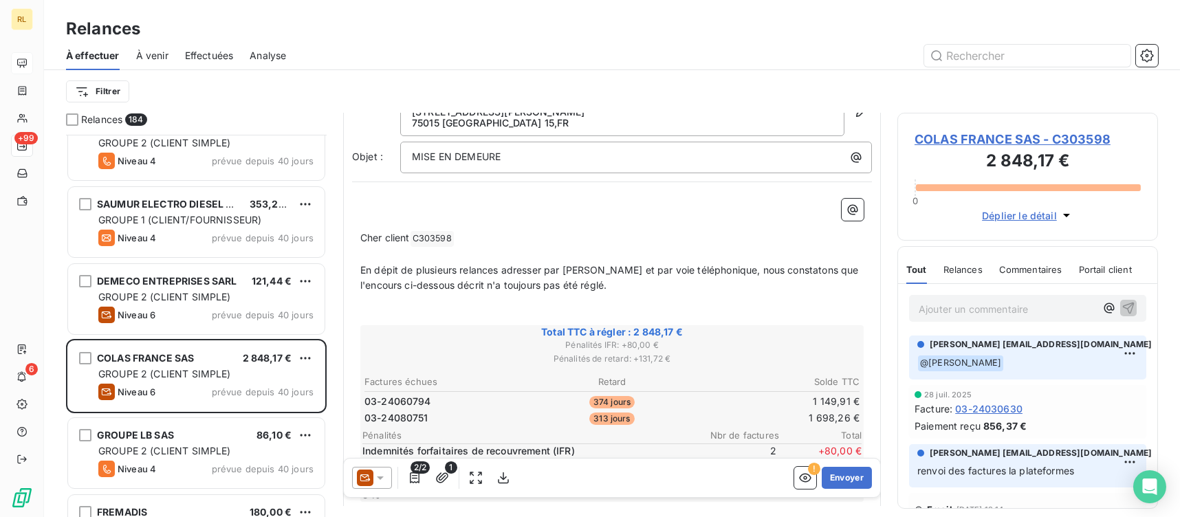
scroll to position [137, 0]
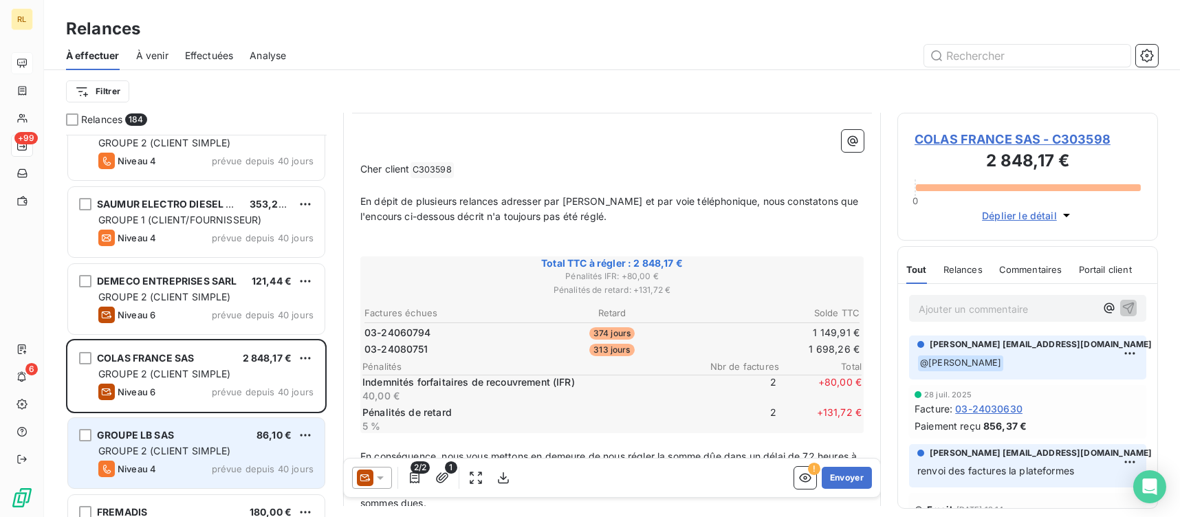
click at [171, 442] on div "GROUPE LB SAS 86,10 € GROUPE 2 (CLIENT SIMPLE) Niveau 4 prévue depuis 40 jours" at bounding box center [196, 453] width 256 height 70
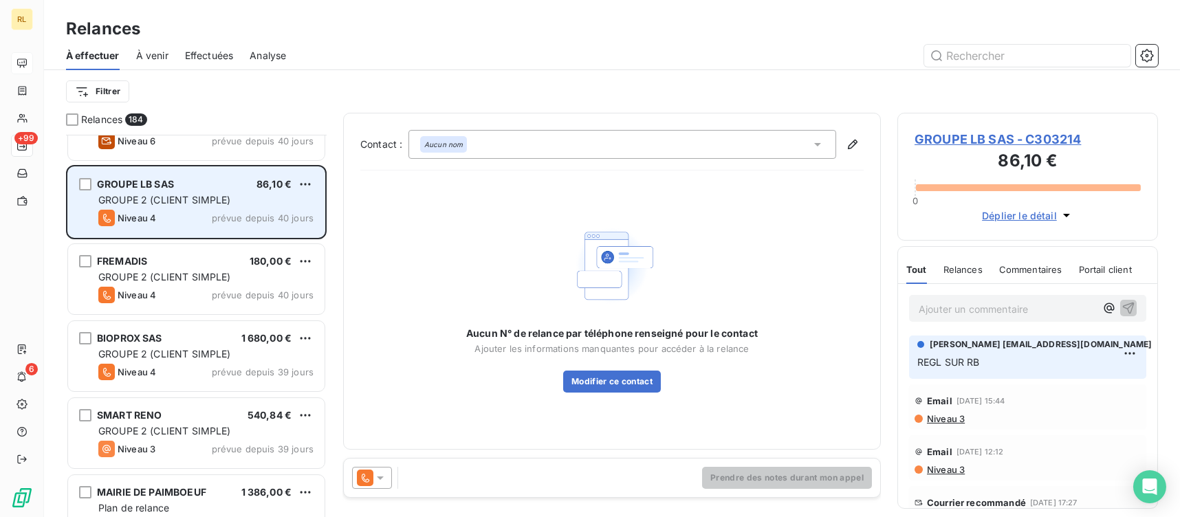
scroll to position [687, 0]
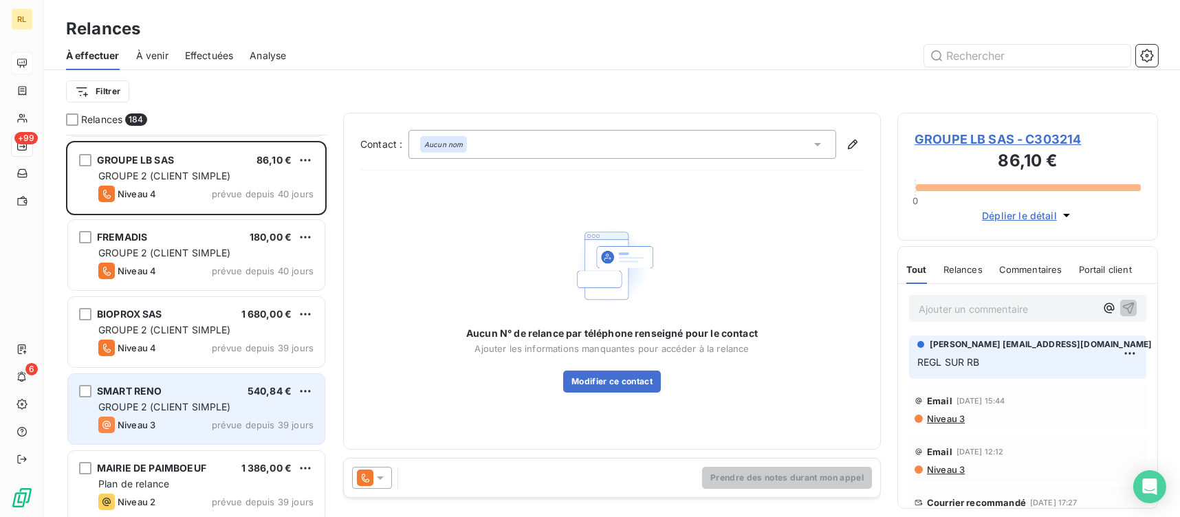
click at [170, 419] on div "Niveau 3 prévue depuis 39 jours" at bounding box center [205, 425] width 215 height 16
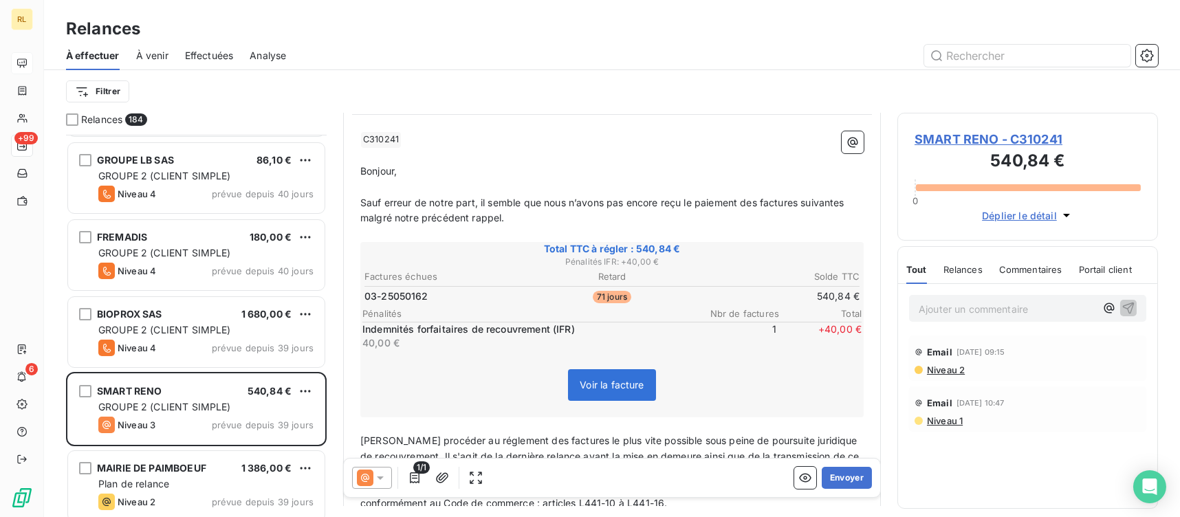
scroll to position [206, 0]
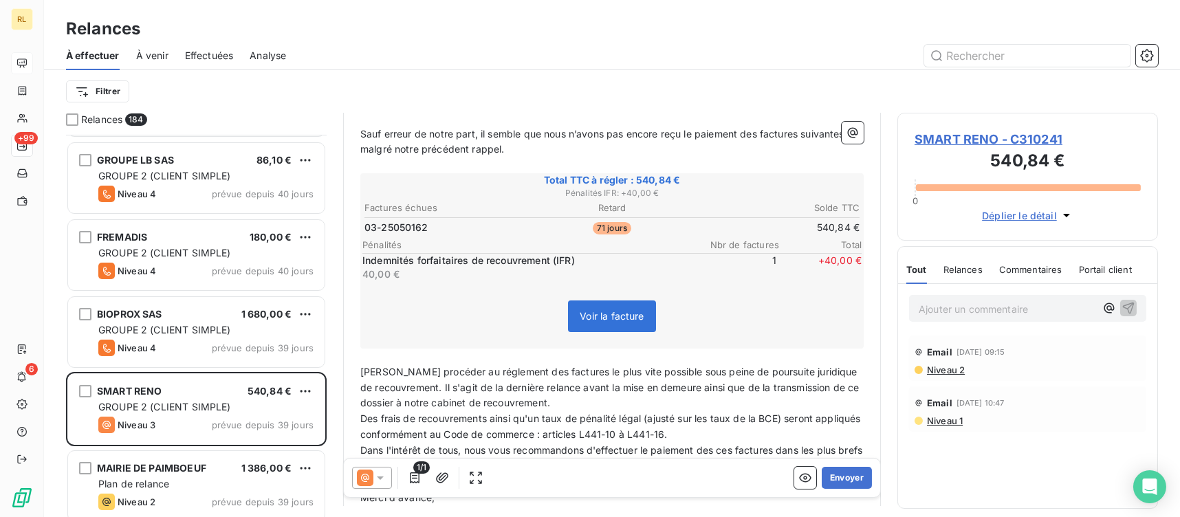
click at [733, 369] on span "[PERSON_NAME] procéder au réglement des factures le plus vite possible sous pei…" at bounding box center [611, 387] width 502 height 43
click at [479, 373] on span "[PERSON_NAME] procéder au réglement des factures le plus vite possible sous pei…" at bounding box center [611, 387] width 502 height 43
drag, startPoint x: 479, startPoint y: 373, endPoint x: 440, endPoint y: 345, distance: 48.3
click at [561, 402] on p "[PERSON_NAME] procéder au réglement des factures le plus vite possible sous pei…" at bounding box center [611, 387] width 503 height 47
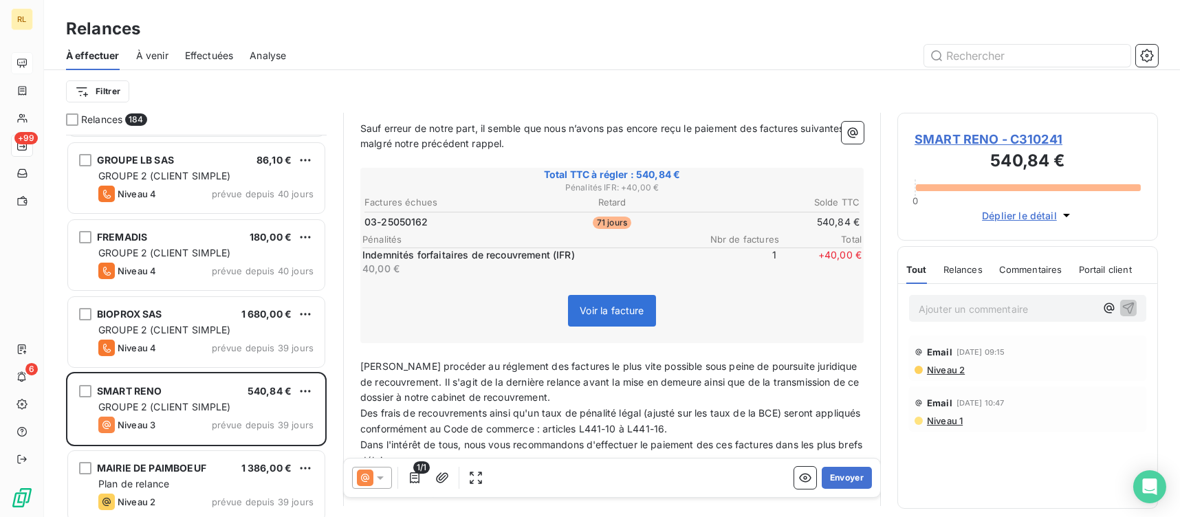
scroll to position [137, 0]
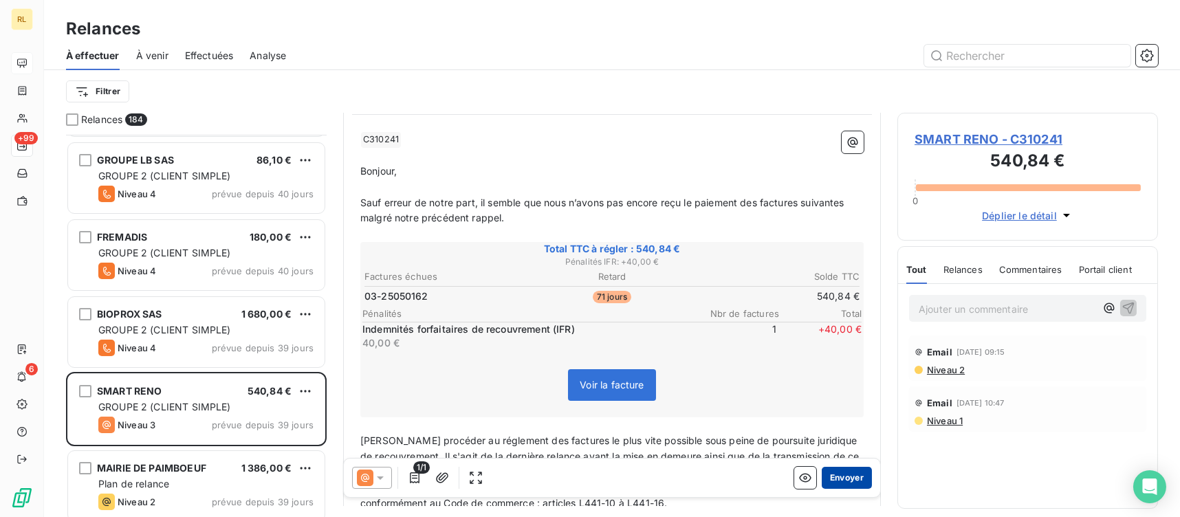
click at [837, 476] on button "Envoyer" at bounding box center [847, 478] width 50 height 22
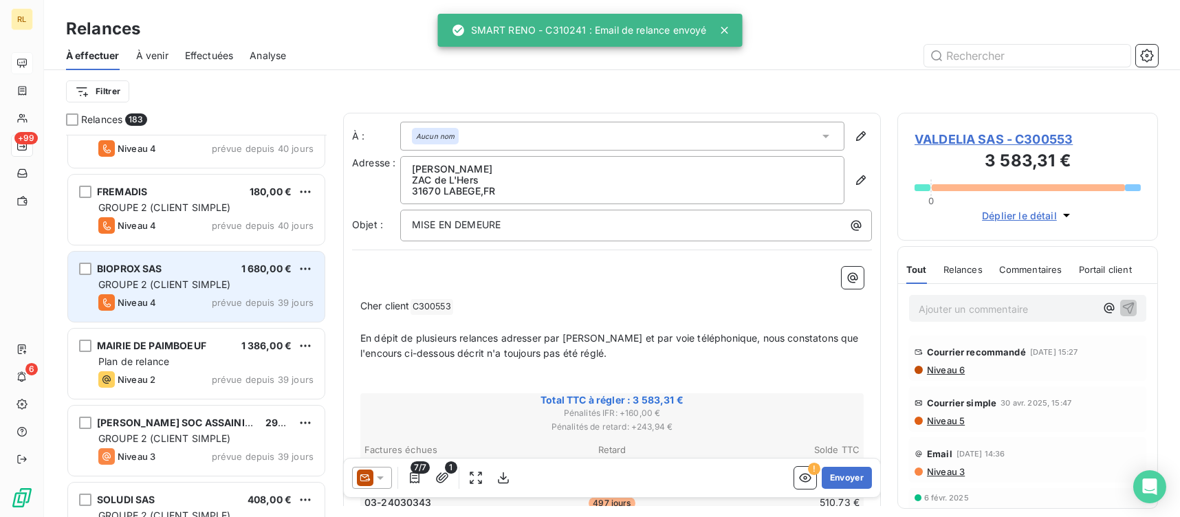
scroll to position [756, 0]
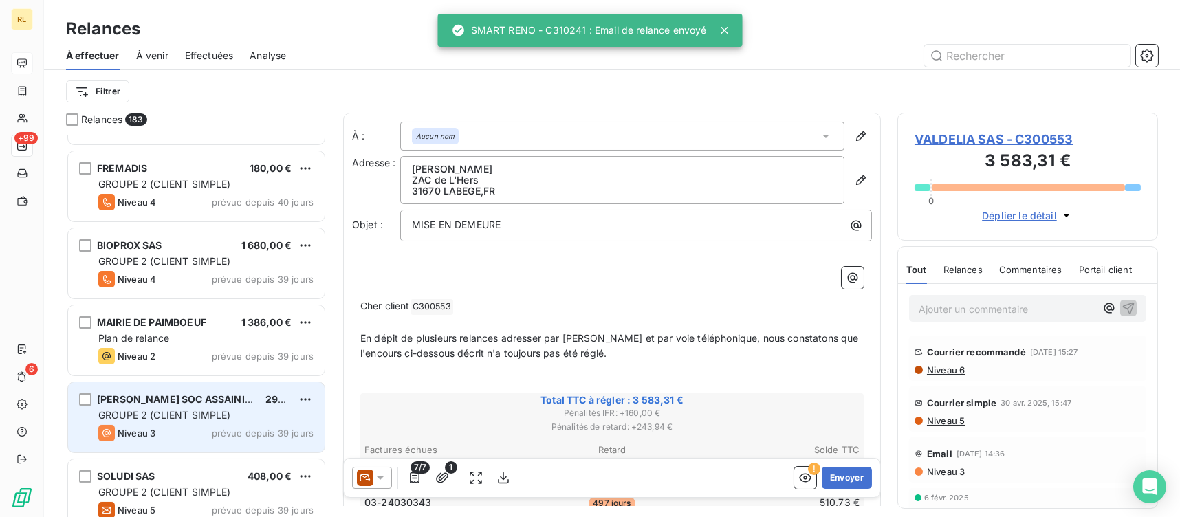
click at [192, 401] on span "[PERSON_NAME] SOC ASSAINISSEMENTCOLLECTE" at bounding box center [220, 399] width 247 height 12
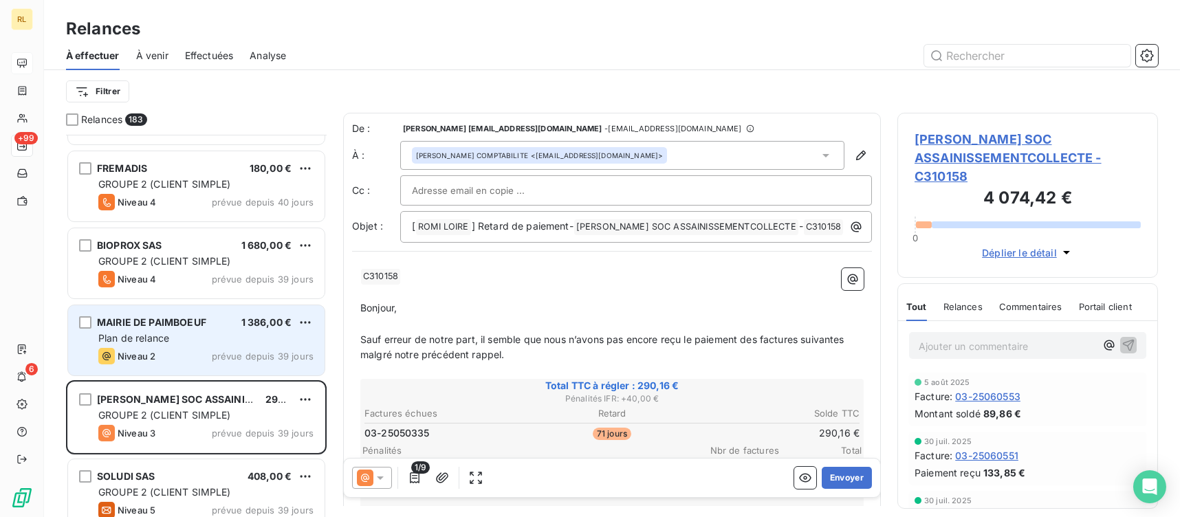
click at [155, 318] on span "MAIRIE DE PAIMBOEUF" at bounding box center [151, 322] width 109 height 12
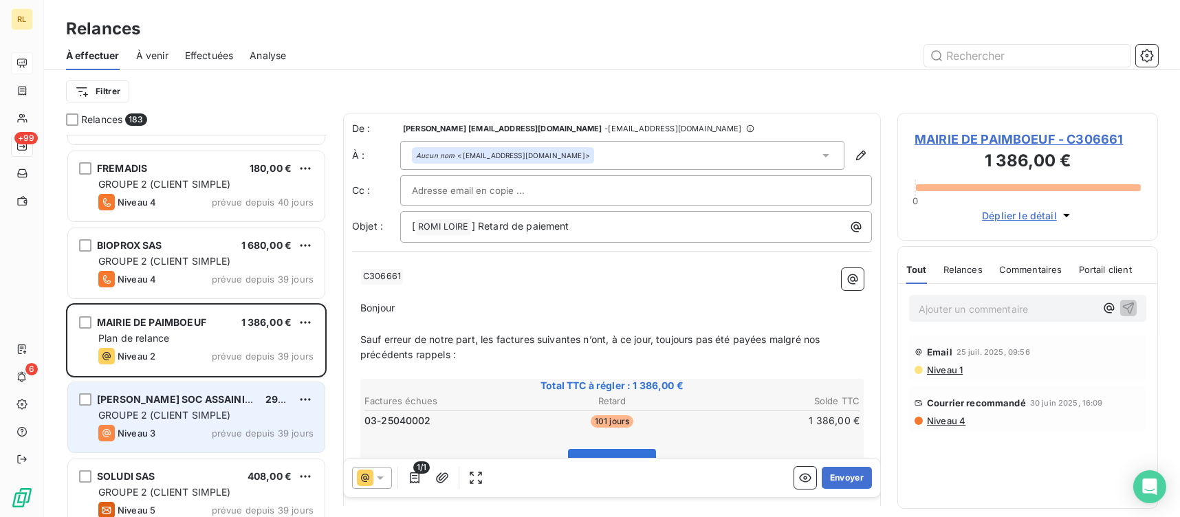
click at [163, 409] on span "GROUPE 2 (CLIENT SIMPLE)" at bounding box center [164, 415] width 133 height 12
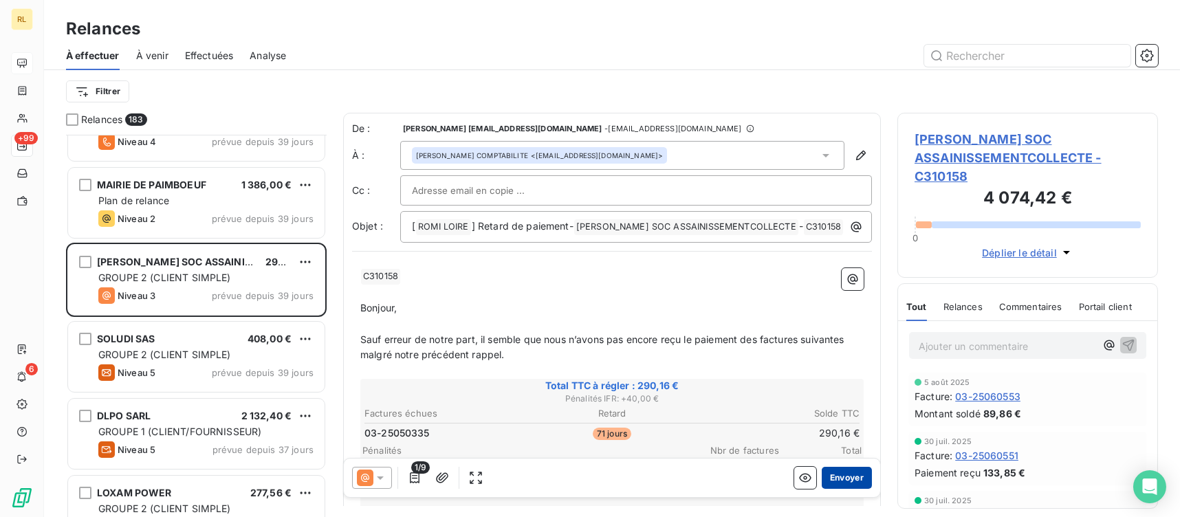
click at [822, 472] on button "Envoyer" at bounding box center [847, 478] width 50 height 22
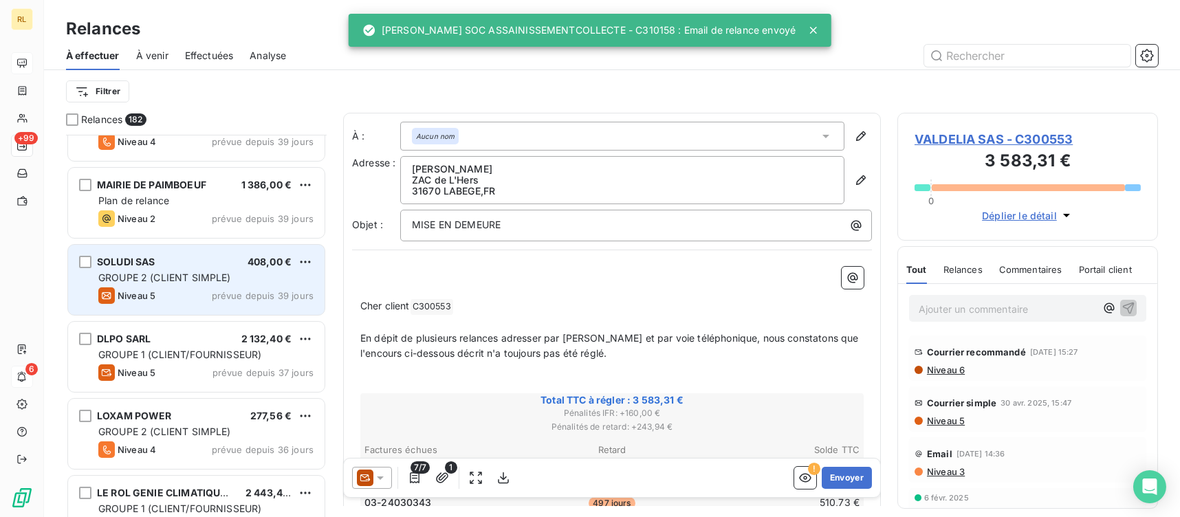
click at [180, 276] on span "GROUPE 2 (CLIENT SIMPLE)" at bounding box center [164, 278] width 133 height 12
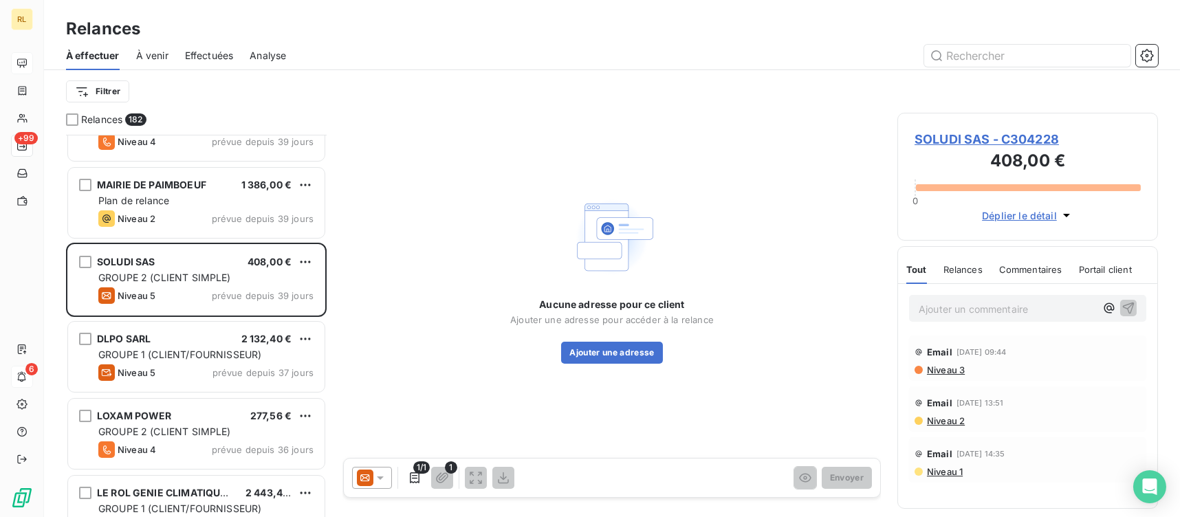
click at [981, 140] on span "SOLUDI SAS - C304228" at bounding box center [1027, 139] width 226 height 19
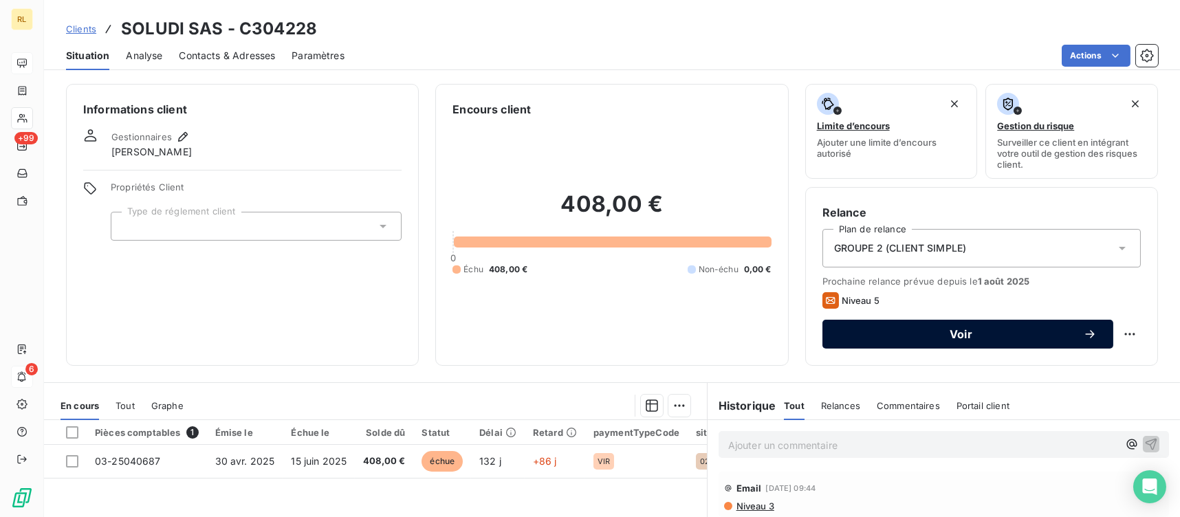
click at [934, 333] on div "Voir" at bounding box center [968, 334] width 258 height 14
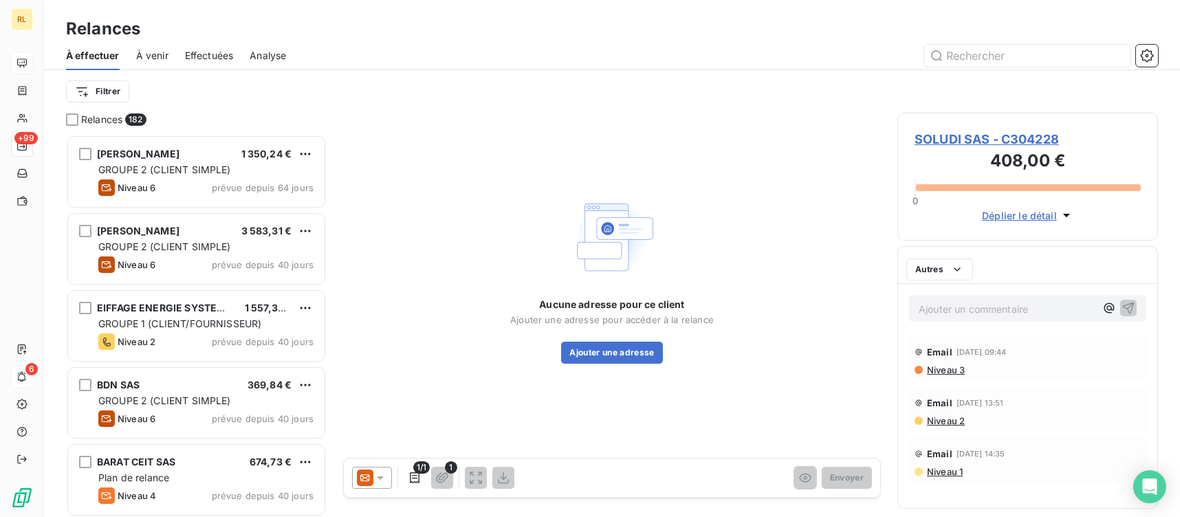
scroll to position [371, 250]
click at [352, 483] on div at bounding box center [372, 478] width 40 height 22
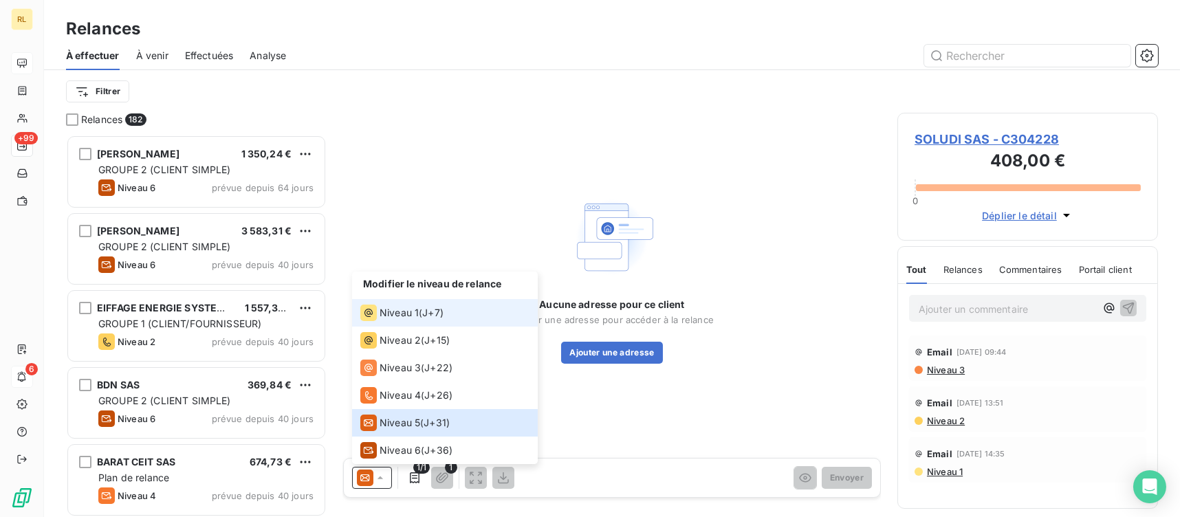
click at [408, 308] on span "Niveau 1" at bounding box center [398, 313] width 39 height 14
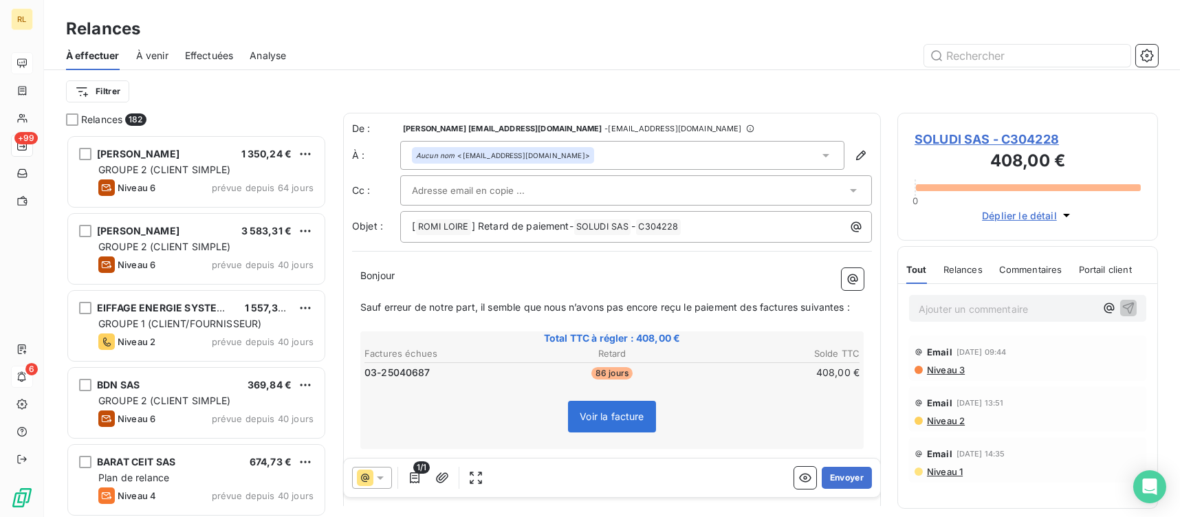
click at [376, 483] on icon at bounding box center [380, 478] width 14 height 14
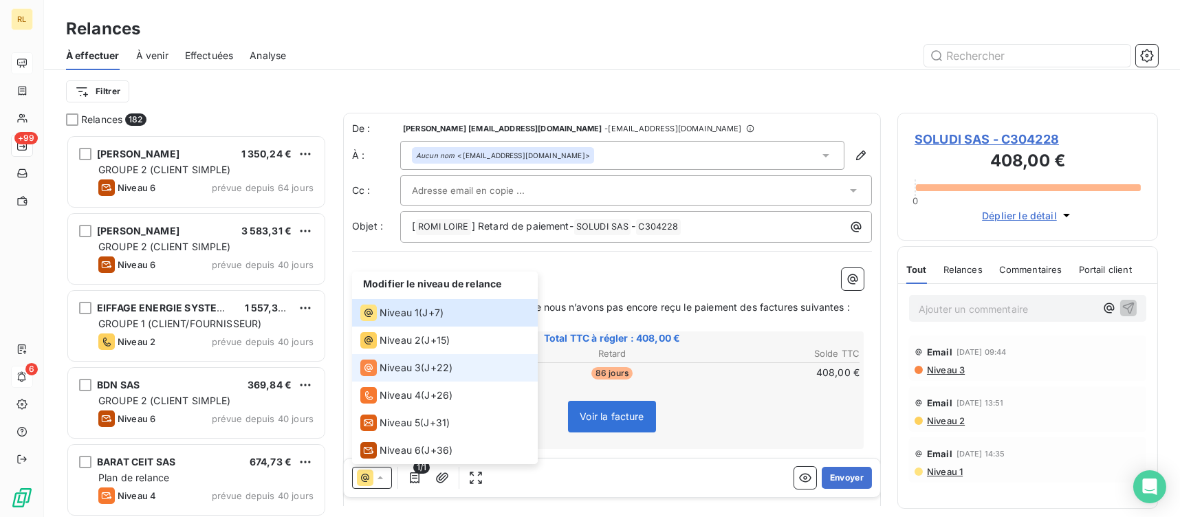
click at [414, 371] on span "Niveau 3" at bounding box center [399, 368] width 41 height 14
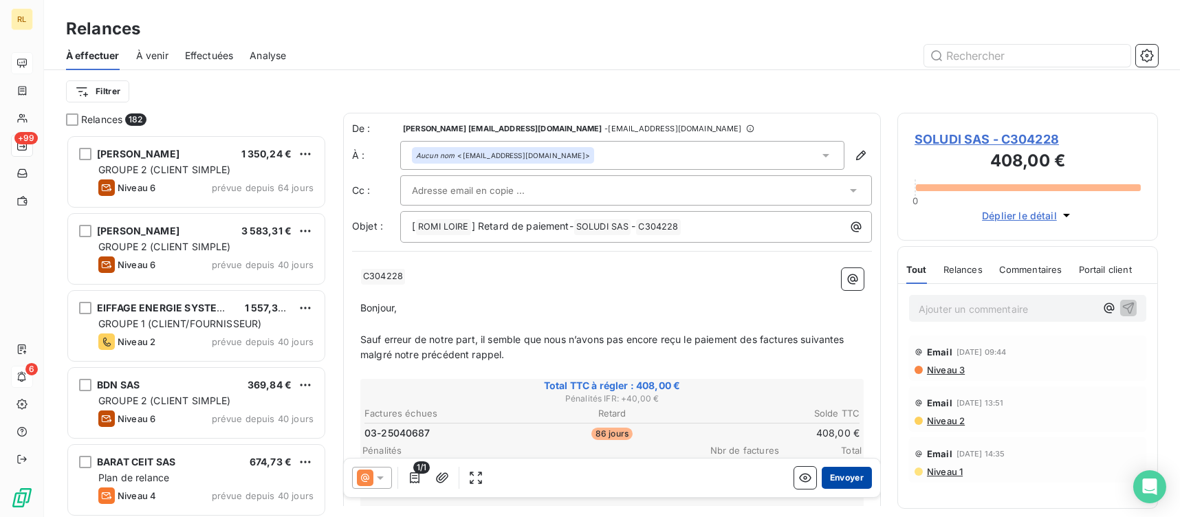
click at [833, 470] on button "Envoyer" at bounding box center [847, 478] width 50 height 22
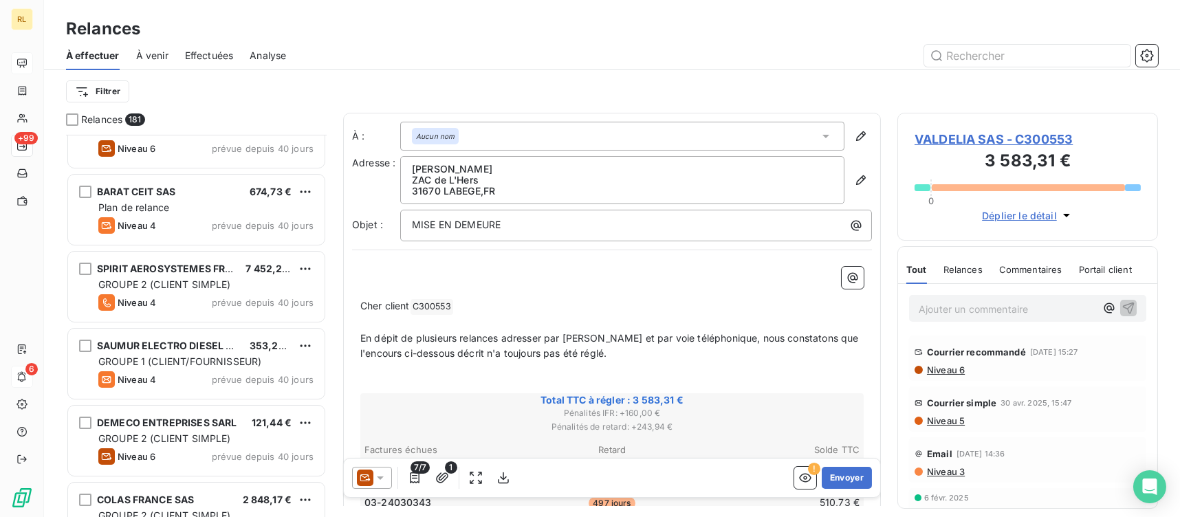
scroll to position [275, 0]
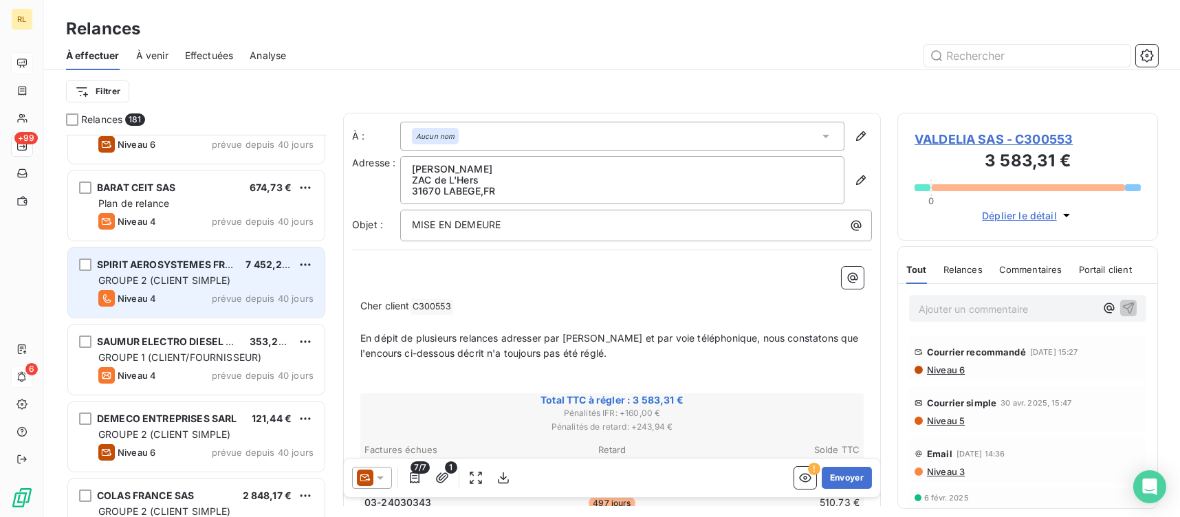
click at [186, 277] on span "GROUPE 2 (CLIENT SIMPLE)" at bounding box center [164, 280] width 133 height 12
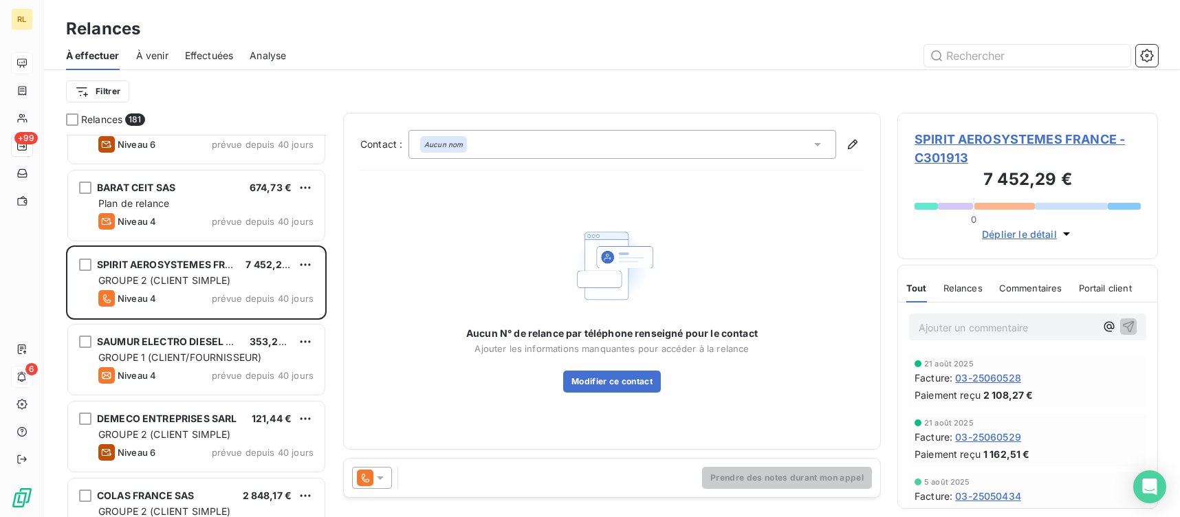
click at [386, 474] on icon at bounding box center [380, 478] width 14 height 14
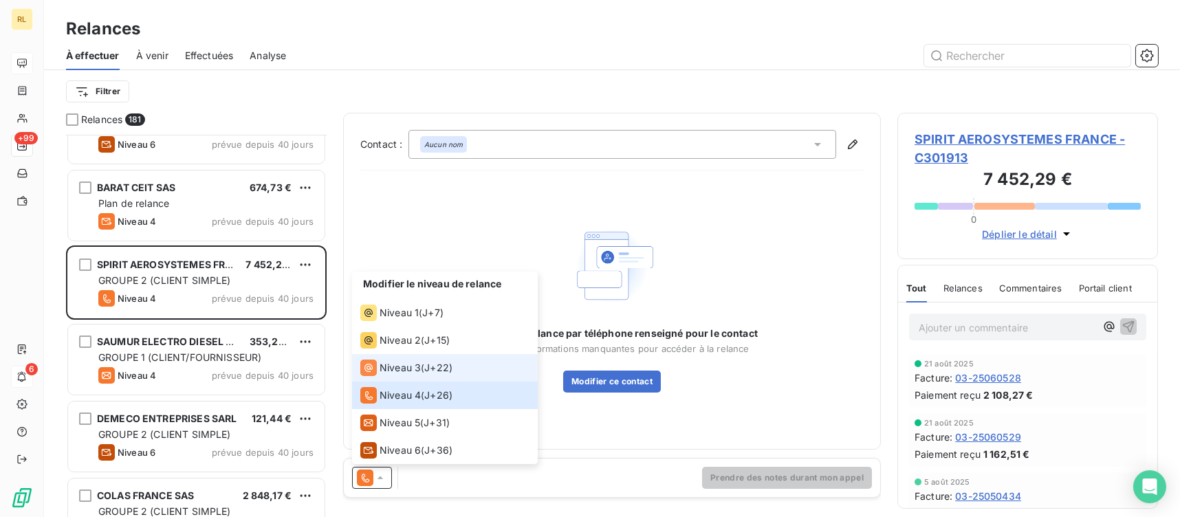
click at [426, 367] on span "J+22 )" at bounding box center [438, 368] width 28 height 14
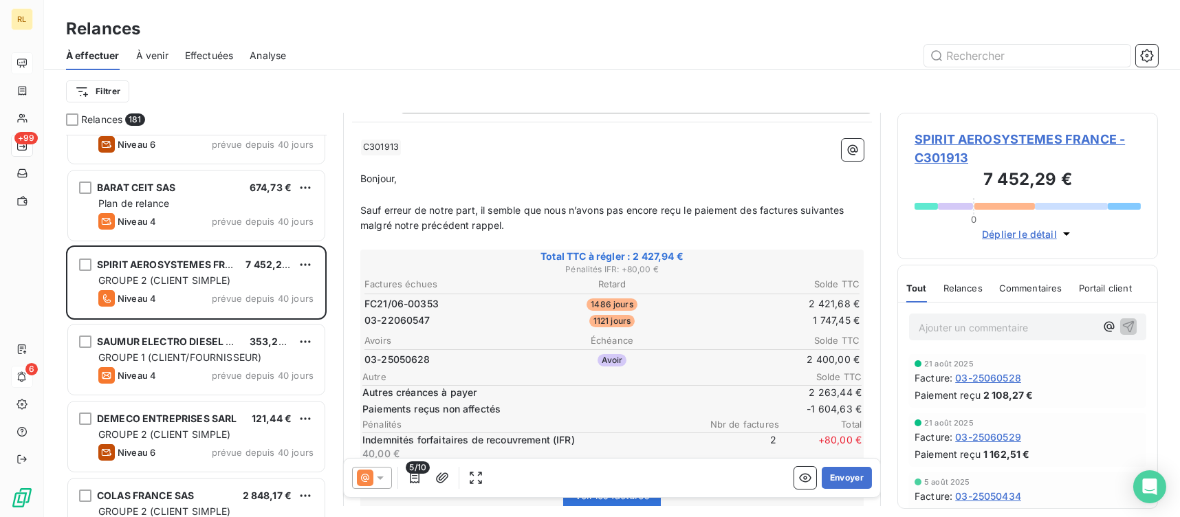
scroll to position [137, 0]
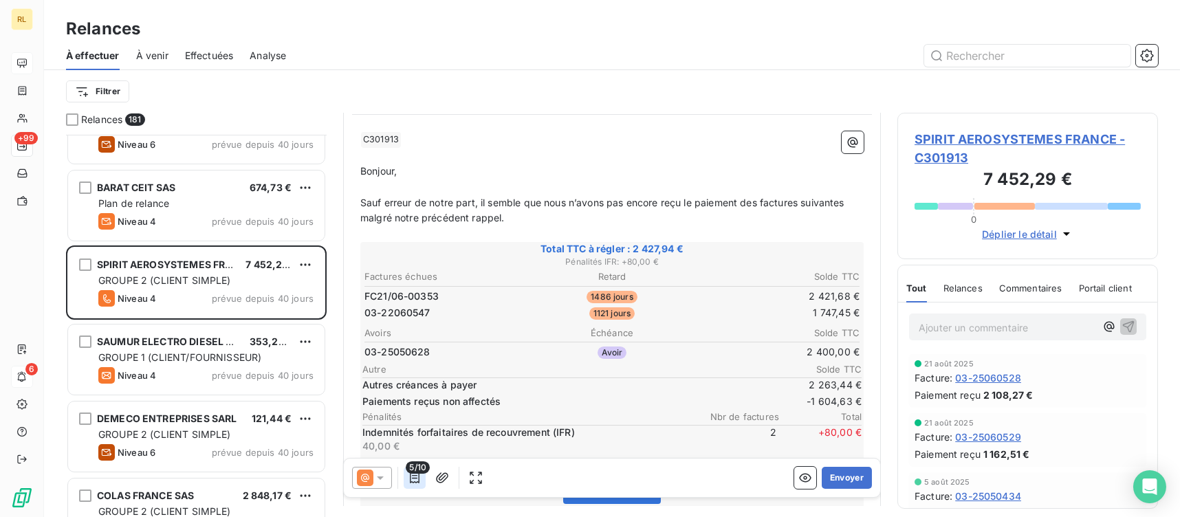
click at [421, 474] on icon "button" at bounding box center [415, 478] width 14 height 14
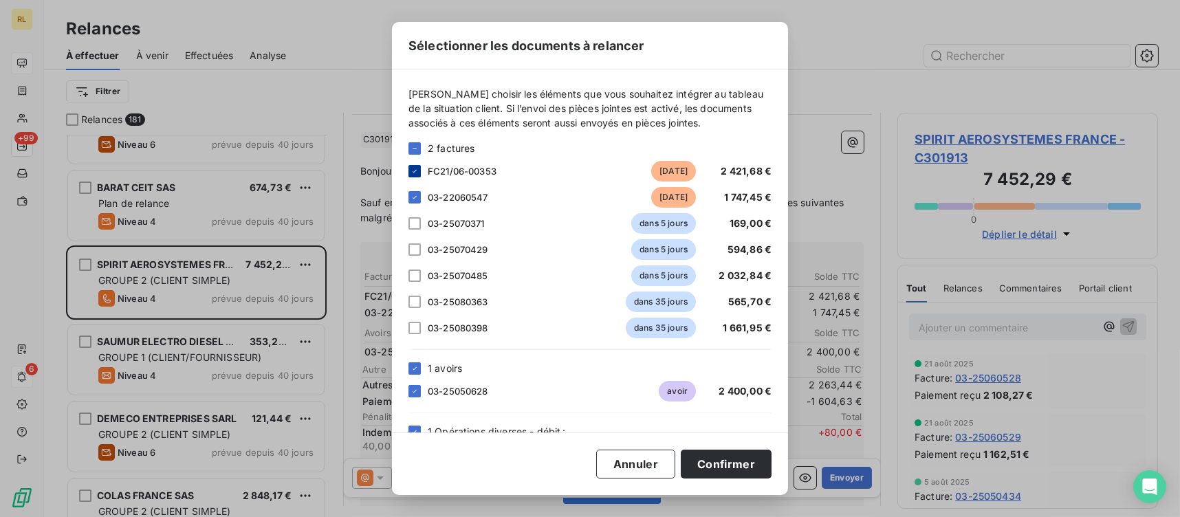
click at [415, 171] on icon at bounding box center [414, 171] width 8 height 8
click at [414, 195] on icon at bounding box center [414, 197] width 8 height 8
click at [416, 227] on div at bounding box center [414, 223] width 12 height 12
click at [415, 247] on div at bounding box center [414, 249] width 12 height 12
drag, startPoint x: 412, startPoint y: 279, endPoint x: 410, endPoint y: 301, distance: 22.1
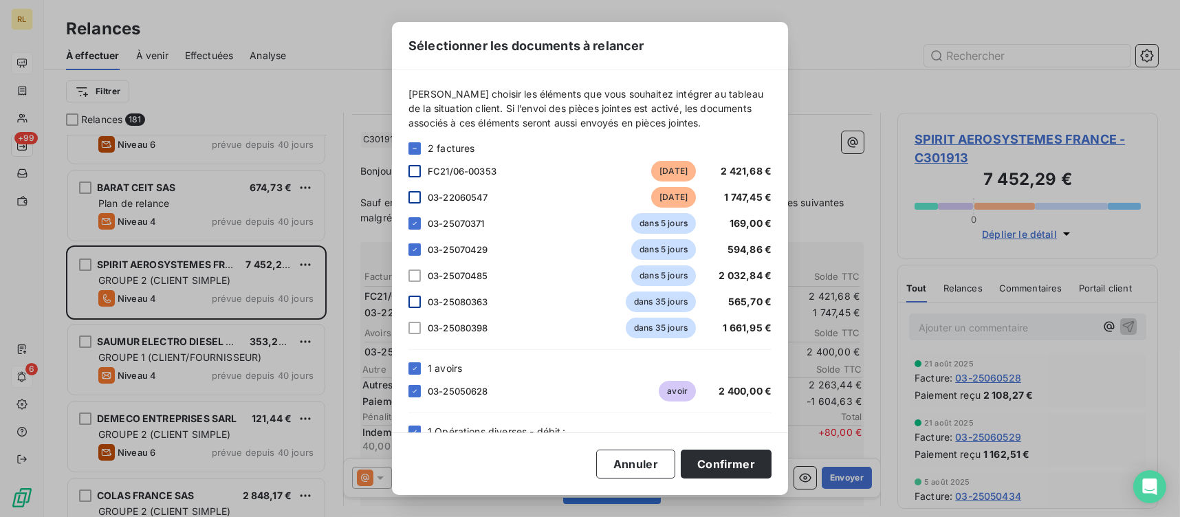
click at [412, 280] on div at bounding box center [414, 275] width 12 height 12
drag, startPoint x: 410, startPoint y: 301, endPoint x: 413, endPoint y: 331, distance: 30.4
click at [410, 303] on div at bounding box center [414, 302] width 12 height 12
click at [413, 331] on div at bounding box center [414, 328] width 12 height 12
click at [411, 366] on icon at bounding box center [414, 368] width 8 height 8
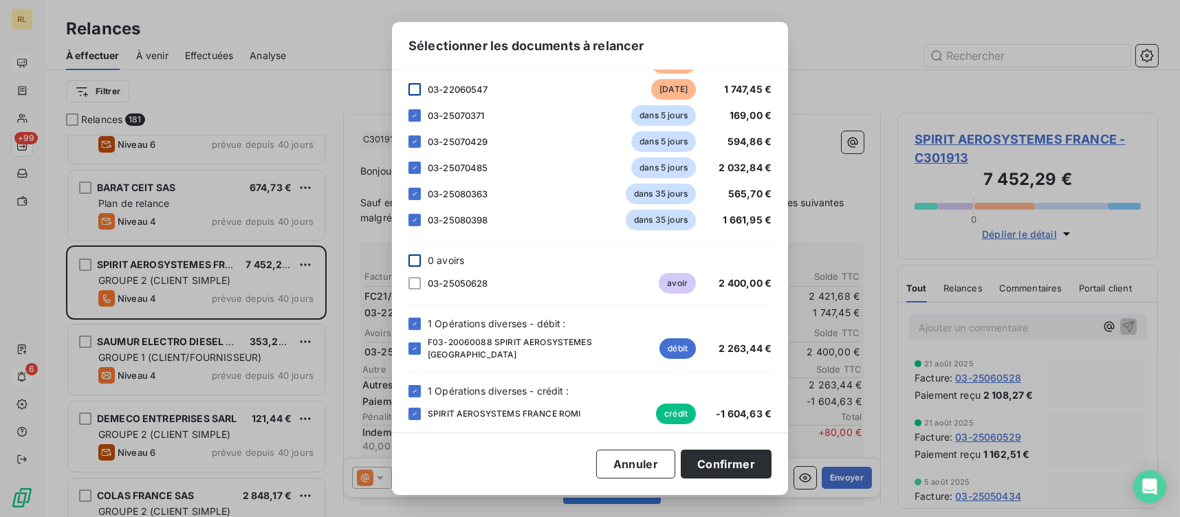
scroll to position [112, 0]
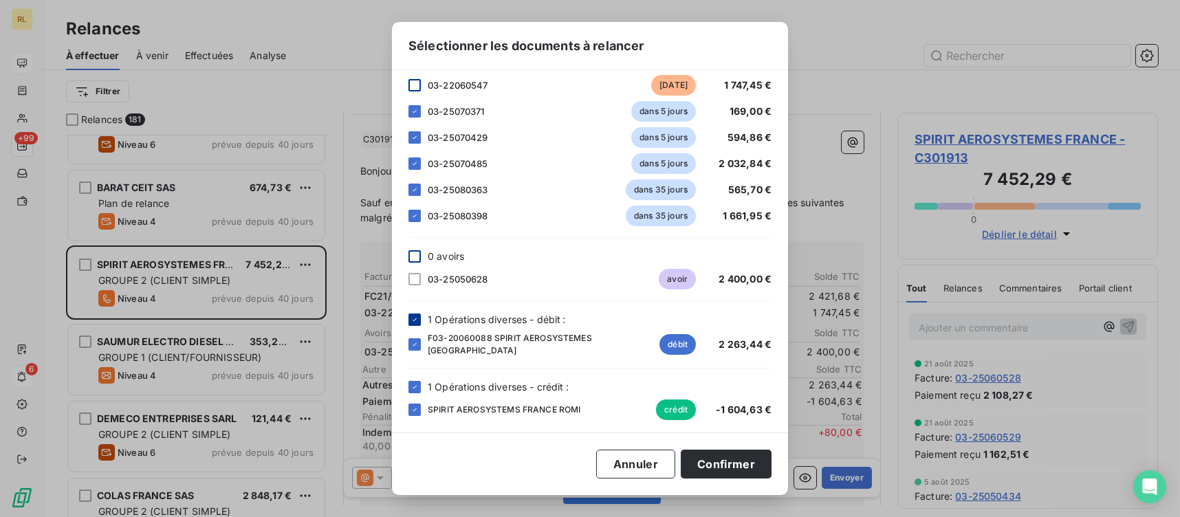
click at [416, 318] on icon at bounding box center [414, 319] width 4 height 3
click at [599, 473] on button "Annuler" at bounding box center [635, 464] width 79 height 29
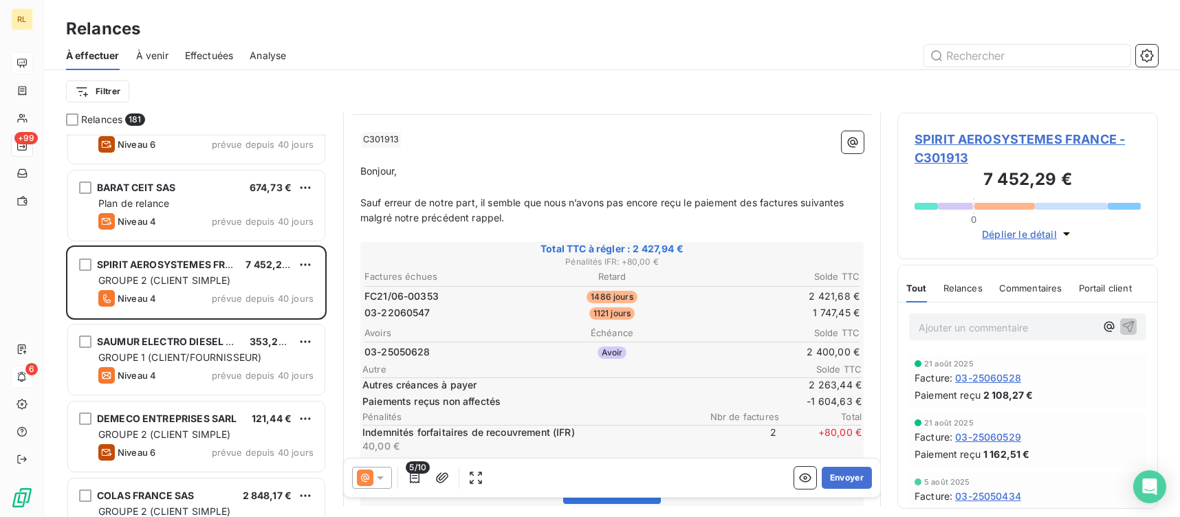
click at [1005, 143] on span "SPIRIT AEROSYSTEMES FRANCE - C301913" at bounding box center [1027, 148] width 226 height 37
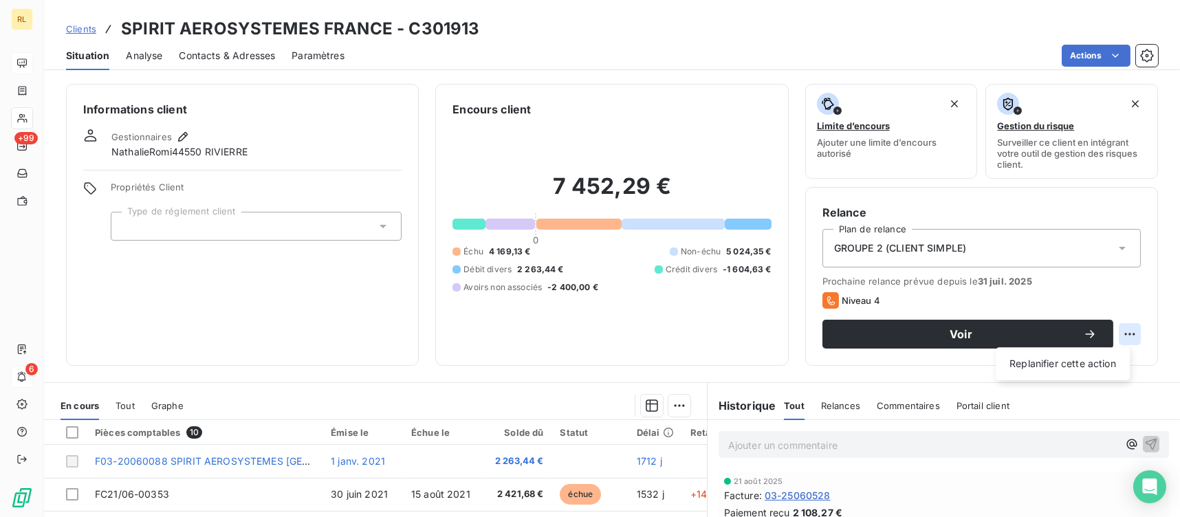
click at [1118, 335] on html "RL +99 6 Clients SPIRIT AEROSYSTEMES [GEOGRAPHIC_DATA] - C301913 Situation Anal…" at bounding box center [590, 258] width 1180 height 517
click at [1059, 360] on div "Replanifier cette action" at bounding box center [1062, 364] width 123 height 22
select select "8"
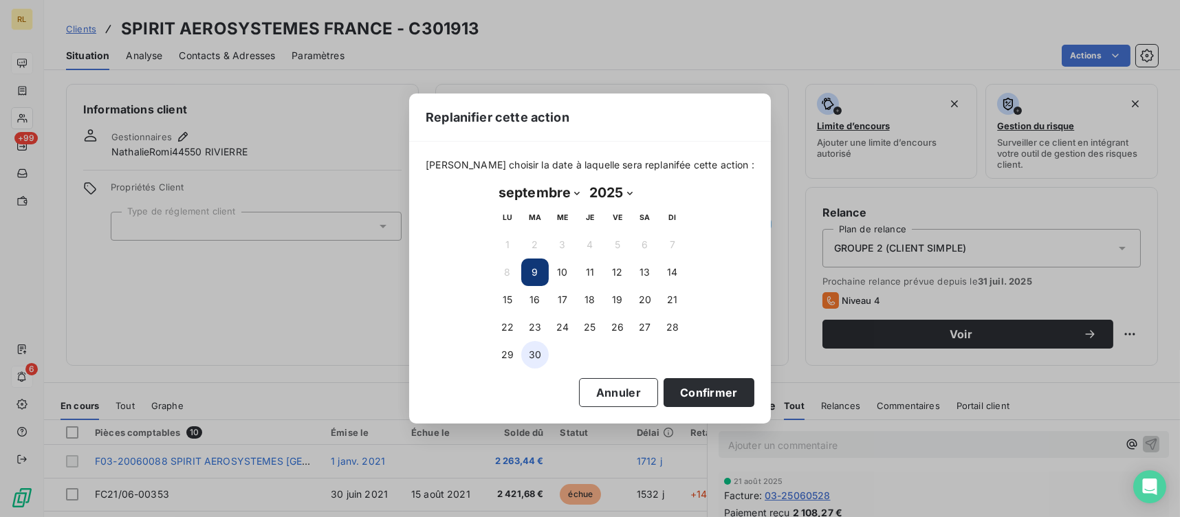
click at [541, 357] on button "30" at bounding box center [534, 354] width 27 height 27
click at [723, 394] on button "Confirmer" at bounding box center [708, 392] width 91 height 29
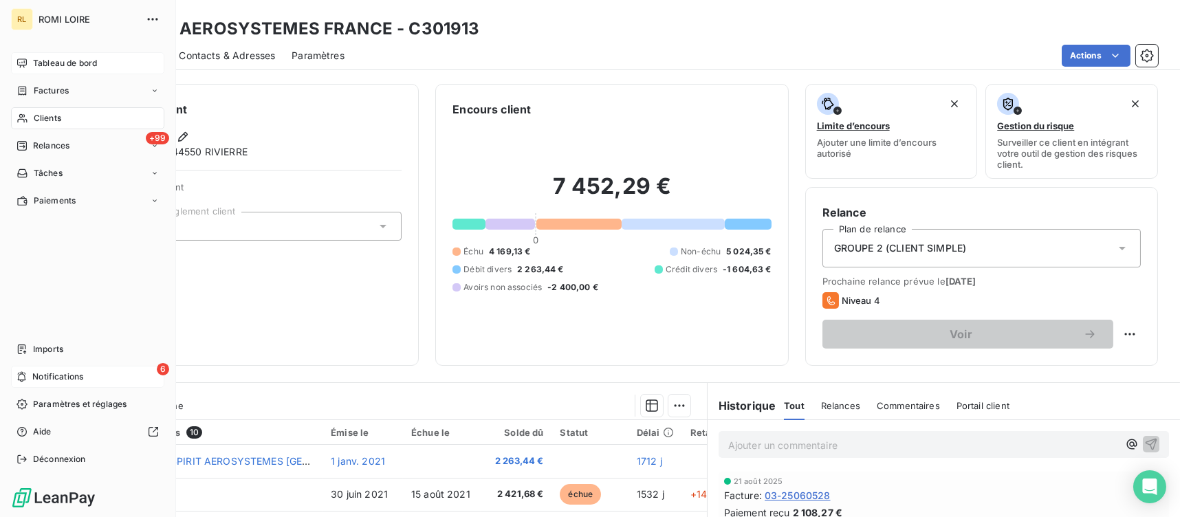
click at [52, 65] on span "Tableau de bord" at bounding box center [65, 63] width 64 height 12
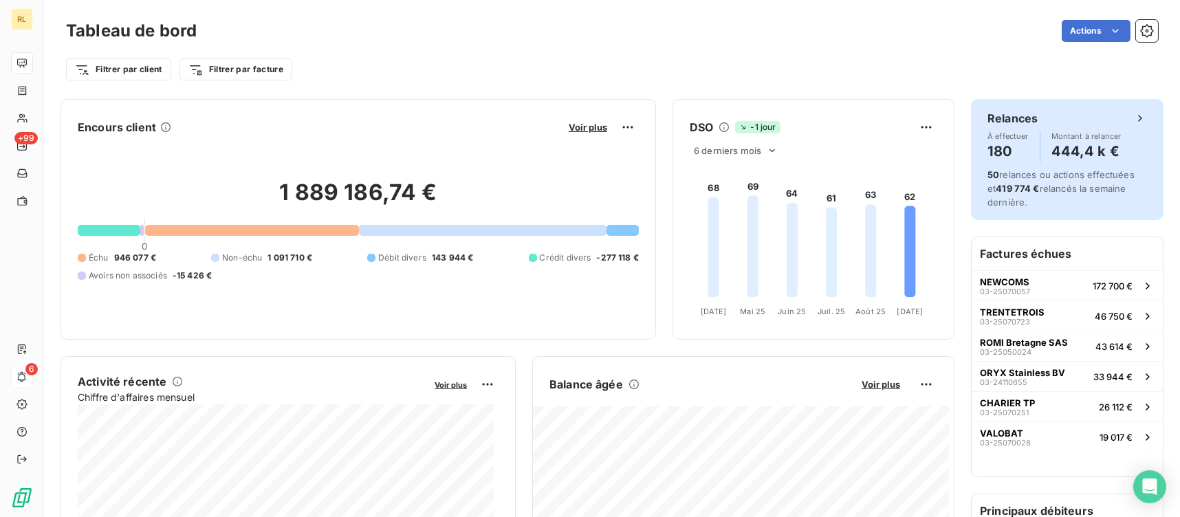
click at [992, 140] on h4 "180" at bounding box center [1007, 151] width 41 height 22
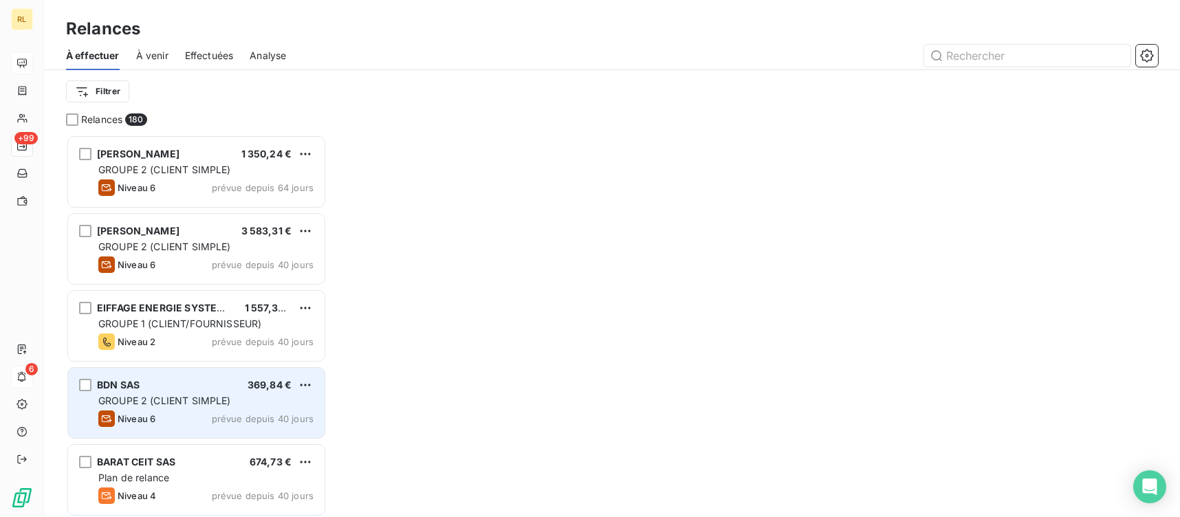
scroll to position [371, 250]
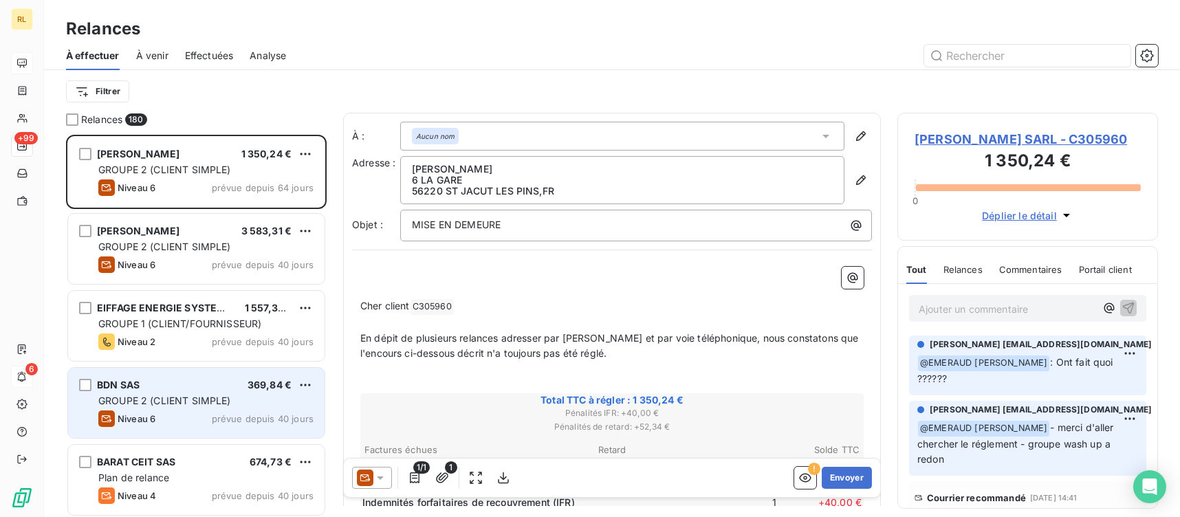
click at [198, 382] on div "BDN SAS 369,84 €" at bounding box center [205, 385] width 215 height 12
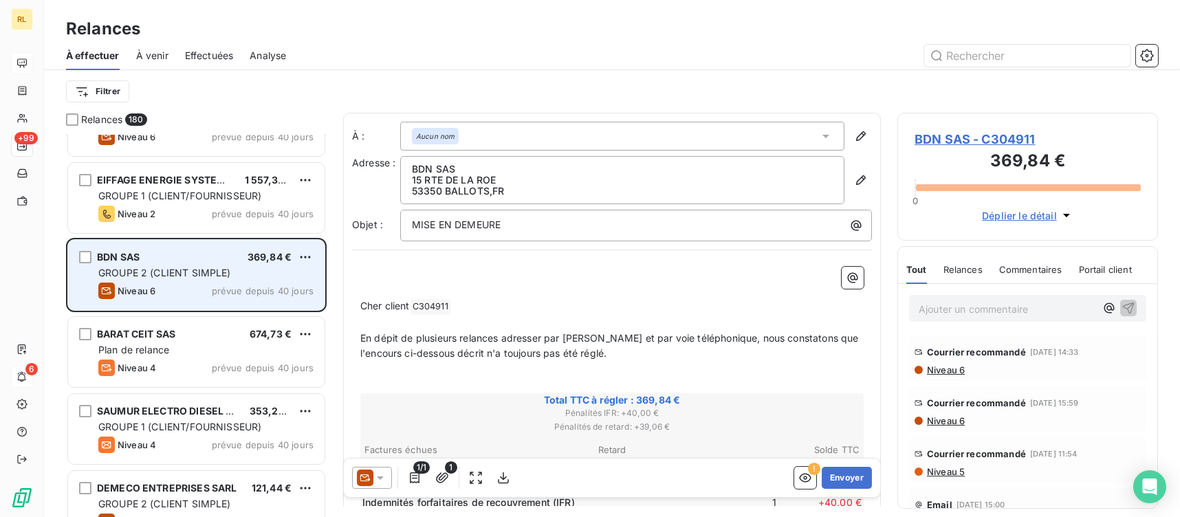
scroll to position [137, 0]
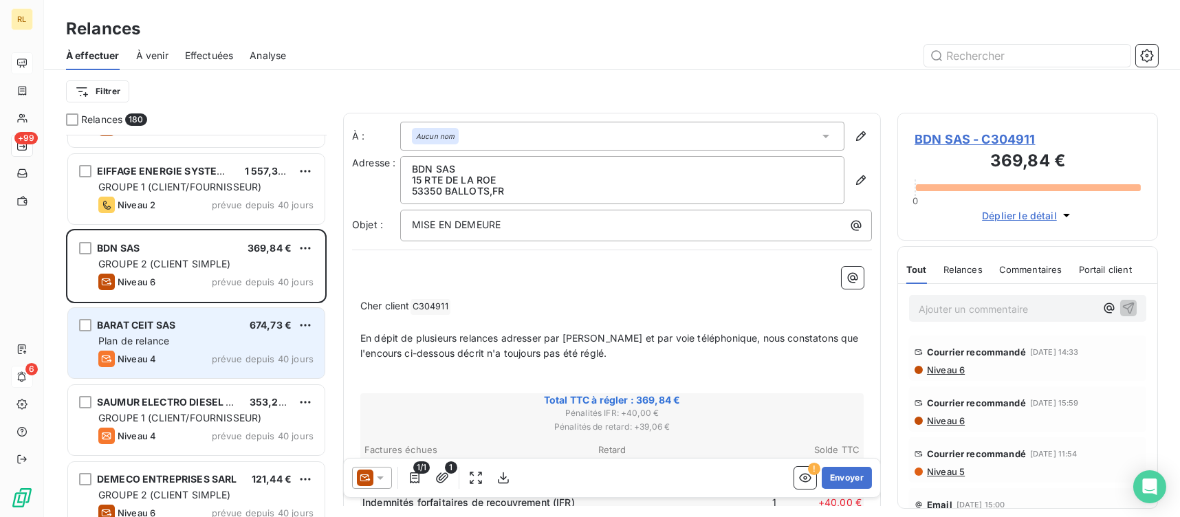
click at [195, 342] on div "Plan de relance" at bounding box center [205, 341] width 215 height 14
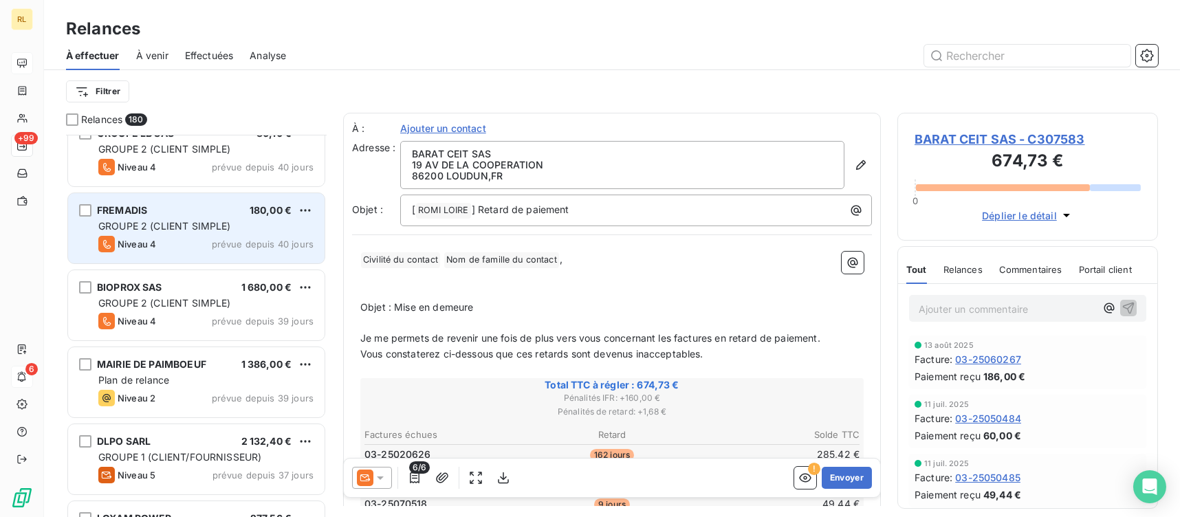
scroll to position [687, 0]
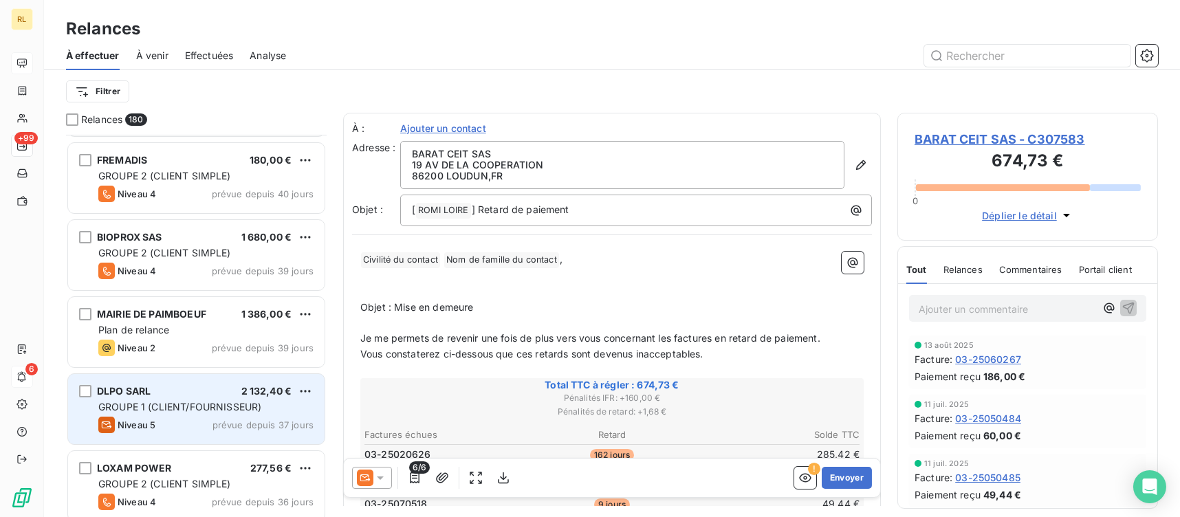
click at [190, 403] on span "GROUPE 1 (CLIENT/FOURNISSEUR)" at bounding box center [179, 407] width 163 height 12
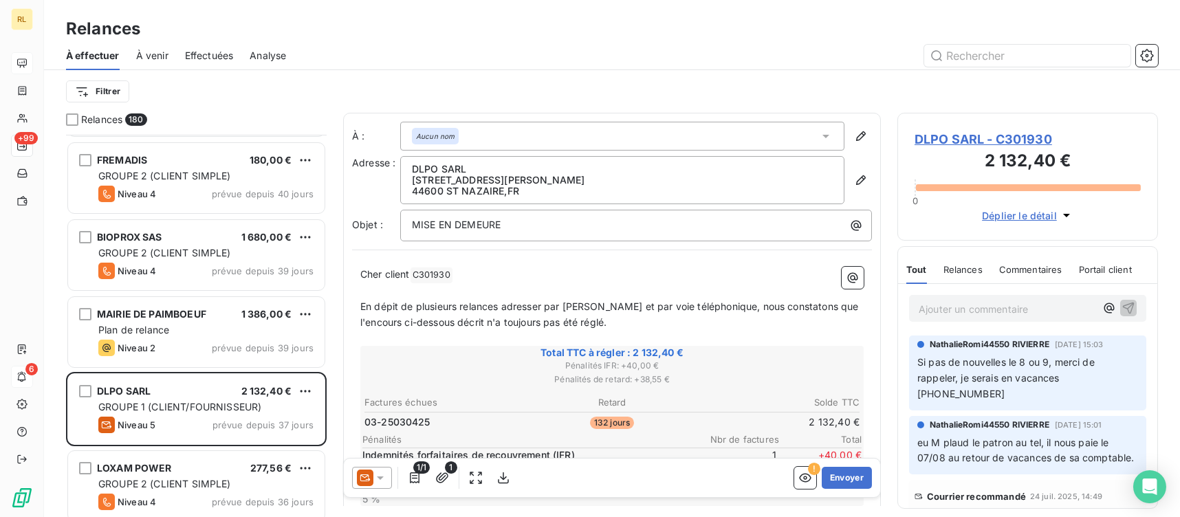
click at [1012, 368] on p "Si pas de nouvelles le 8 ou 9, merci de rappeler, je serais en vacances [PHONE_…" at bounding box center [1027, 378] width 221 height 47
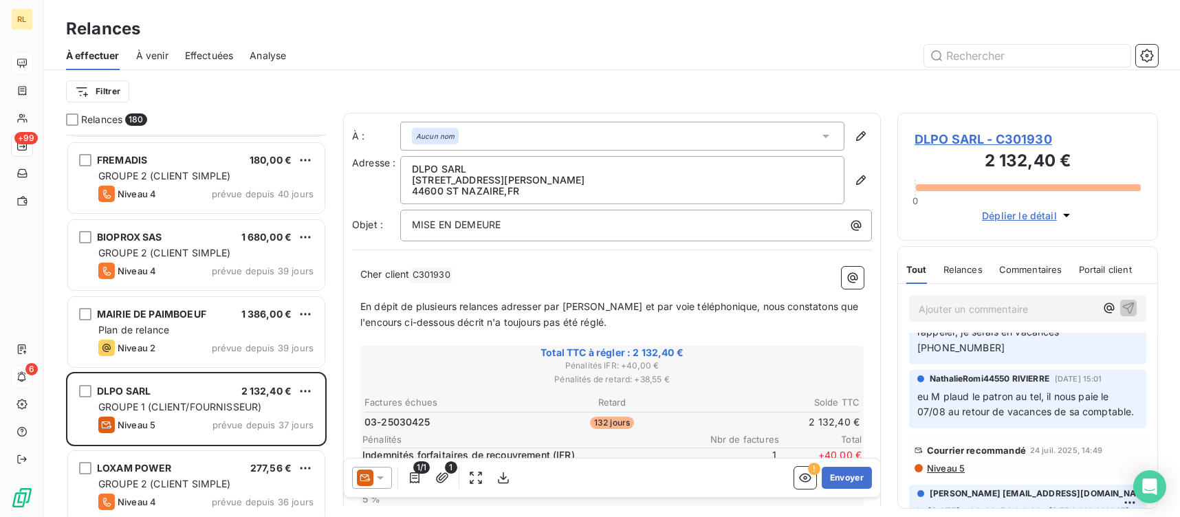
scroll to position [69, 0]
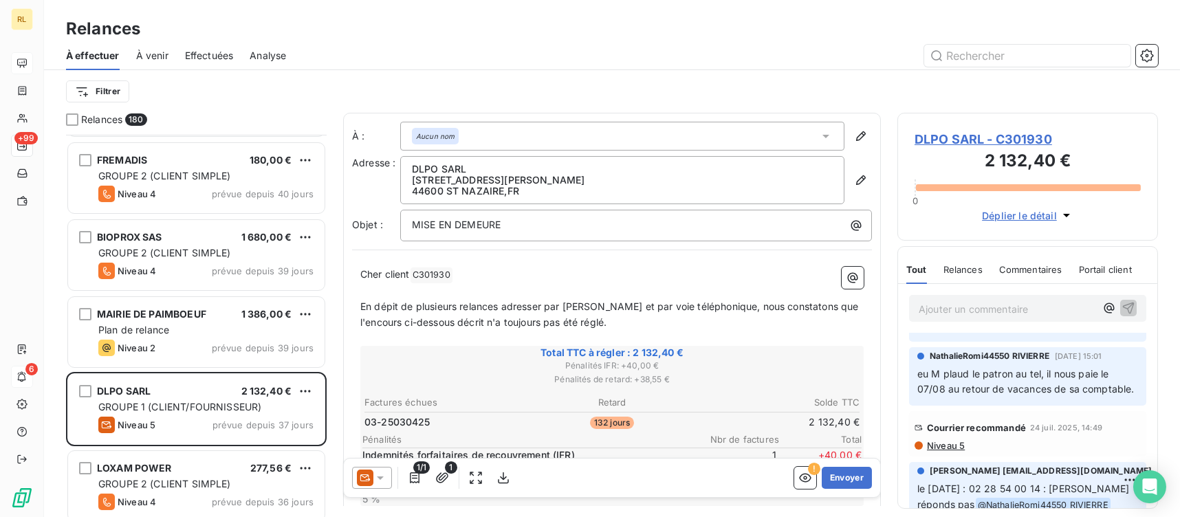
click at [386, 482] on icon at bounding box center [380, 478] width 14 height 14
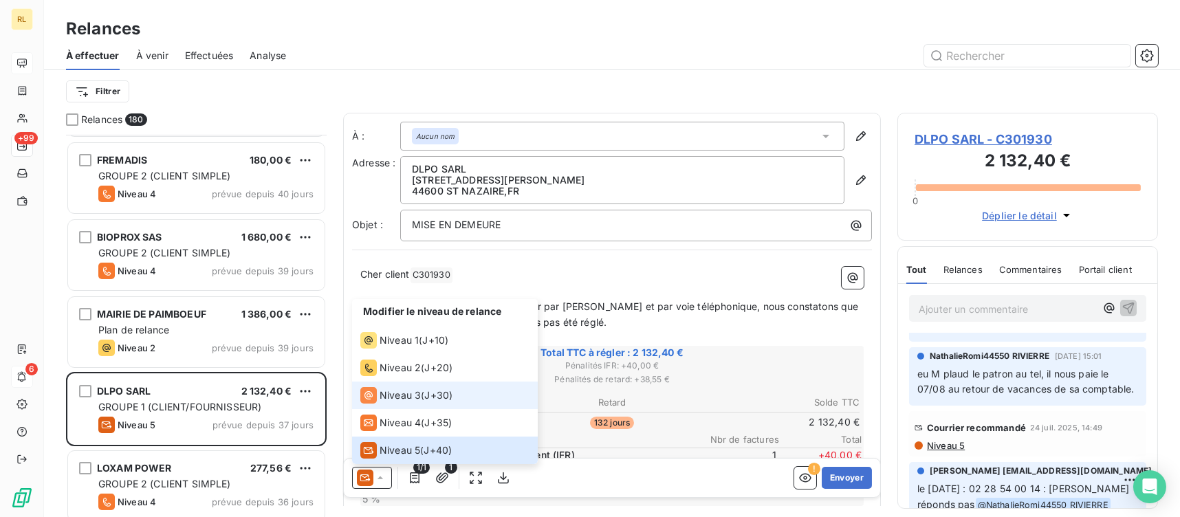
click at [422, 404] on li "Niveau 3 ( J+30 )" at bounding box center [445, 395] width 186 height 27
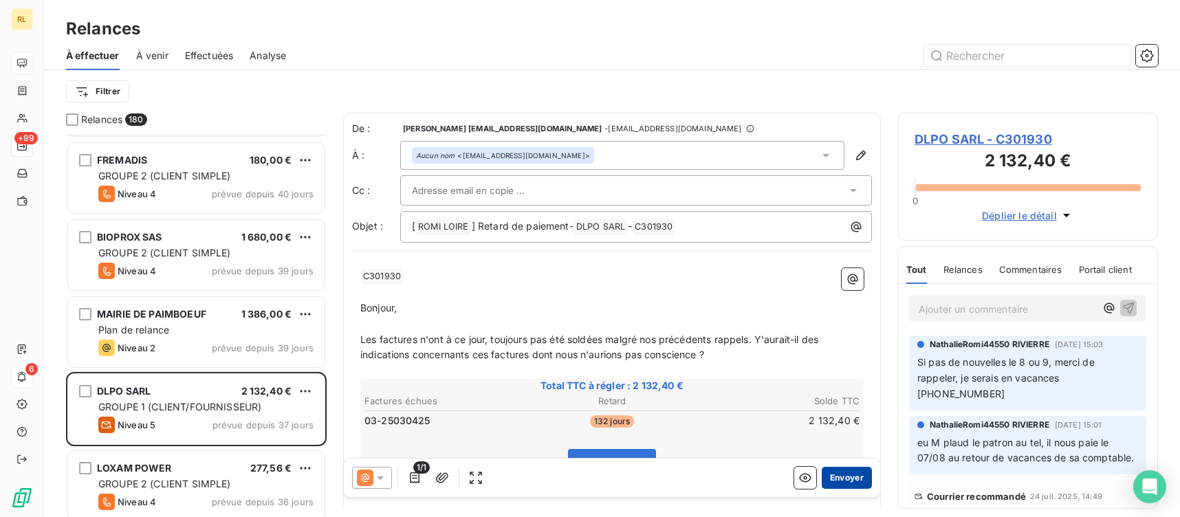
click at [832, 477] on button "Envoyer" at bounding box center [847, 478] width 50 height 22
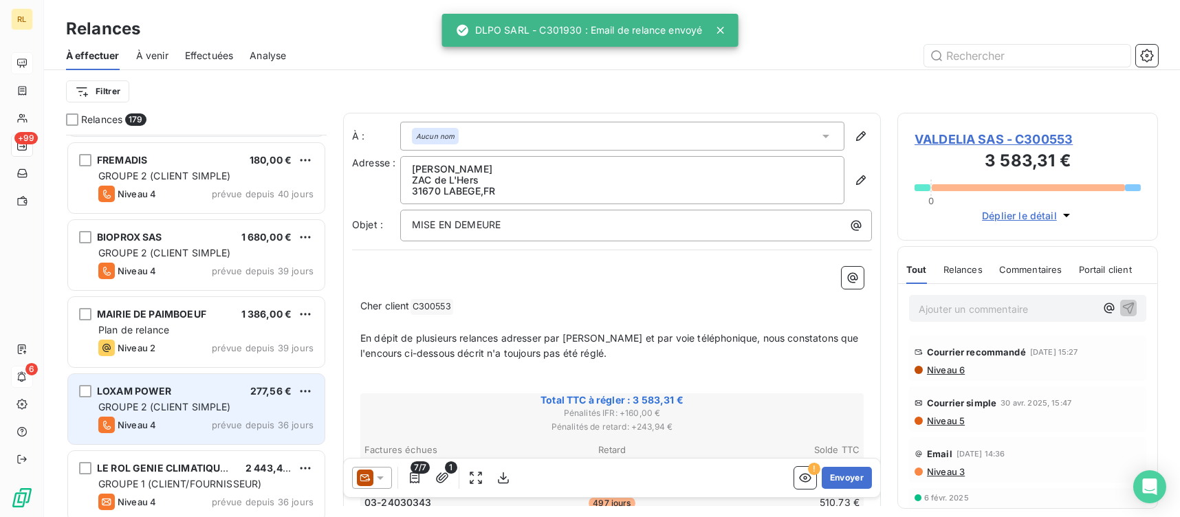
click at [181, 406] on span "GROUPE 2 (CLIENT SIMPLE)" at bounding box center [164, 407] width 133 height 12
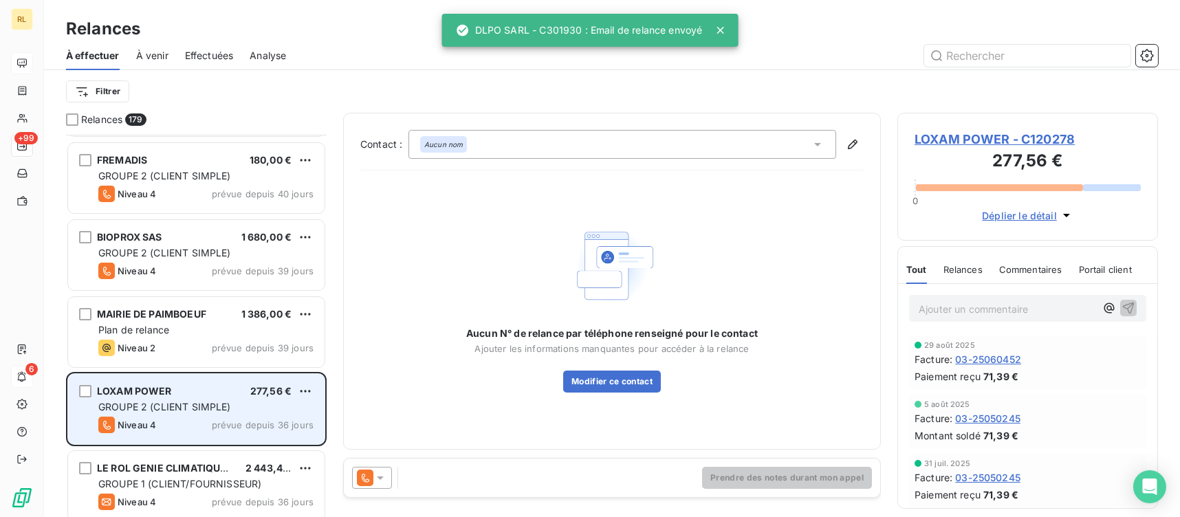
scroll to position [756, 0]
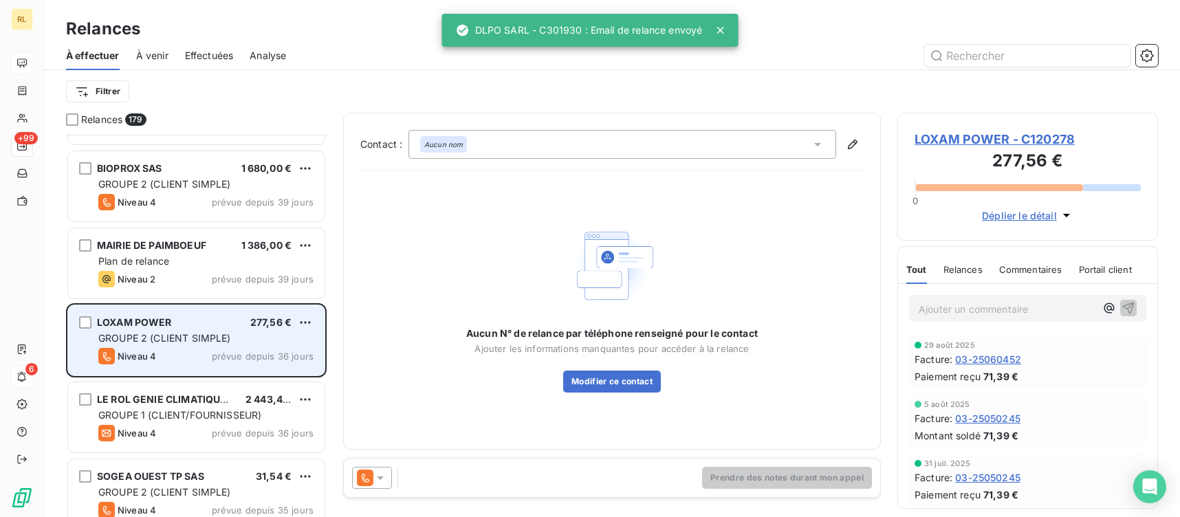
click at [200, 415] on span "GROUPE 1 (CLIENT/FOURNISSEUR)" at bounding box center [179, 415] width 163 height 12
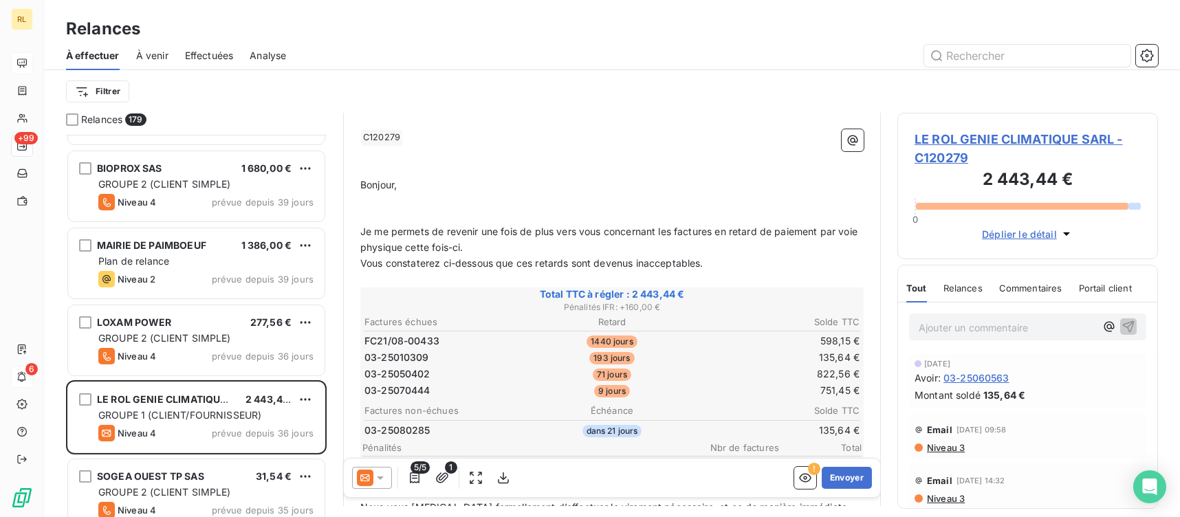
scroll to position [137, 0]
click at [946, 322] on p "Ajouter un commentaire ﻿" at bounding box center [1006, 327] width 177 height 17
click at [1009, 141] on span "LE ROL GENIE CLIMATIQUE SARL - C120279" at bounding box center [1027, 148] width 226 height 37
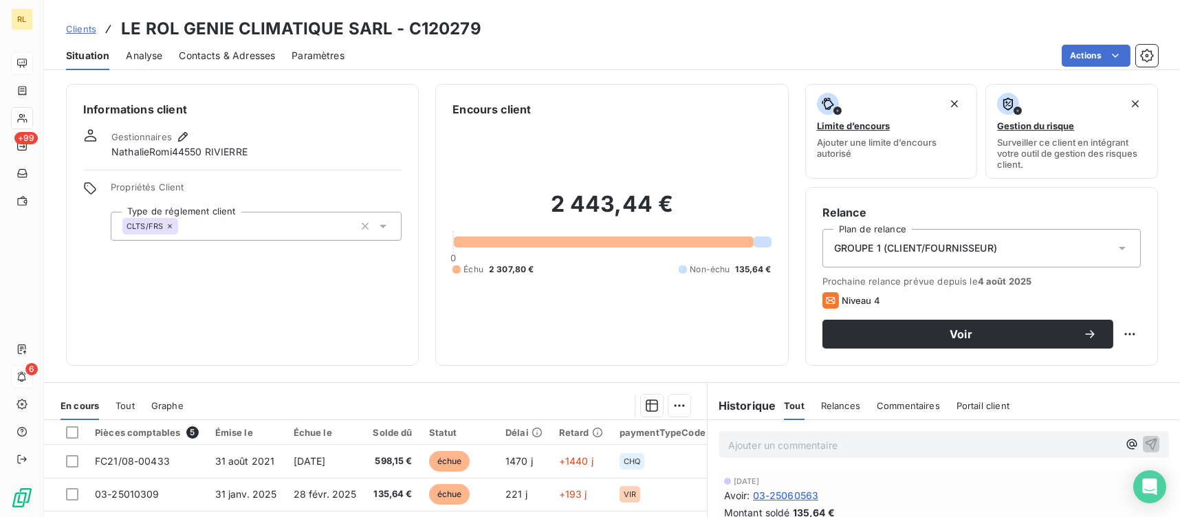
click at [994, 240] on div "GROUPE 1 (CLIENT/FOURNISSEUR)" at bounding box center [981, 248] width 318 height 38
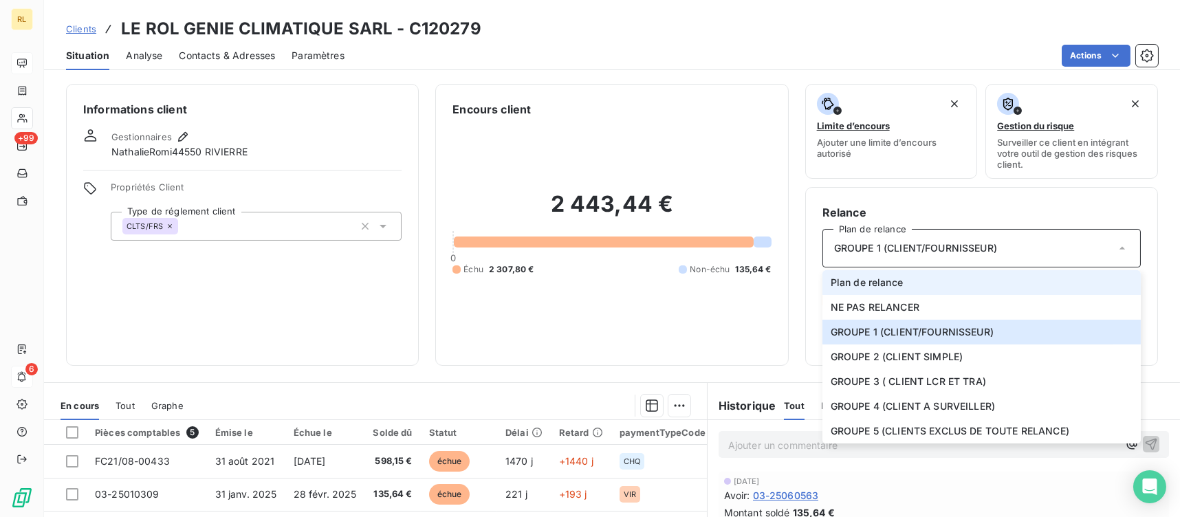
click at [867, 287] on span "Plan de relance" at bounding box center [866, 283] width 72 height 14
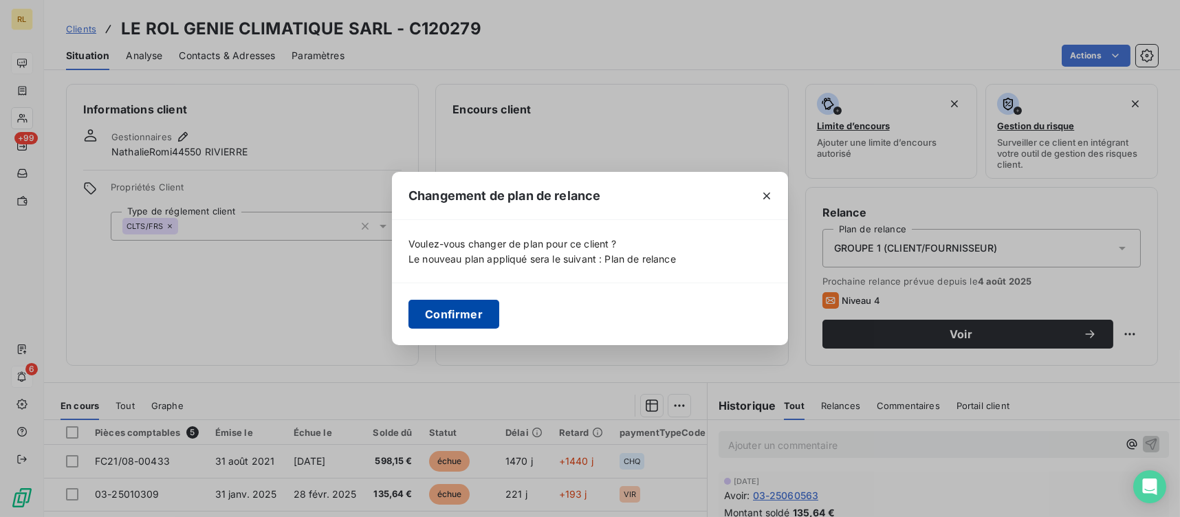
click at [438, 321] on button "Confirmer" at bounding box center [453, 314] width 91 height 29
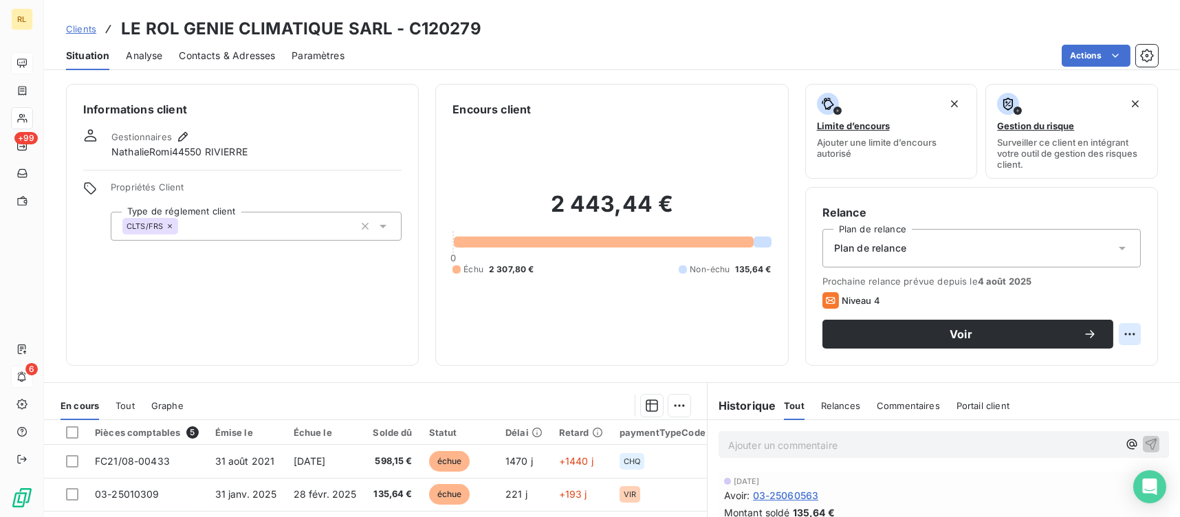
click at [1117, 339] on html "RL +99 6 Clients LE ROL GENIE CLIMATIQUE SARL - C120279 Situation Analyse Conta…" at bounding box center [590, 258] width 1180 height 517
click at [1070, 368] on div "Replanifier cette action" at bounding box center [1062, 364] width 123 height 22
select select "8"
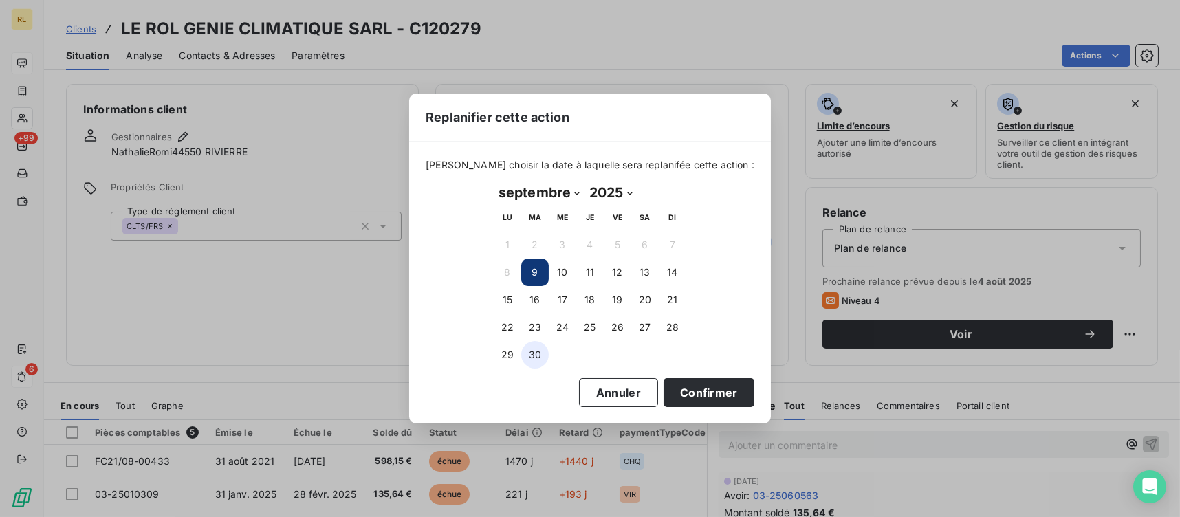
click at [541, 351] on button "30" at bounding box center [534, 354] width 27 height 27
click at [716, 393] on button "Confirmer" at bounding box center [708, 392] width 91 height 29
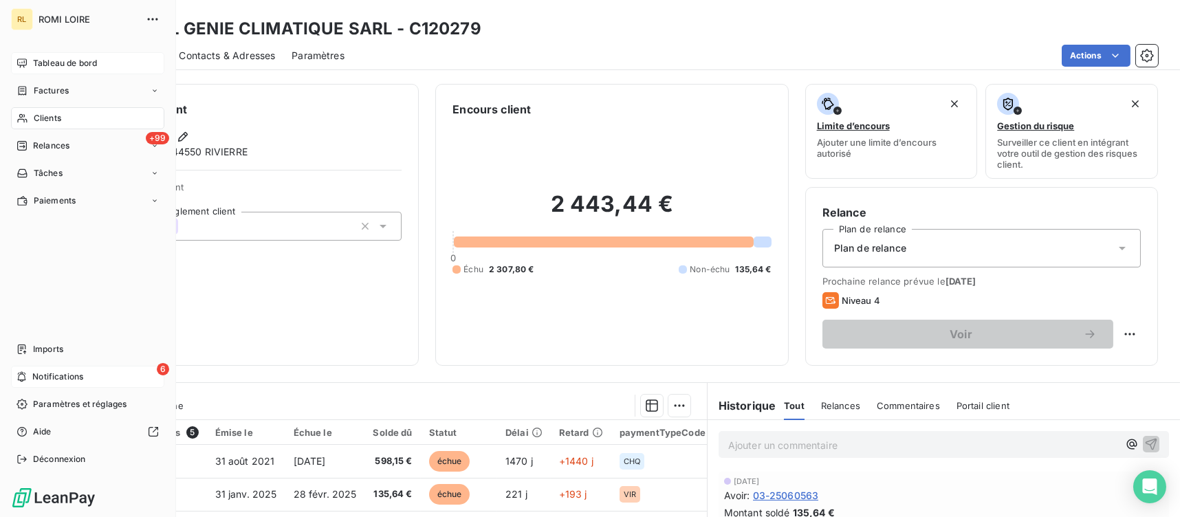
click at [60, 54] on div "Tableau de bord" at bounding box center [87, 63] width 153 height 22
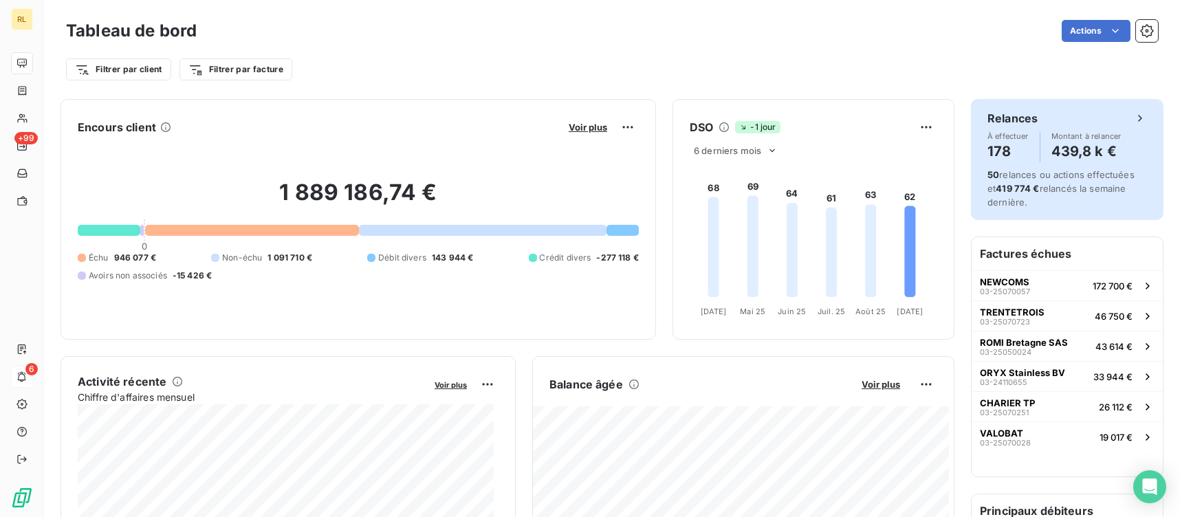
click at [976, 151] on div "Relances À effectuer 178 Montant à relancer 439,8 k € 50 relances ou actions ef…" at bounding box center [1067, 159] width 192 height 121
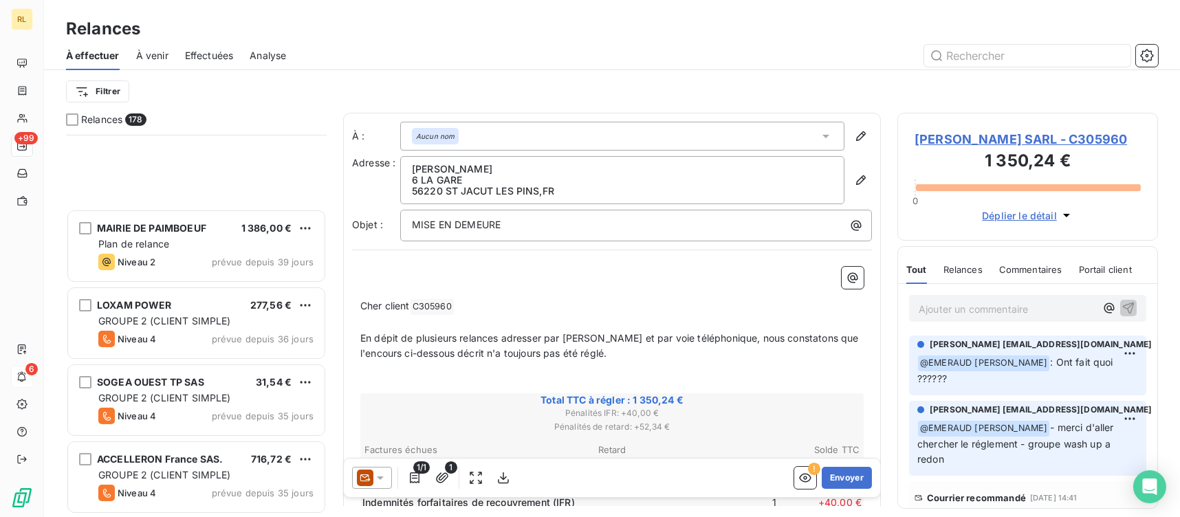
scroll to position [962, 0]
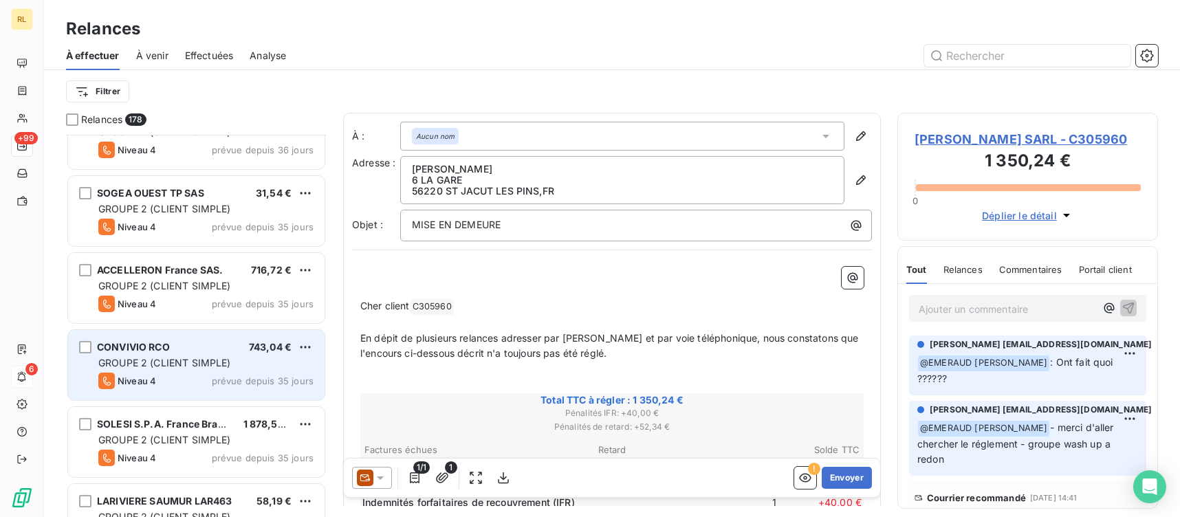
click at [201, 360] on span "GROUPE 2 (CLIENT SIMPLE)" at bounding box center [164, 363] width 133 height 12
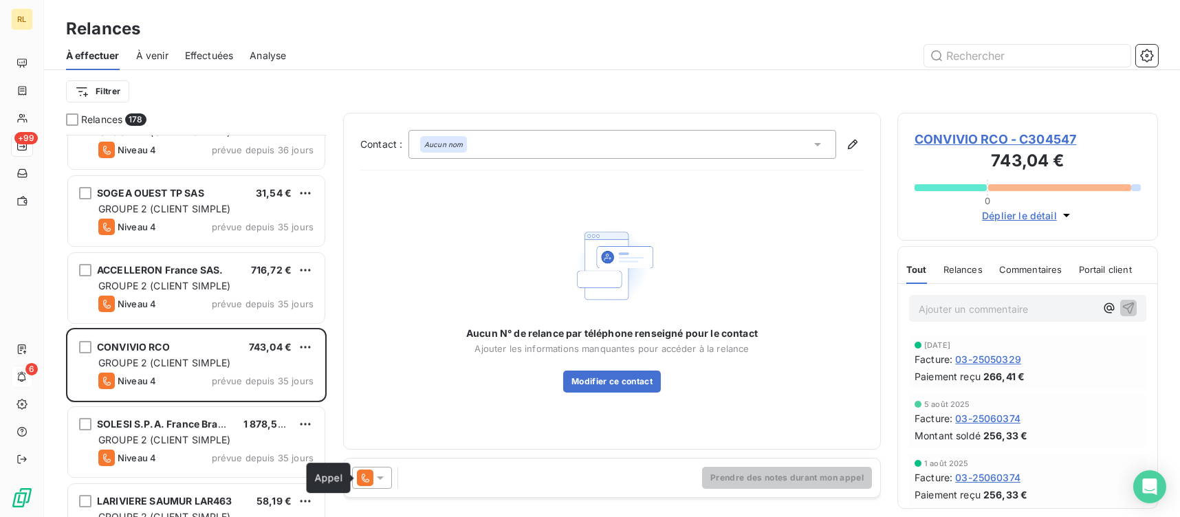
click at [372, 474] on icon at bounding box center [365, 478] width 16 height 16
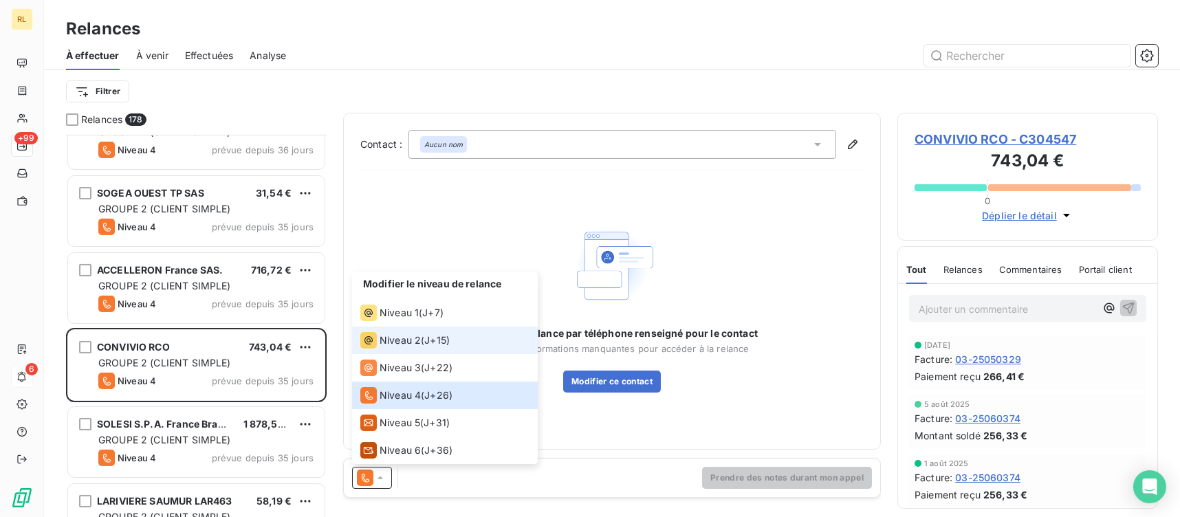
click at [404, 335] on span "Niveau 2" at bounding box center [399, 340] width 41 height 14
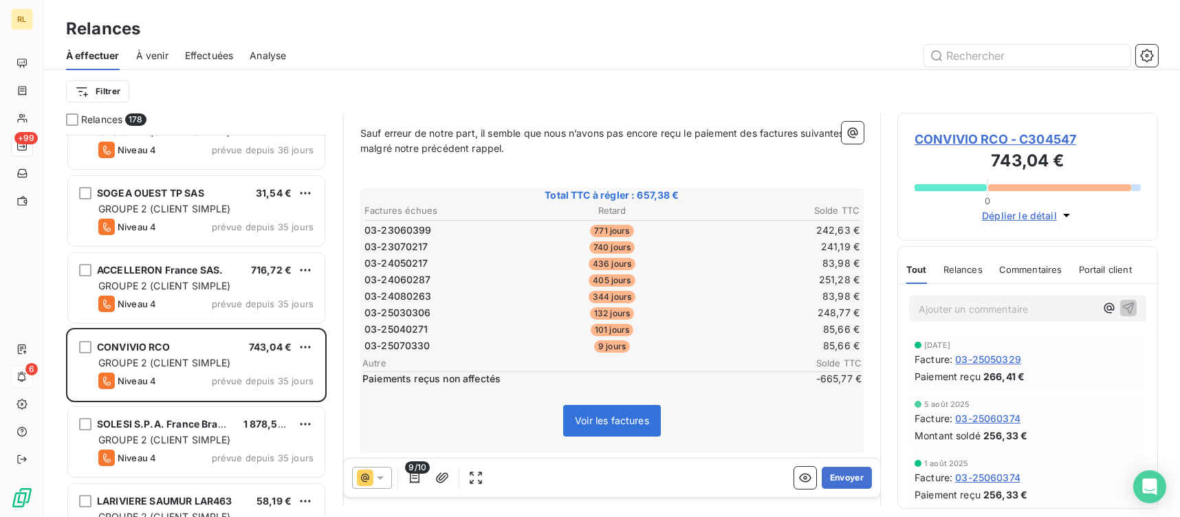
scroll to position [206, 0]
click at [835, 478] on button "Envoyer" at bounding box center [847, 478] width 50 height 22
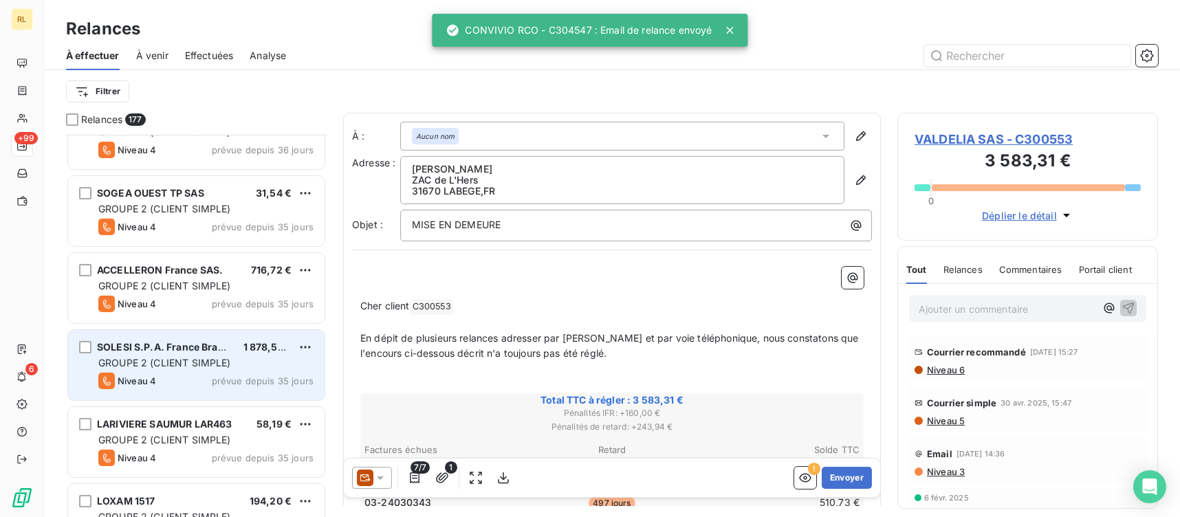
click at [217, 379] on span "prévue depuis 35 jours" at bounding box center [263, 380] width 102 height 11
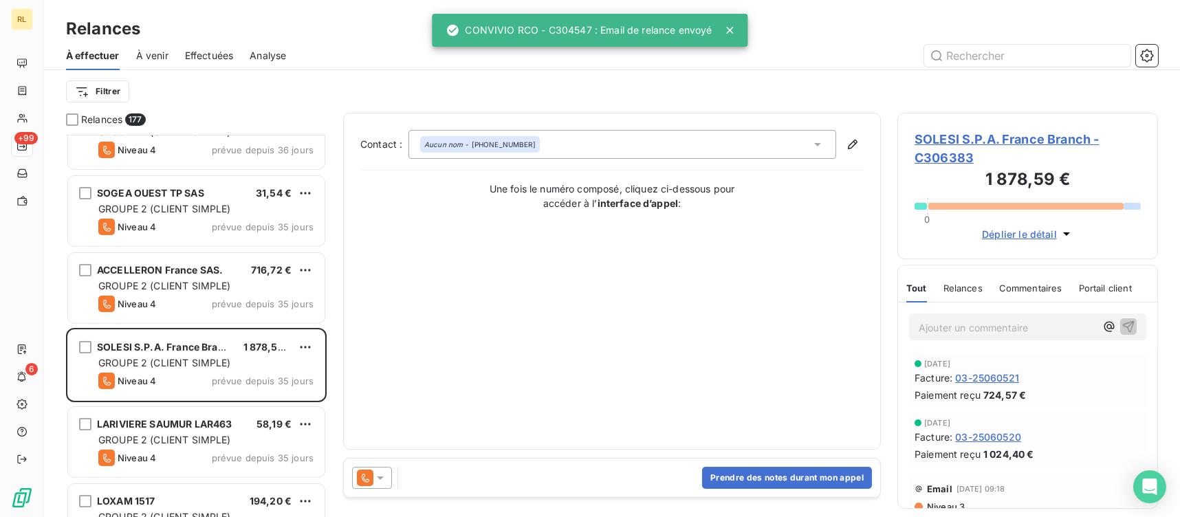
click at [386, 481] on icon at bounding box center [380, 478] width 14 height 14
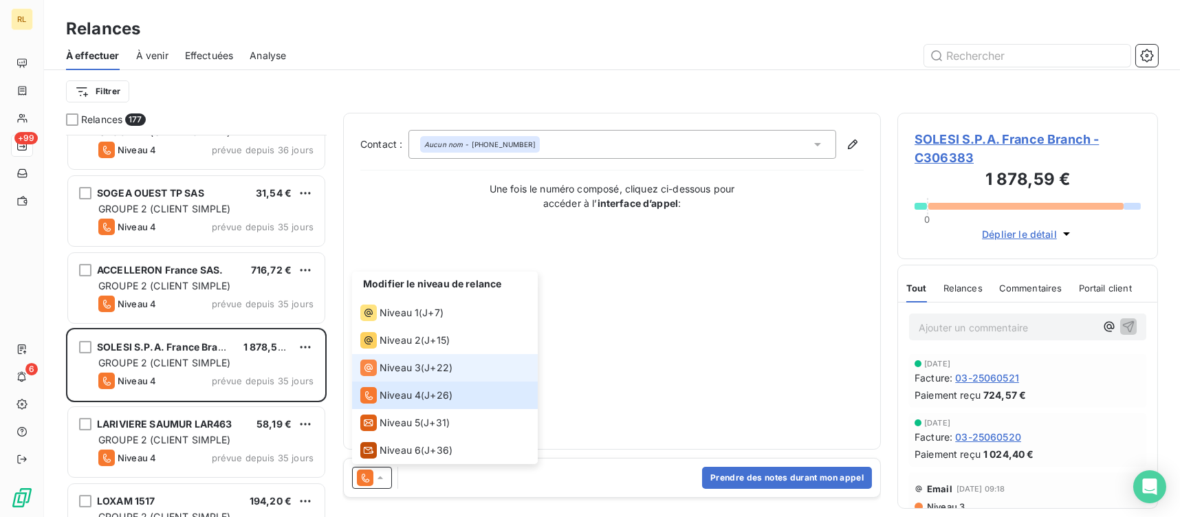
click at [404, 357] on li "Niveau 3 ( J+22 )" at bounding box center [445, 367] width 186 height 27
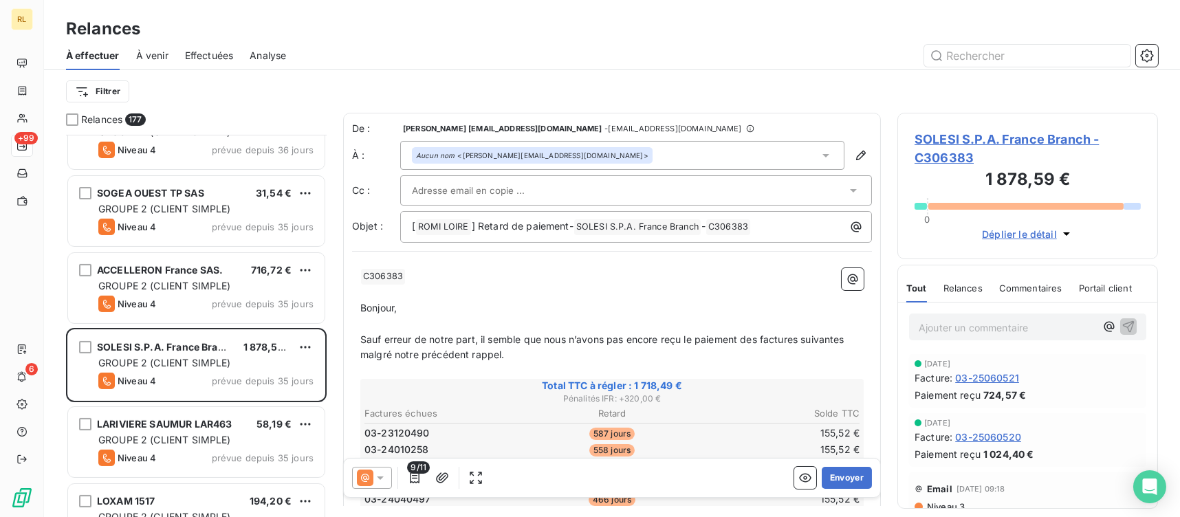
click at [577, 157] on div "Aucun nom <[PERSON_NAME][EMAIL_ADDRESS][DOMAIN_NAME]>" at bounding box center [622, 155] width 444 height 29
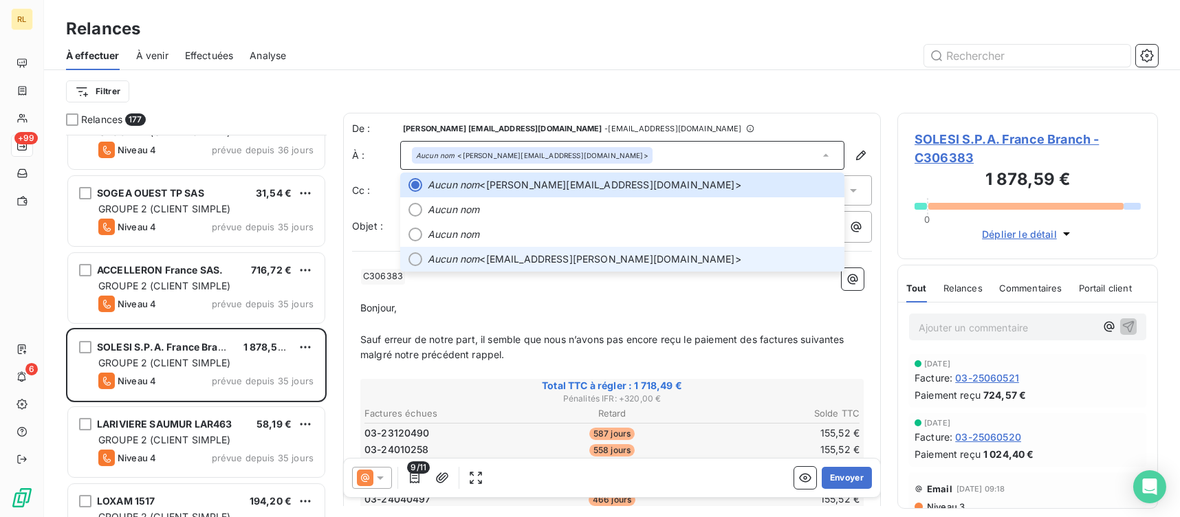
click at [412, 259] on div at bounding box center [415, 259] width 14 height 14
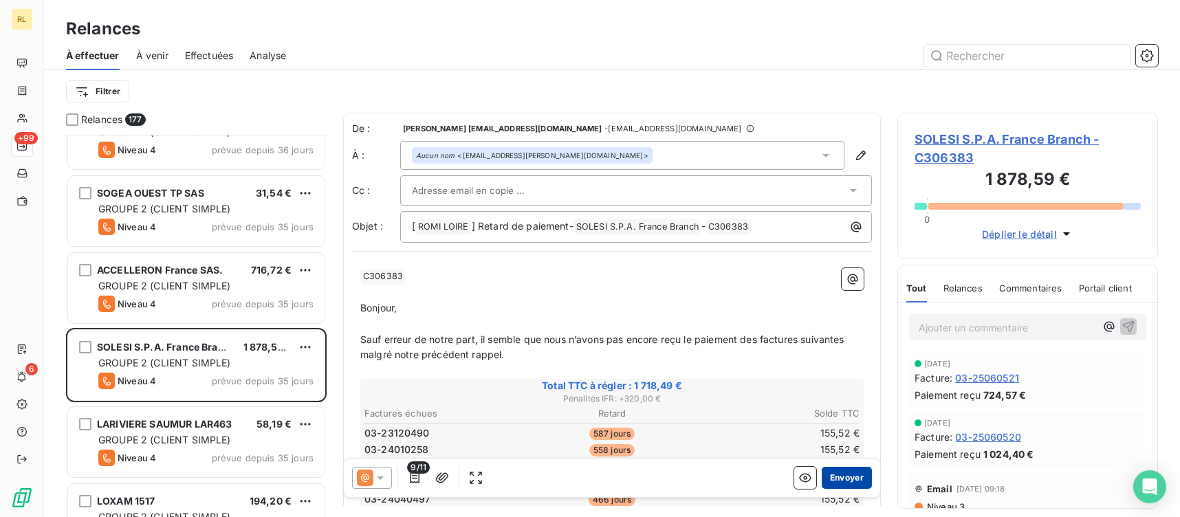
click at [831, 480] on button "Envoyer" at bounding box center [847, 478] width 50 height 22
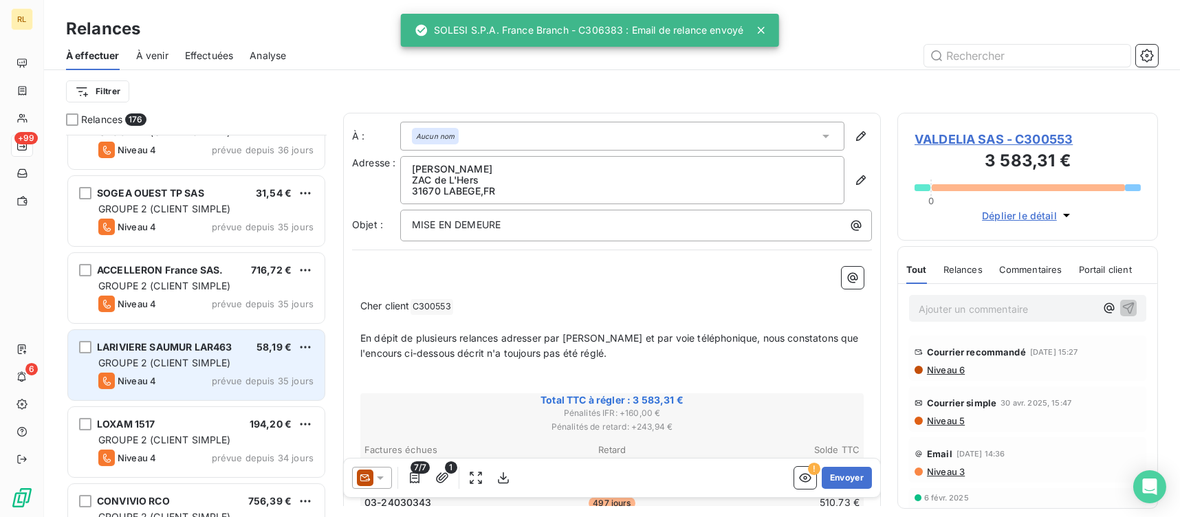
click at [197, 361] on span "GROUPE 2 (CLIENT SIMPLE)" at bounding box center [164, 363] width 133 height 12
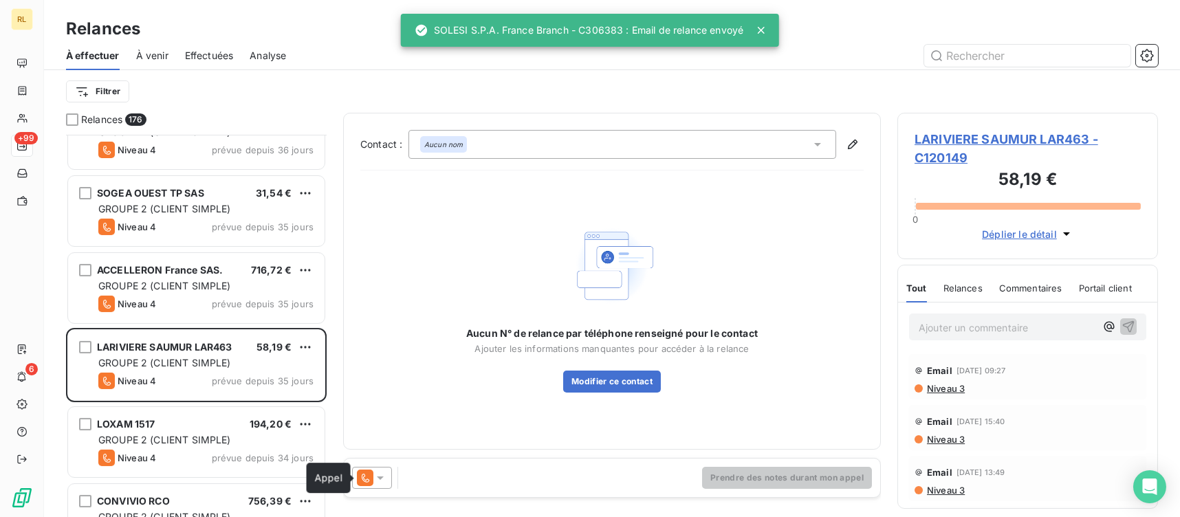
click at [370, 479] on icon at bounding box center [365, 478] width 16 height 16
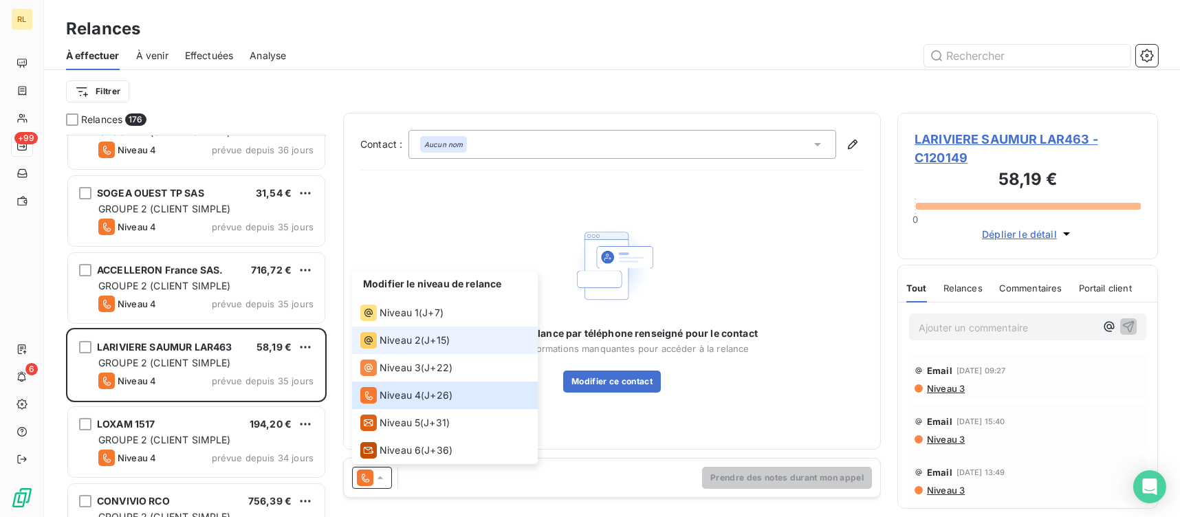
click at [411, 344] on span "Niveau 2" at bounding box center [399, 340] width 41 height 14
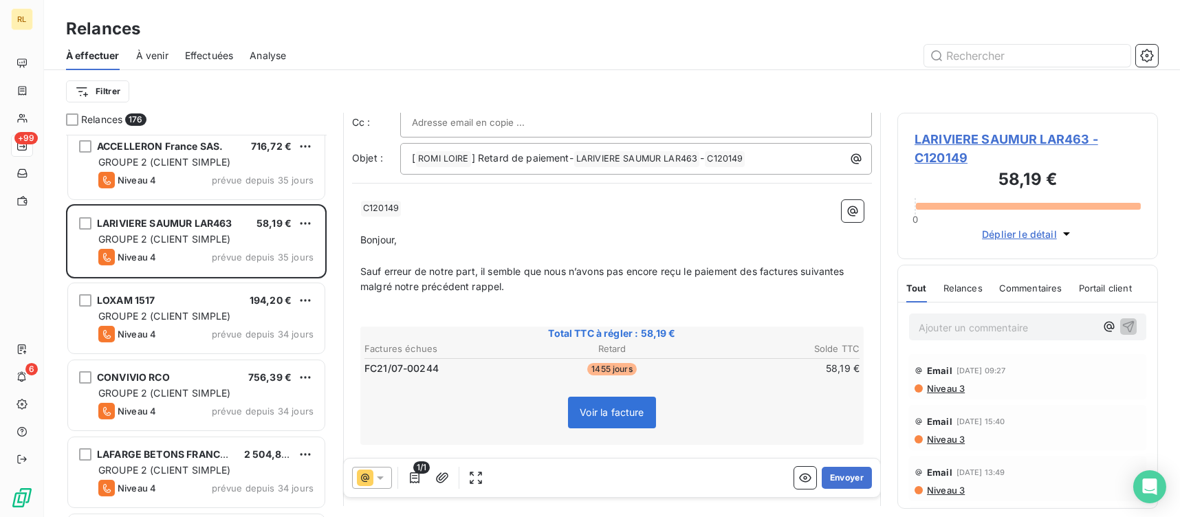
scroll to position [1169, 0]
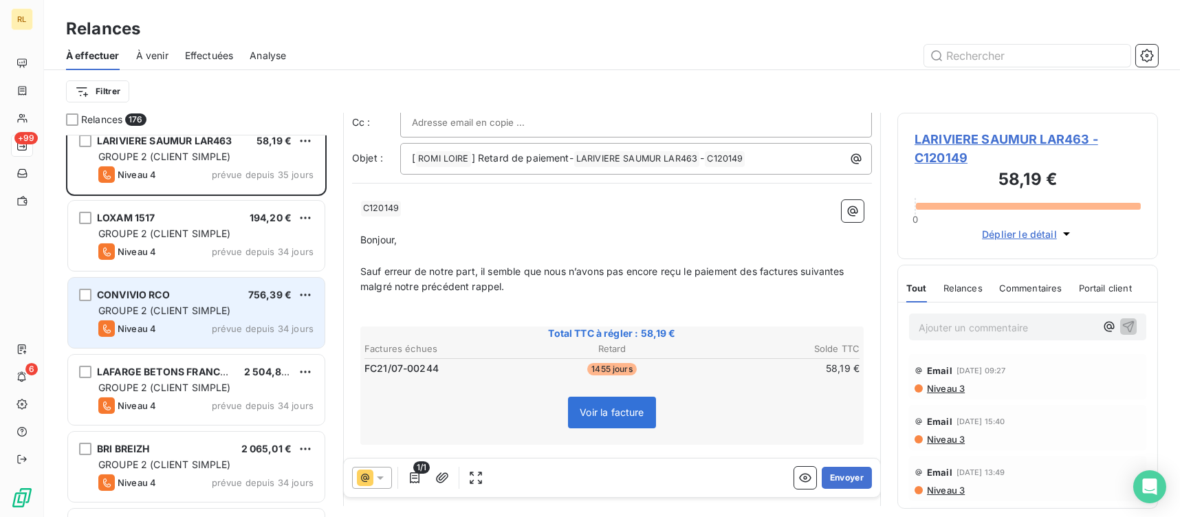
click at [228, 311] on span "GROUPE 2 (CLIENT SIMPLE)" at bounding box center [164, 311] width 133 height 12
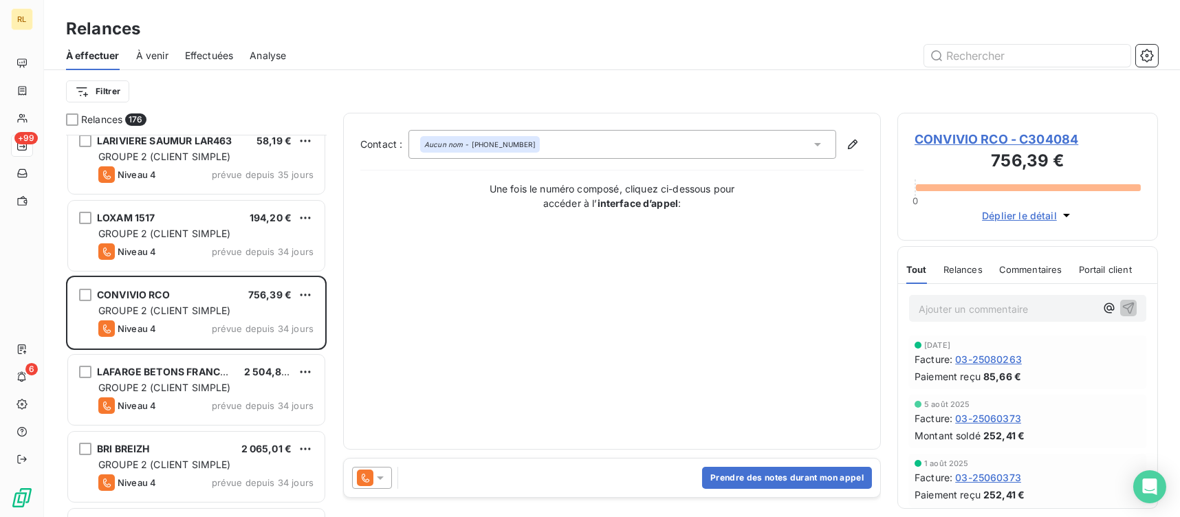
click at [386, 479] on icon at bounding box center [380, 478] width 14 height 14
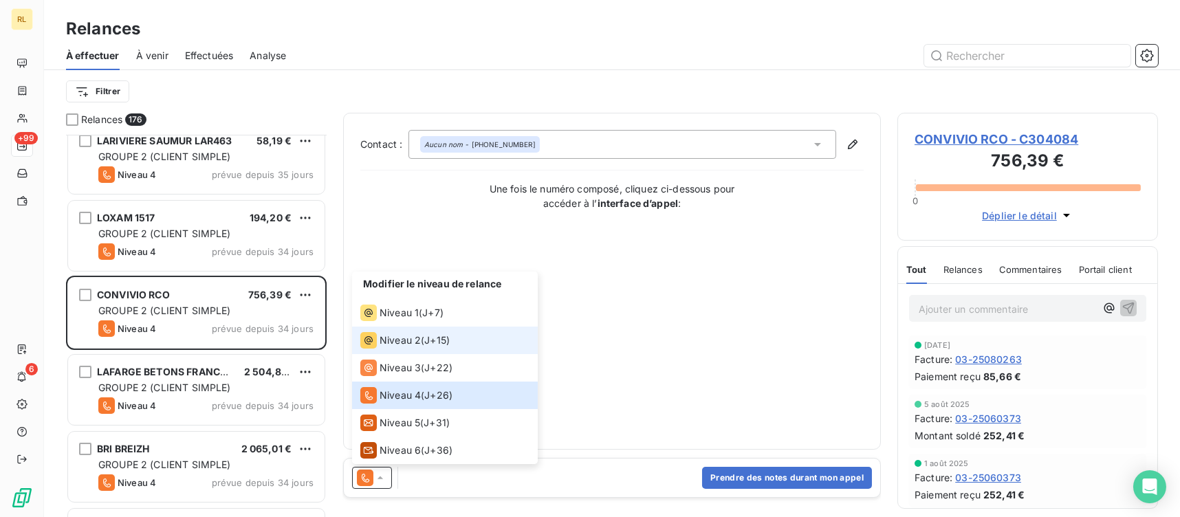
click at [422, 342] on div "Niveau 2 ( J+15 )" at bounding box center [404, 340] width 89 height 16
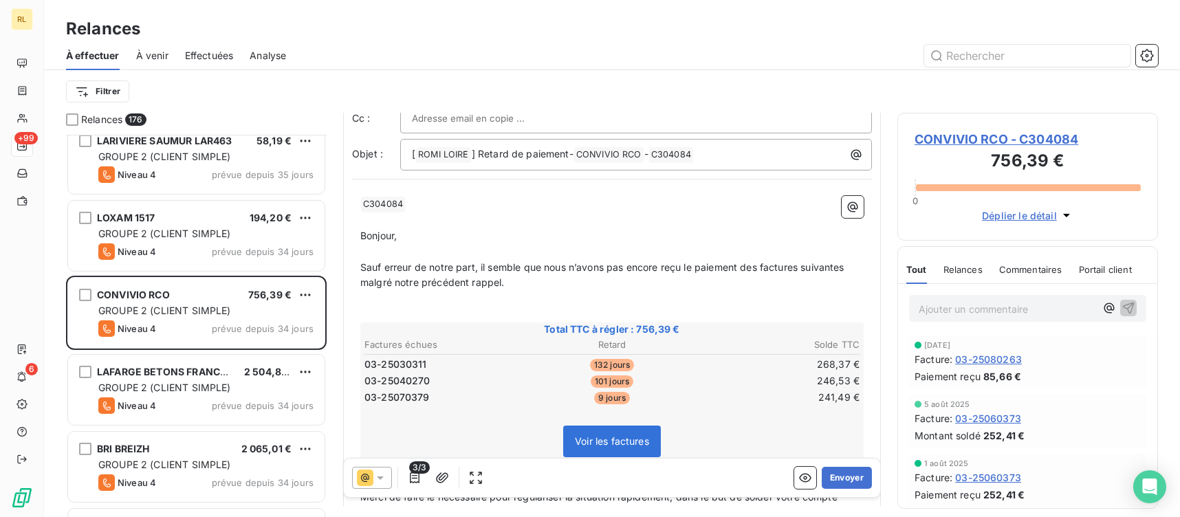
scroll to position [69, 0]
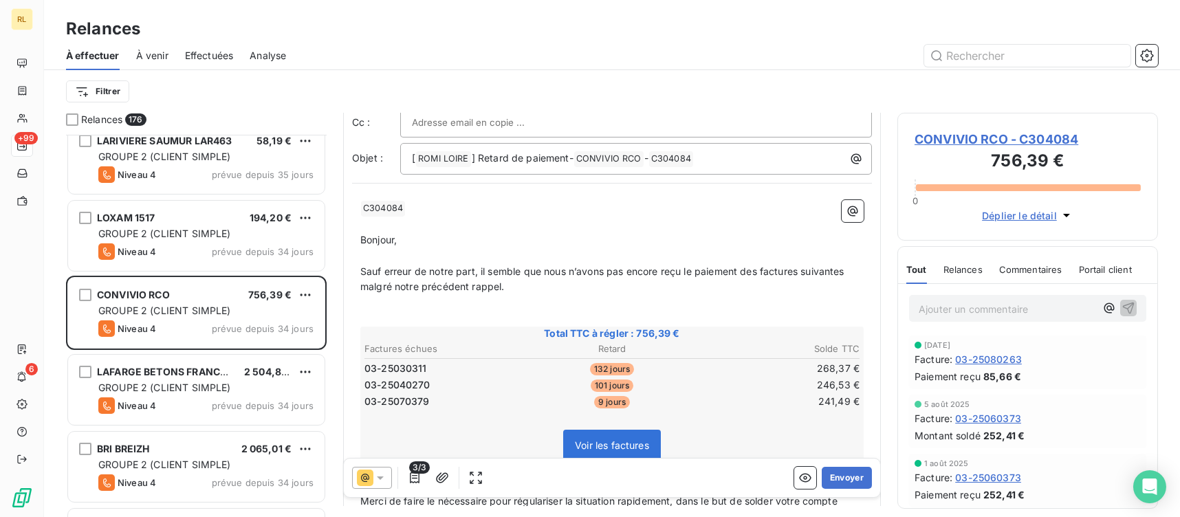
click at [371, 484] on icon at bounding box center [365, 478] width 16 height 16
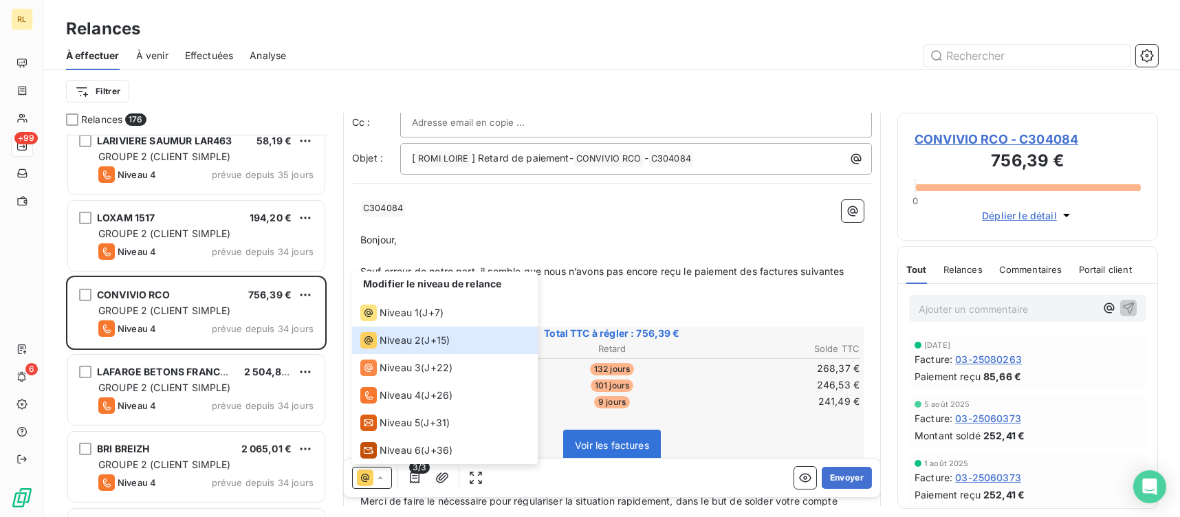
click at [839, 489] on div "Modifier le niveau de relance Niveau 1 ( J+7 ) Niveau 2 ( J+15 ) Niveau 3 ( J+2…" at bounding box center [612, 478] width 536 height 38
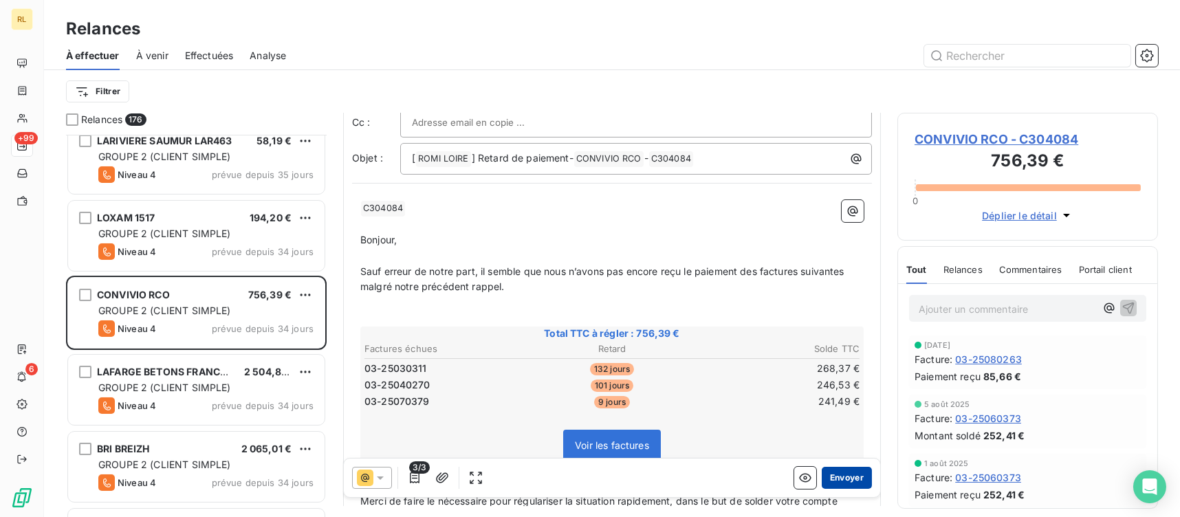
click at [842, 474] on button "Envoyer" at bounding box center [847, 478] width 50 height 22
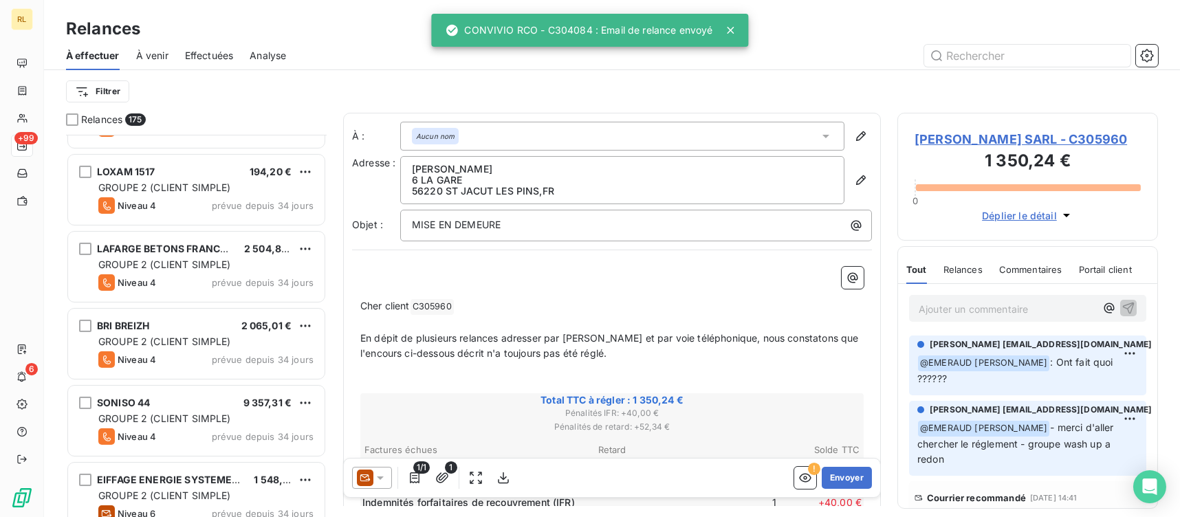
scroll to position [1237, 0]
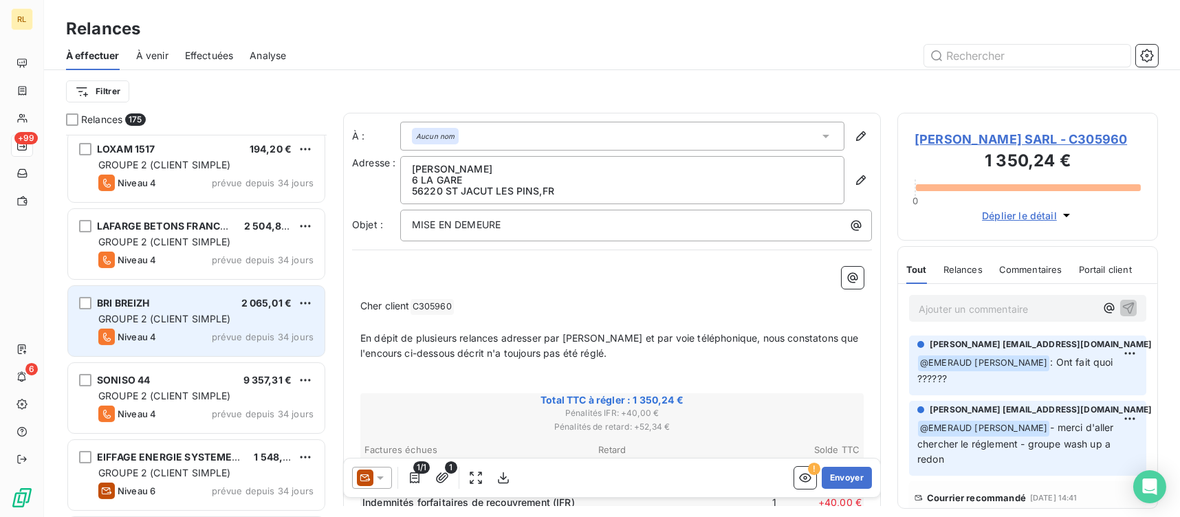
click at [152, 316] on span "GROUPE 2 (CLIENT SIMPLE)" at bounding box center [164, 319] width 133 height 12
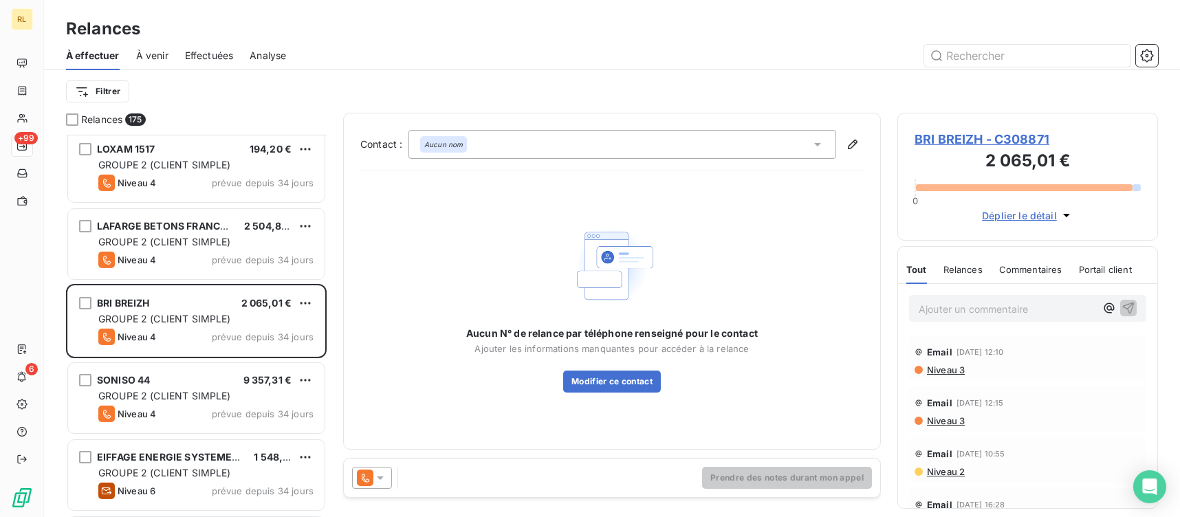
click at [389, 476] on div at bounding box center [372, 478] width 40 height 22
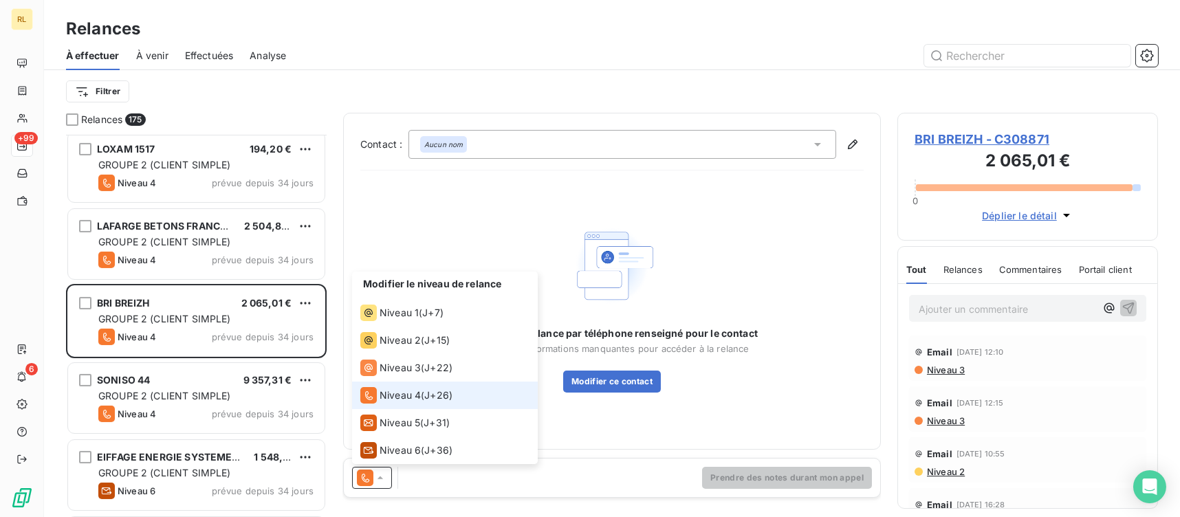
click at [389, 476] on div at bounding box center [372, 478] width 40 height 22
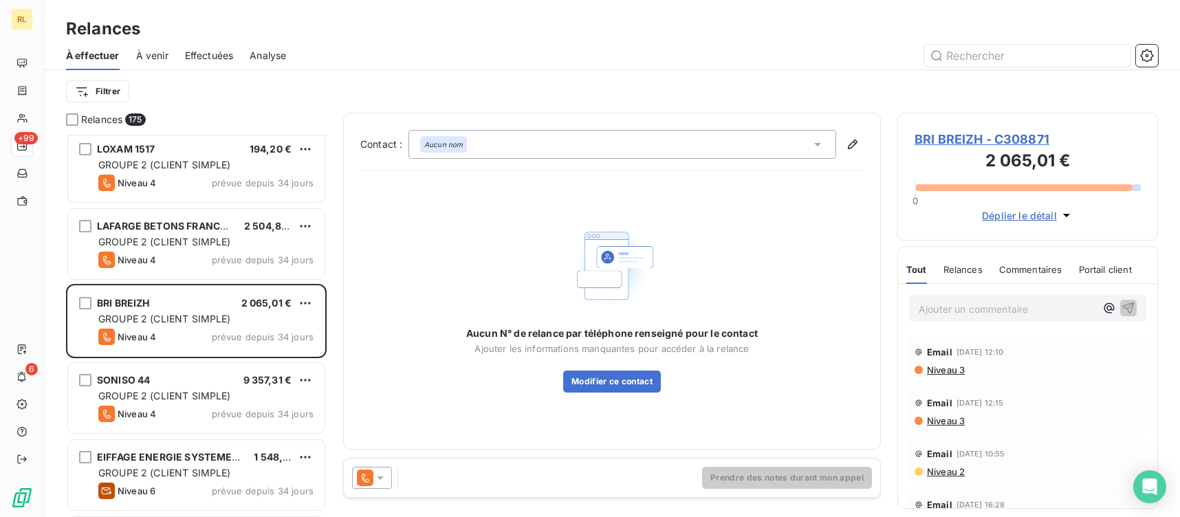
click at [1011, 138] on span "BRI BREIZH - C308871" at bounding box center [1027, 139] width 226 height 19
